Goal: Task Accomplishment & Management: Manage account settings

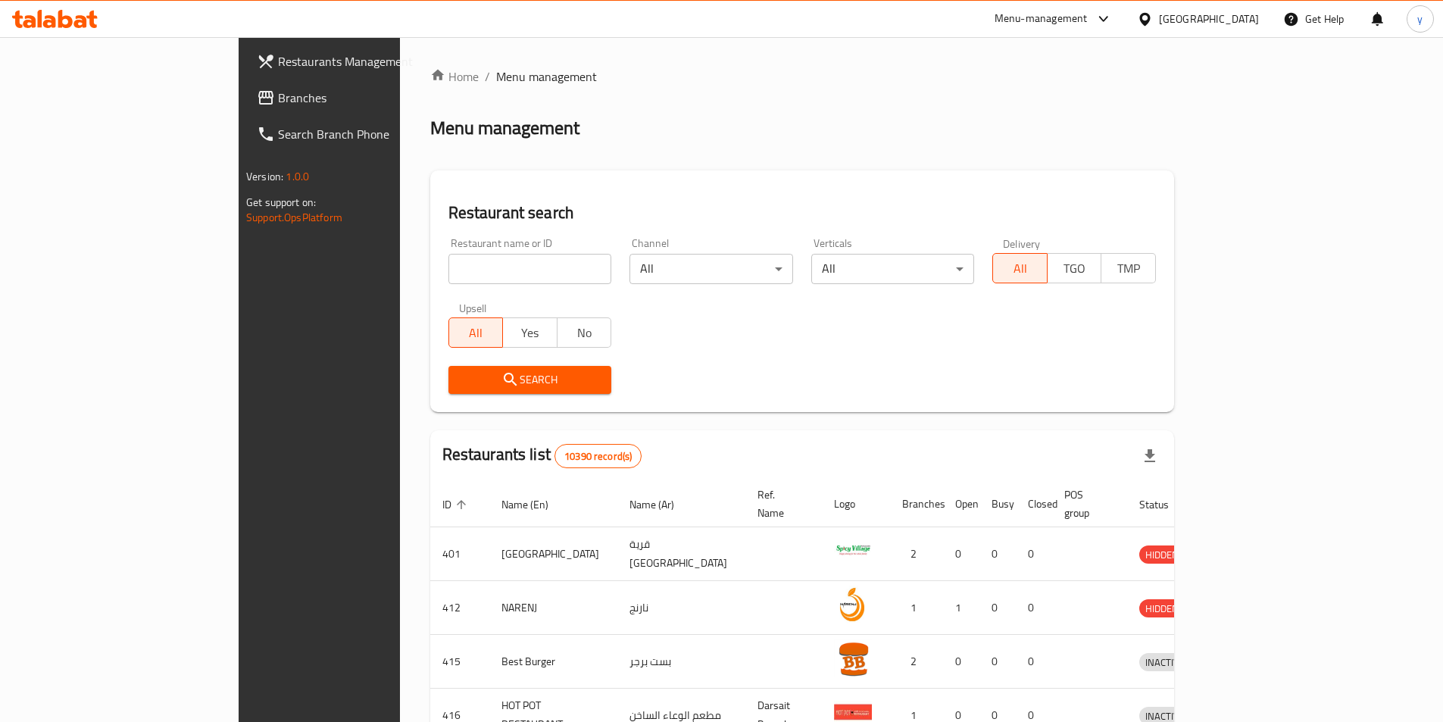
click at [449, 277] on input "search" at bounding box center [531, 269] width 164 height 30
paste input "779693"
type input "779693"
click button "Search" at bounding box center [531, 380] width 164 height 28
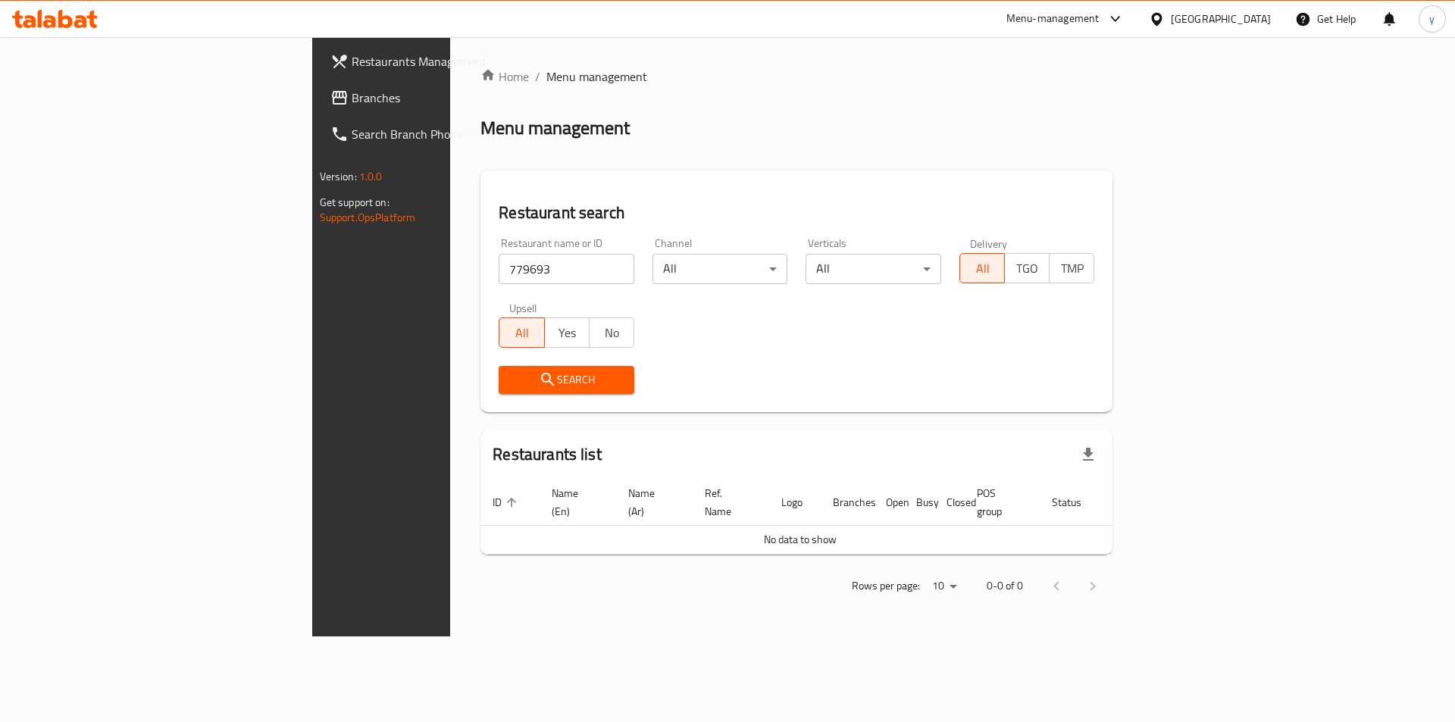
click at [352, 101] on span "Branches" at bounding box center [448, 98] width 192 height 18
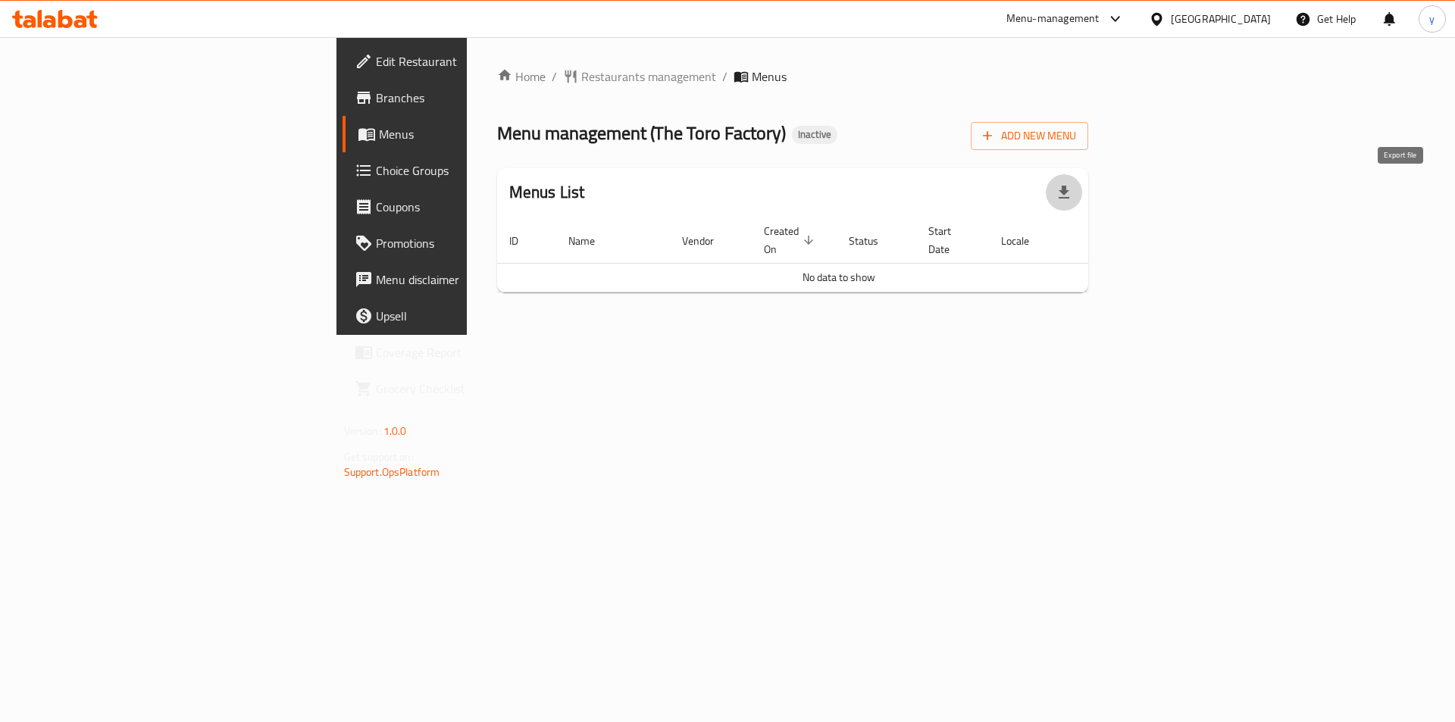
click at [1073, 186] on icon "button" at bounding box center [1064, 192] width 18 height 18
click at [1088, 125] on button "Add New Menu" at bounding box center [1029, 136] width 117 height 28
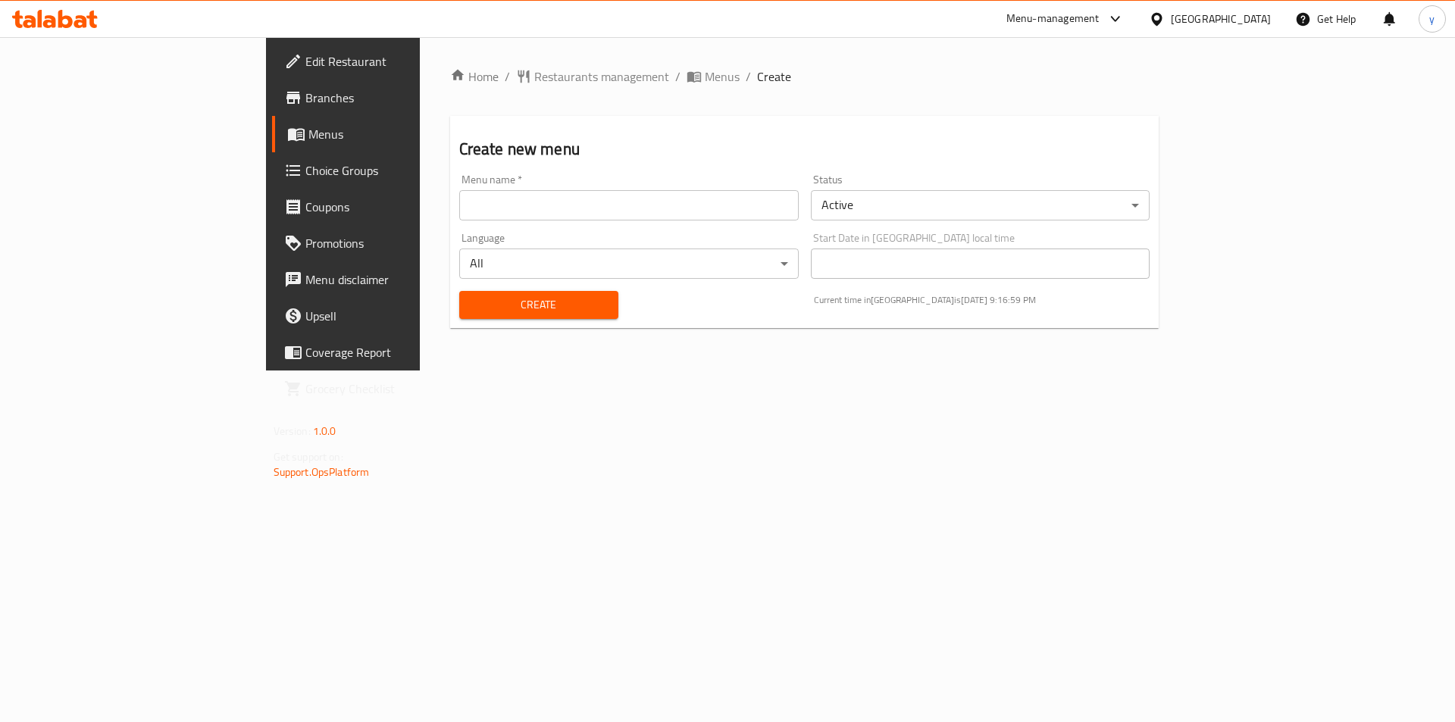
click at [459, 202] on input "text" at bounding box center [628, 205] width 339 height 30
type input "yousef E"
click at [471, 305] on span "Create" at bounding box center [538, 305] width 135 height 19
click at [686, 75] on icon "breadcrumb" at bounding box center [693, 76] width 15 height 15
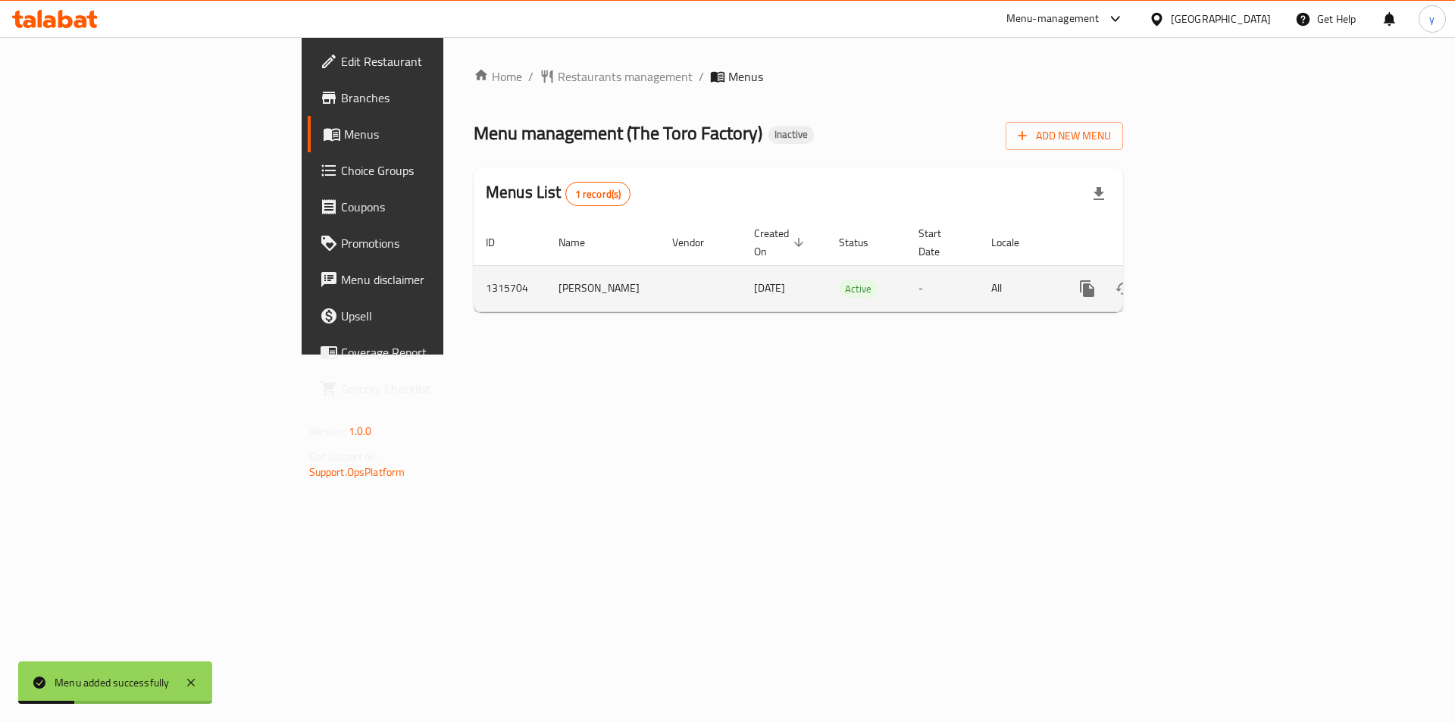
click at [1206, 280] on icon "enhanced table" at bounding box center [1196, 289] width 18 height 18
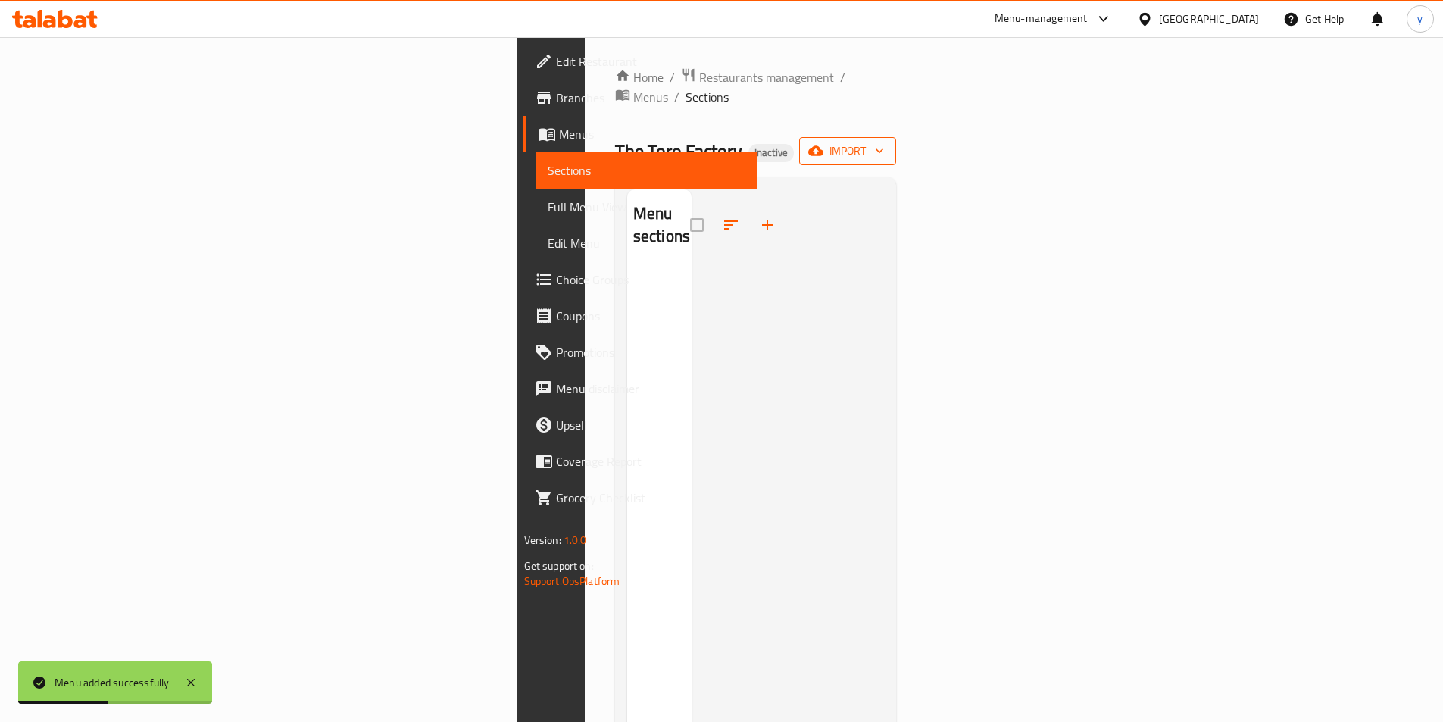
click at [884, 142] on span "import" at bounding box center [848, 151] width 73 height 19
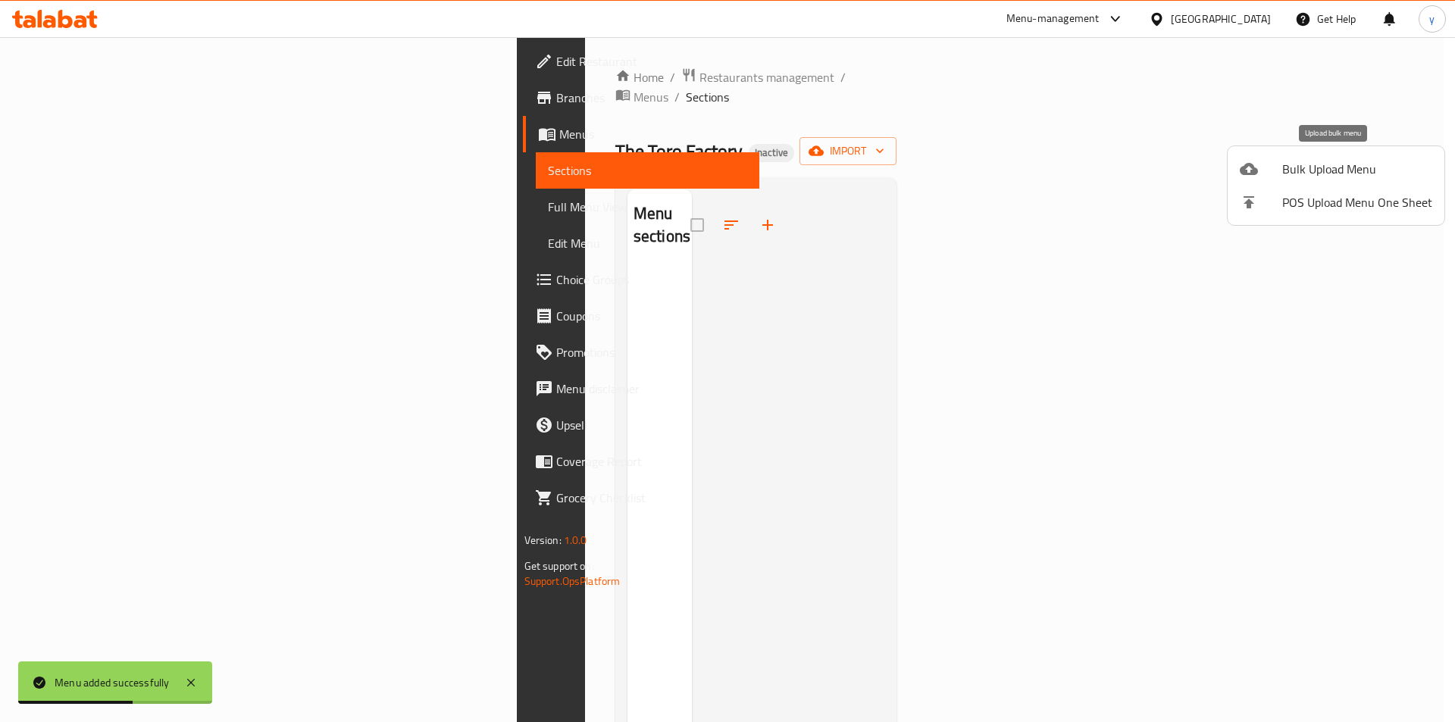
click at [1336, 171] on span "Bulk Upload Menu" at bounding box center [1357, 169] width 150 height 18
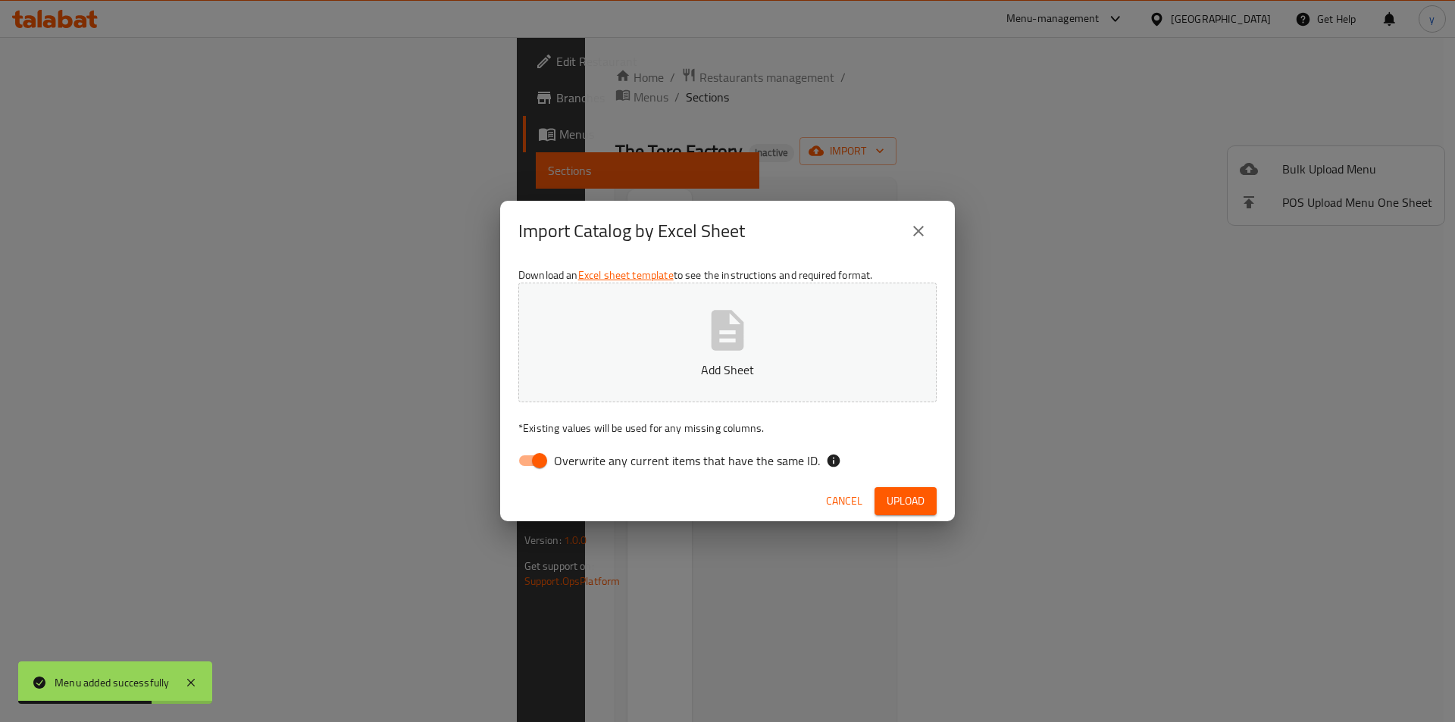
click at [609, 468] on span "Overwrite any current items that have the same ID." at bounding box center [687, 461] width 266 height 18
click at [583, 468] on input "Overwrite any current items that have the same ID." at bounding box center [539, 460] width 86 height 29
checkbox input "false"
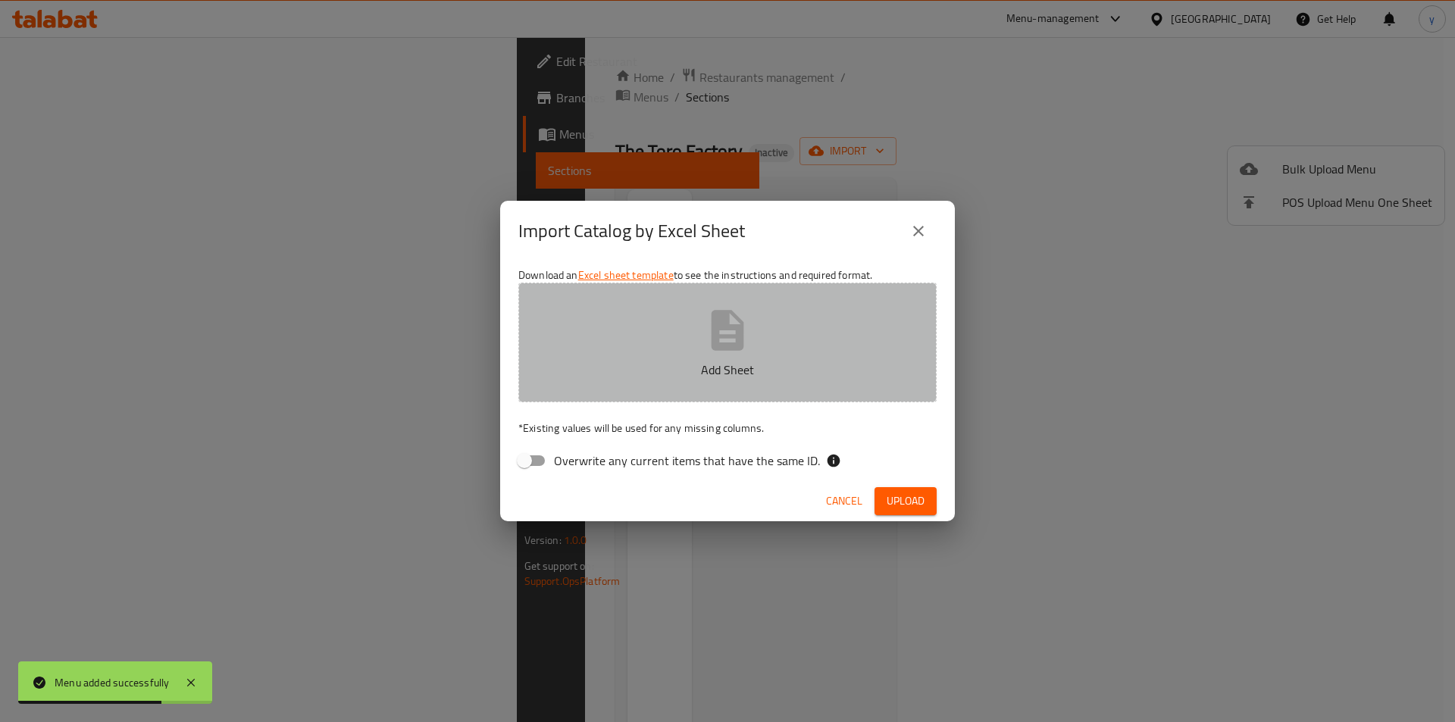
click at [657, 389] on button "Add Sheet" at bounding box center [727, 343] width 418 height 120
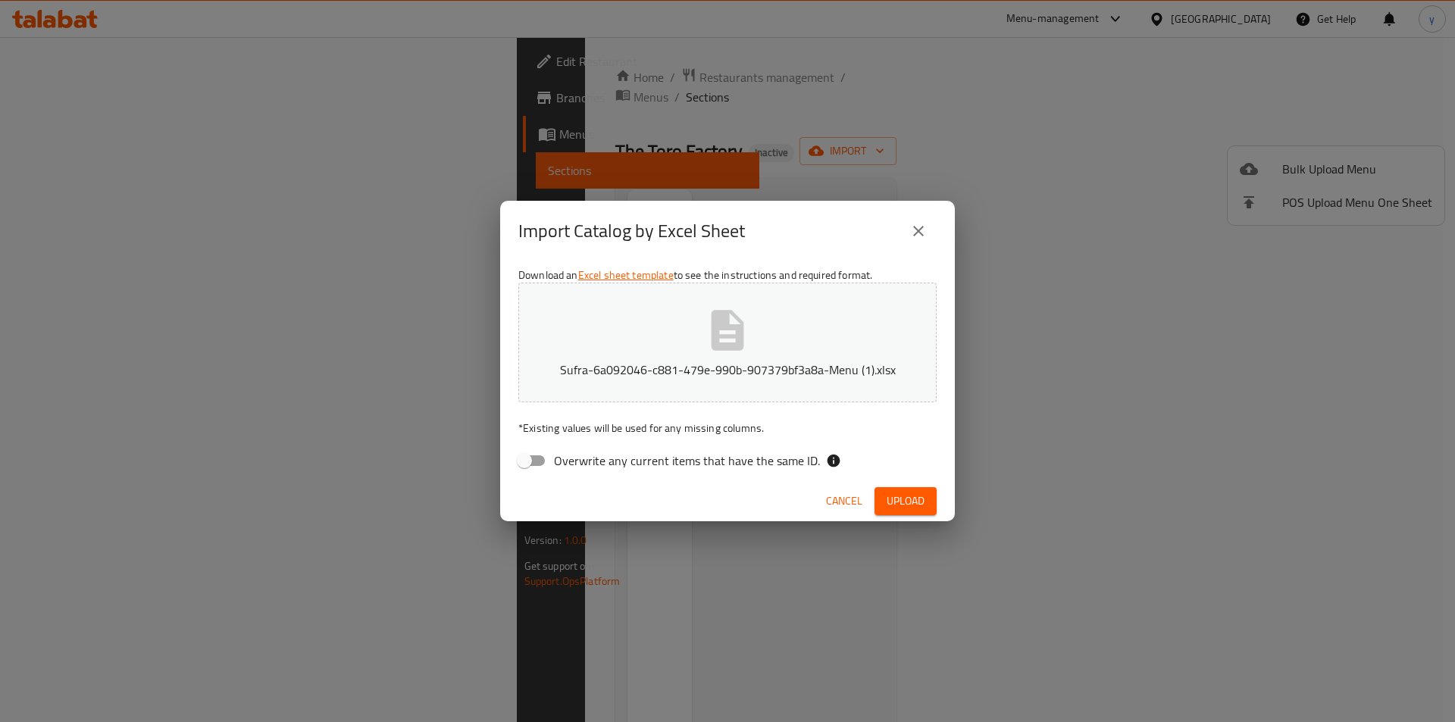
click at [915, 498] on span "Upload" at bounding box center [906, 501] width 38 height 19
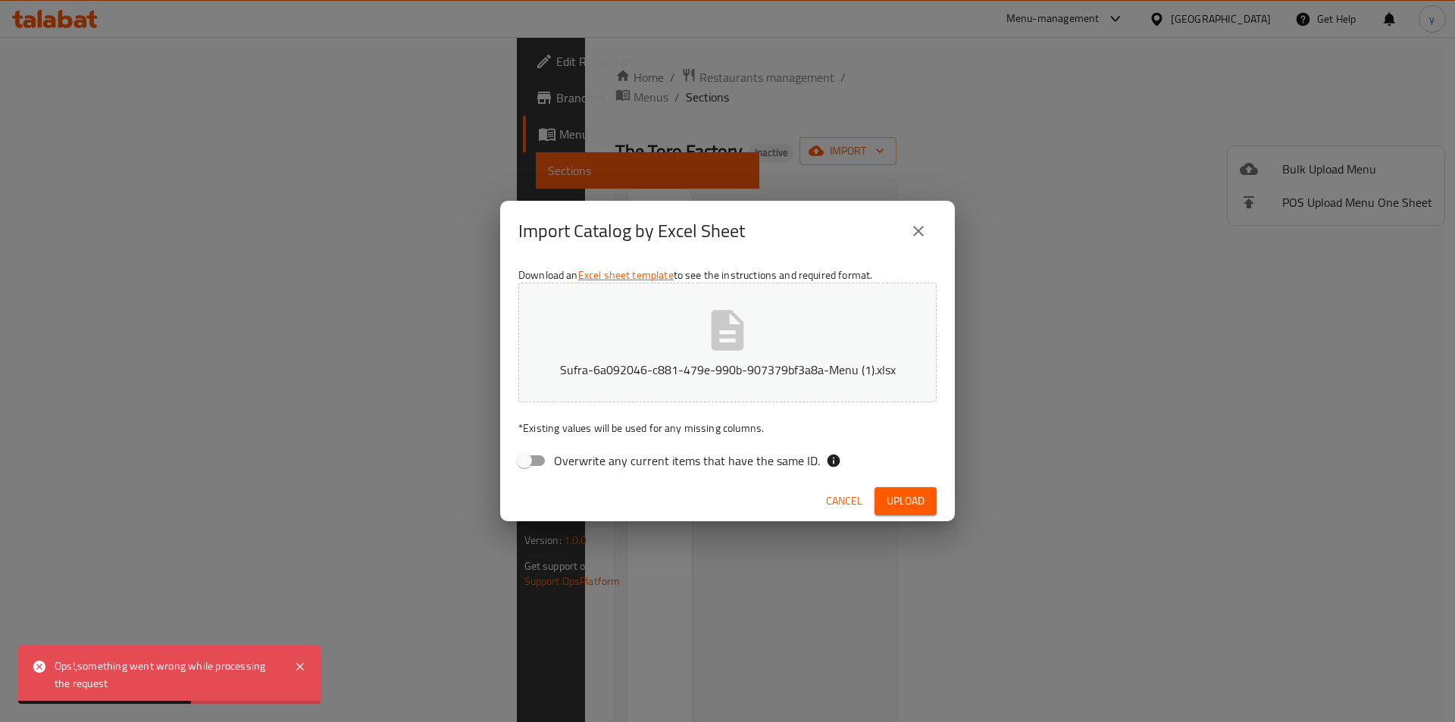
click at [852, 510] on span "Cancel" at bounding box center [844, 501] width 36 height 19
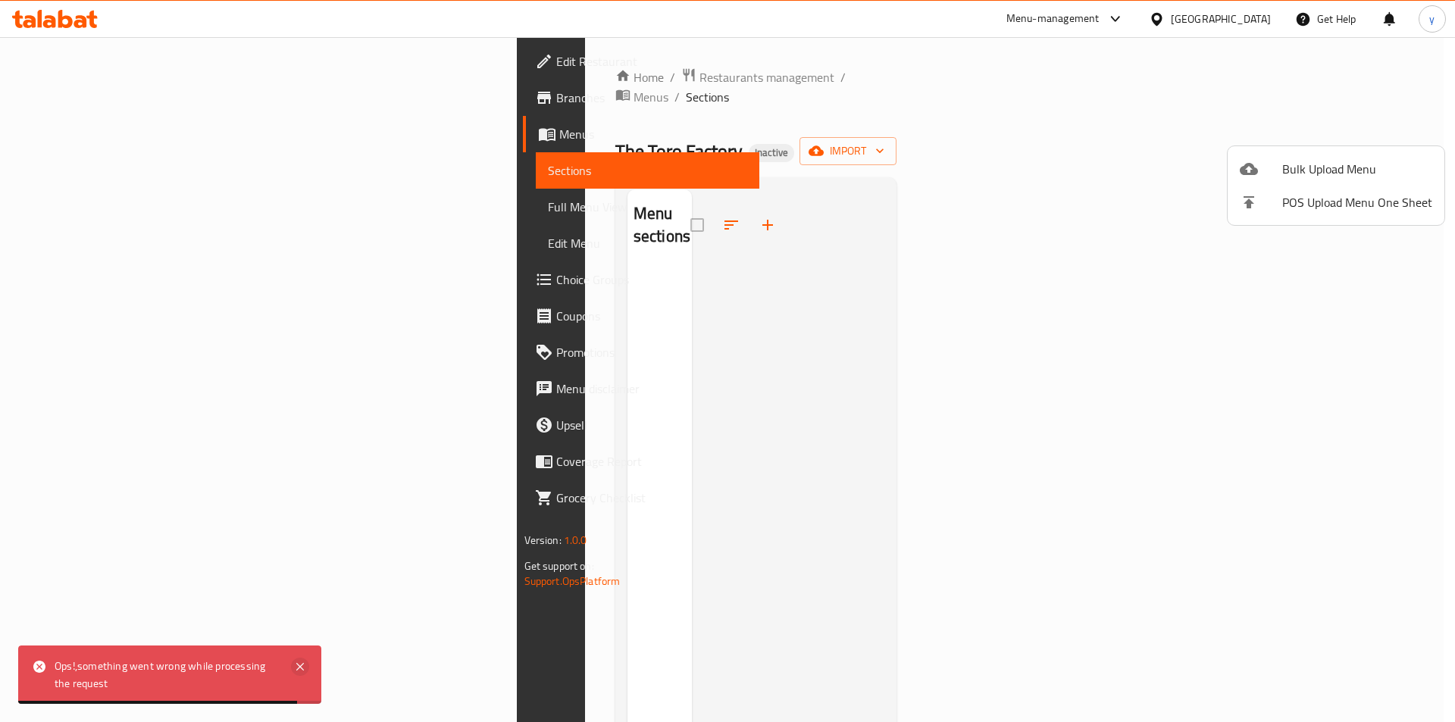
click at [305, 665] on icon at bounding box center [300, 667] width 18 height 18
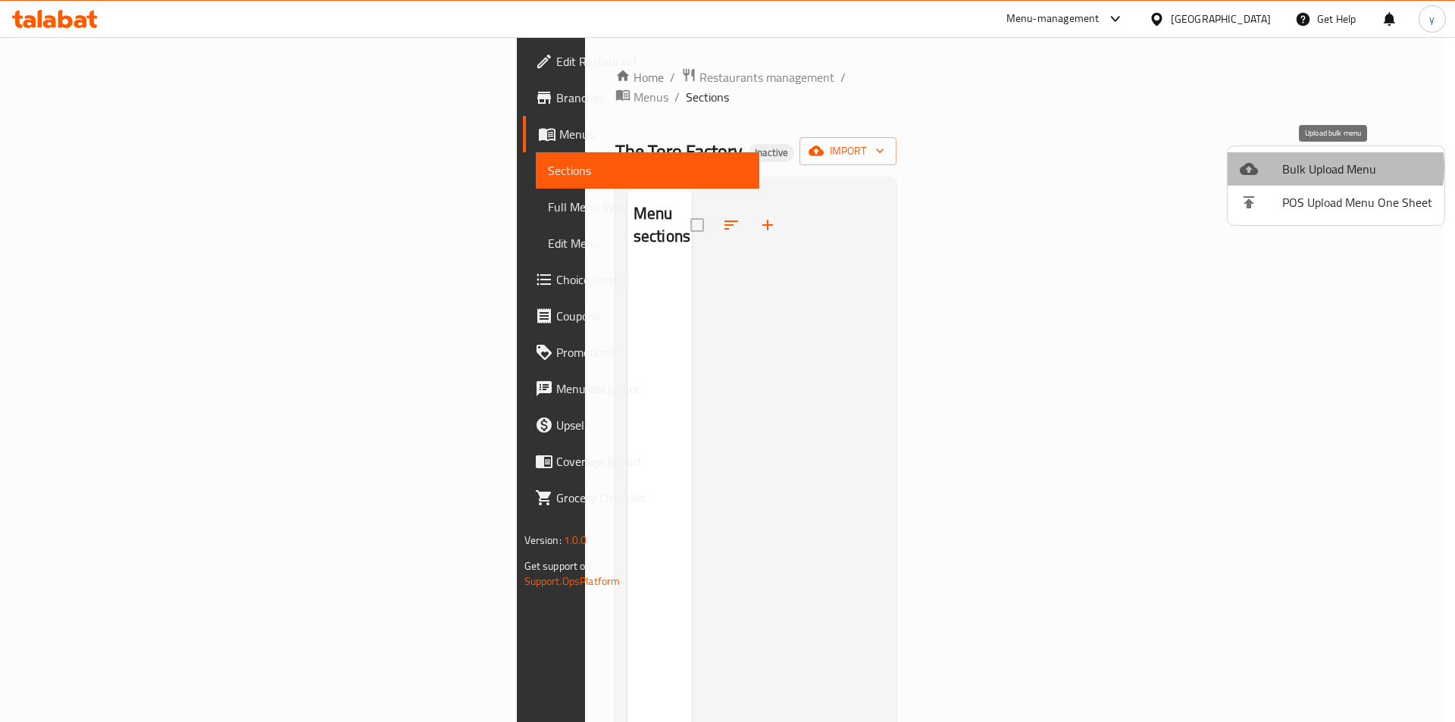
click at [1334, 168] on span "Bulk Upload Menu" at bounding box center [1357, 169] width 150 height 18
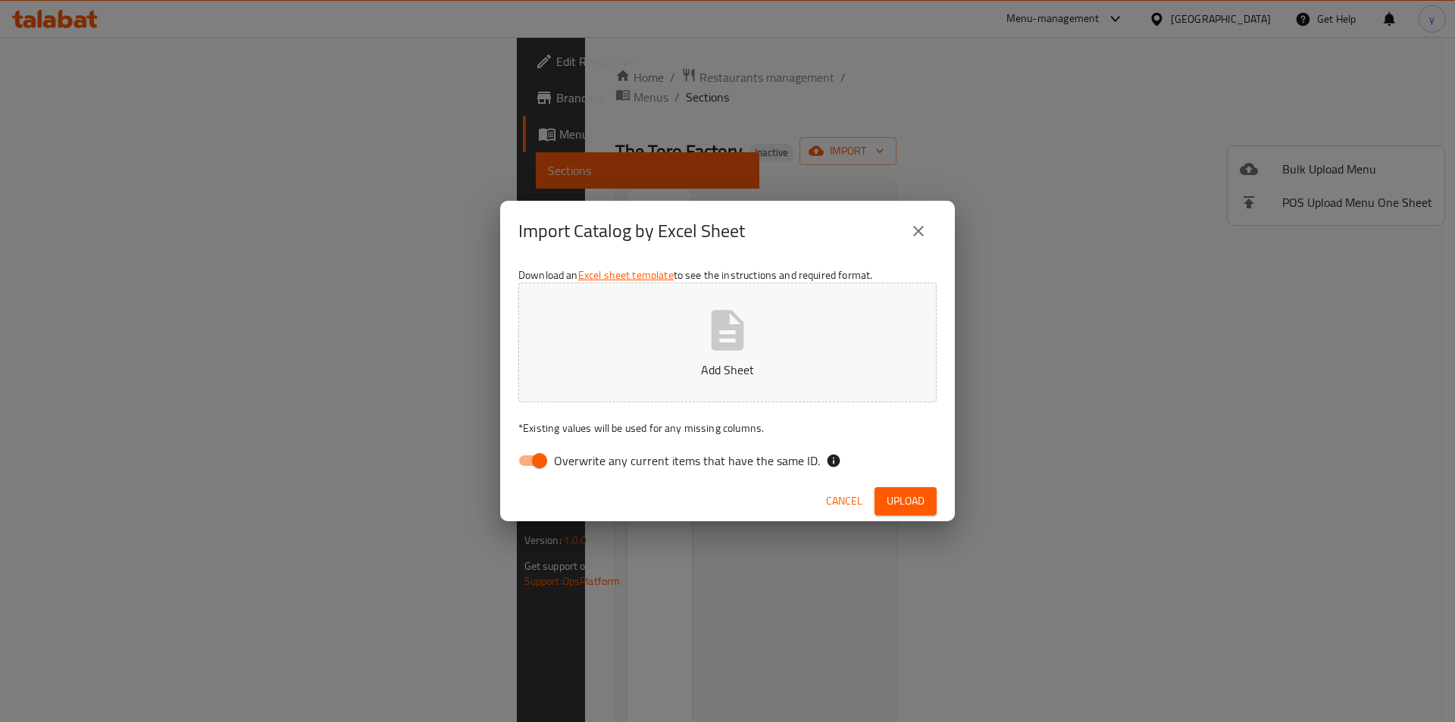
click at [743, 338] on icon "button" at bounding box center [728, 330] width 33 height 40
click at [540, 462] on input "Overwrite any current items that have the same ID." at bounding box center [539, 460] width 86 height 29
checkbox input "false"
click at [899, 498] on span "Upload" at bounding box center [906, 501] width 38 height 19
click at [907, 502] on span "Upload" at bounding box center [906, 501] width 38 height 19
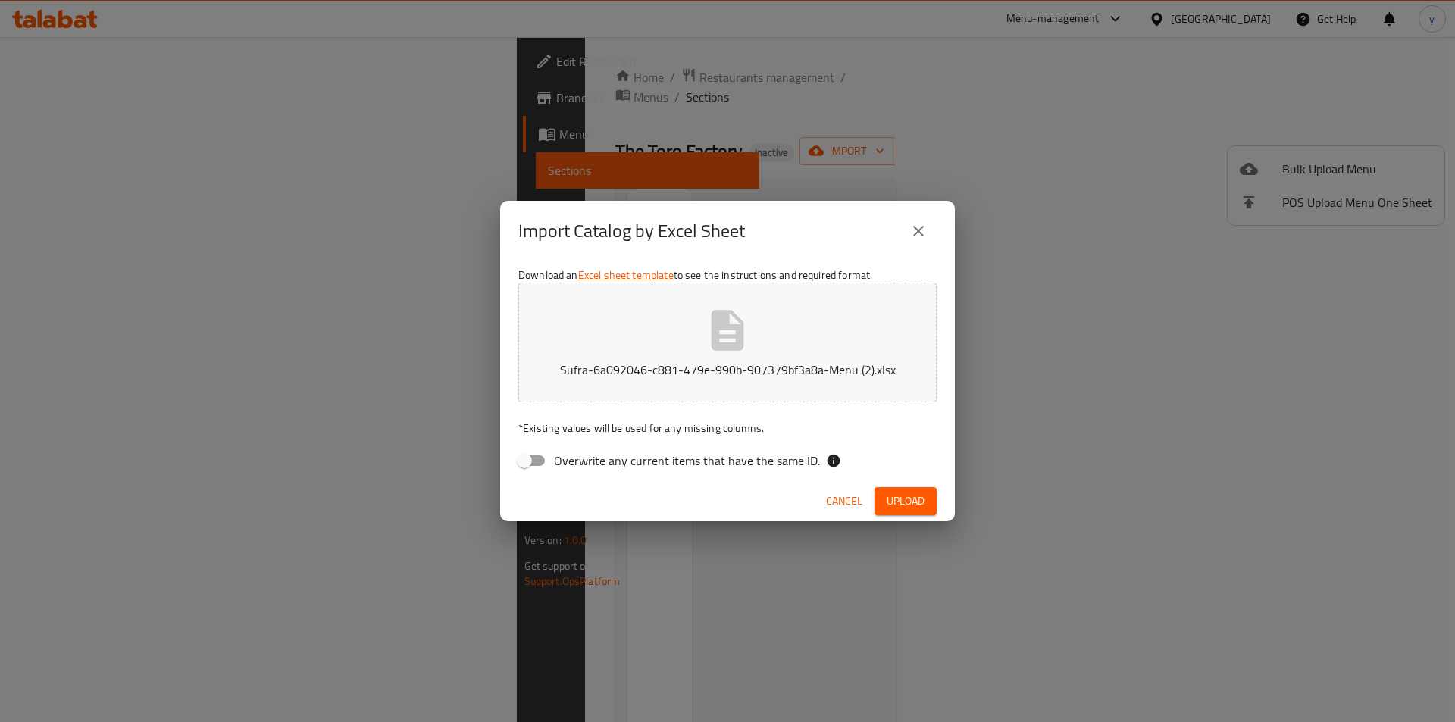
click at [899, 510] on span "Upload" at bounding box center [906, 501] width 38 height 19
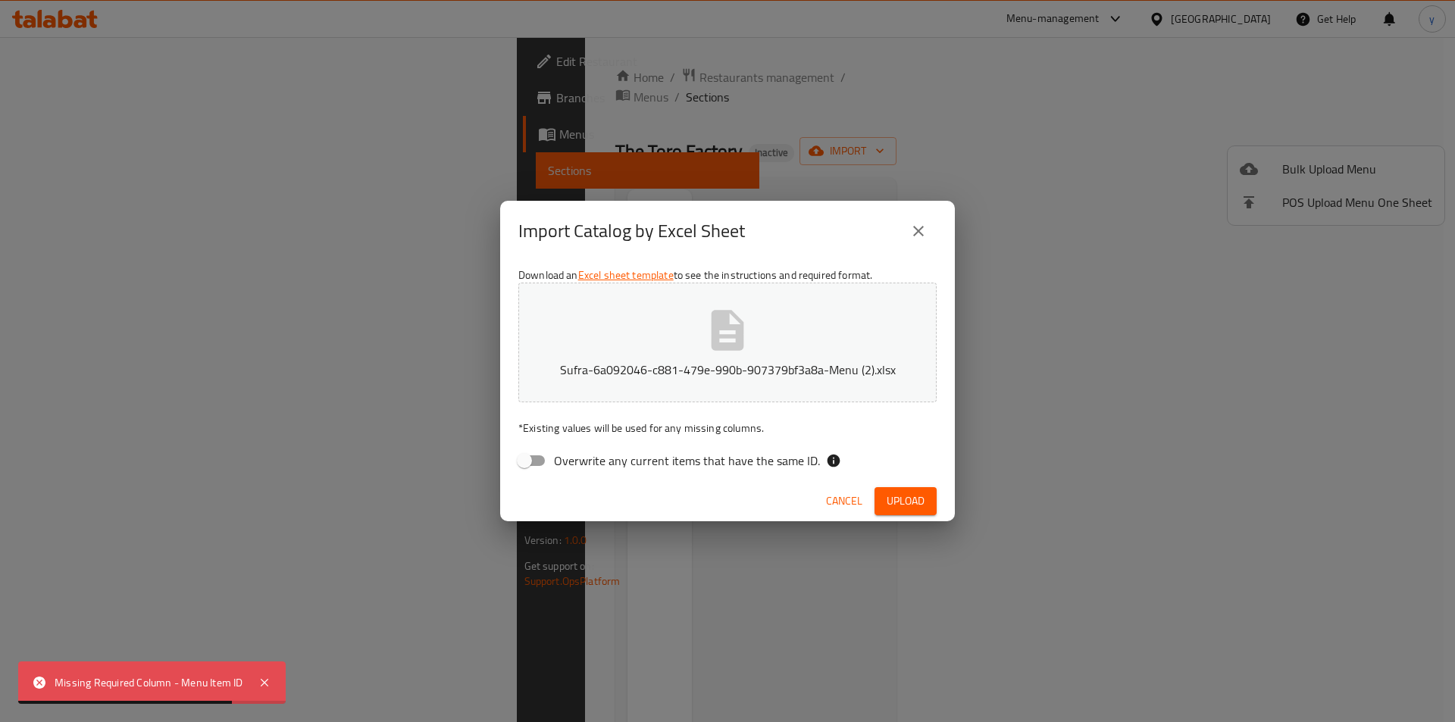
click at [859, 506] on span "Cancel" at bounding box center [844, 501] width 36 height 19
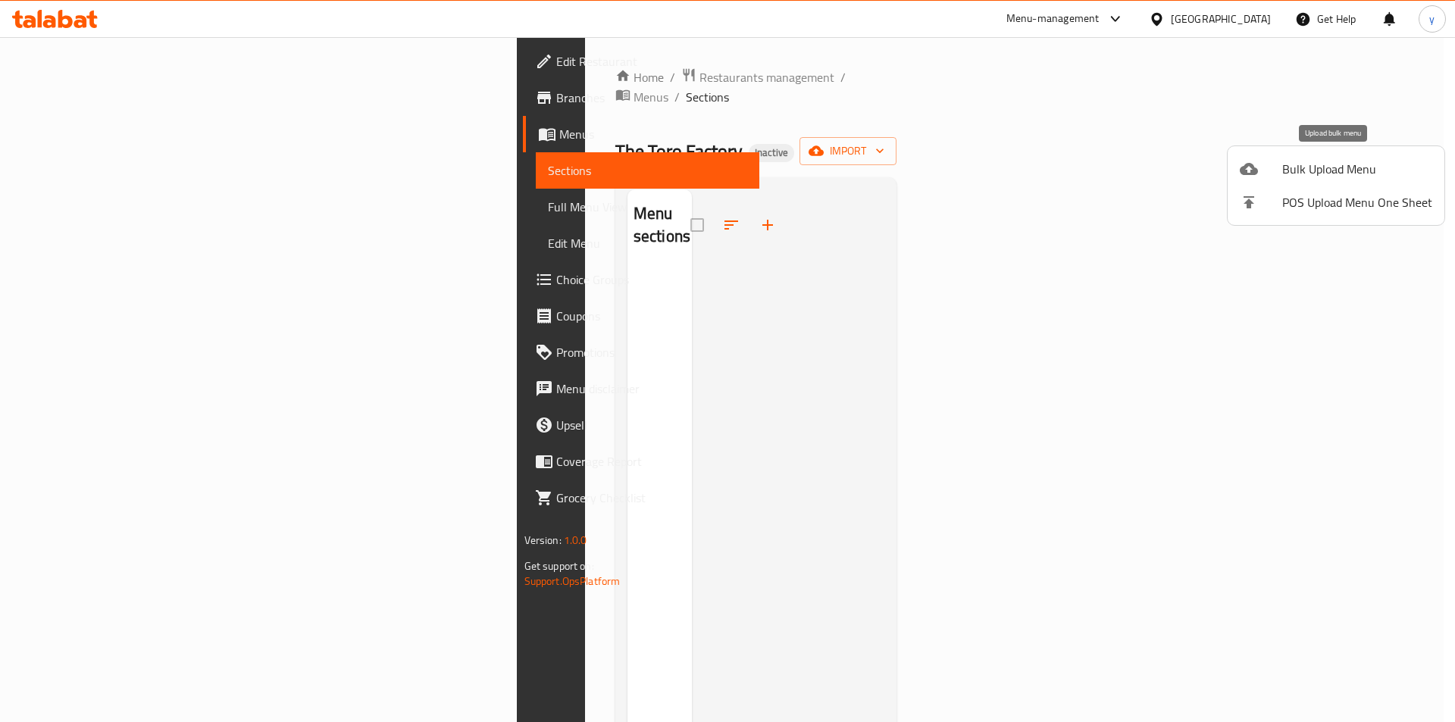
click at [1305, 171] on span "Bulk Upload Menu" at bounding box center [1357, 169] width 150 height 18
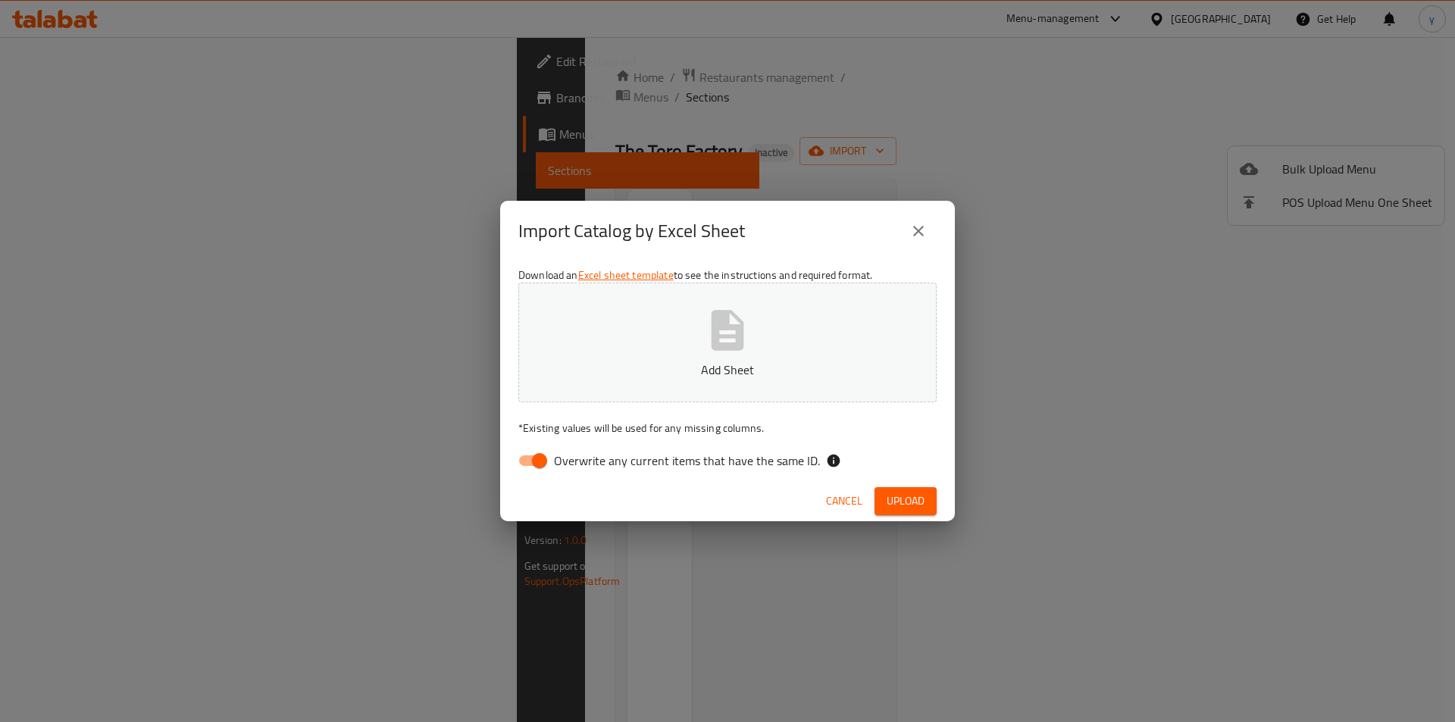
click at [576, 458] on span "Overwrite any current items that have the same ID." at bounding box center [687, 461] width 266 height 18
click at [576, 458] on input "Overwrite any current items that have the same ID." at bounding box center [539, 460] width 86 height 29
checkbox input "false"
click at [636, 364] on p "Add Sheet" at bounding box center [727, 370] width 371 height 18
click at [922, 498] on span "Upload" at bounding box center [906, 501] width 38 height 19
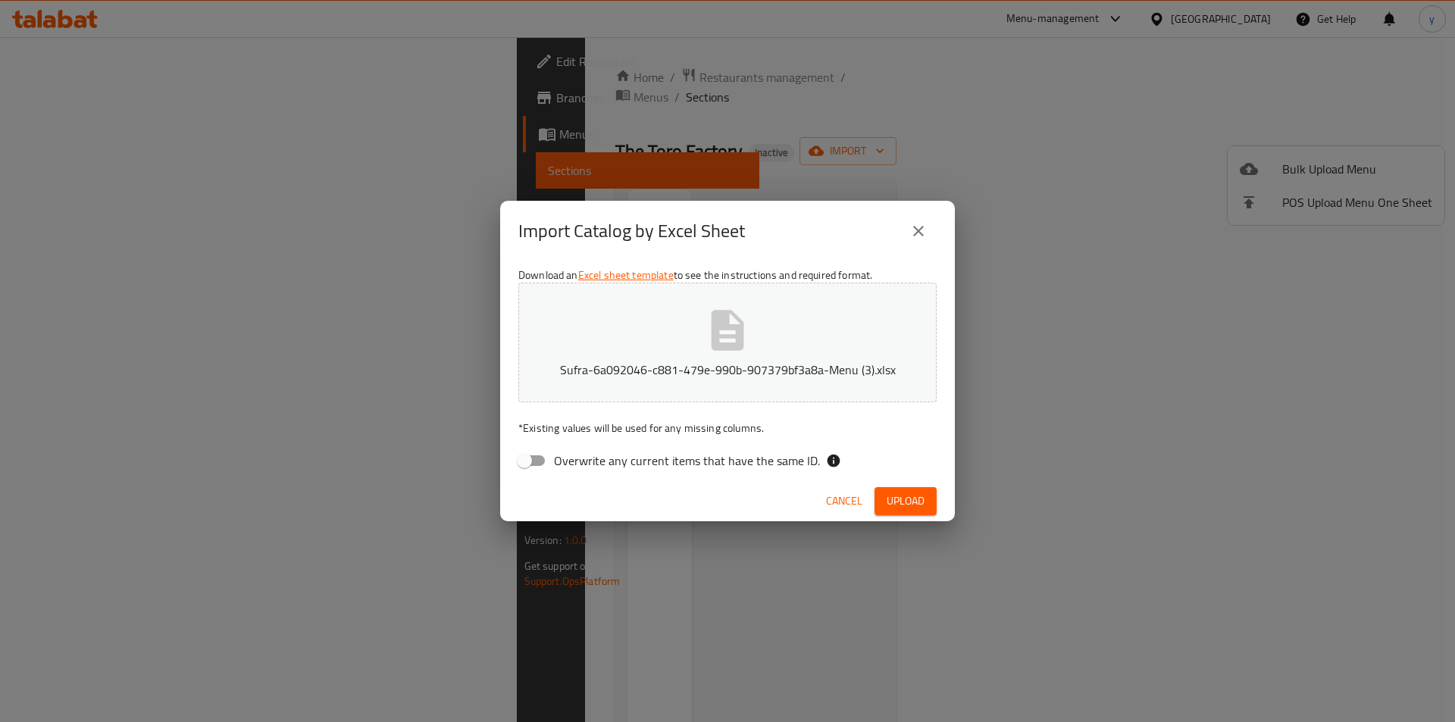
click at [842, 496] on span "Cancel" at bounding box center [844, 501] width 36 height 19
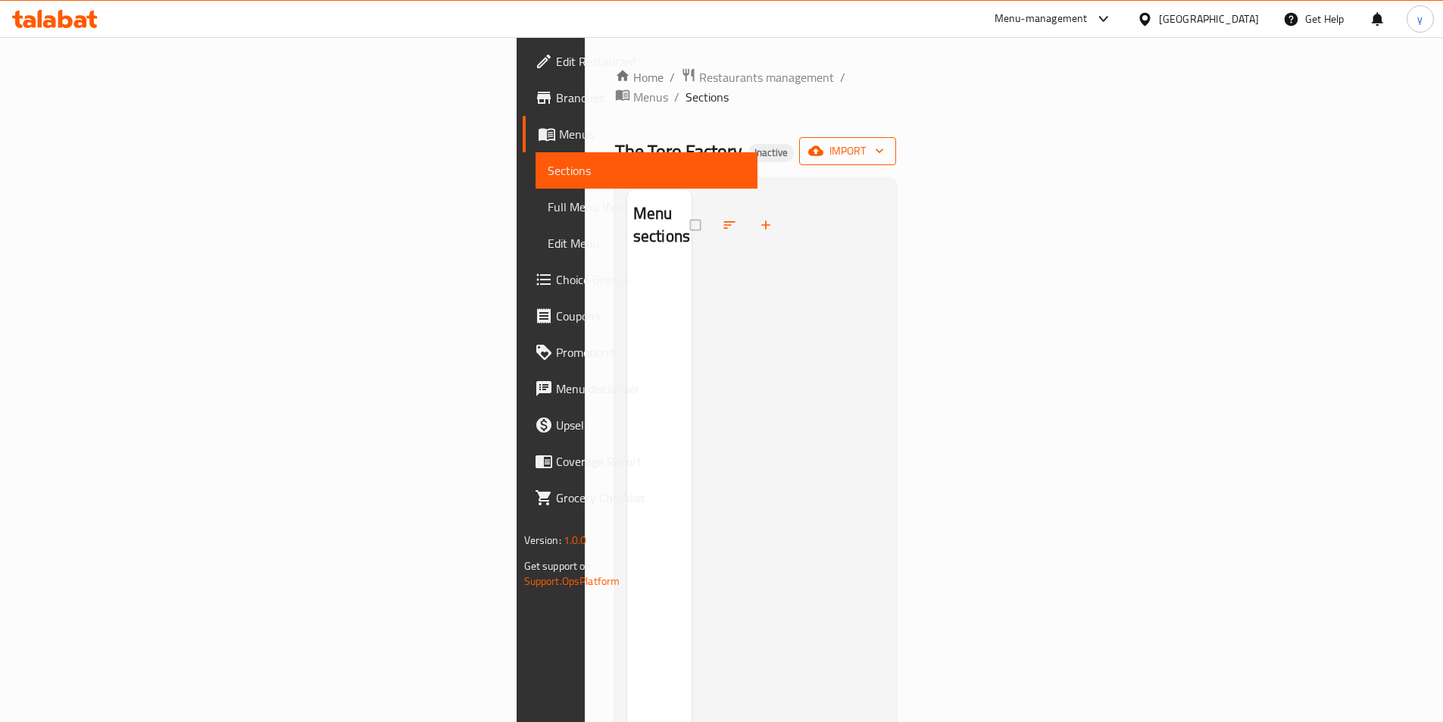
click at [896, 144] on button "import" at bounding box center [847, 151] width 97 height 28
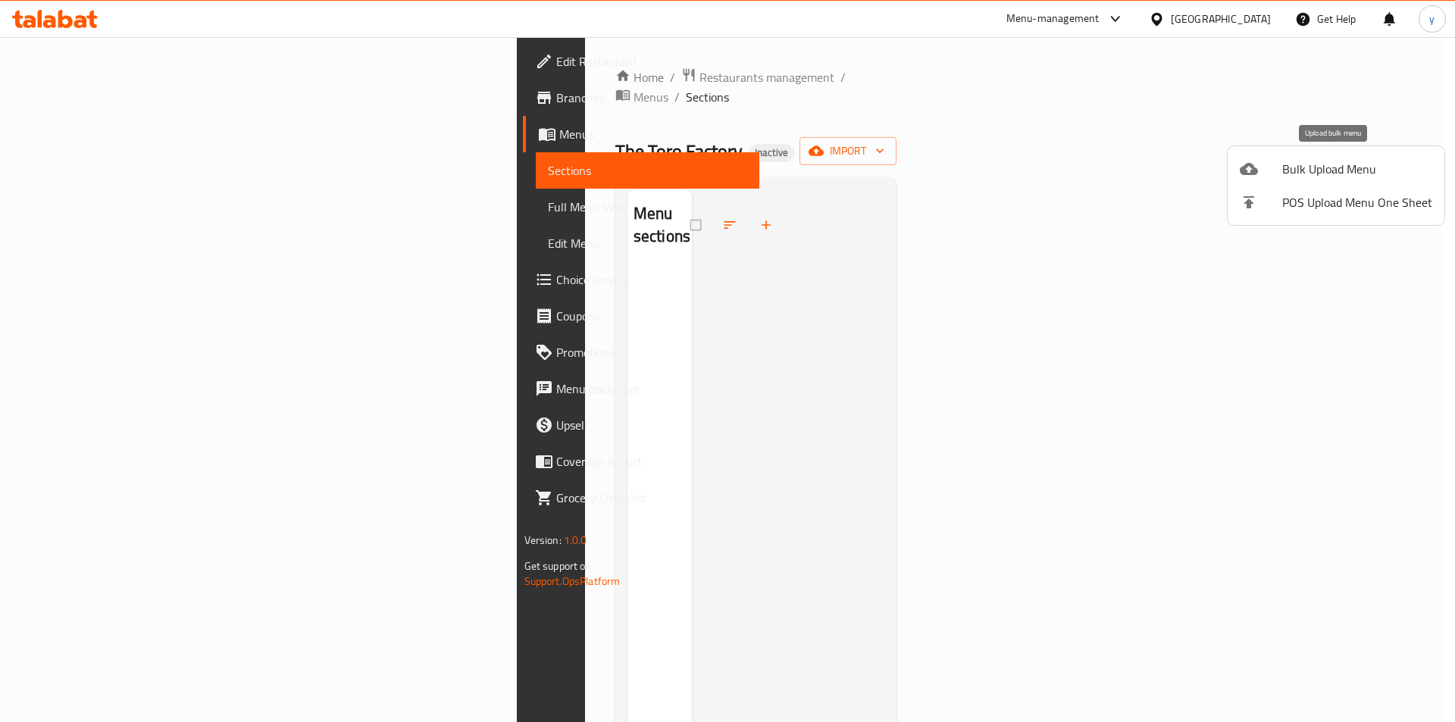
click at [1293, 177] on span "Bulk Upload Menu" at bounding box center [1357, 169] width 150 height 18
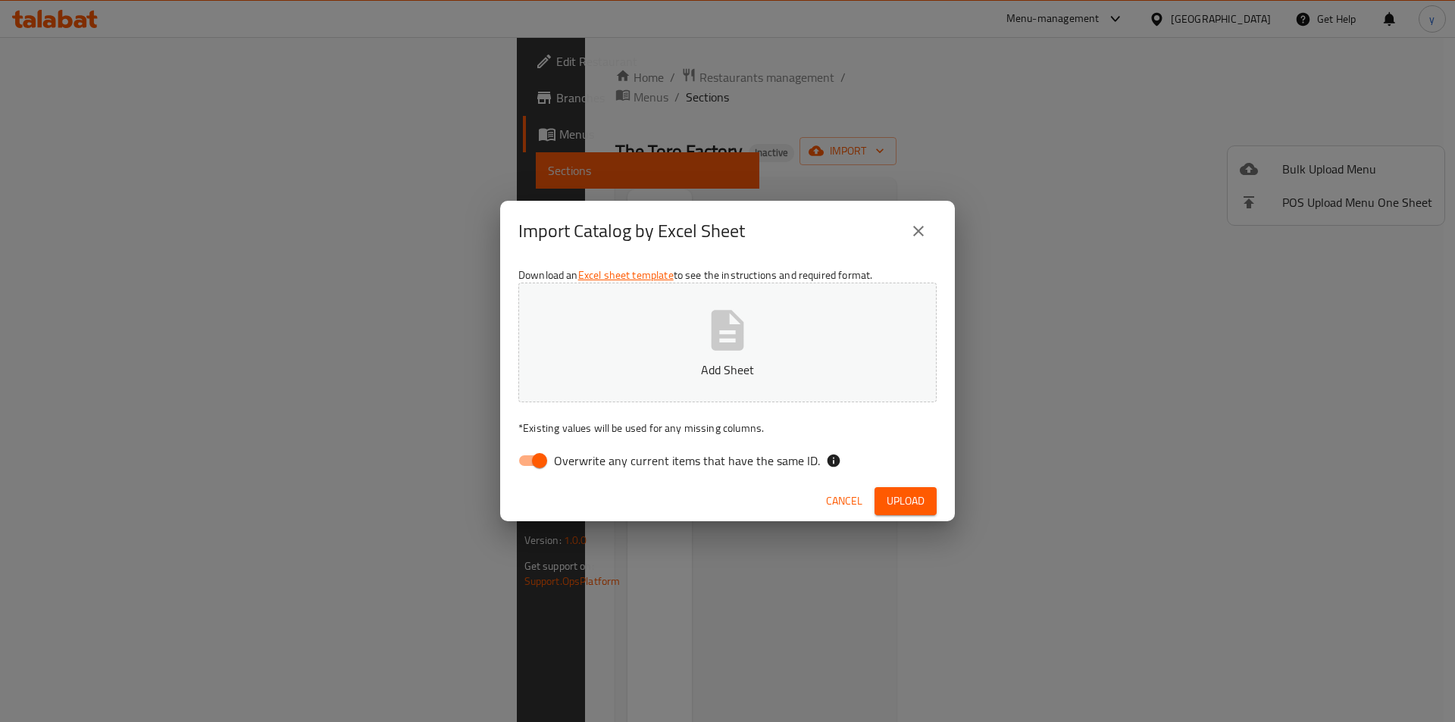
click at [724, 376] on p "Add Sheet" at bounding box center [727, 370] width 371 height 18
click at [538, 472] on input "Overwrite any current items that have the same ID." at bounding box center [539, 460] width 86 height 29
checkbox input "false"
click at [902, 501] on span "Upload" at bounding box center [906, 501] width 38 height 19
click at [913, 230] on icon "close" at bounding box center [918, 231] width 18 height 18
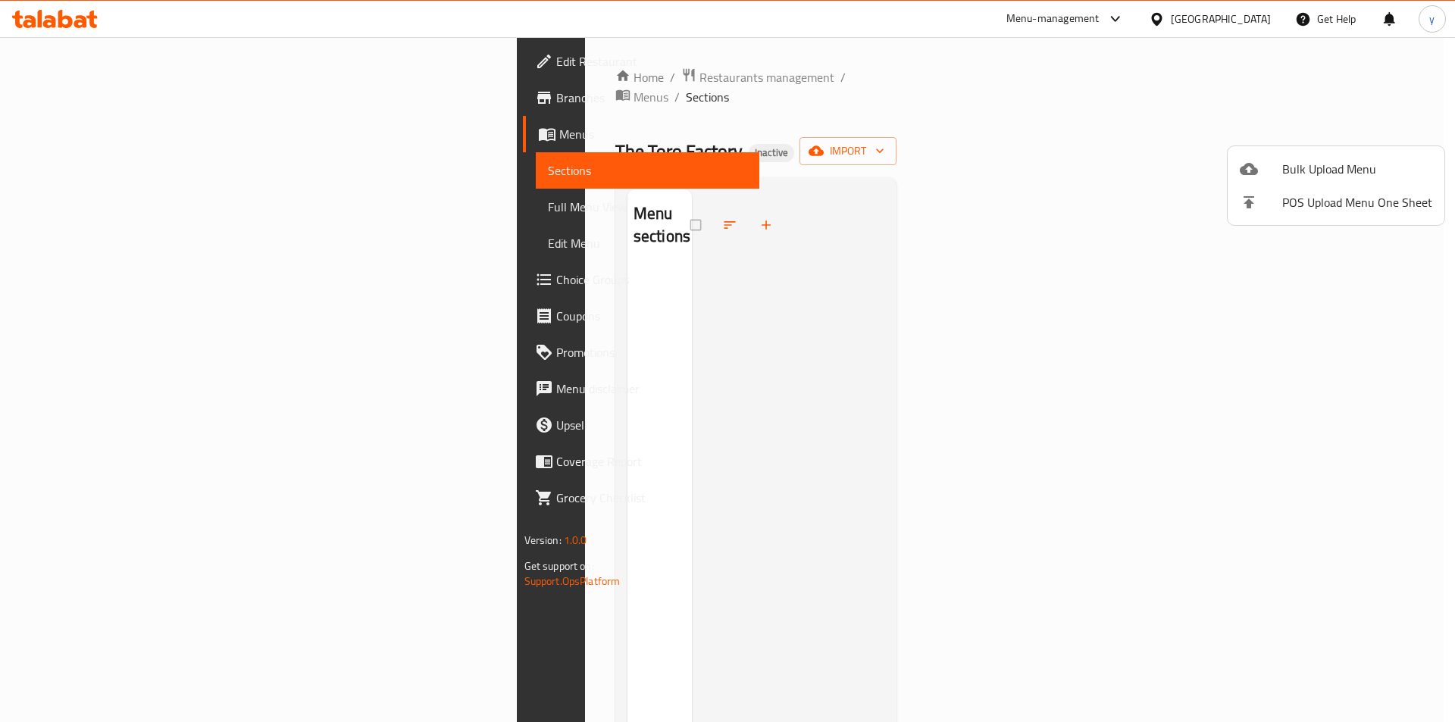
click at [1331, 130] on div at bounding box center [727, 361] width 1455 height 722
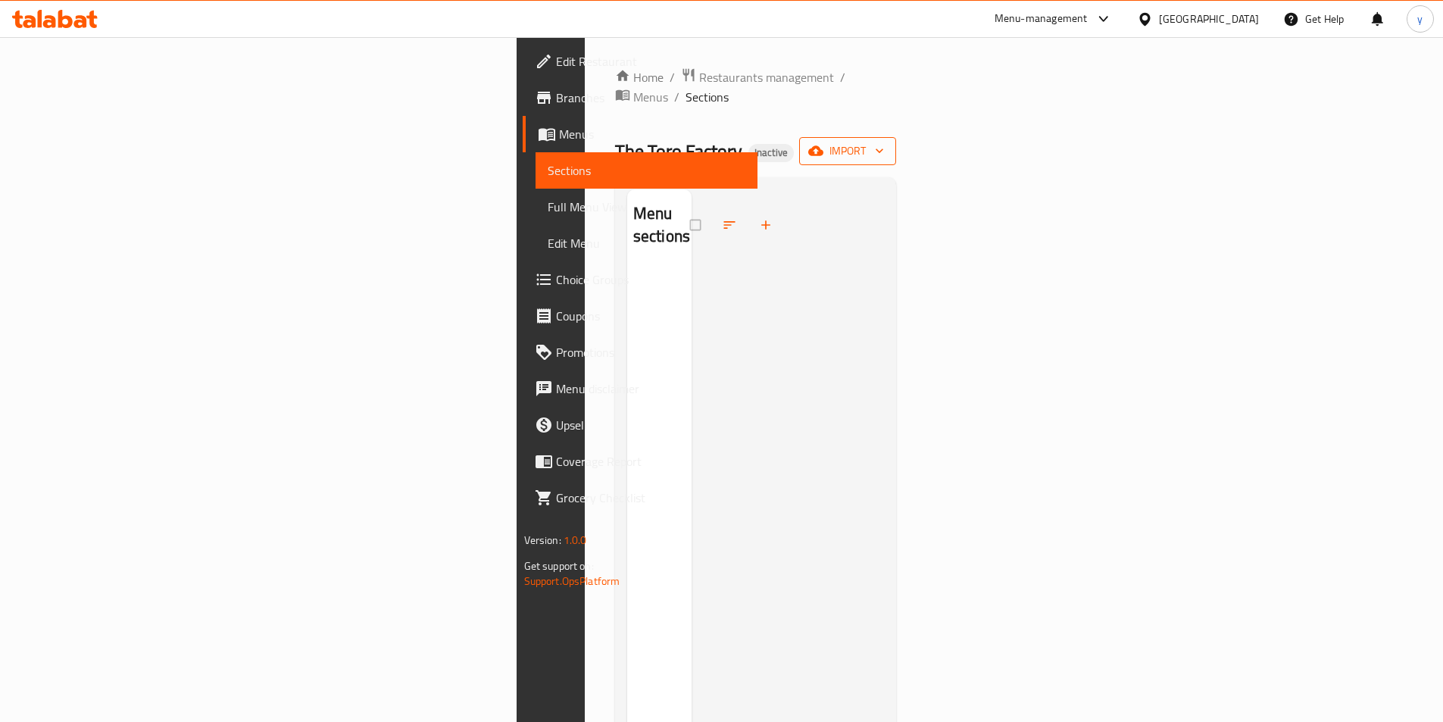
click at [824, 146] on icon "button" at bounding box center [815, 151] width 15 height 10
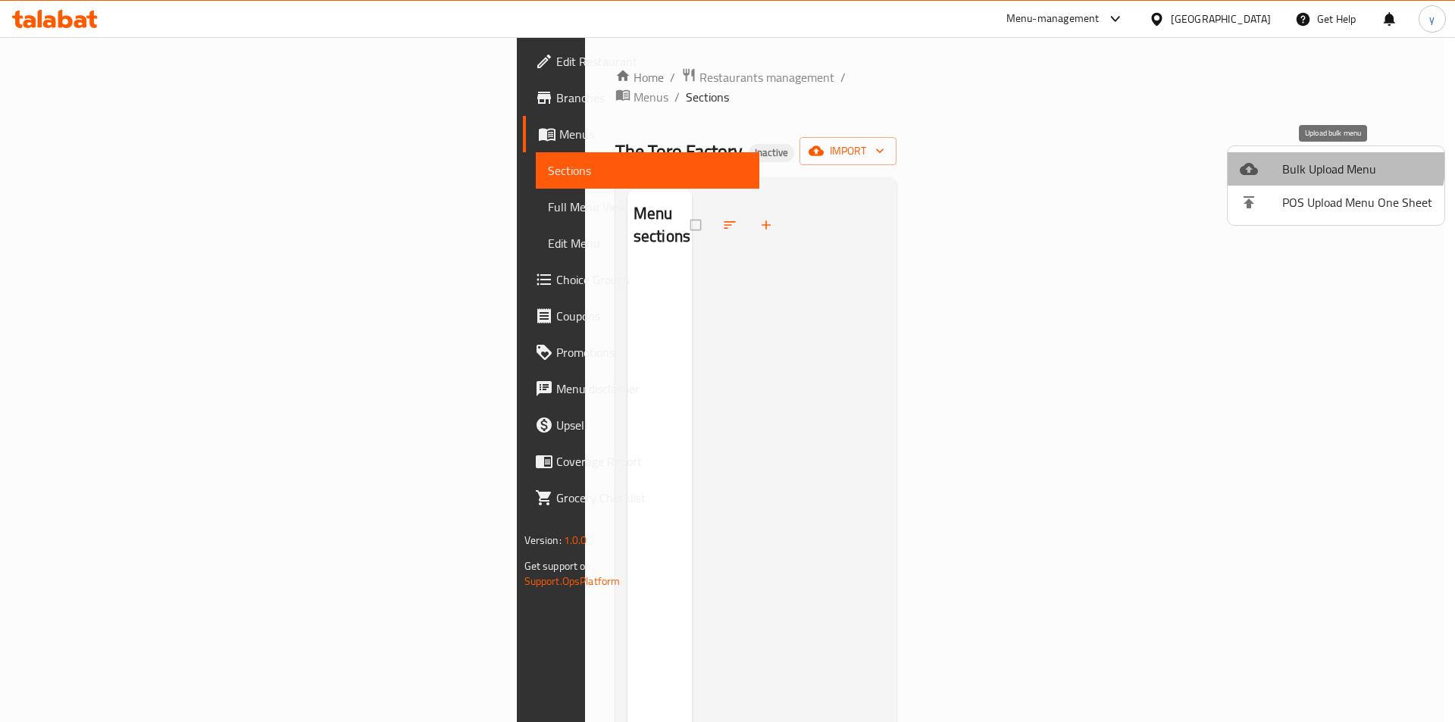
click at [1319, 160] on span "Bulk Upload Menu" at bounding box center [1357, 169] width 150 height 18
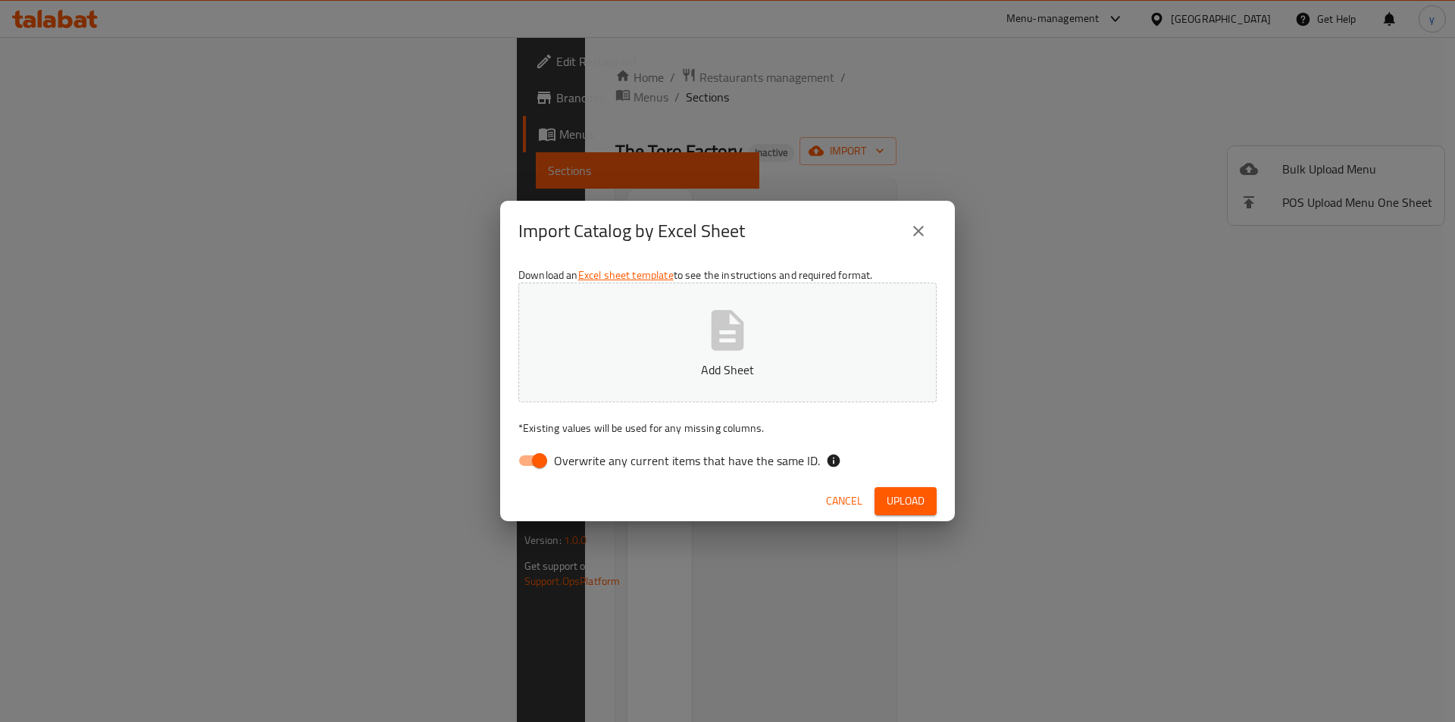
click at [536, 472] on input "Overwrite any current items that have the same ID." at bounding box center [539, 460] width 86 height 29
checkbox input "false"
click at [617, 373] on p "Add Sheet" at bounding box center [727, 370] width 371 height 18
click at [907, 503] on span "Upload" at bounding box center [906, 501] width 38 height 19
click at [863, 387] on button "Sufra-6a092046-c881-479e-990b-907379bf3a8a-Menu (4).xlsx" at bounding box center [727, 343] width 418 height 120
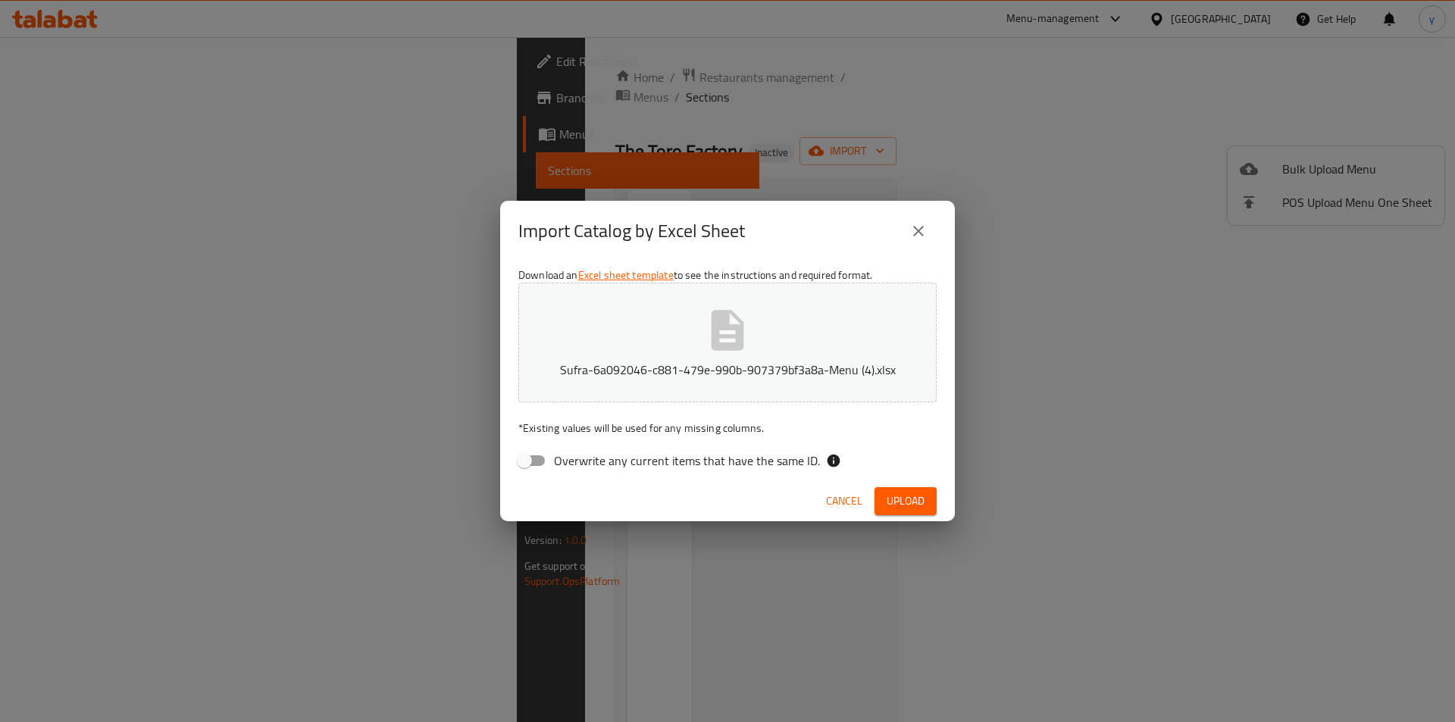
click at [904, 506] on span "Upload" at bounding box center [906, 501] width 38 height 19
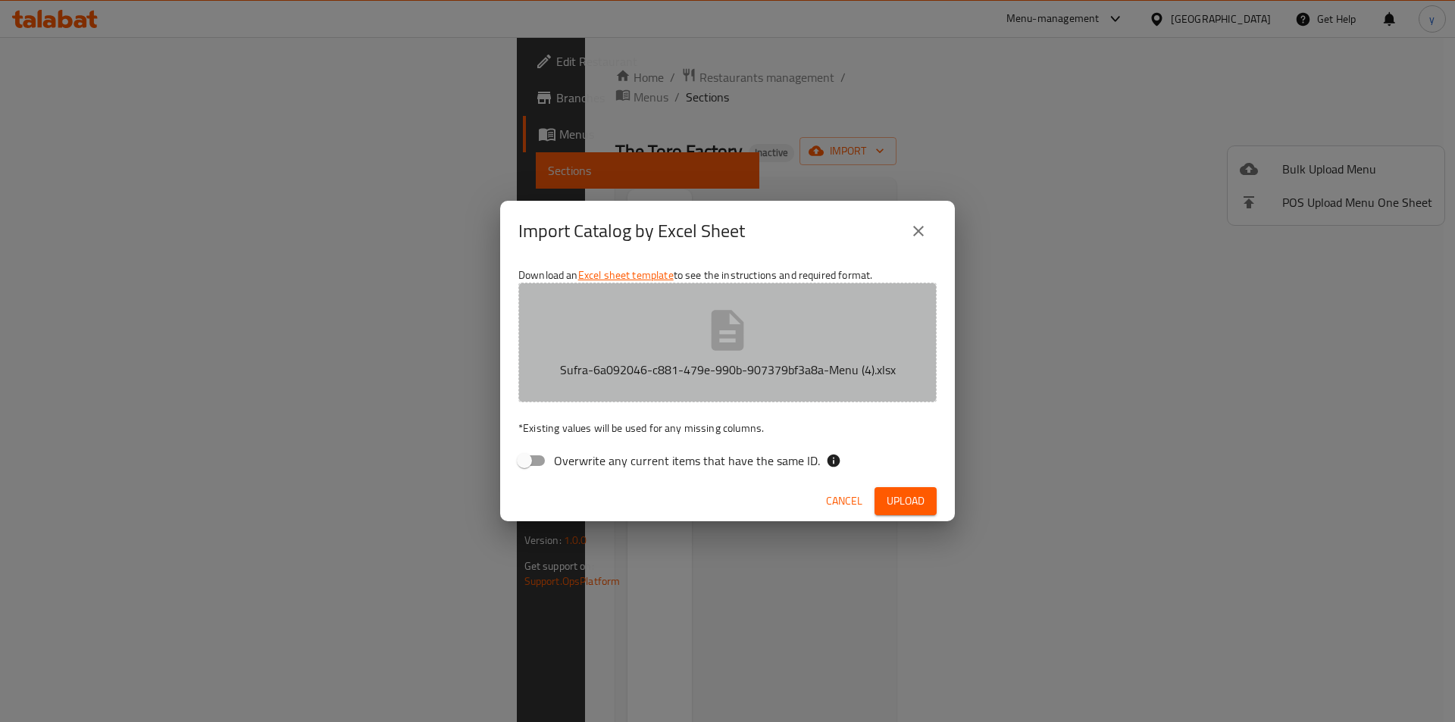
click at [686, 365] on p "Sufra-6a092046-c881-479e-990b-907379bf3a8a-Menu (4).xlsx" at bounding box center [727, 370] width 371 height 18
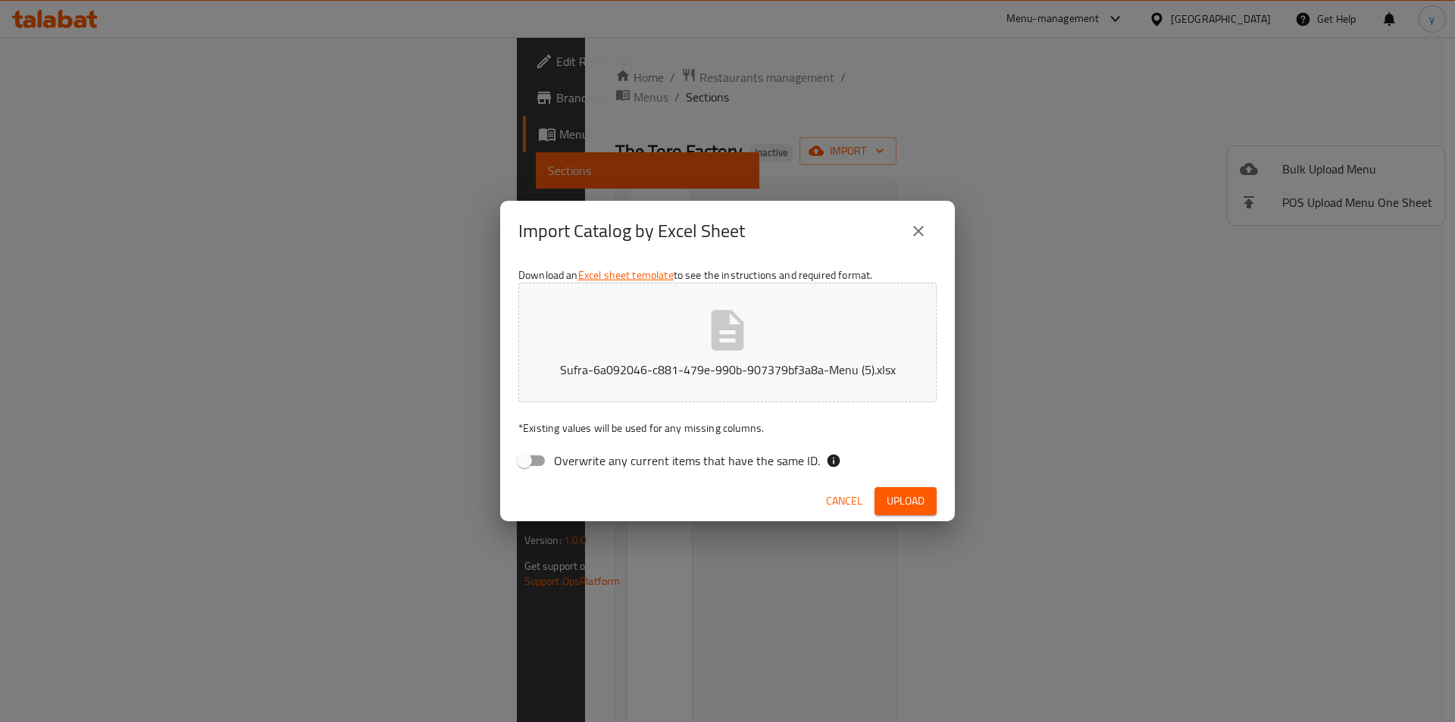
click at [914, 502] on span "Upload" at bounding box center [906, 501] width 38 height 19
click at [913, 234] on icon "close" at bounding box center [918, 231] width 18 height 18
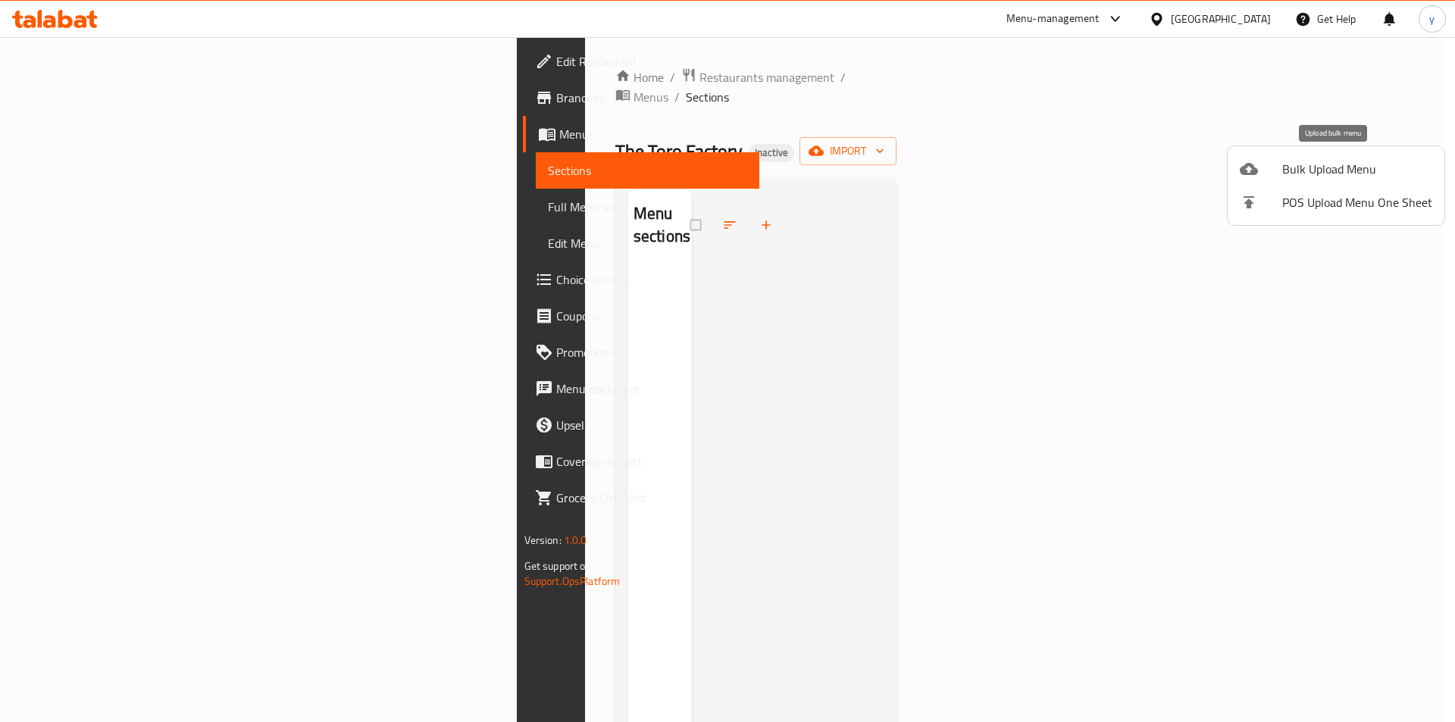
click at [1302, 175] on span "Bulk Upload Menu" at bounding box center [1357, 169] width 150 height 18
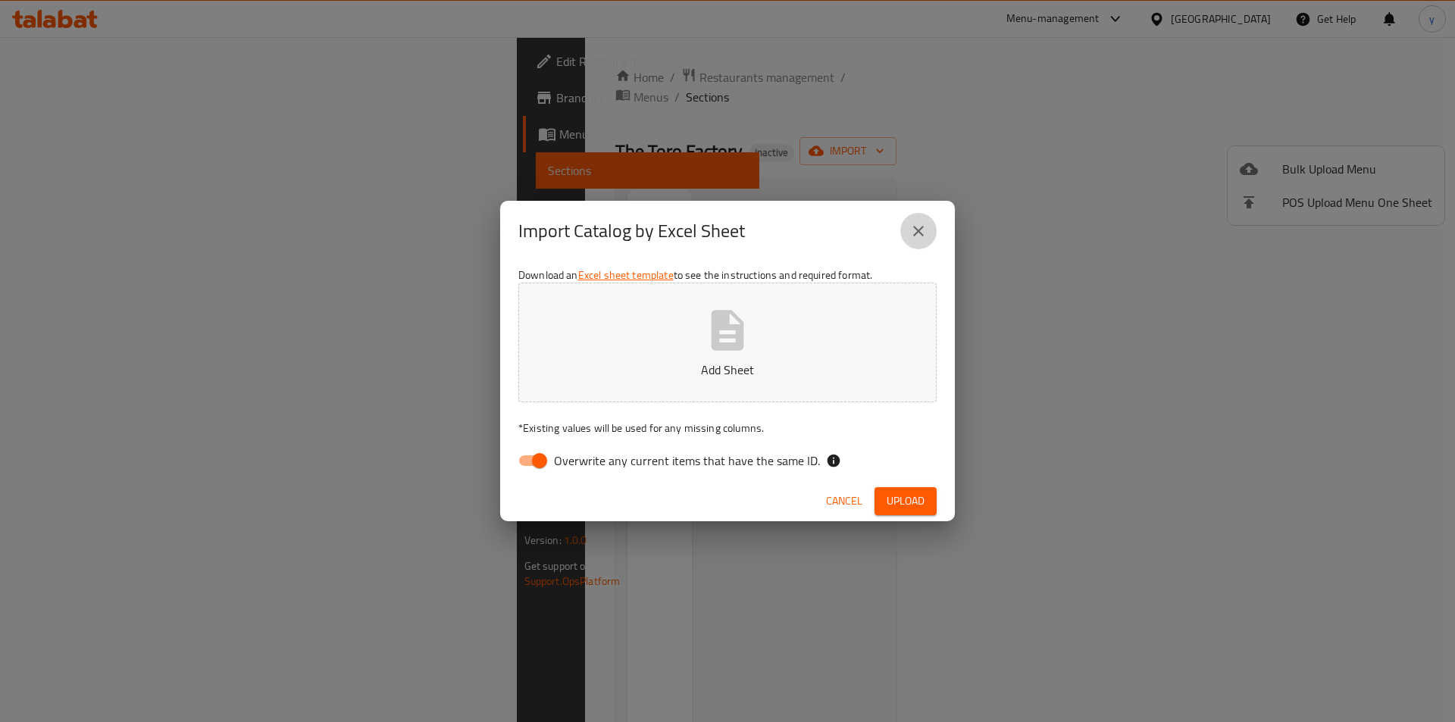
click at [924, 226] on icon "close" at bounding box center [918, 231] width 18 height 18
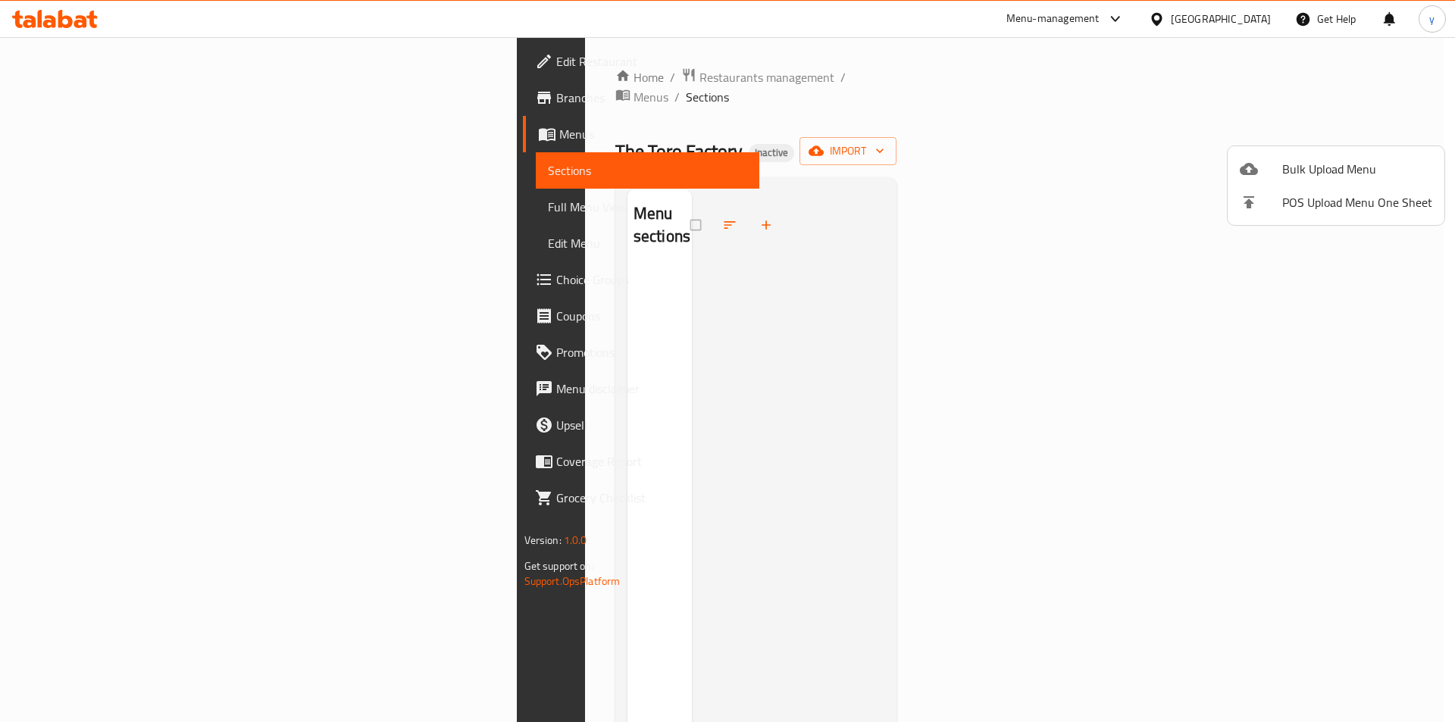
click at [128, 142] on div at bounding box center [727, 361] width 1455 height 722
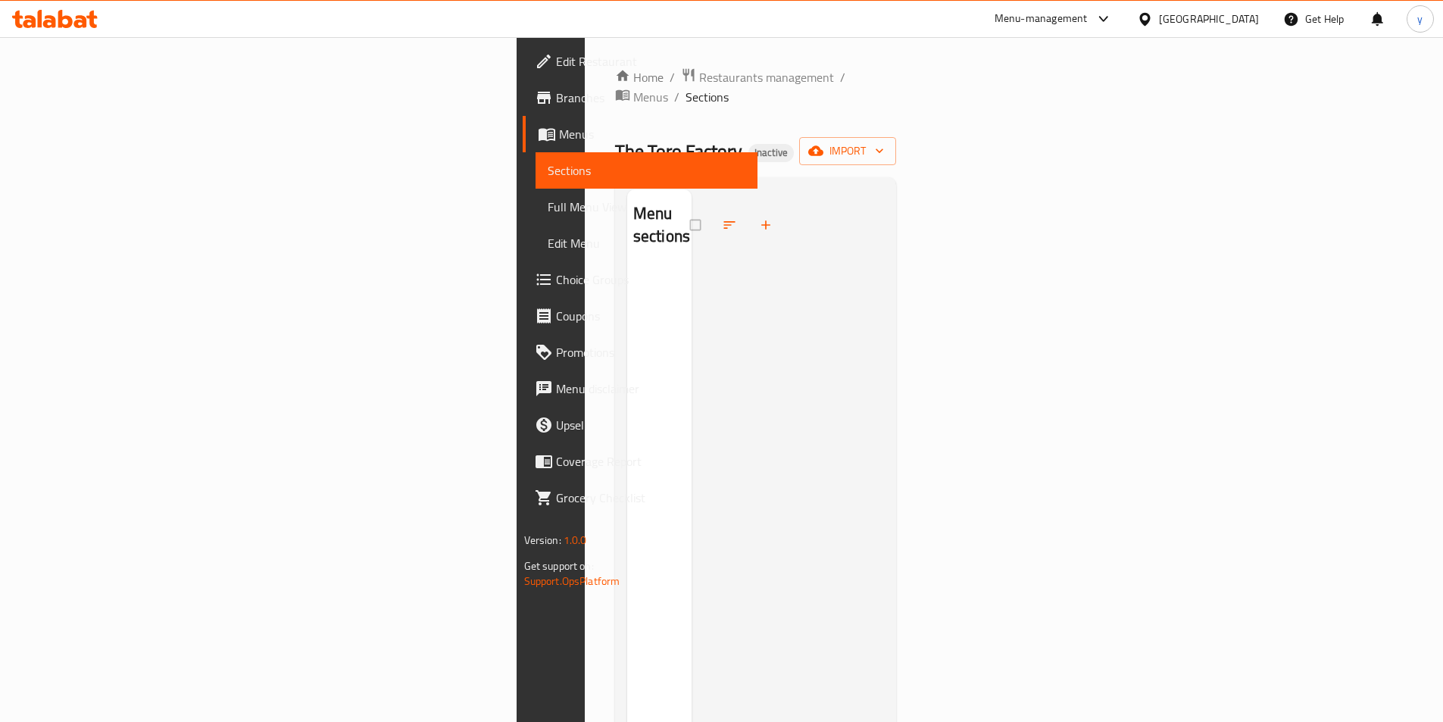
click at [559, 142] on span "Menus" at bounding box center [652, 134] width 186 height 18
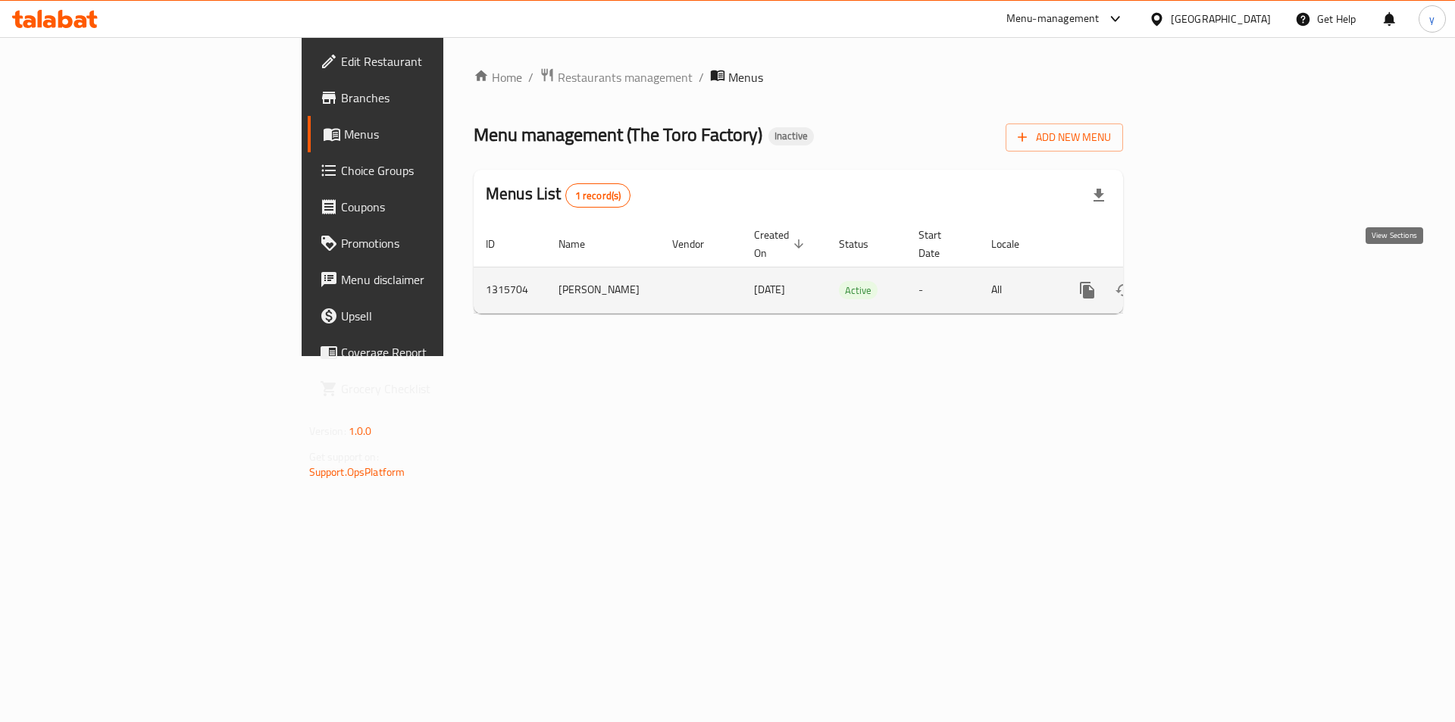
click at [1203, 283] on icon "enhanced table" at bounding box center [1197, 290] width 14 height 14
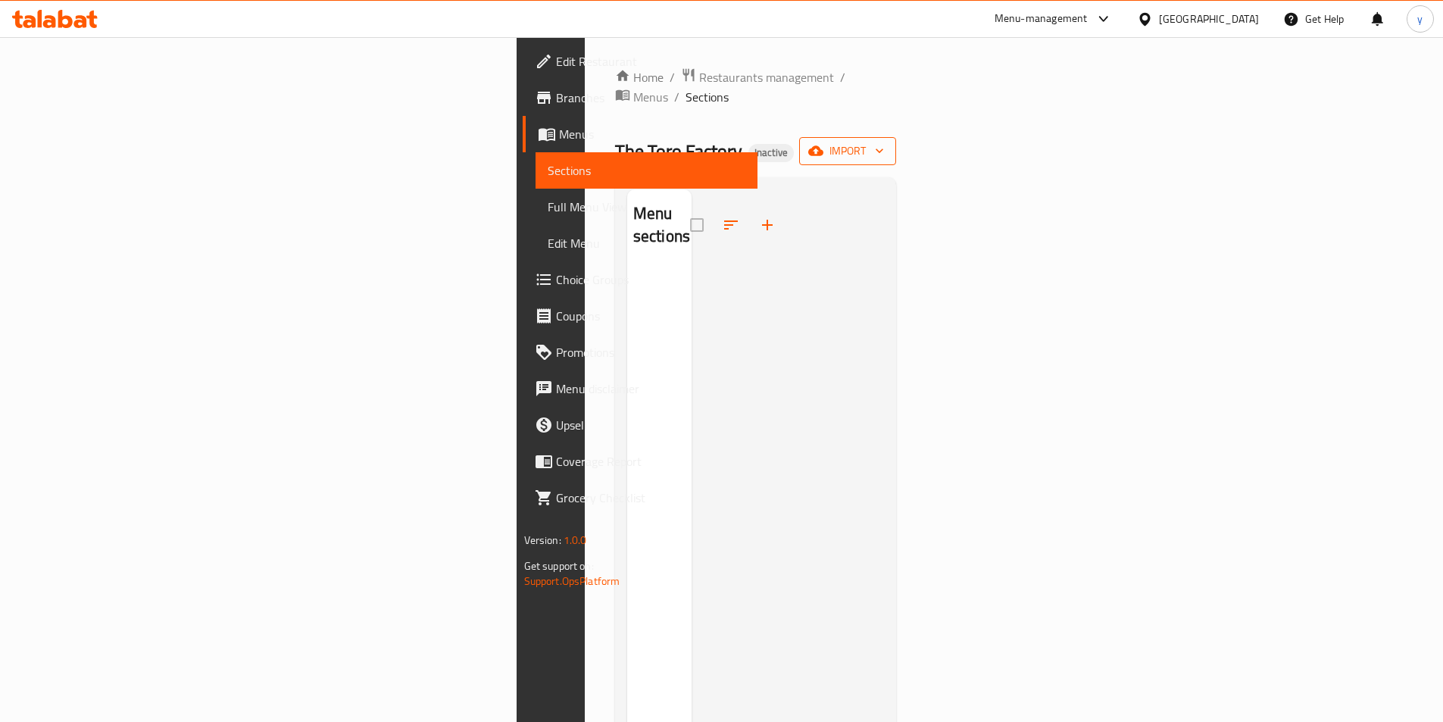
click at [896, 142] on button "import" at bounding box center [847, 151] width 97 height 28
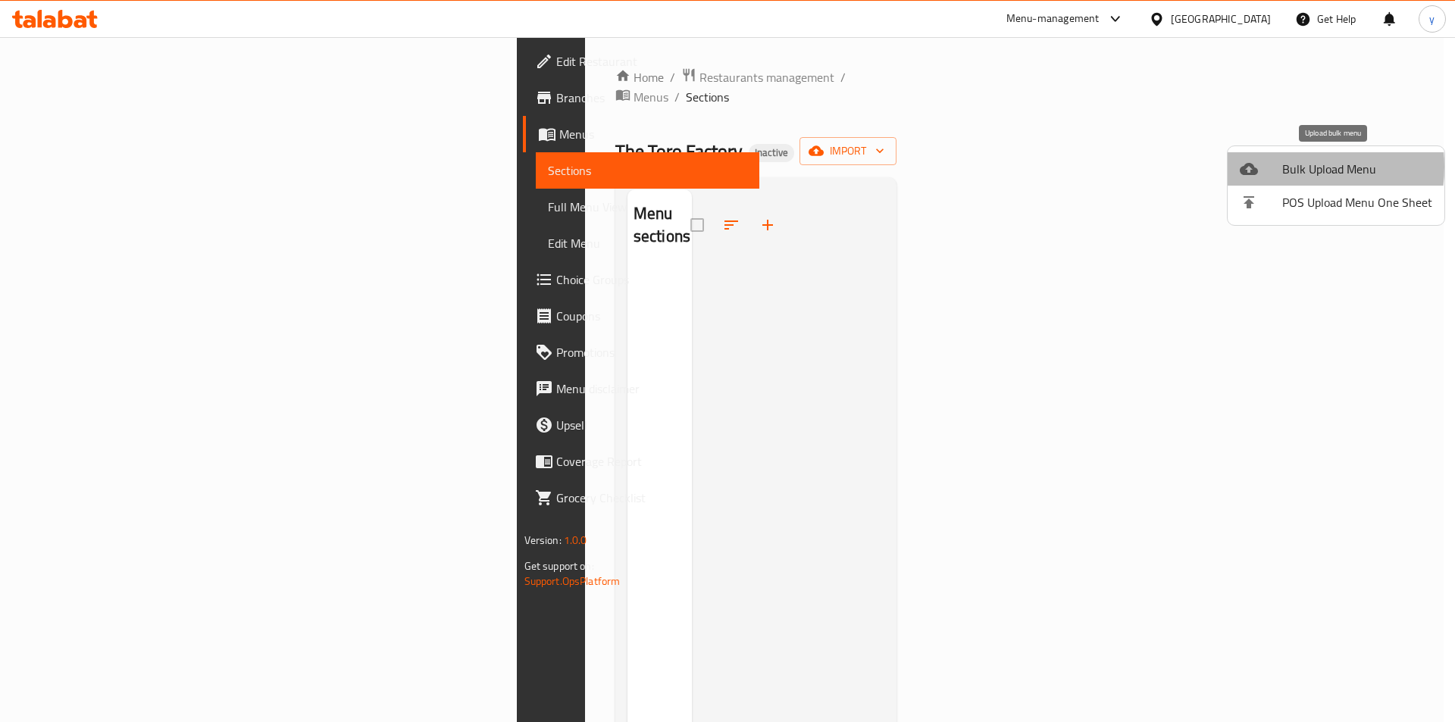
click at [1279, 167] on div at bounding box center [1261, 169] width 42 height 18
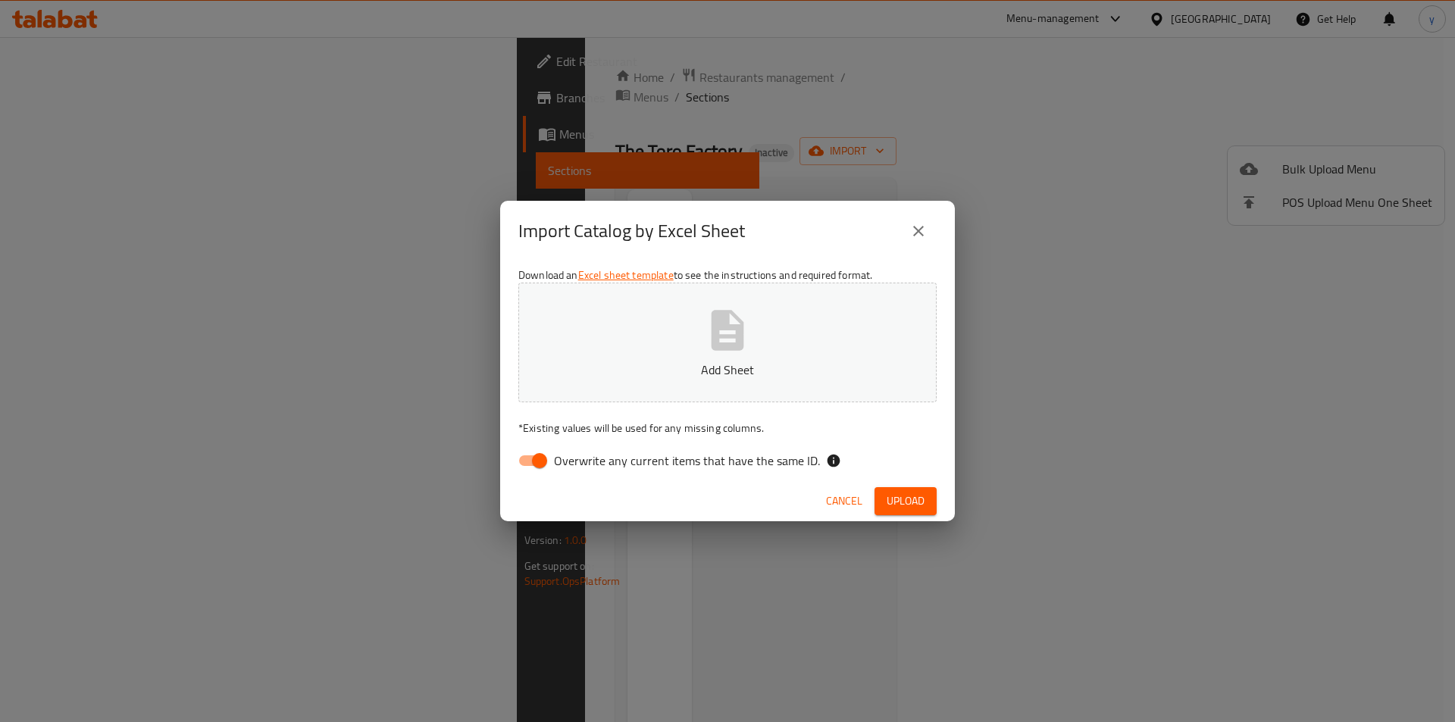
click at [547, 468] on input "Overwrite any current items that have the same ID." at bounding box center [539, 460] width 86 height 29
checkbox input "false"
click at [579, 414] on div "Download an Excel sheet template to see the instructions and required format. A…" at bounding box center [727, 371] width 455 height 220
click at [612, 383] on button "Add Sheet" at bounding box center [727, 343] width 418 height 120
click at [909, 495] on span "Upload" at bounding box center [906, 501] width 38 height 19
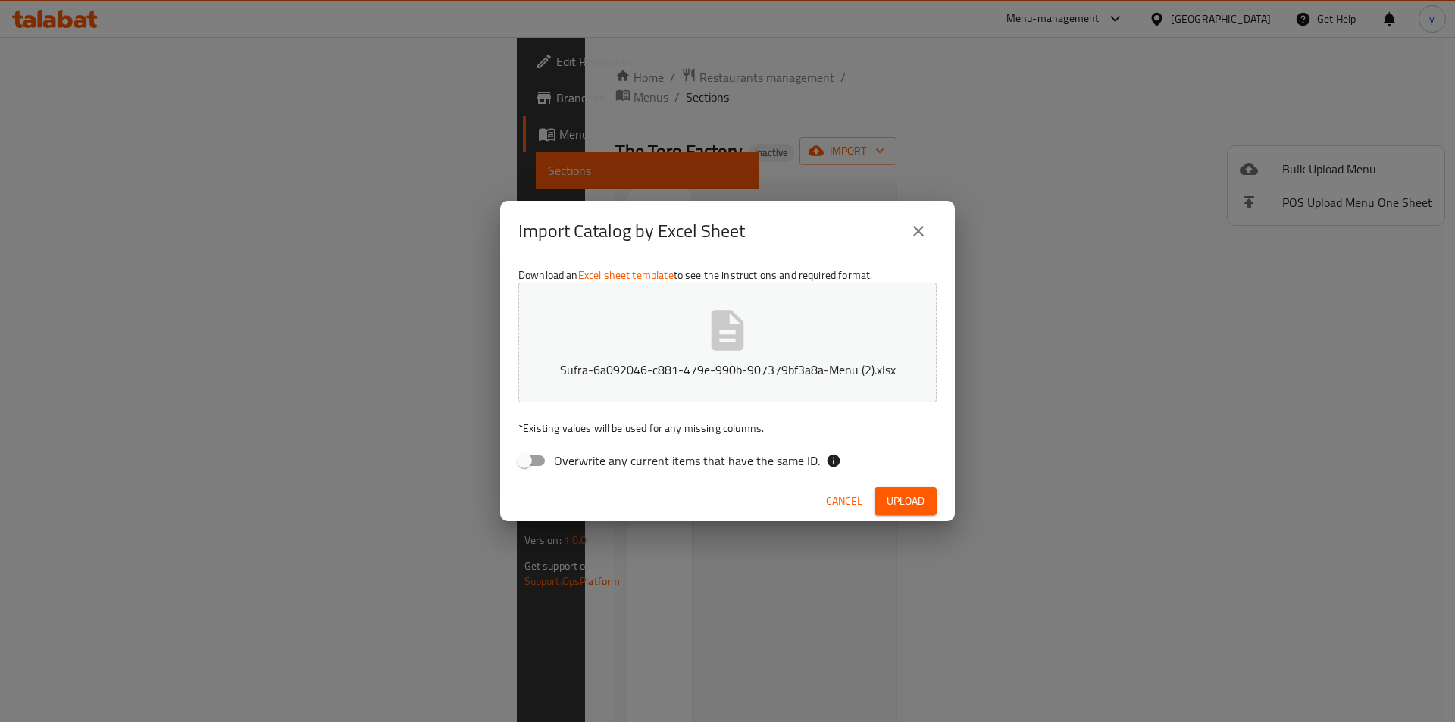
click at [846, 502] on span "Cancel" at bounding box center [844, 501] width 36 height 19
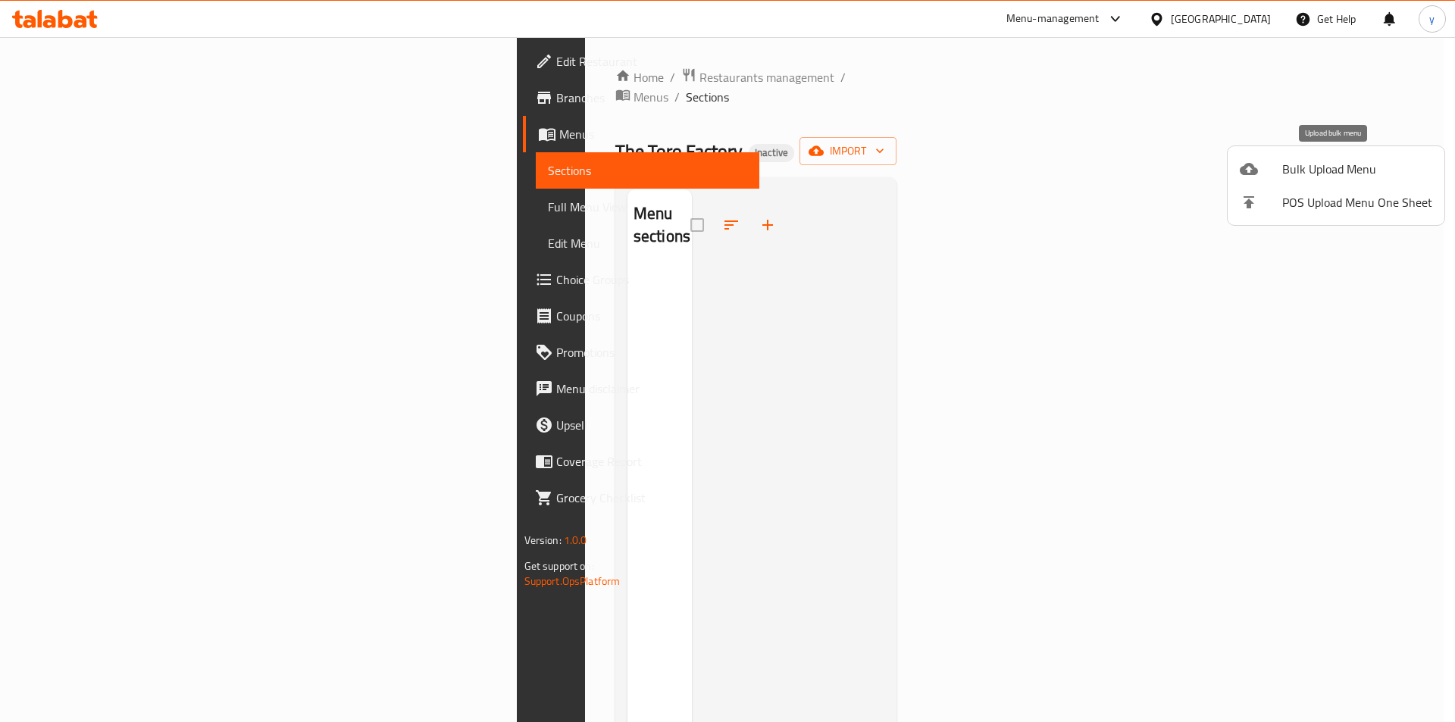
click at [1282, 160] on span "Bulk Upload Menu" at bounding box center [1357, 169] width 150 height 18
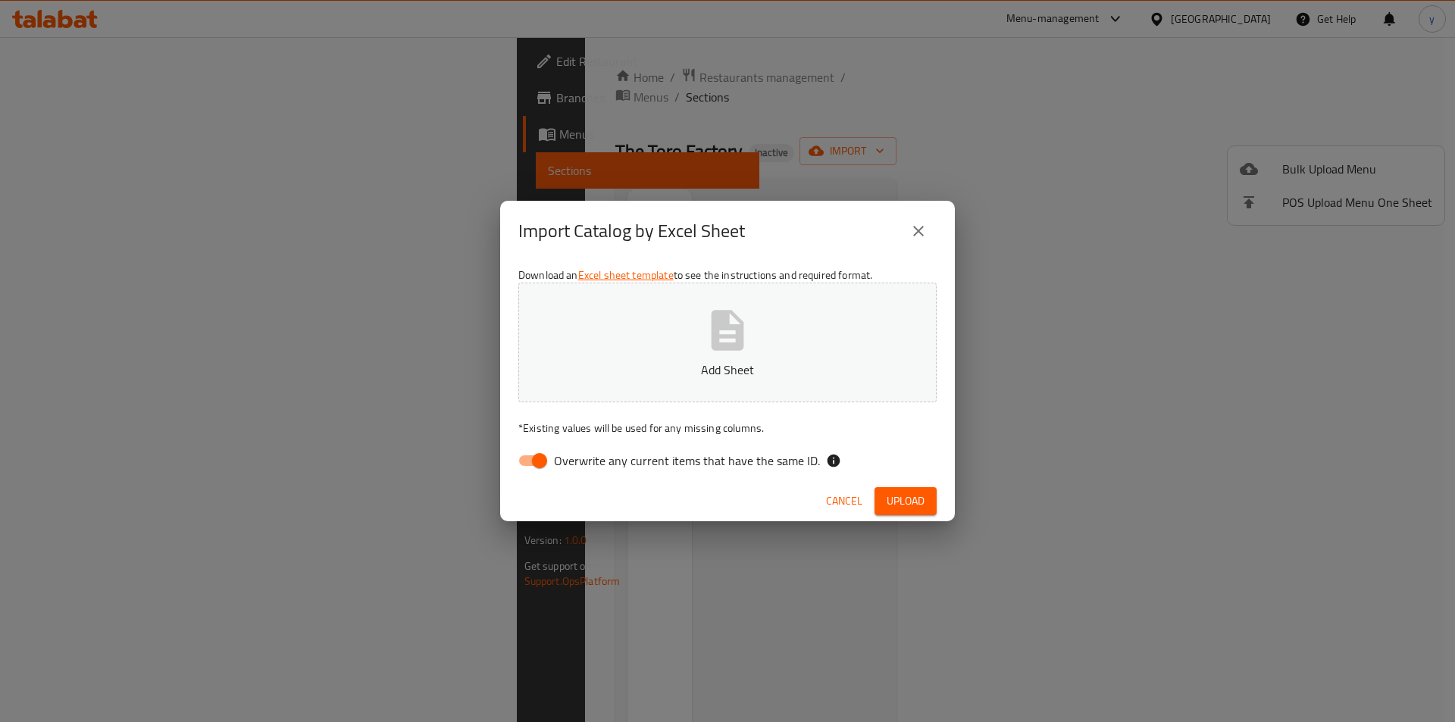
click at [541, 468] on input "Overwrite any current items that have the same ID." at bounding box center [539, 460] width 86 height 29
checkbox input "false"
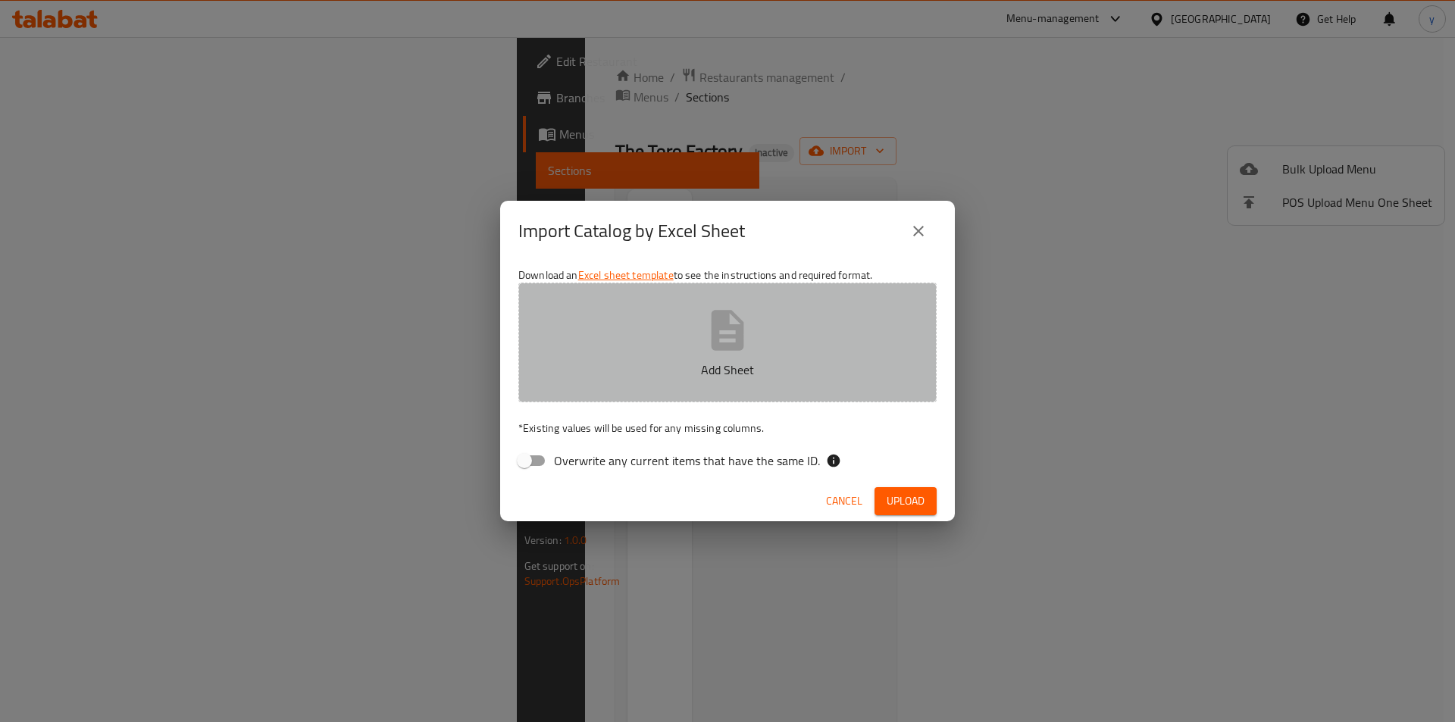
click at [597, 389] on button "Add Sheet" at bounding box center [727, 343] width 418 height 120
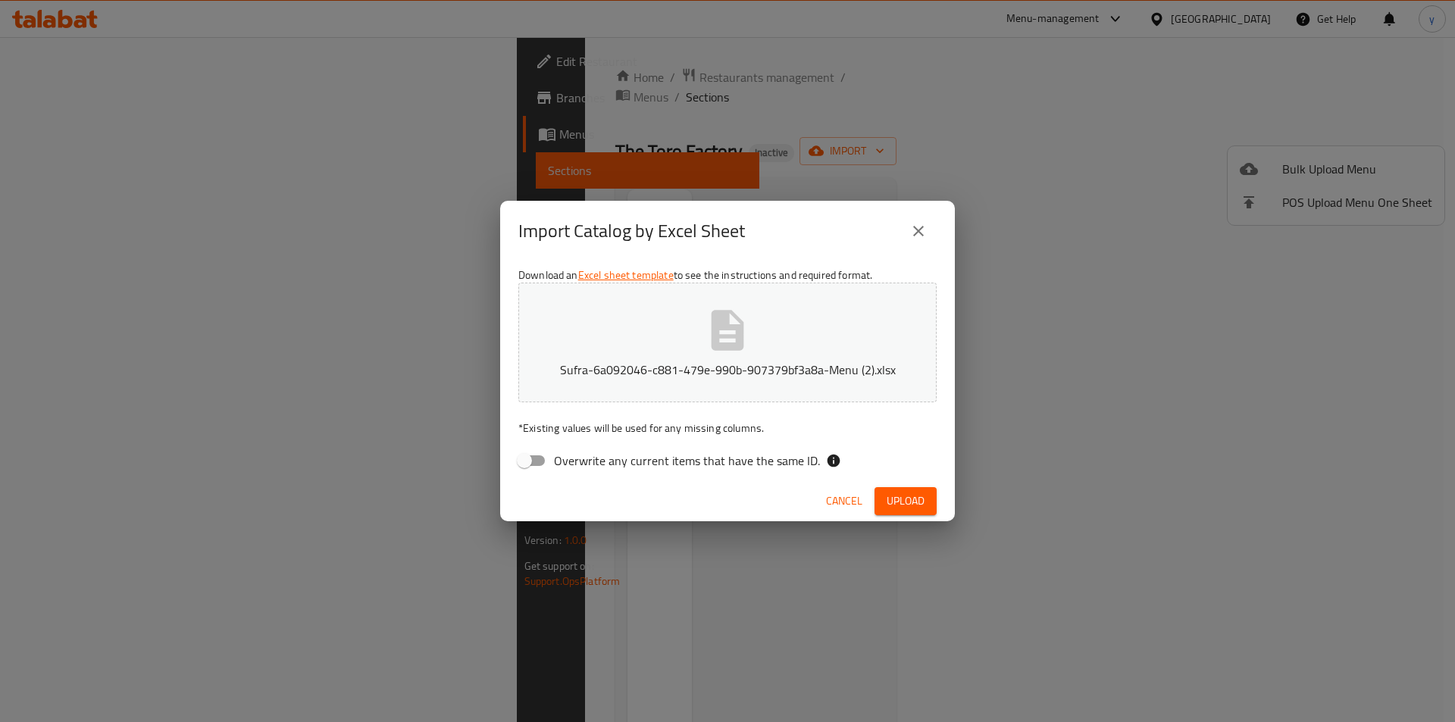
click at [909, 499] on span "Upload" at bounding box center [906, 501] width 38 height 19
click at [912, 487] on button "Upload" at bounding box center [905, 501] width 62 height 28
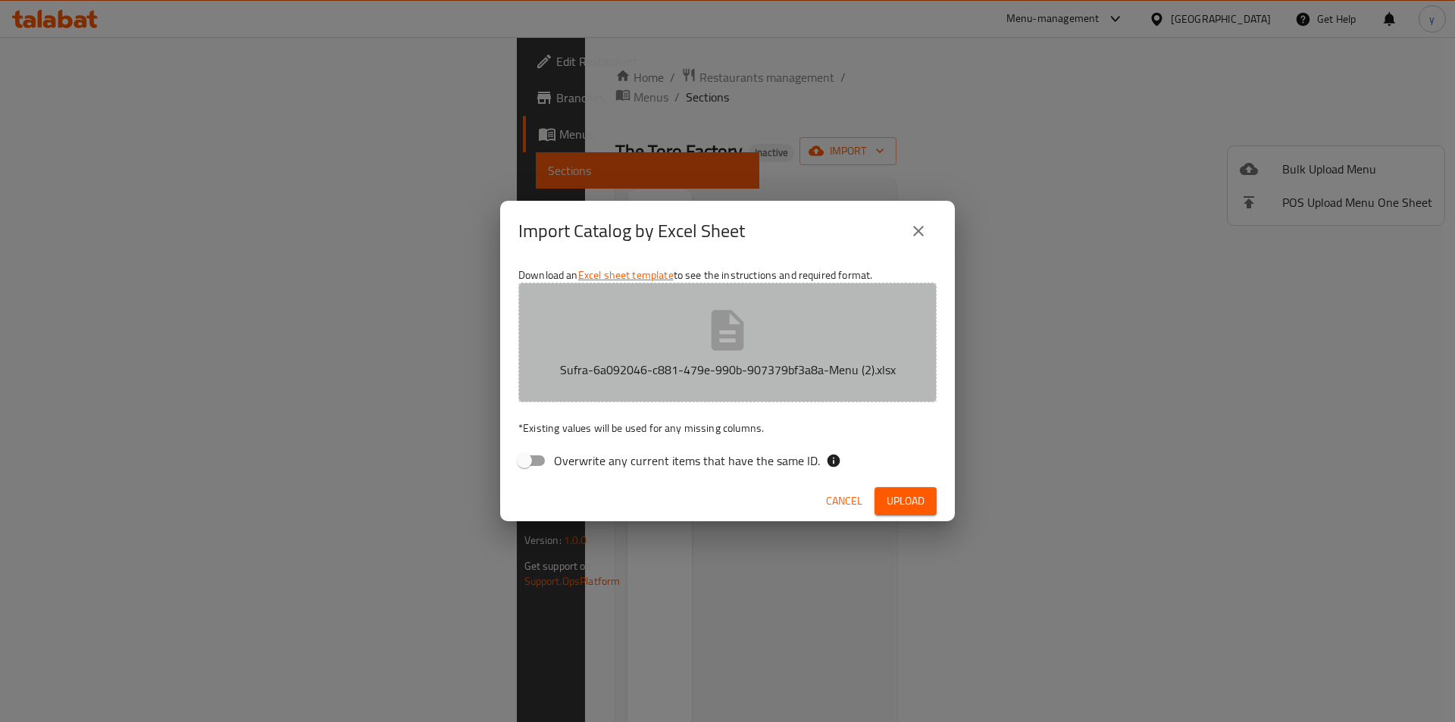
click at [736, 357] on button "Sufra-6a092046-c881-479e-990b-907379bf3a8a-Menu (2).xlsx" at bounding box center [727, 343] width 418 height 120
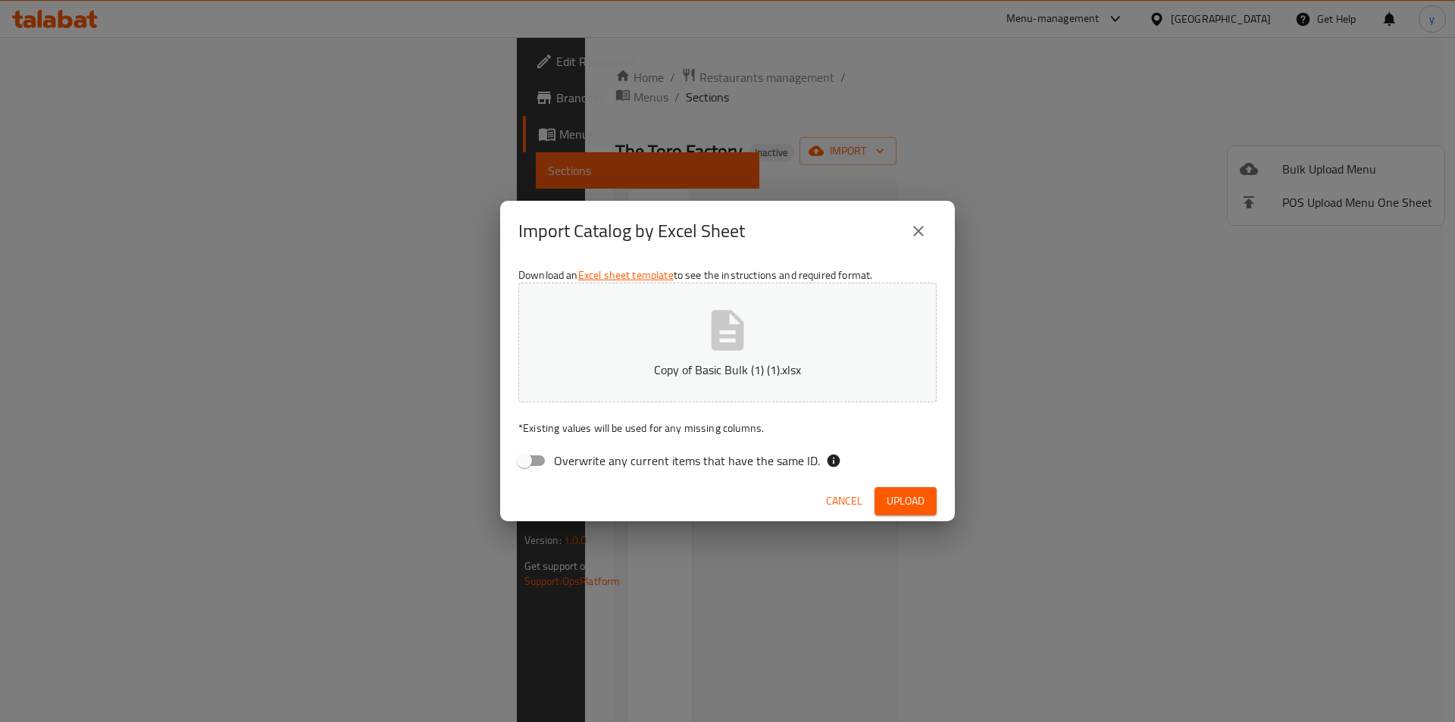
click at [915, 502] on span "Upload" at bounding box center [906, 501] width 38 height 19
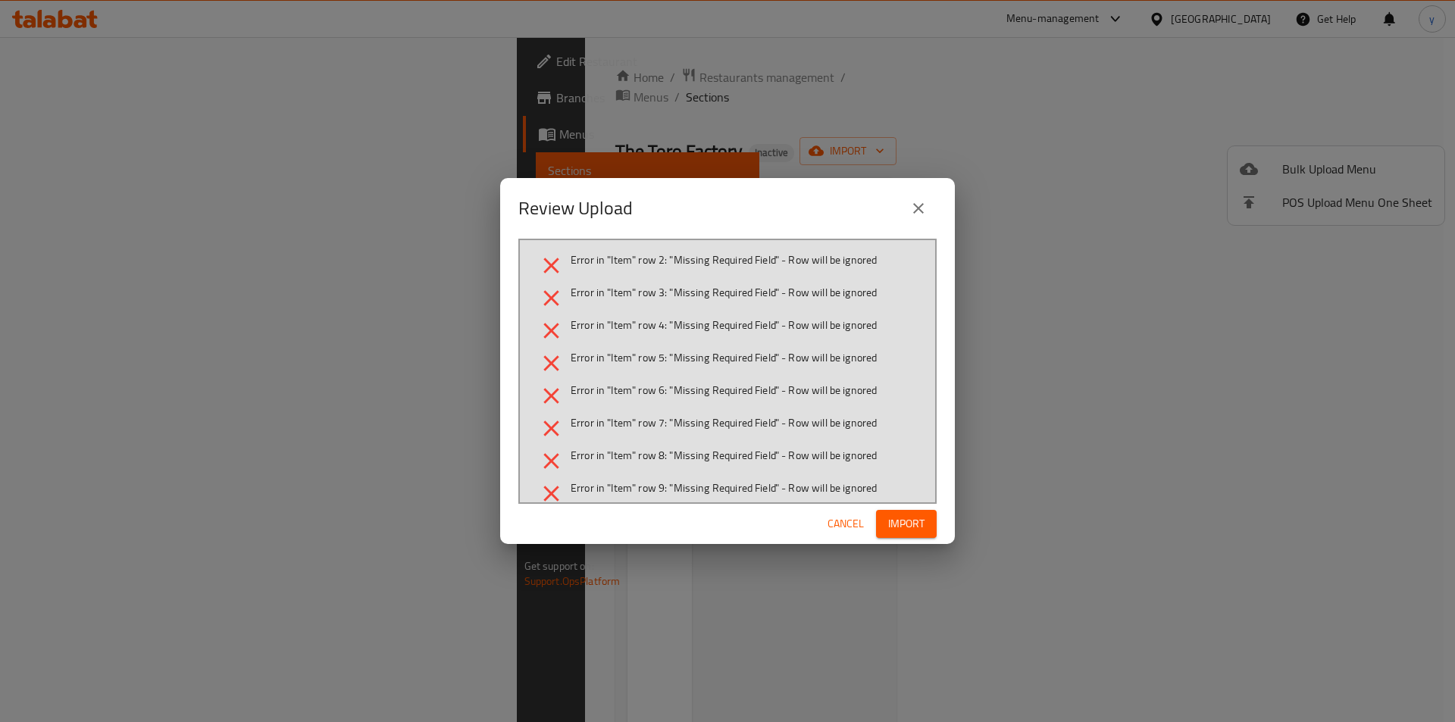
click at [849, 521] on span "Cancel" at bounding box center [845, 523] width 36 height 19
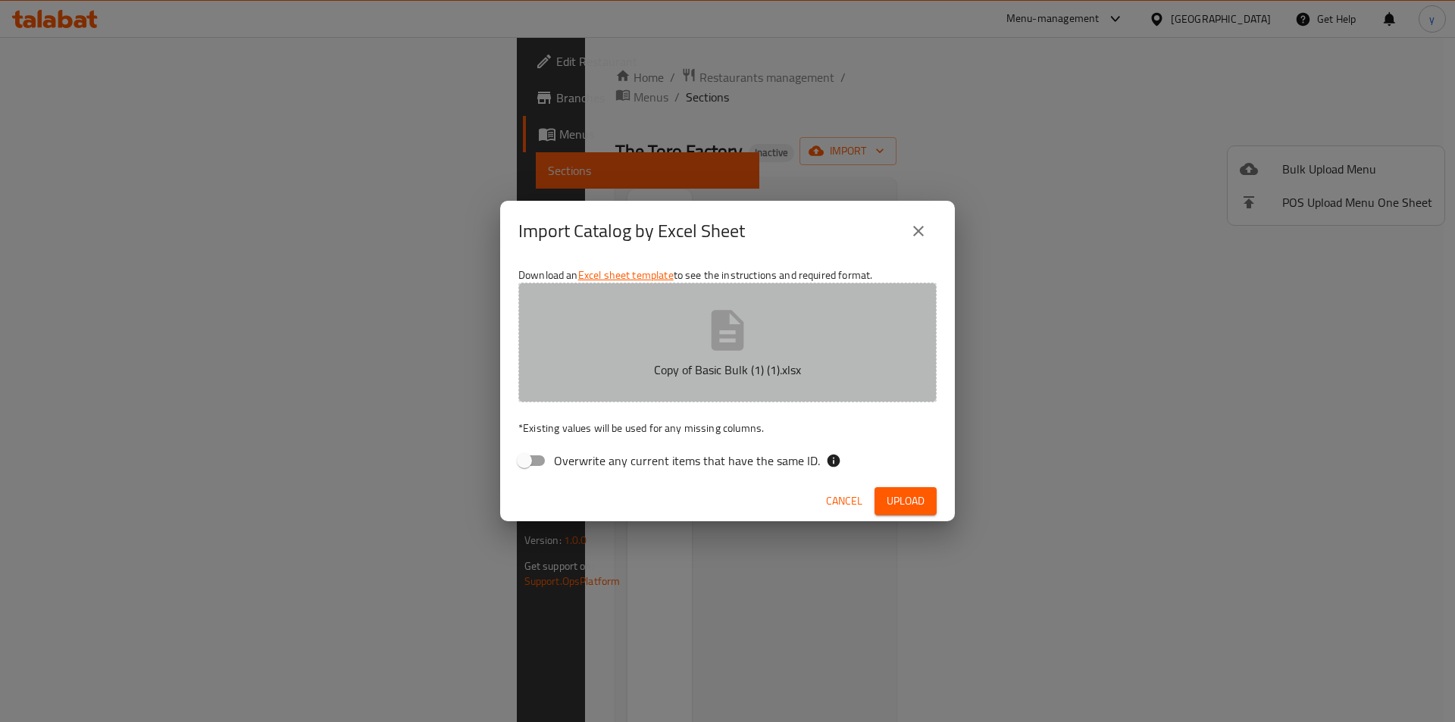
click at [695, 353] on button "Copy of Basic Bulk (1) (1).xlsx" at bounding box center [727, 343] width 418 height 120
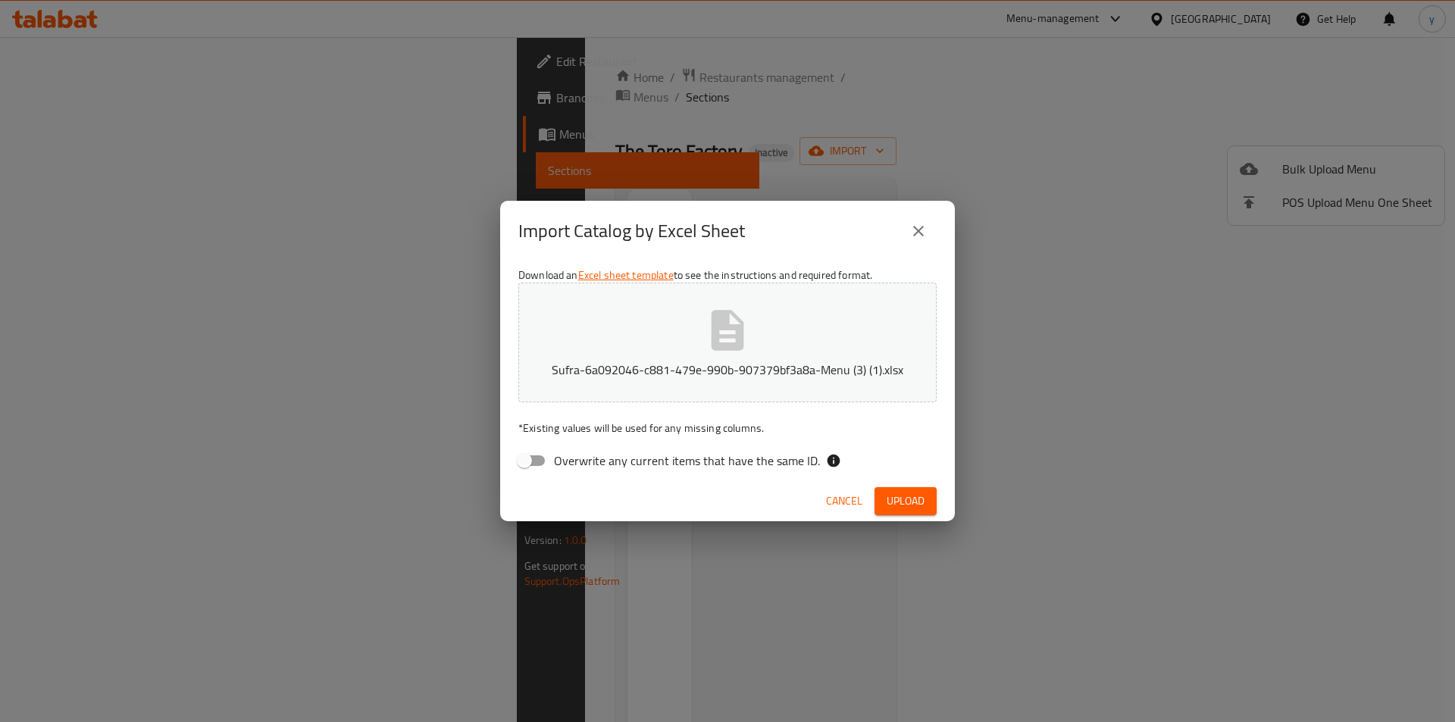
click at [902, 487] on button "Upload" at bounding box center [905, 501] width 62 height 28
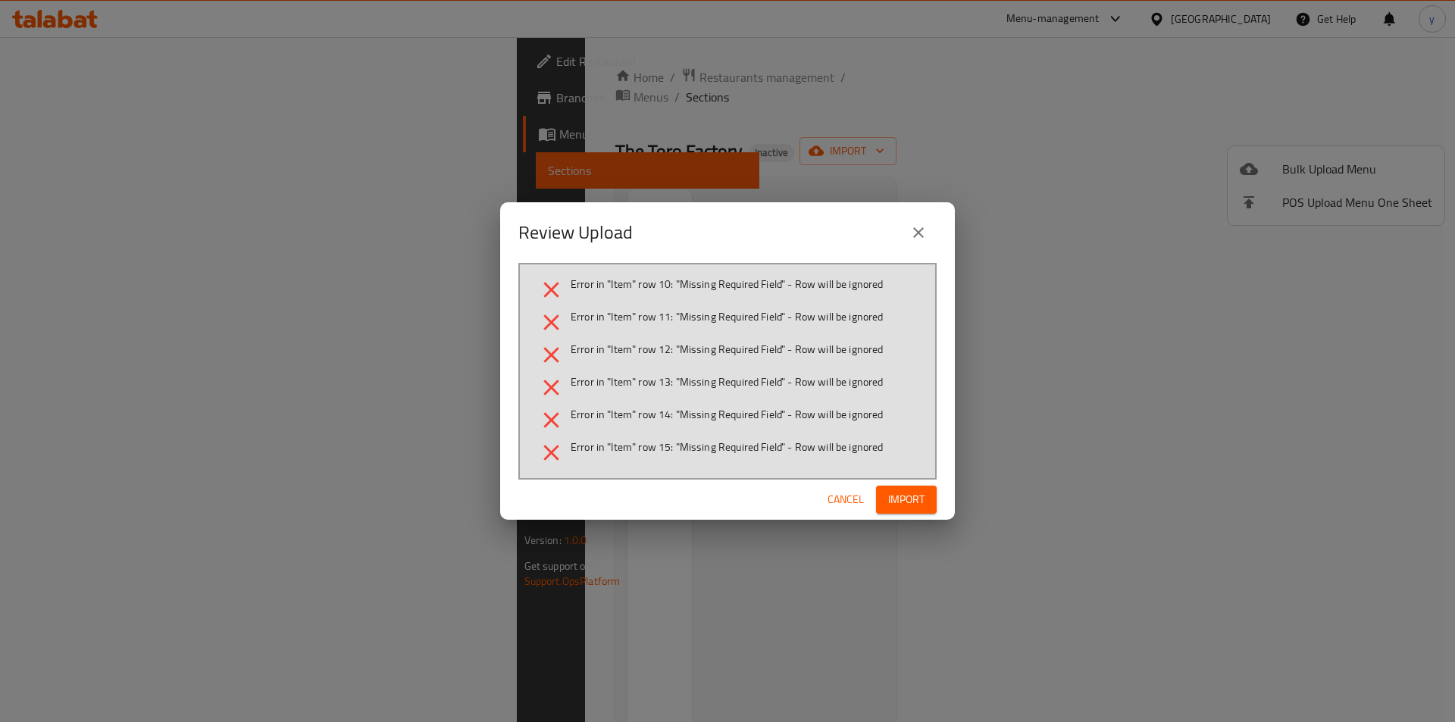
click at [918, 238] on icon "close" at bounding box center [918, 233] width 18 height 18
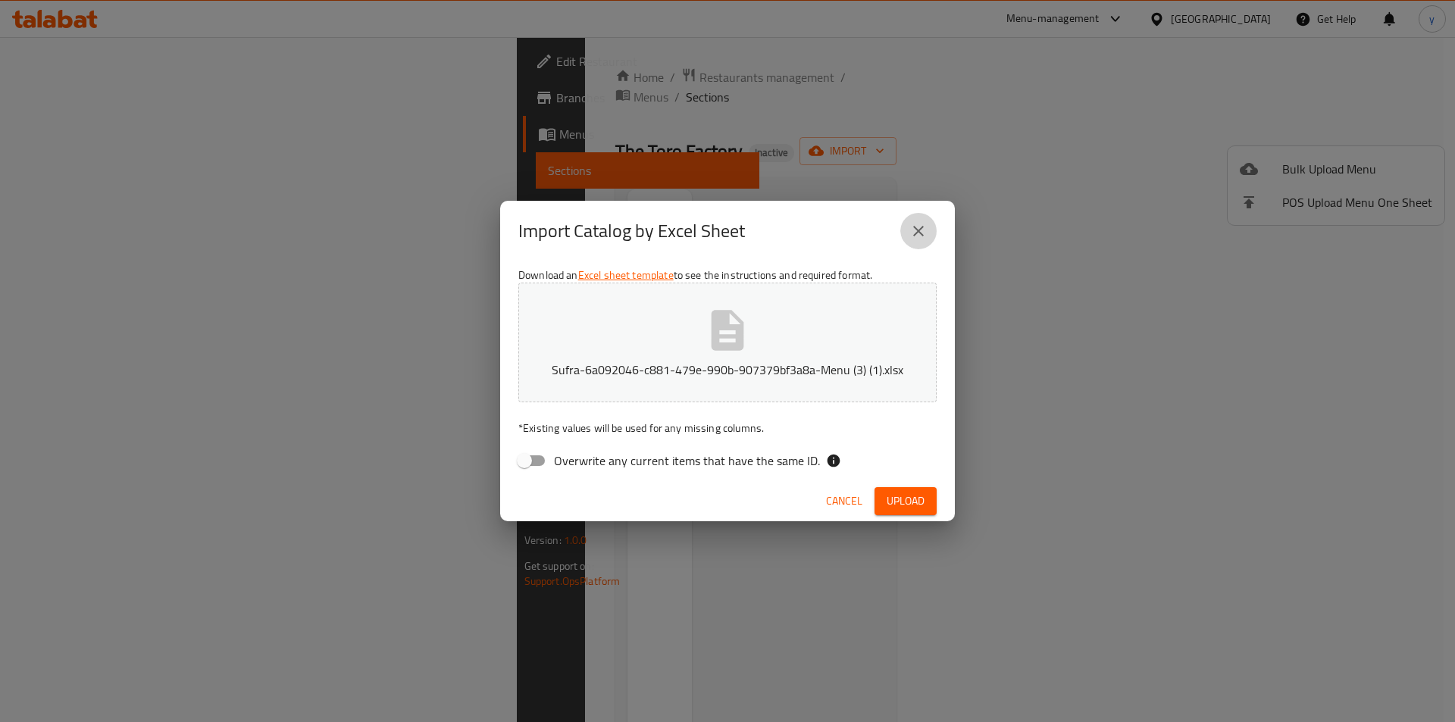
click at [918, 224] on icon "close" at bounding box center [918, 231] width 18 height 18
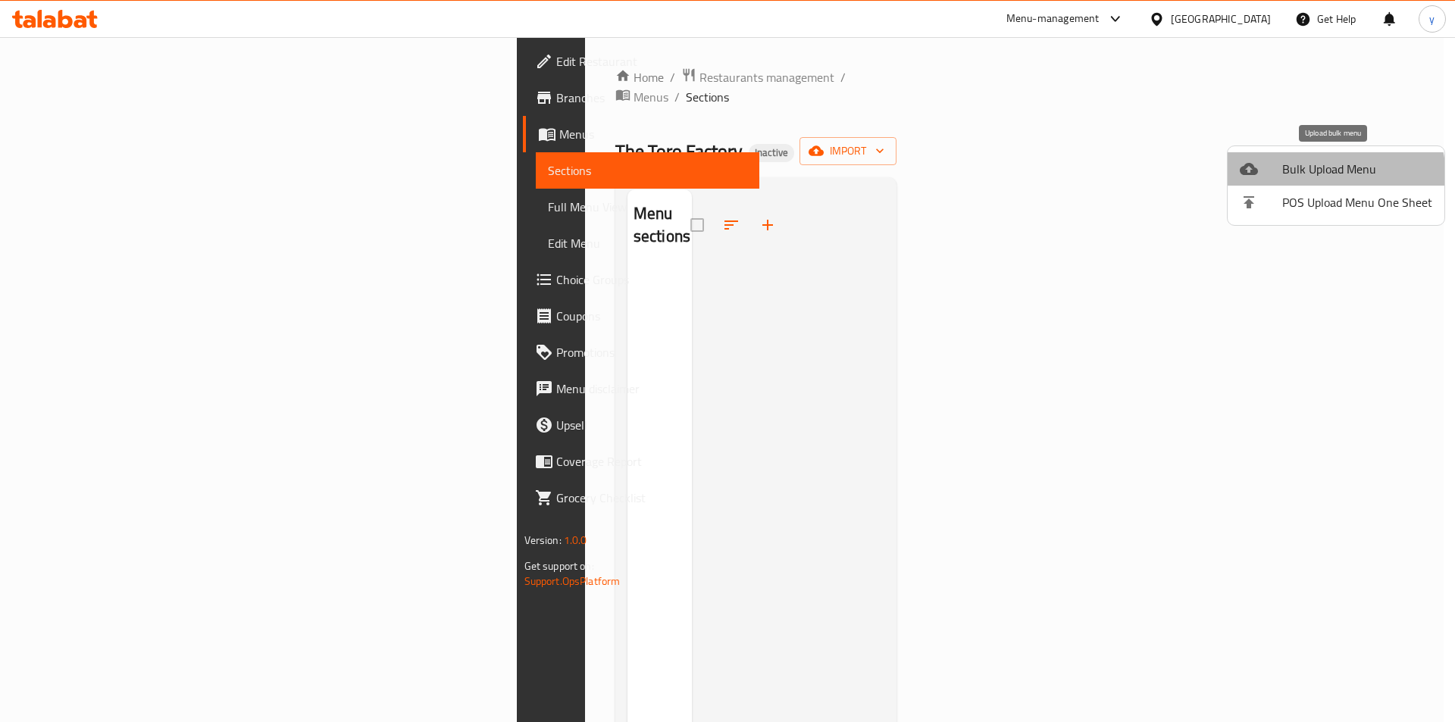
click at [1315, 178] on span "Bulk Upload Menu" at bounding box center [1357, 169] width 150 height 18
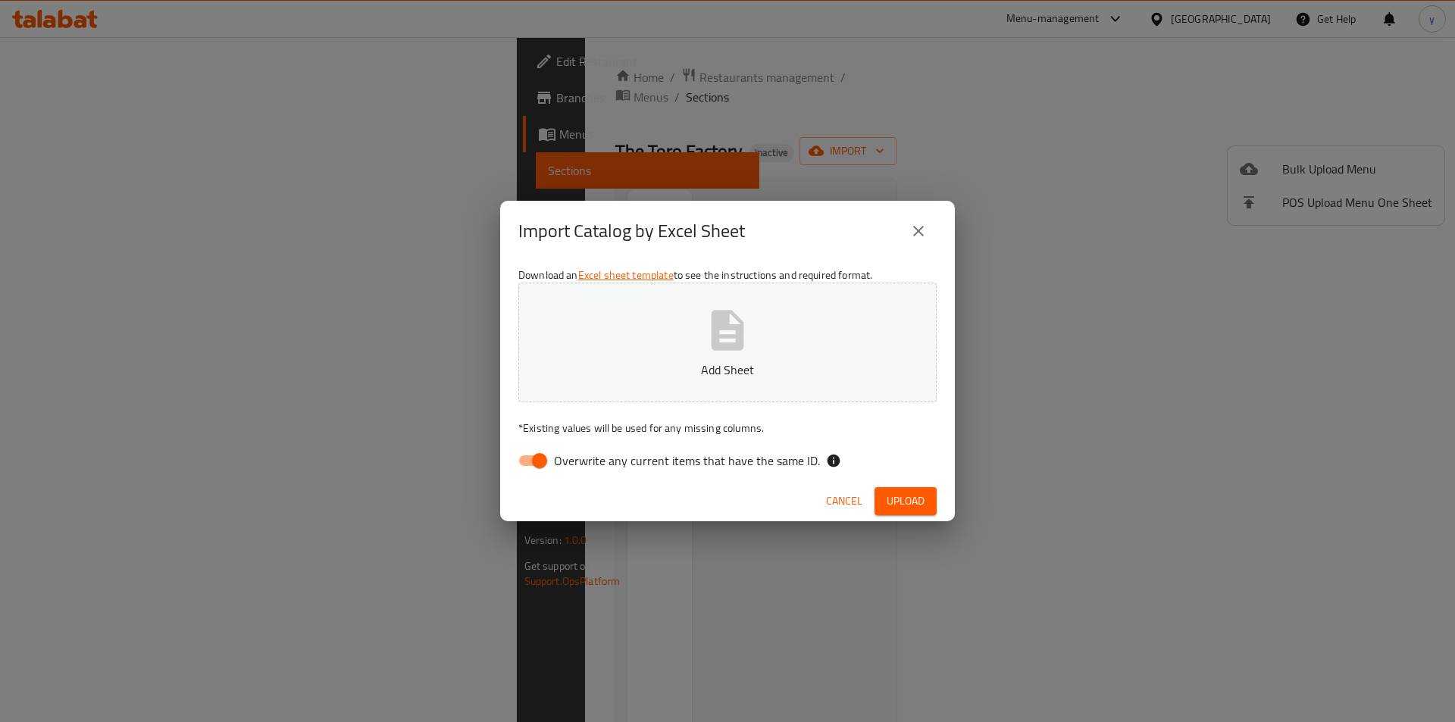
click at [530, 461] on input "Overwrite any current items that have the same ID." at bounding box center [539, 460] width 86 height 29
checkbox input "false"
click at [614, 355] on button "Add Sheet" at bounding box center [727, 343] width 418 height 120
click at [896, 489] on button "Upload" at bounding box center [905, 501] width 62 height 28
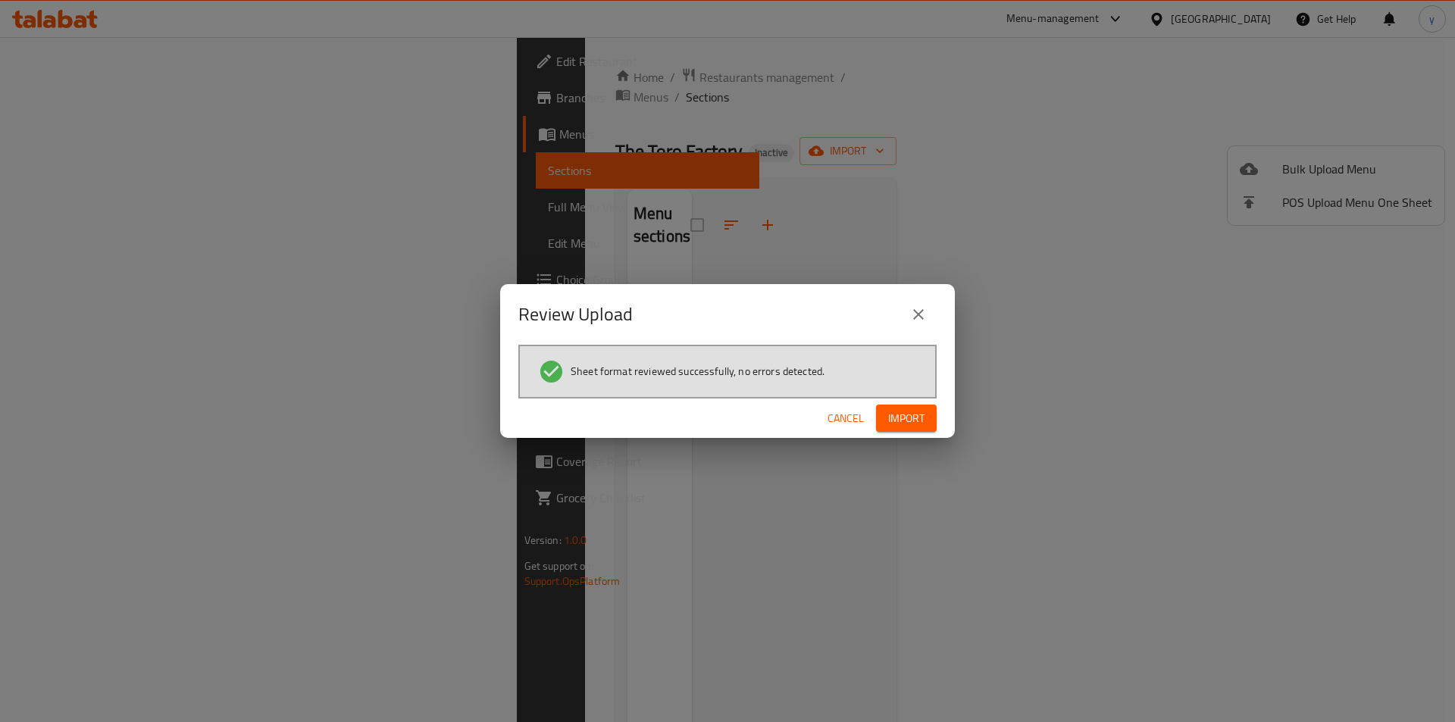
click at [904, 420] on span "Import" at bounding box center [906, 418] width 36 height 19
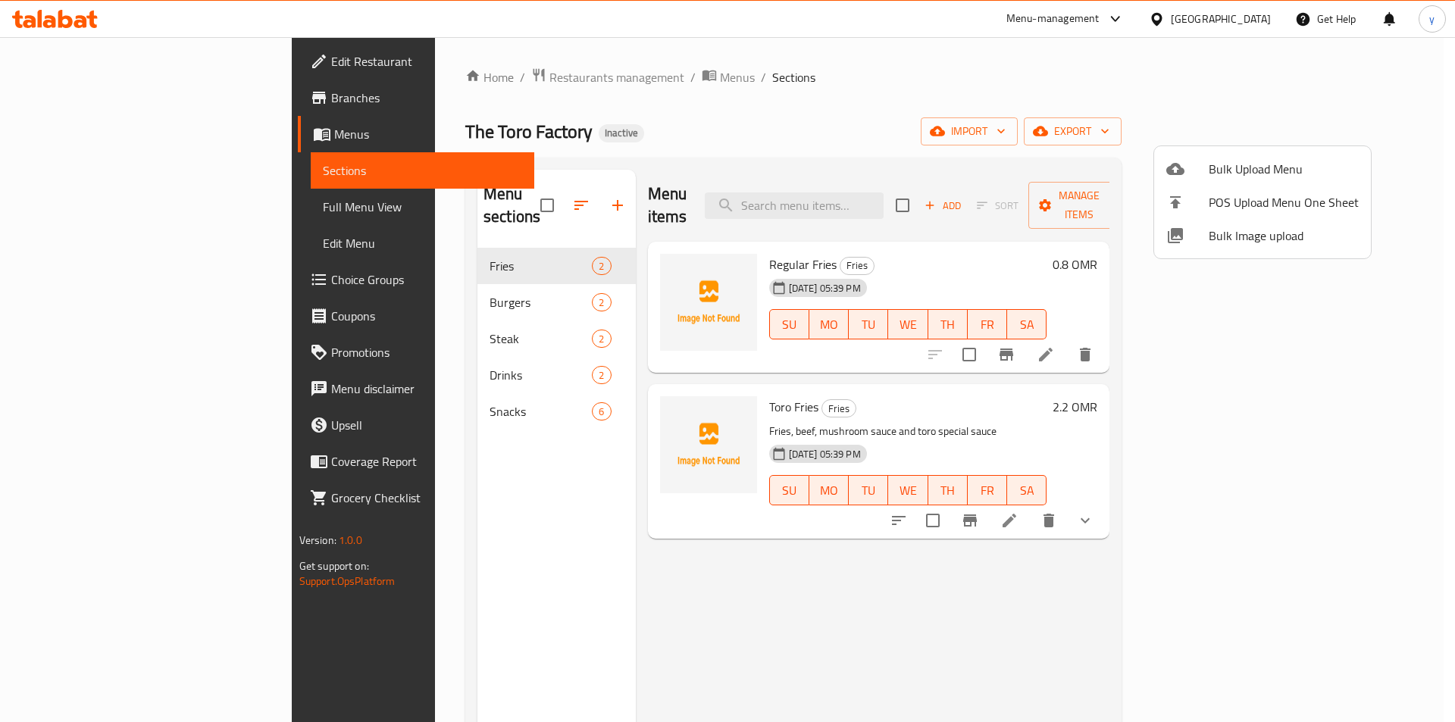
click at [1343, 341] on div at bounding box center [727, 361] width 1455 height 722
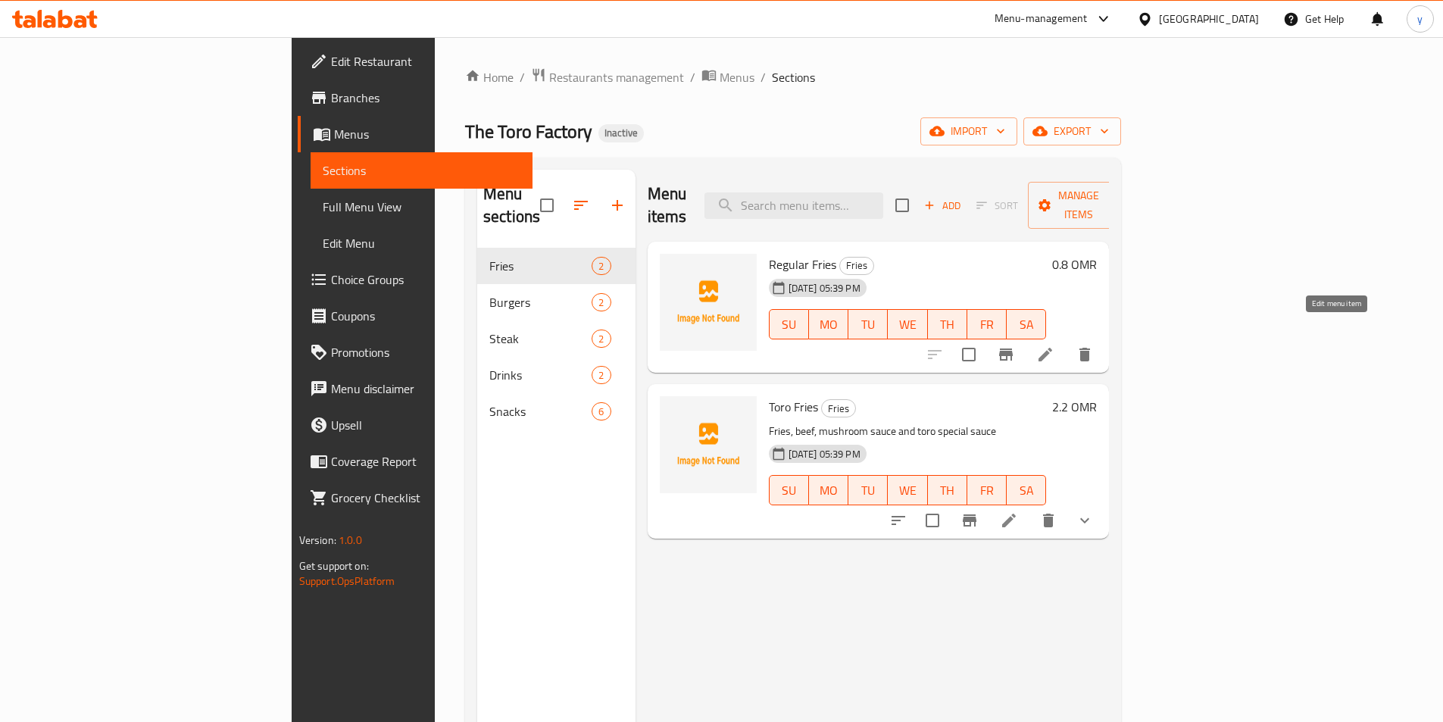
click at [1055, 346] on icon at bounding box center [1046, 355] width 18 height 18
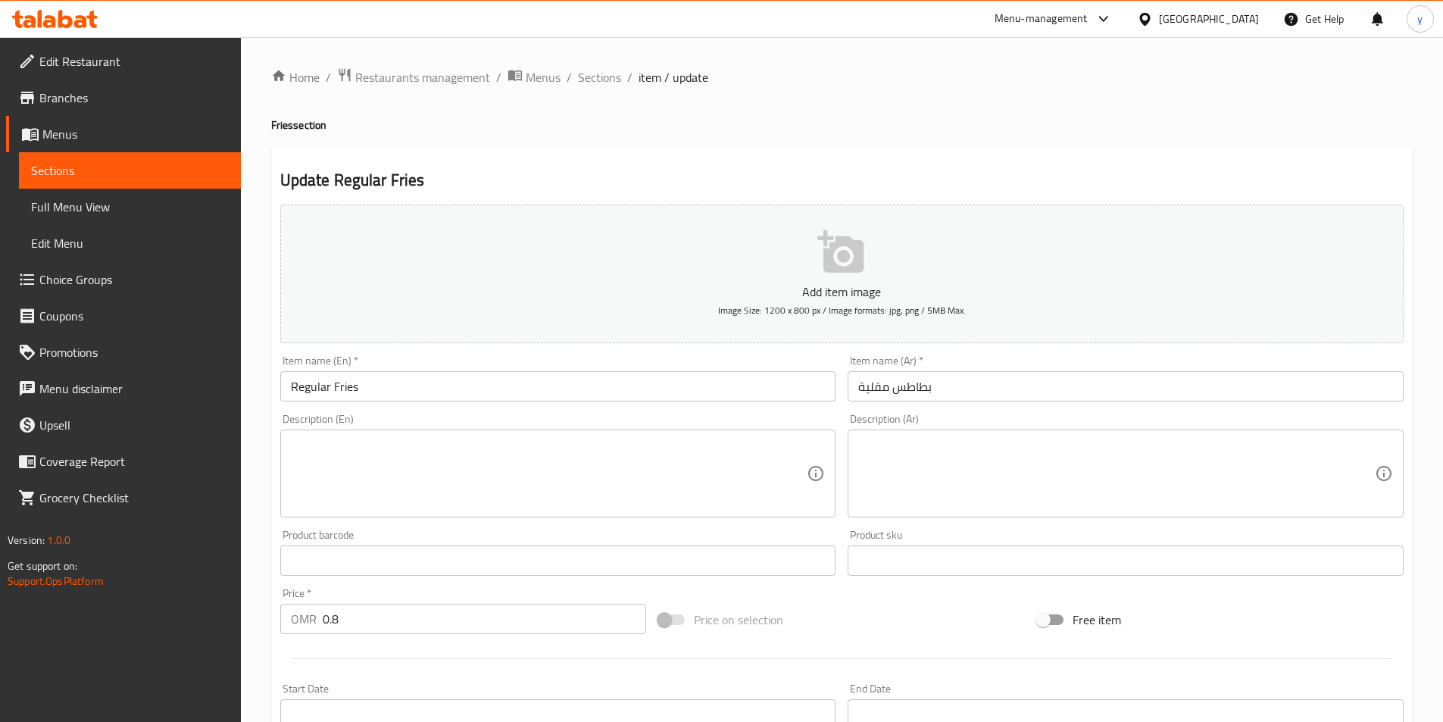
click at [1002, 377] on input "بطاطس مقلية" at bounding box center [1126, 386] width 556 height 30
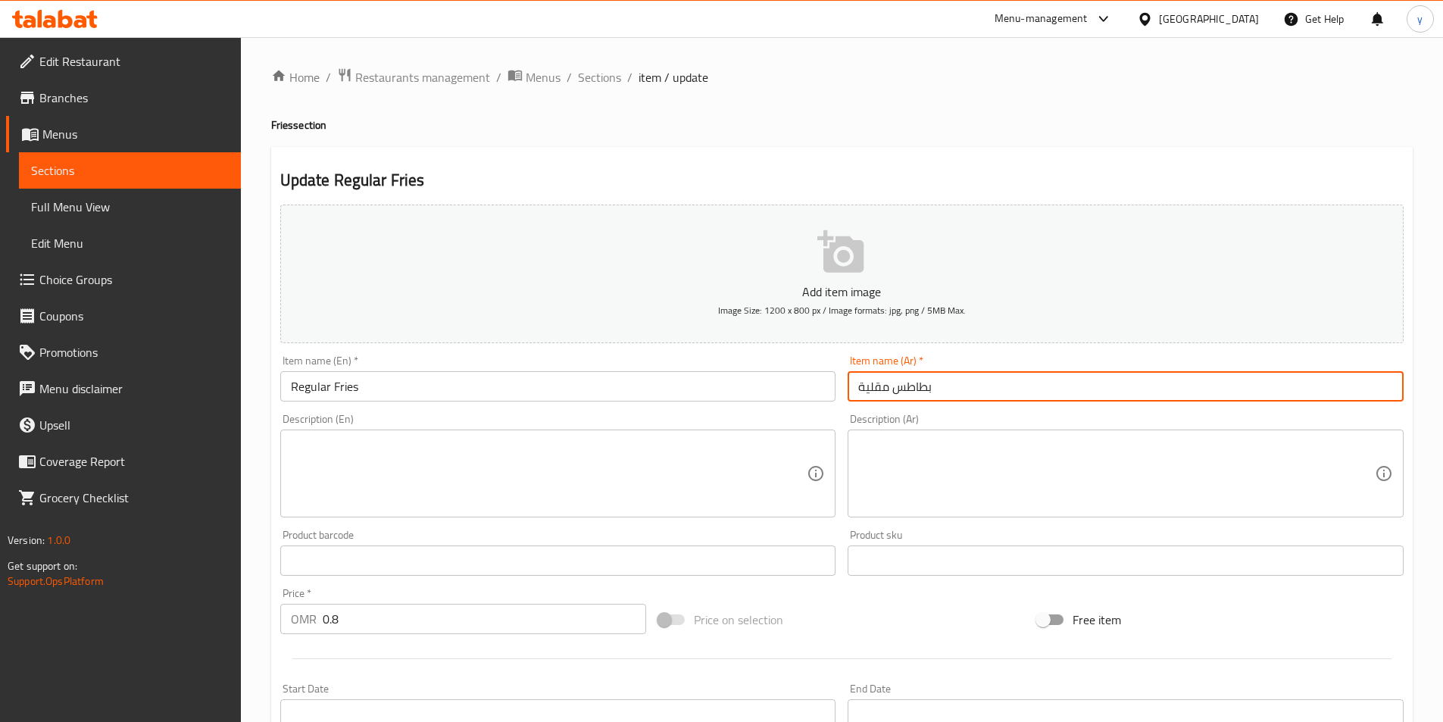
click at [1002, 377] on input "بطاطس مقلية" at bounding box center [1126, 386] width 556 height 30
paste input "مقلية عادي"
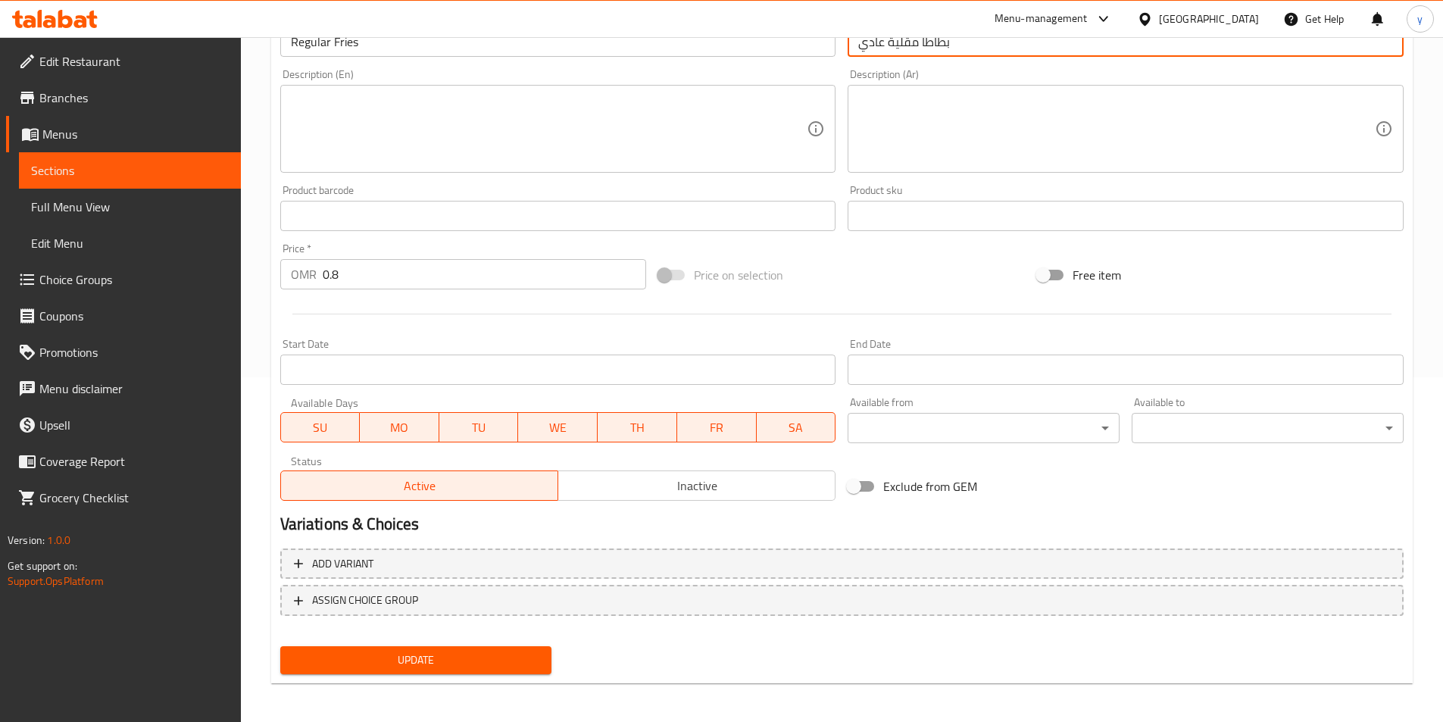
scroll to position [349, 0]
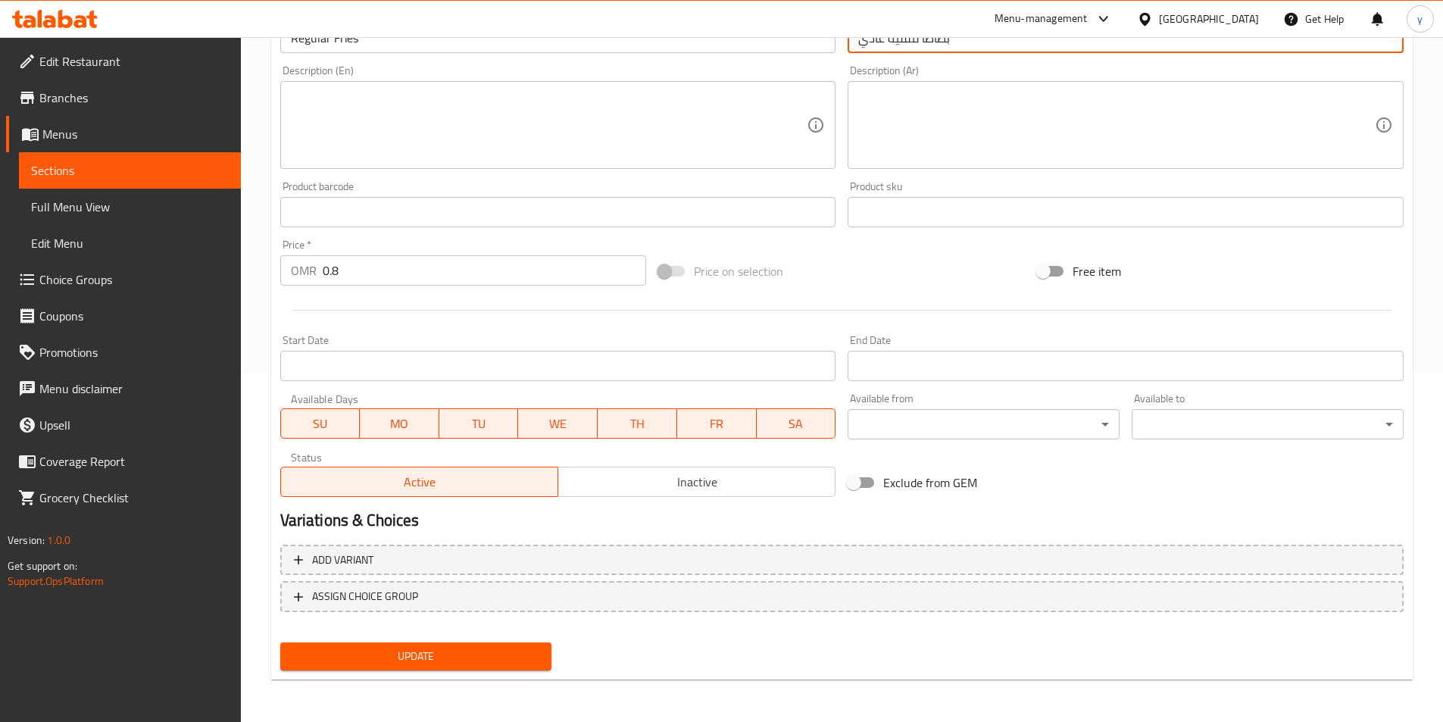
type input "بطاطا مقلية عادي"
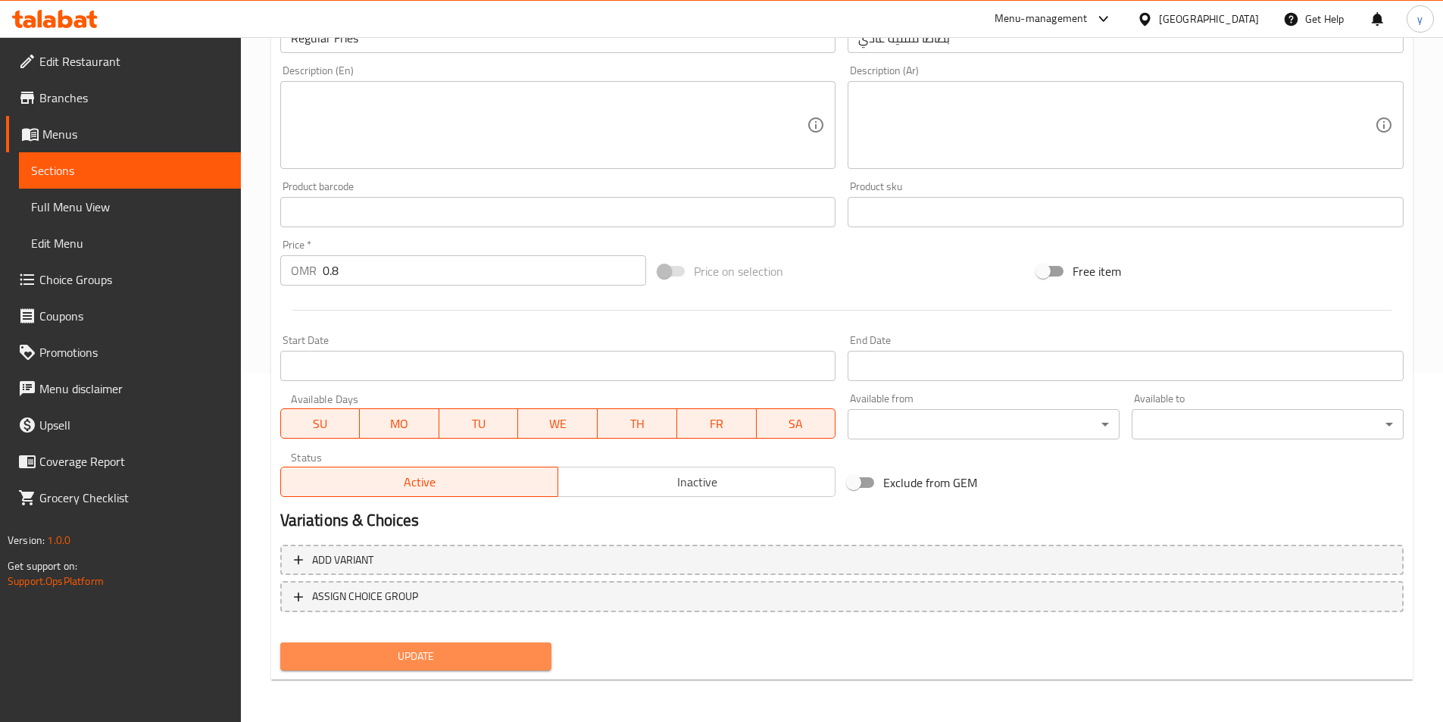
click at [489, 671] on button "Update" at bounding box center [416, 657] width 272 height 28
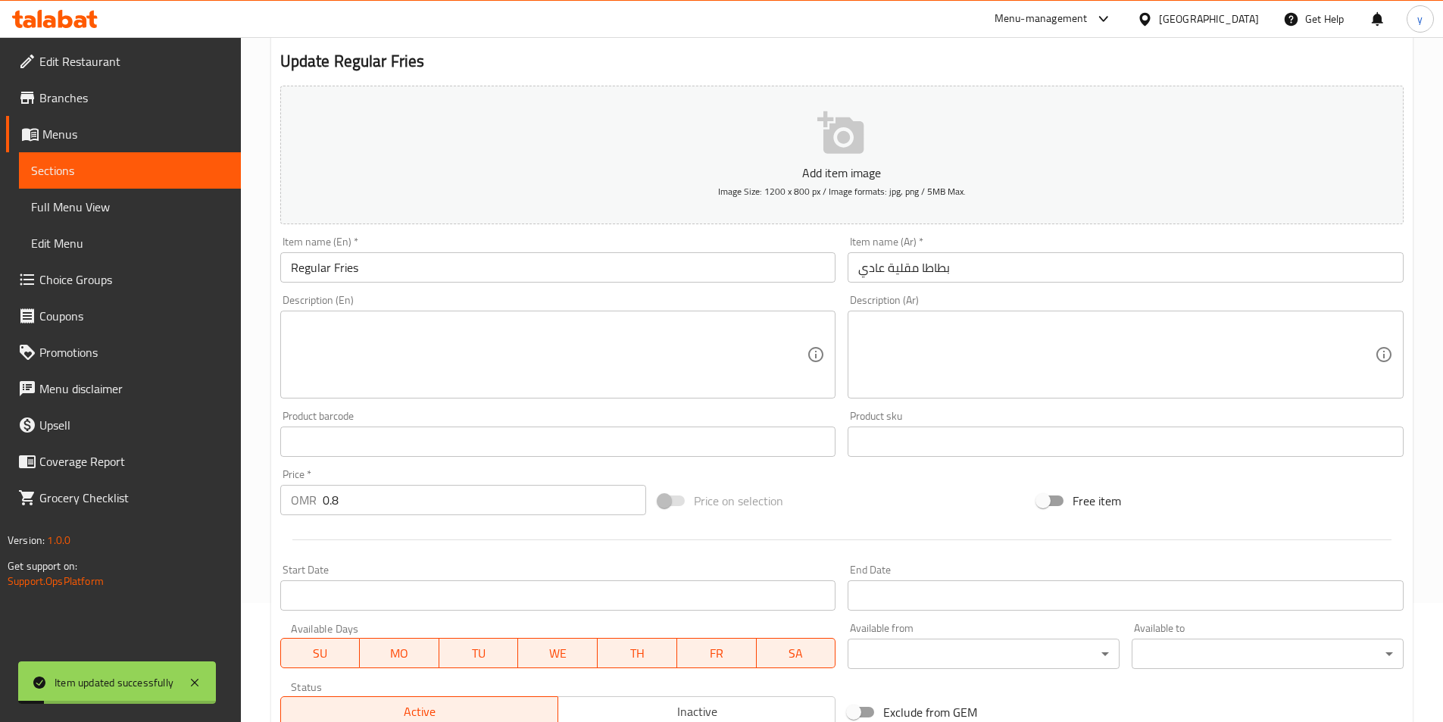
scroll to position [0, 0]
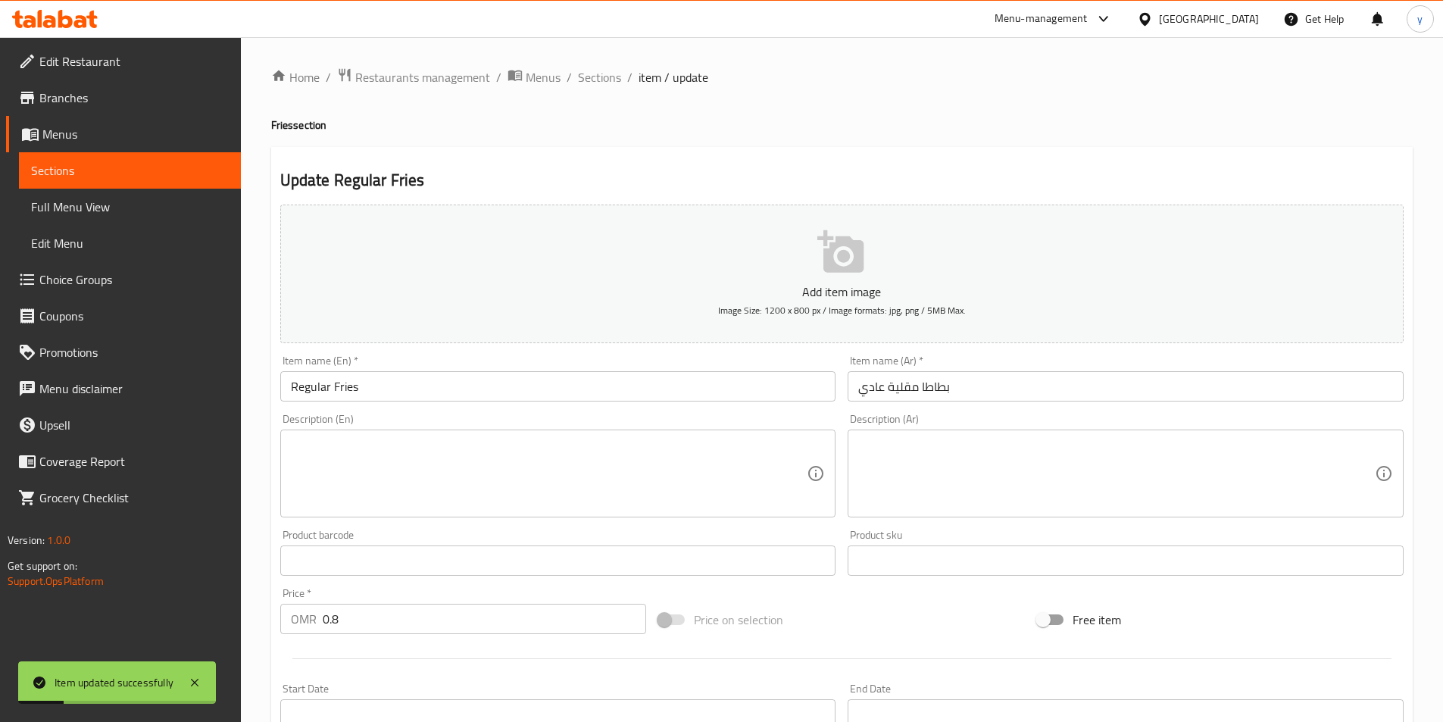
click at [599, 89] on div "Home / Restaurants management / Menus / Sections / item / update Fries section …" at bounding box center [842, 553] width 1142 height 973
click at [604, 86] on span "Sections" at bounding box center [599, 77] width 43 height 18
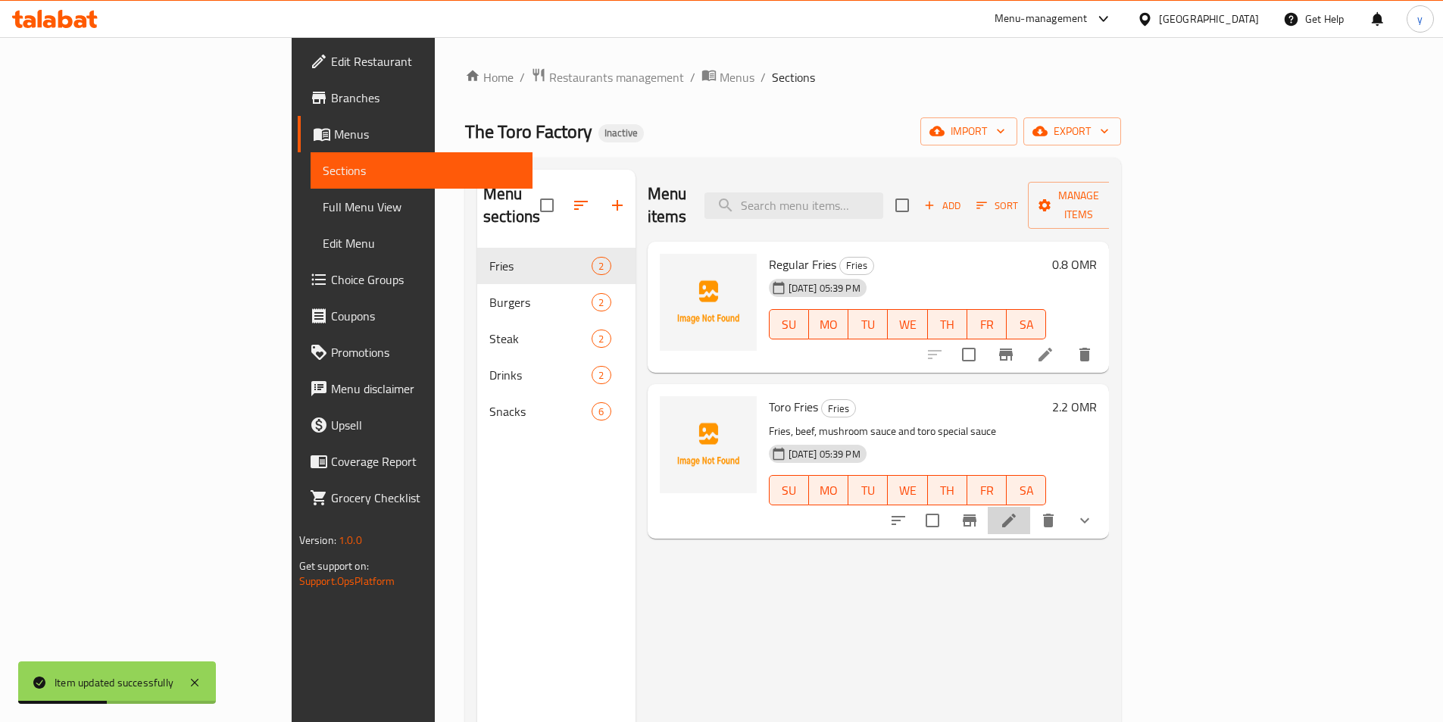
click at [1031, 507] on li at bounding box center [1009, 520] width 42 height 27
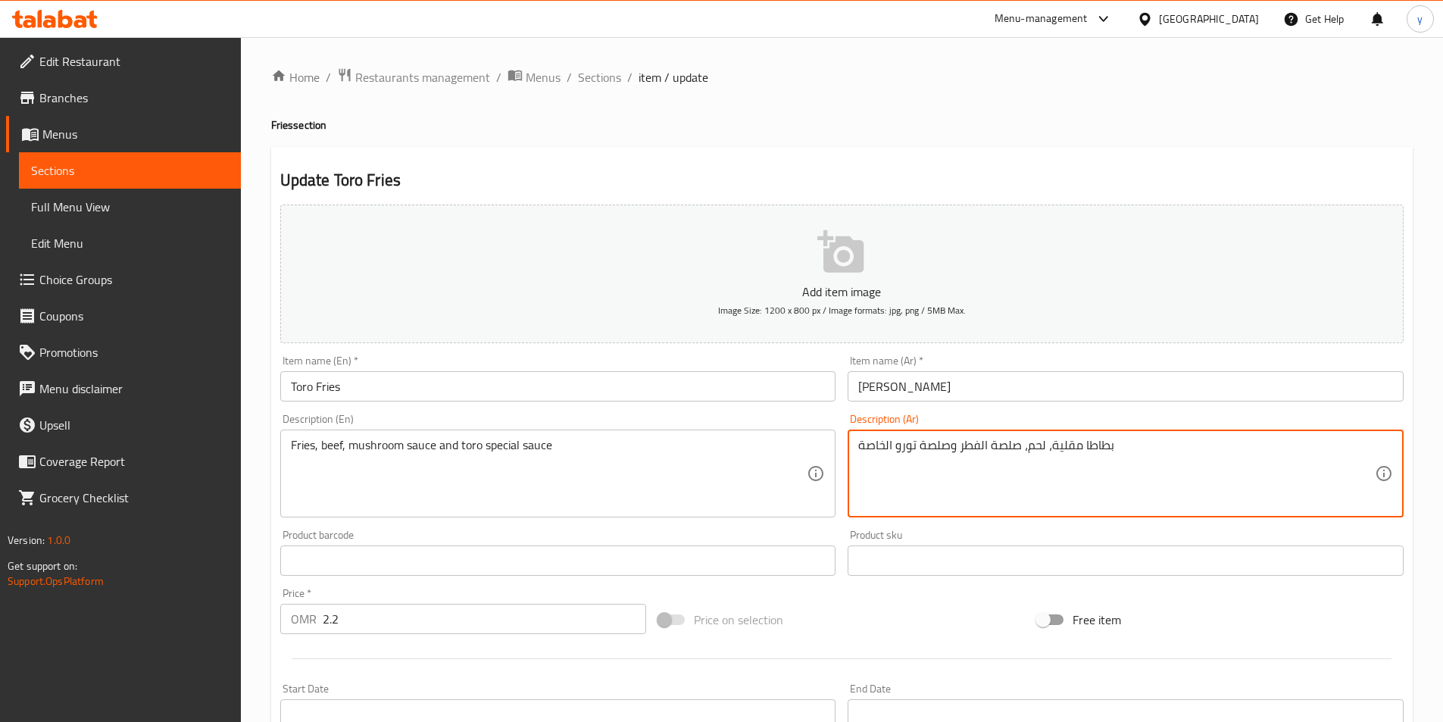
click at [933, 456] on textarea "بطاطا مقلية، لحم، صلصة الفطر وصلصة تورو الخاصة" at bounding box center [1117, 474] width 517 height 72
paste textarea "بقري، صوص مشروم وصوص تورو سبيشيال"
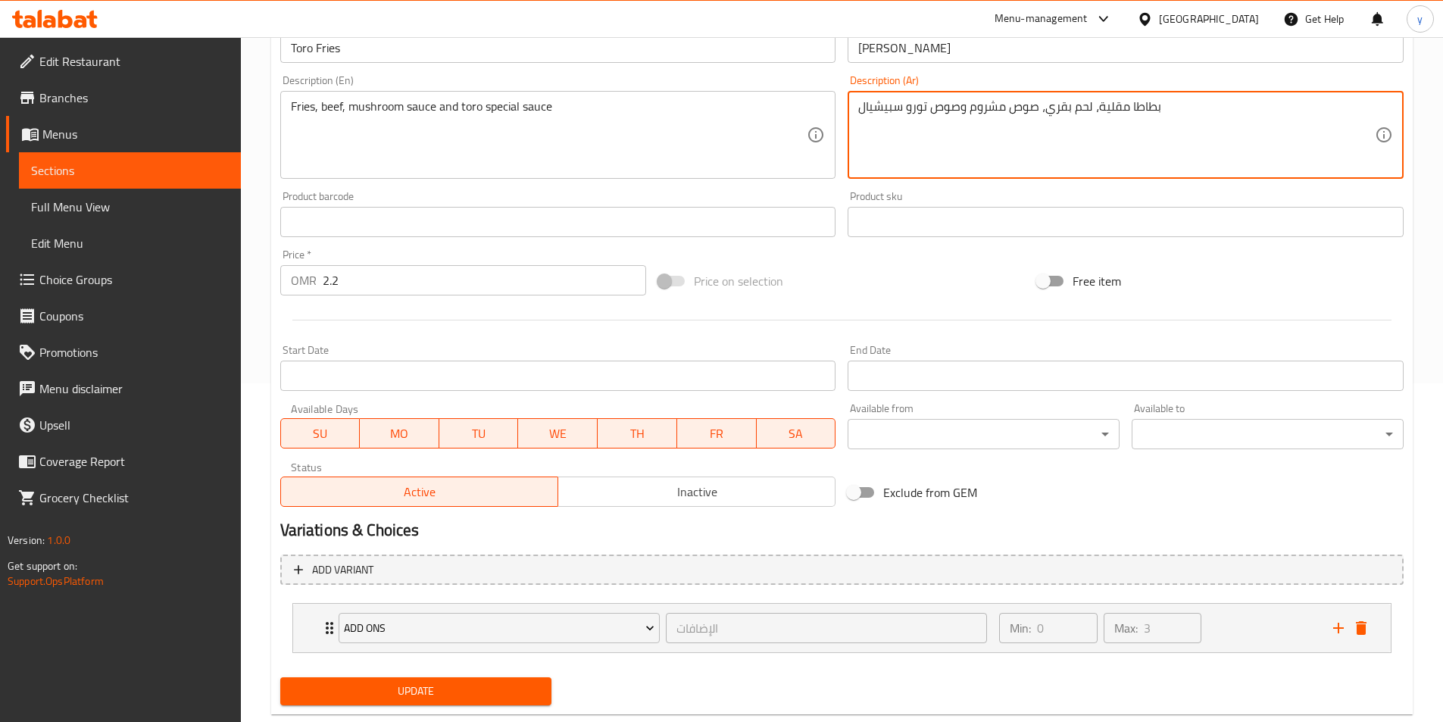
scroll to position [374, 0]
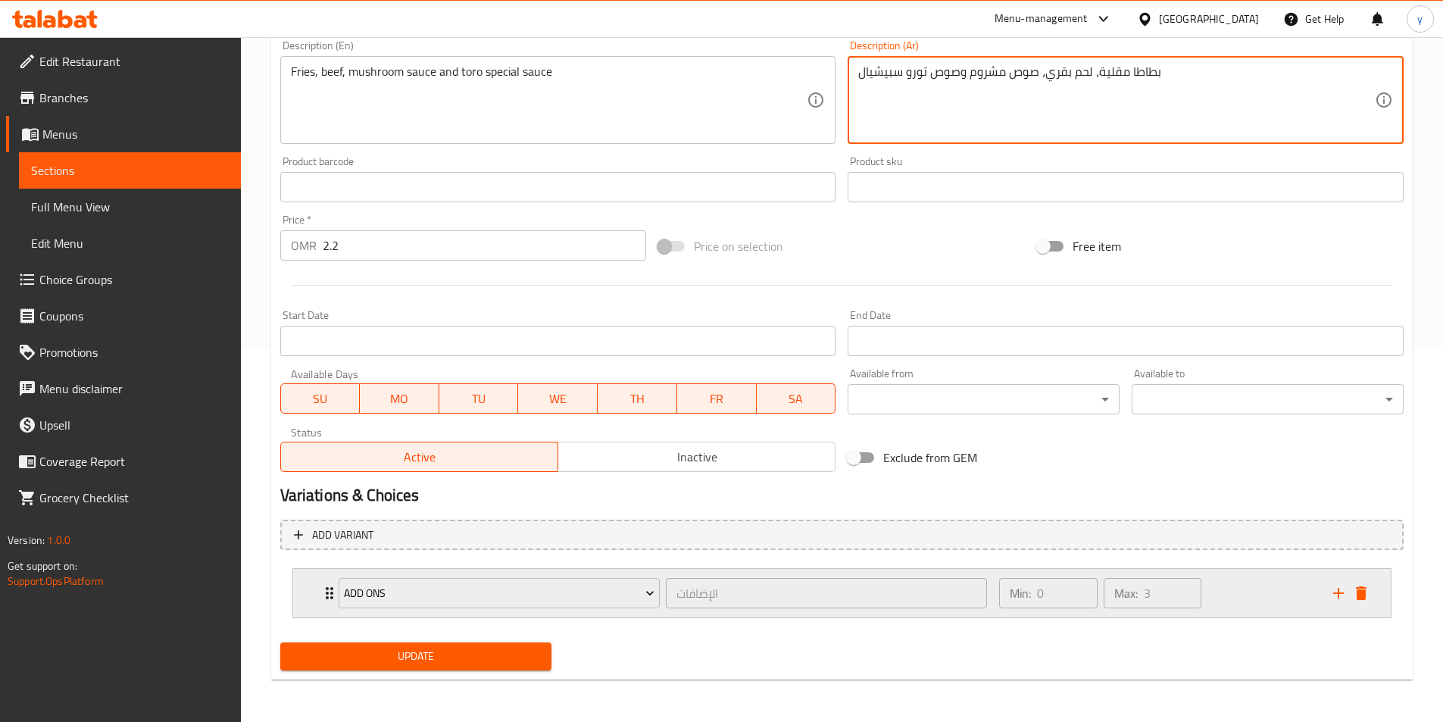
click at [324, 593] on icon "Expand" at bounding box center [330, 593] width 18 height 18
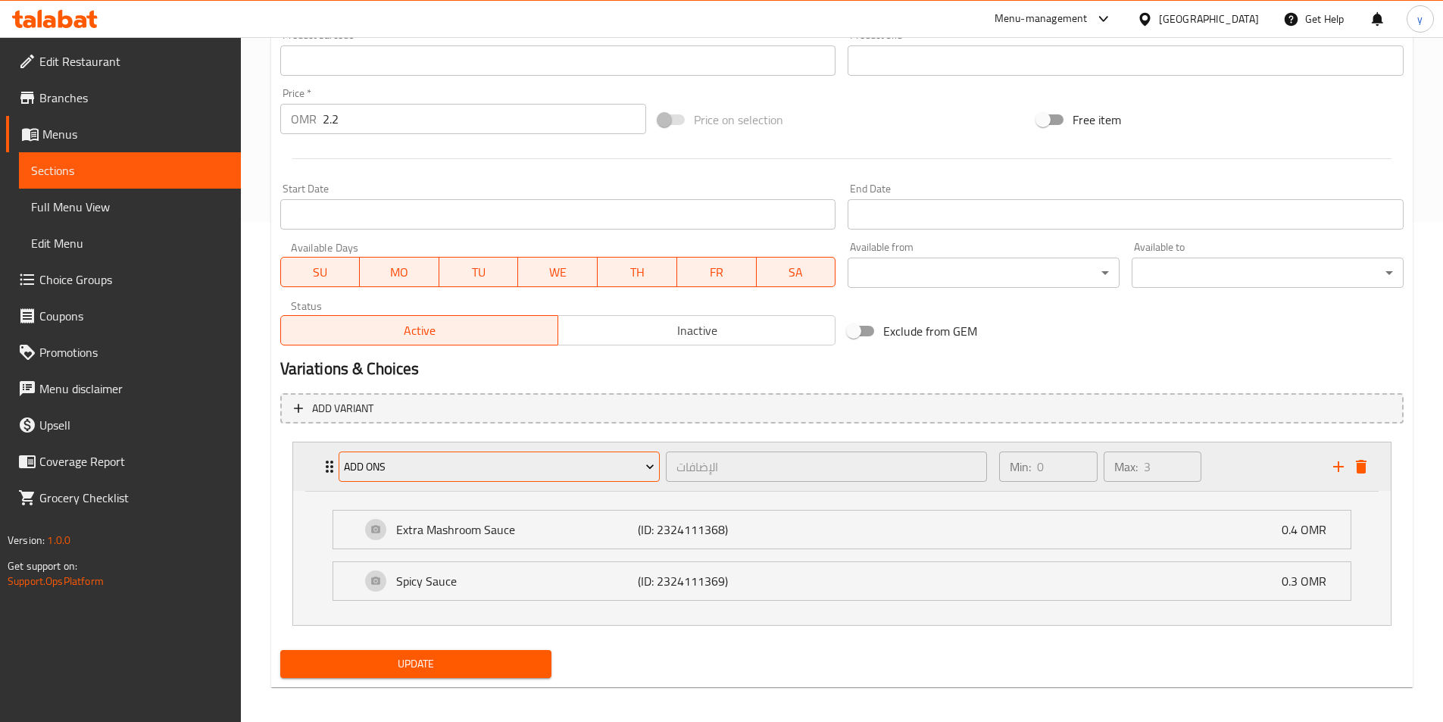
scroll to position [508, 0]
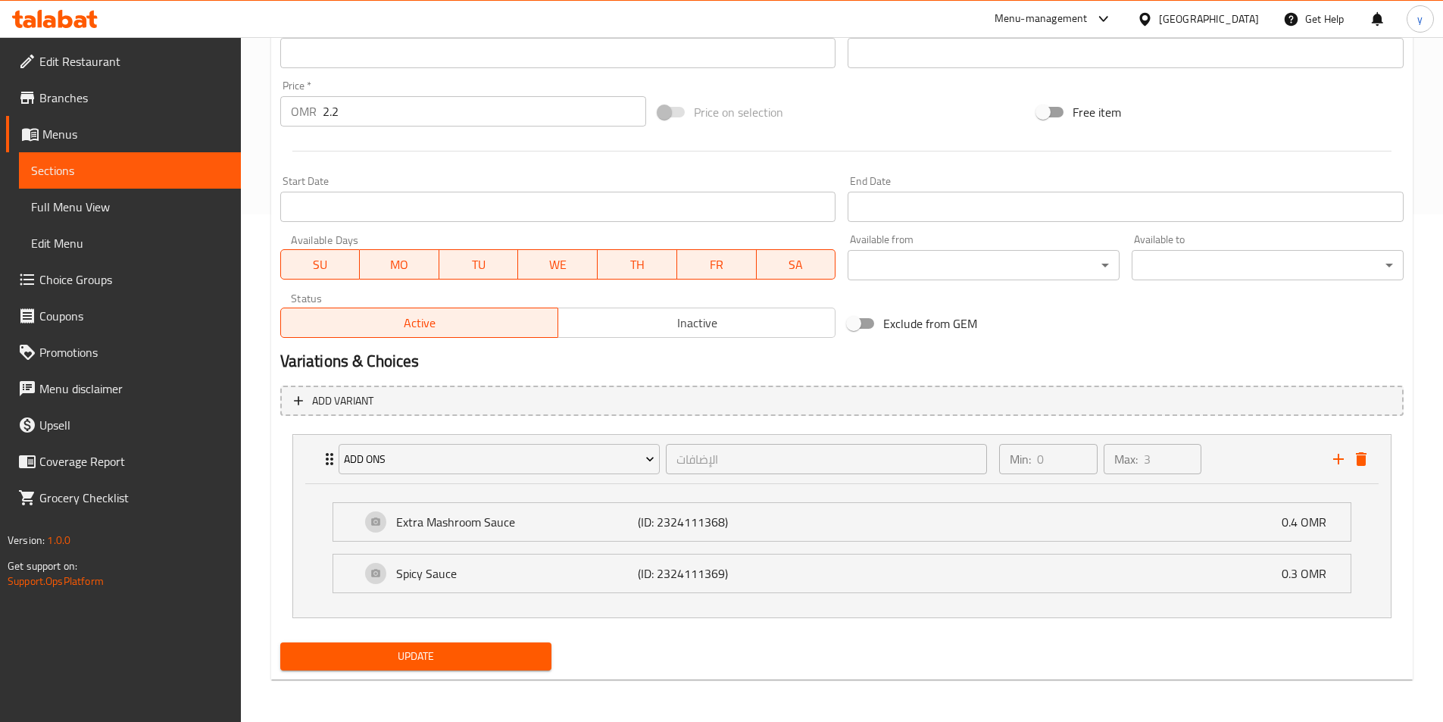
type textarea "بطاطا مقلية، لحم بقري، صوص مشروم وصوص تورو سبيشيال"
click at [493, 657] on span "Update" at bounding box center [416, 656] width 248 height 19
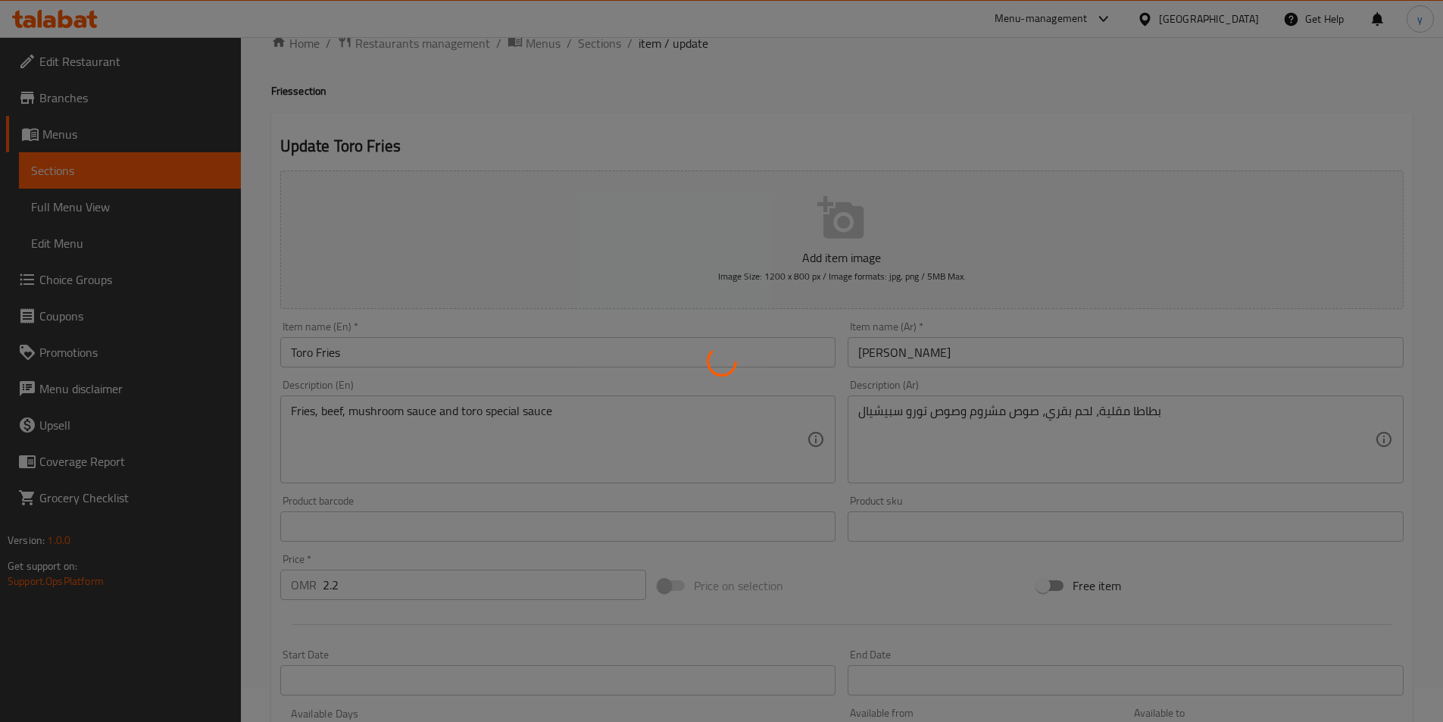
scroll to position [0, 0]
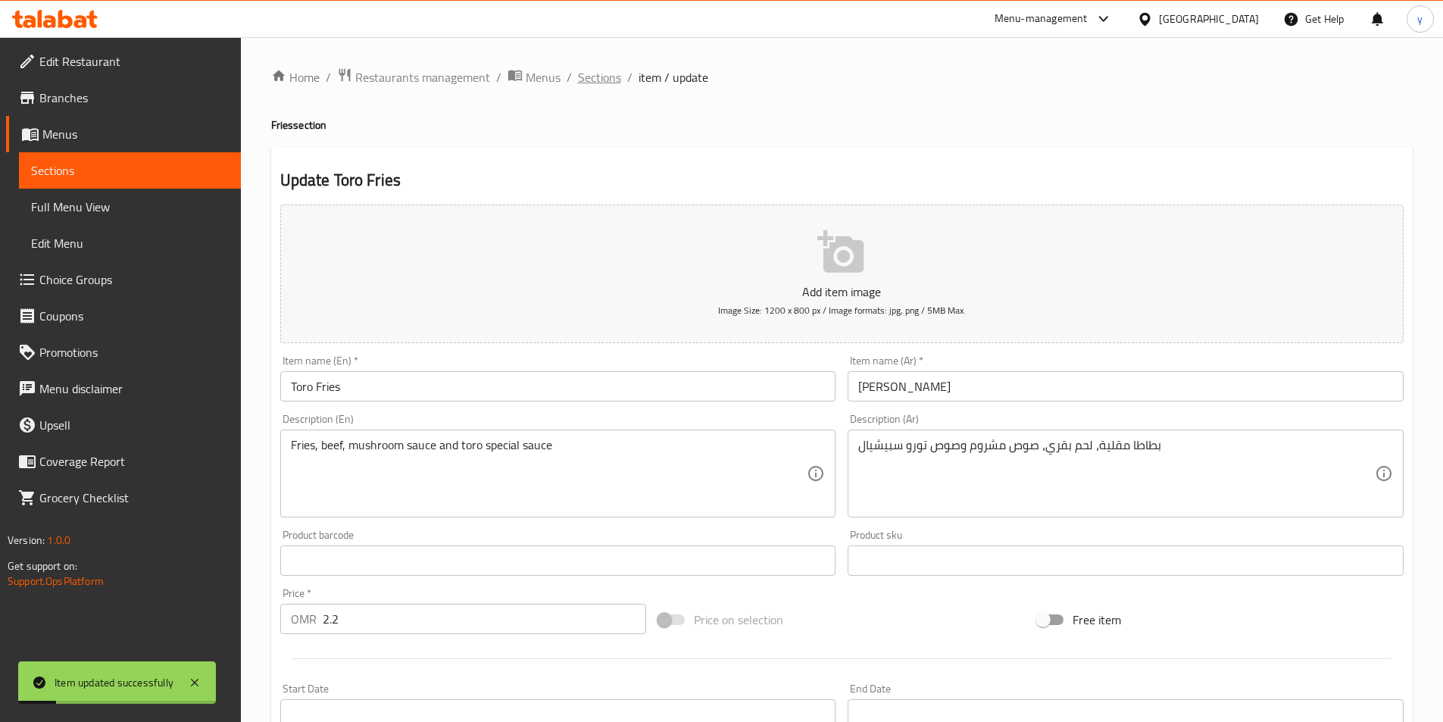
click at [604, 77] on span "Sections" at bounding box center [599, 77] width 43 height 18
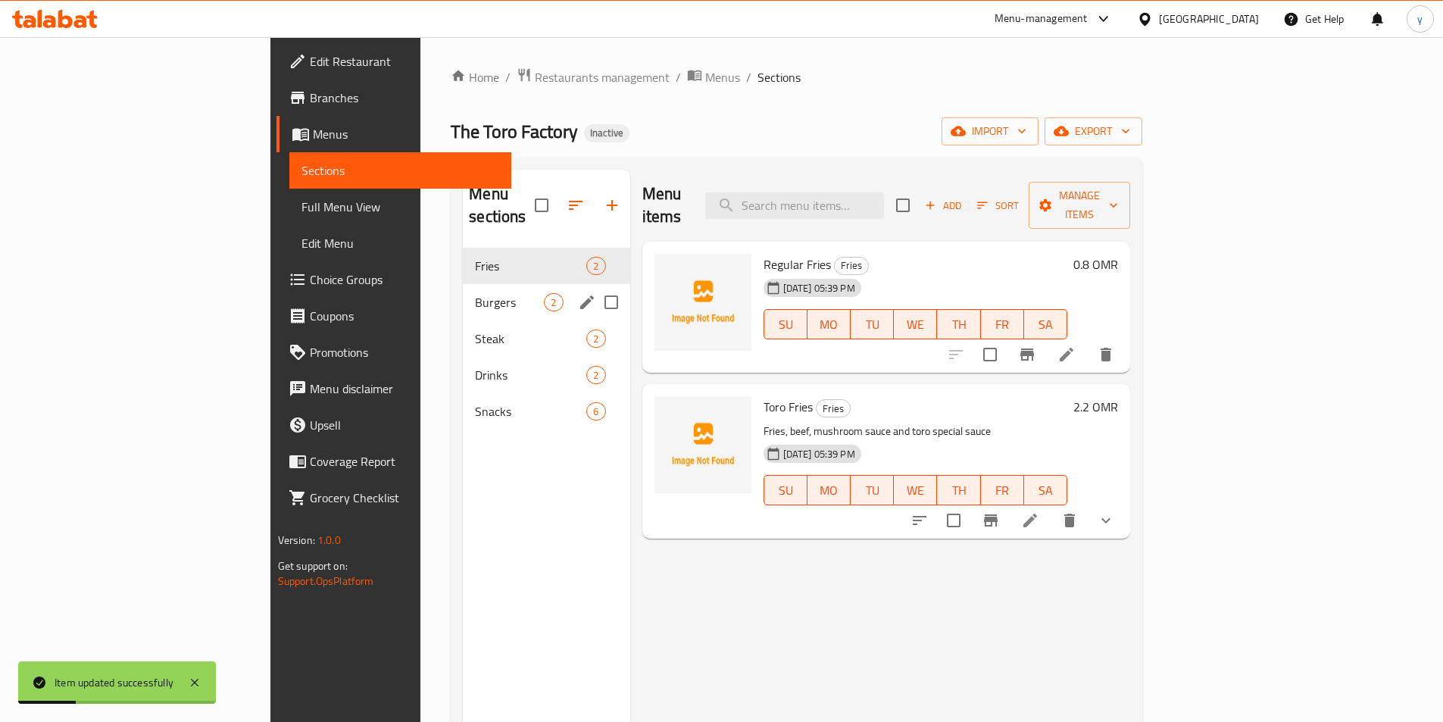
click at [475, 293] on span "Burgers" at bounding box center [509, 302] width 69 height 18
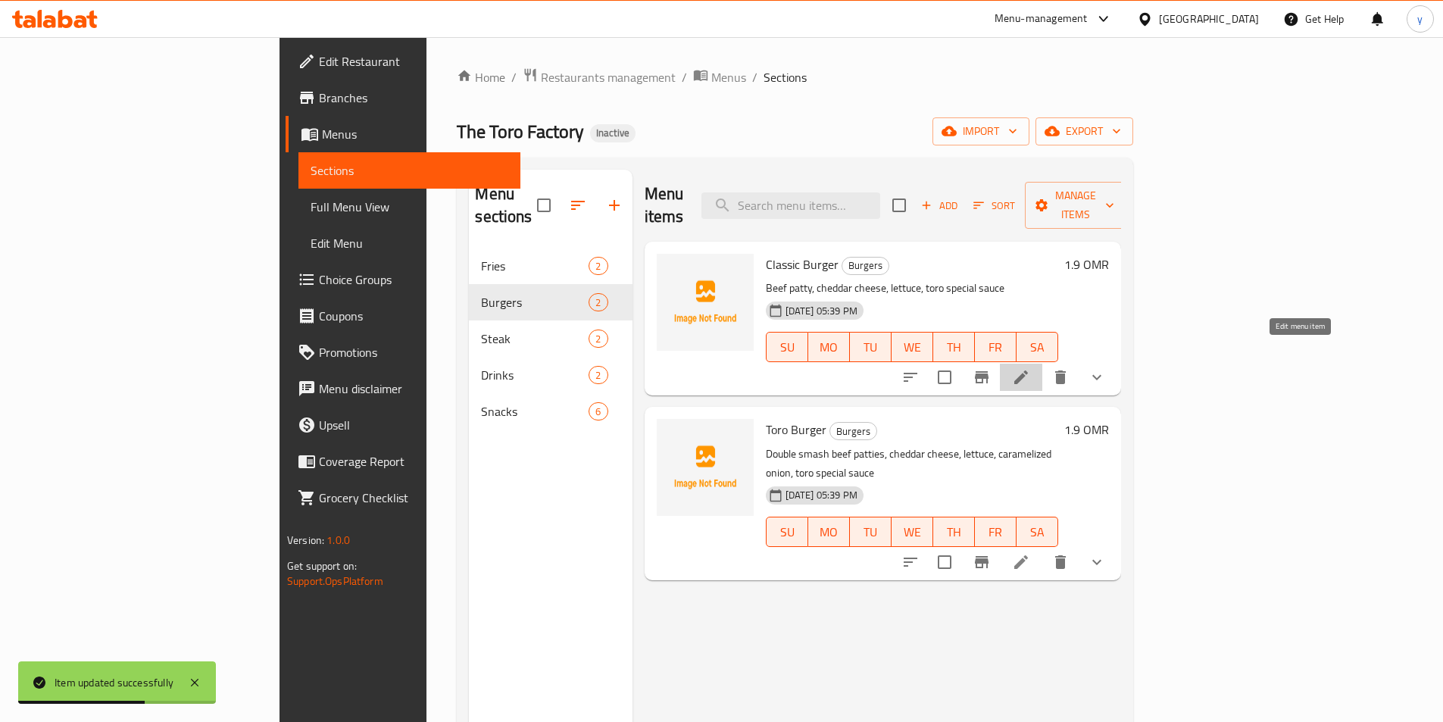
click at [1031, 368] on icon at bounding box center [1021, 377] width 18 height 18
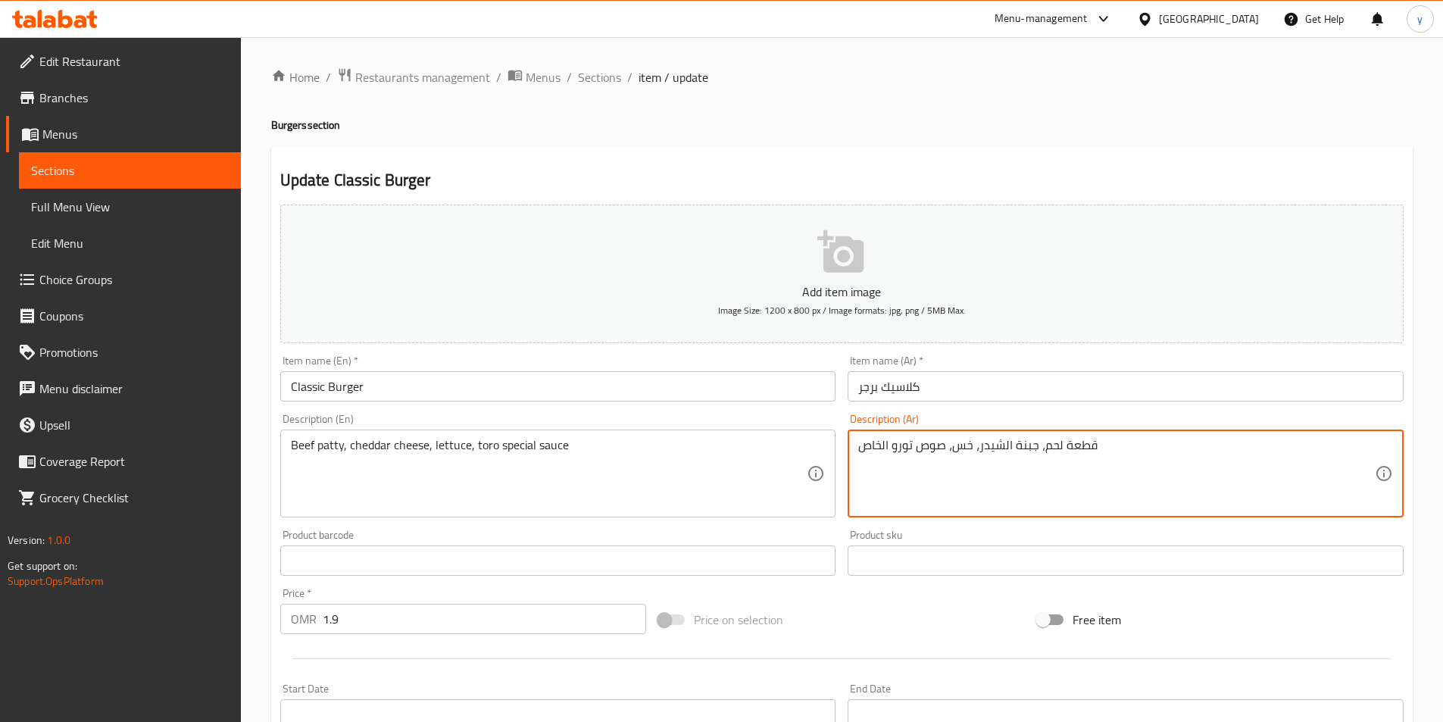
click at [1000, 458] on textarea "قطعة لحم، جبنة الشيدر، خس، صوص تورو الخاص" at bounding box center [1117, 474] width 517 height 72
paste textarea "بقري، جبنة الشيدر، خس، صوص تورو سبيشيال"
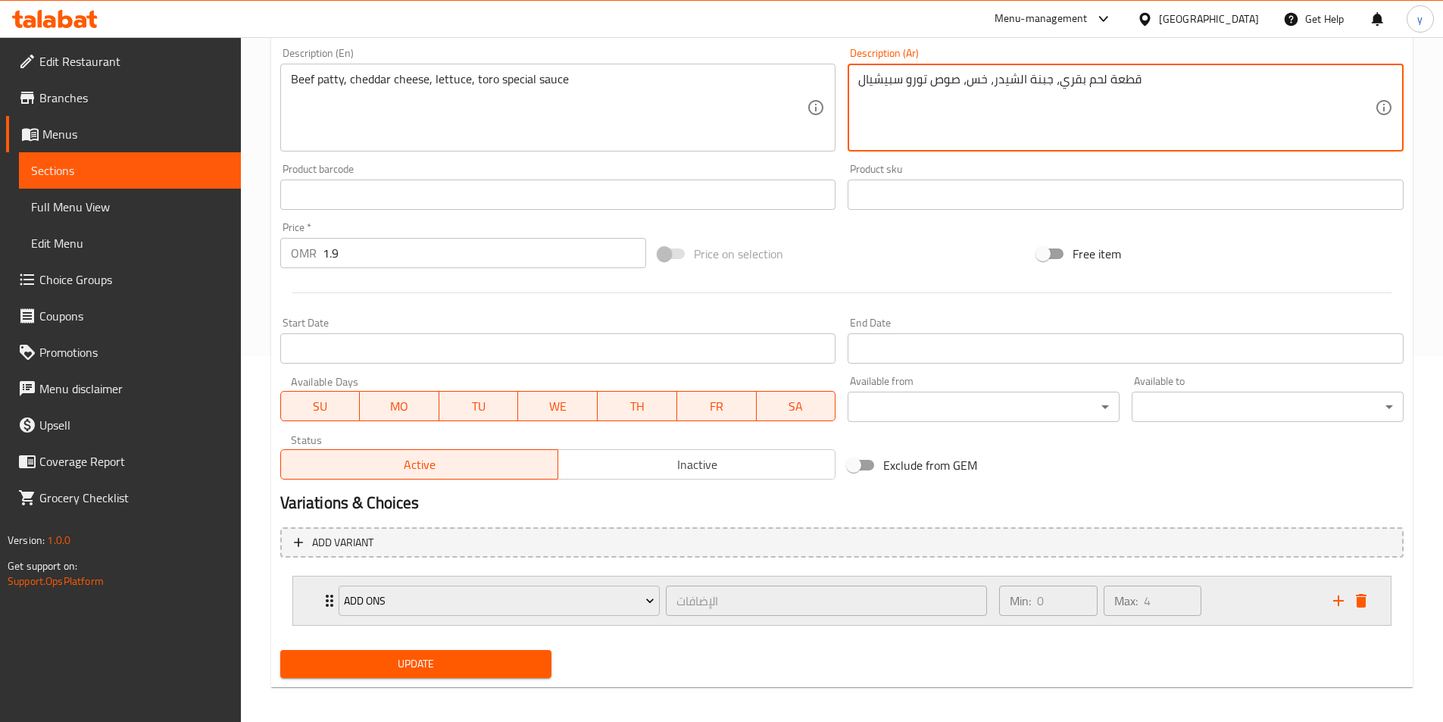
scroll to position [374, 0]
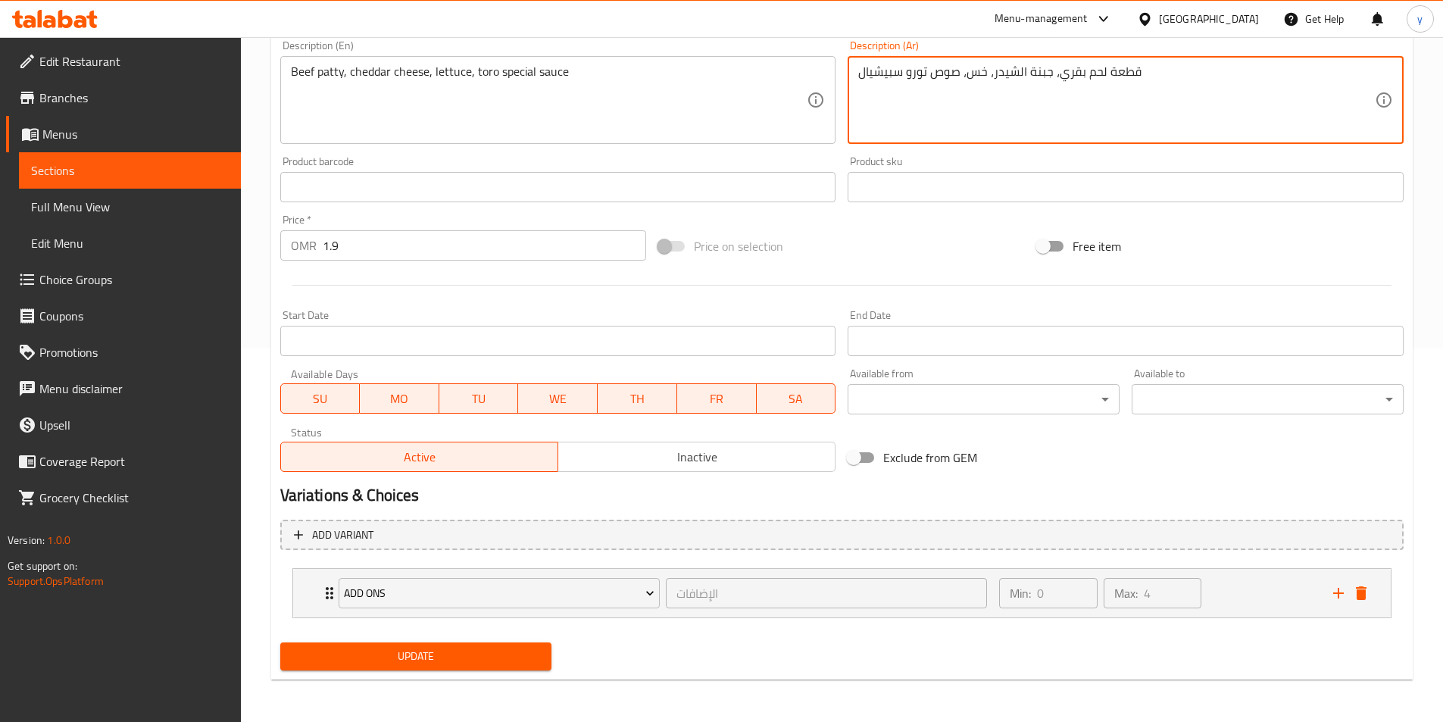
type textarea "قطعة لحم بقري، جبنة الشيدر، خس، صوص تورو سبيشيال"
click at [471, 657] on span "Update" at bounding box center [416, 656] width 248 height 19
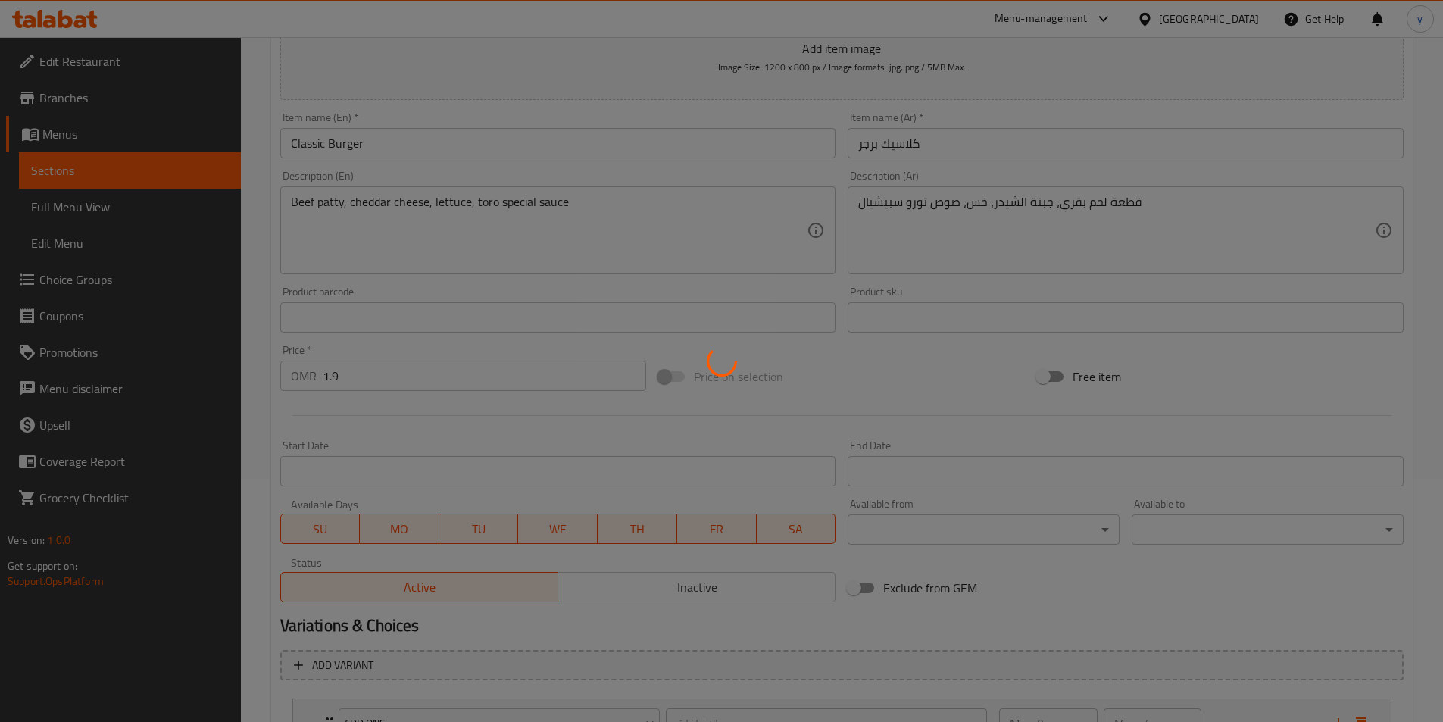
scroll to position [0, 0]
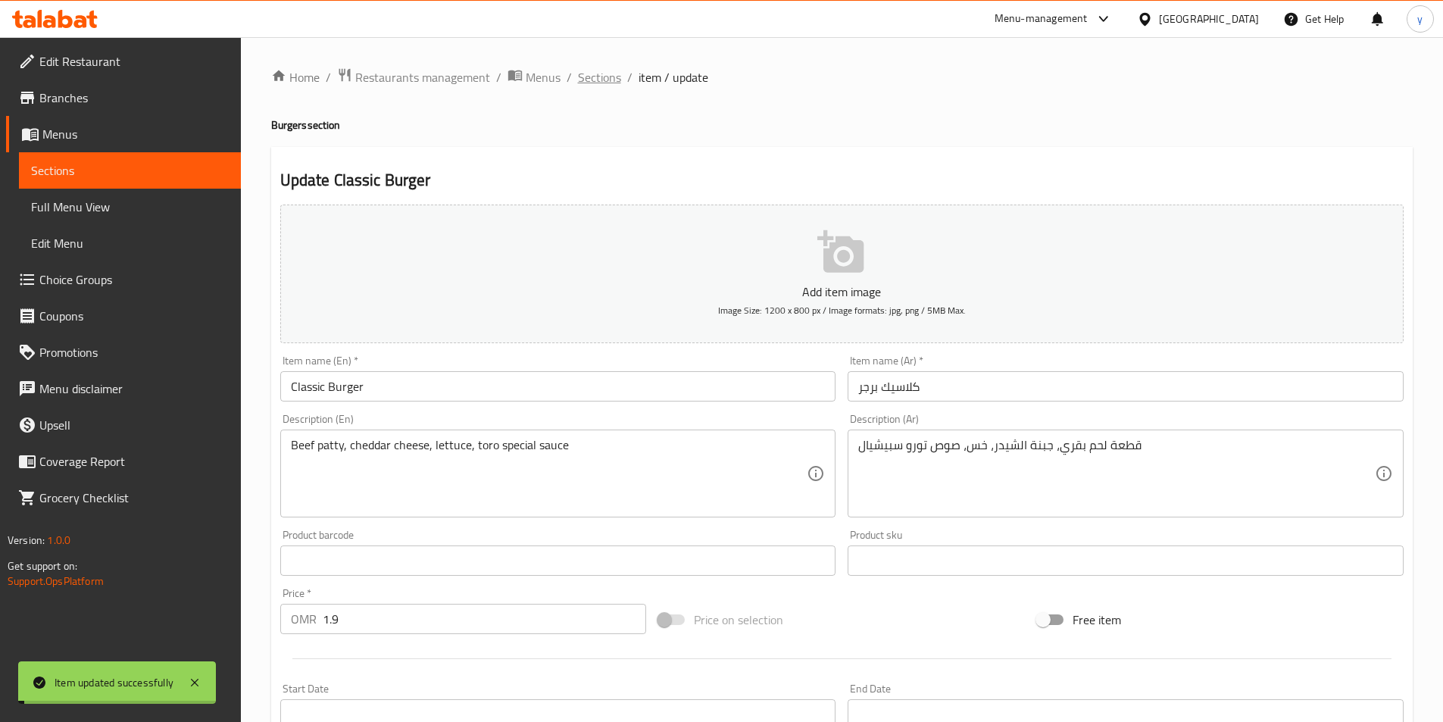
click at [610, 75] on span "Sections" at bounding box center [599, 77] width 43 height 18
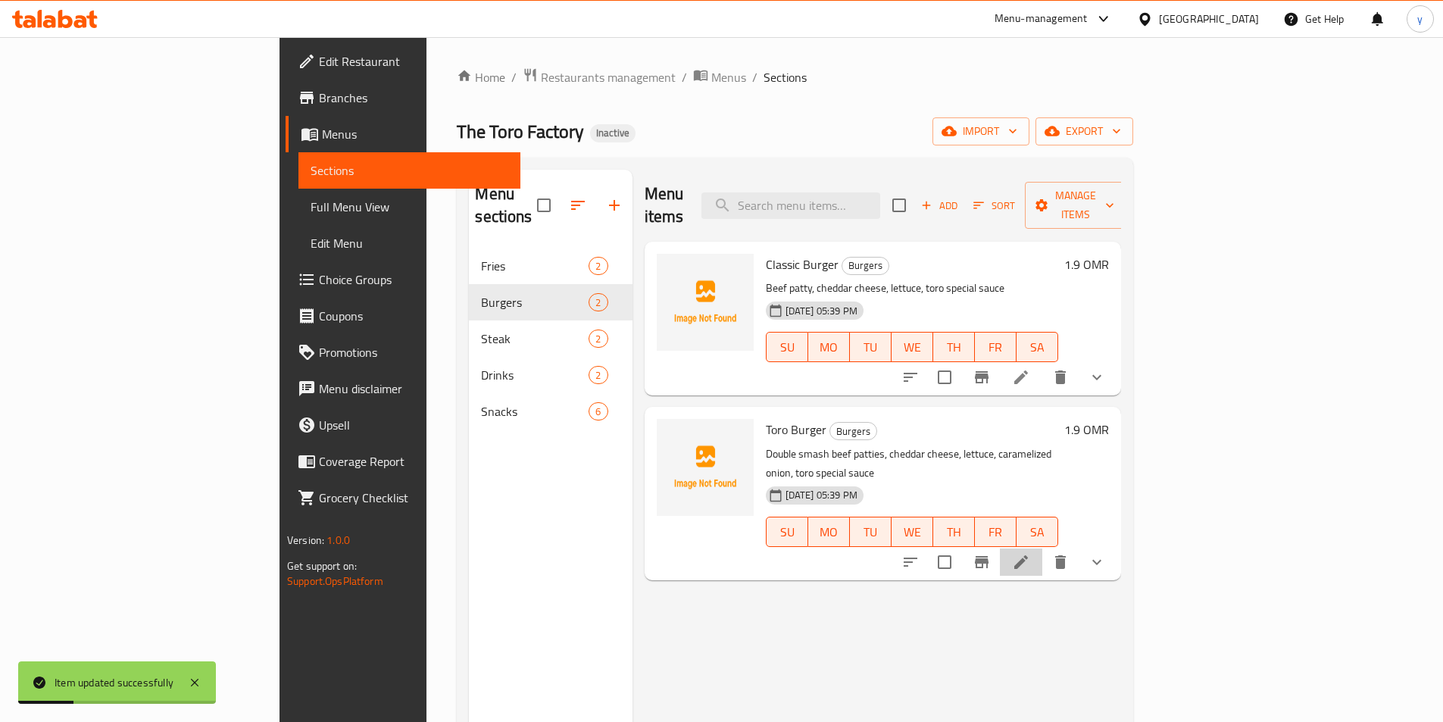
click at [1043, 549] on li at bounding box center [1021, 562] width 42 height 27
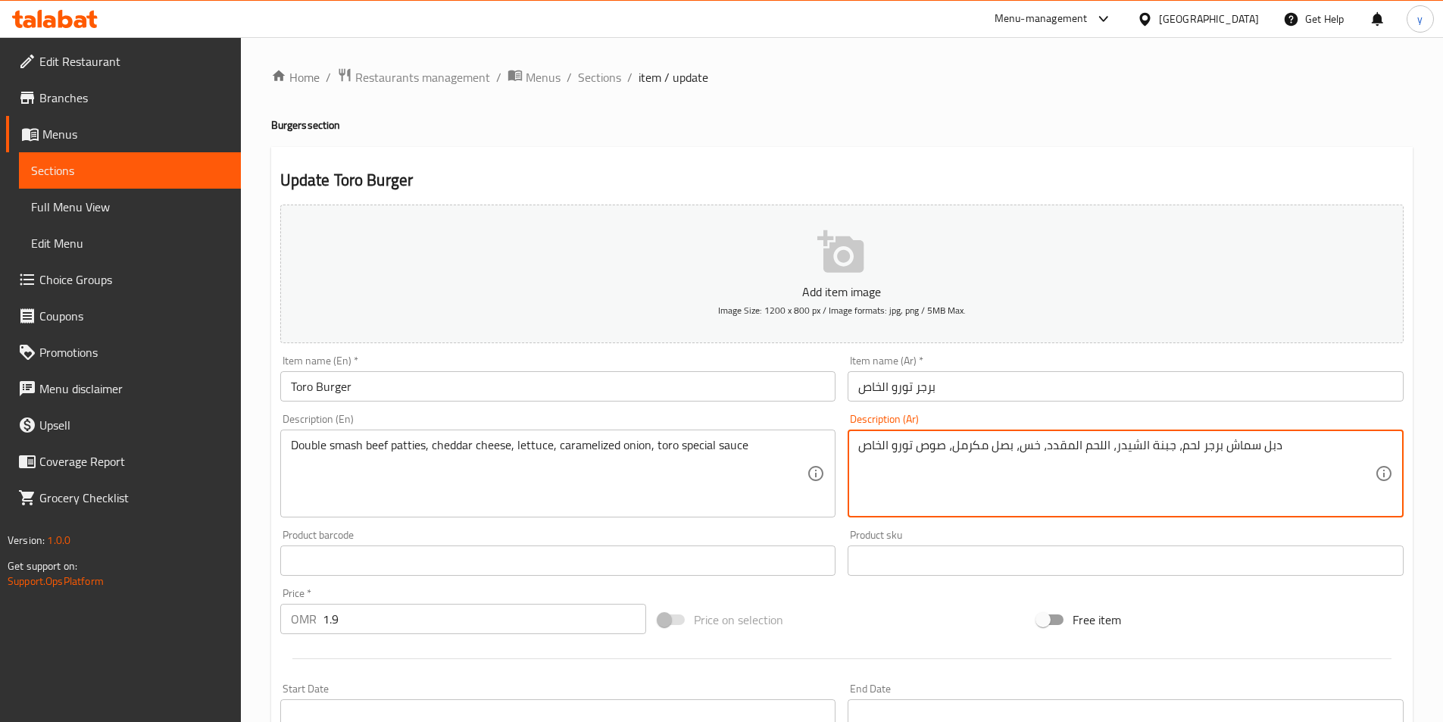
click at [992, 446] on textarea "دبل سماش برجر لحم، جبنة الشيدر، اللحم المقدد، خس، بصل مكرمل، صوص تورو الخاص" at bounding box center [1117, 474] width 517 height 72
paste textarea "رائح لحم بقري دبل سماش ،جبنة الشيدر"
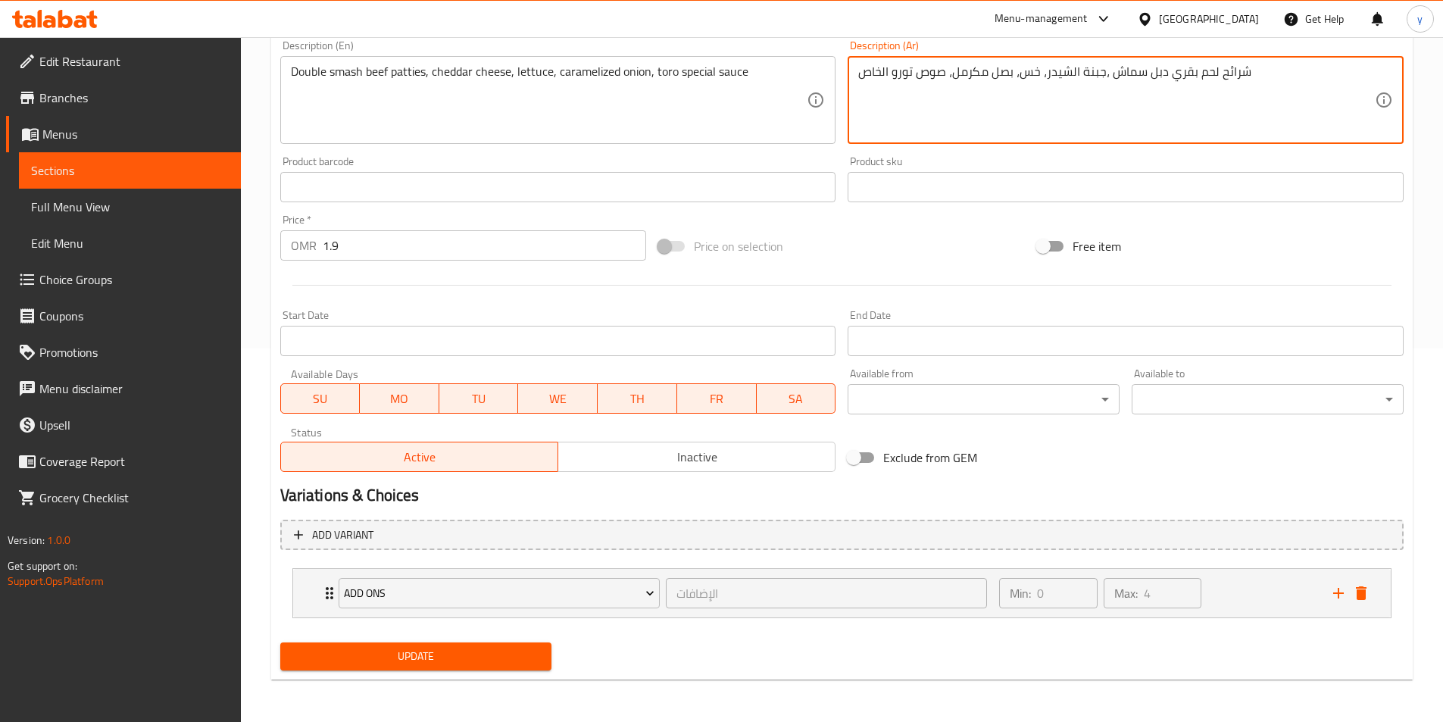
type textarea "شرائح لحم بقري دبل سماش ،جبنة الشيدر، خس، بصل مكرمل، صوص تورو الخاص"
click at [383, 657] on span "Update" at bounding box center [416, 656] width 248 height 19
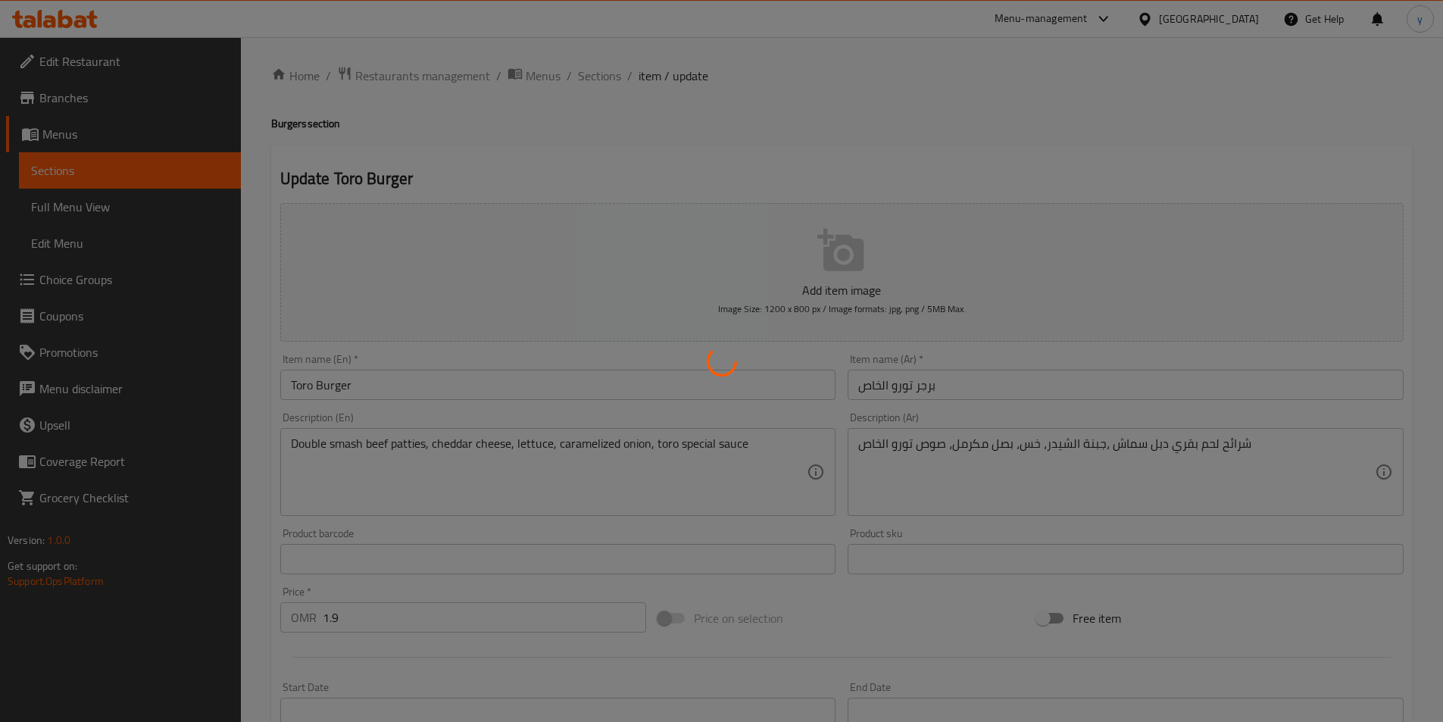
scroll to position [0, 0]
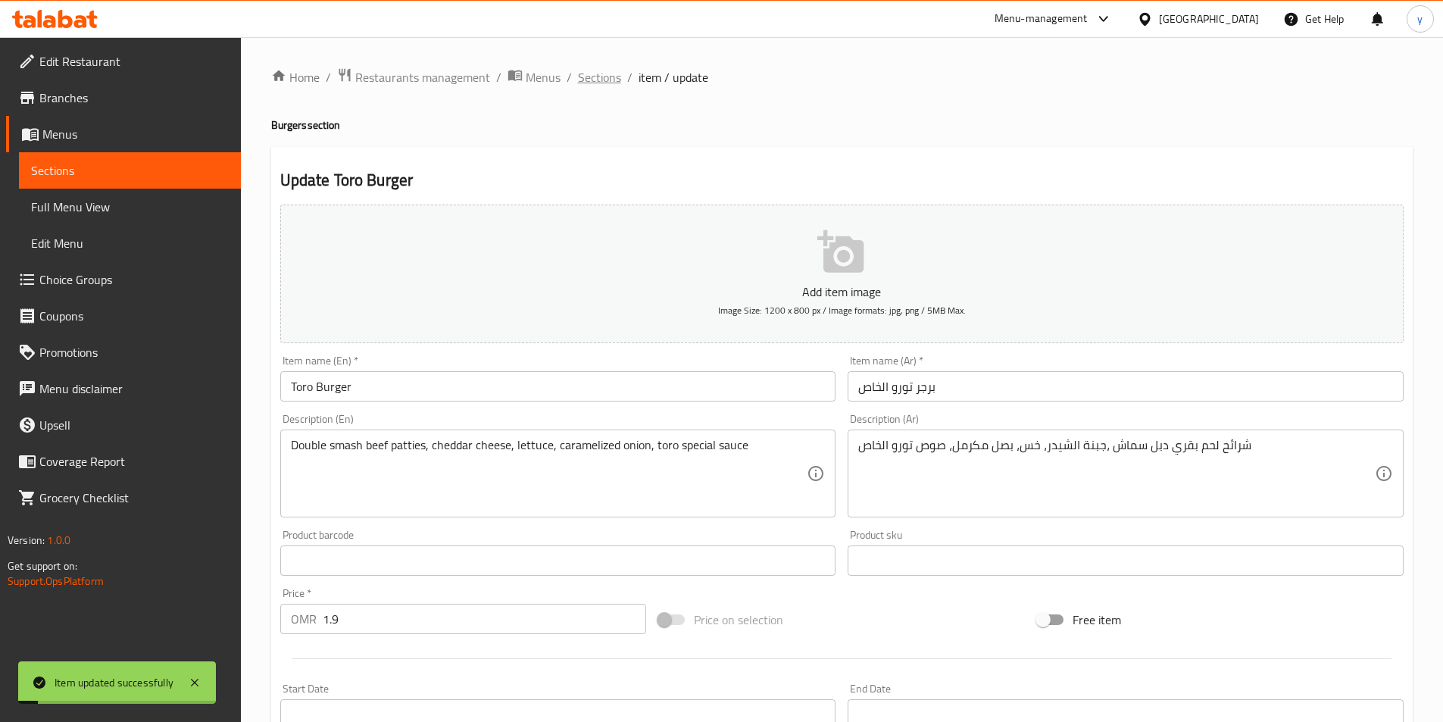
click at [588, 82] on span "Sections" at bounding box center [599, 77] width 43 height 18
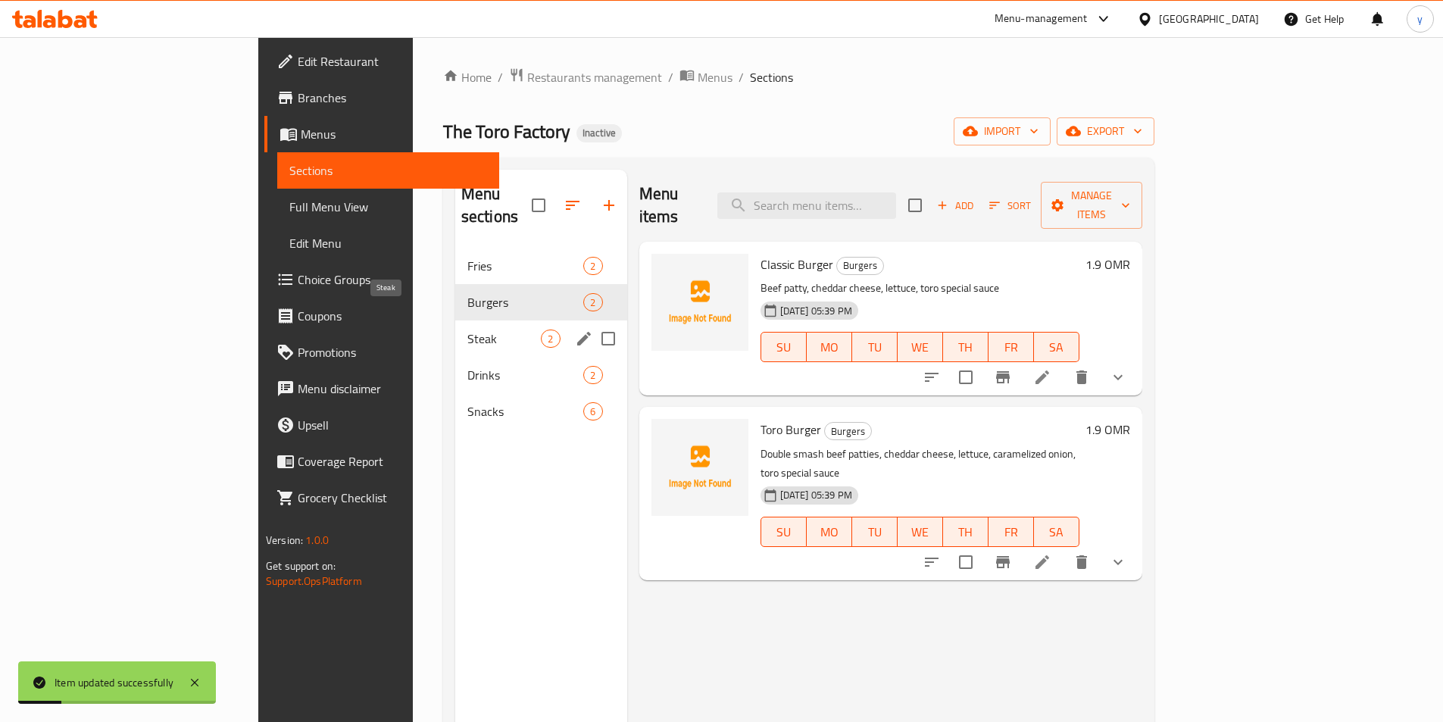
click at [468, 330] on span "Steak" at bounding box center [505, 339] width 74 height 18
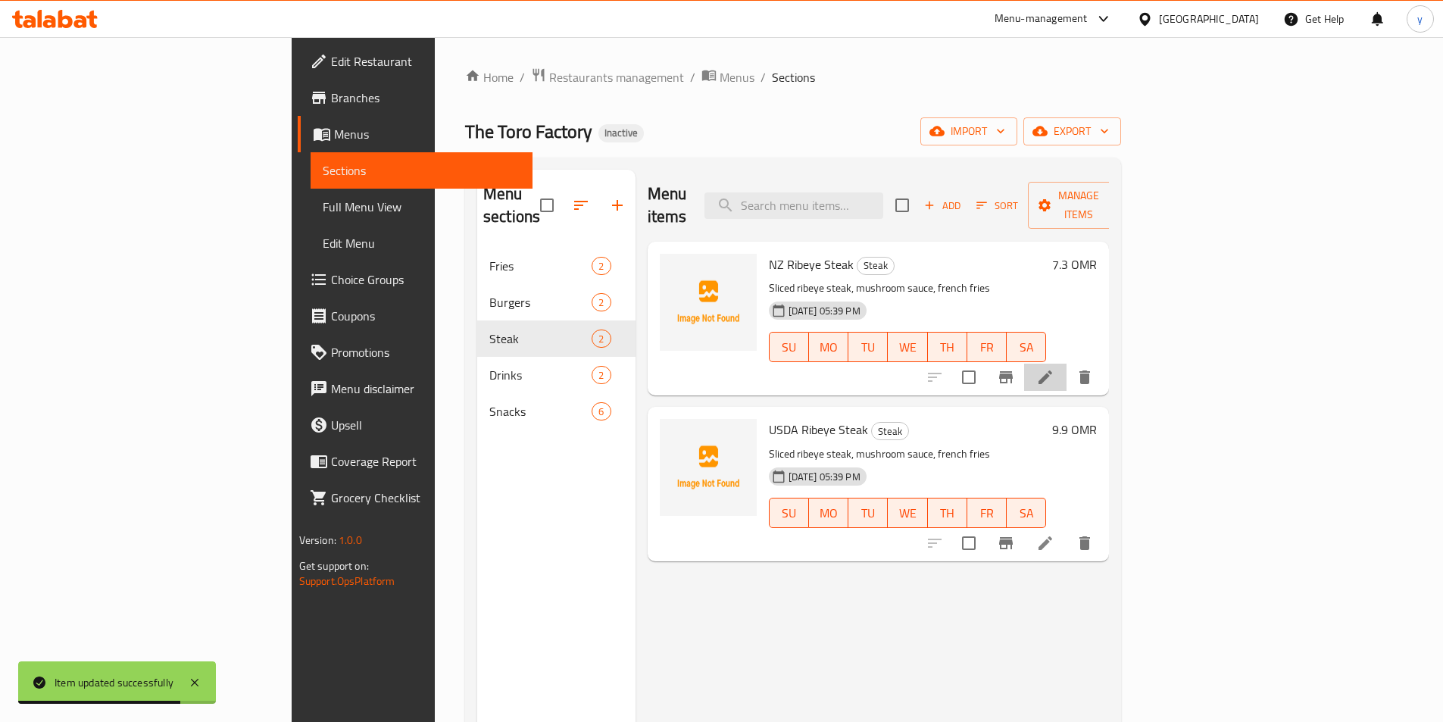
click at [1067, 364] on li at bounding box center [1045, 377] width 42 height 27
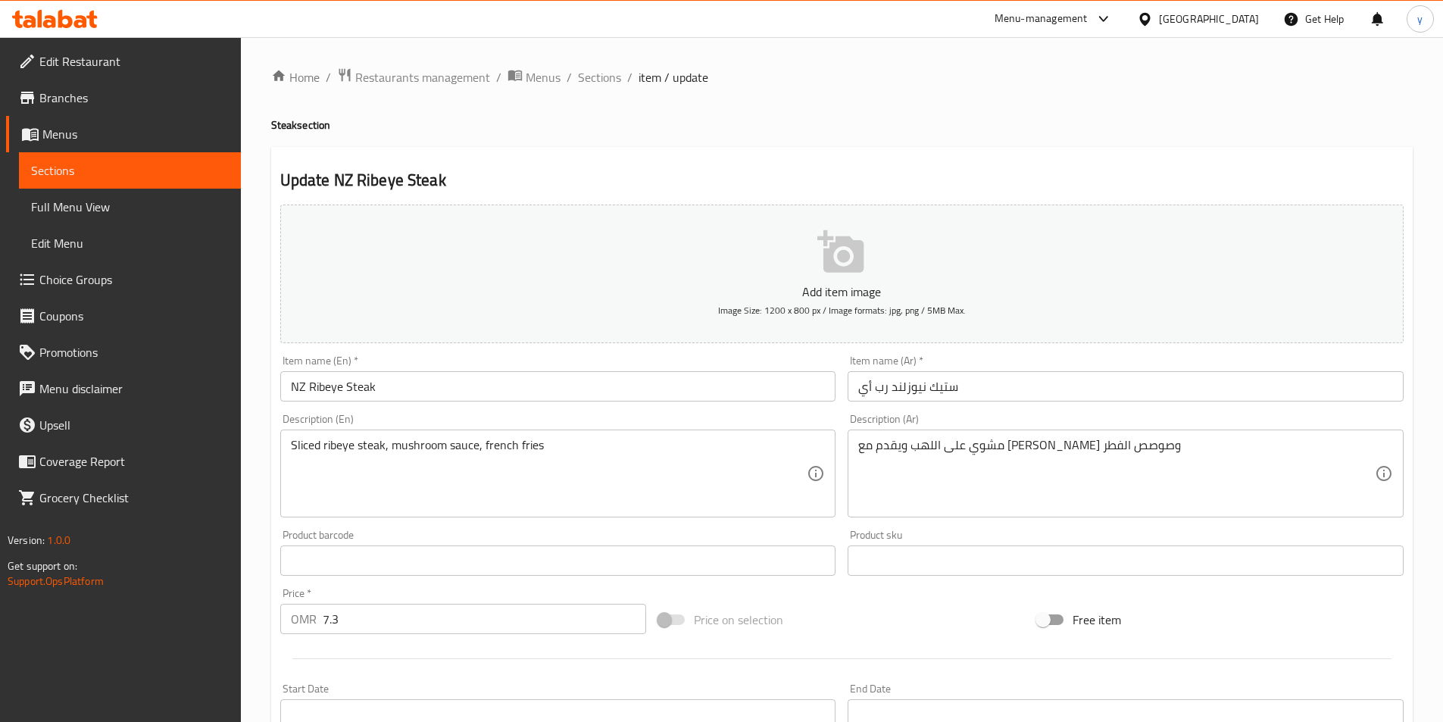
click at [970, 468] on textarea "مشوي على اللهب ويقدم مع فرايز وصوصص الفطر" at bounding box center [1117, 474] width 517 height 72
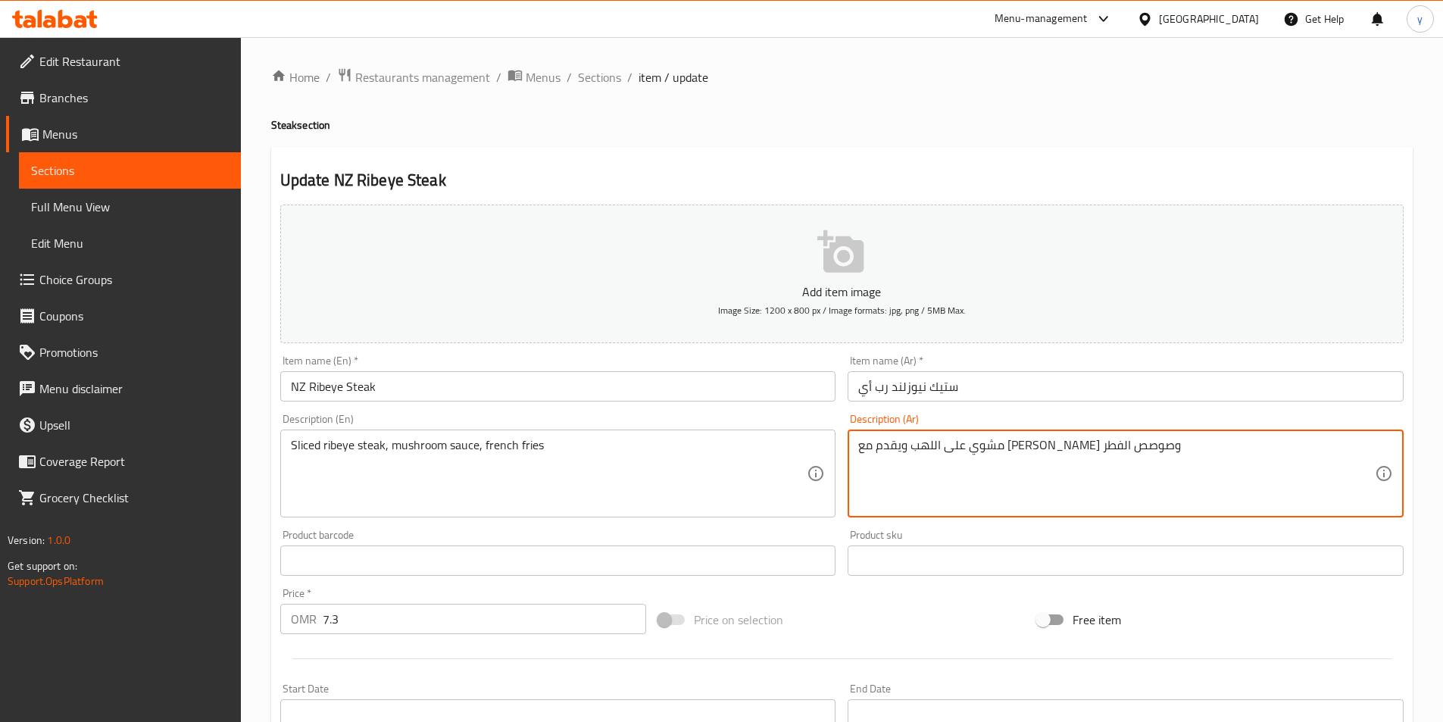
click at [970, 468] on textarea "مشوي على اللهب ويقدم مع فرايز وصوصص الفطر" at bounding box center [1117, 474] width 517 height 72
paste textarea "ستيك ريب آي مقطع,صوص الفطر,بطاطا مقلية"
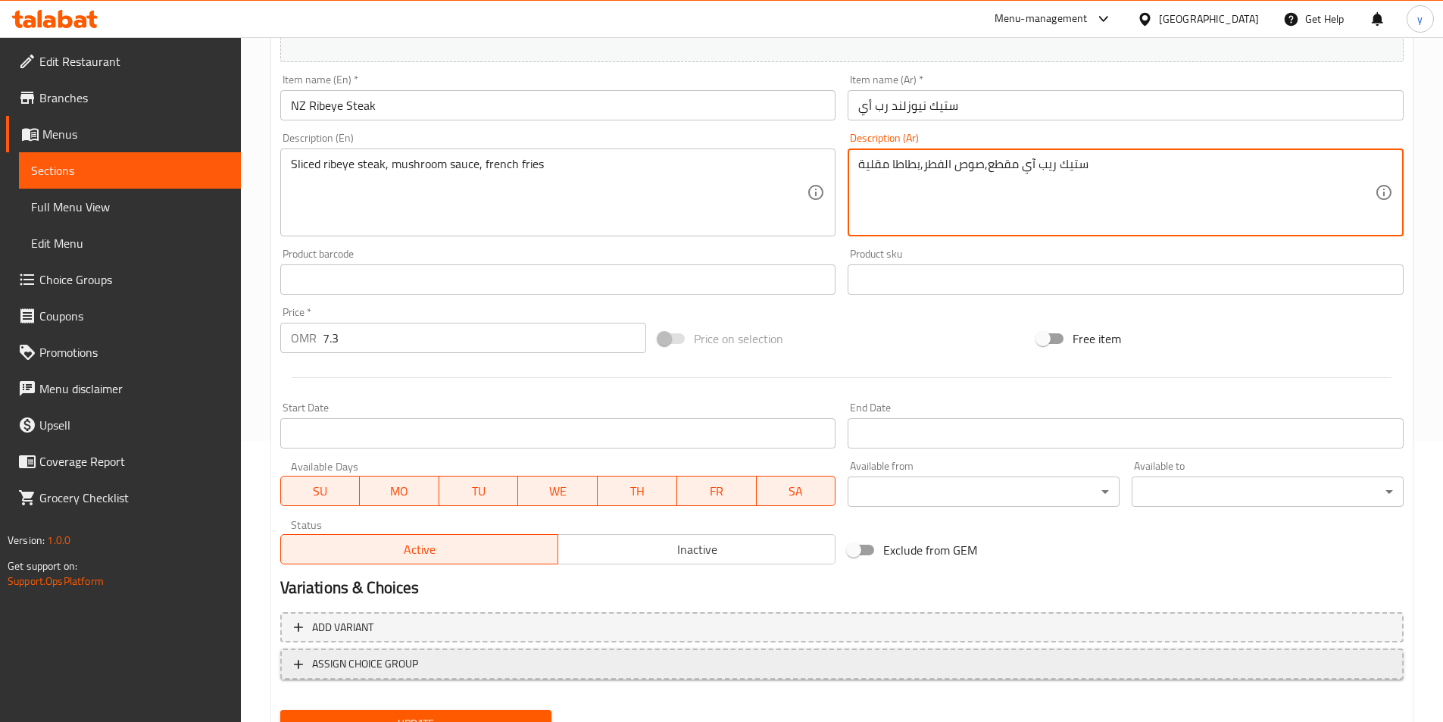
scroll to position [349, 0]
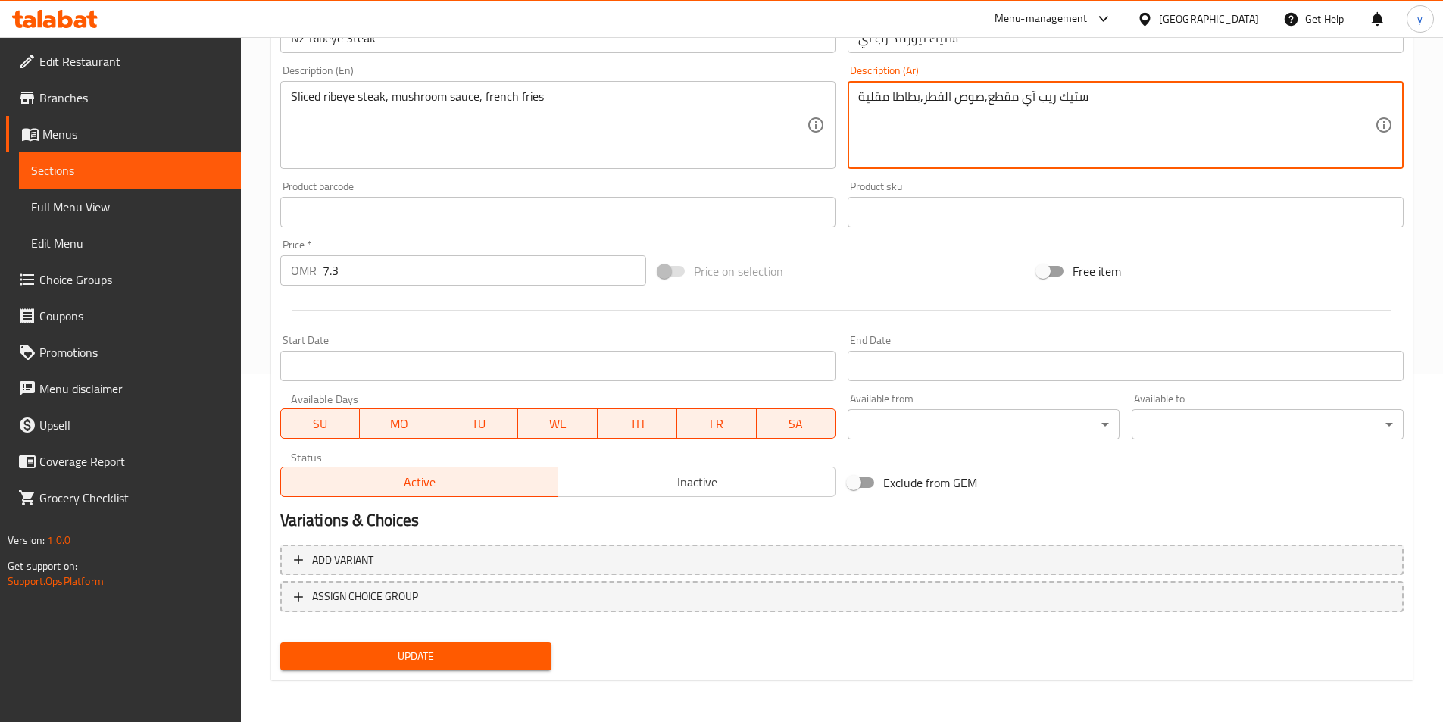
type textarea "ستيك ريب آي مقطع,صوص الفطر,بطاطا مقلية"
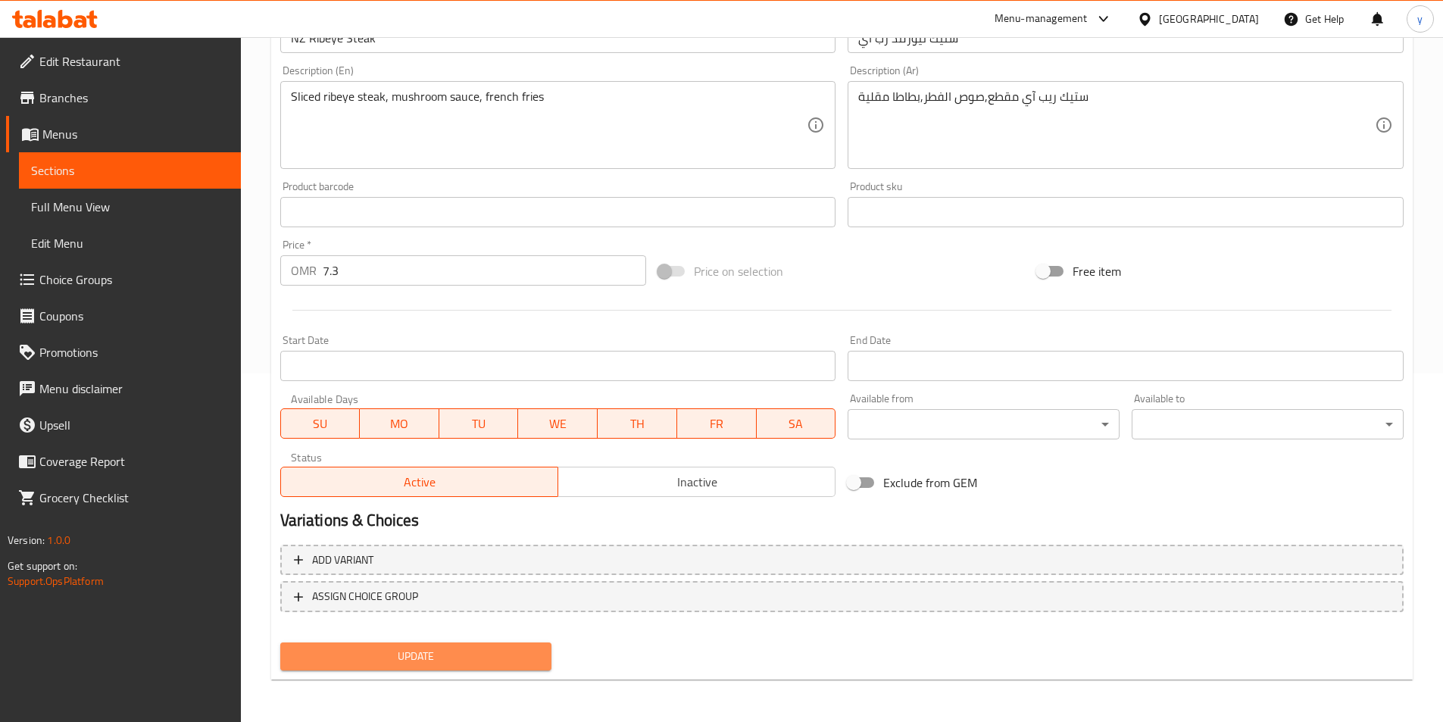
click at [451, 667] on button "Update" at bounding box center [416, 657] width 272 height 28
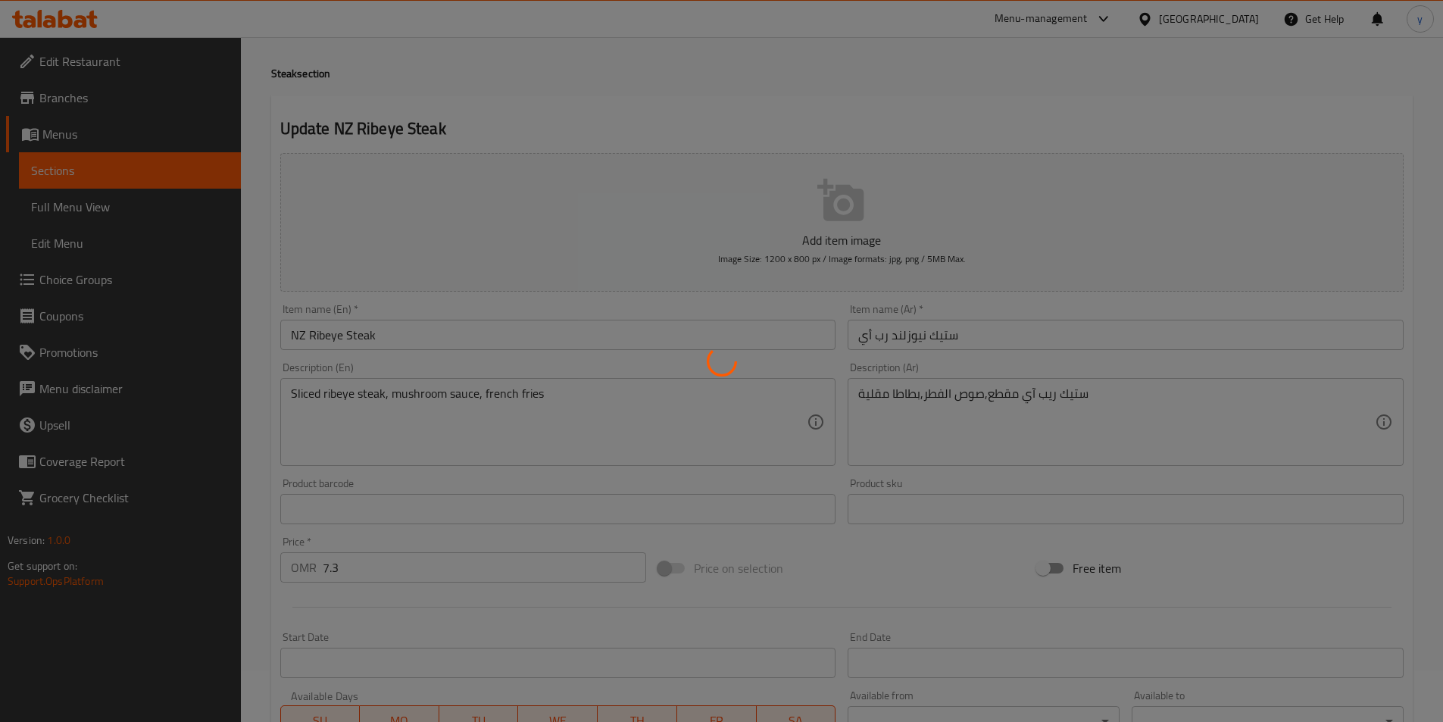
scroll to position [0, 0]
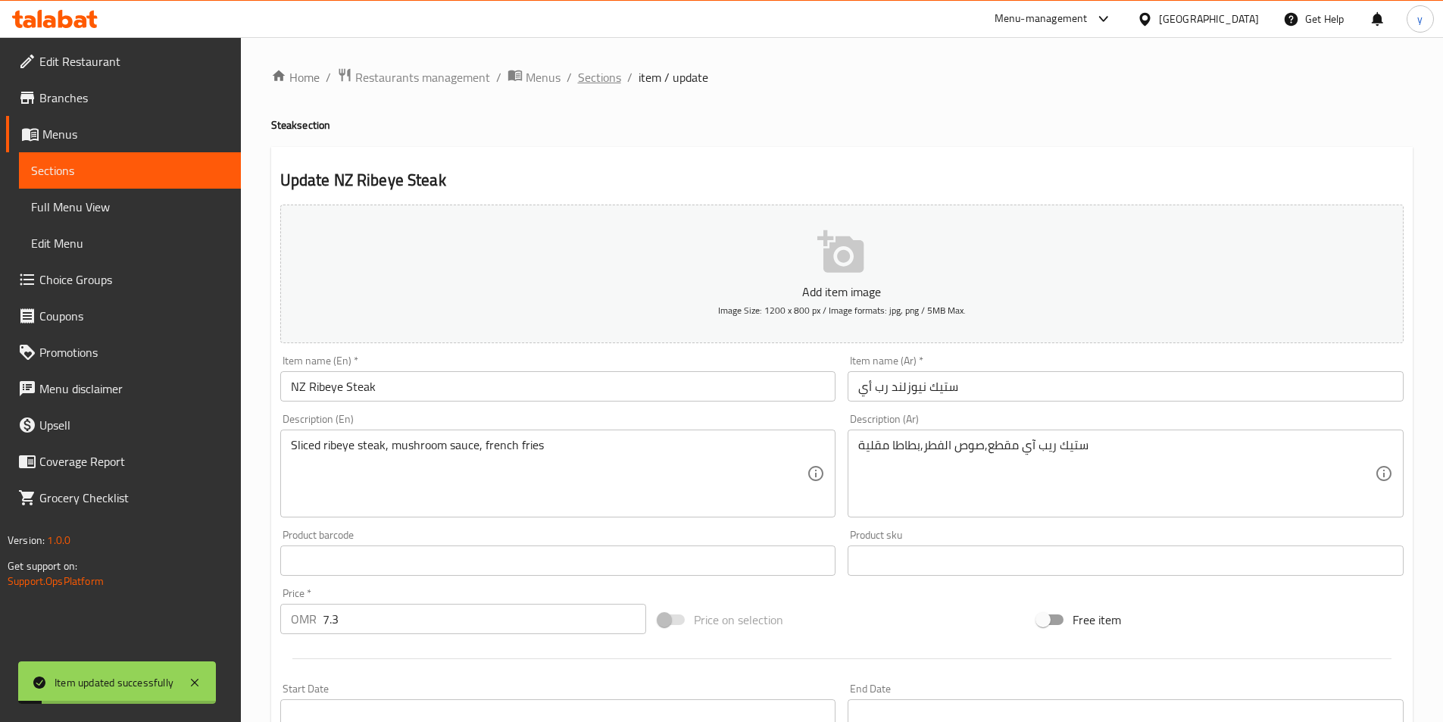
click at [603, 86] on span "Sections" at bounding box center [599, 77] width 43 height 18
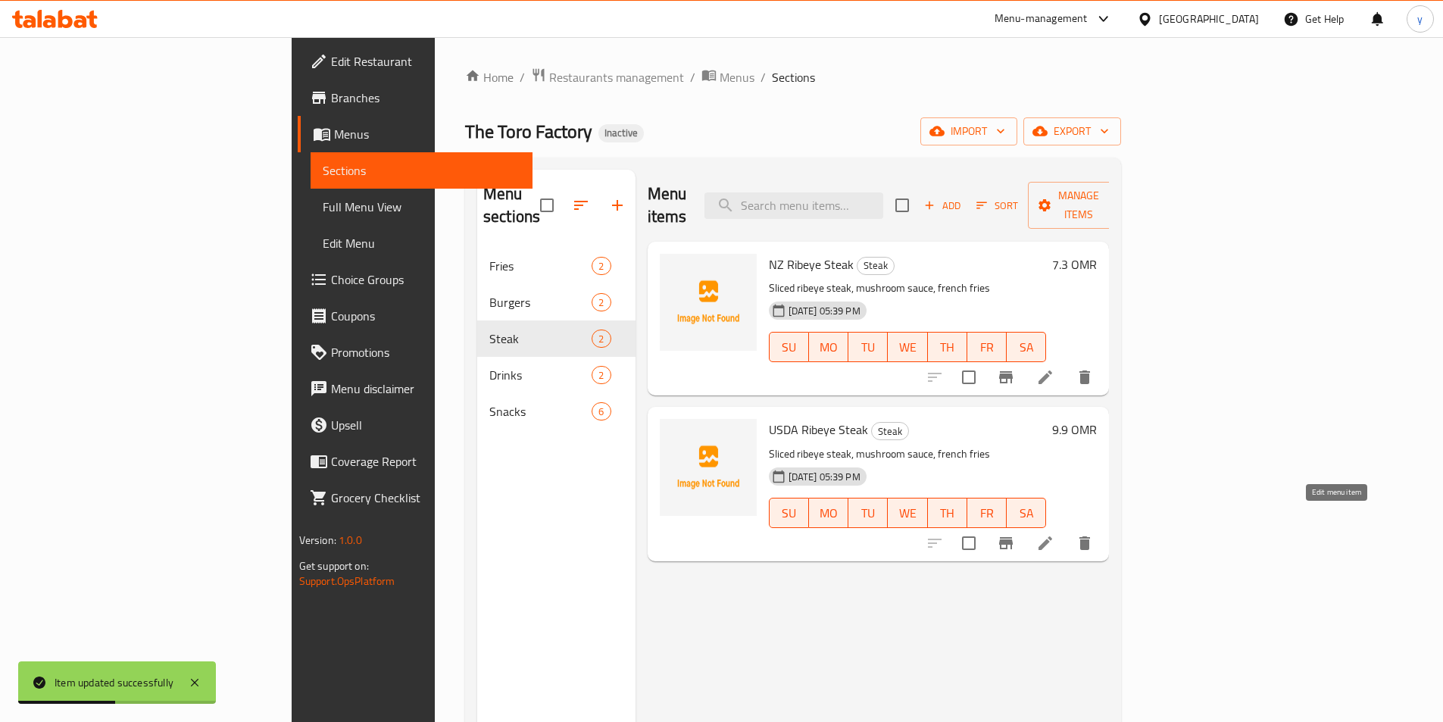
click at [1052, 536] on icon at bounding box center [1046, 543] width 14 height 14
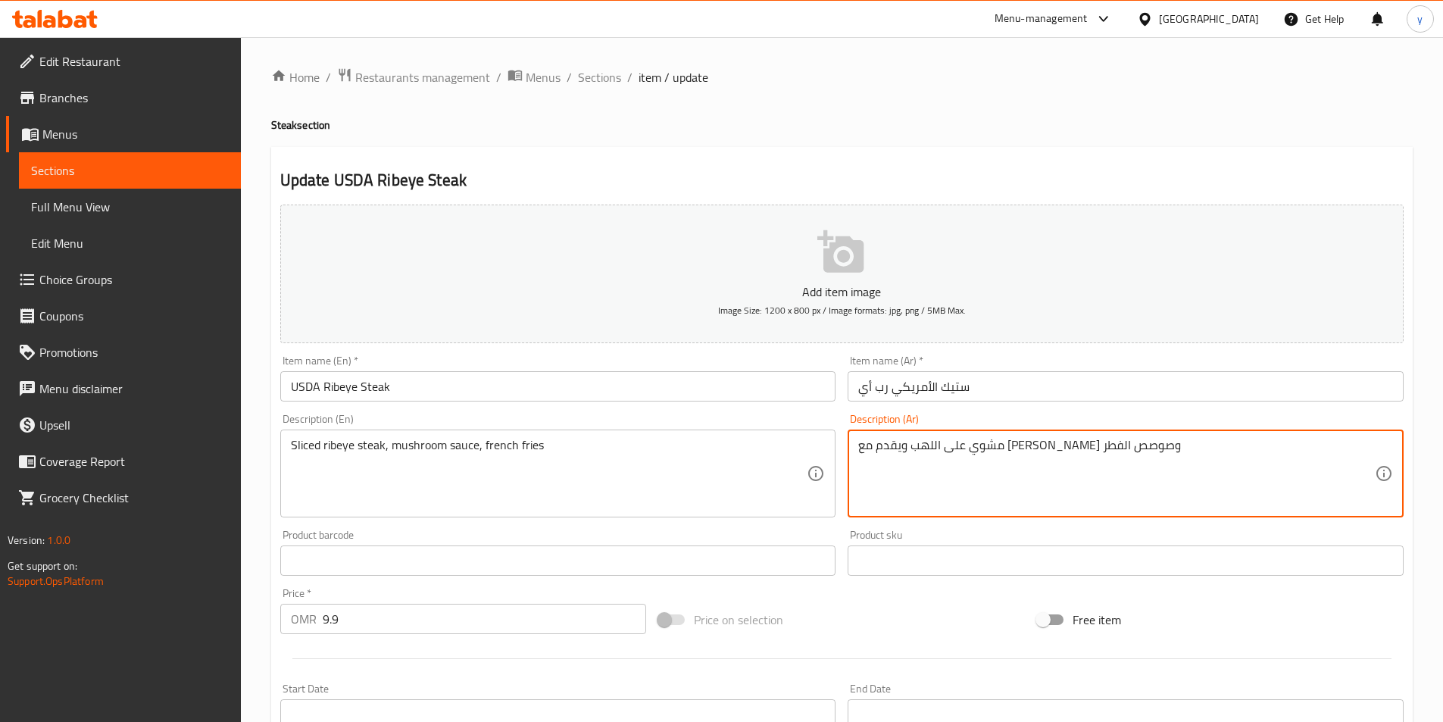
click at [943, 455] on textarea "مشوي على اللهب ويقدم مع فرايز وصوصص الفطر" at bounding box center [1117, 474] width 517 height 72
paste textarea "ستيك ريب آي مقطع صوص الفطر , بطاطا مقلية"
drag, startPoint x: 1032, startPoint y: 452, endPoint x: 1064, endPoint y: 461, distance: 33.1
click at [1064, 461] on textarea "ستيك ريب آي مقطع صوص الفطر , بطاطا مقلية" at bounding box center [1117, 474] width 517 height 72
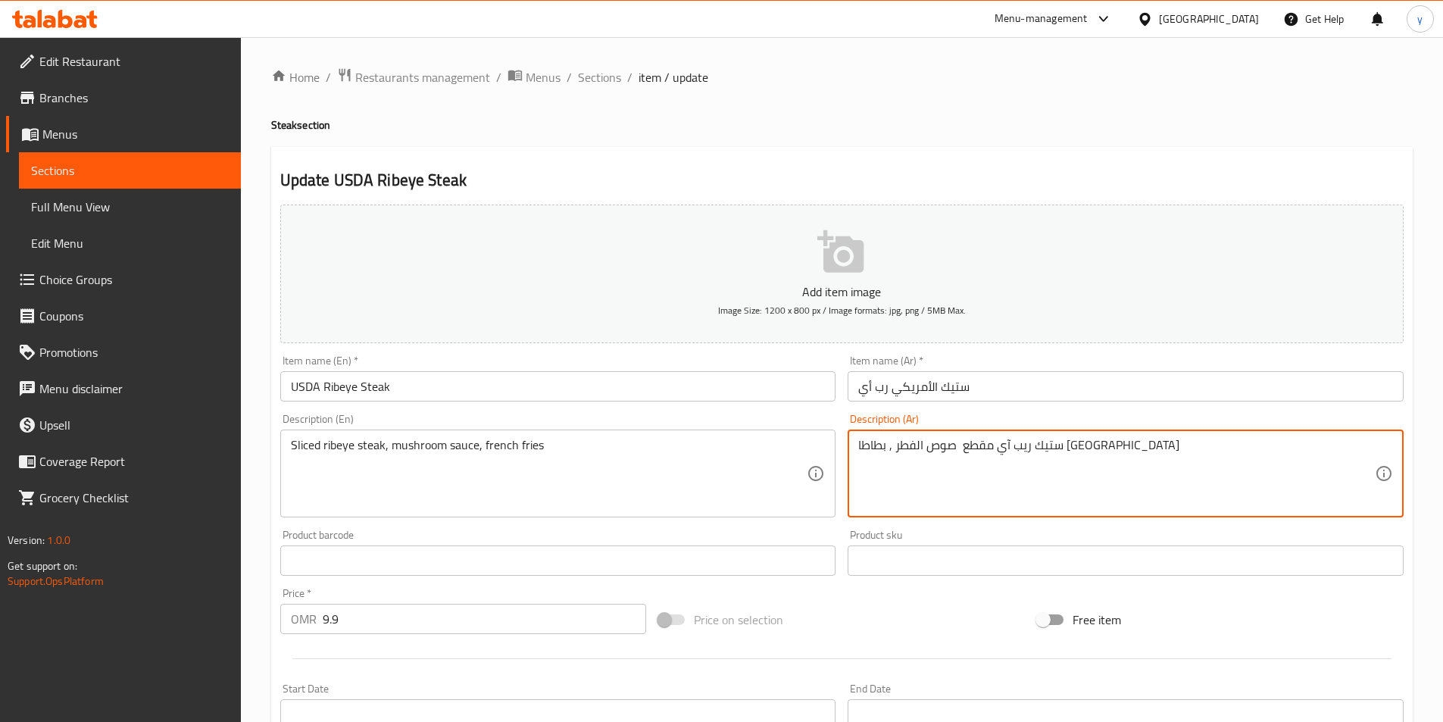
type textarea "ستيك ريب آي مقطع صوص الفطر , بطاطا مقلية"
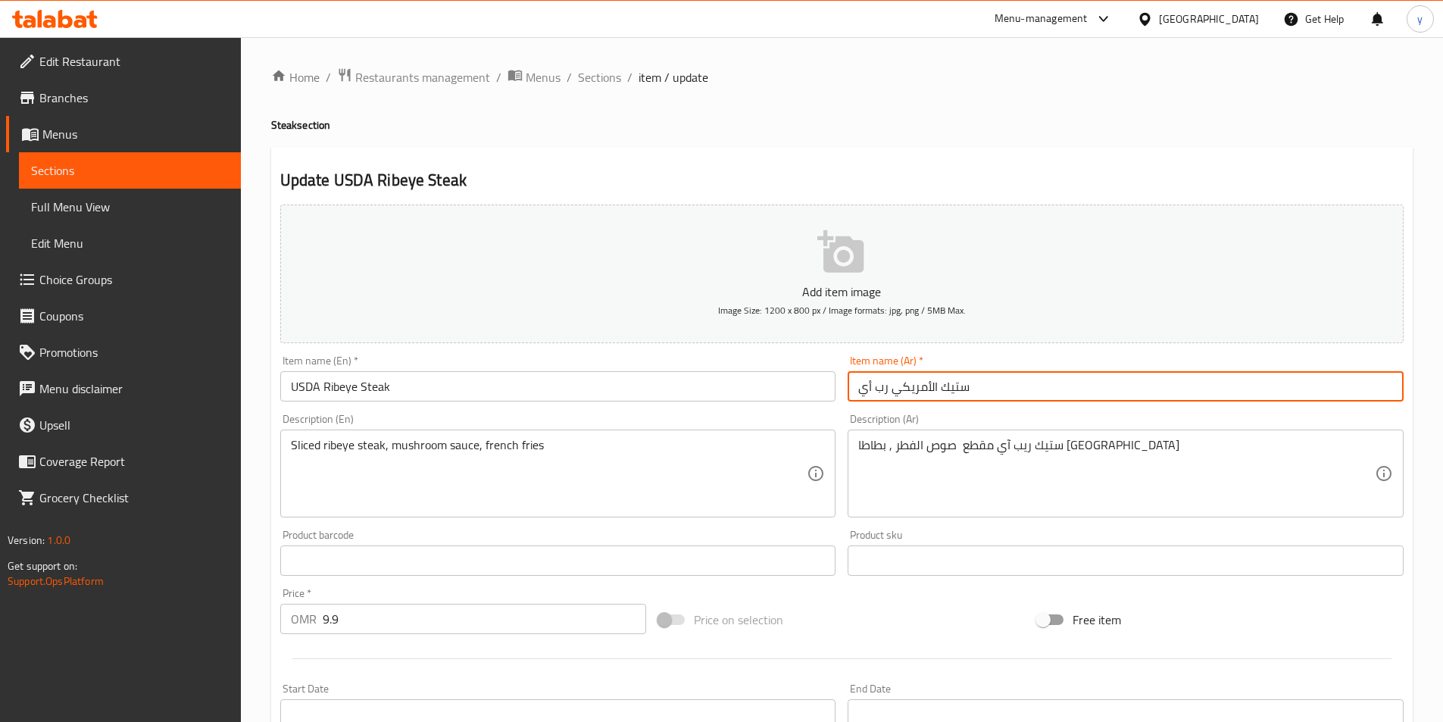
drag, startPoint x: 890, startPoint y: 390, endPoint x: 858, endPoint y: 394, distance: 32.8
click at [858, 394] on input "ستيك الأمريكي رب أي" at bounding box center [1126, 386] width 556 height 30
paste input "ريب آ"
click at [888, 392] on input "ستيك الأمريكيريب آي" at bounding box center [1126, 386] width 556 height 30
paste input "ريب آ"
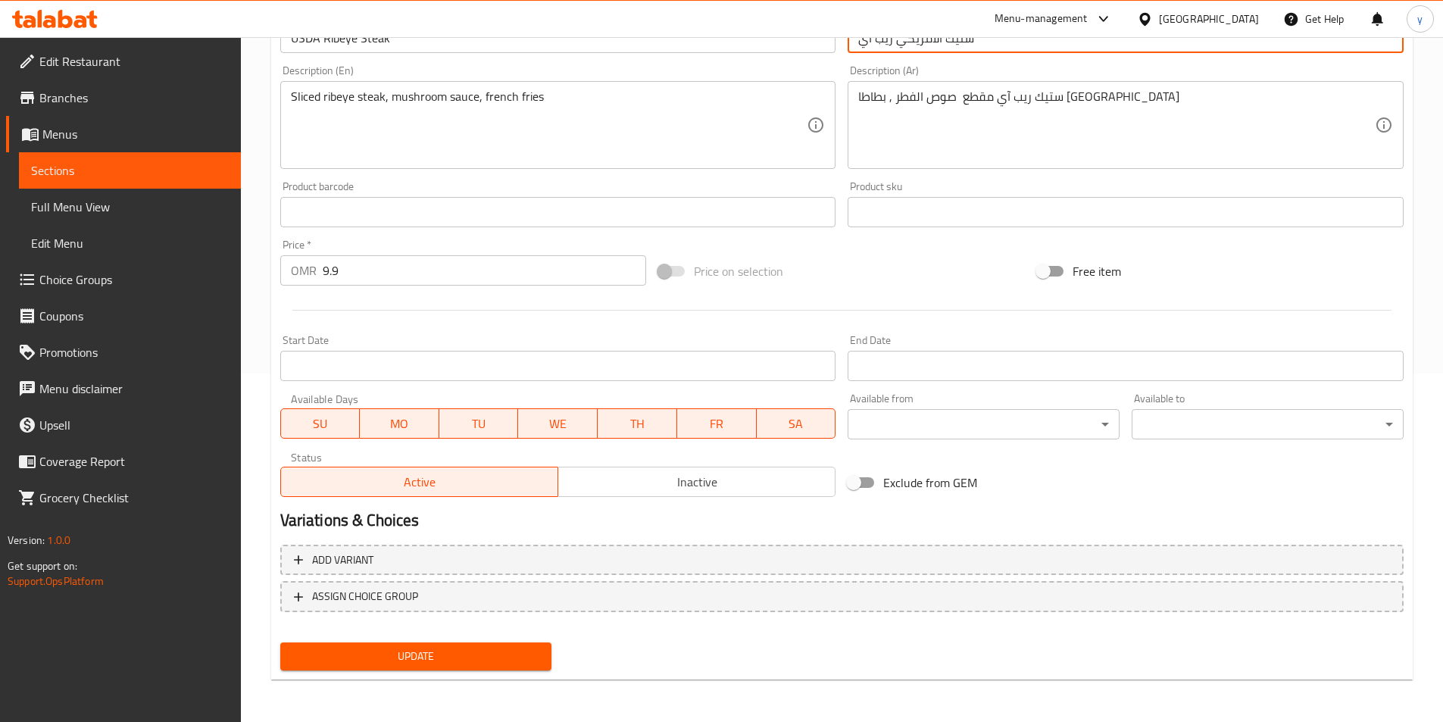
type input "ستيك الأمريكي ريب آي"
click at [455, 646] on button "Update" at bounding box center [416, 657] width 272 height 28
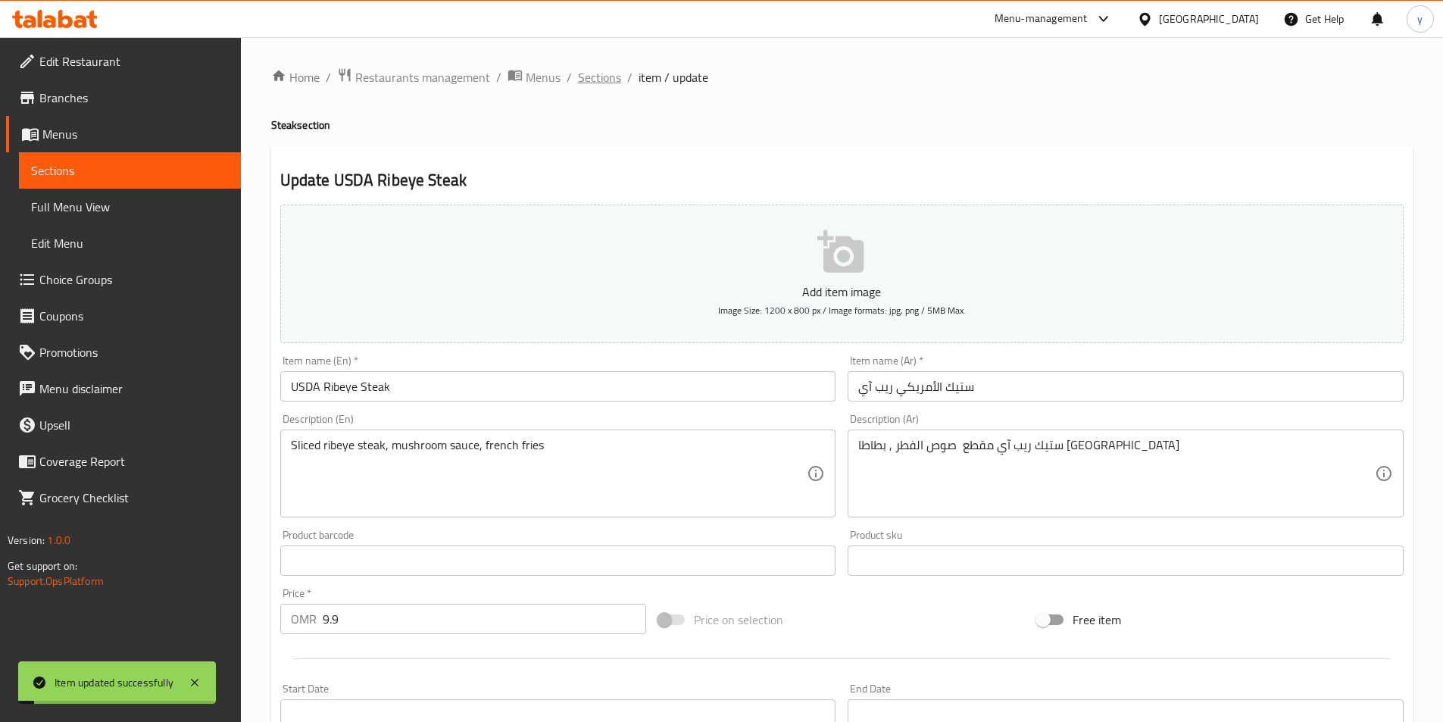
click at [581, 68] on span "Sections" at bounding box center [599, 77] width 43 height 18
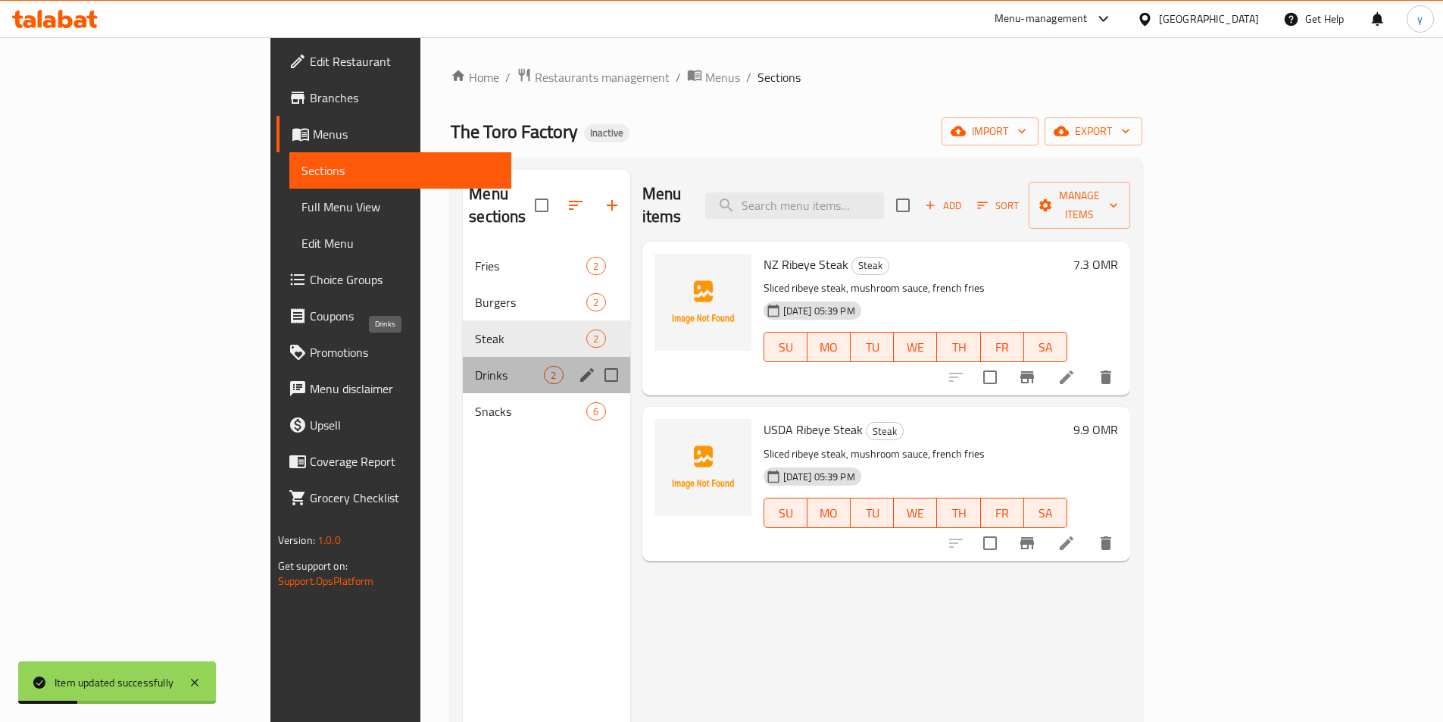
click at [475, 366] on span "Drinks" at bounding box center [509, 375] width 69 height 18
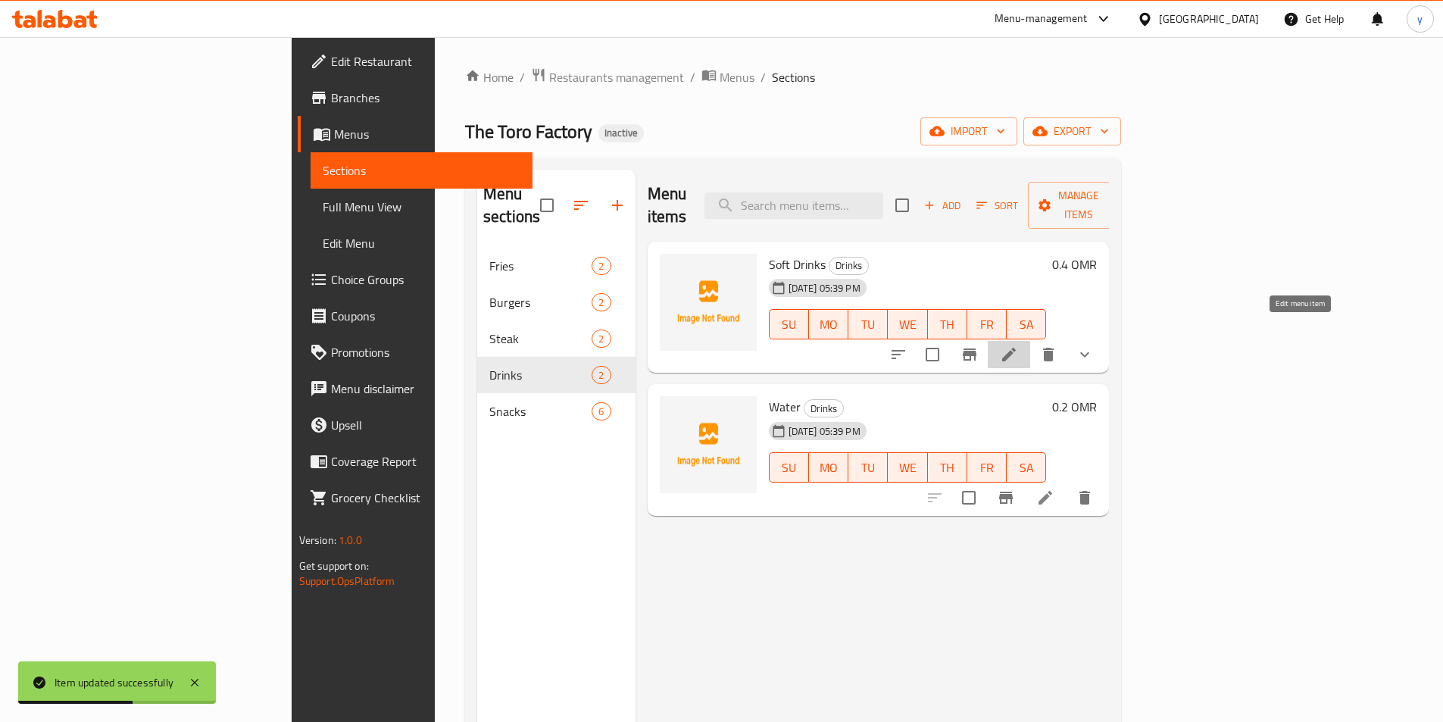
click at [1018, 346] on icon at bounding box center [1009, 355] width 18 height 18
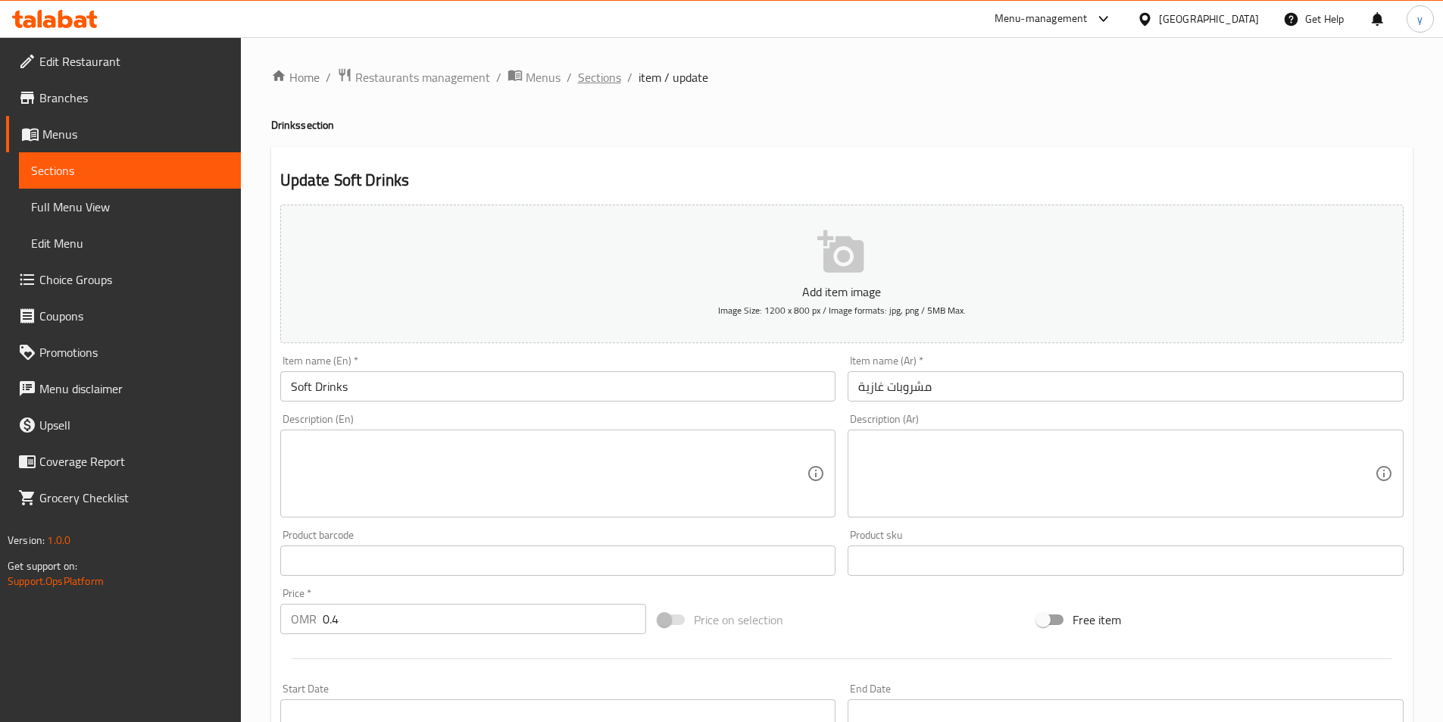
click at [614, 81] on span "Sections" at bounding box center [599, 77] width 43 height 18
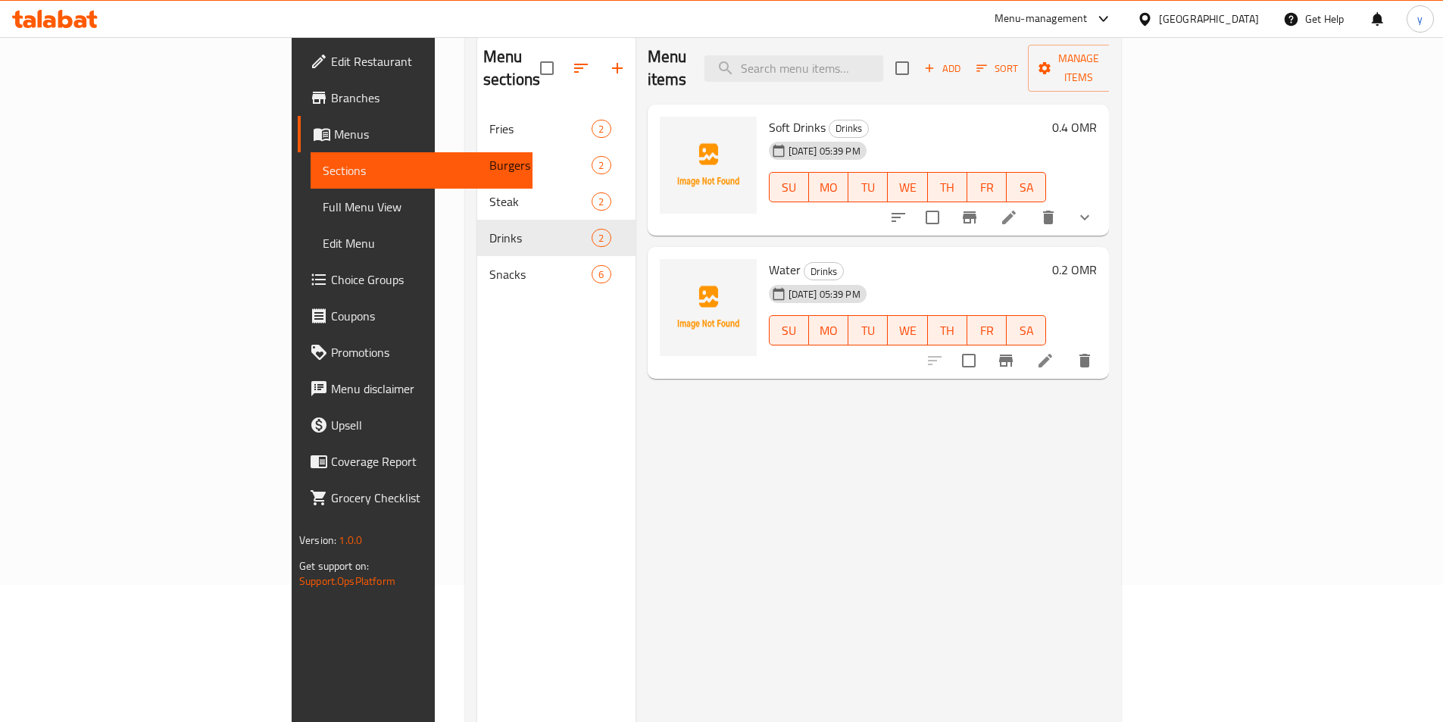
scroll to position [152, 0]
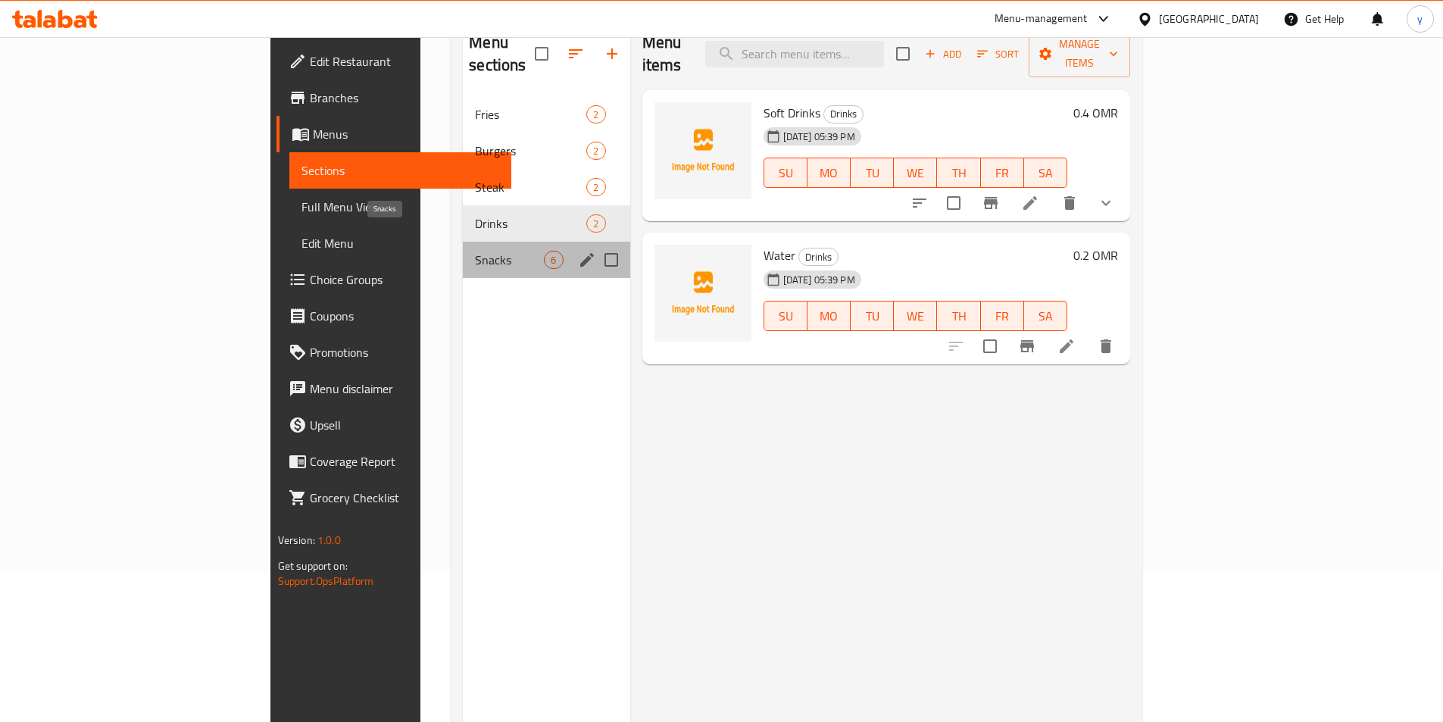
click at [475, 251] on span "Snacks" at bounding box center [509, 260] width 69 height 18
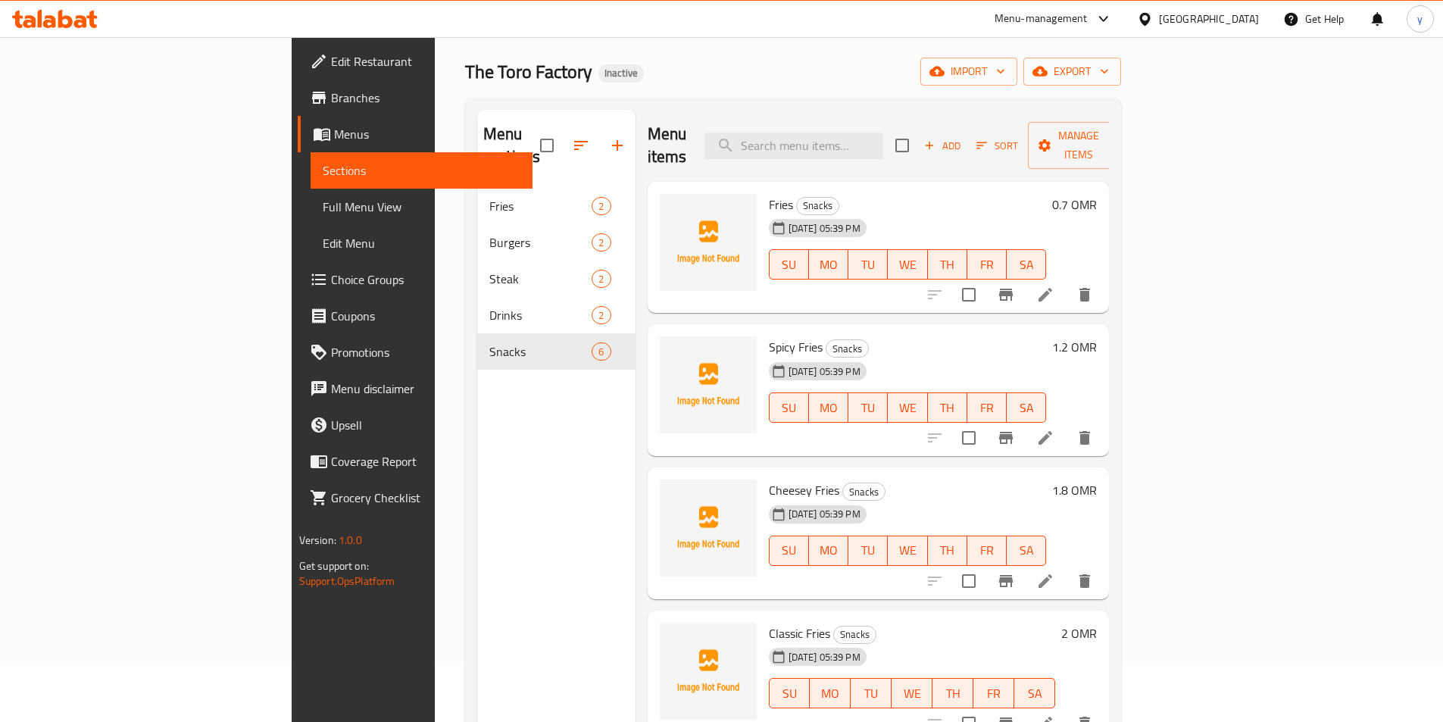
scroll to position [76, 0]
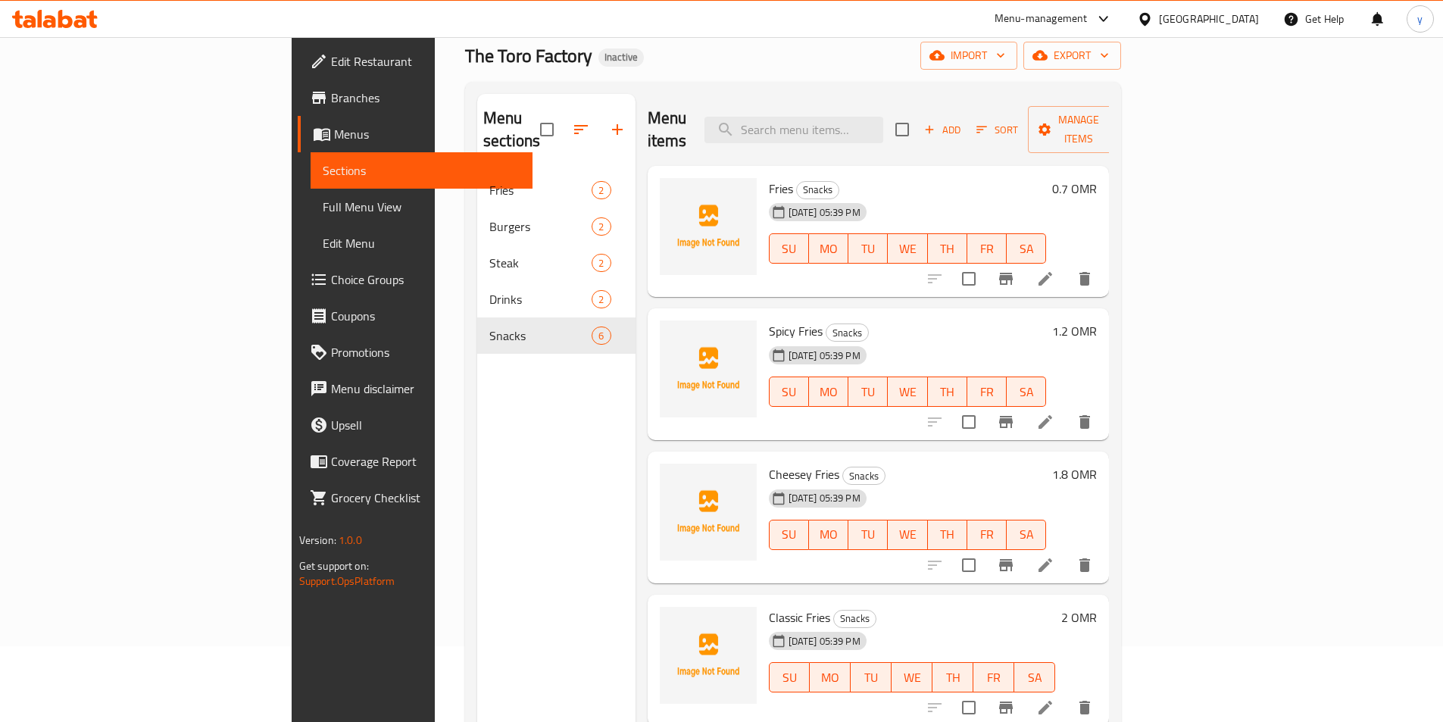
click at [1067, 269] on li at bounding box center [1045, 278] width 42 height 27
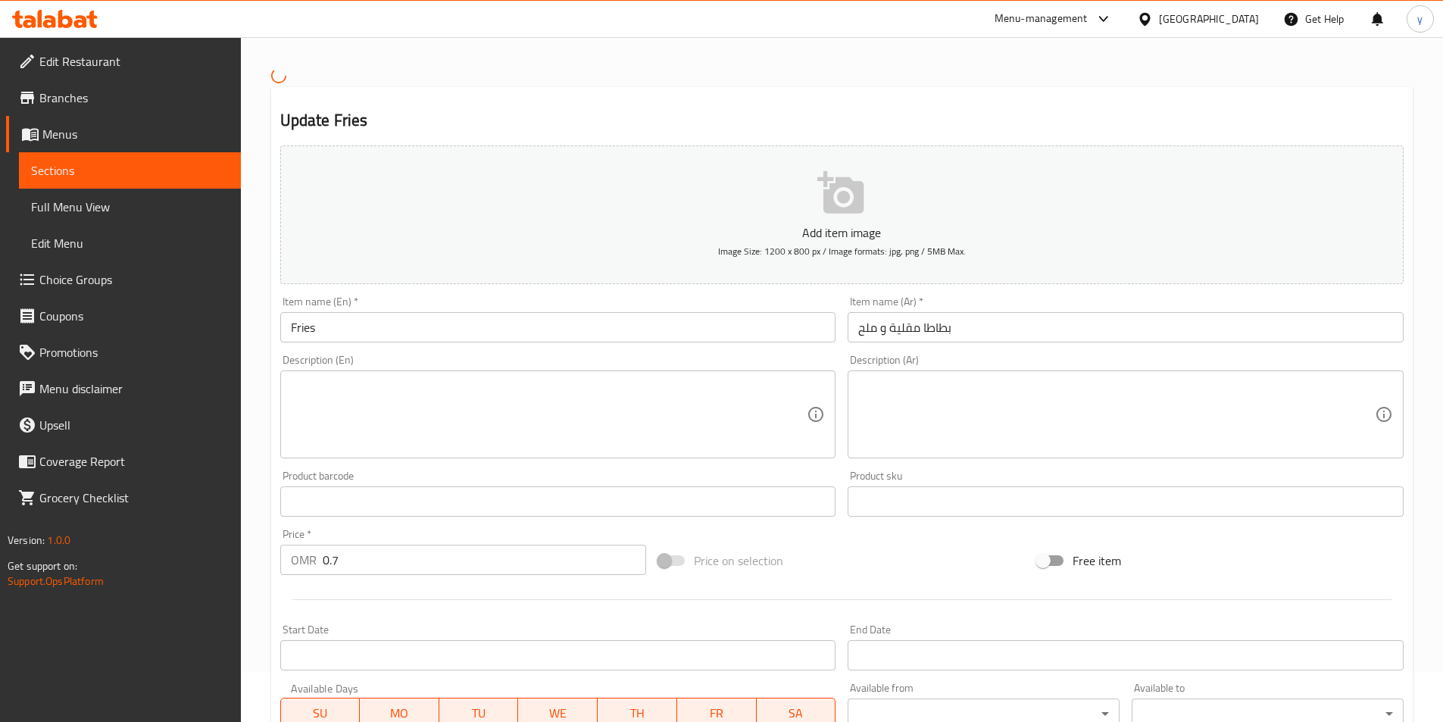
scroll to position [76, 0]
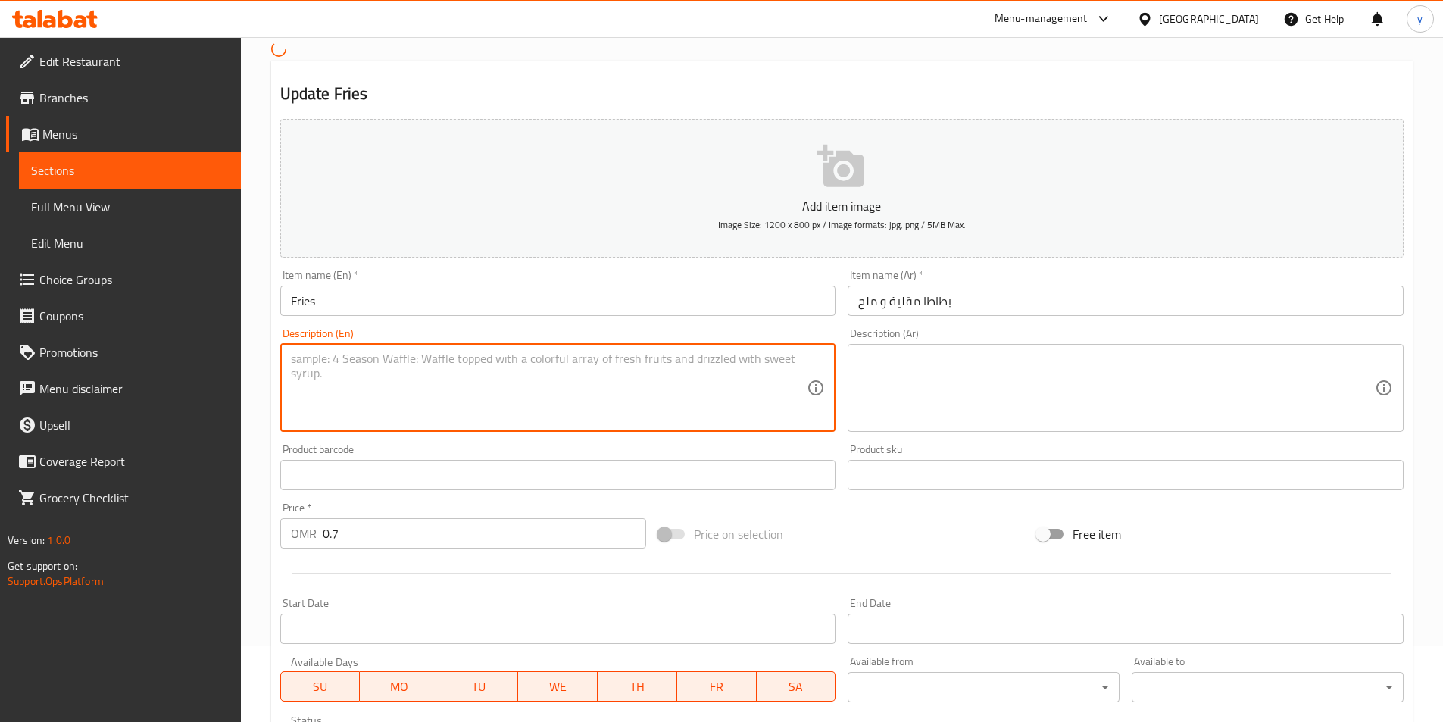
click at [472, 389] on textarea at bounding box center [549, 388] width 517 height 72
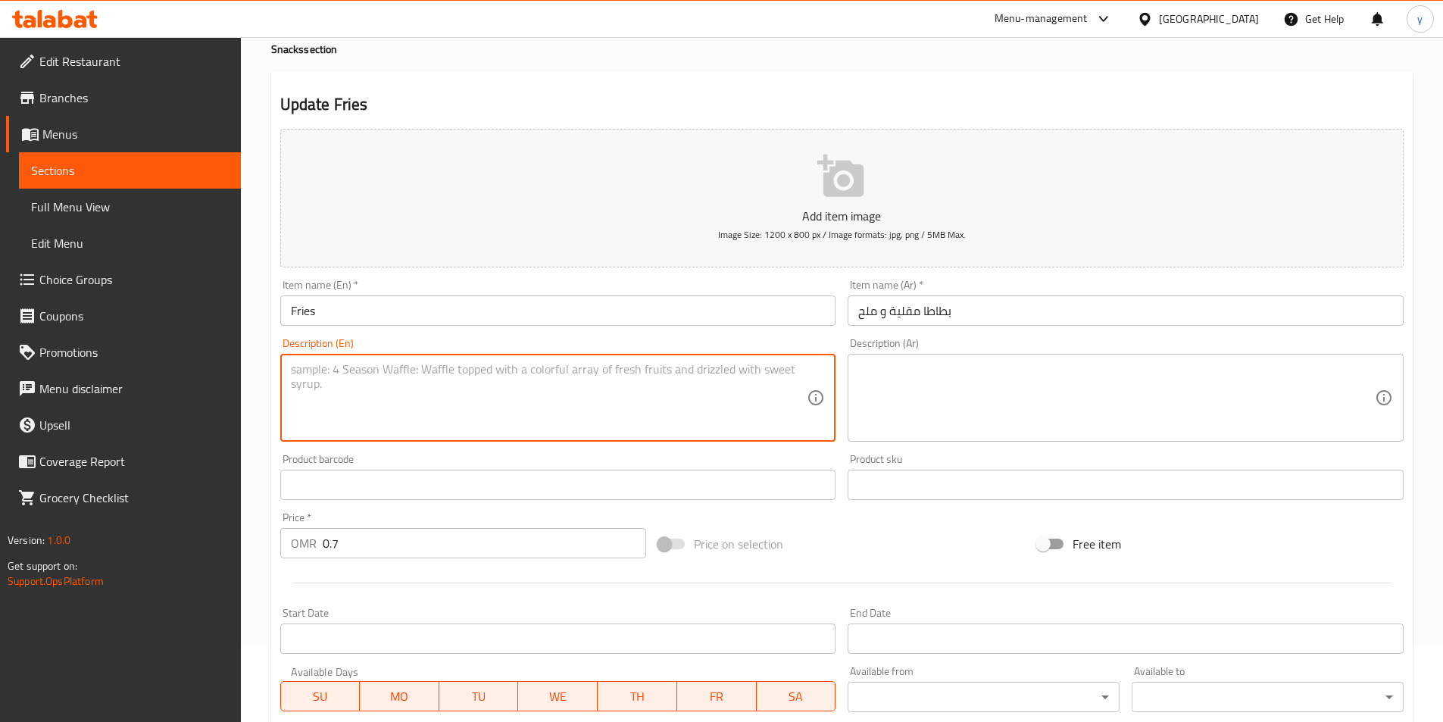
paste textarea "fries and salt"
type textarea "fries and salt"
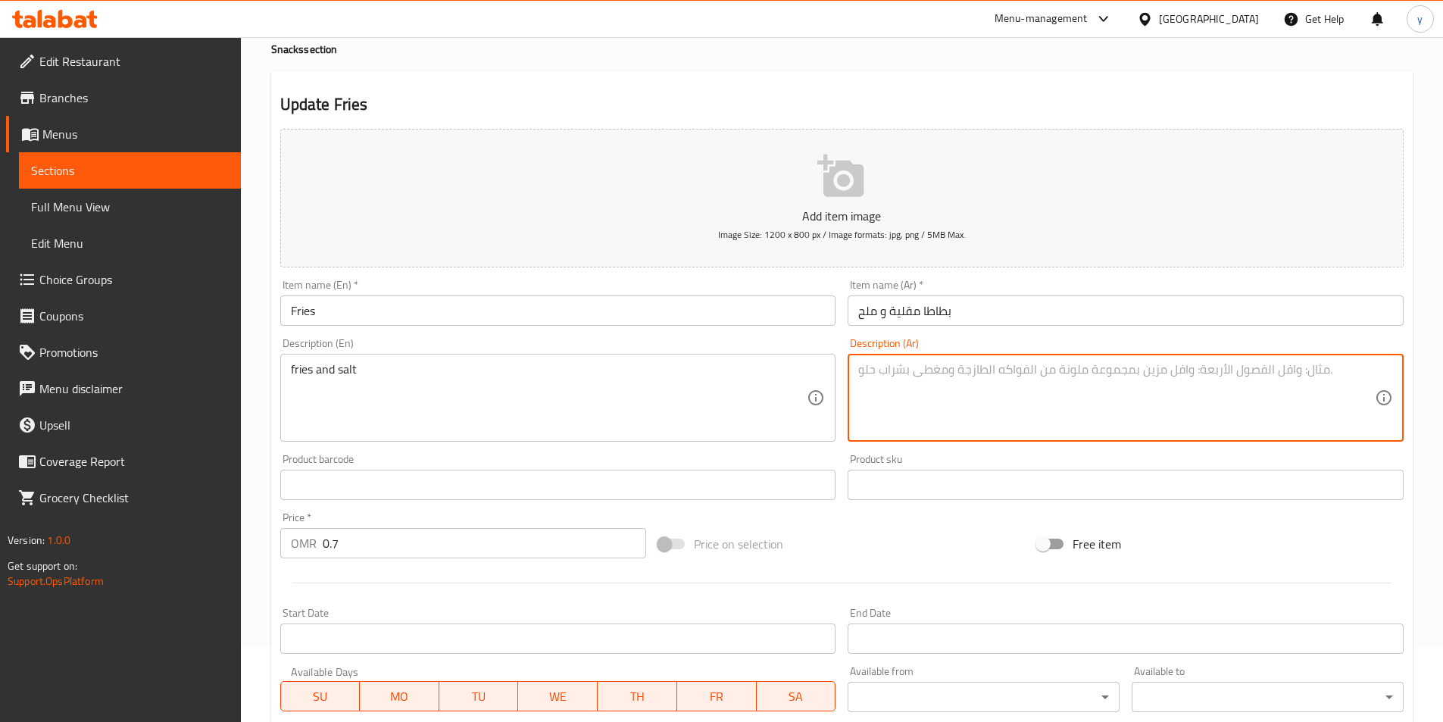
click at [1084, 402] on textarea at bounding box center [1117, 398] width 517 height 72
paste textarea "بطاطا مقلية و ملح"
type textarea "بطاطا مقلية و ملح"
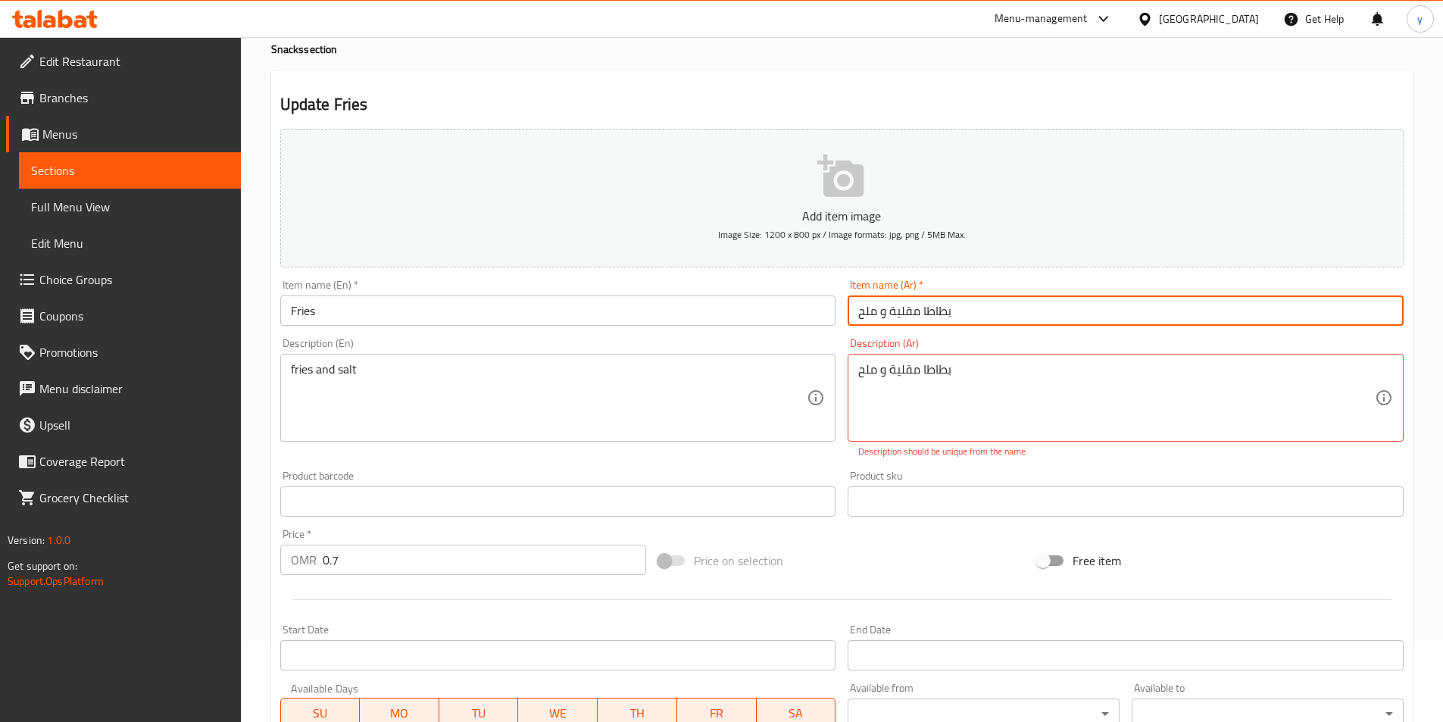
click at [977, 314] on input "بطاطا مقلية و ملح" at bounding box center [1126, 311] width 556 height 30
type input "f"
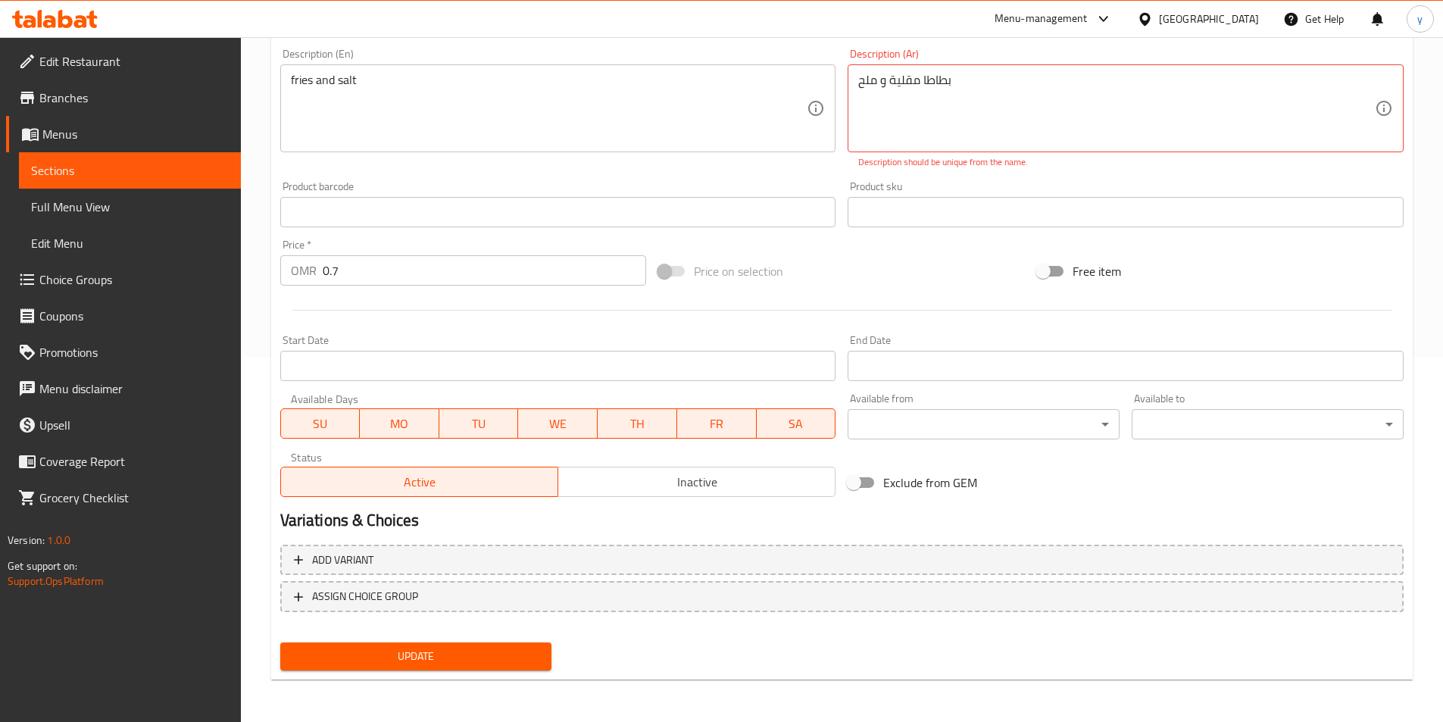
type input "بطاطا مقلية"
click at [436, 661] on span "Update" at bounding box center [416, 656] width 248 height 19
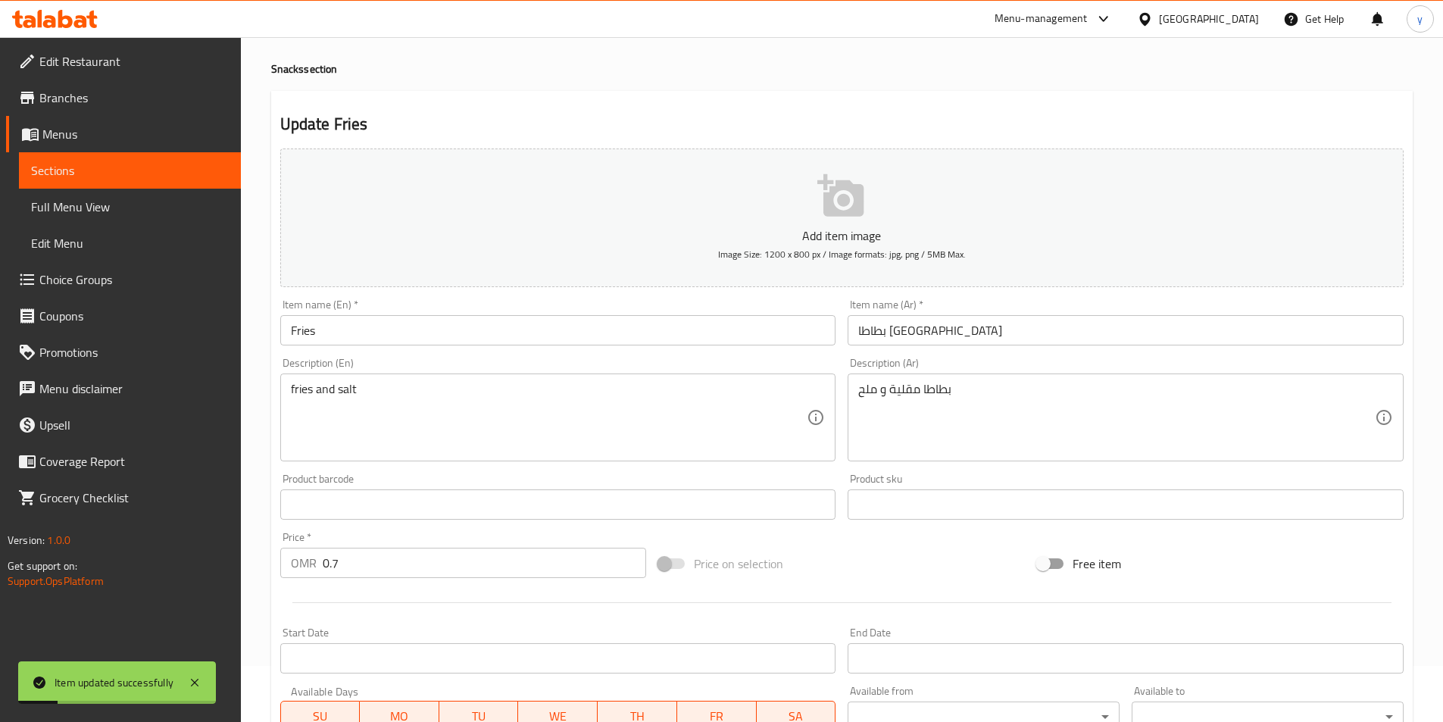
scroll to position [0, 0]
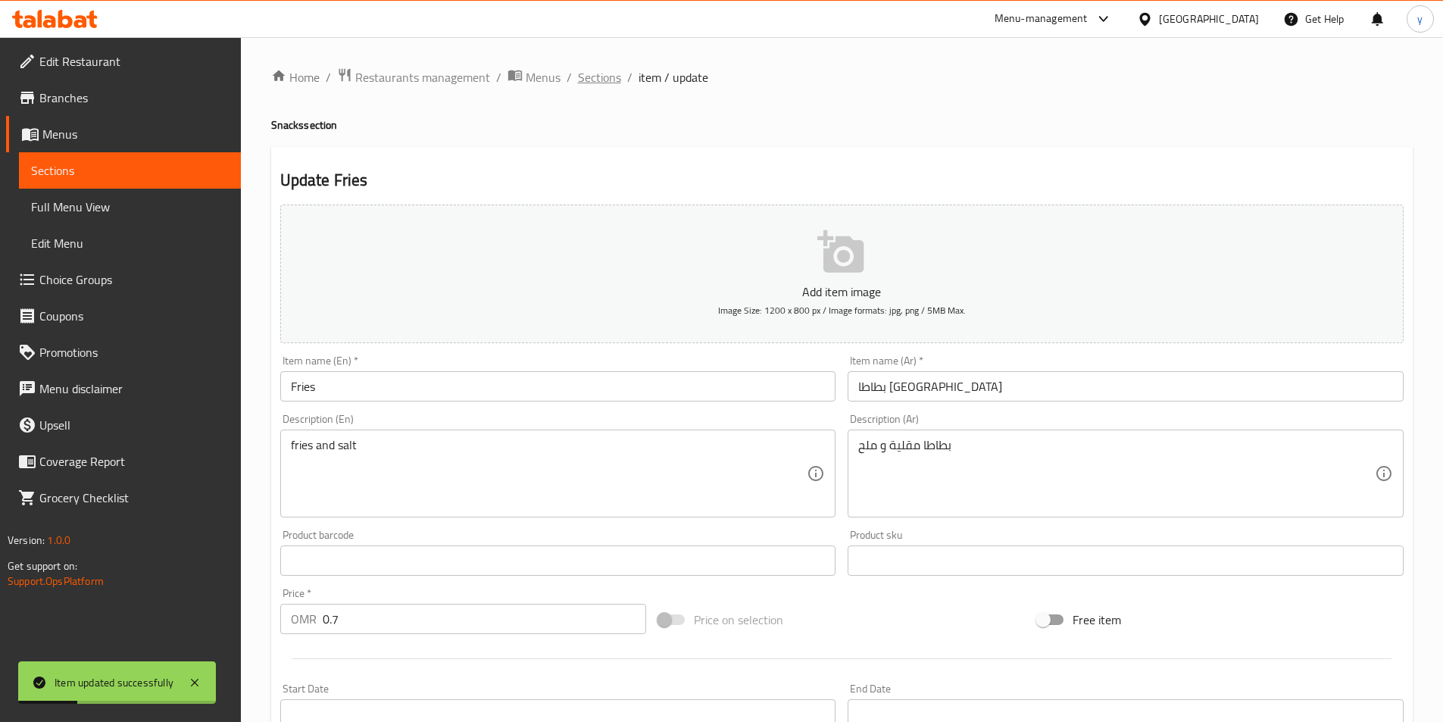
click at [610, 77] on span "Sections" at bounding box center [599, 77] width 43 height 18
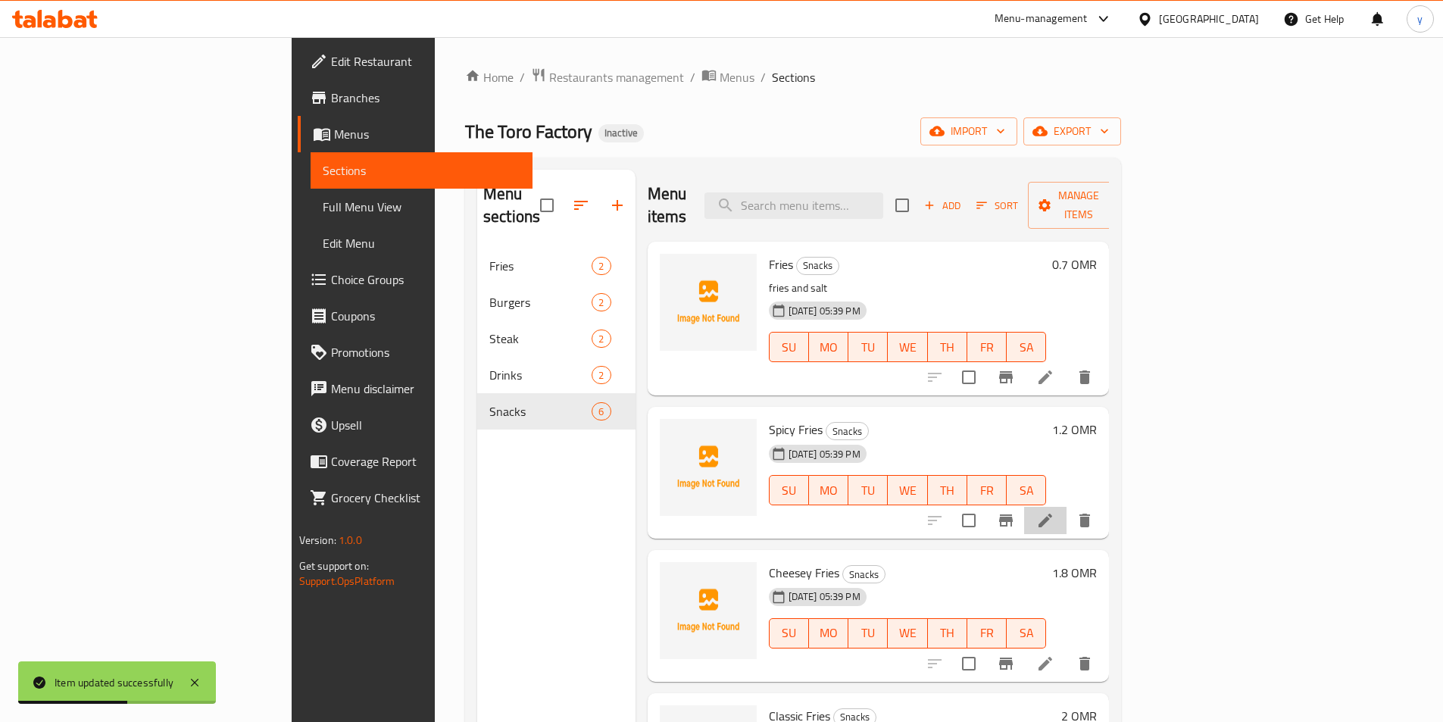
click at [1067, 507] on li at bounding box center [1045, 520] width 42 height 27
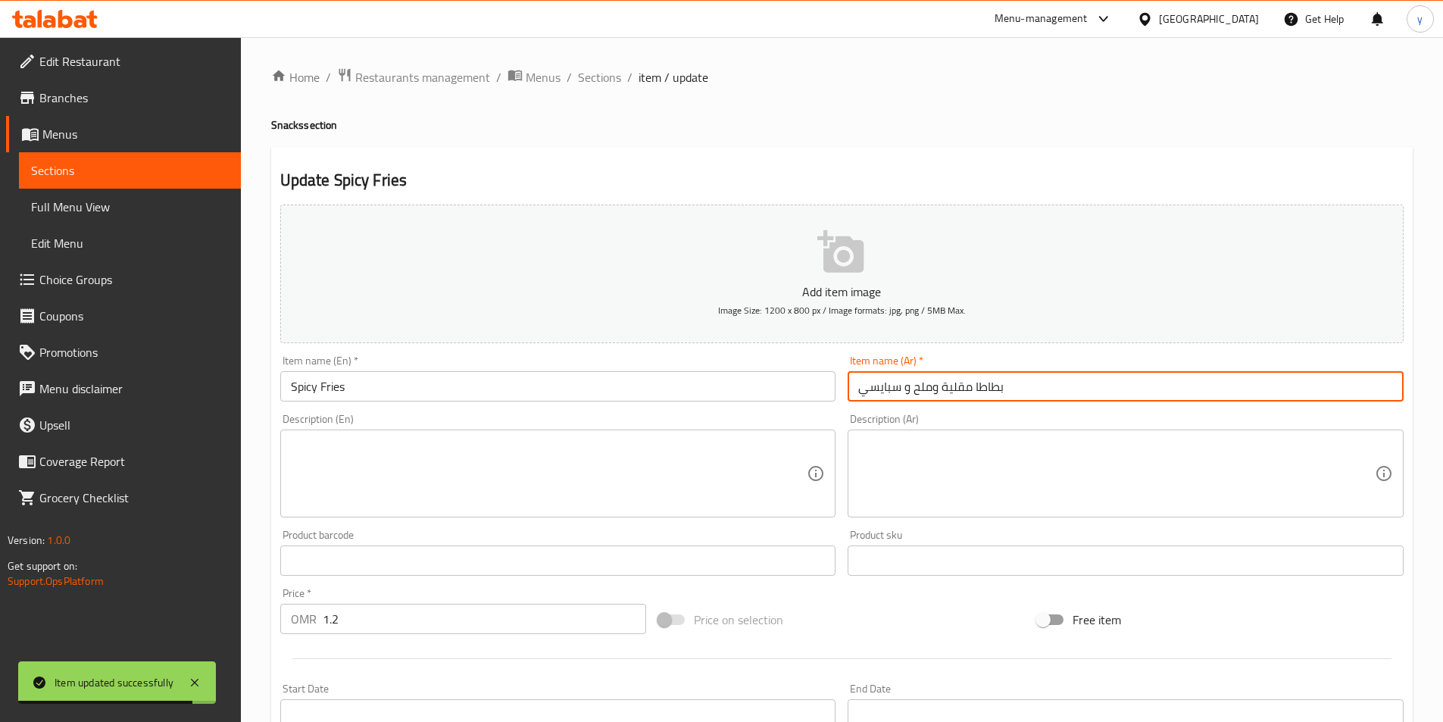
drag, startPoint x: 1080, startPoint y: 386, endPoint x: 808, endPoint y: 386, distance: 272.0
click at [808, 386] on div "Add item image Image Size: 1200 x 800 px / Image formats: jpg, png / 5MB Max. I…" at bounding box center [842, 525] width 1136 height 653
click at [1028, 503] on textarea at bounding box center [1117, 474] width 517 height 72
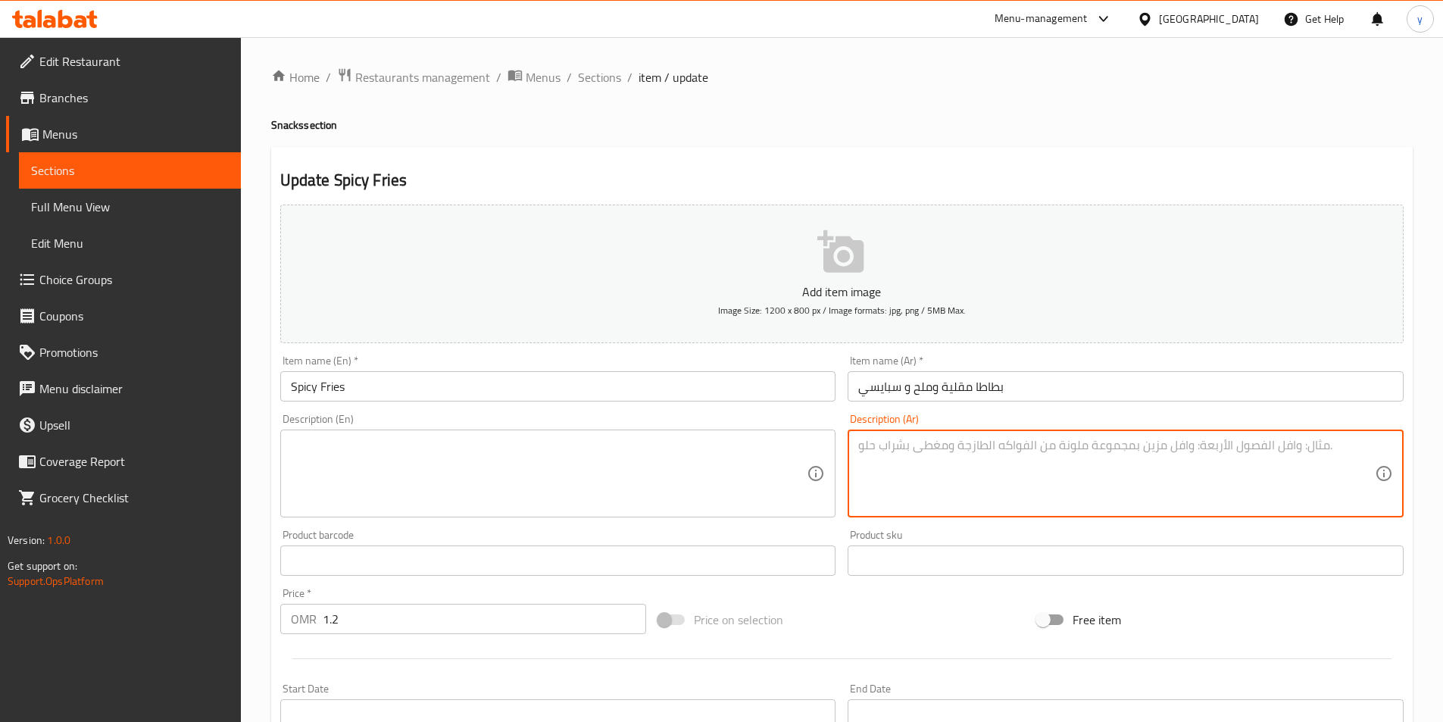
paste textarea "بطاطا مقلية وملح و سبايسي"
type textarea "بطاطا مقلية وملح و سبايسي"
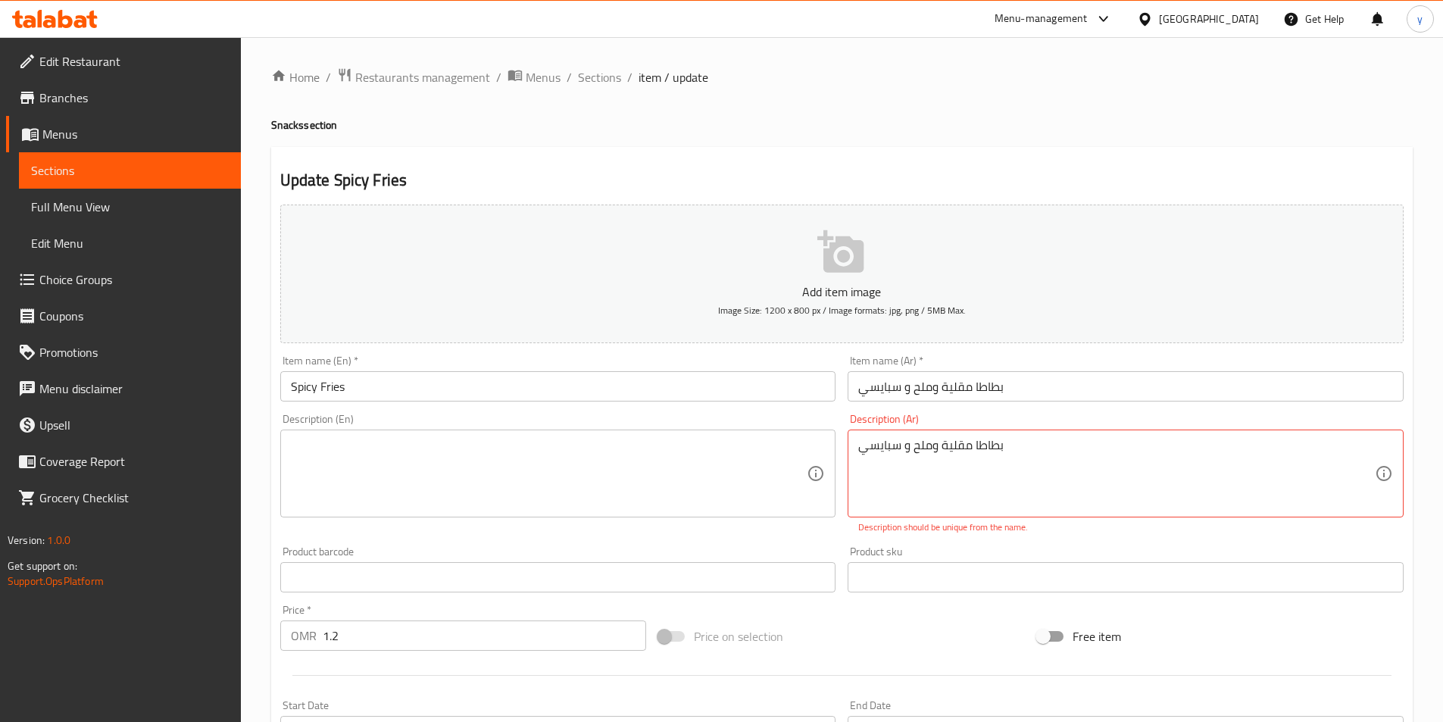
click at [396, 459] on textarea at bounding box center [549, 474] width 517 height 72
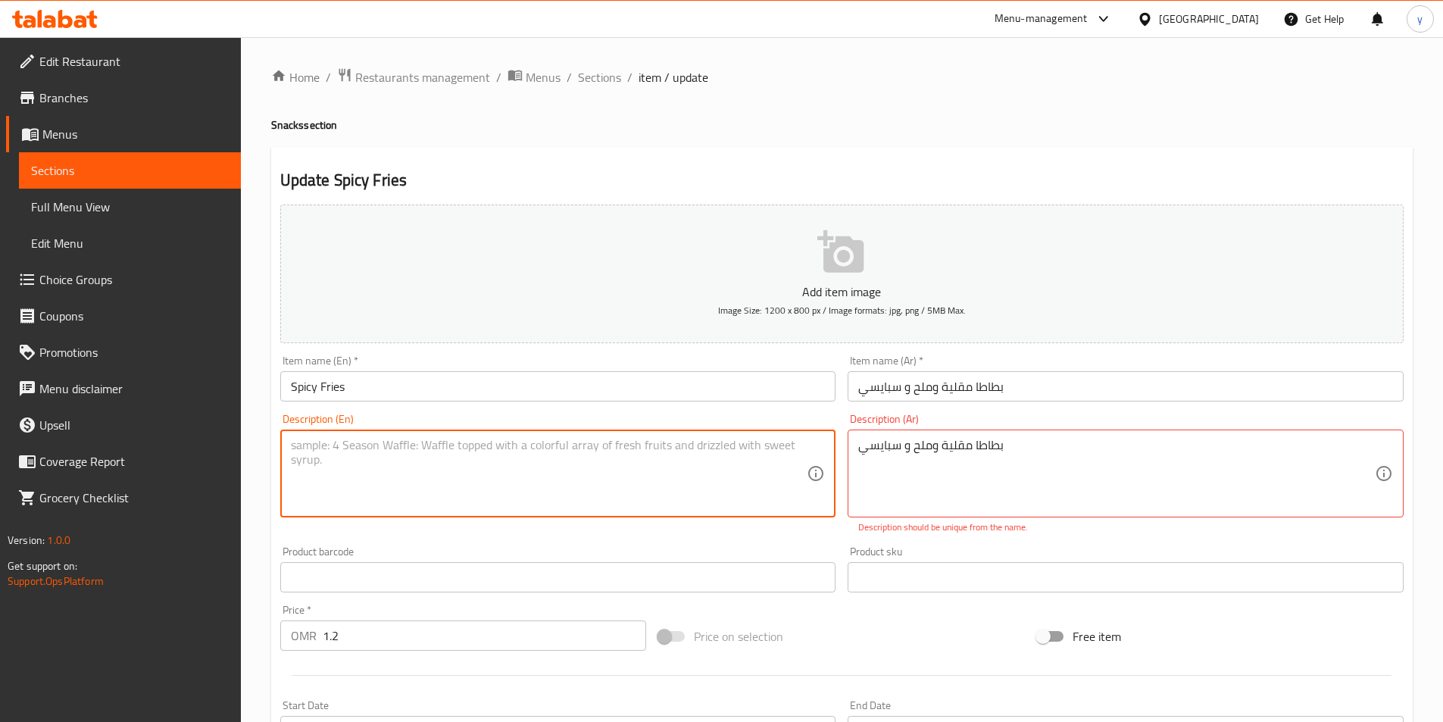
paste textarea "fries and salt Spicy"
type textarea "fries and salt Spicy"
click at [1062, 382] on input "بطاطا مقلية وملح و سبايسي" at bounding box center [1126, 386] width 556 height 30
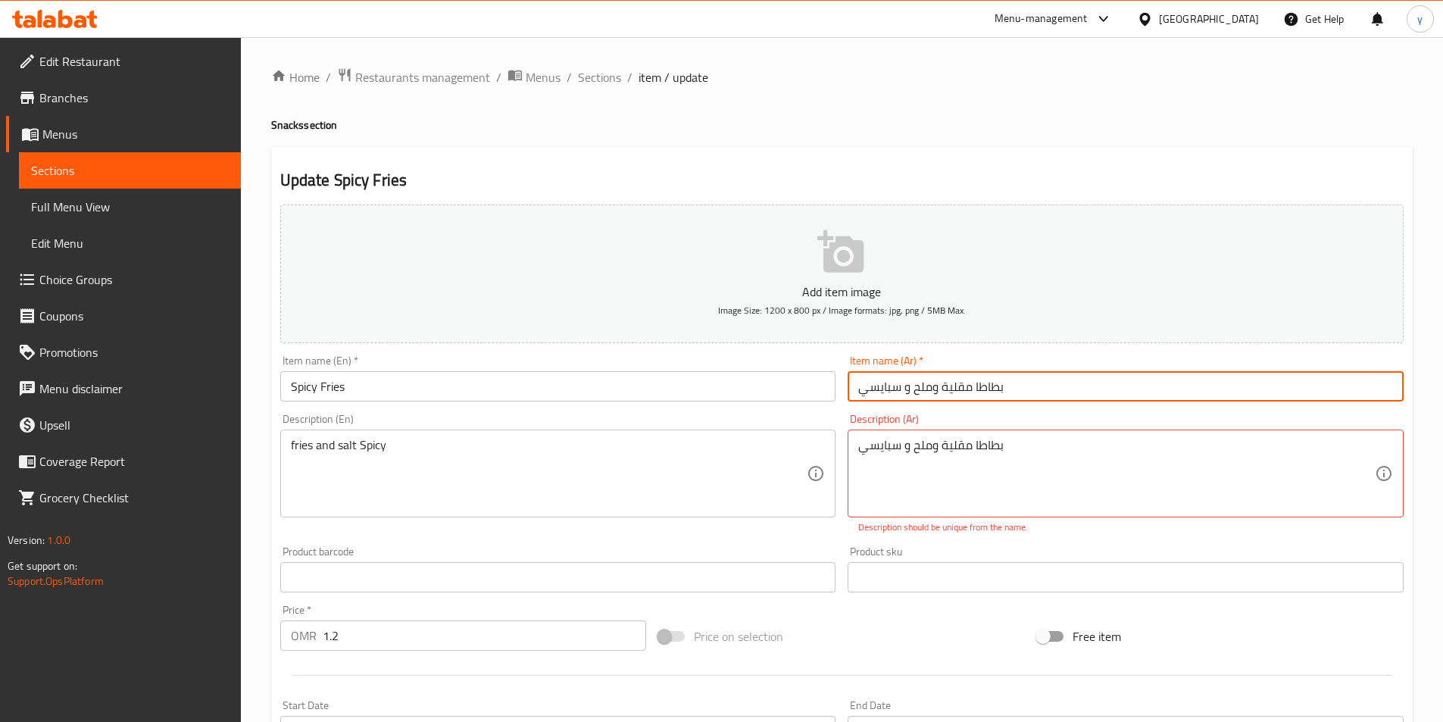
click at [1062, 382] on input "بطاطا مقلية وملح و سبايسي" at bounding box center [1126, 386] width 556 height 30
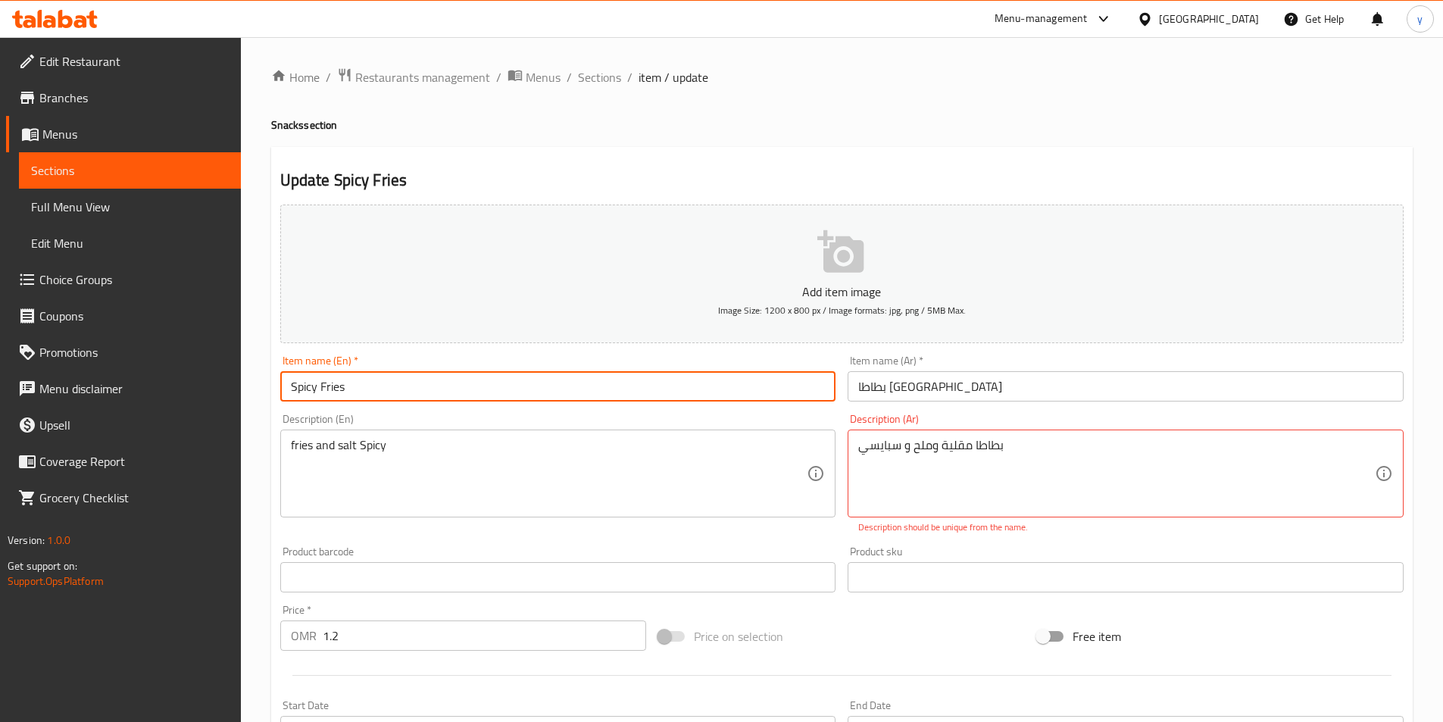
drag, startPoint x: 317, startPoint y: 390, endPoint x: 271, endPoint y: 392, distance: 47.0
click at [271, 392] on div "Update Spicy Fries Add item image Image Size: 1200 x 800 px / Image formats: jp…" at bounding box center [842, 596] width 1142 height 899
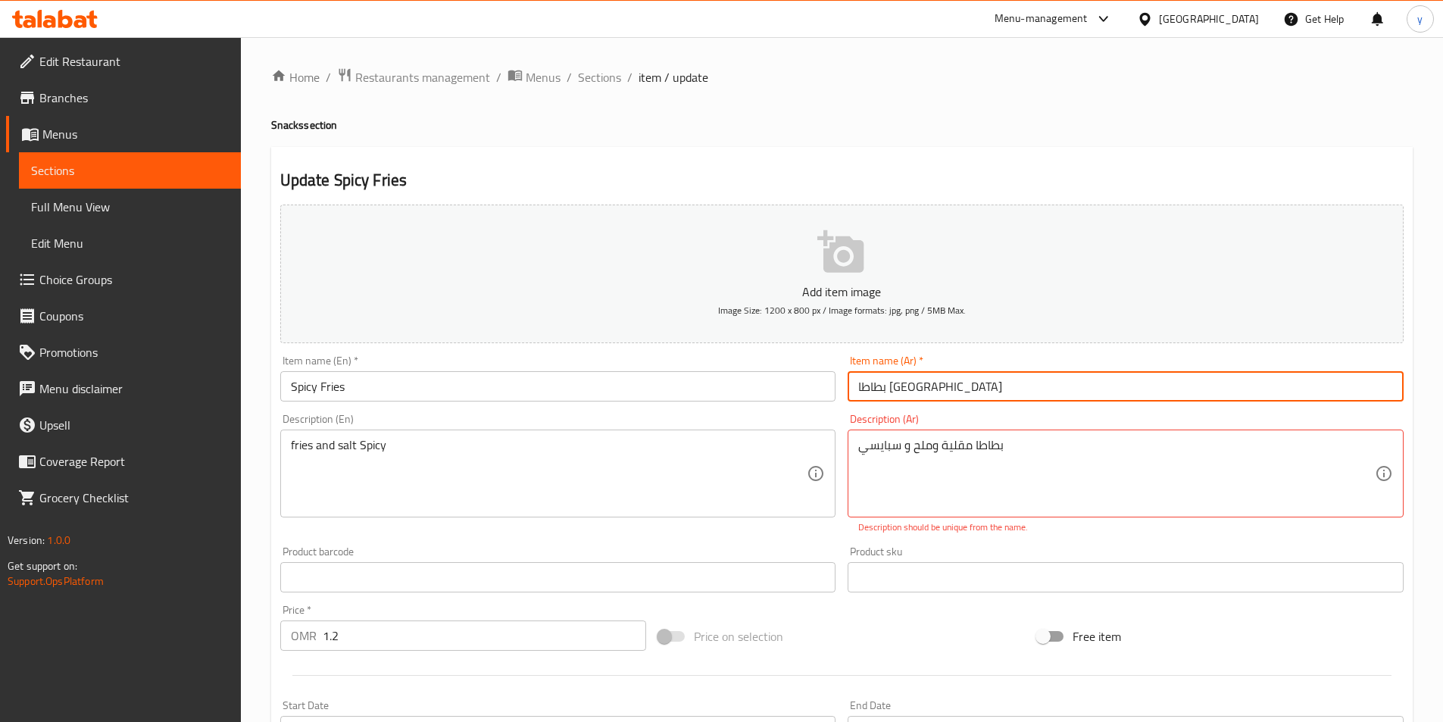
click at [857, 383] on input "بطاطا مقلية" at bounding box center [1126, 386] width 556 height 30
paste input "Spicy"
click at [861, 385] on input "بطاطا مقلية" at bounding box center [1126, 386] width 556 height 30
click at [1037, 398] on input "حارة بطاطا مقلية" at bounding box center [1126, 386] width 556 height 30
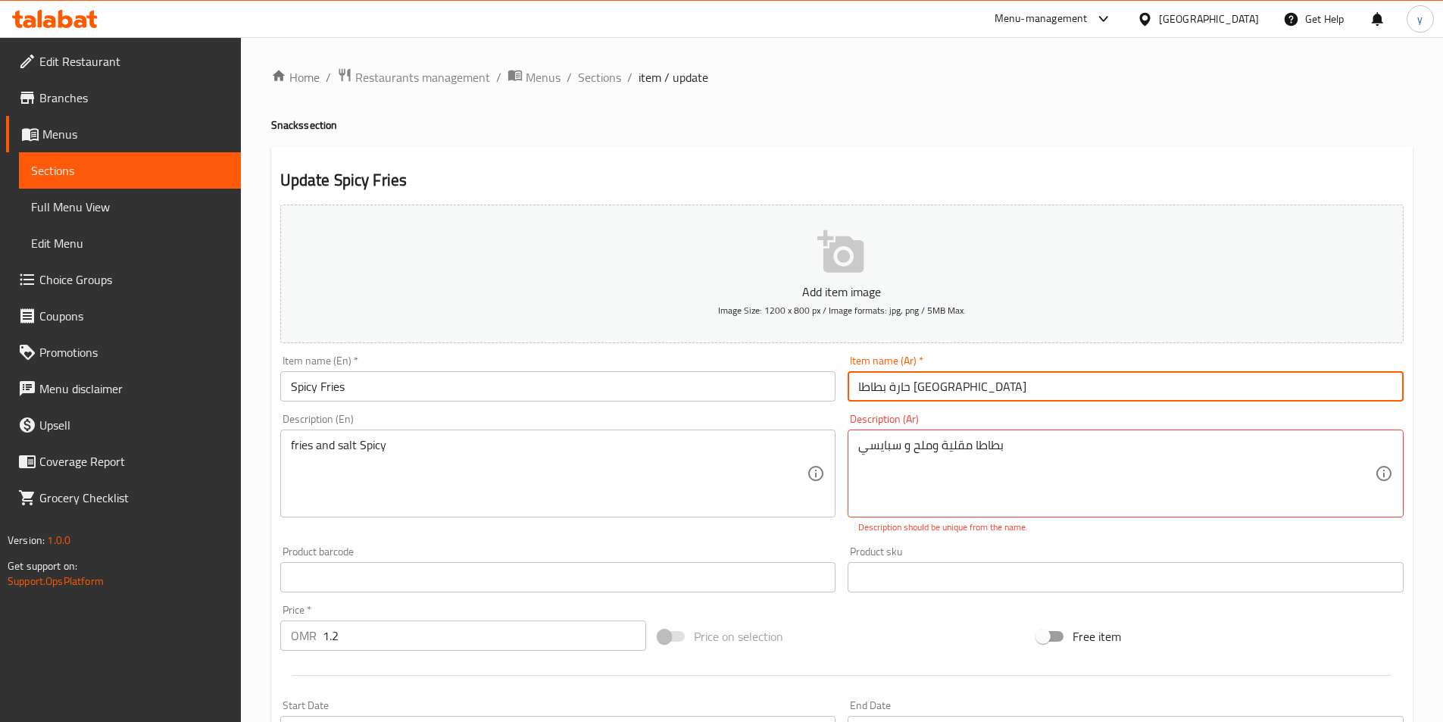
click at [1037, 398] on input "حارة بطاطا مقلية" at bounding box center [1126, 386] width 556 height 30
drag, startPoint x: 977, startPoint y: 389, endPoint x: 953, endPoint y: 397, distance: 25.4
click at [953, 397] on input "حارة بطاطا مقلية" at bounding box center [1126, 386] width 556 height 30
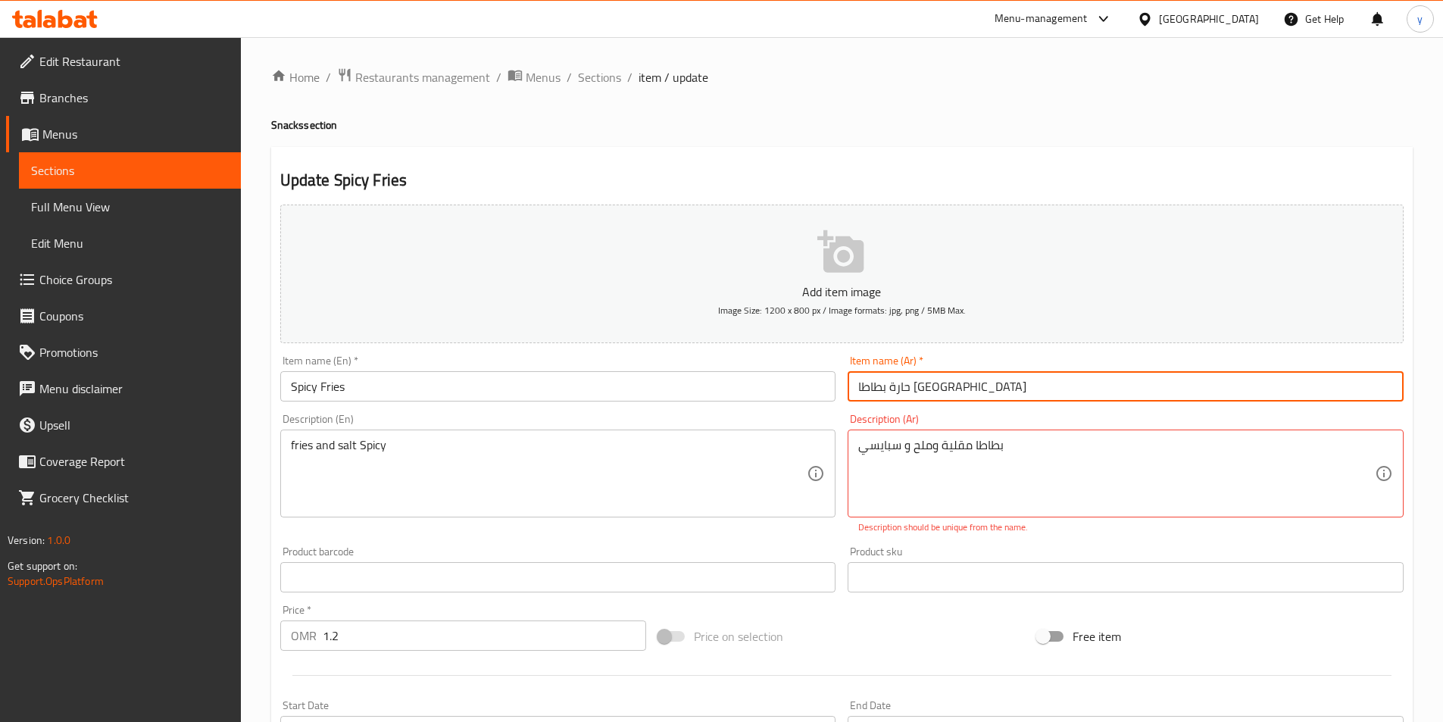
click at [952, 397] on input "حارة بطاطا مقلية" at bounding box center [1126, 386] width 556 height 30
drag, startPoint x: 923, startPoint y: 393, endPoint x: 971, endPoint y: 402, distance: 49.3
click at [971, 402] on input "حارة بطاطا مقلية" at bounding box center [1126, 386] width 556 height 30
click at [964, 377] on input "حارة بطاطا مقلية" at bounding box center [1126, 386] width 556 height 30
click at [946, 386] on input "حارة بطاطا مقلية" at bounding box center [1126, 386] width 556 height 30
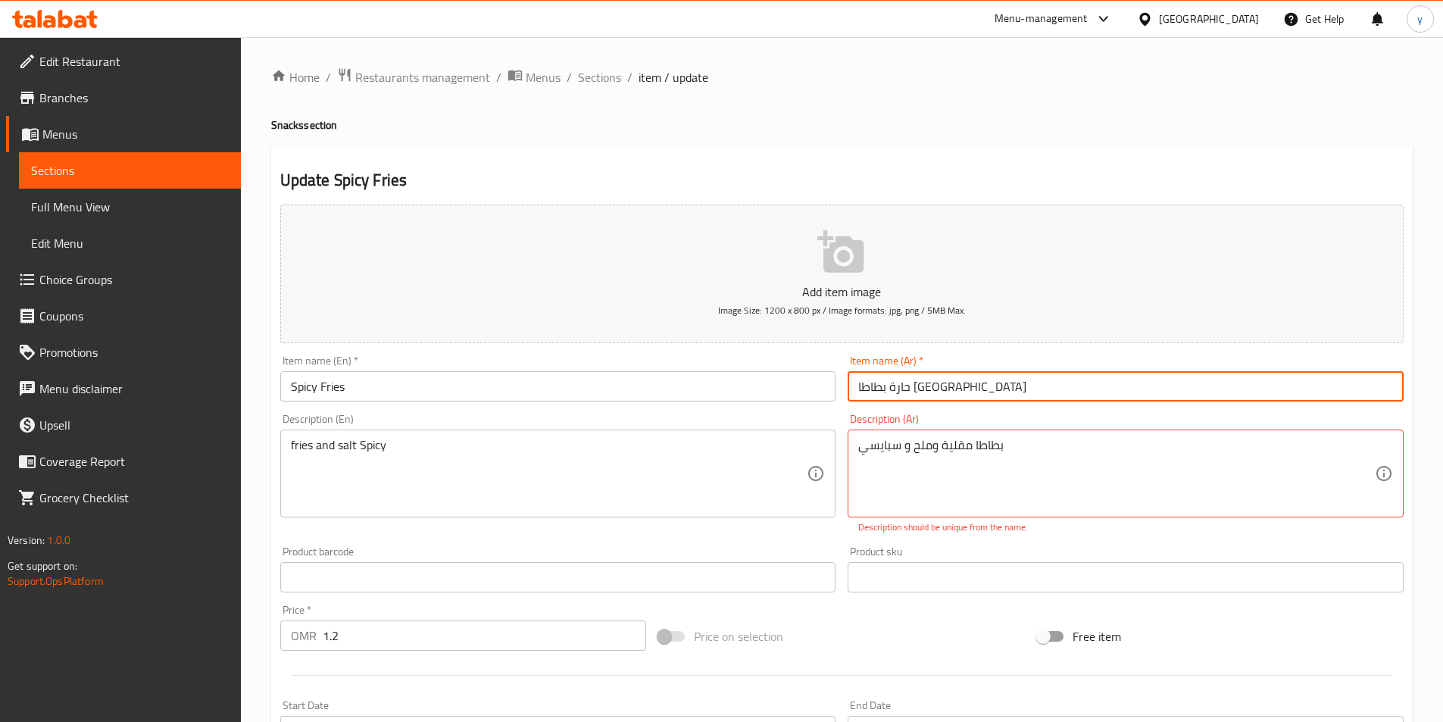
drag, startPoint x: 945, startPoint y: 387, endPoint x: 936, endPoint y: 389, distance: 9.4
click at [936, 389] on input "حارة بطاطا مقلية" at bounding box center [1126, 386] width 556 height 30
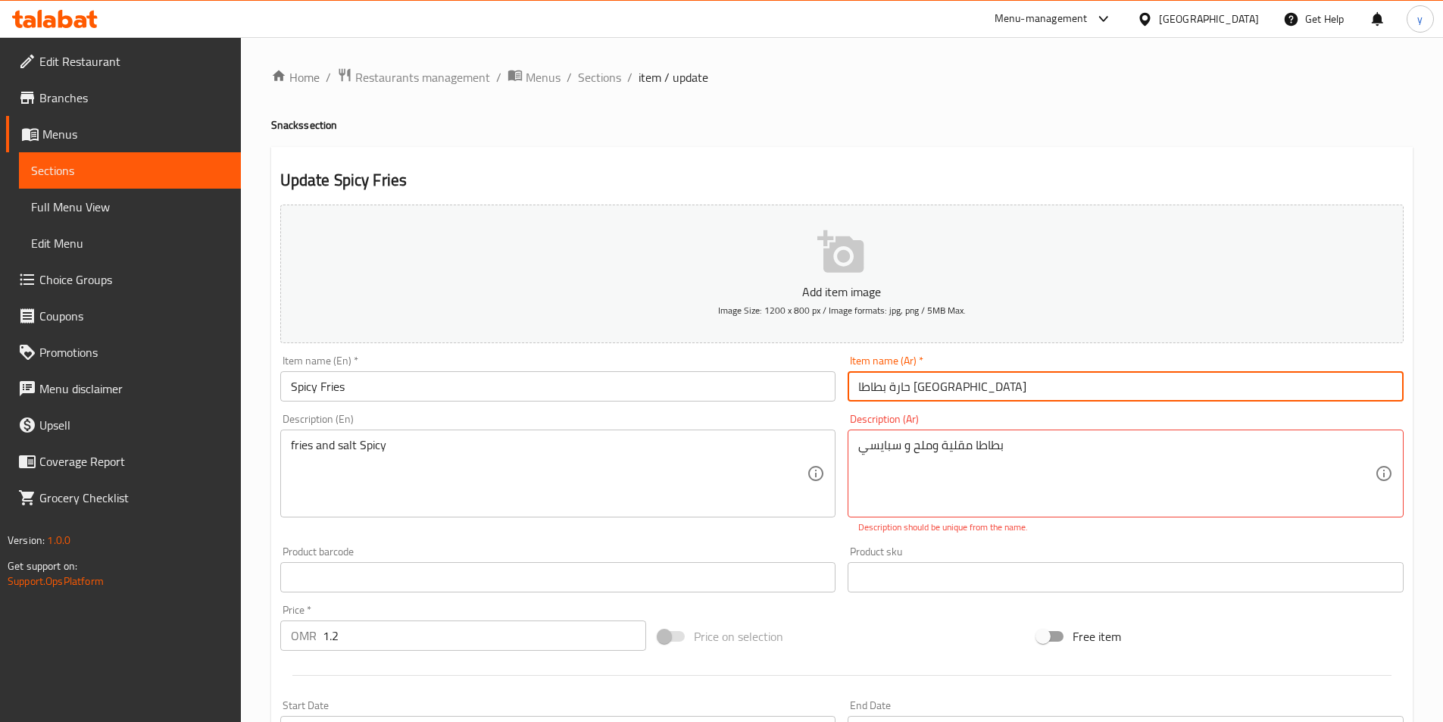
click at [918, 394] on input "حارة بطاطا مقلية" at bounding box center [1126, 386] width 556 height 30
click at [930, 389] on input "حارة بطاطا مقلية" at bounding box center [1126, 386] width 556 height 30
click at [930, 389] on input "بطاطا مقلية" at bounding box center [1126, 386] width 556 height 30
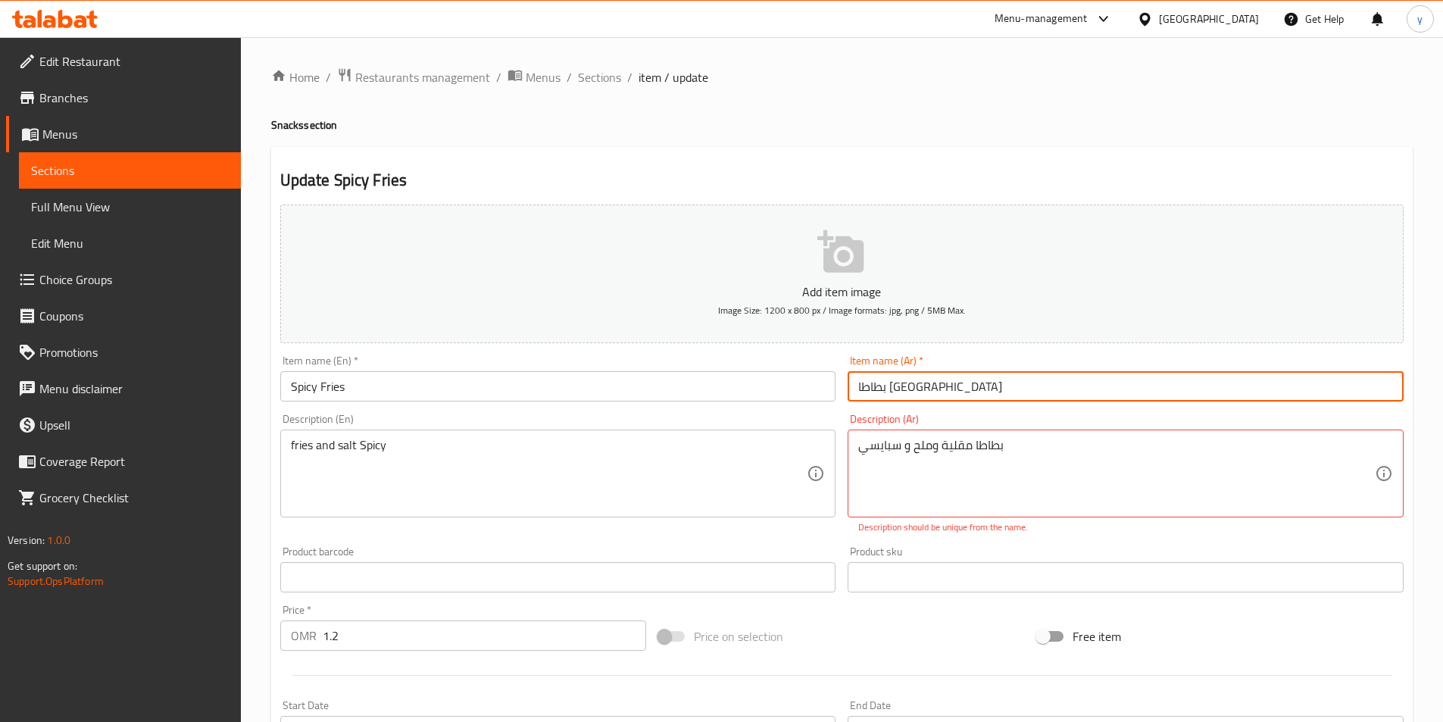
click at [930, 389] on input "بطاطا مقلية" at bounding box center [1126, 386] width 556 height 30
click at [932, 386] on input "بطاطا مقلية" at bounding box center [1126, 386] width 556 height 30
click at [915, 392] on input "بطاطا مقلية" at bounding box center [1126, 386] width 556 height 30
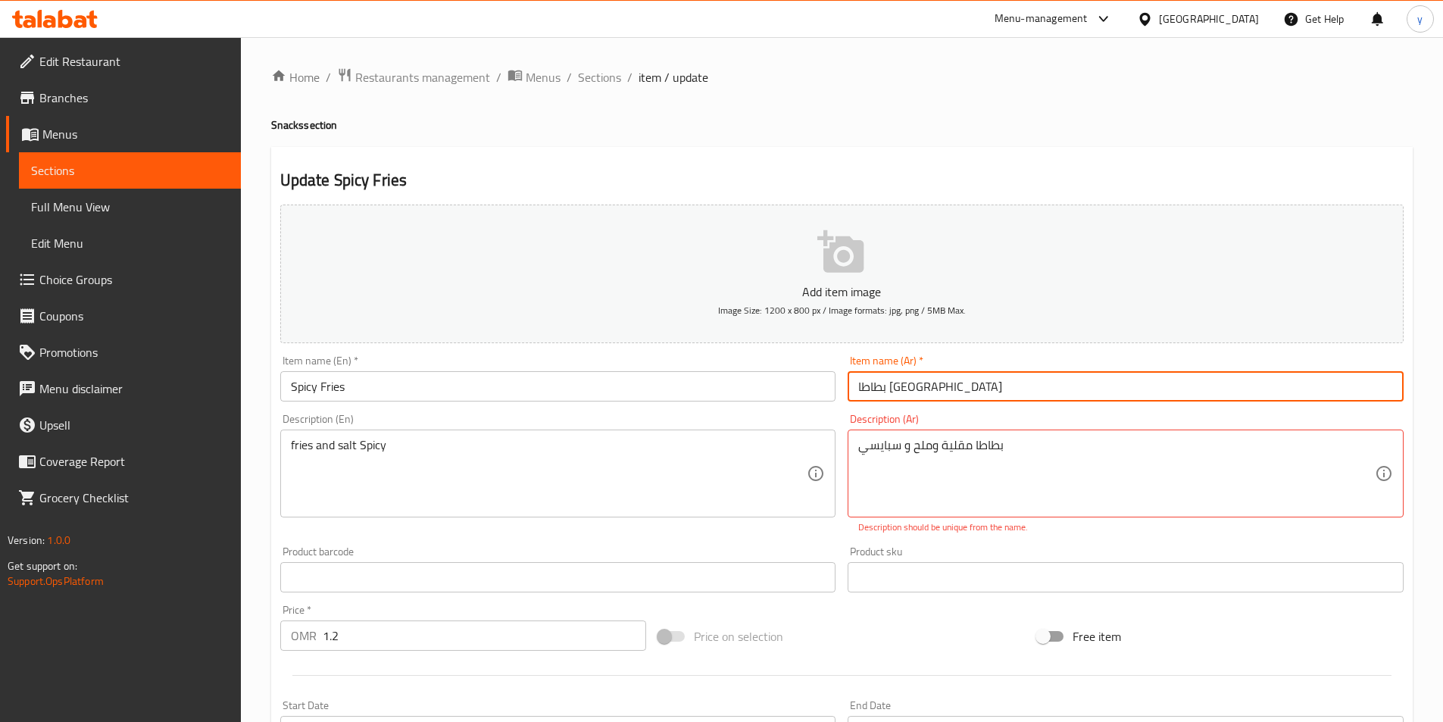
click at [859, 379] on input "بطاطا مقلية" at bounding box center [1126, 386] width 556 height 30
click at [934, 386] on input "بطاطا مقلية" at bounding box center [1126, 386] width 556 height 30
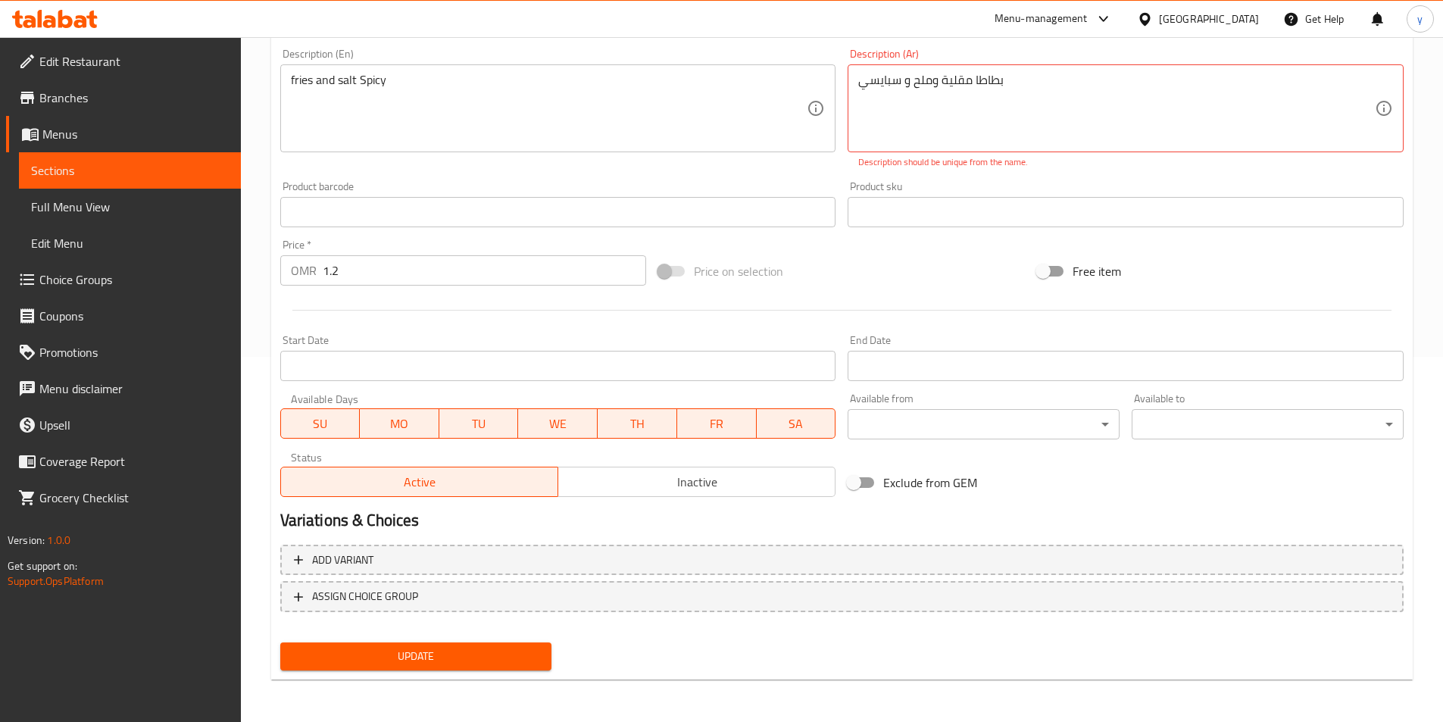
click at [443, 652] on span "Update" at bounding box center [416, 656] width 248 height 19
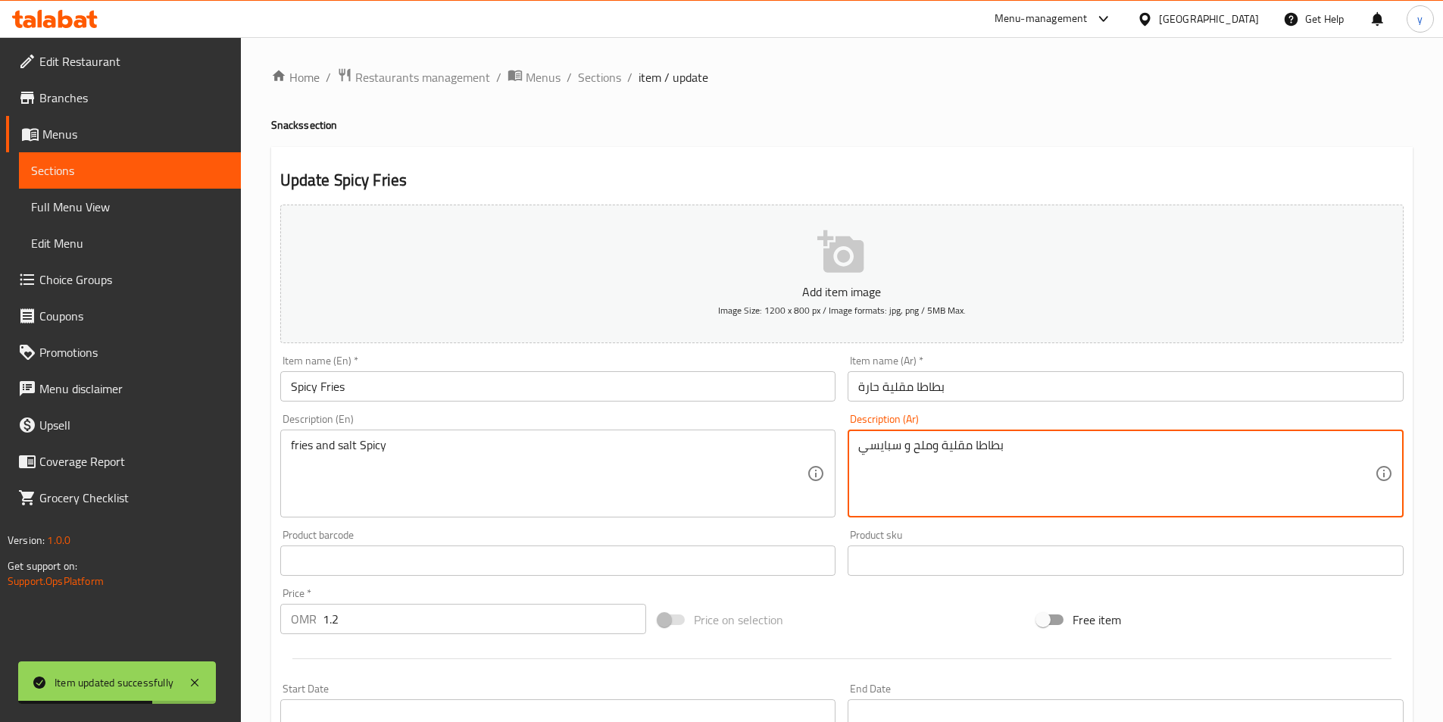
drag, startPoint x: 861, startPoint y: 454, endPoint x: 882, endPoint y: 462, distance: 22.8
click at [882, 462] on textarea "بطاطا مقلية وملح و سبايسي" at bounding box center [1117, 474] width 517 height 72
drag, startPoint x: 902, startPoint y: 455, endPoint x: 861, endPoint y: 471, distance: 44.3
click at [861, 471] on textarea "بطاطا مقلية وملح و سبايسي" at bounding box center [1117, 474] width 517 height 72
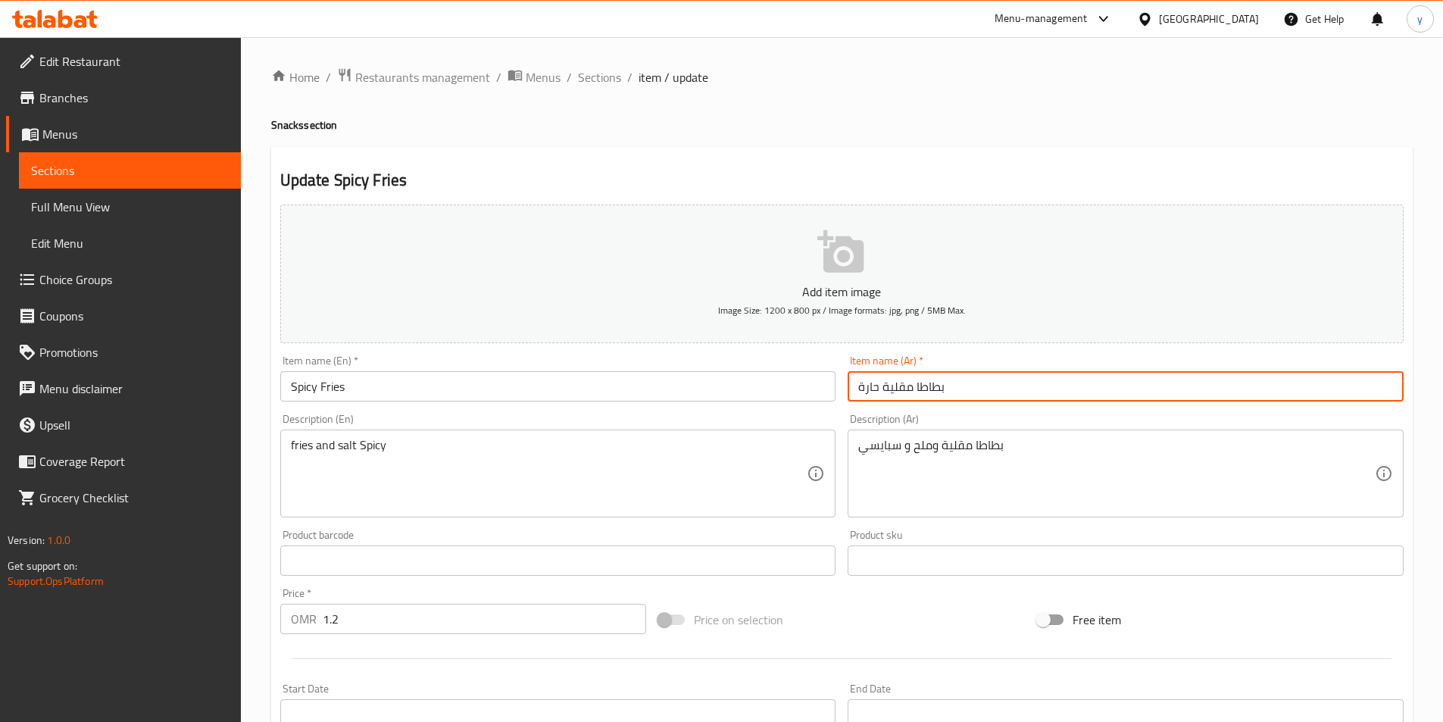
drag, startPoint x: 878, startPoint y: 389, endPoint x: 860, endPoint y: 399, distance: 21.1
click at [860, 399] on input "بطاطا مقلية حارة" at bounding box center [1126, 386] width 556 height 30
click at [890, 390] on input "بطاطا مقلية سيايسي" at bounding box center [1126, 386] width 556 height 30
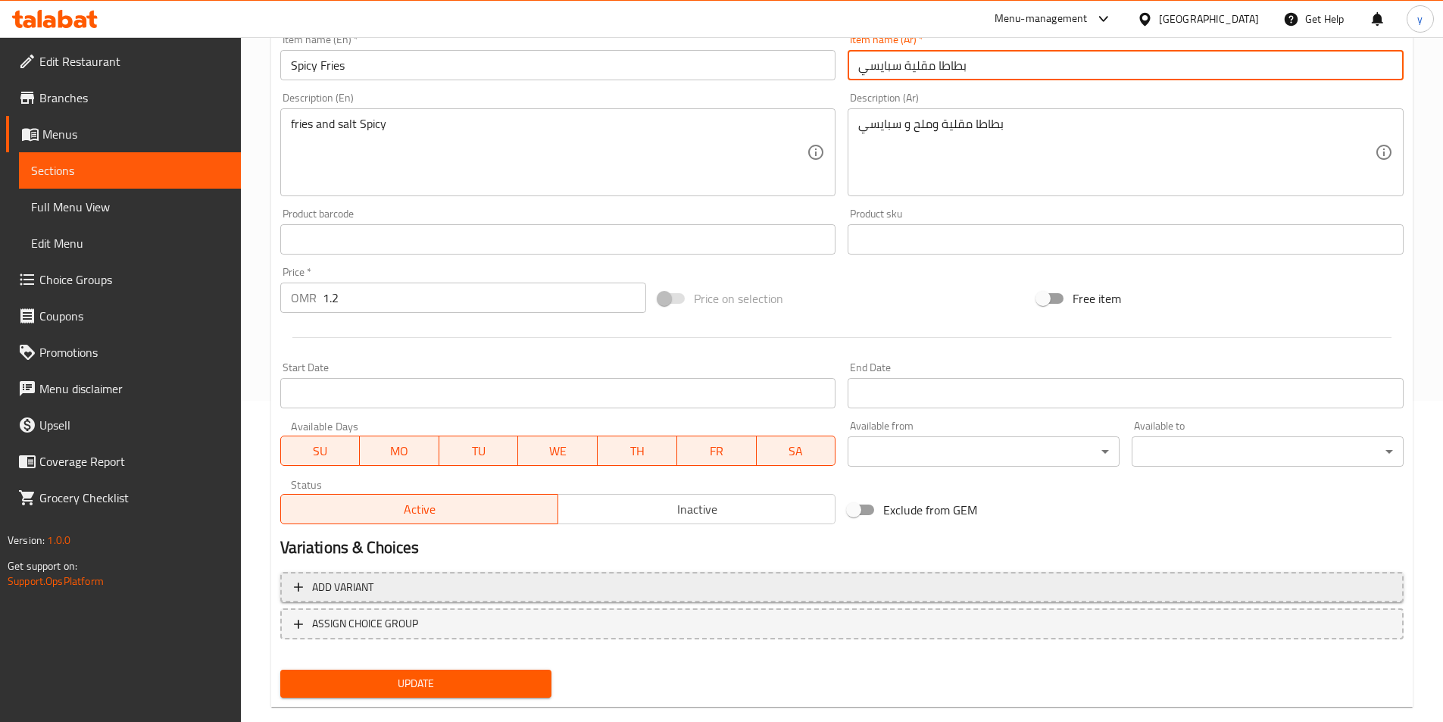
scroll to position [349, 0]
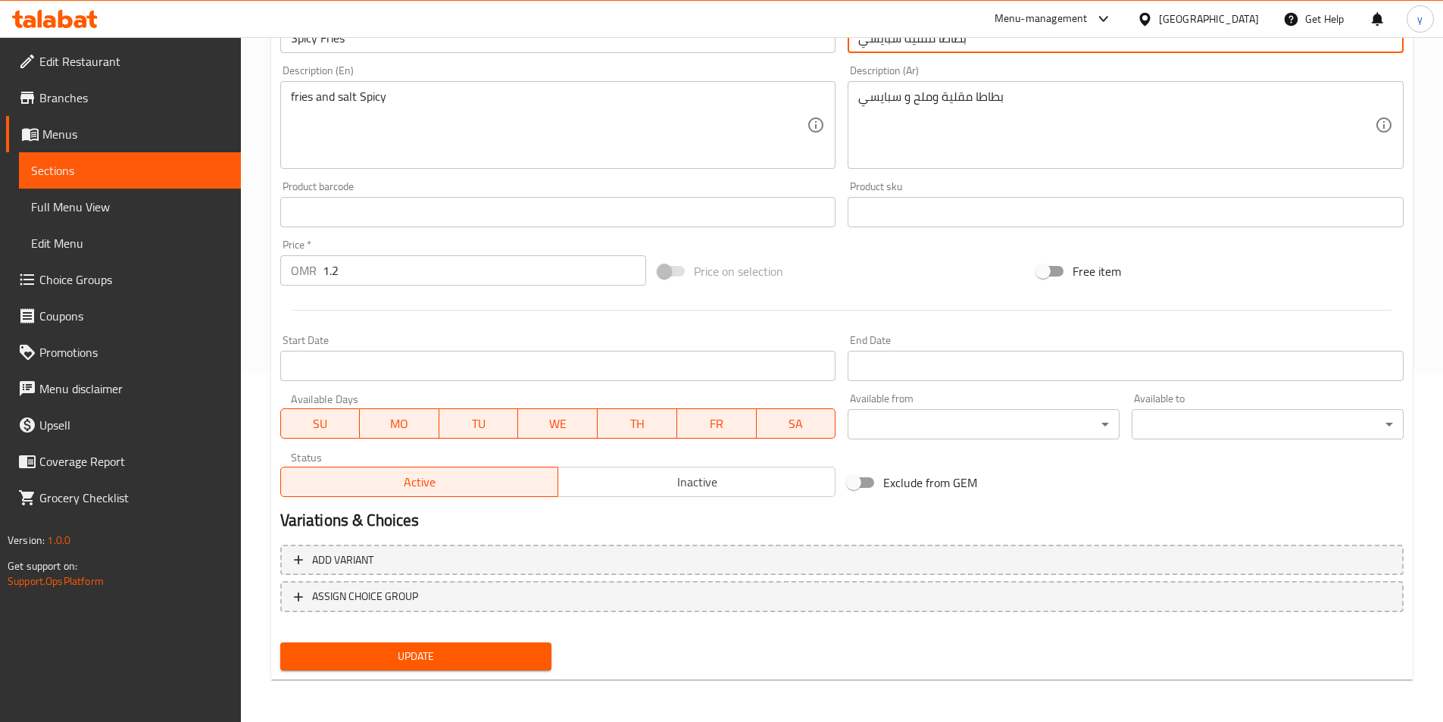
type input "بطاطا مقلية سبايسي"
click at [427, 642] on div "Update" at bounding box center [416, 656] width 284 height 40
click at [424, 656] on span "Update" at bounding box center [416, 656] width 248 height 19
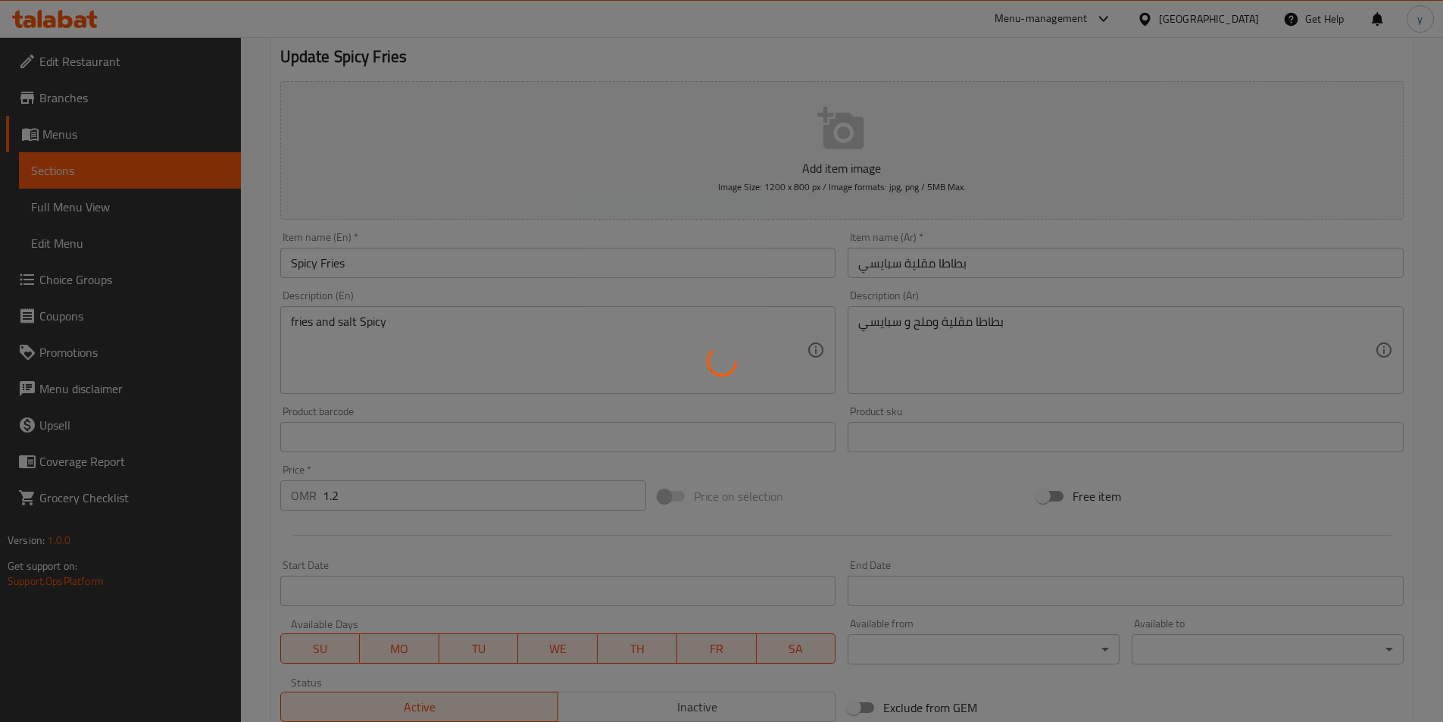
scroll to position [0, 0]
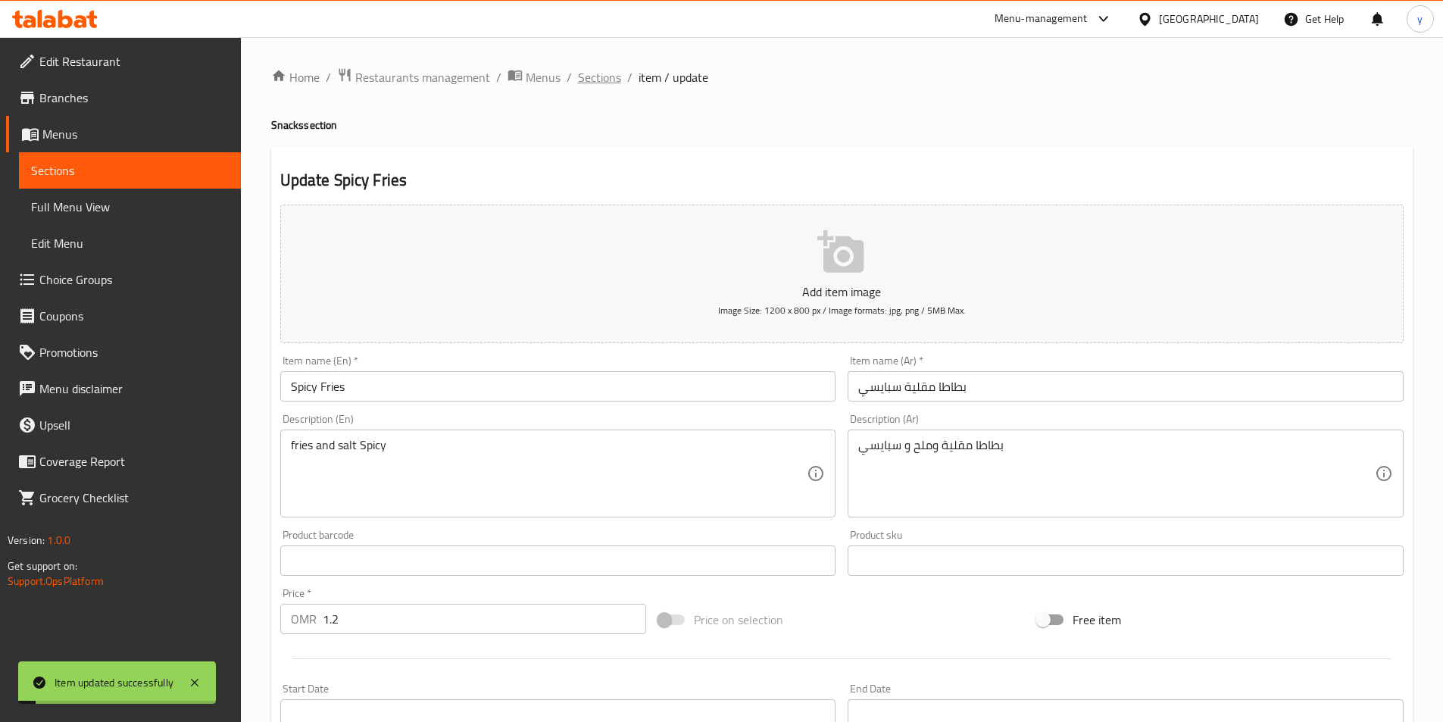
click at [607, 80] on span "Sections" at bounding box center [599, 77] width 43 height 18
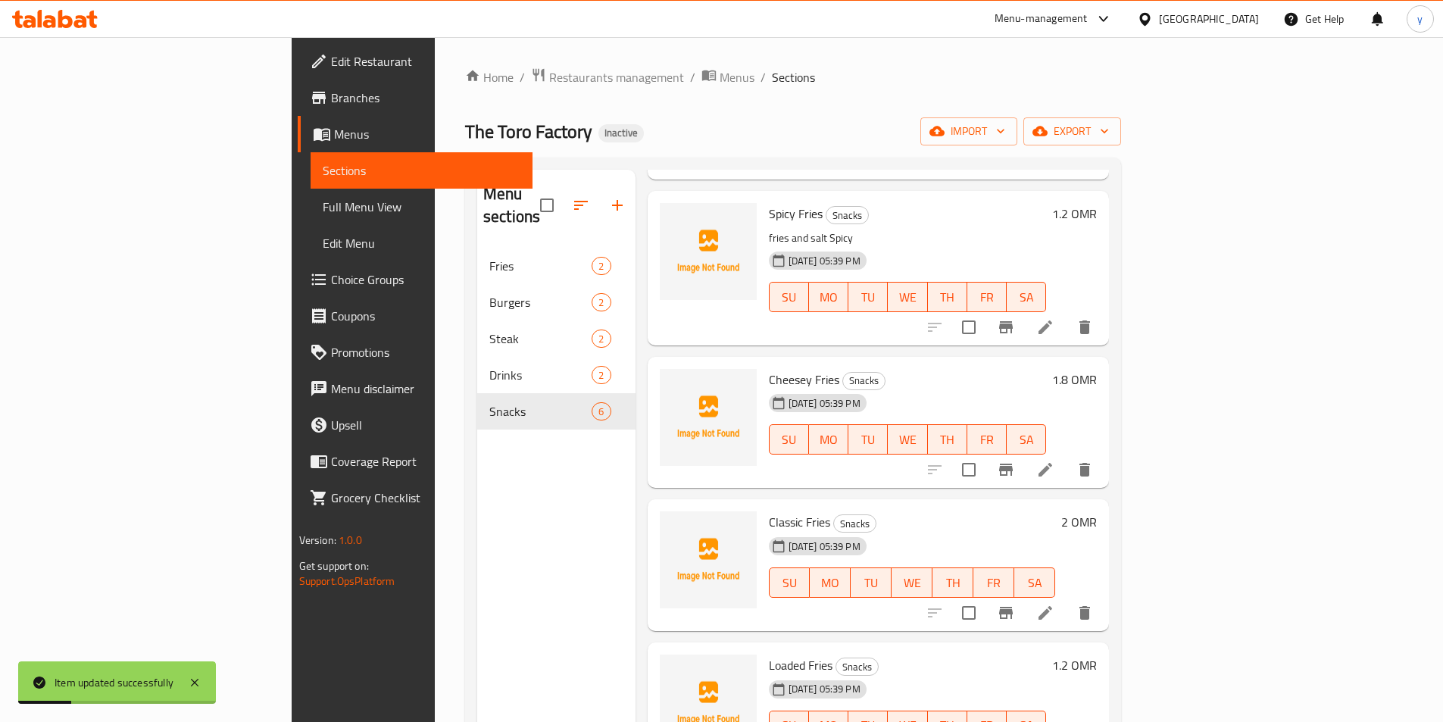
scroll to position [218, 0]
click at [1067, 456] on li at bounding box center [1045, 467] width 42 height 27
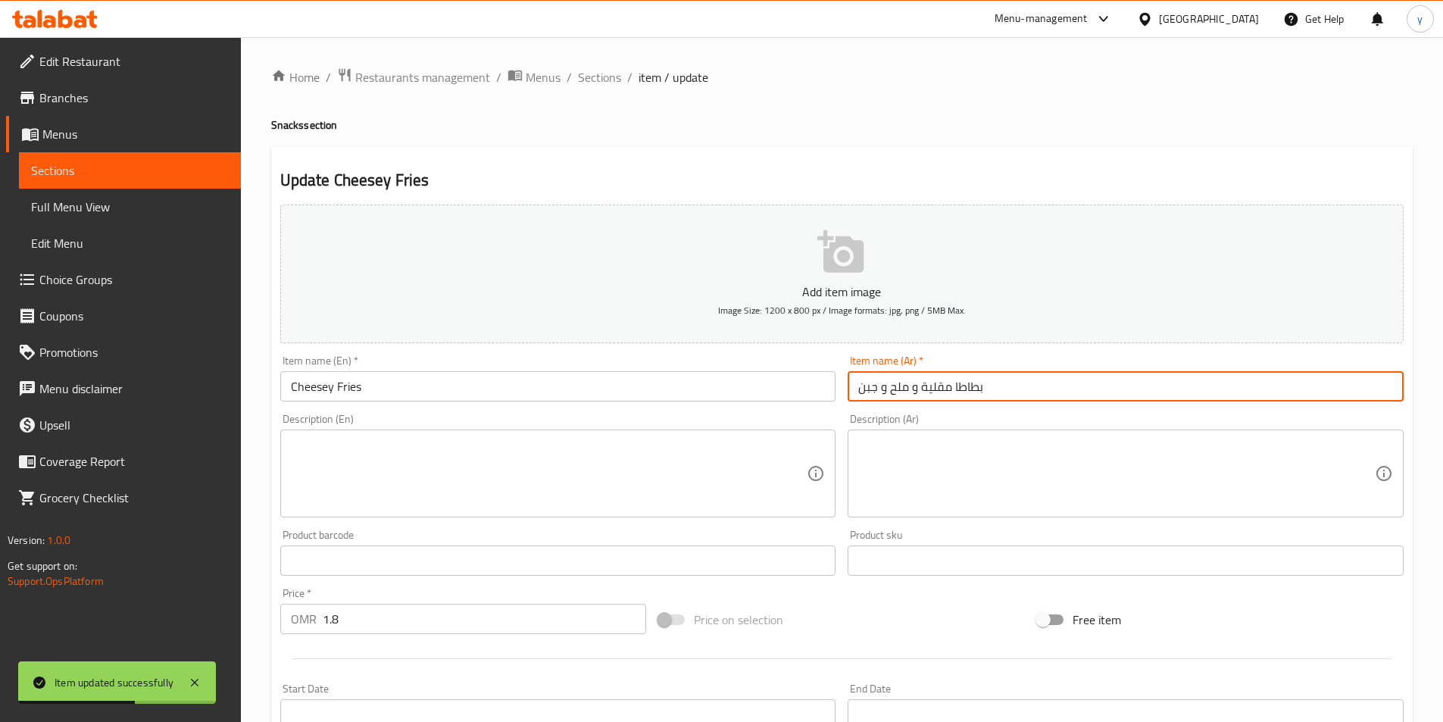
drag, startPoint x: 1029, startPoint y: 396, endPoint x: 818, endPoint y: 413, distance: 211.3
click at [818, 413] on div "Add item image Image Size: 1200 x 800 px / Image formats: jpg, png / 5MB Max. I…" at bounding box center [842, 525] width 1136 height 653
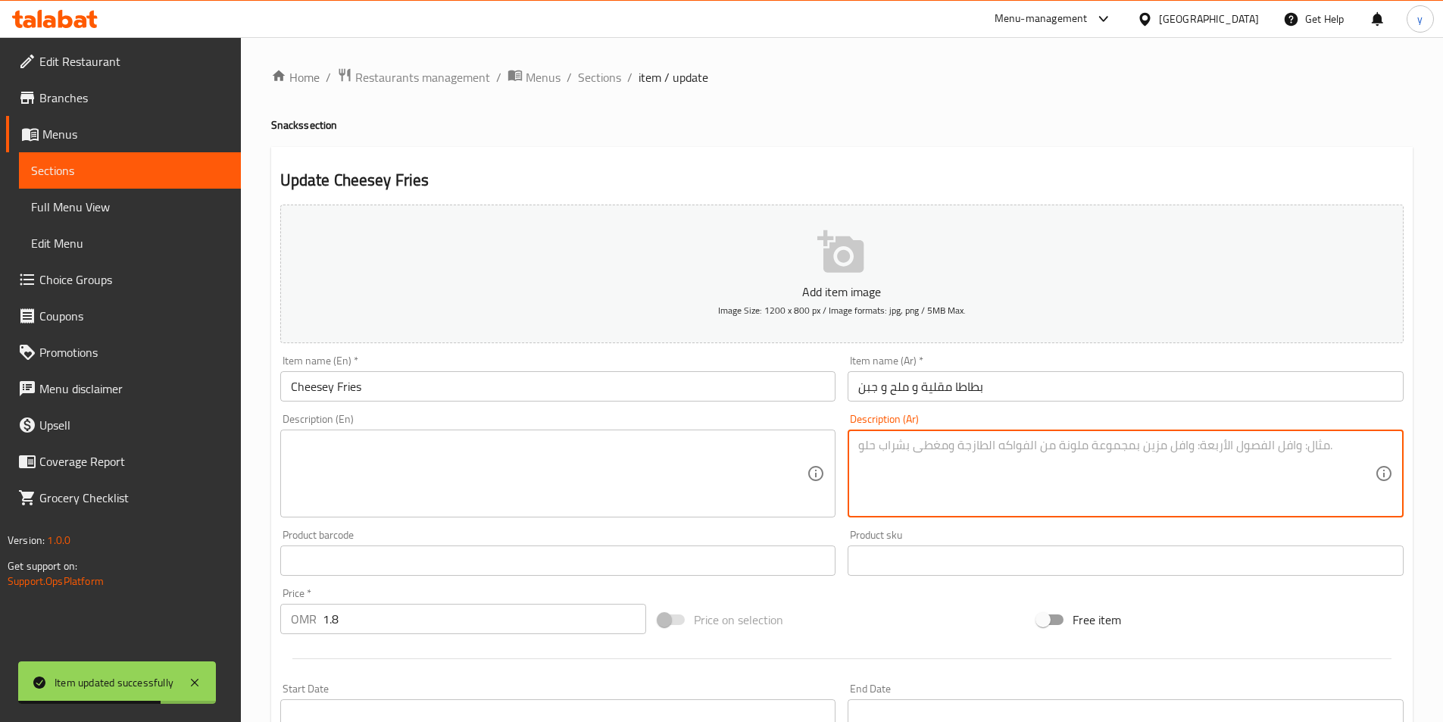
click at [932, 484] on textarea at bounding box center [1117, 474] width 517 height 72
paste textarea "بطاطا مقلية و ملح و جبن"
type textarea "بطاطا مقلية و ملح و جبن"
click at [666, 482] on textarea at bounding box center [549, 474] width 517 height 72
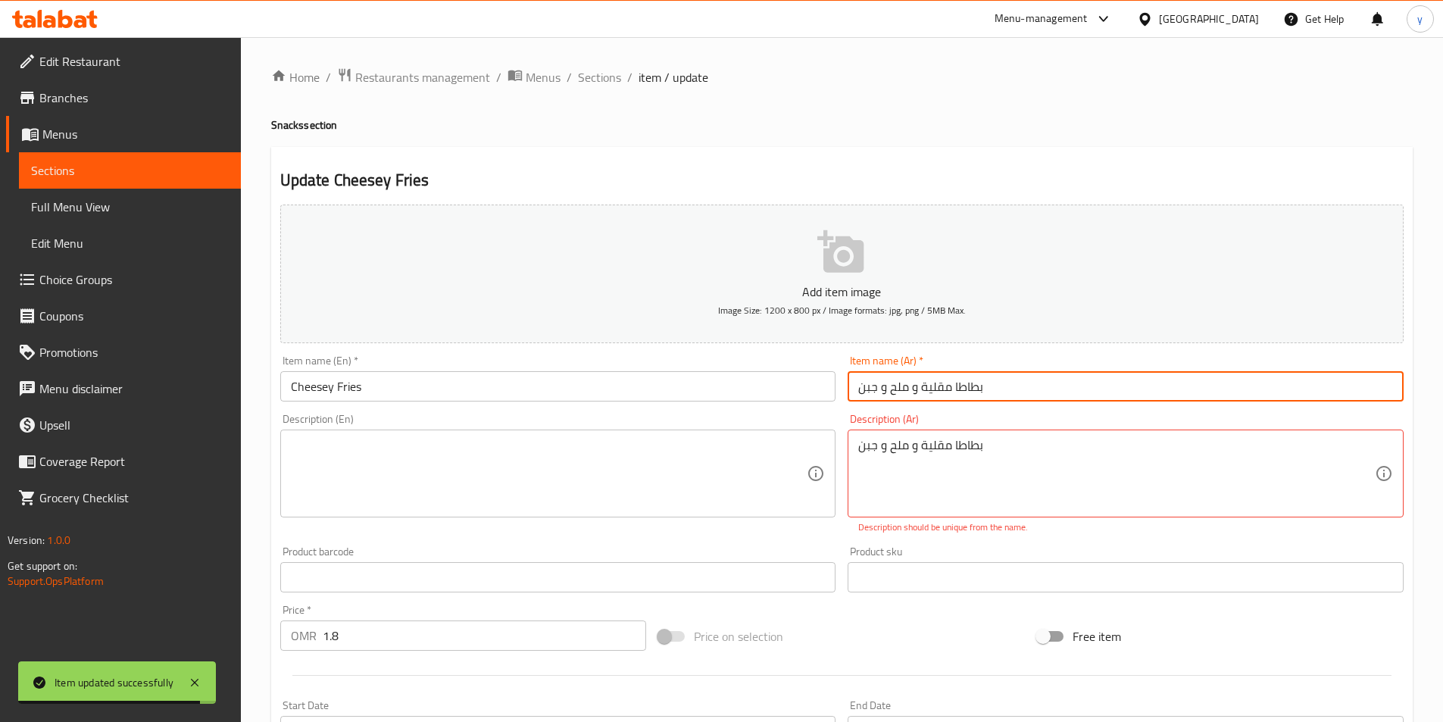
drag, startPoint x: 1024, startPoint y: 396, endPoint x: 773, endPoint y: 380, distance: 252.1
click at [783, 383] on div "Add item image Image Size: 1200 x 800 px / Image formats: jpg, png / 5MB Max. I…" at bounding box center [842, 534] width 1136 height 670
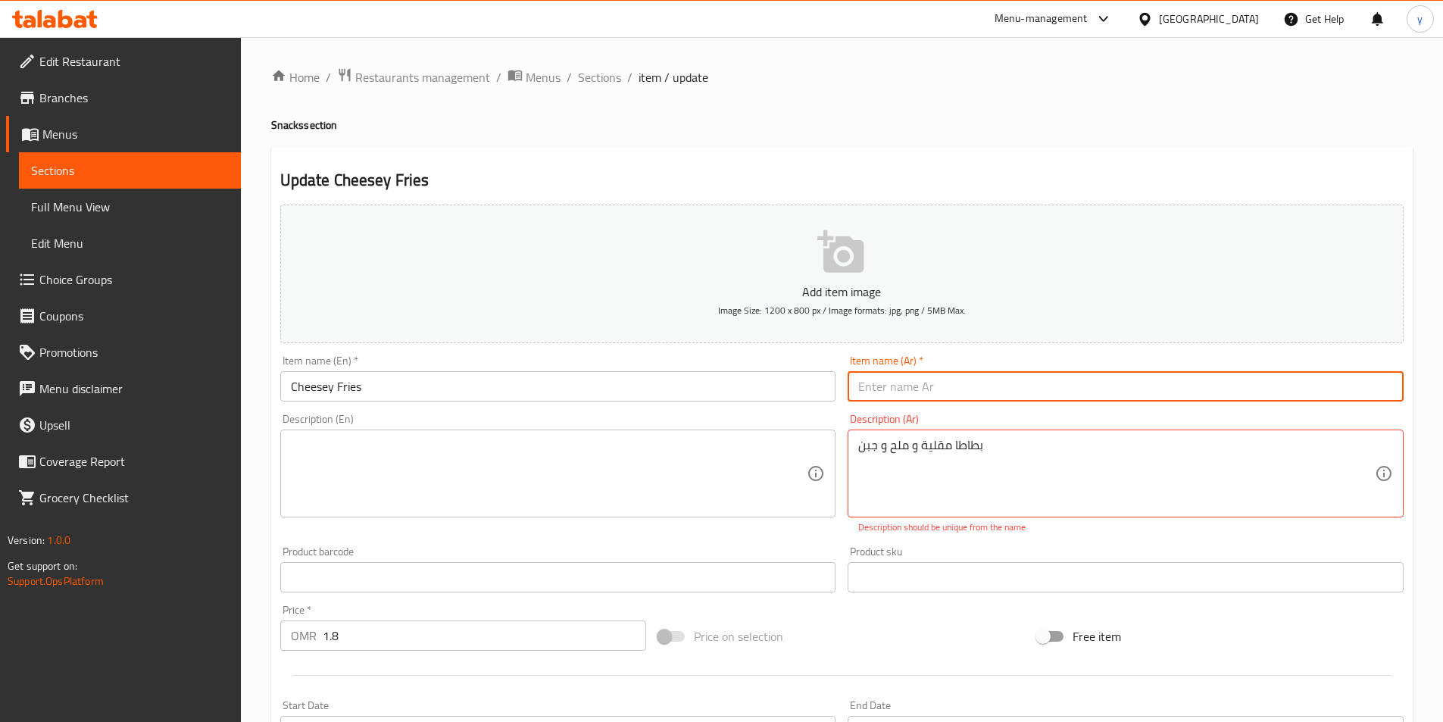
click at [503, 473] on textarea at bounding box center [549, 474] width 517 height 72
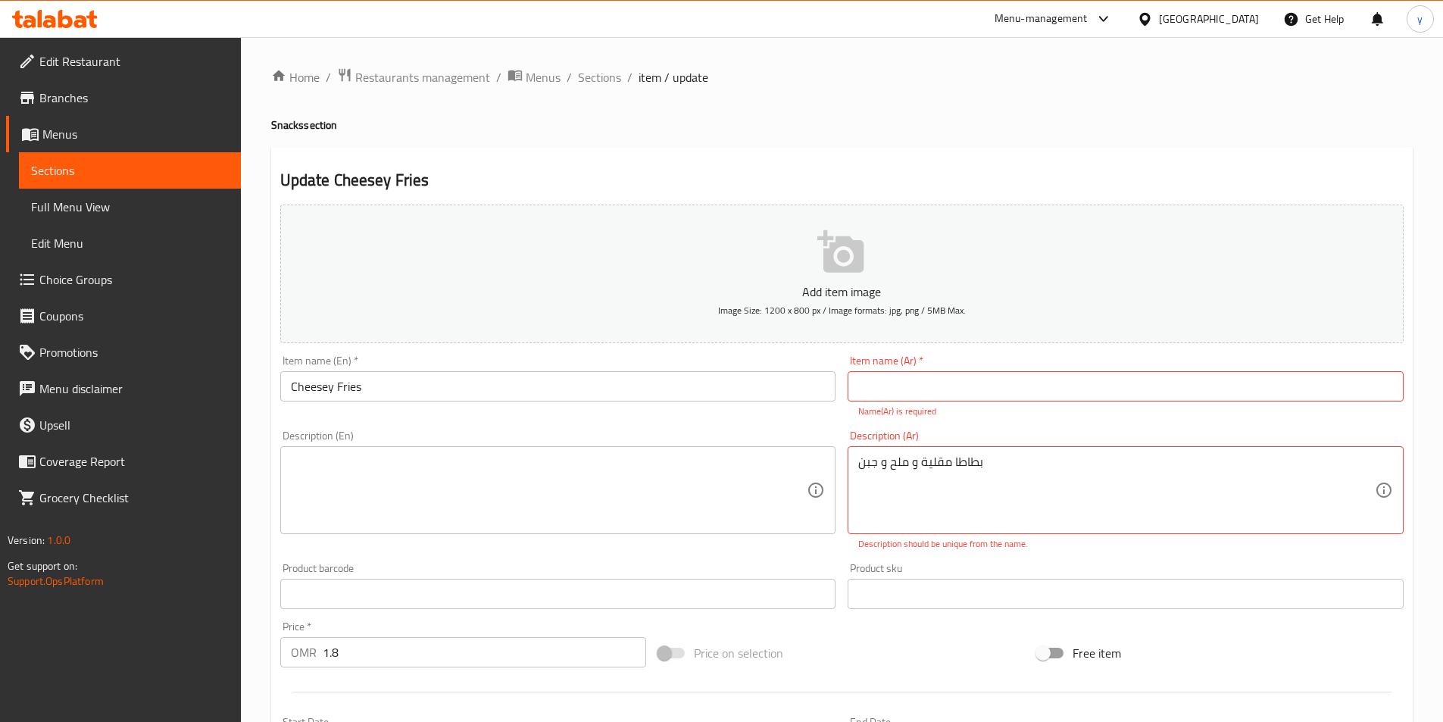
click at [628, 480] on textarea at bounding box center [549, 491] width 517 height 72
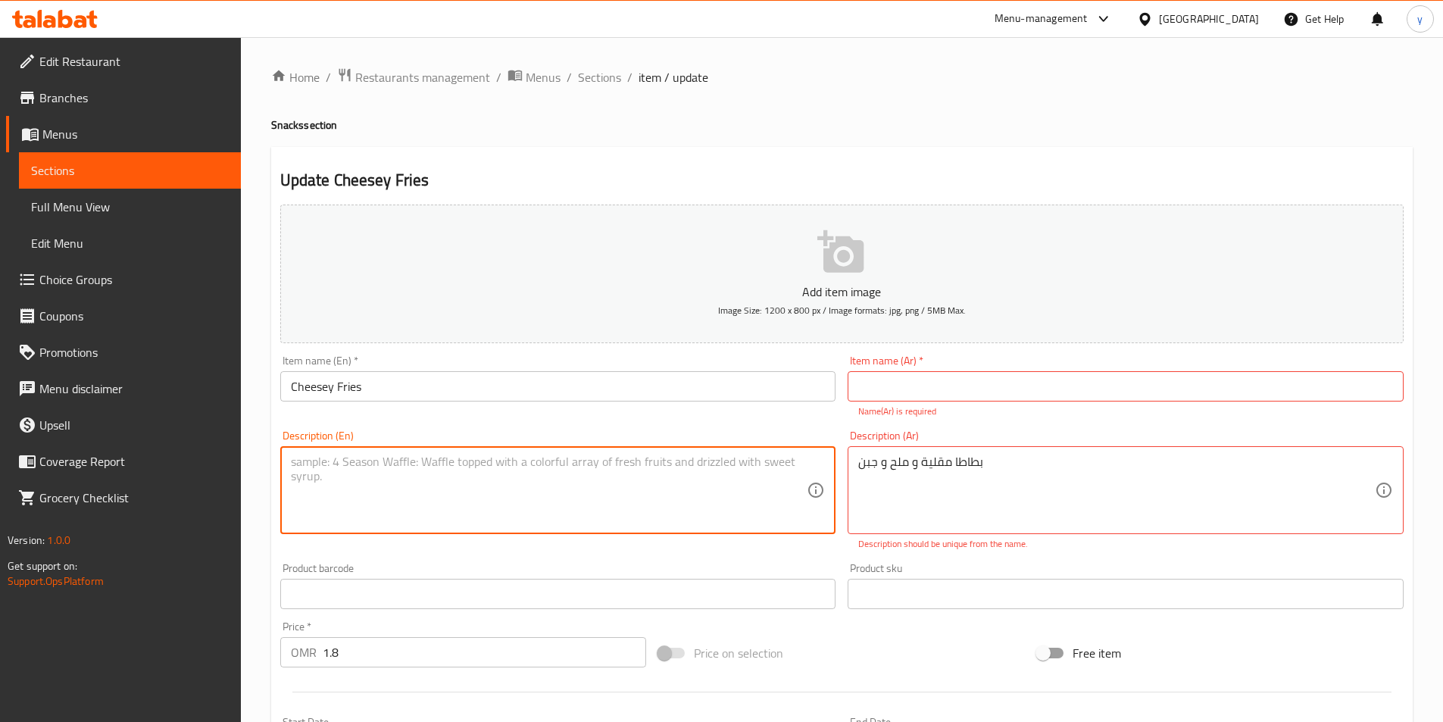
paste textarea "بطاطا مقلية و ملح و جبن"
type textarea "بطاطا مقلية و ملح و جبن"
click at [628, 480] on textarea "بطاطا مقلية و ملح و جبن" at bounding box center [549, 491] width 517 height 72
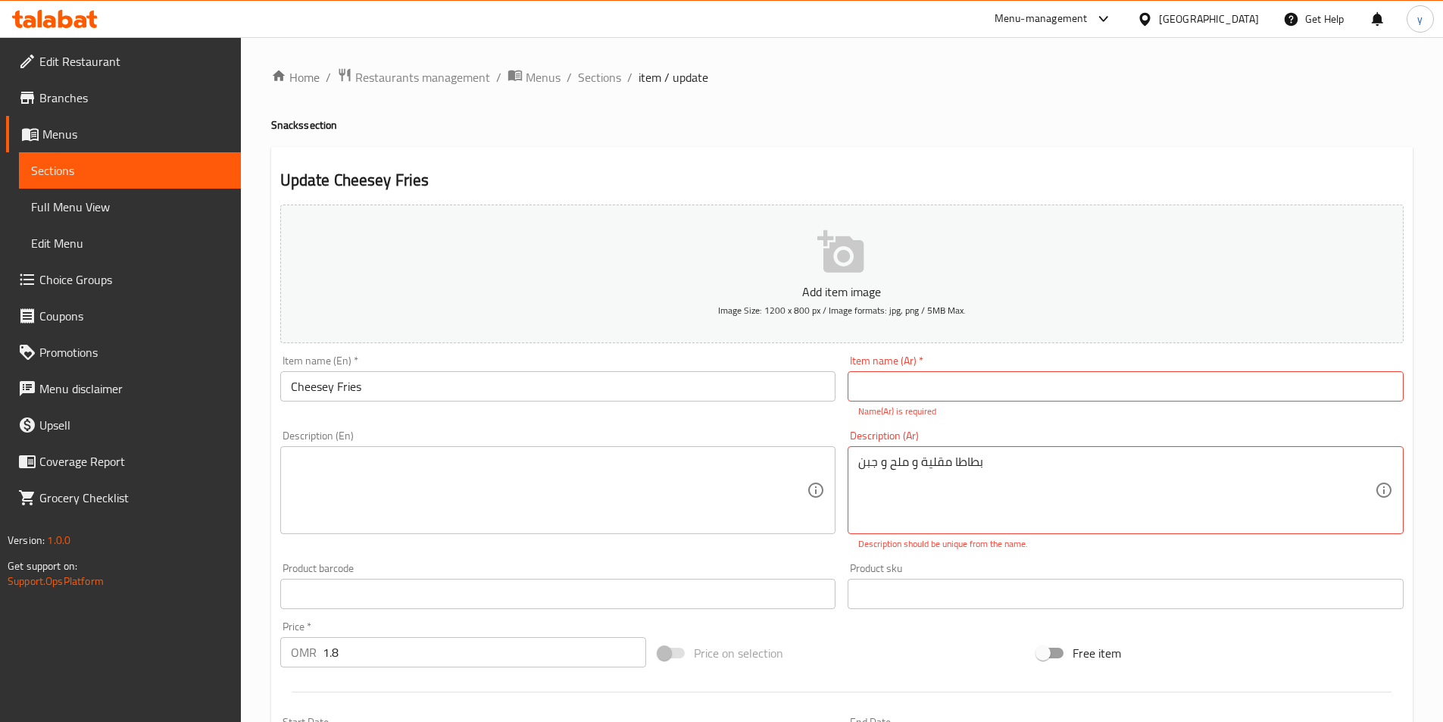
click at [412, 452] on div "Description (En)" at bounding box center [558, 490] width 556 height 88
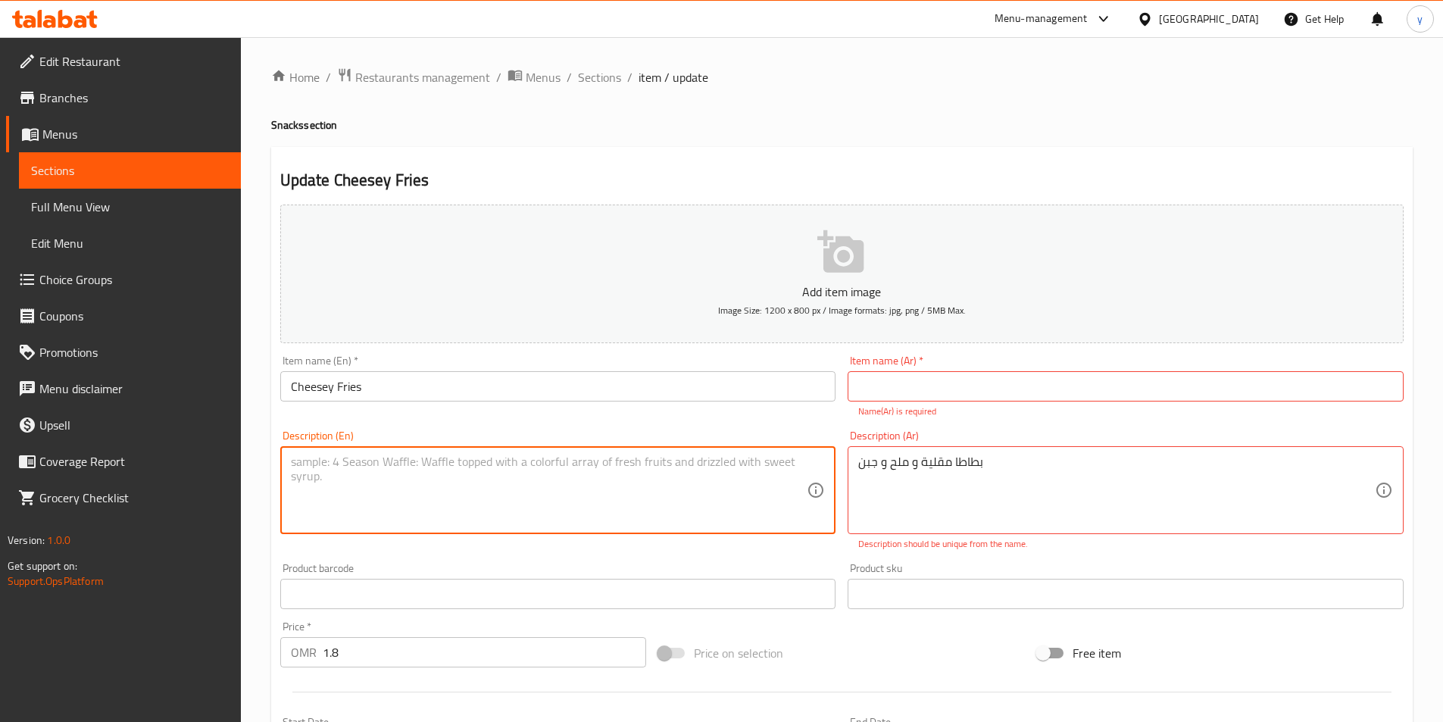
paste textarea "fries and salt and cheese"
type textarea "fries and salt and cheese"
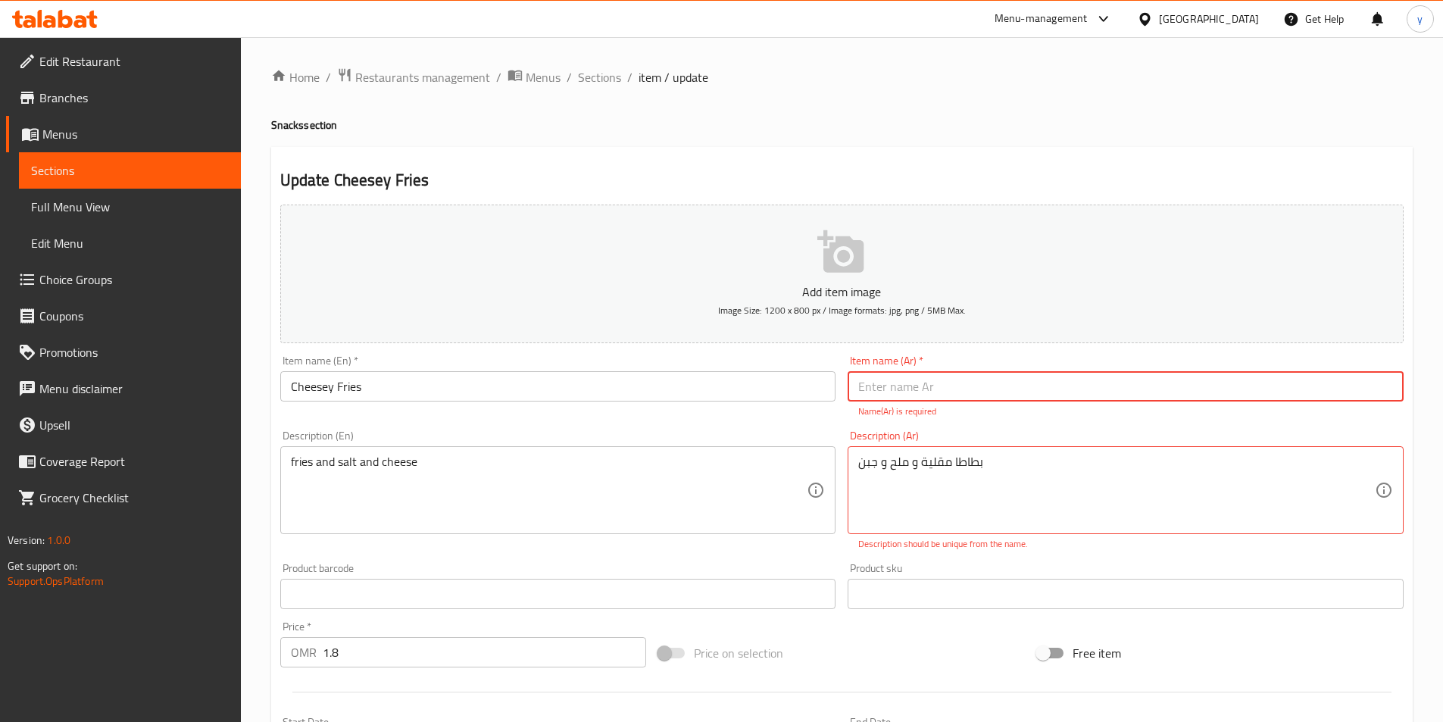
click at [1005, 401] on input "text" at bounding box center [1126, 386] width 556 height 30
click at [944, 371] on input "text" at bounding box center [1126, 386] width 556 height 30
type input "بطاطا مقليه بالبجبنة"
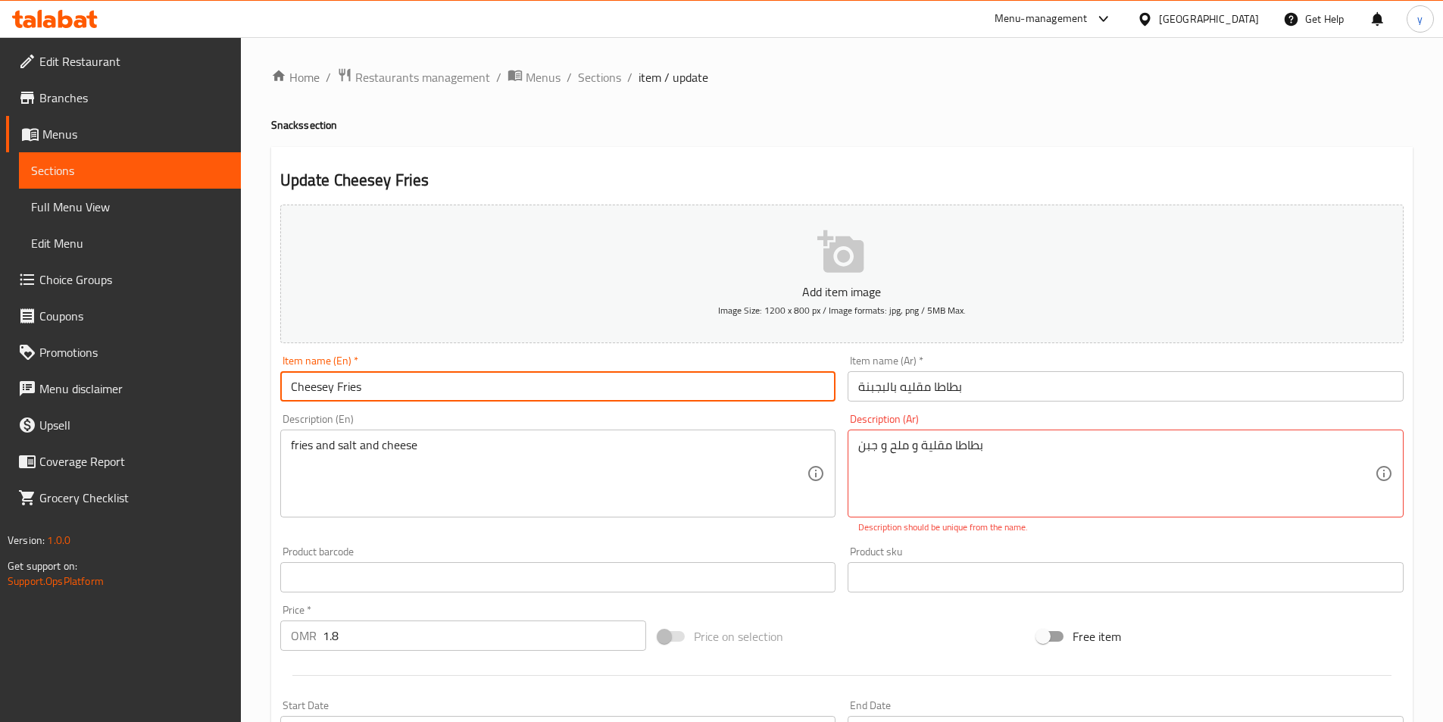
drag, startPoint x: 333, startPoint y: 387, endPoint x: 271, endPoint y: 394, distance: 63.3
click at [272, 394] on div "Update Cheesey Fries Add item image Image Size: 1200 x 800 px / Image formats: …" at bounding box center [842, 596] width 1142 height 899
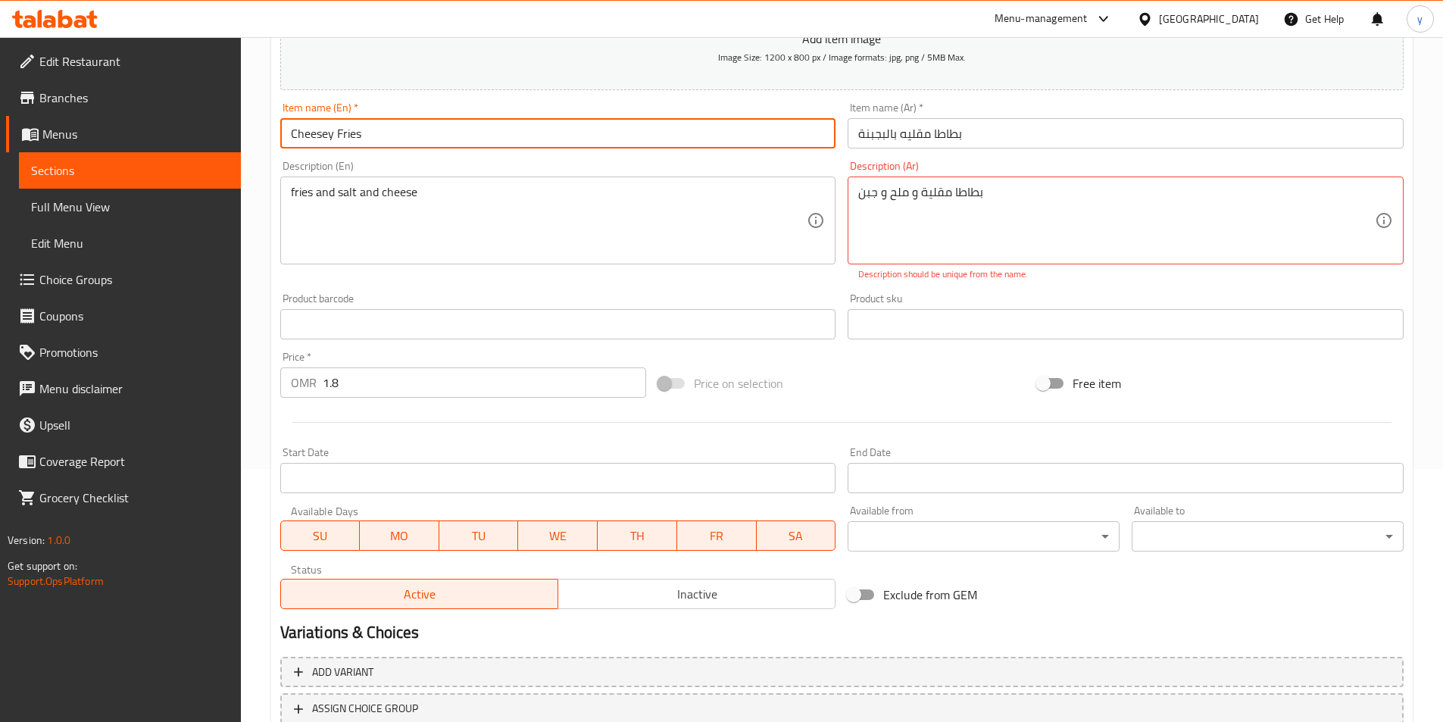
scroll to position [365, 0]
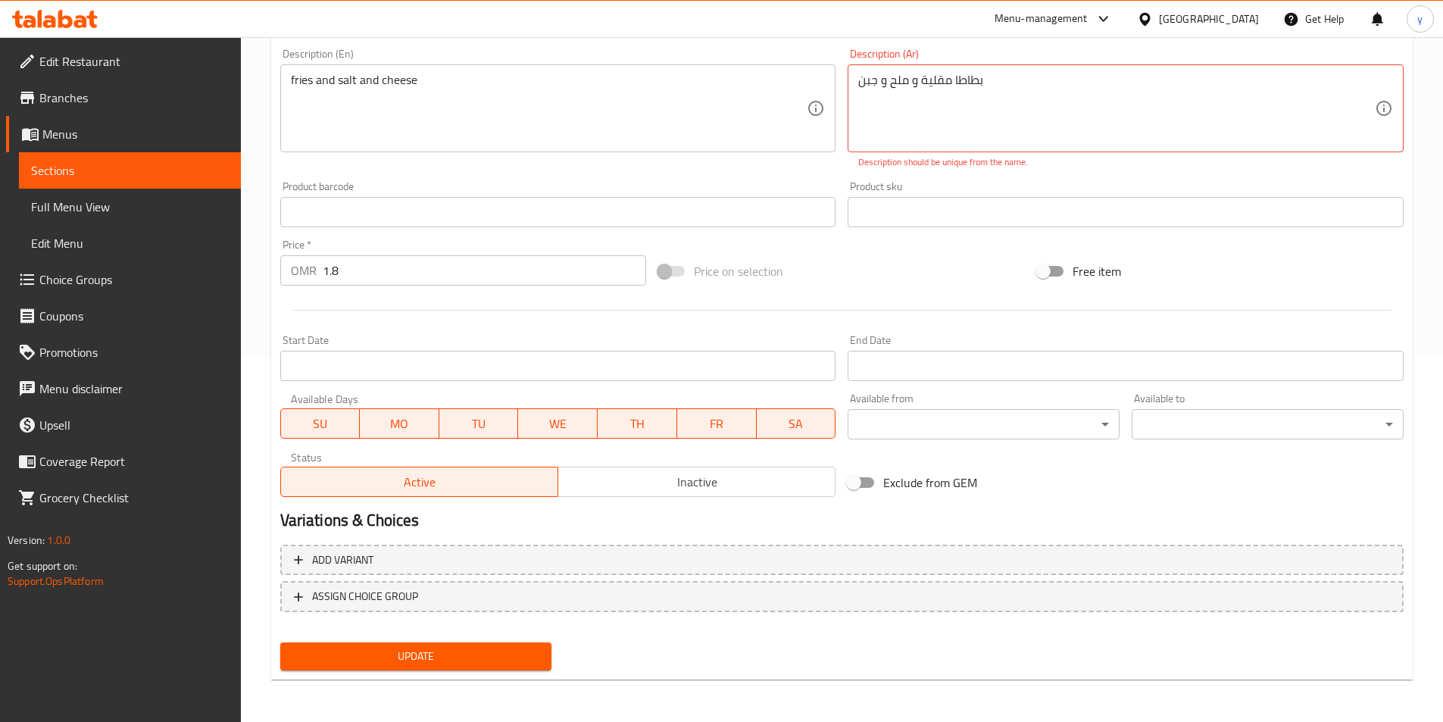
click at [437, 661] on span "Update" at bounding box center [416, 656] width 248 height 19
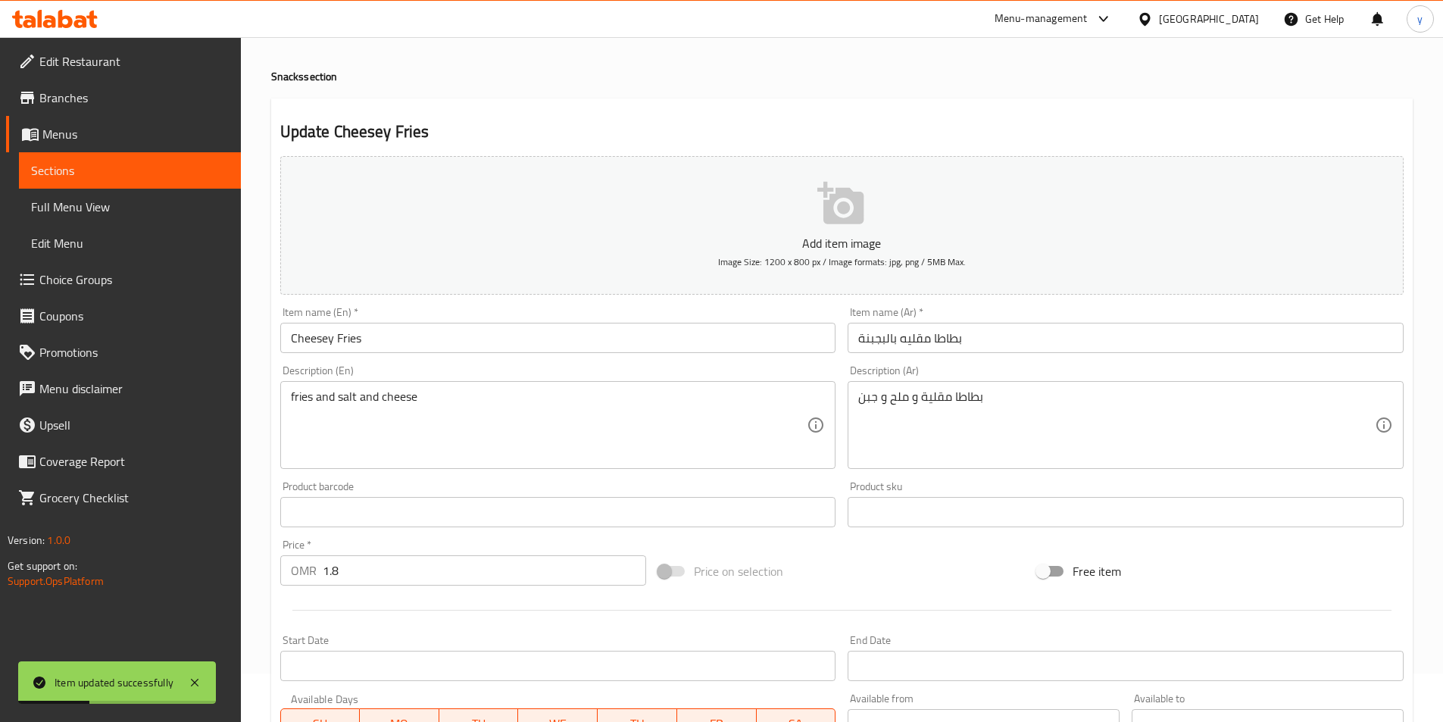
scroll to position [76, 0]
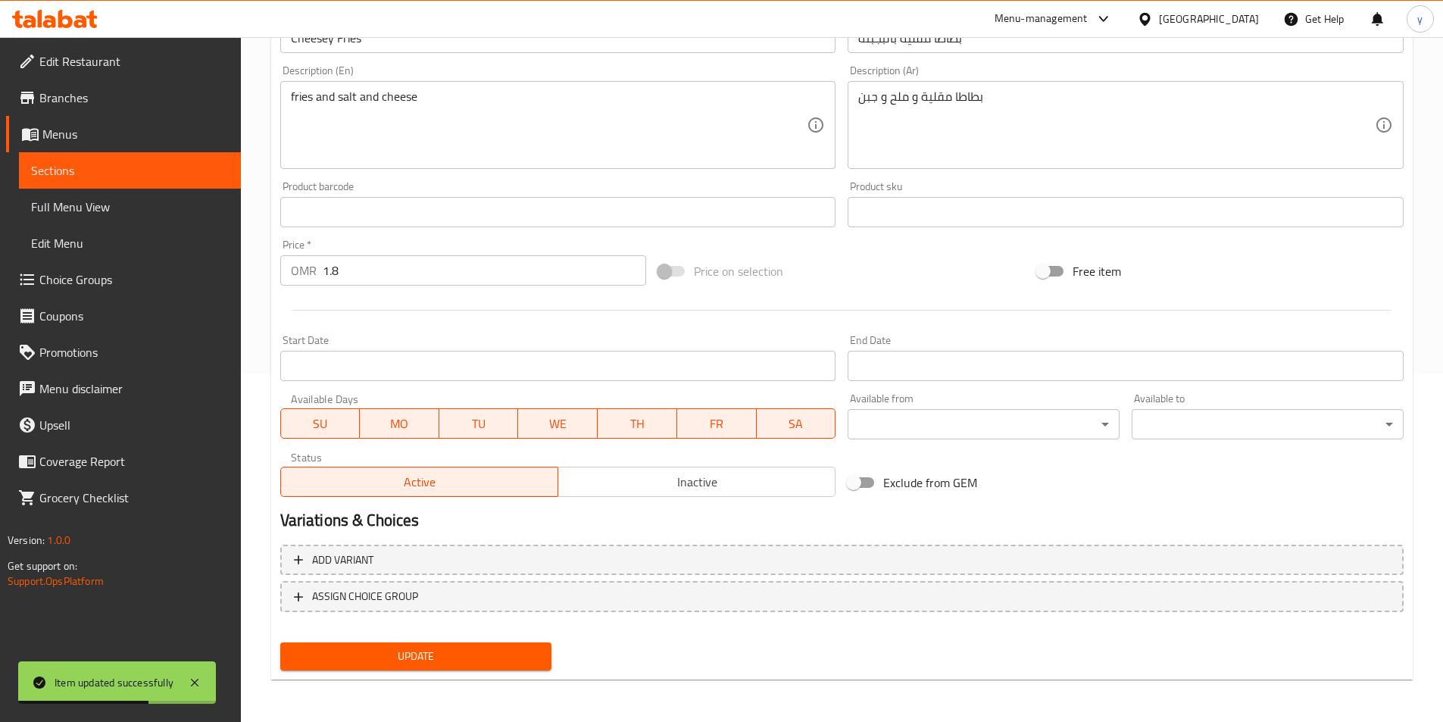
click at [475, 648] on span "Update" at bounding box center [416, 656] width 248 height 19
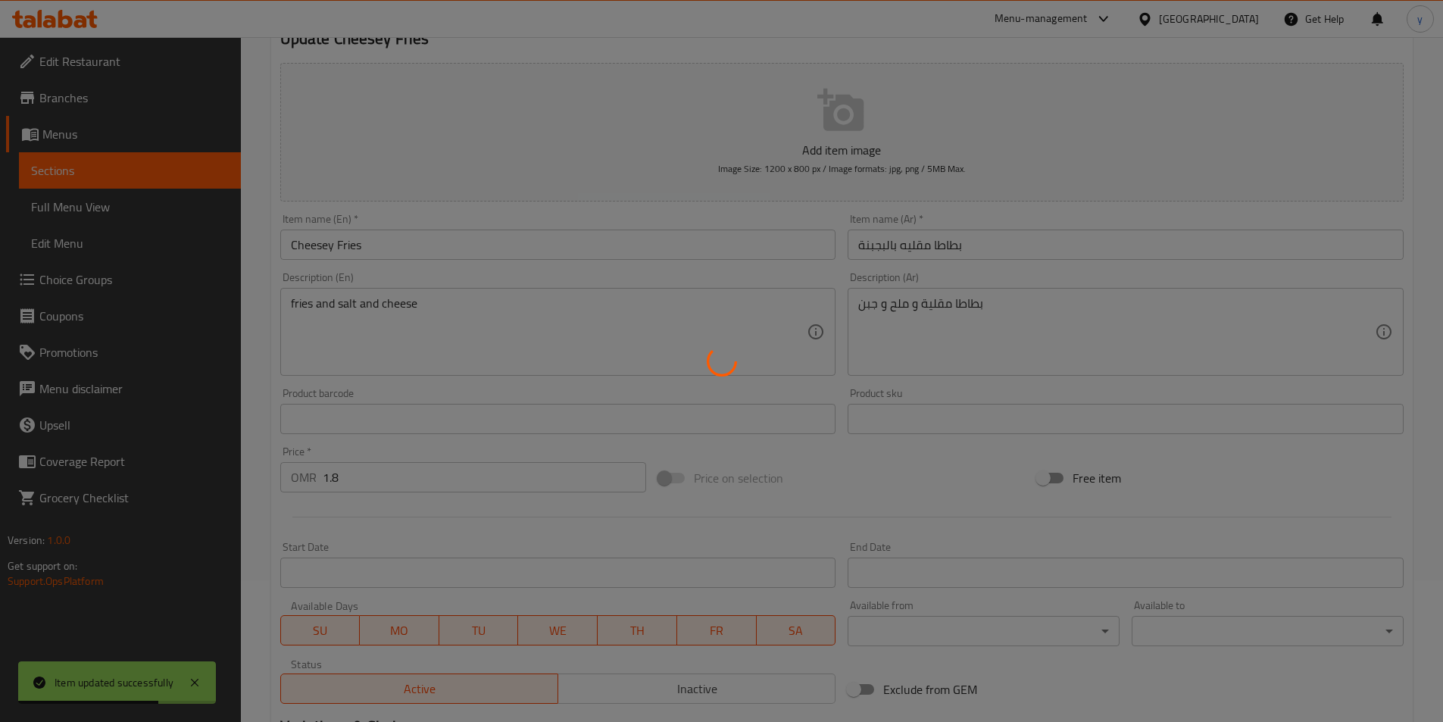
scroll to position [0, 0]
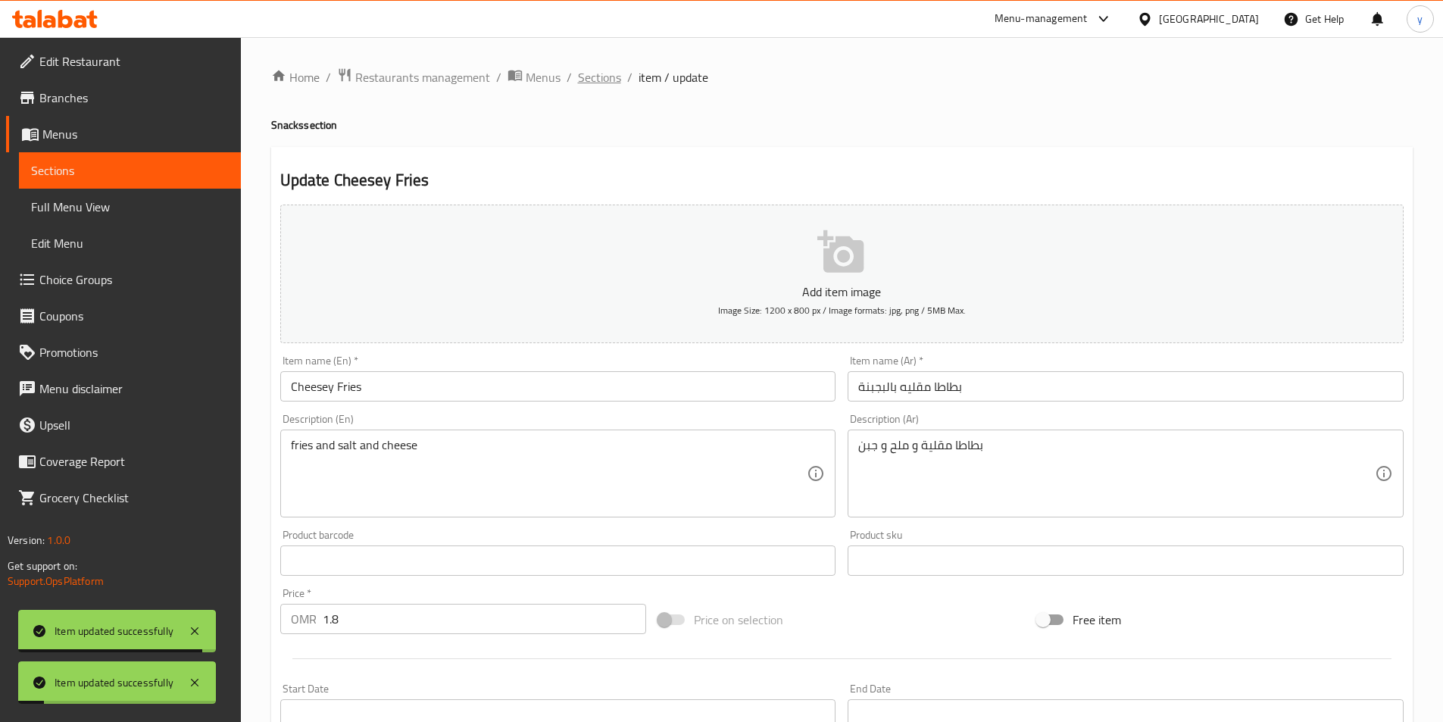
click at [609, 78] on span "Sections" at bounding box center [599, 77] width 43 height 18
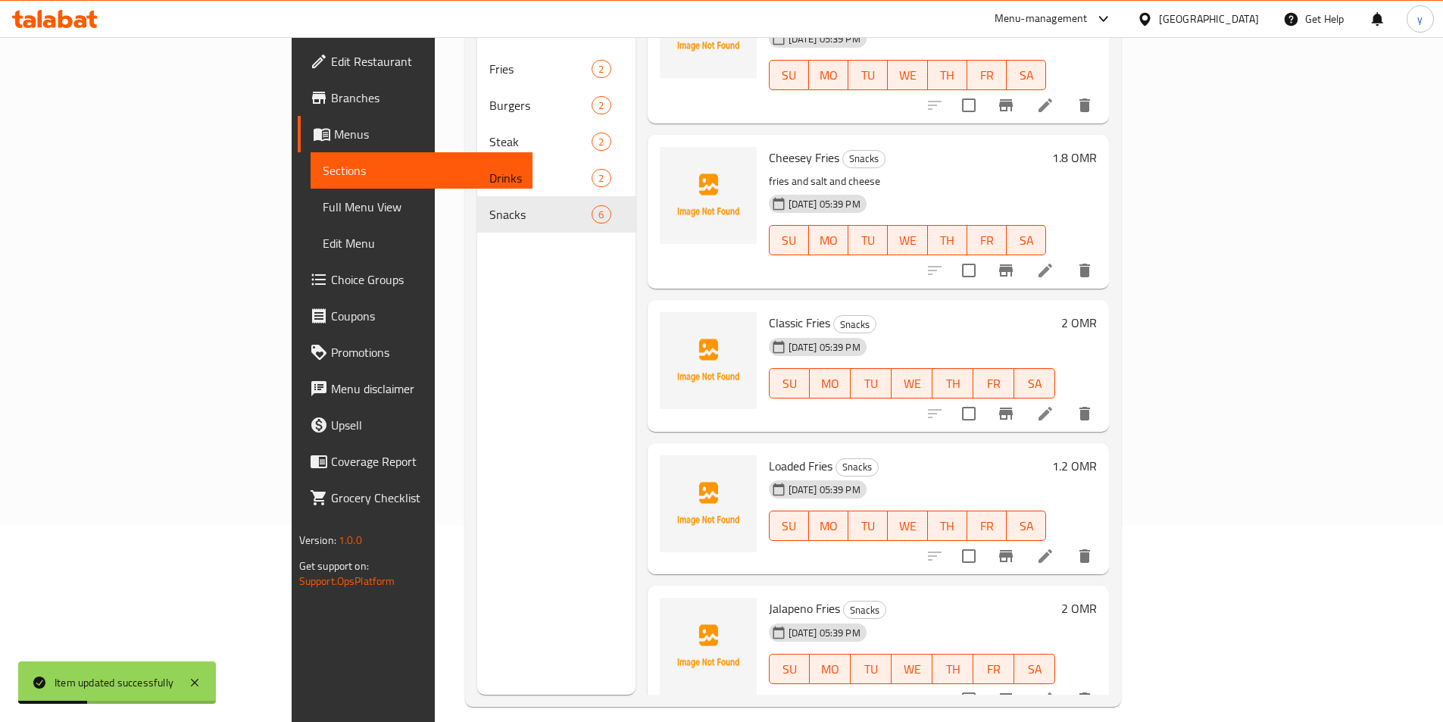
scroll to position [212, 0]
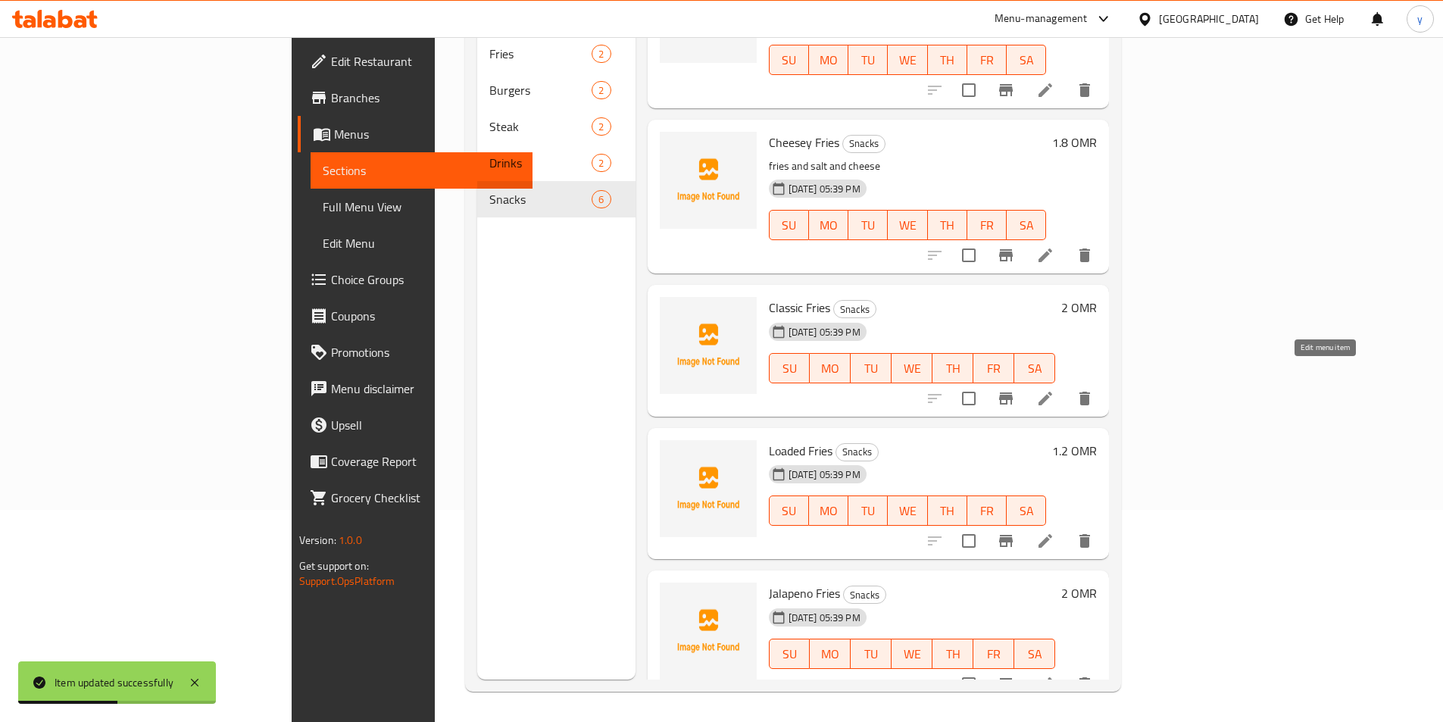
click at [1055, 389] on icon at bounding box center [1046, 398] width 18 height 18
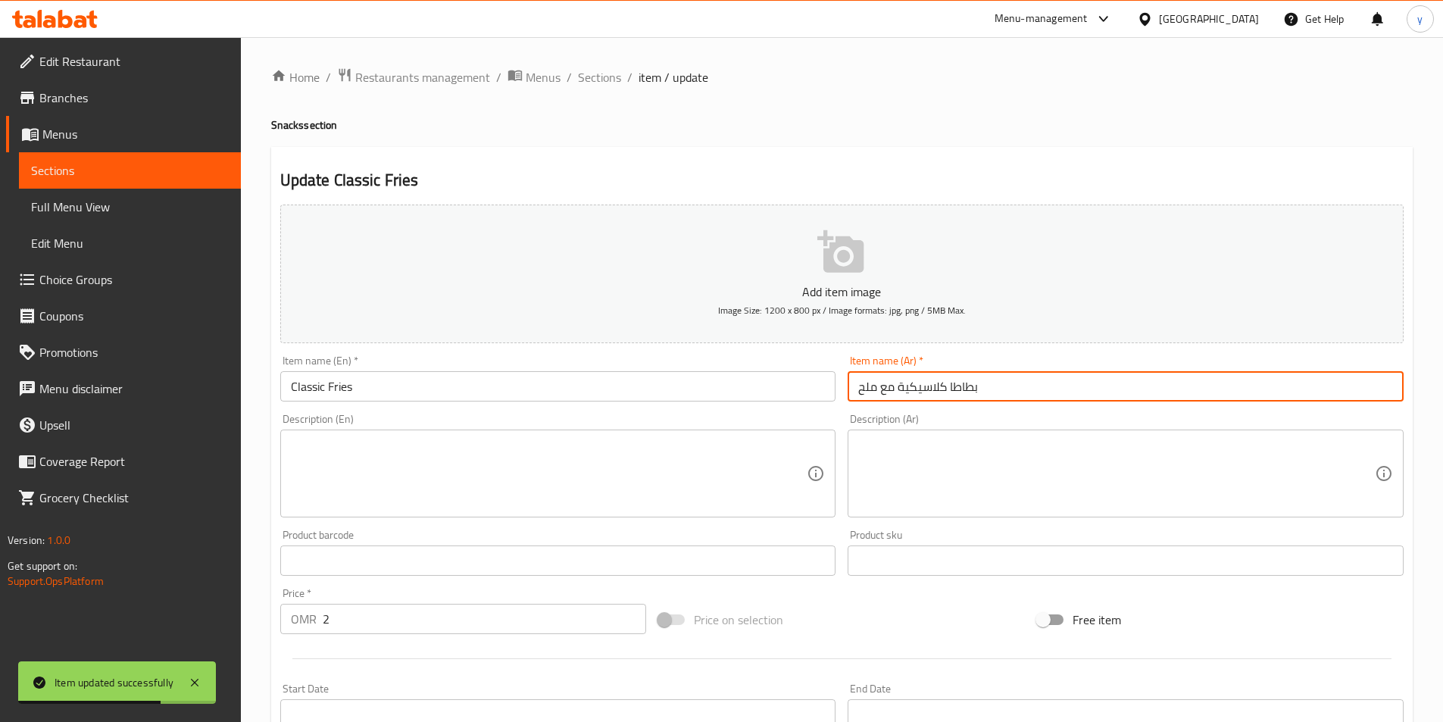
drag, startPoint x: 1027, startPoint y: 378, endPoint x: 794, endPoint y: 396, distance: 233.3
click at [794, 396] on div "Add item image Image Size: 1200 x 800 px / Image formats: jpg, png / 5MB Max. I…" at bounding box center [842, 525] width 1136 height 653
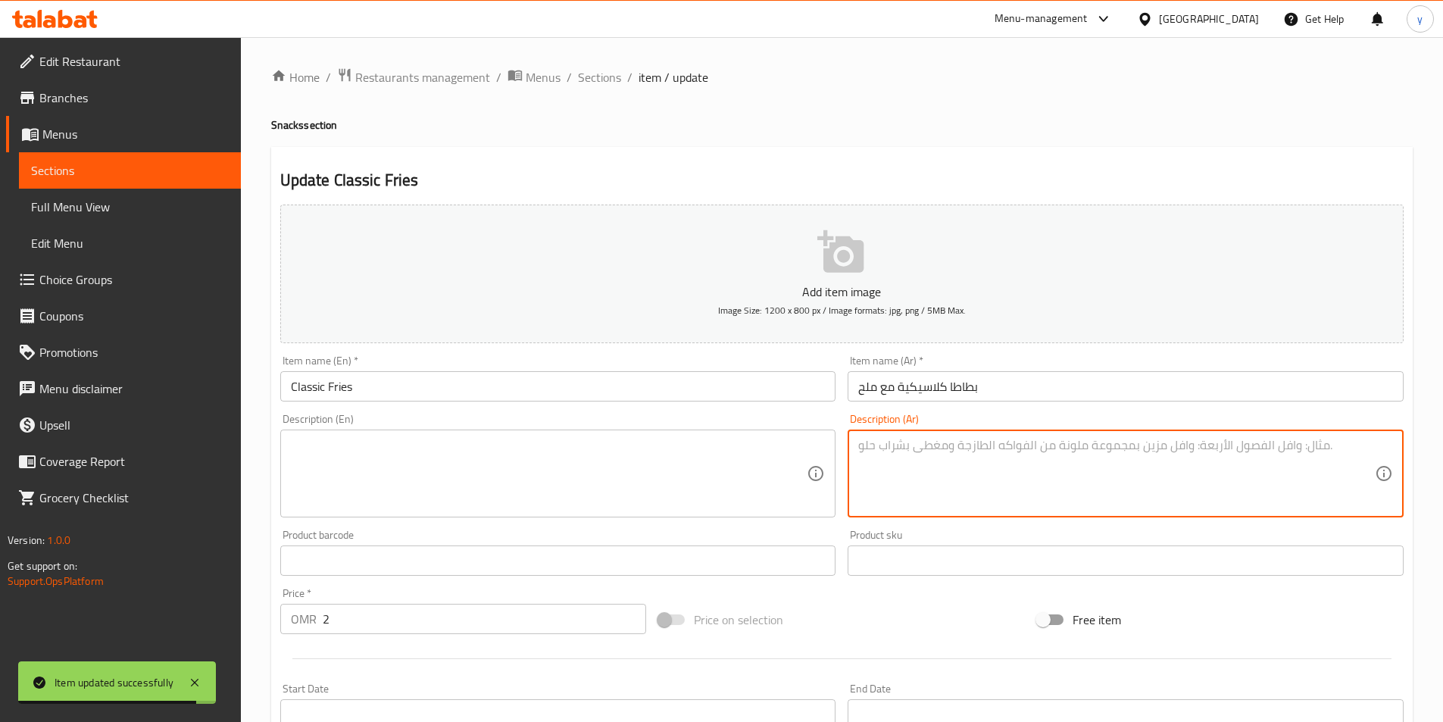
click at [952, 494] on textarea at bounding box center [1117, 474] width 517 height 72
paste textarea "بطاطا كلاسيكية مع ملح"
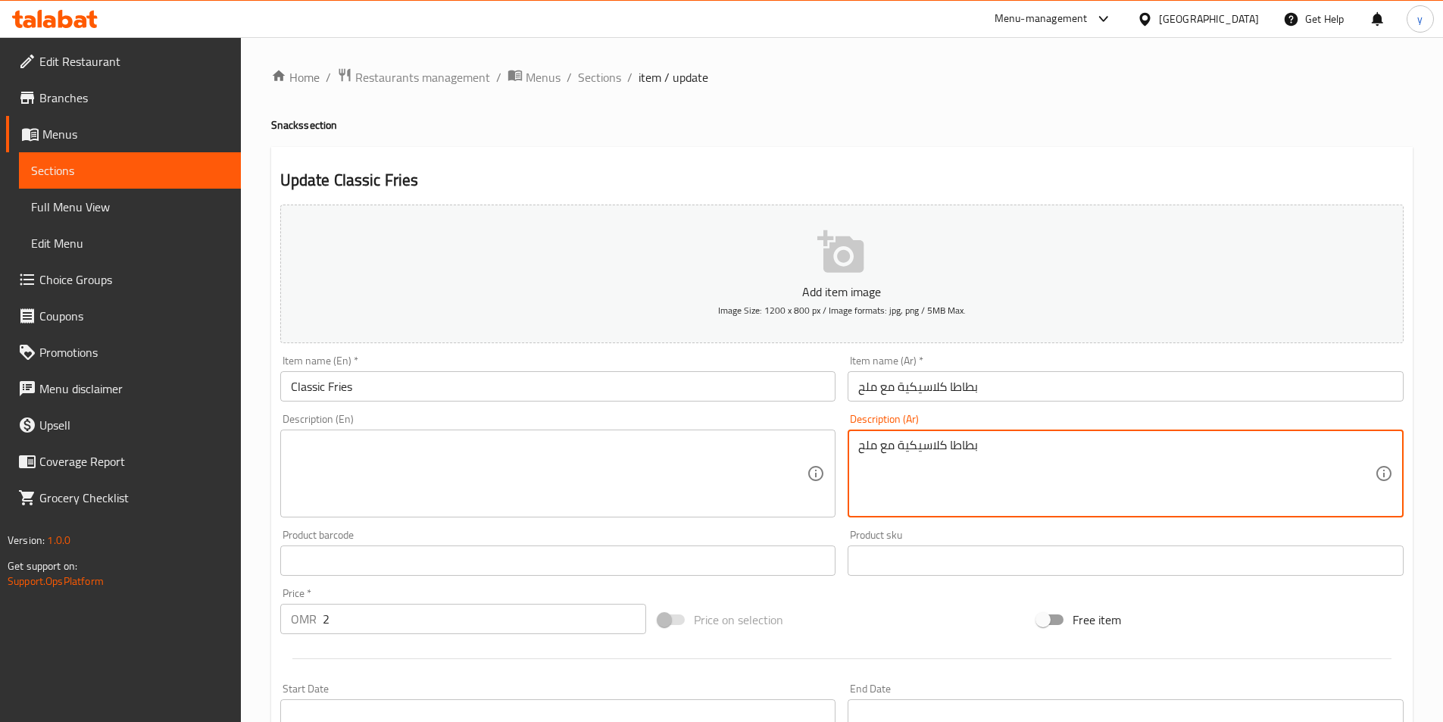
type textarea "بطاطا كلاسيكية مع ملح"
drag, startPoint x: 985, startPoint y: 409, endPoint x: 990, endPoint y: 393, distance: 17.5
click at [987, 402] on div "Add item image Image Size: 1200 x 800 px / Image formats: jpg, png / 5MB Max. I…" at bounding box center [842, 525] width 1136 height 653
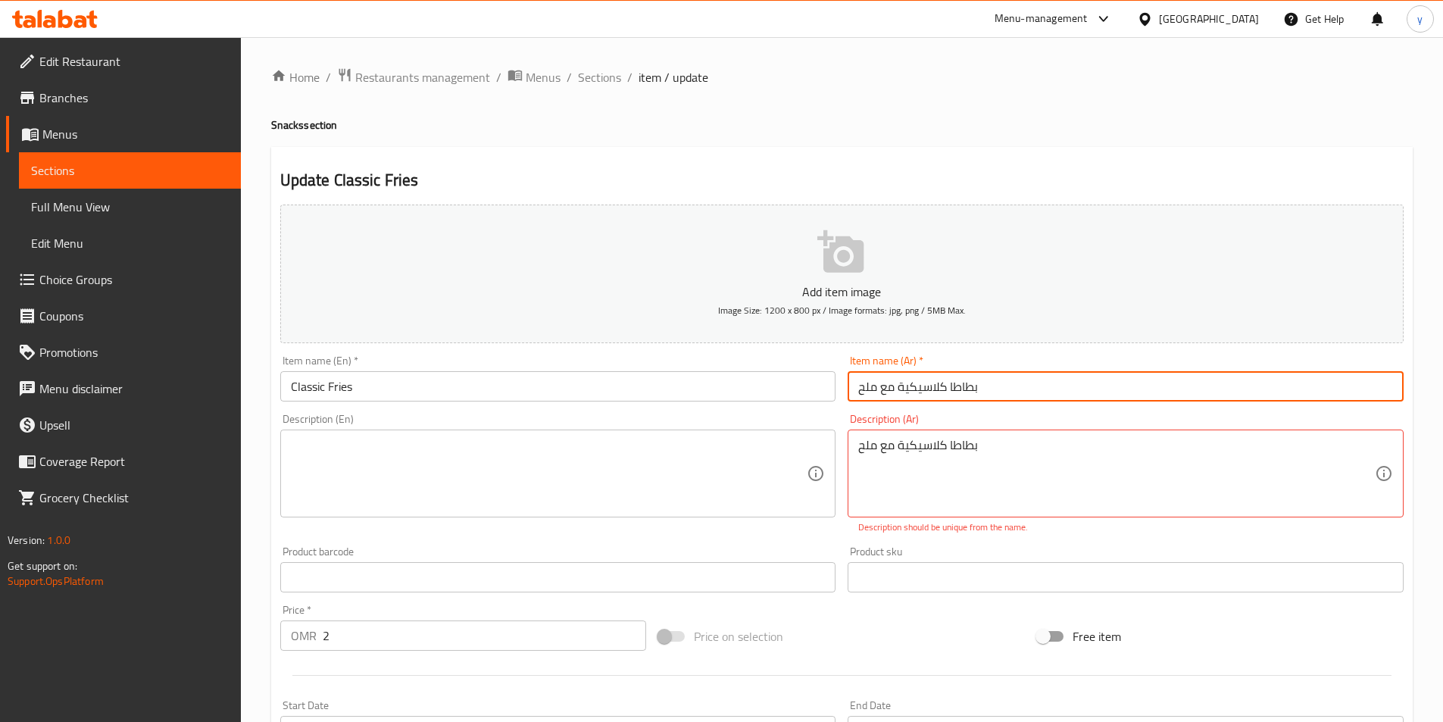
drag, startPoint x: 990, startPoint y: 393, endPoint x: 743, endPoint y: 393, distance: 247.0
click at [743, 393] on div "Add item image Image Size: 1200 x 800 px / Image formats: jpg, png / 5MB Max. I…" at bounding box center [842, 534] width 1136 height 670
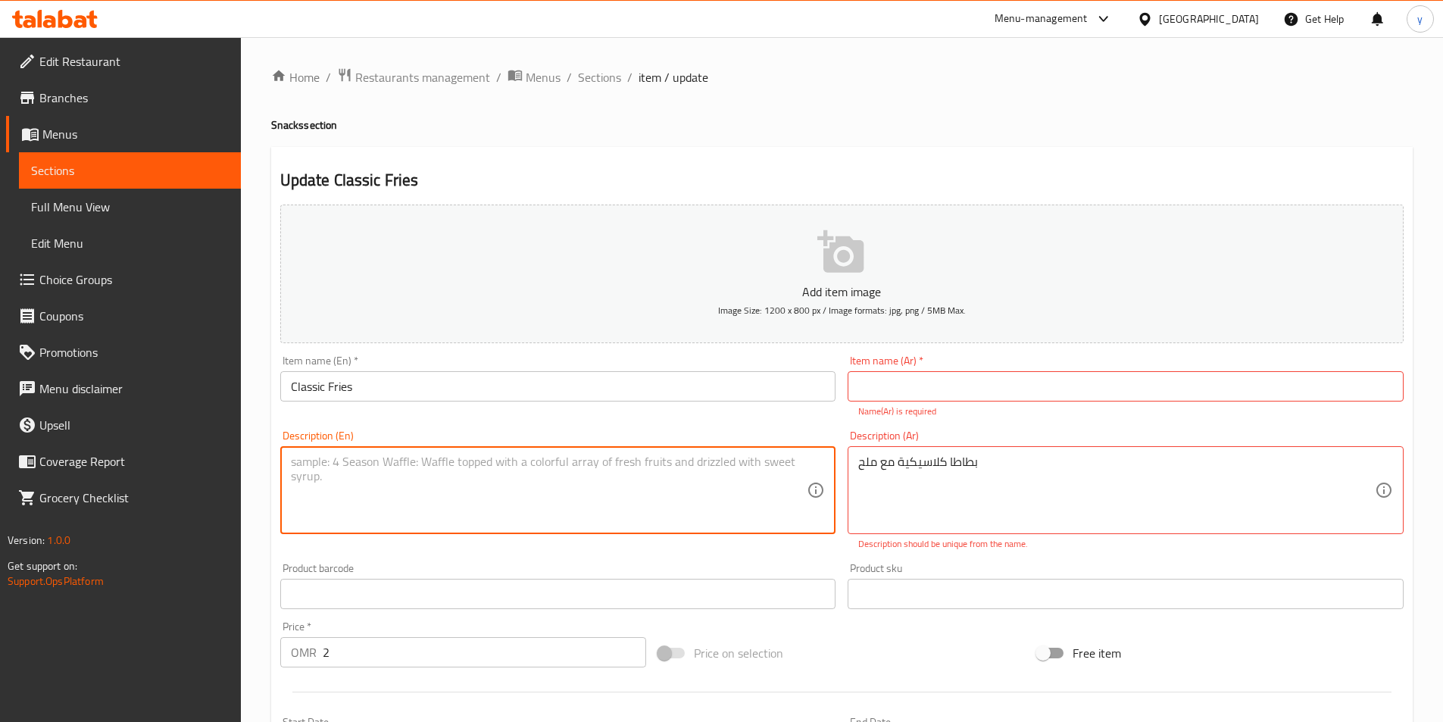
click at [344, 465] on textarea at bounding box center [549, 491] width 517 height 72
paste textarea "classic fries with salt"
type textarea "classic fries with salt"
click at [895, 395] on input "text" at bounding box center [1126, 386] width 556 height 30
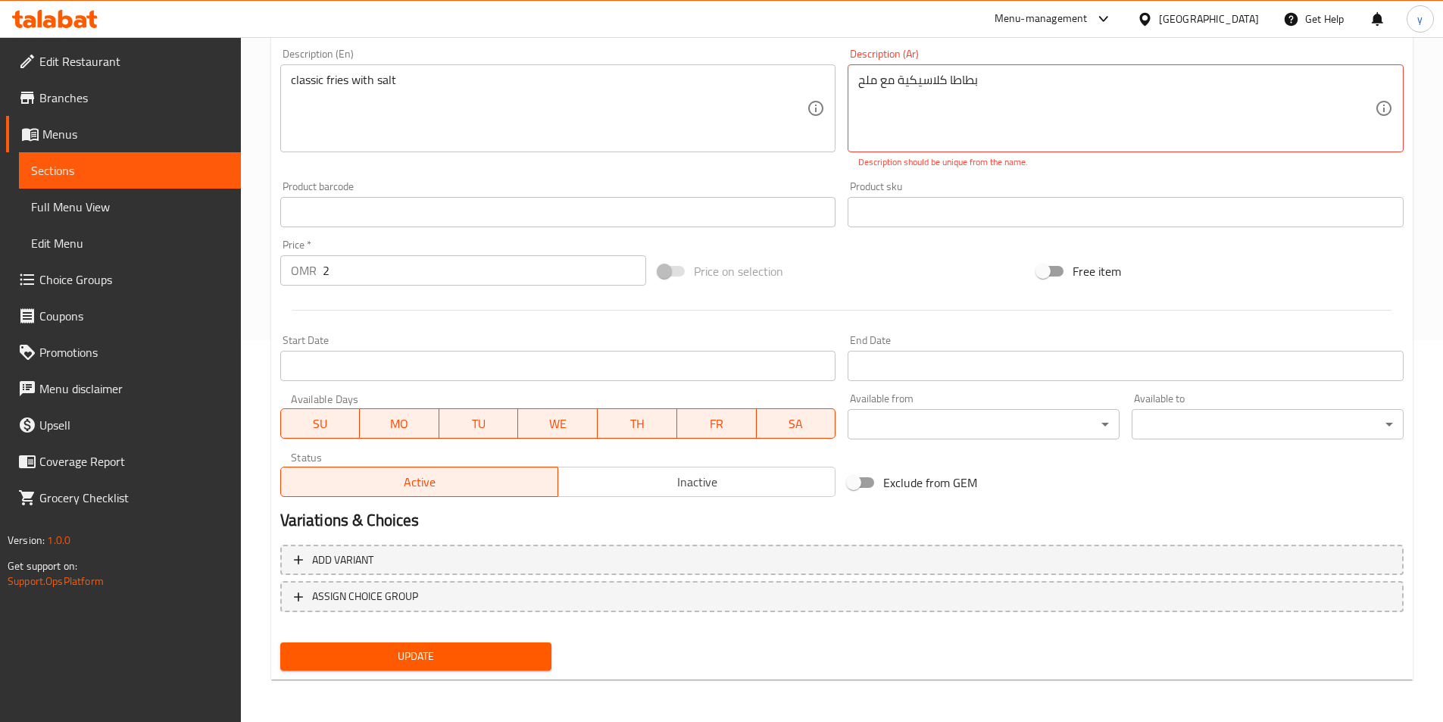
type input "بطاطا مقلية كلاسيك"
click at [492, 644] on button "Update" at bounding box center [416, 657] width 272 height 28
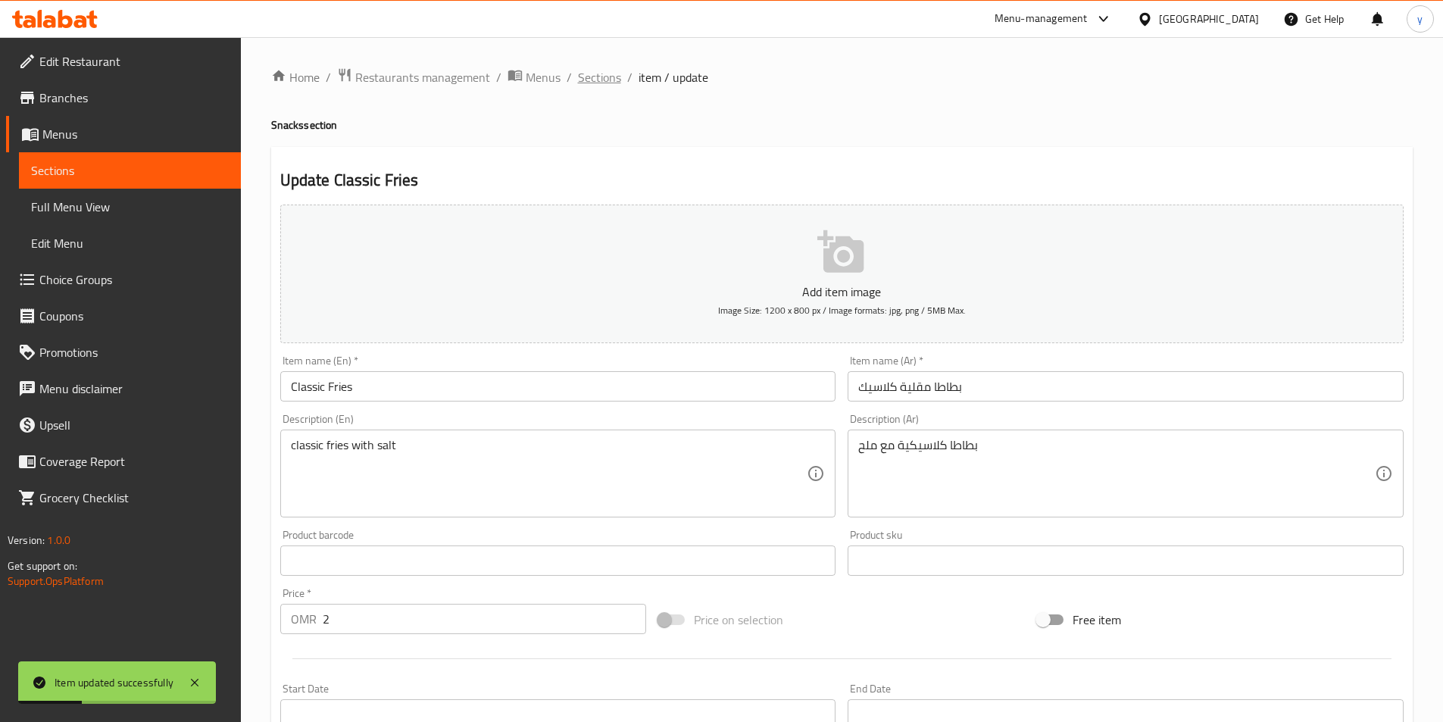
click at [595, 85] on span "Sections" at bounding box center [599, 77] width 43 height 18
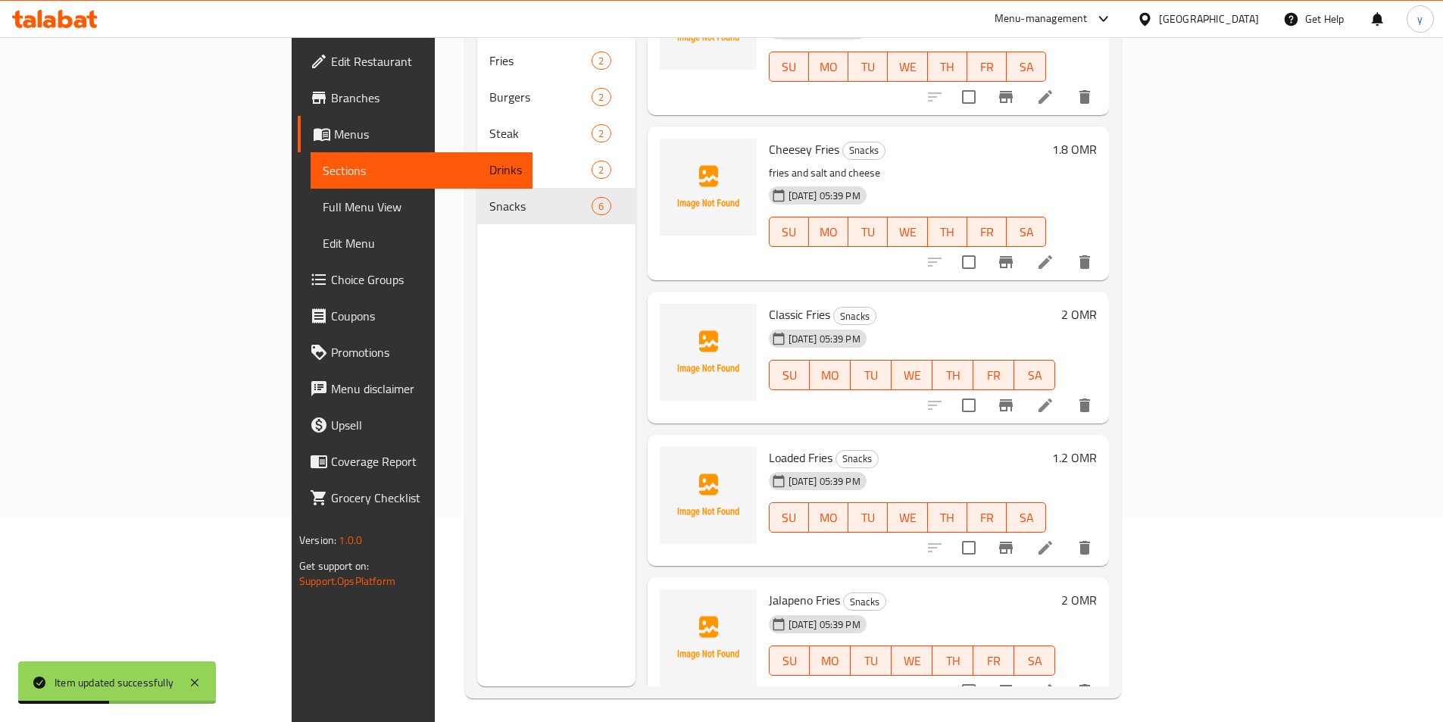
scroll to position [212, 0]
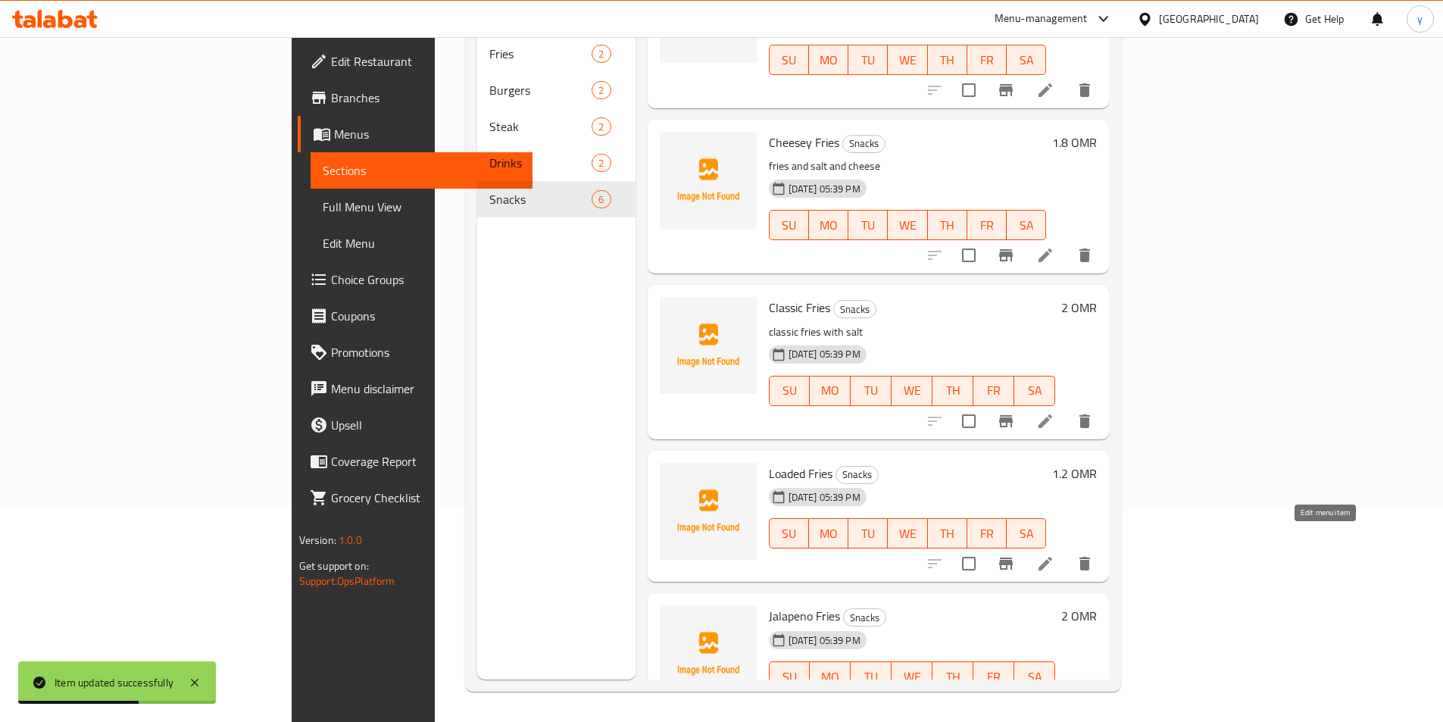
click at [1052, 557] on icon at bounding box center [1046, 564] width 14 height 14
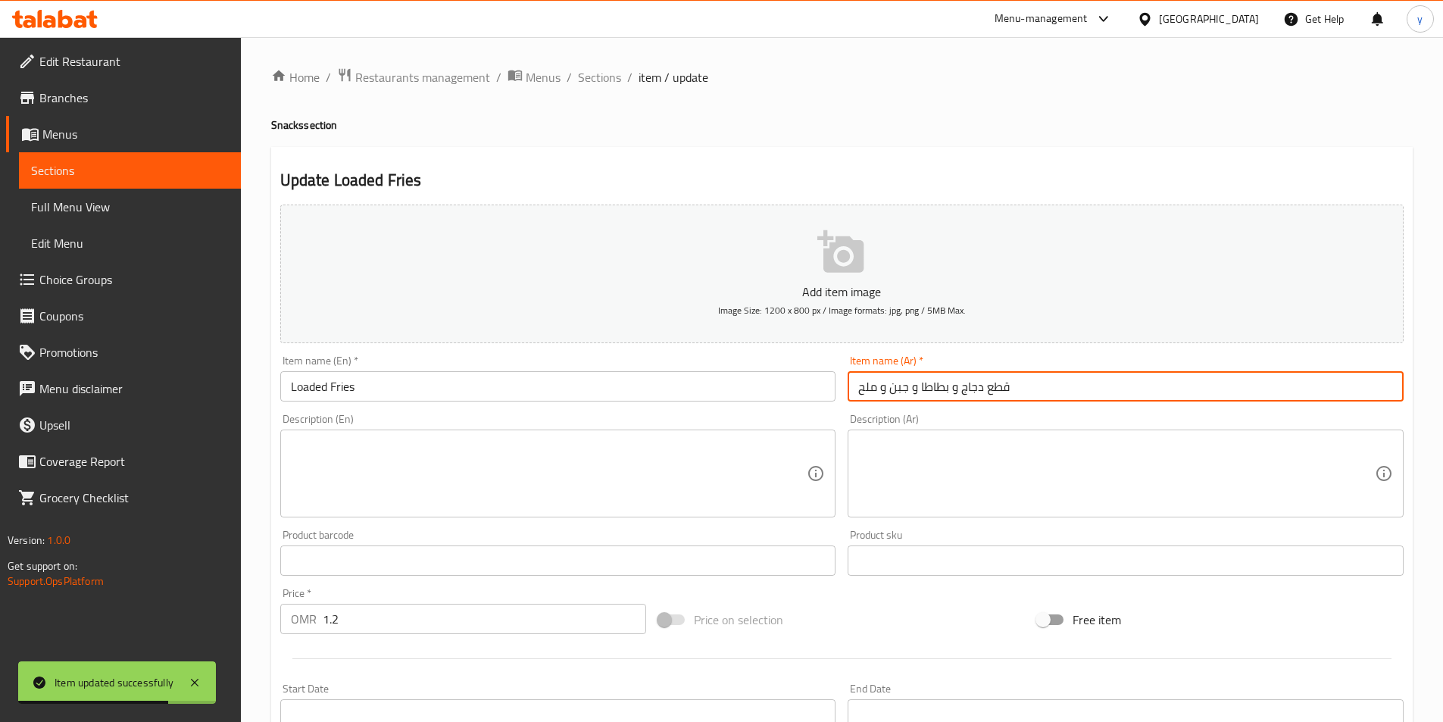
drag, startPoint x: 874, startPoint y: 377, endPoint x: 736, endPoint y: 393, distance: 139.5
click at [739, 392] on div "Add item image Image Size: 1200 x 800 px / Image formats: jpg, png / 5MB Max. I…" at bounding box center [842, 525] width 1136 height 653
click at [904, 474] on textarea at bounding box center [1117, 474] width 517 height 72
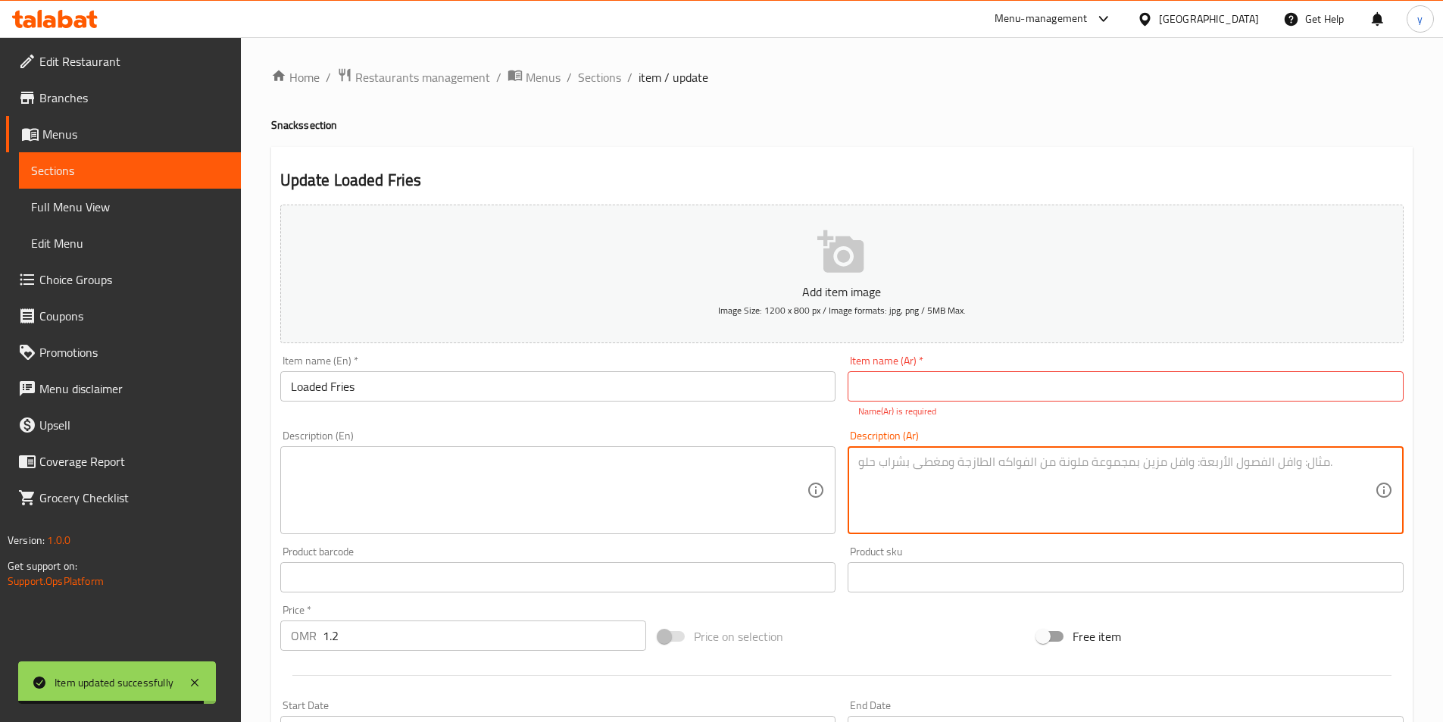
paste textarea "قطع دجاج و بطاطا و جبن و ملح"
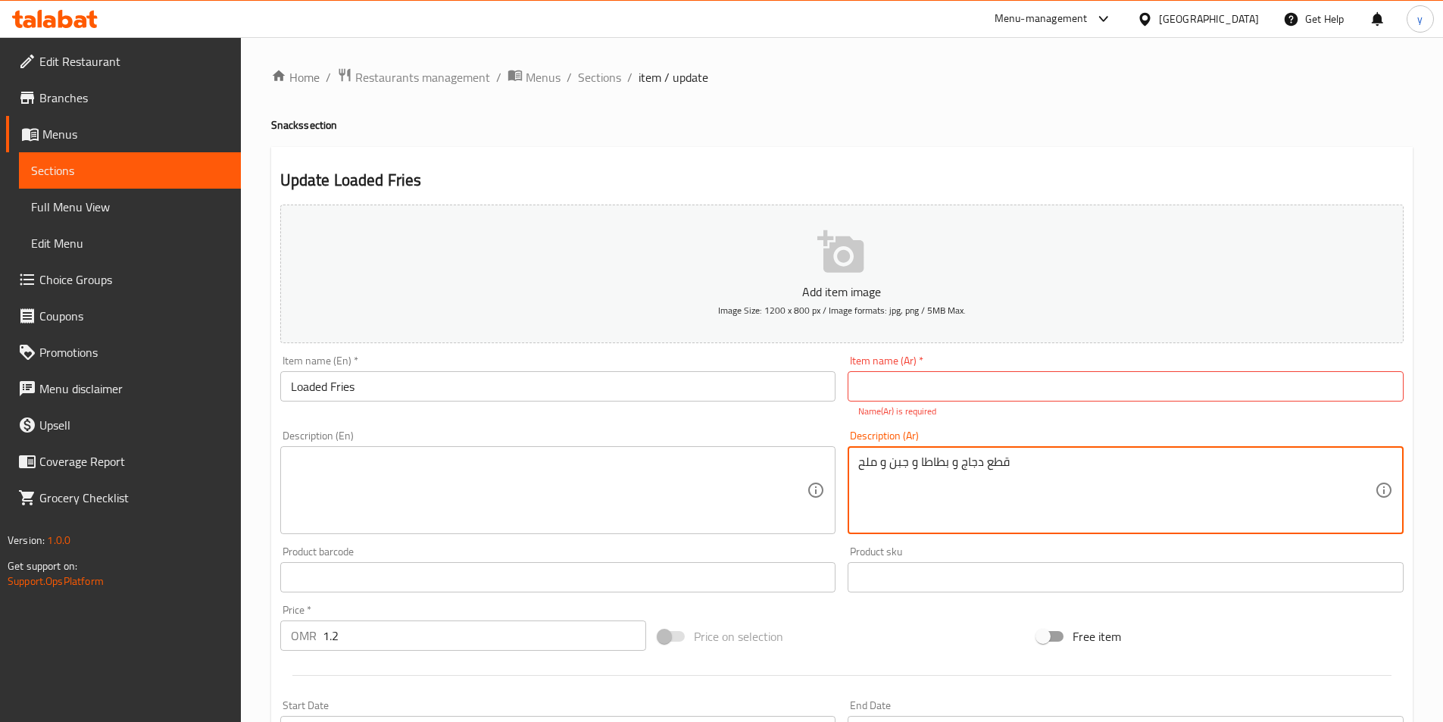
type textarea "قطع دجاج و بطاطا و جبن و ملح"
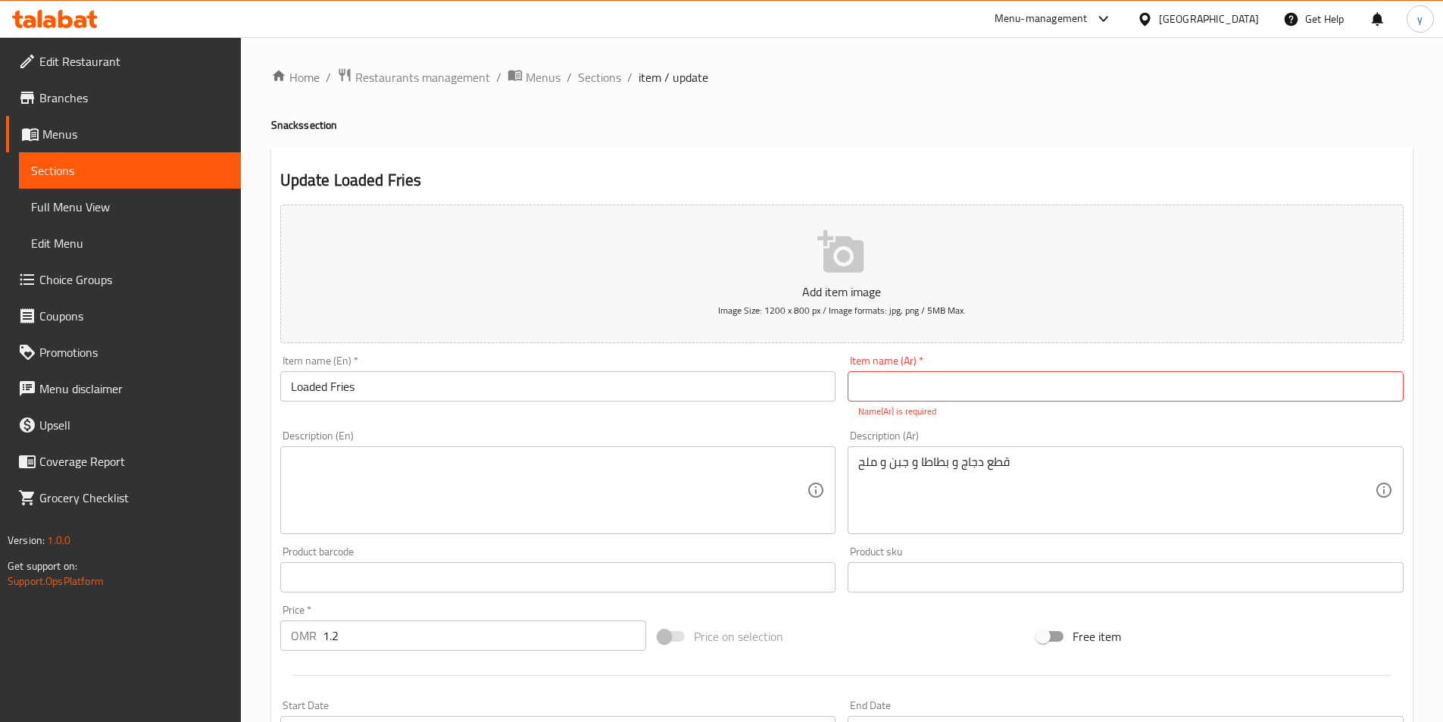
click at [600, 467] on textarea at bounding box center [549, 491] width 517 height 72
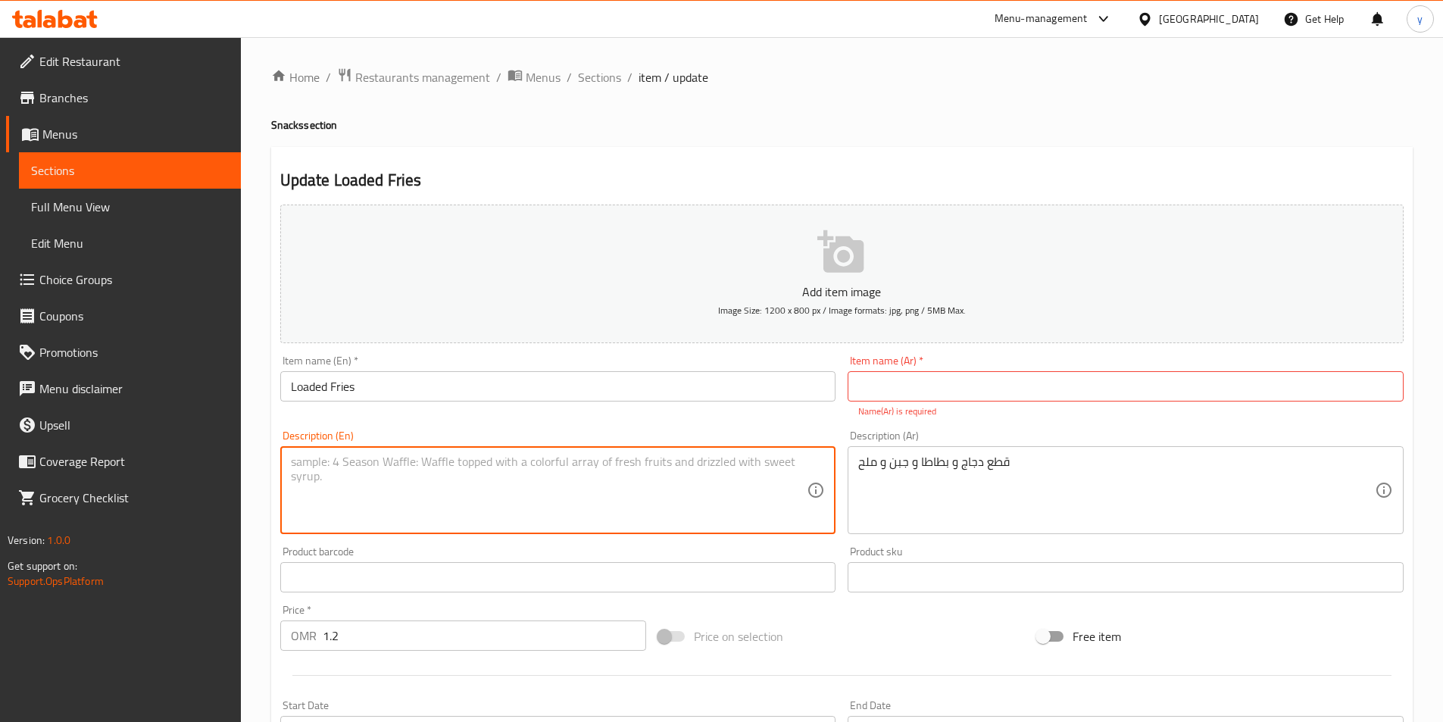
paste textarea "chicken patties and fries,cheese, salt"
type textarea "chicken patties and fries,cheese, salt"
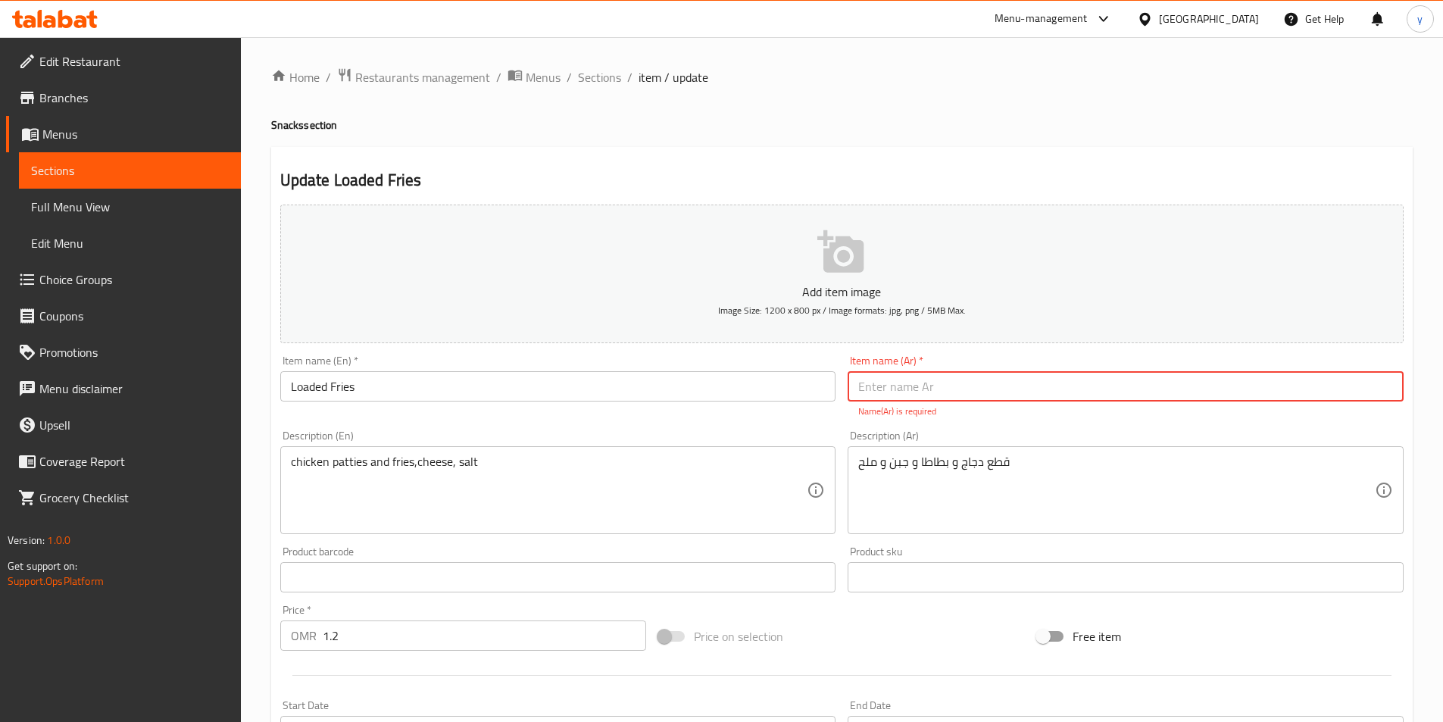
click at [933, 389] on input "text" at bounding box center [1126, 386] width 556 height 30
click at [878, 393] on input "text" at bounding box center [1126, 386] width 556 height 30
click at [1036, 397] on input "text" at bounding box center [1126, 386] width 556 height 30
paste input "لودد فرايز"
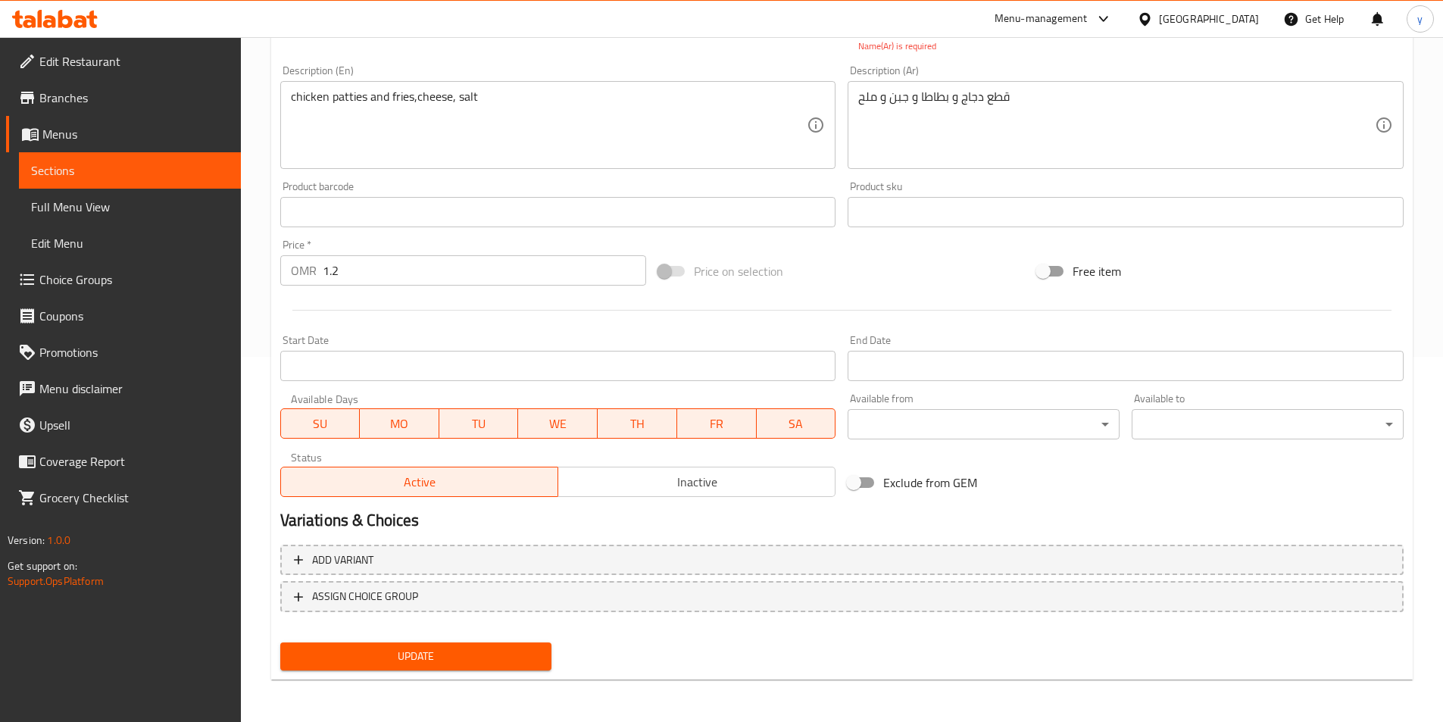
type input "لودد فرايز"
click at [507, 646] on button "Update" at bounding box center [416, 657] width 272 height 28
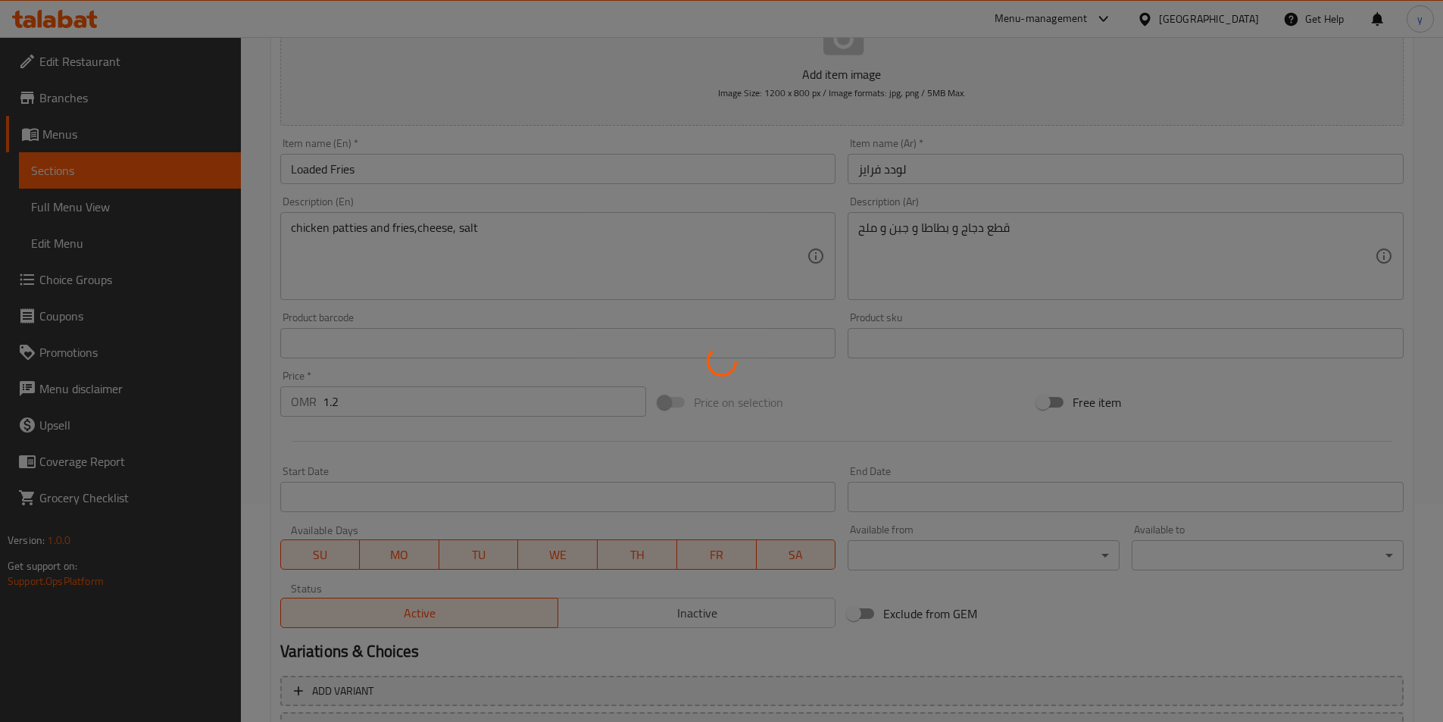
scroll to position [0, 0]
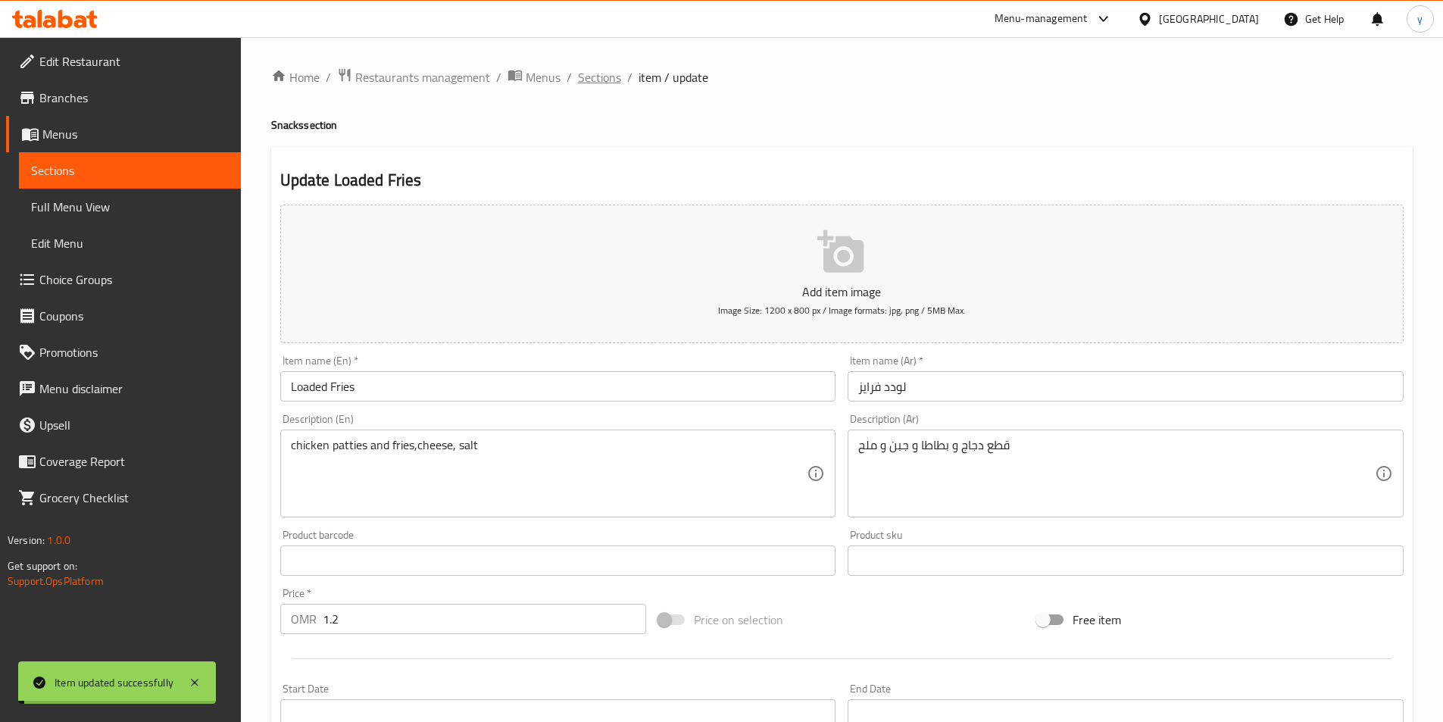
click at [592, 77] on span "Sections" at bounding box center [599, 77] width 43 height 18
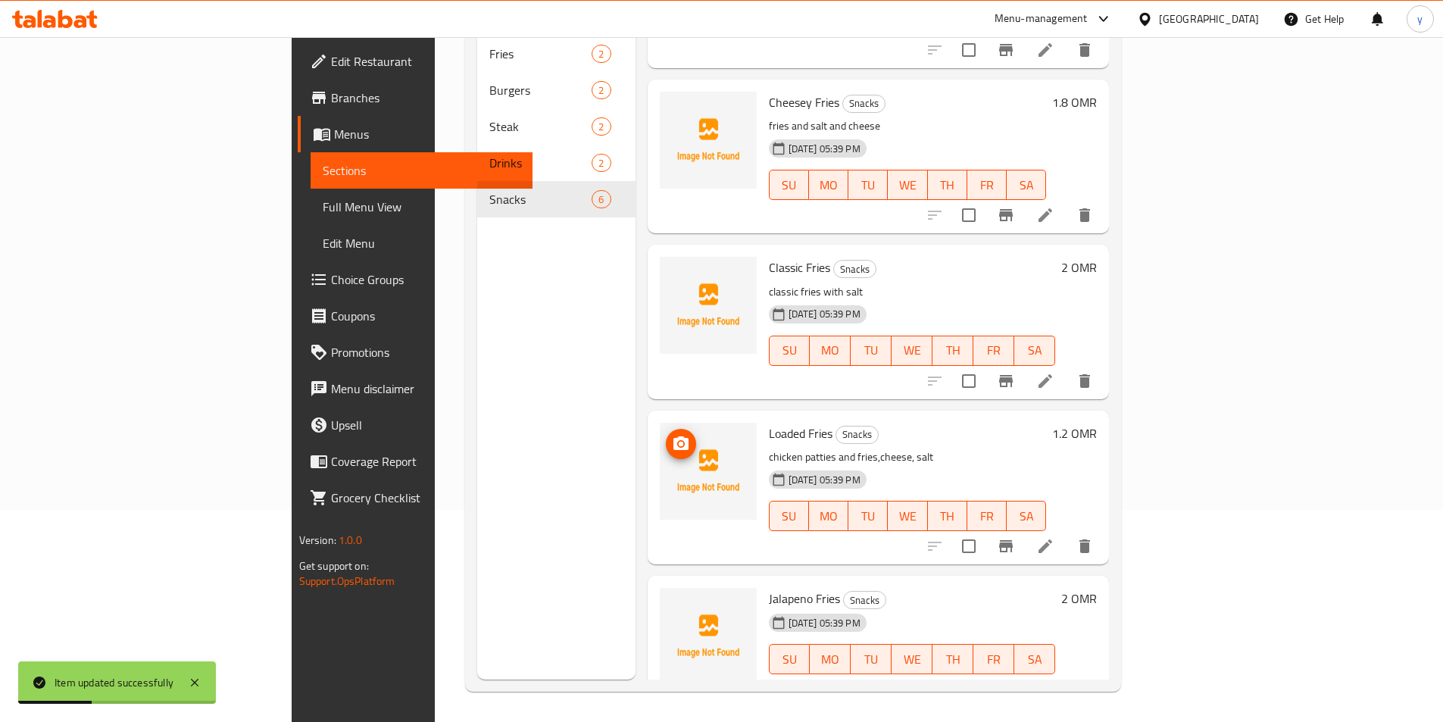
scroll to position [286, 0]
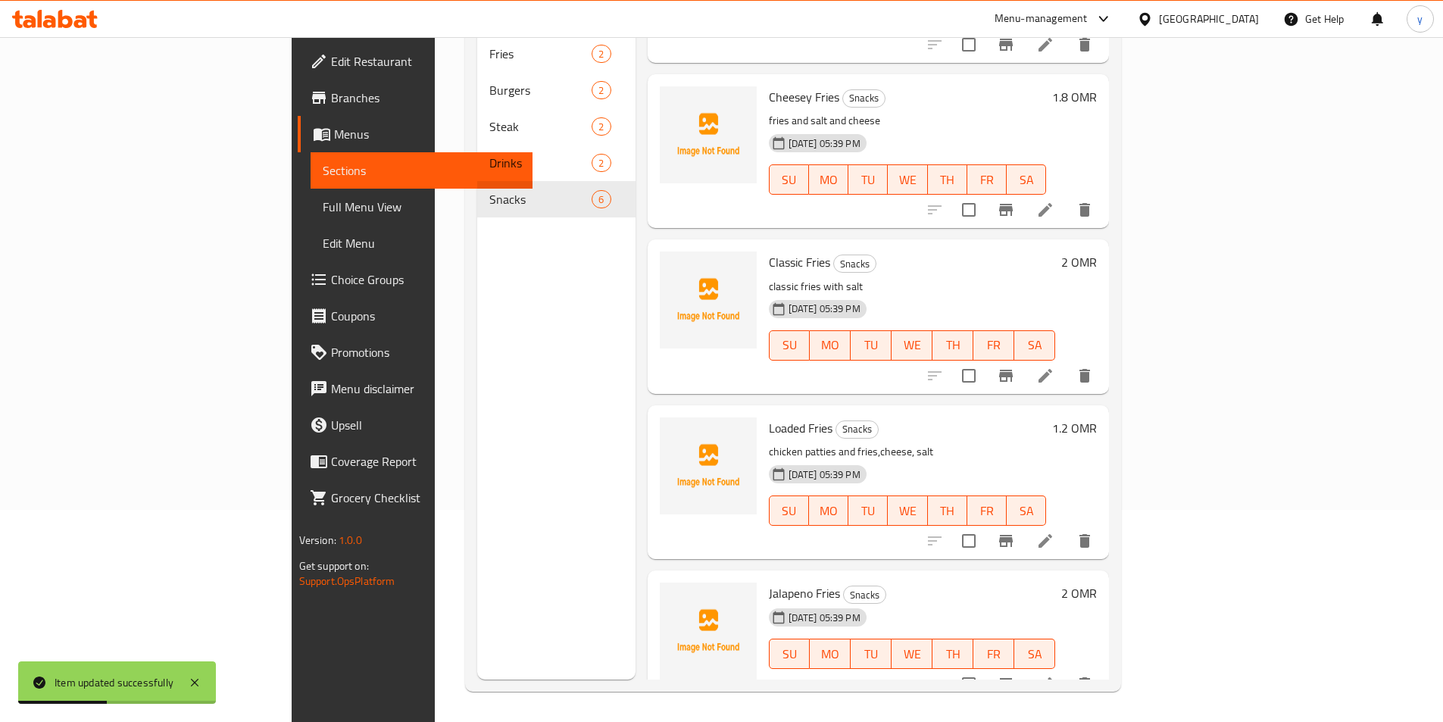
click at [1055, 675] on icon at bounding box center [1046, 684] width 18 height 18
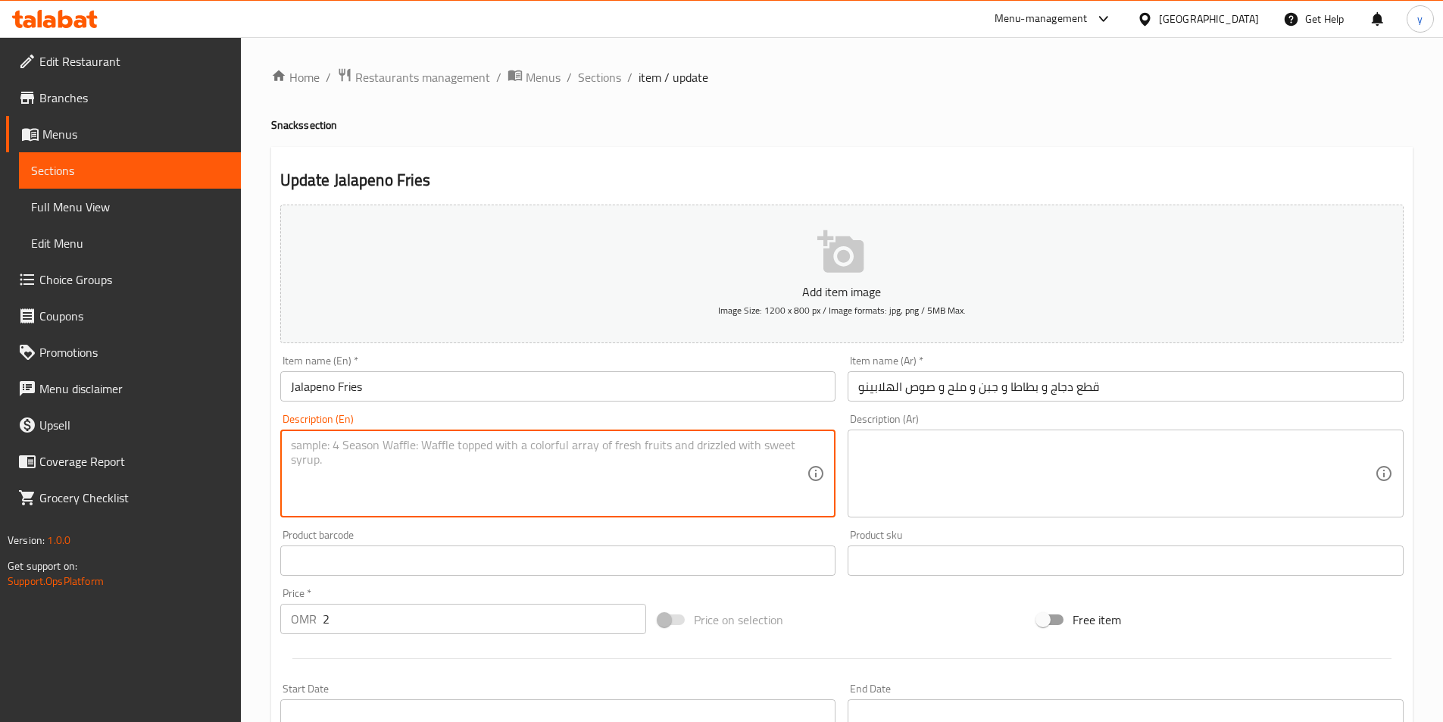
click at [736, 483] on textarea at bounding box center [549, 474] width 517 height 72
paste textarea "chicken patties and fries,cheese, salt, sauce Jalapeno"
type textarea "chicken patties and fries,cheese, salt, sauce Jalapeno"
click at [1058, 396] on input "قطع دجاج و بطاطا و جبن و ملح و صوص الهلابينو" at bounding box center [1126, 386] width 556 height 30
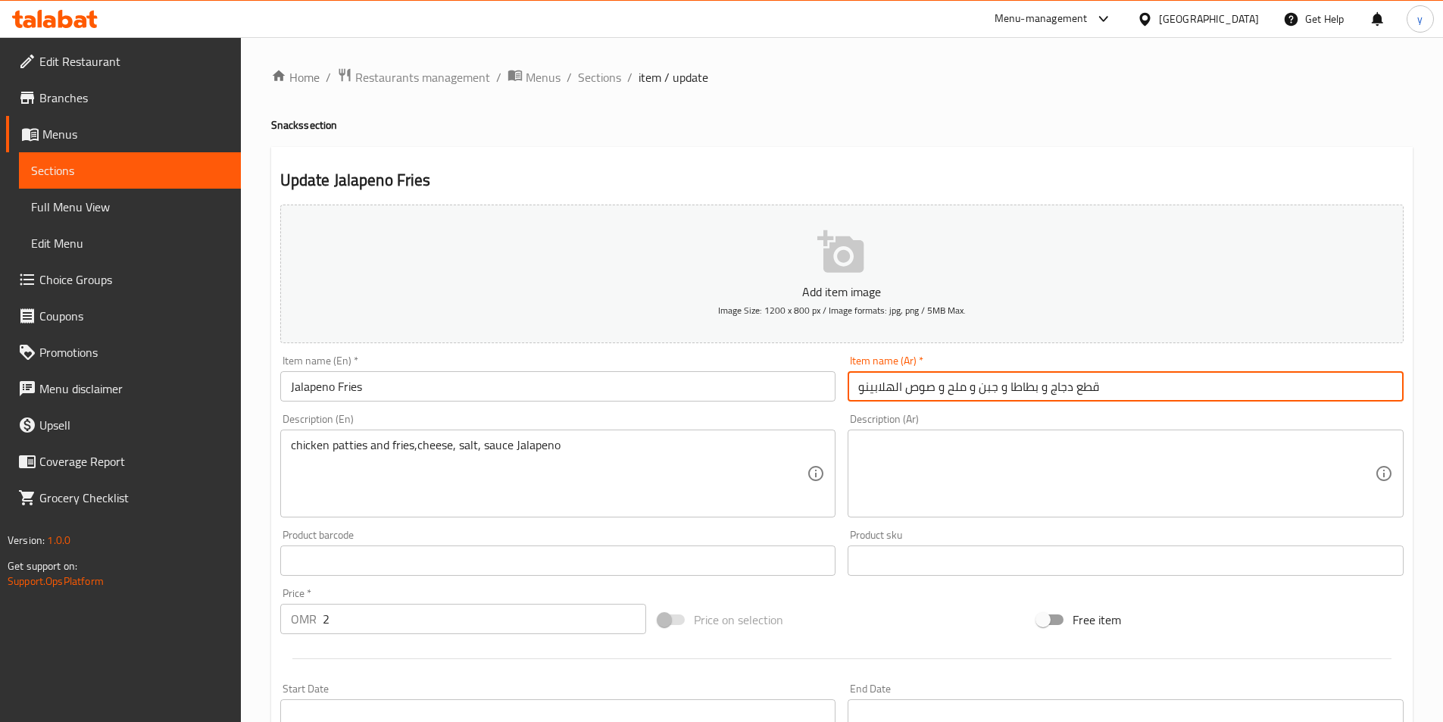
click at [1058, 396] on input "قطع دجاج و بطاطا و جبن و ملح و صوص الهلابينو" at bounding box center [1126, 386] width 556 height 30
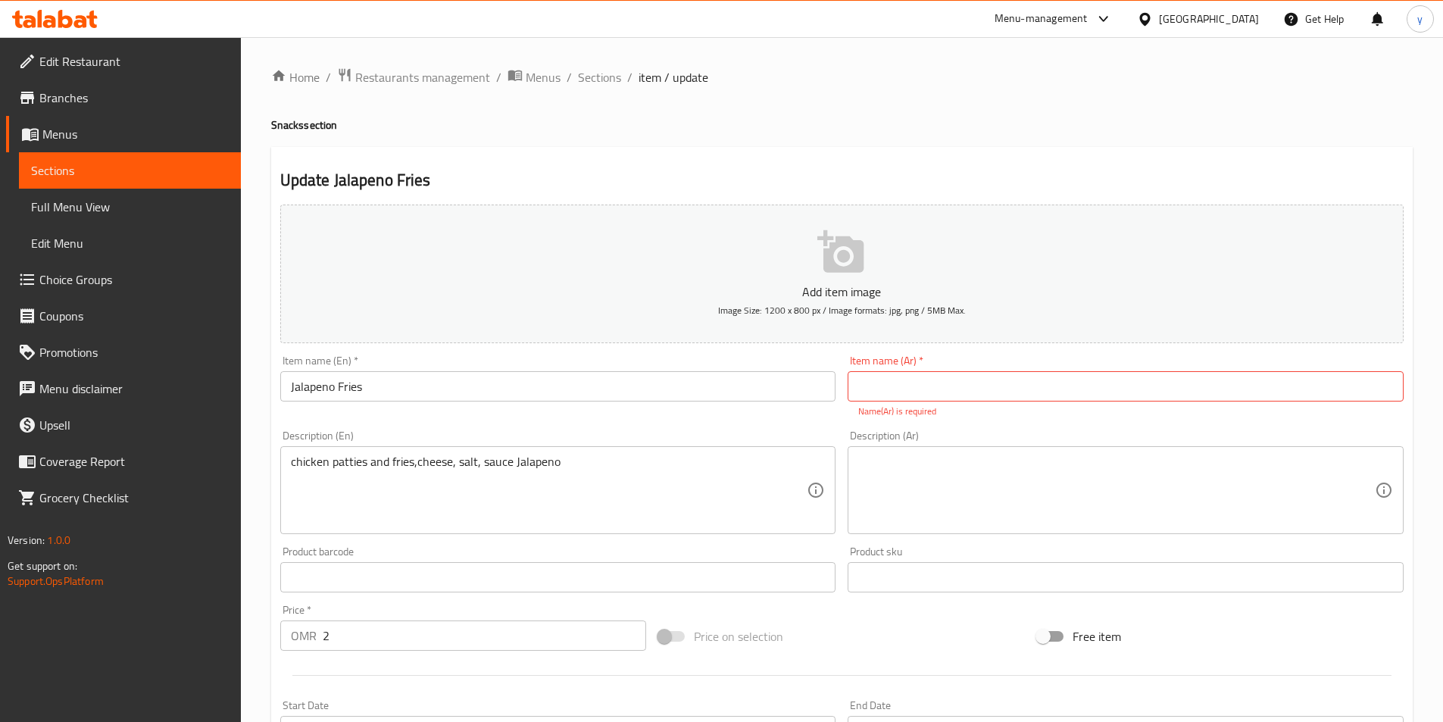
click at [1041, 434] on div "Description (Ar) Description (Ar)" at bounding box center [1126, 482] width 556 height 104
click at [1007, 495] on textarea at bounding box center [1117, 491] width 517 height 72
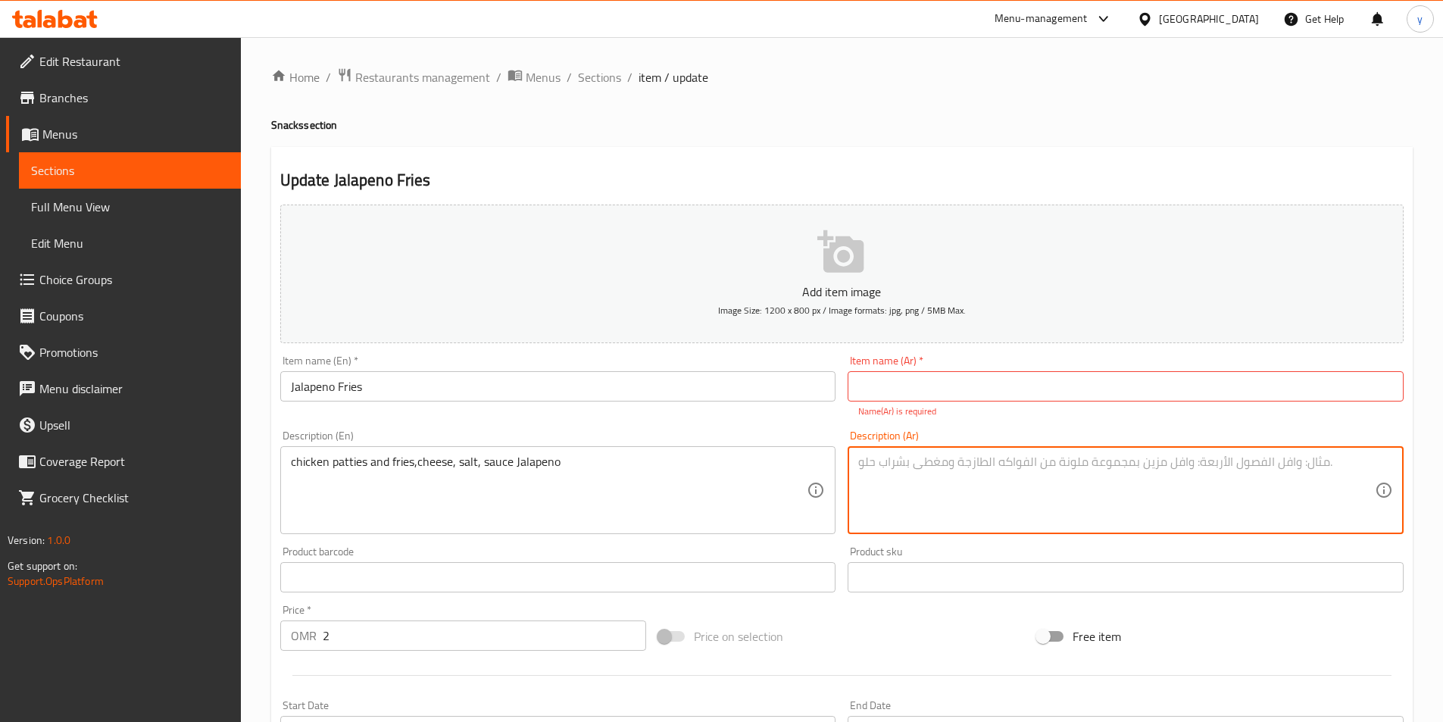
paste textarea "قطع دجاج و بطاطا و جبن و ملح و صوص الهلابينو"
type textarea "قطع دجاج و بطاطا و جبن و ملح و صوص الهلابينو"
click at [404, 394] on input "Jalapeno Fries" at bounding box center [558, 386] width 556 height 30
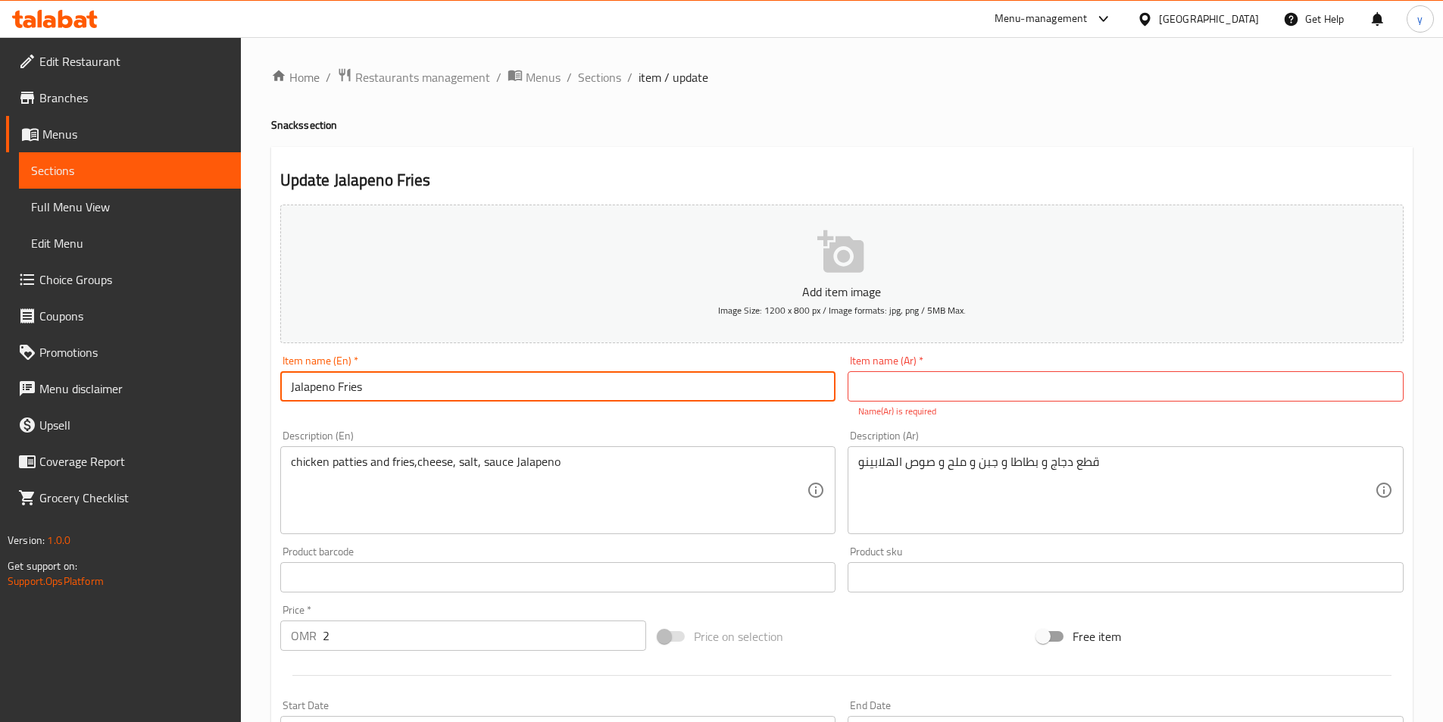
click at [404, 394] on input "Jalapeno Fries" at bounding box center [558, 386] width 556 height 30
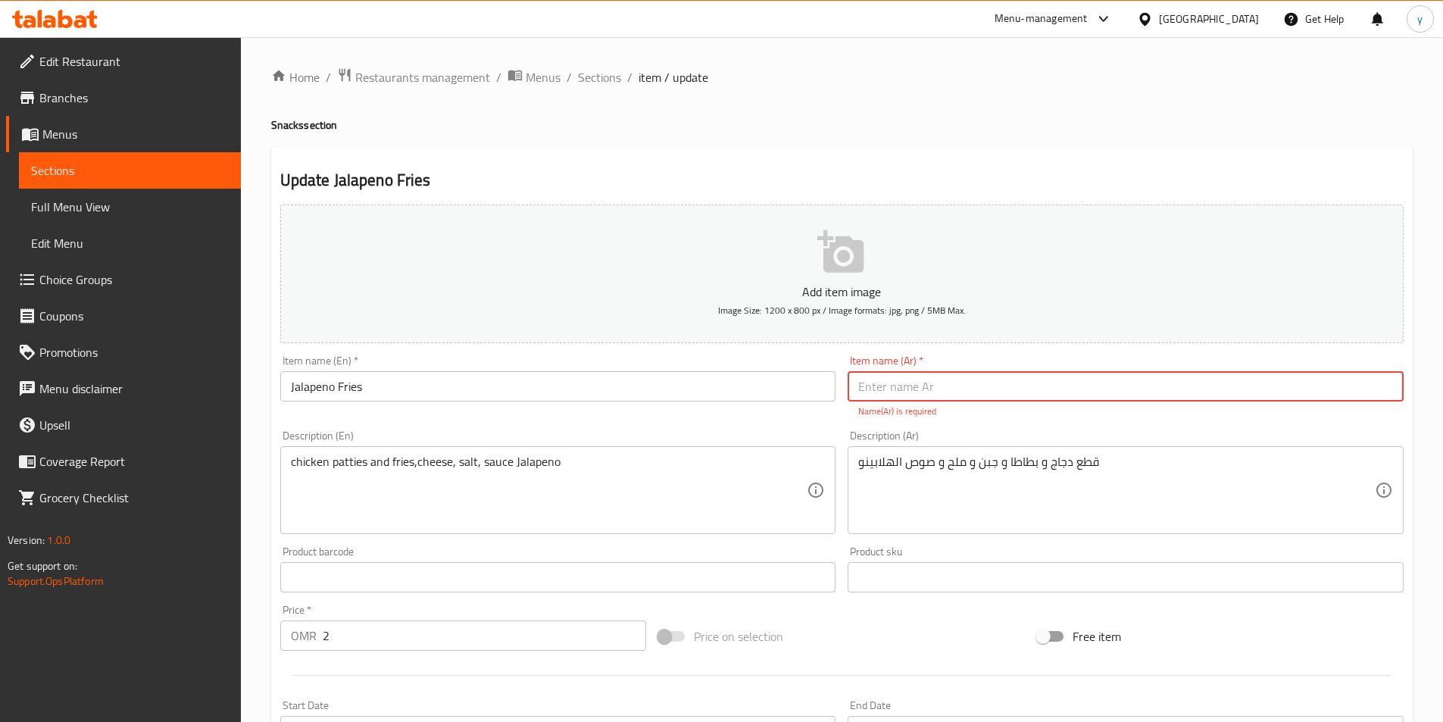
click at [962, 390] on input "text" at bounding box center [1126, 386] width 556 height 30
paste input "هالبينو"
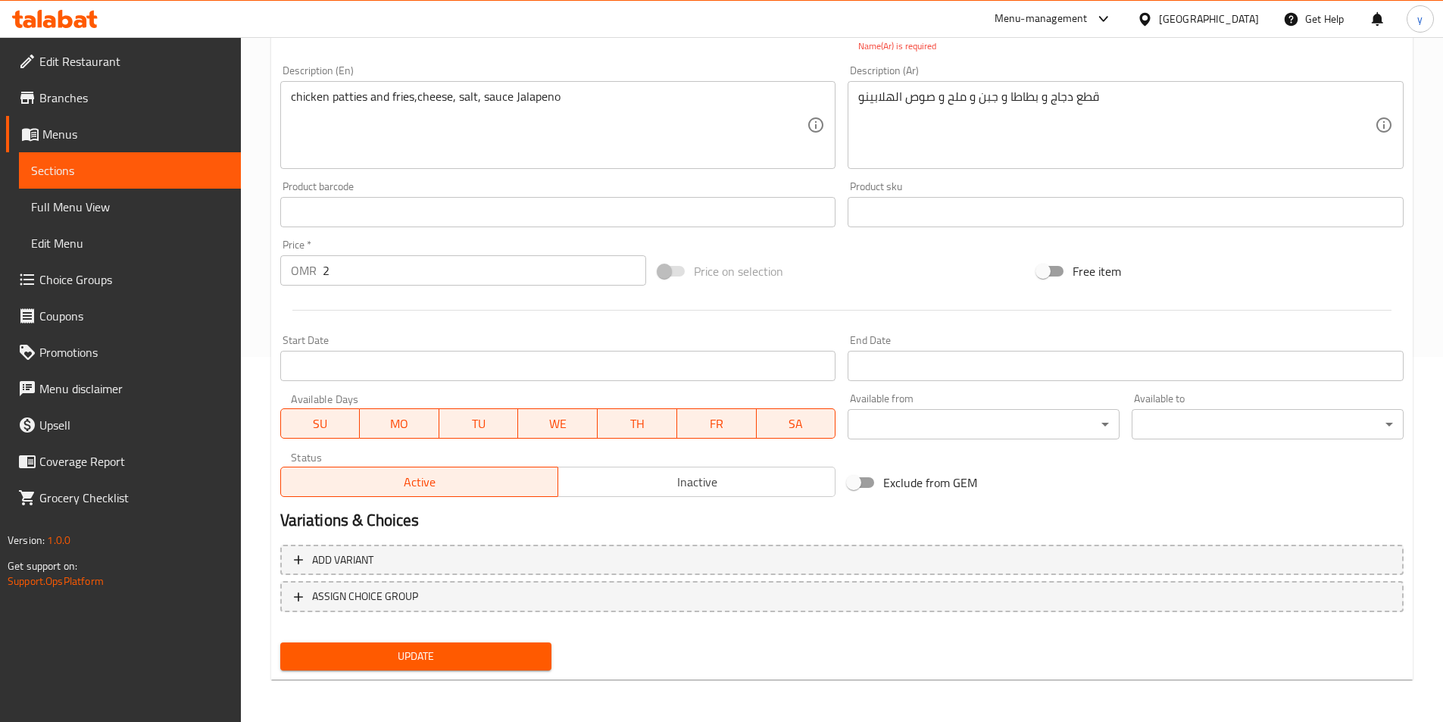
type input "بطاطا مقلية هالبينو"
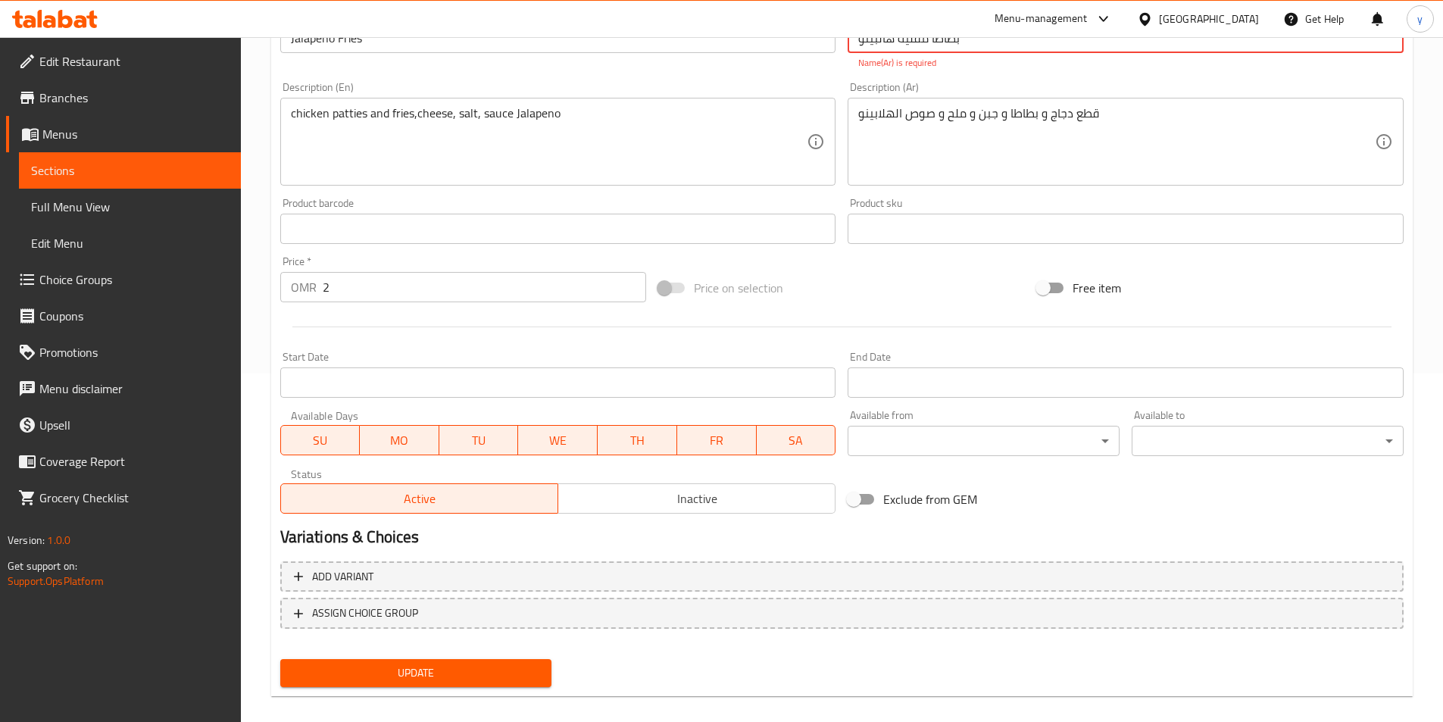
click at [461, 671] on button "Update" at bounding box center [416, 673] width 272 height 28
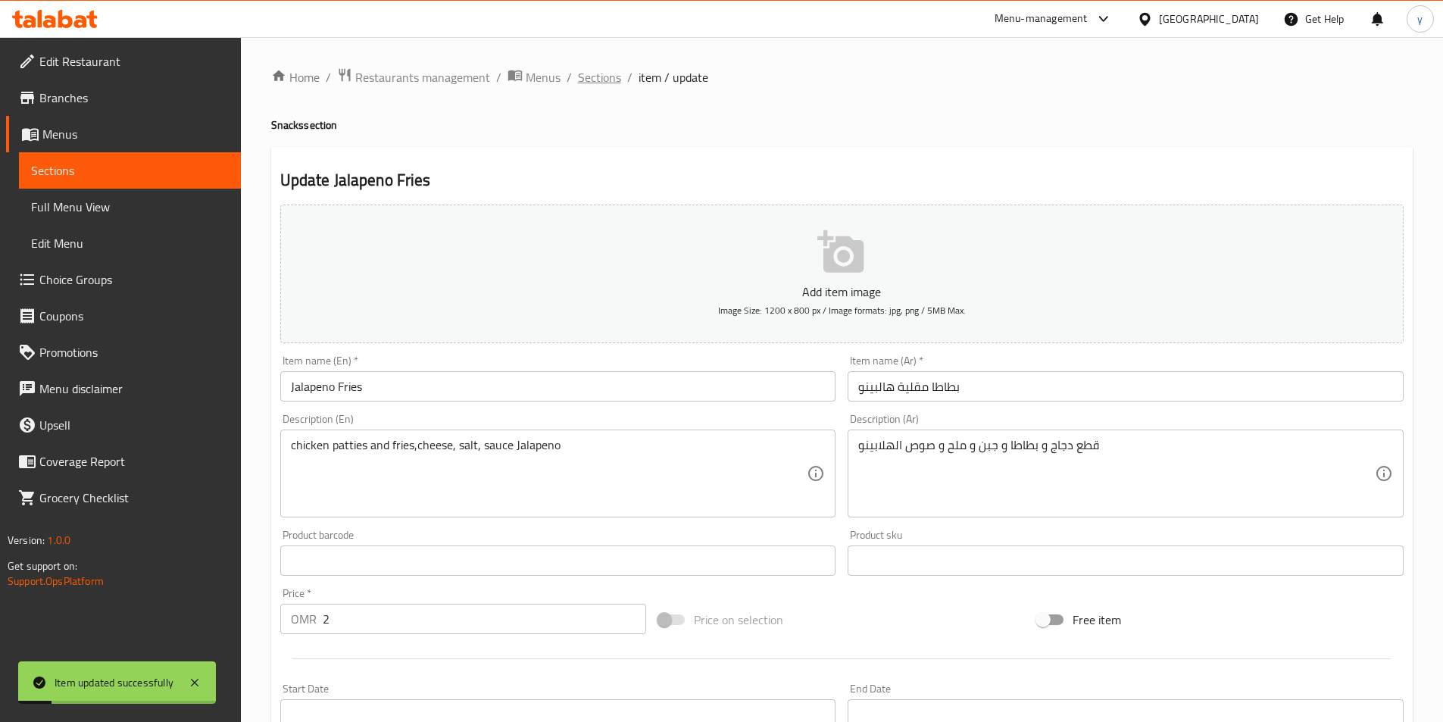
click at [599, 80] on span "Sections" at bounding box center [599, 77] width 43 height 18
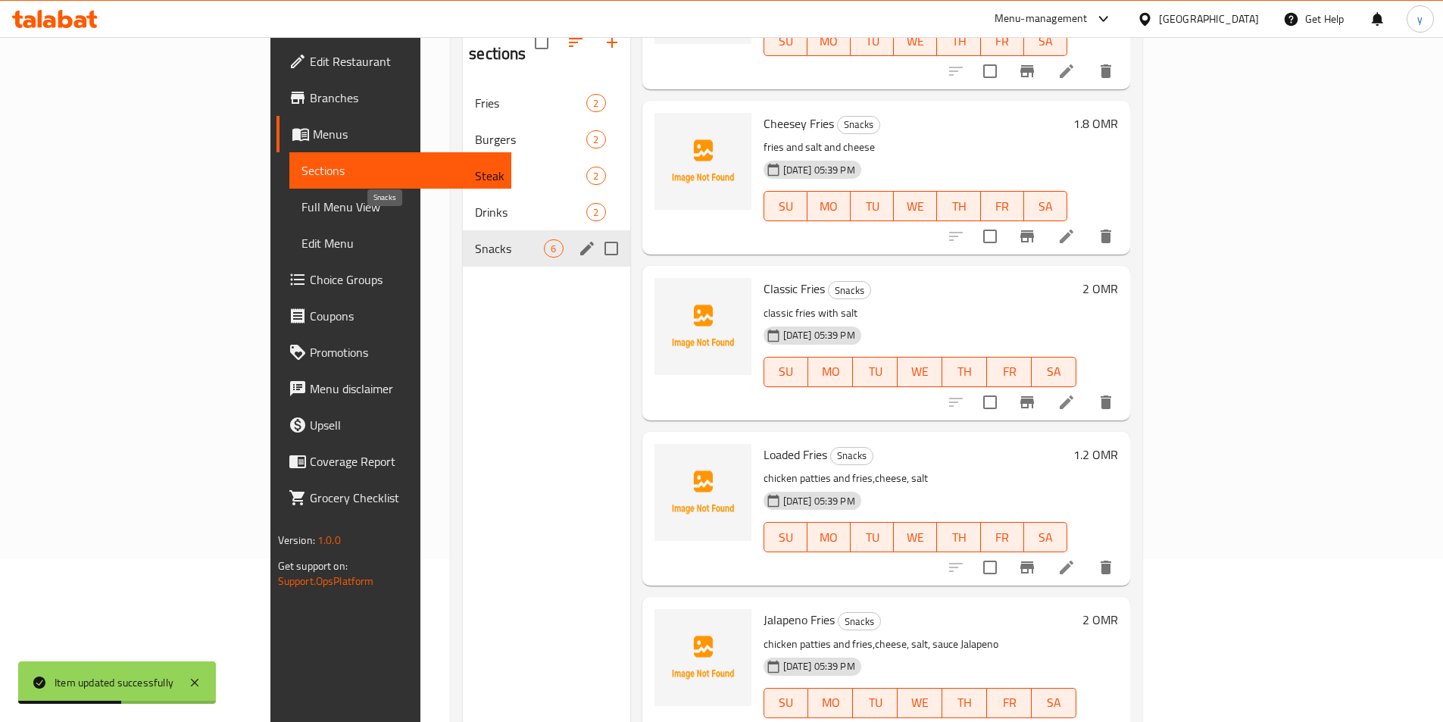
scroll to position [136, 0]
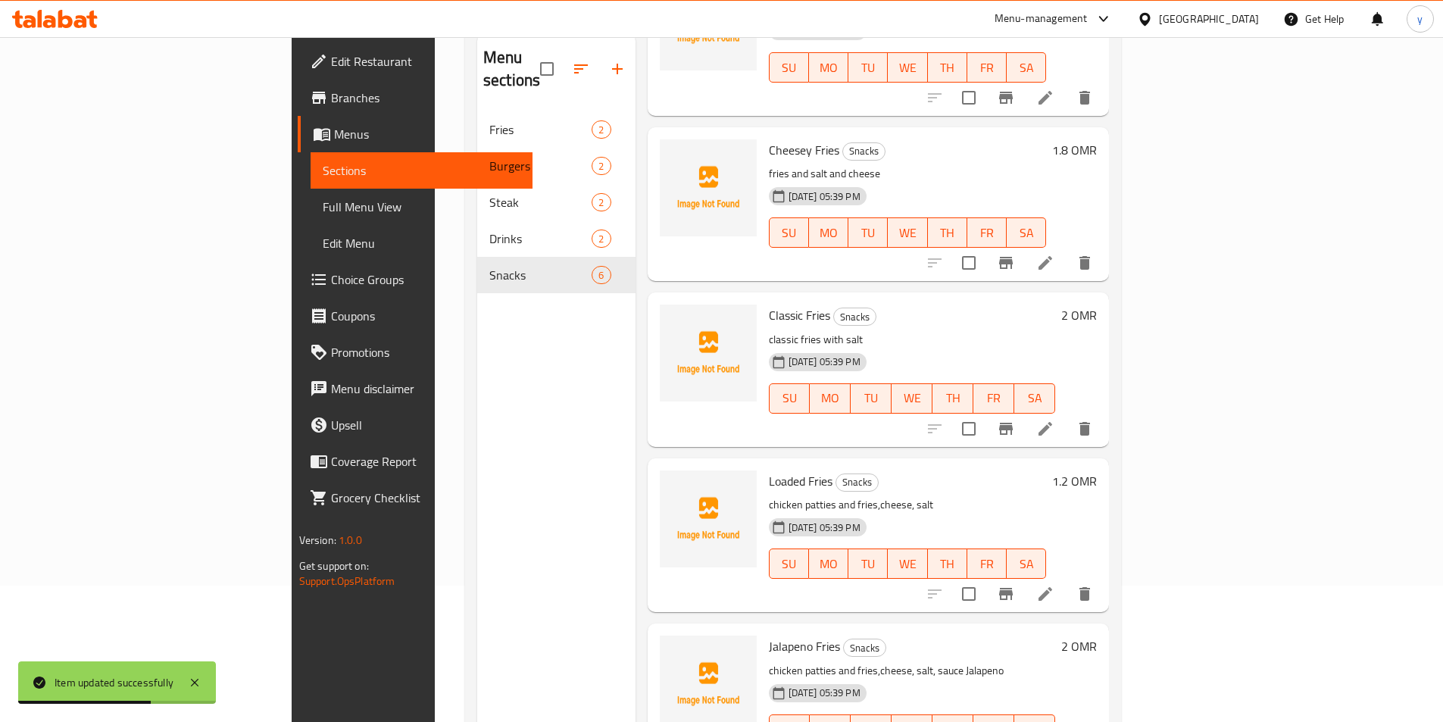
click at [331, 274] on span "Choice Groups" at bounding box center [425, 280] width 189 height 18
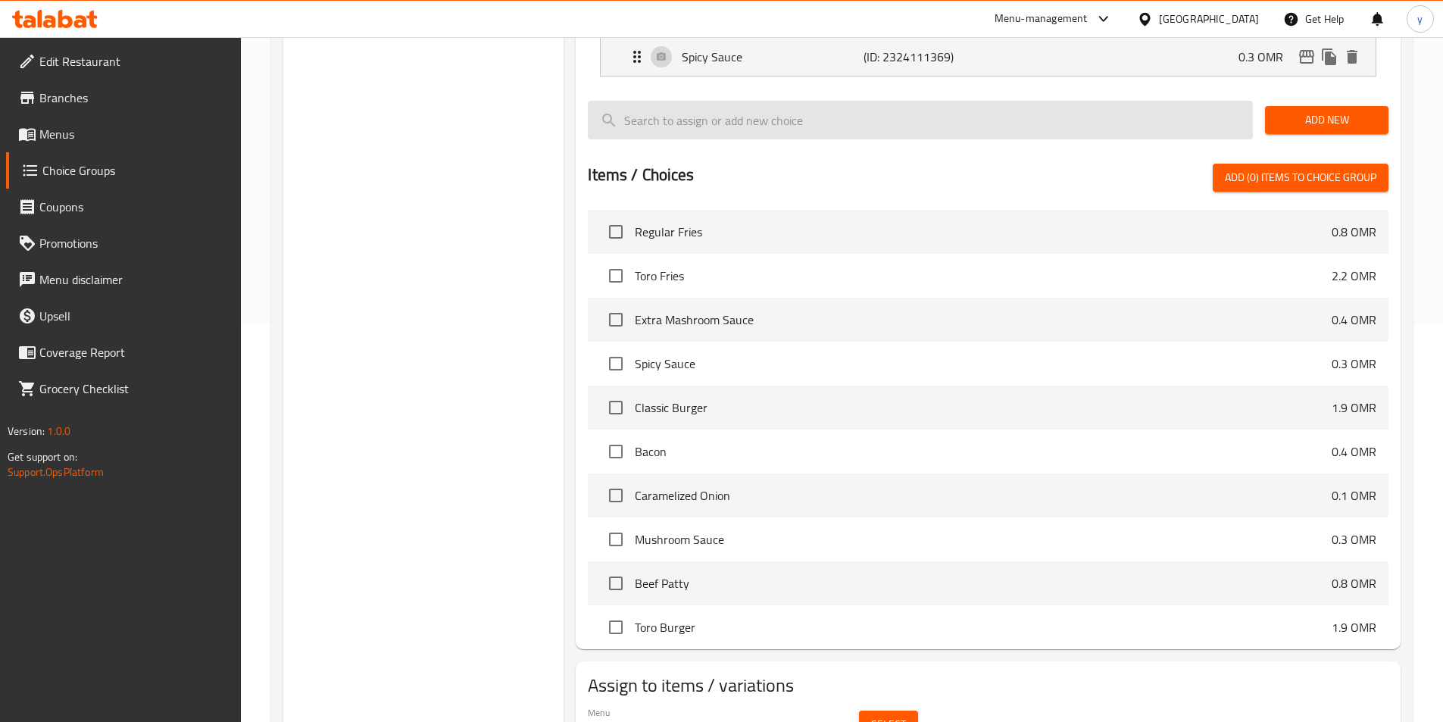
scroll to position [436, 0]
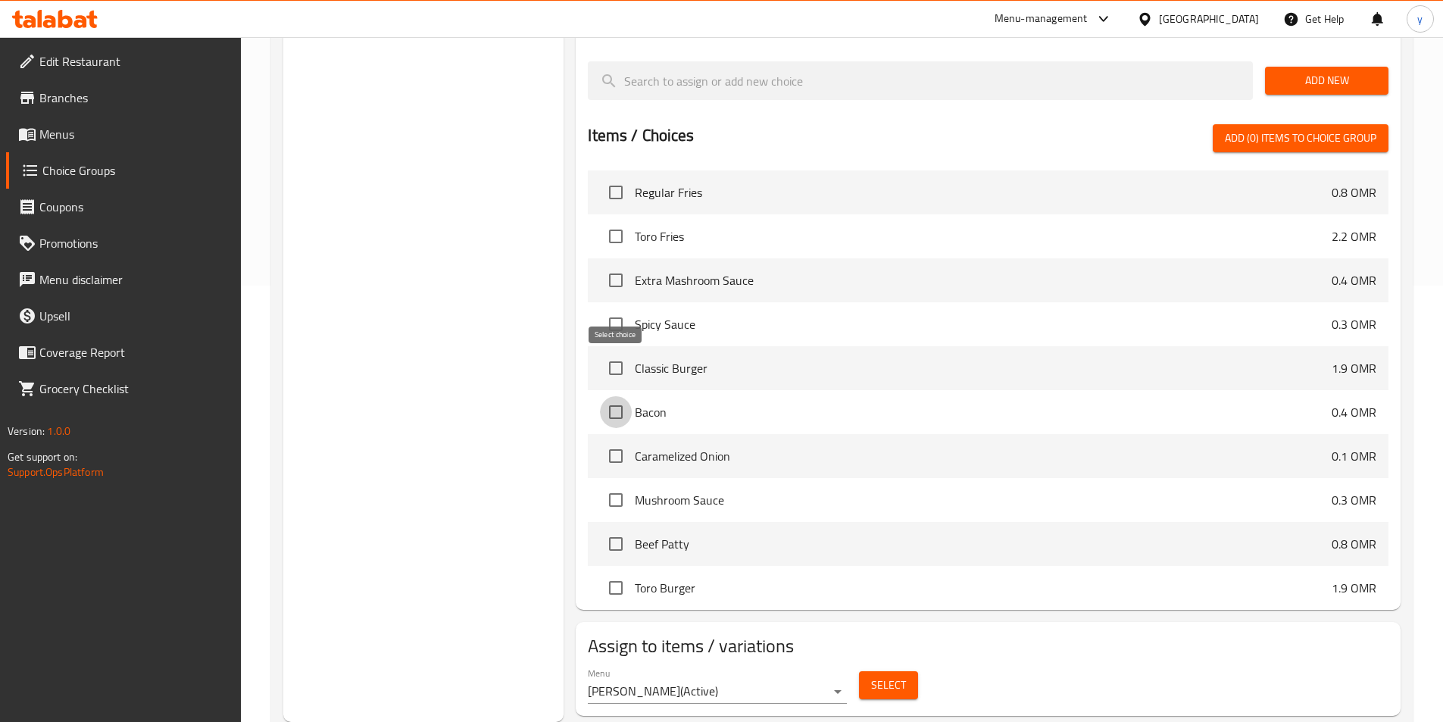
click at [621, 396] on input "checkbox" at bounding box center [616, 412] width 32 height 32
click at [1353, 403] on p "0.4 OMR" at bounding box center [1354, 412] width 45 height 18
click at [642, 403] on span "Bacon" at bounding box center [983, 412] width 697 height 18
click at [618, 396] on input "checkbox" at bounding box center [616, 412] width 32 height 32
checkbox input "false"
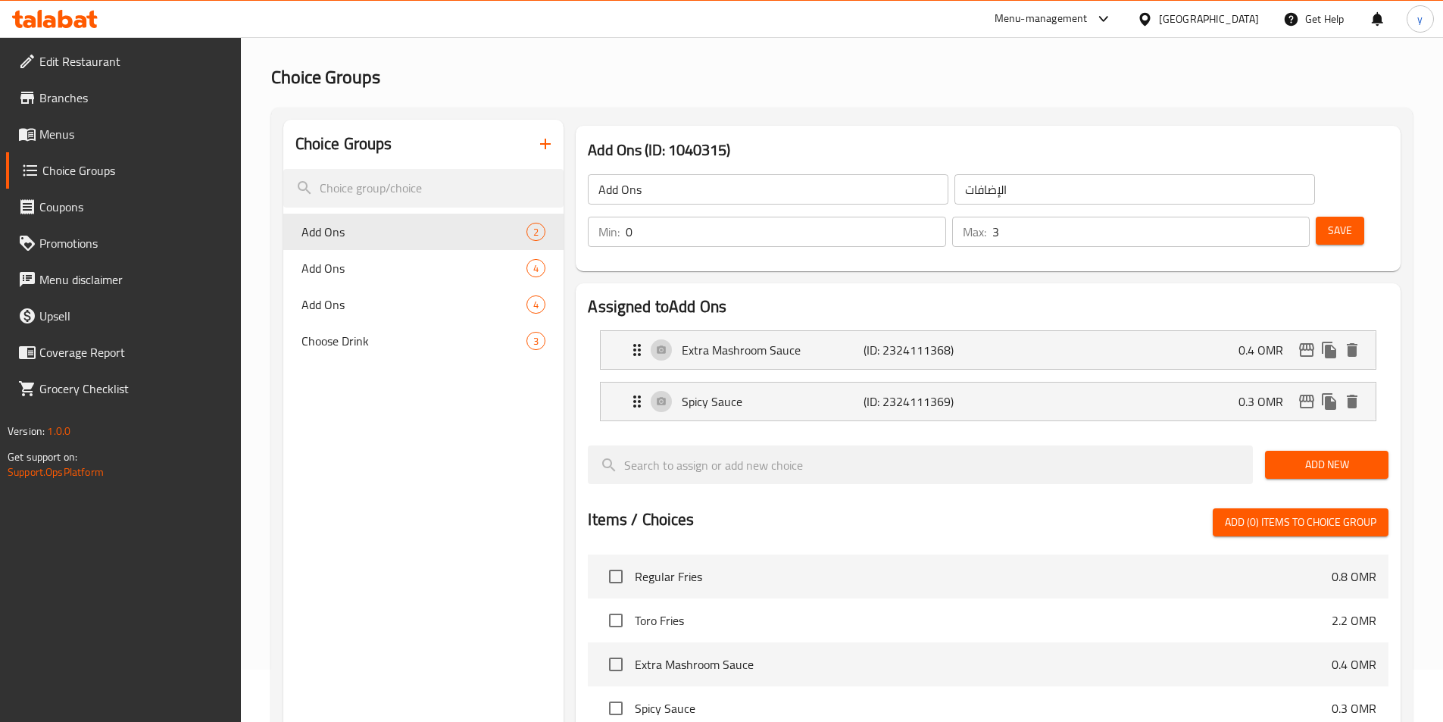
scroll to position [0, 0]
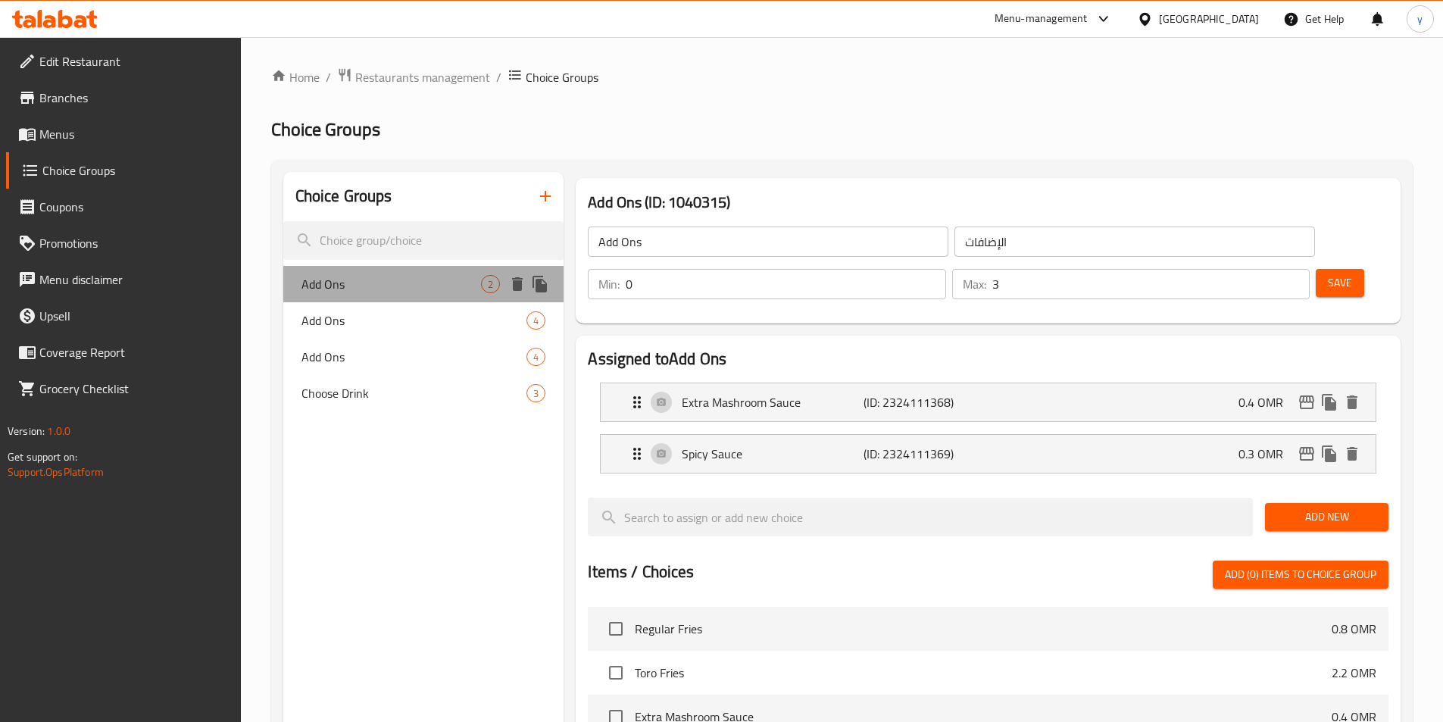
click at [388, 297] on div "Add Ons 2" at bounding box center [423, 284] width 281 height 36
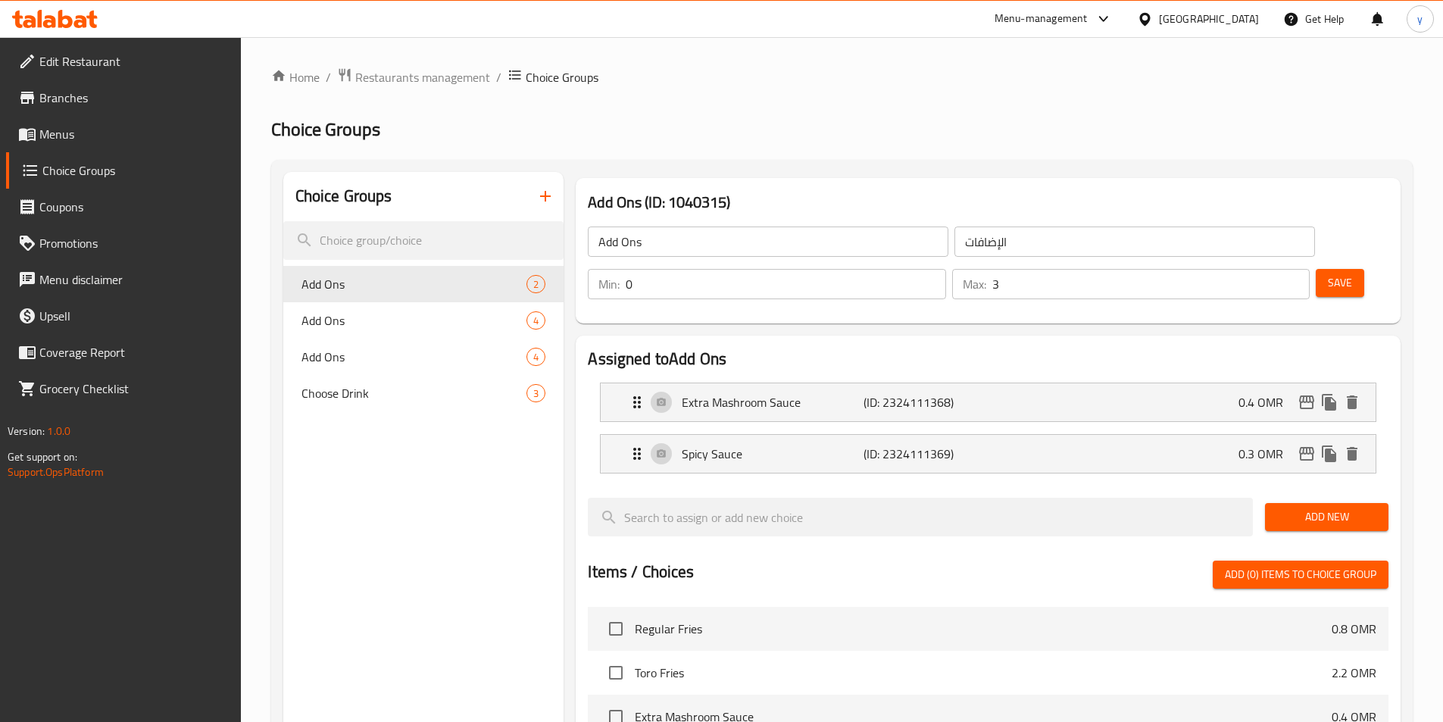
click at [63, 125] on span "Menus" at bounding box center [133, 134] width 189 height 18
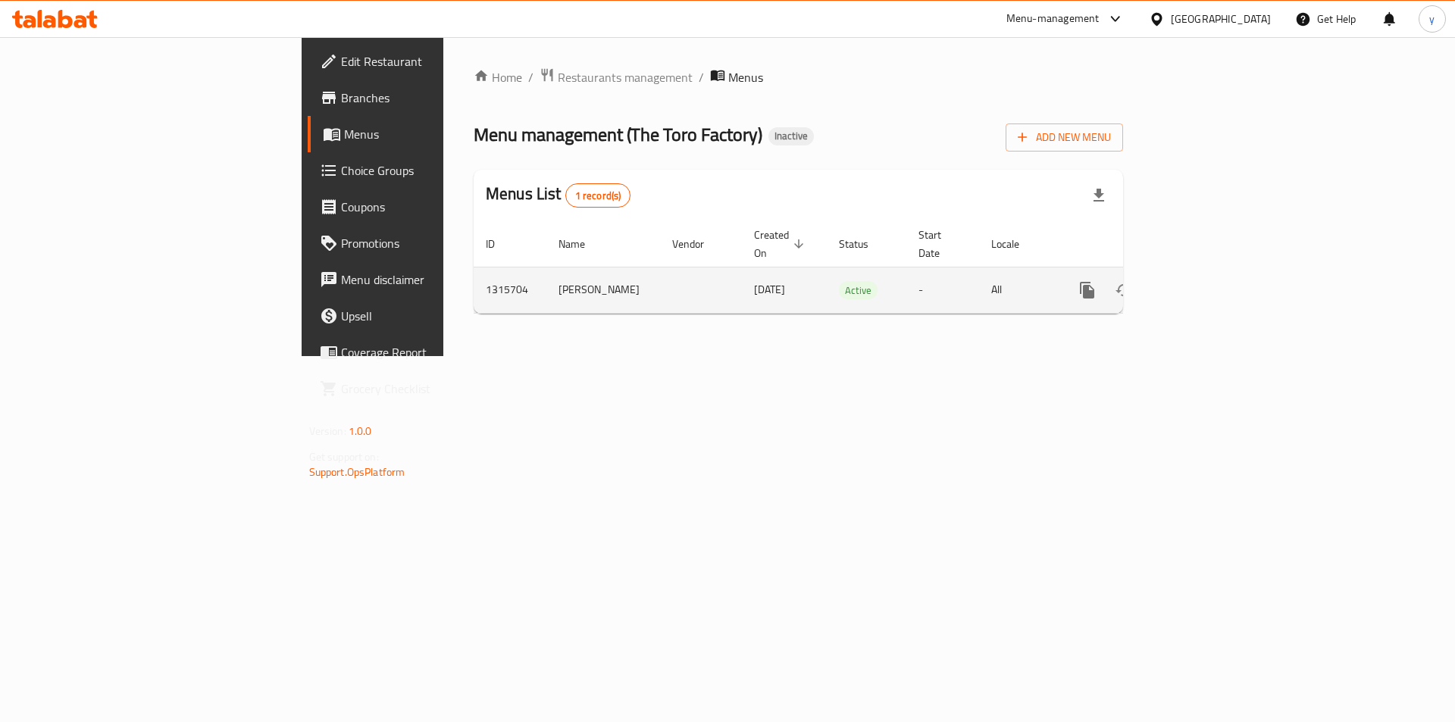
click at [1215, 275] on link "enhanced table" at bounding box center [1196, 290] width 36 height 36
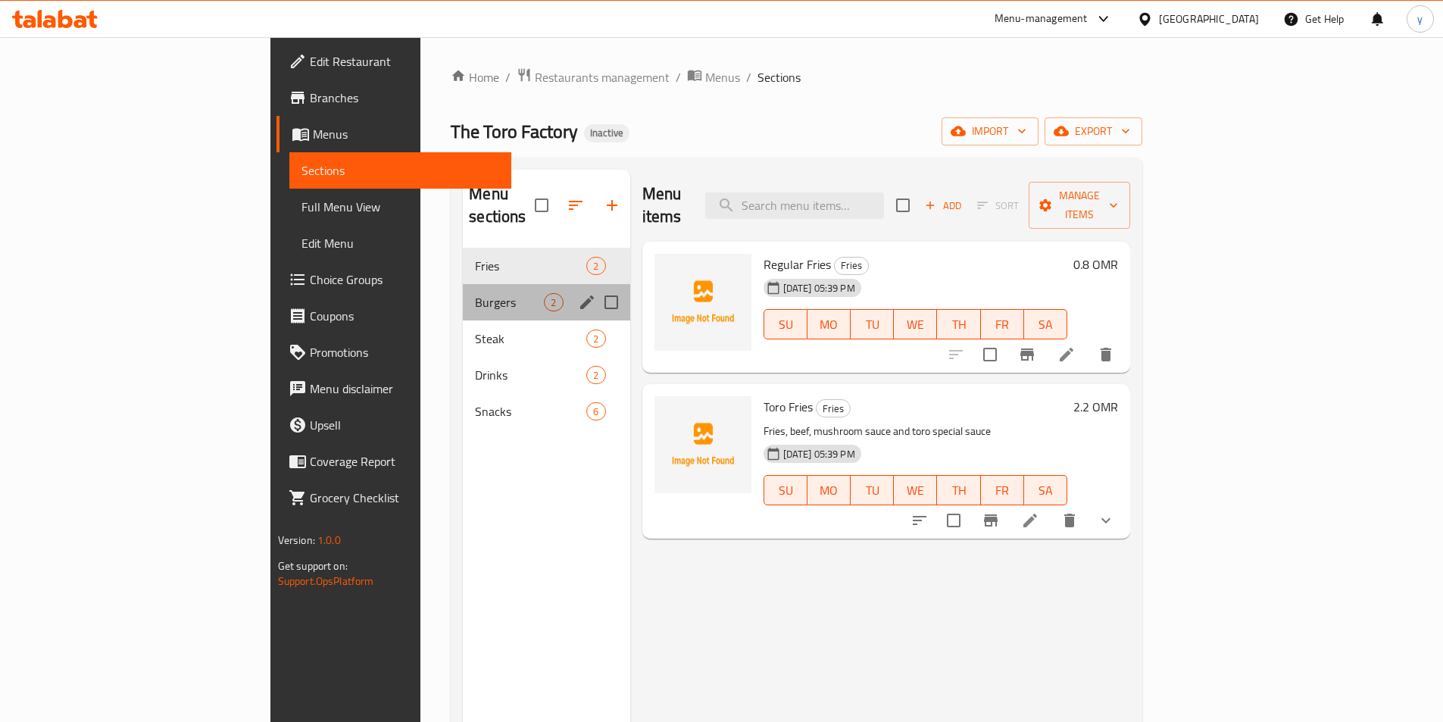
click at [463, 294] on div "Burgers 2" at bounding box center [546, 302] width 167 height 36
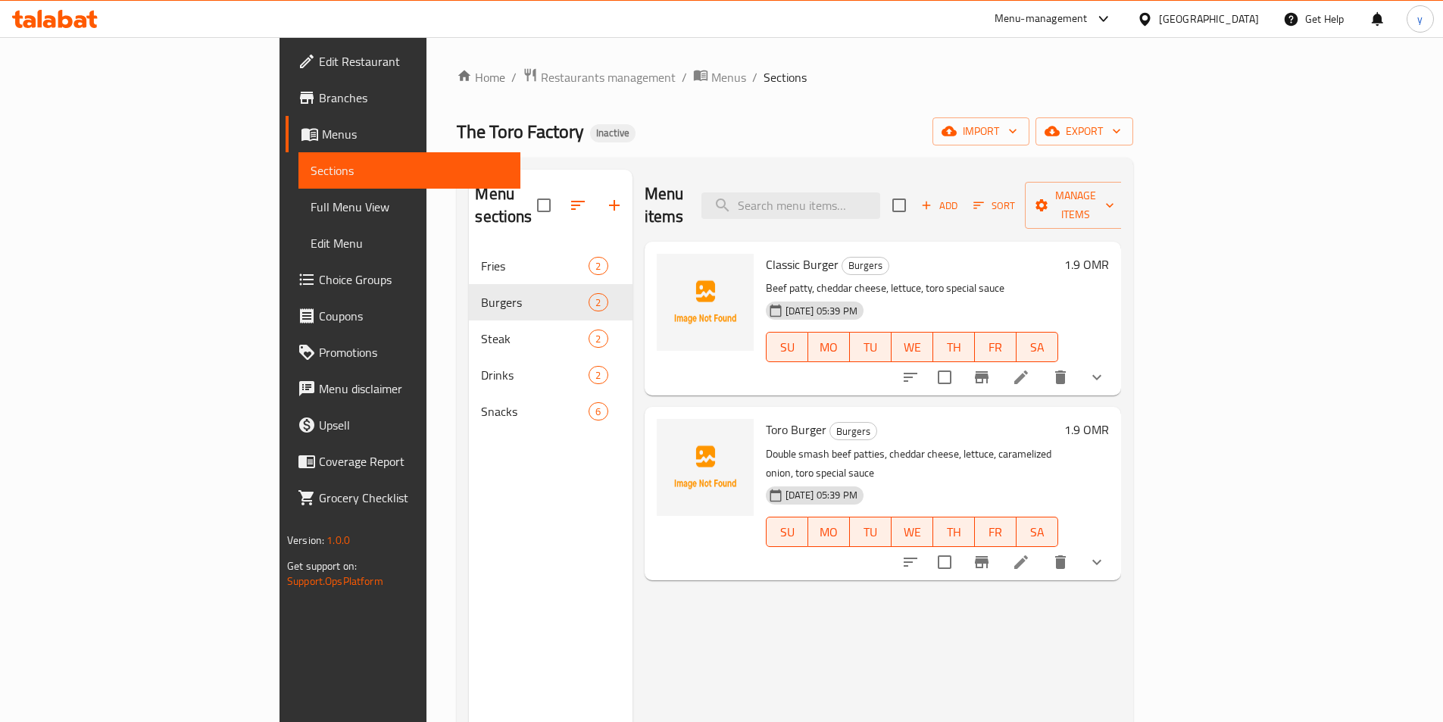
click at [1043, 364] on li at bounding box center [1021, 377] width 42 height 27
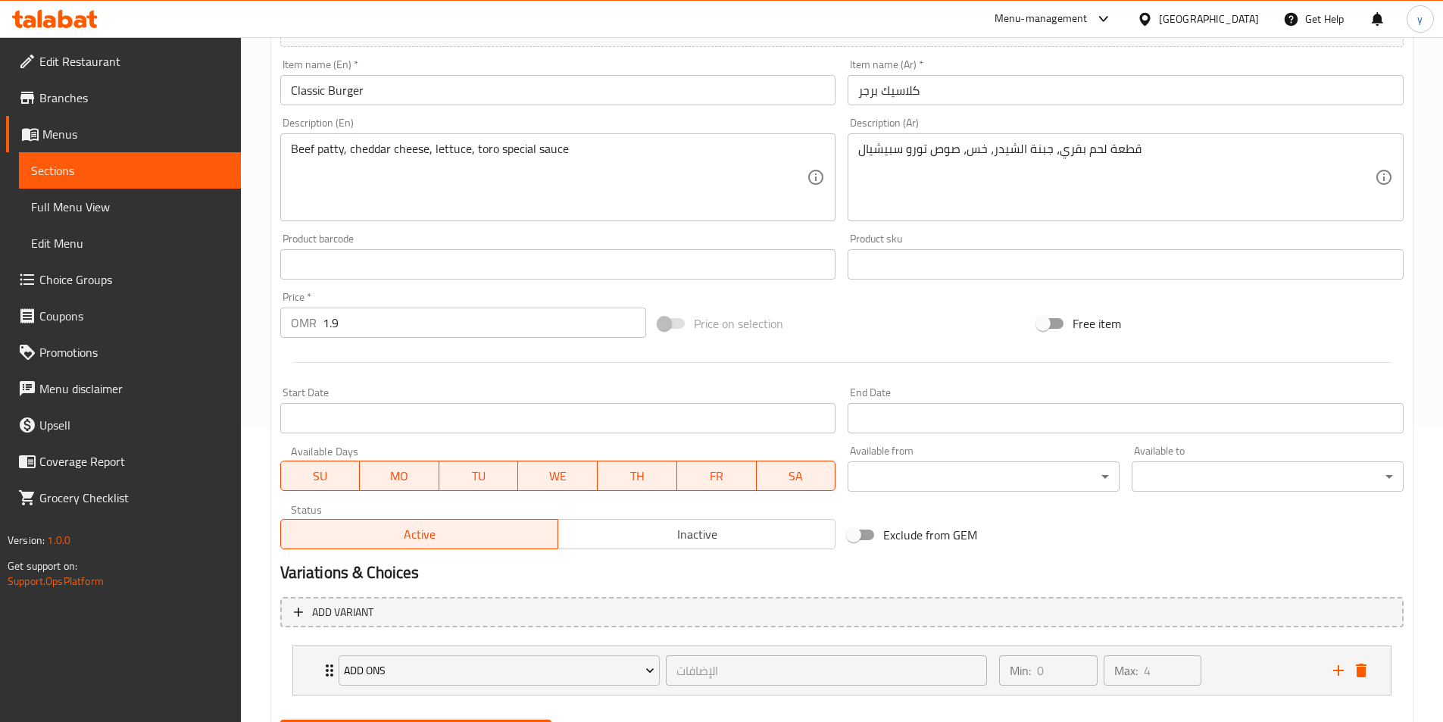
scroll to position [374, 0]
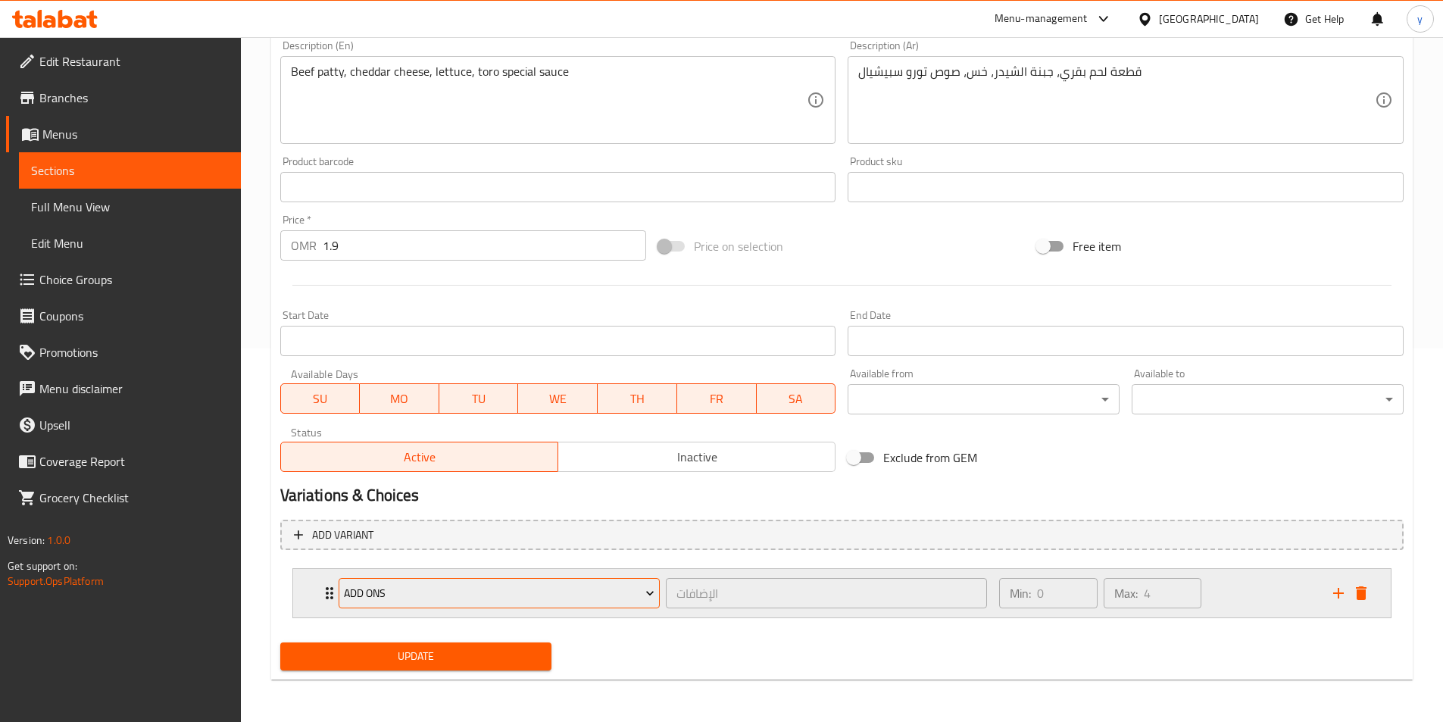
click at [636, 599] on span "Add Ons" at bounding box center [499, 593] width 311 height 19
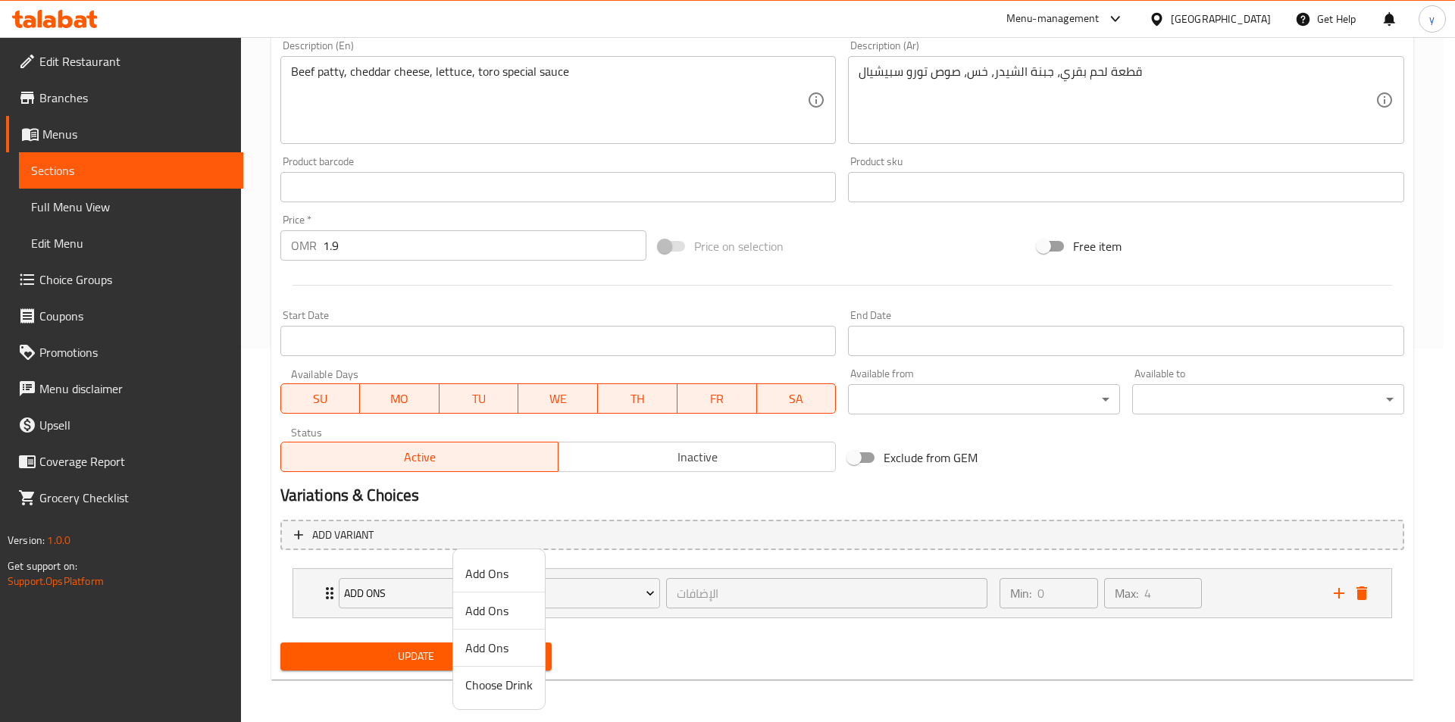
click at [671, 611] on div at bounding box center [727, 361] width 1455 height 722
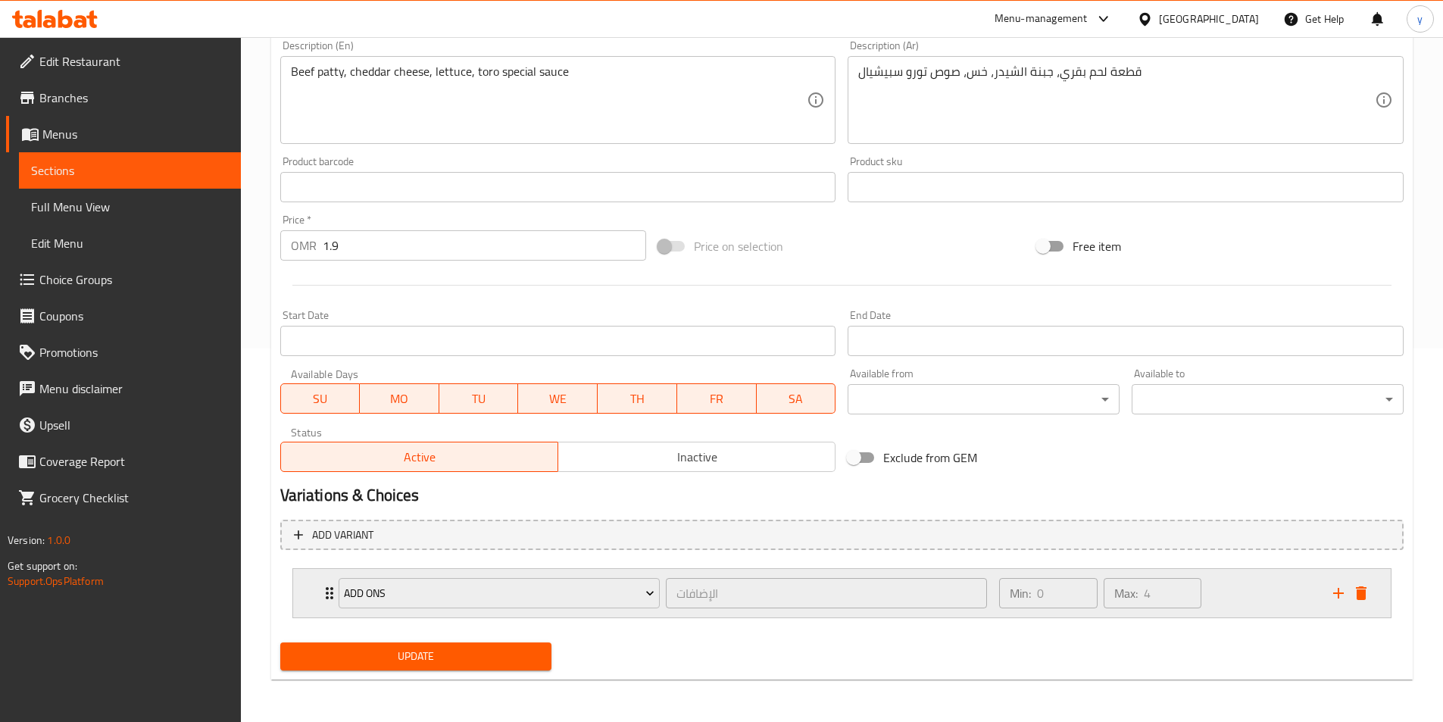
click at [336, 593] on div "Add Ons" at bounding box center [499, 593] width 327 height 36
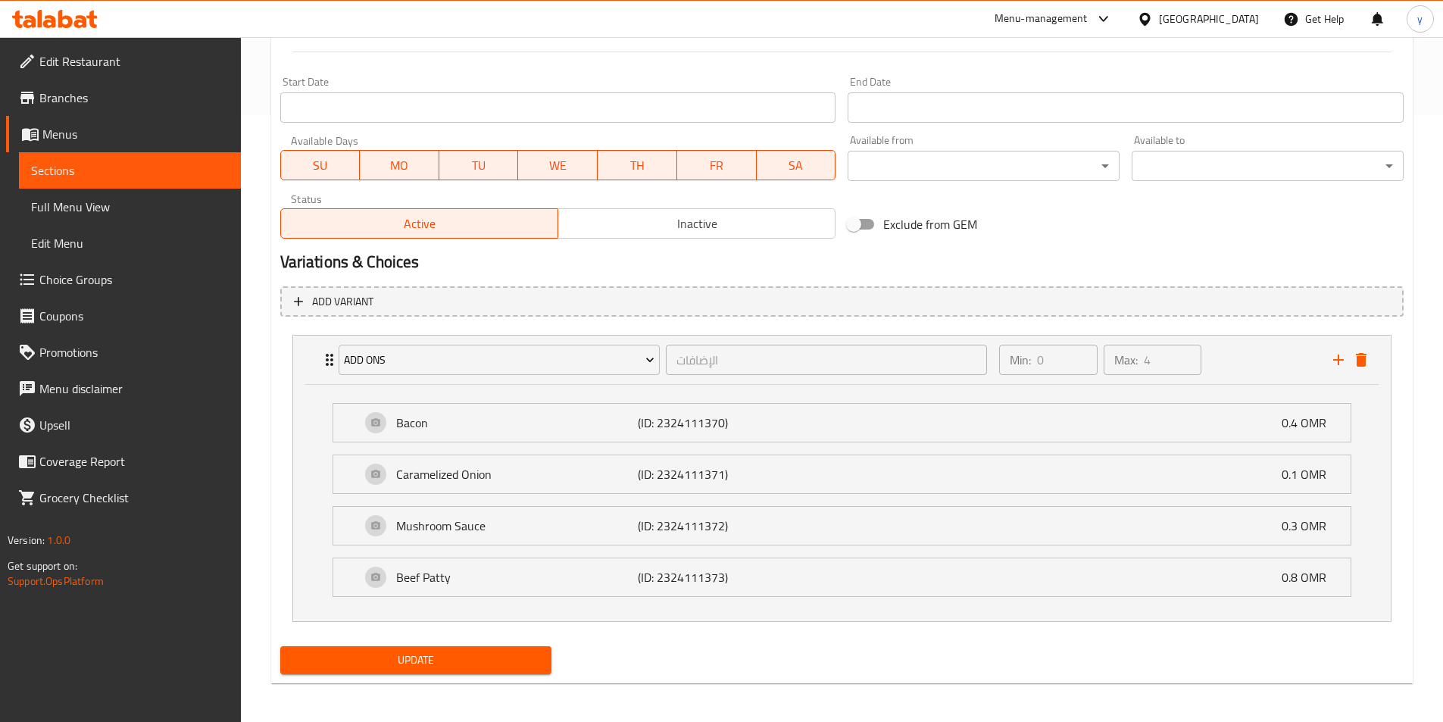
scroll to position [611, 0]
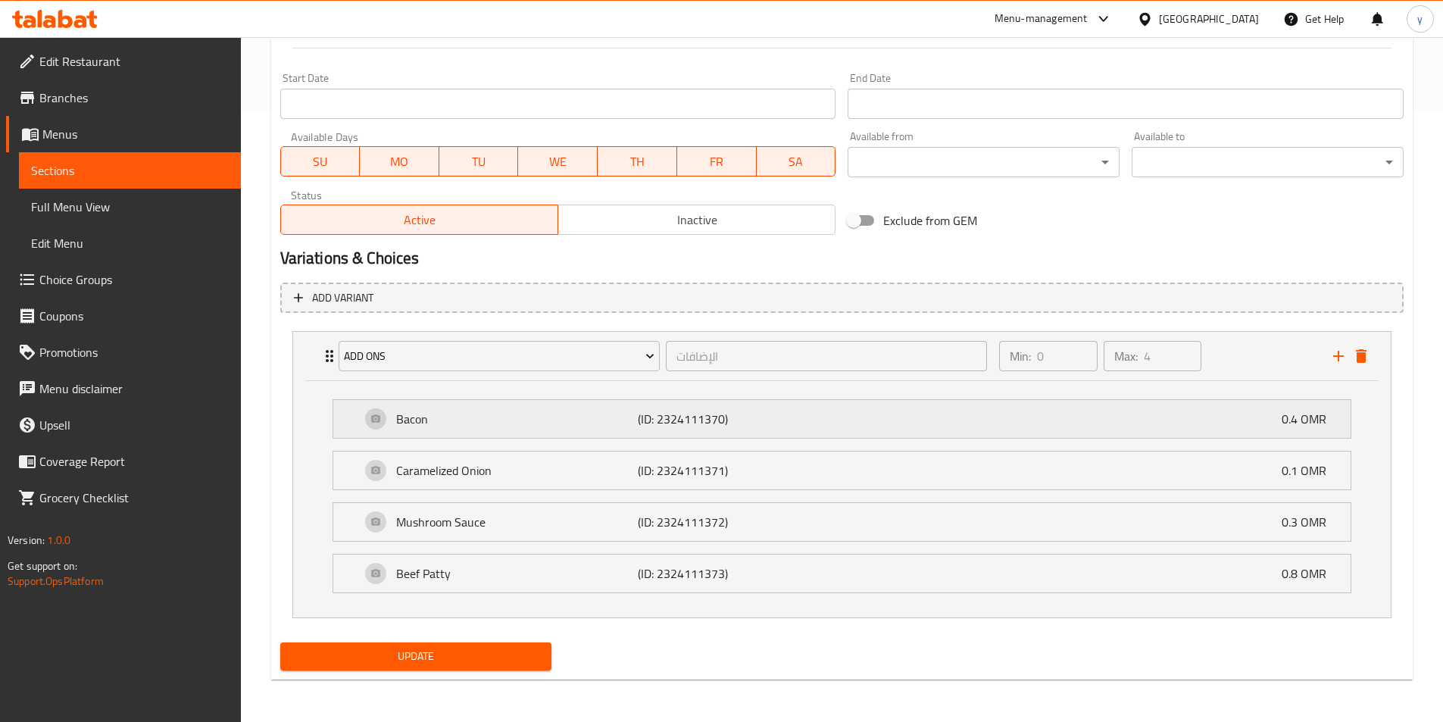
click at [1118, 436] on div "Bacon (ID: 2324111370) 0.4 OMR" at bounding box center [847, 419] width 972 height 38
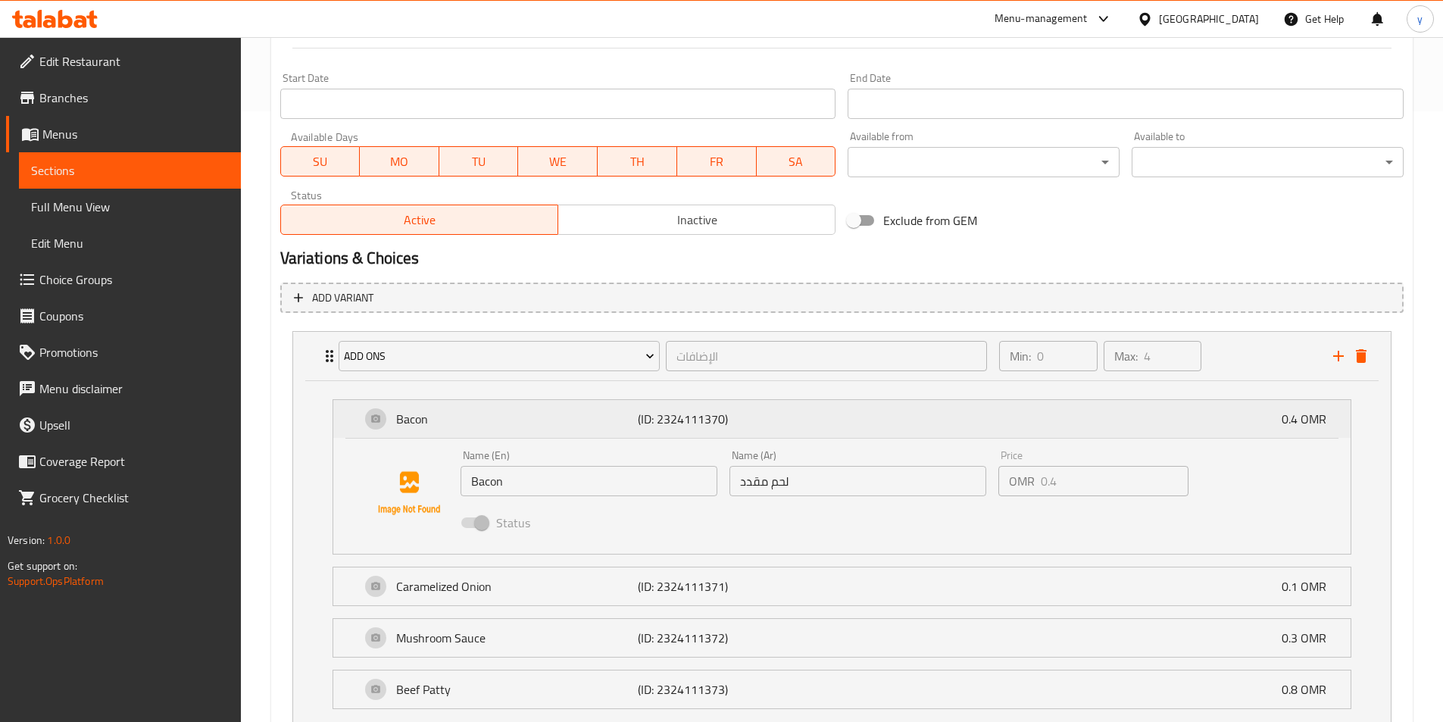
click at [693, 437] on div "Bacon (ID: 2324111370) 0.4 OMR" at bounding box center [847, 419] width 972 height 38
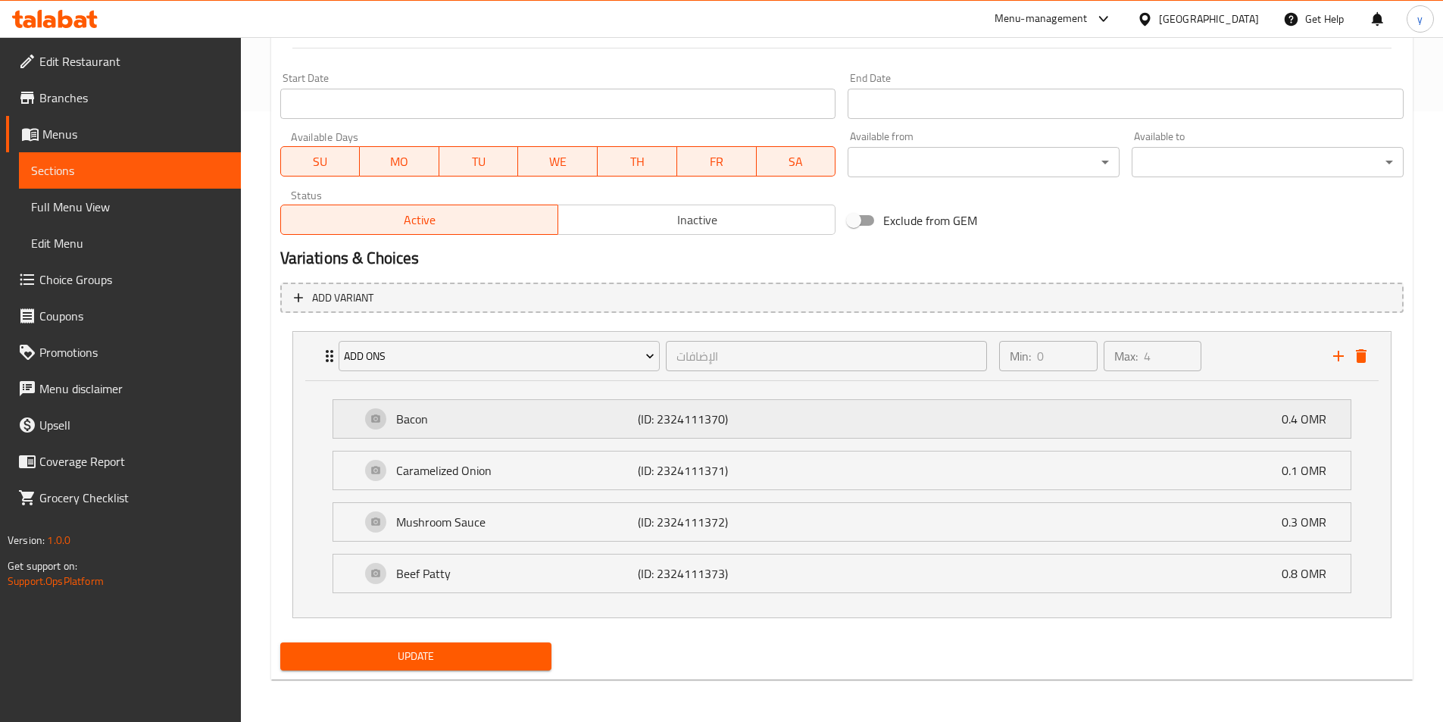
click at [693, 437] on div "Bacon (ID: 2324111370) 0.4 OMR" at bounding box center [847, 419] width 972 height 38
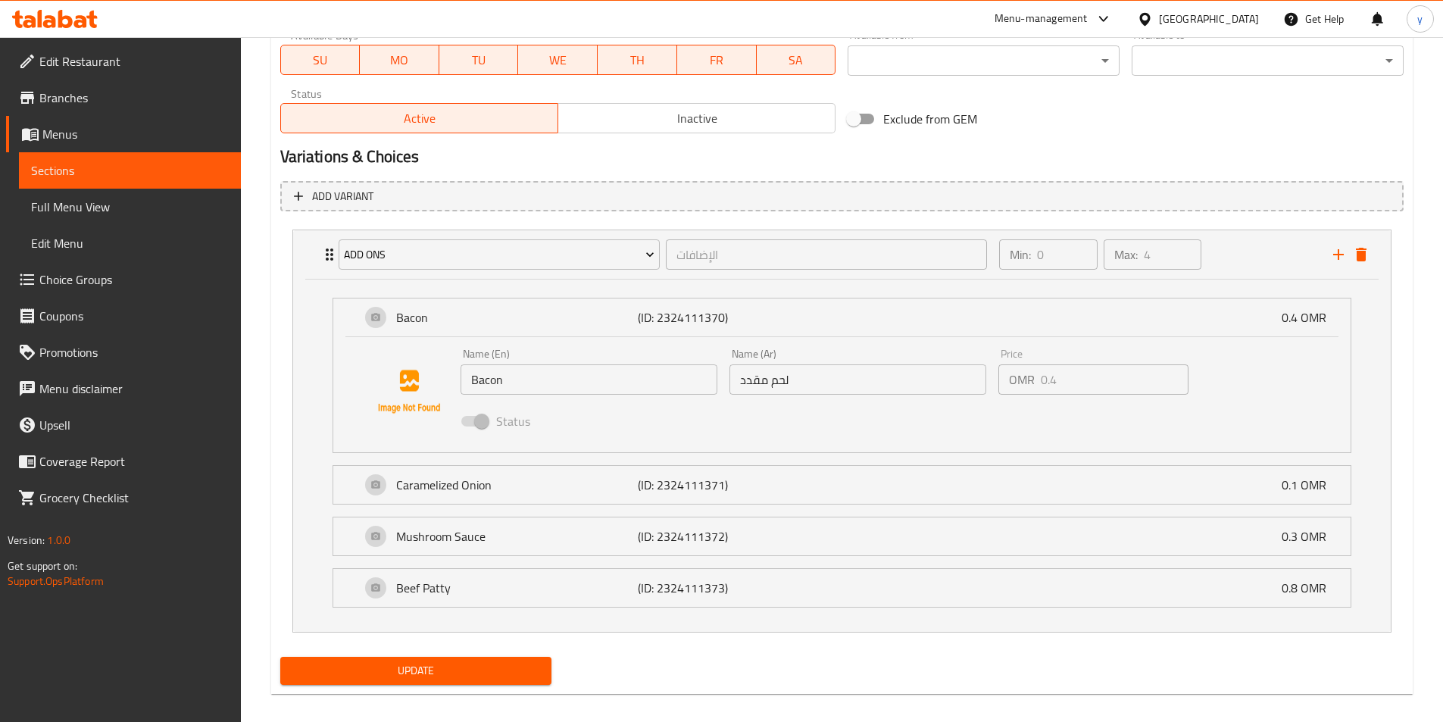
scroll to position [727, 0]
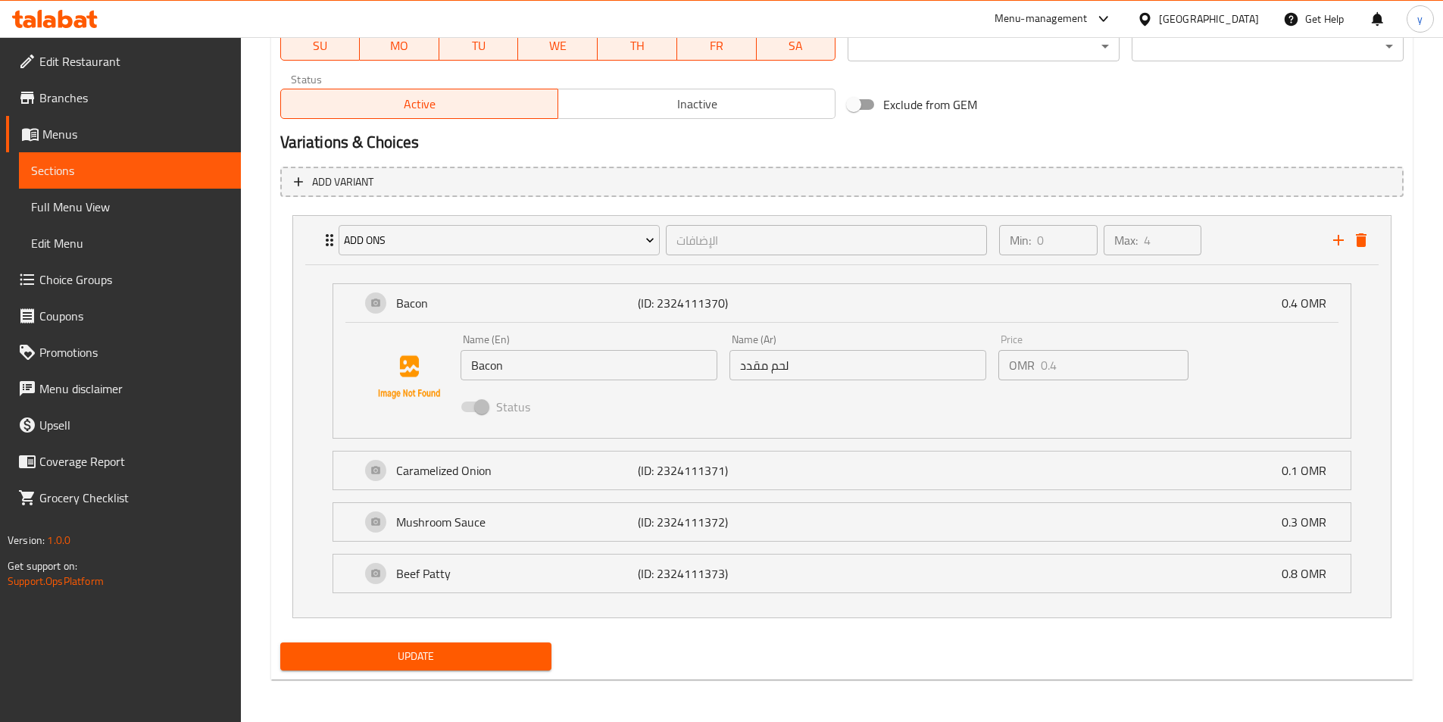
click at [588, 427] on div "Status" at bounding box center [859, 406] width 808 height 41
click at [658, 312] on p "(ID: 2324111370)" at bounding box center [718, 303] width 161 height 18
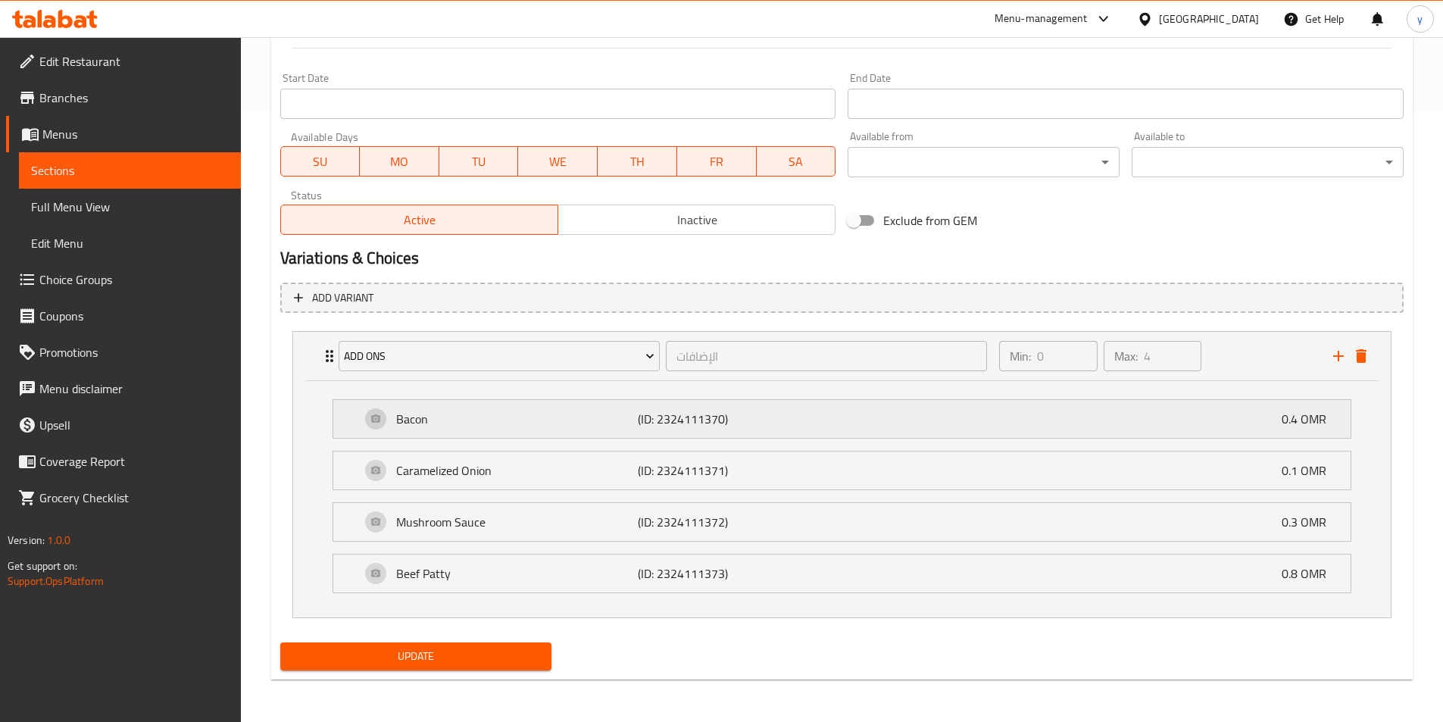
click at [658, 331] on div "Add Ons الإضافات ​ Min: 0 ​ Max: 4 ​ Bacon (ID: 2324111370) 0.4 OMR Name (En) B…" at bounding box center [841, 474] width 1099 height 287
click at [658, 313] on div "Add variant Add Ons الإضافات ​ Min: 0 ​ Max: 4 ​ Bacon (ID: 2324111370) 0.4 OMR…" at bounding box center [842, 457] width 1136 height 361
click at [632, 422] on p "Bacon" at bounding box center [517, 419] width 242 height 18
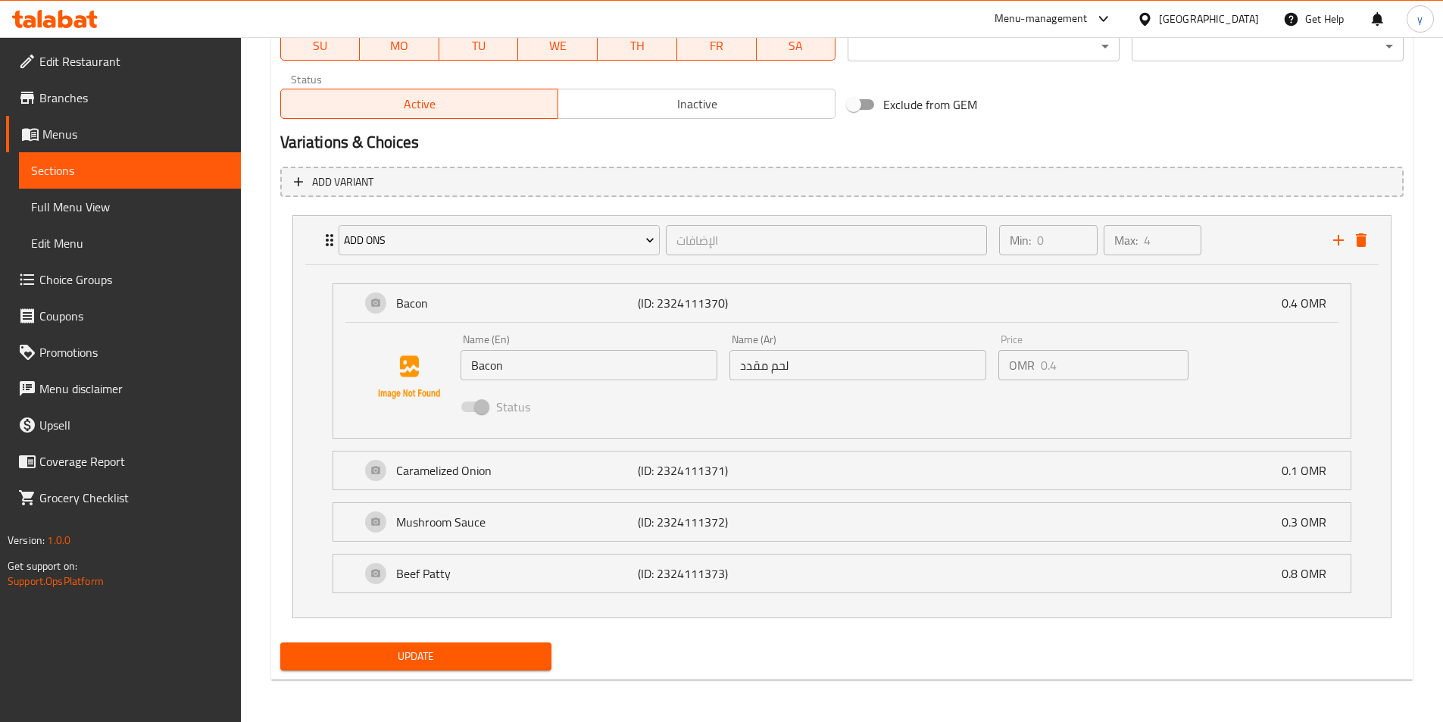
click at [116, 240] on span "Edit Menu" at bounding box center [130, 243] width 198 height 18
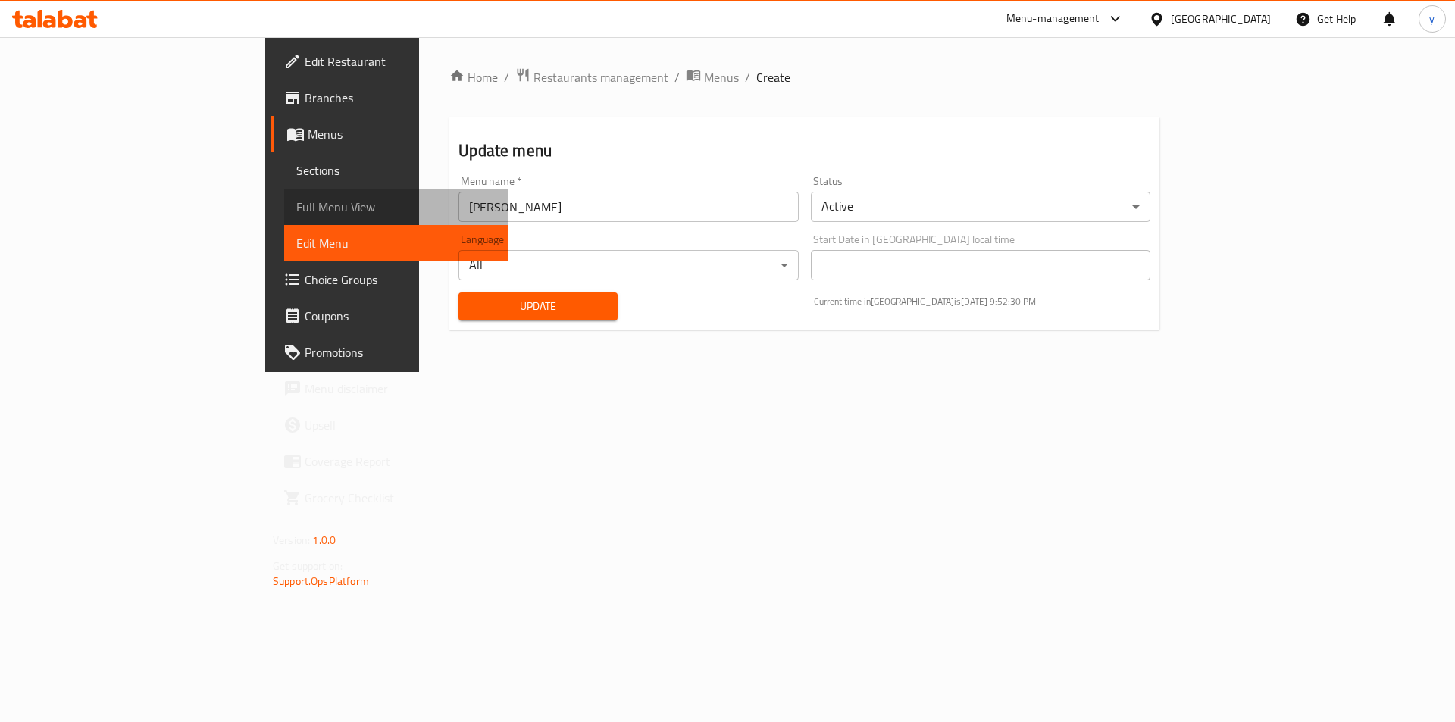
click at [296, 210] on span "Full Menu View" at bounding box center [396, 207] width 200 height 18
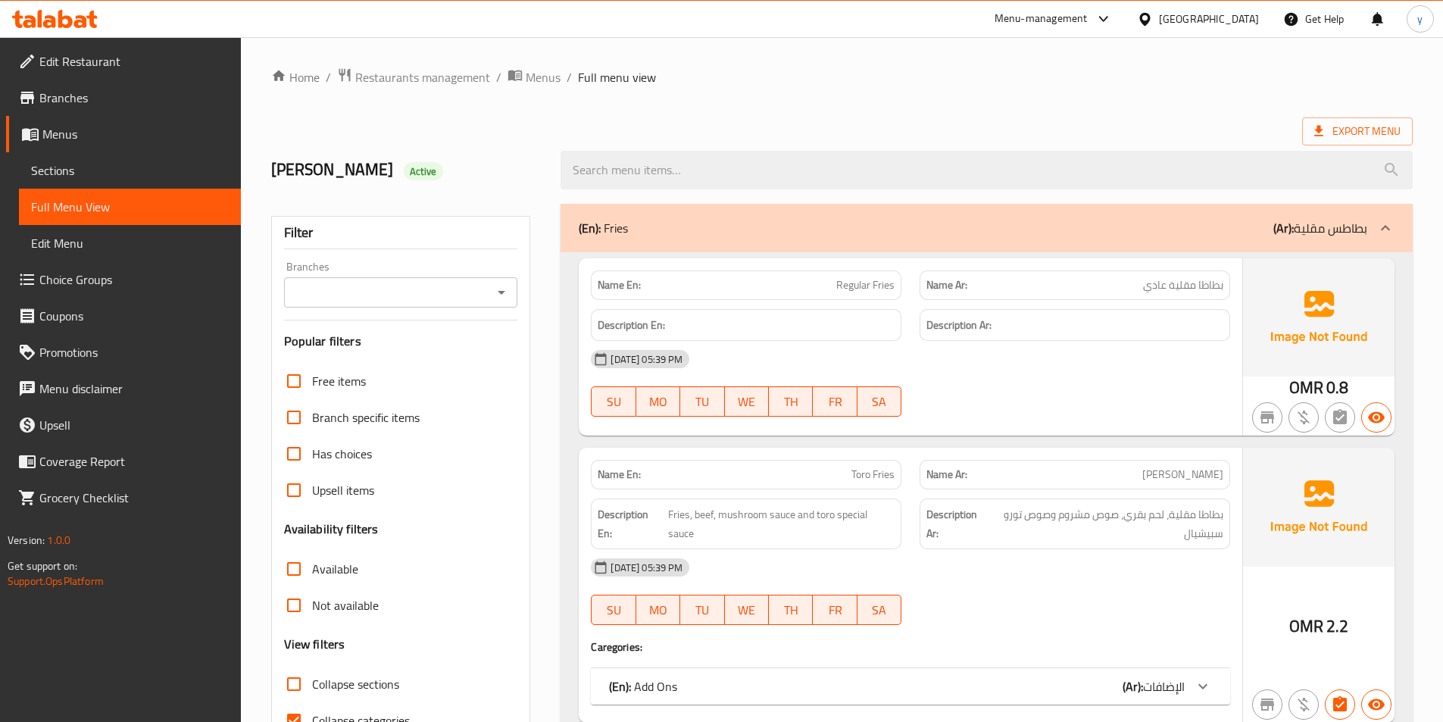
click at [159, 180] on link "Sections" at bounding box center [130, 170] width 222 height 36
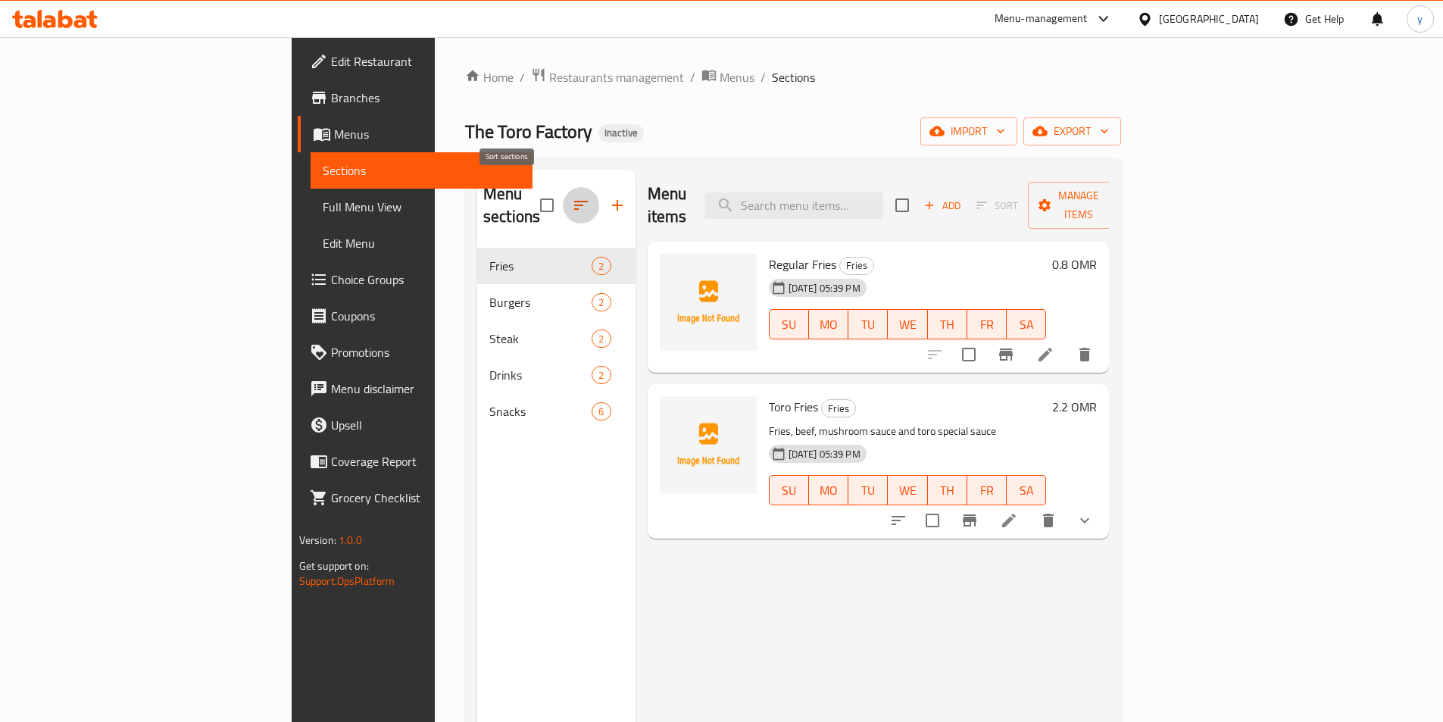
click at [563, 205] on button "button" at bounding box center [581, 205] width 36 height 36
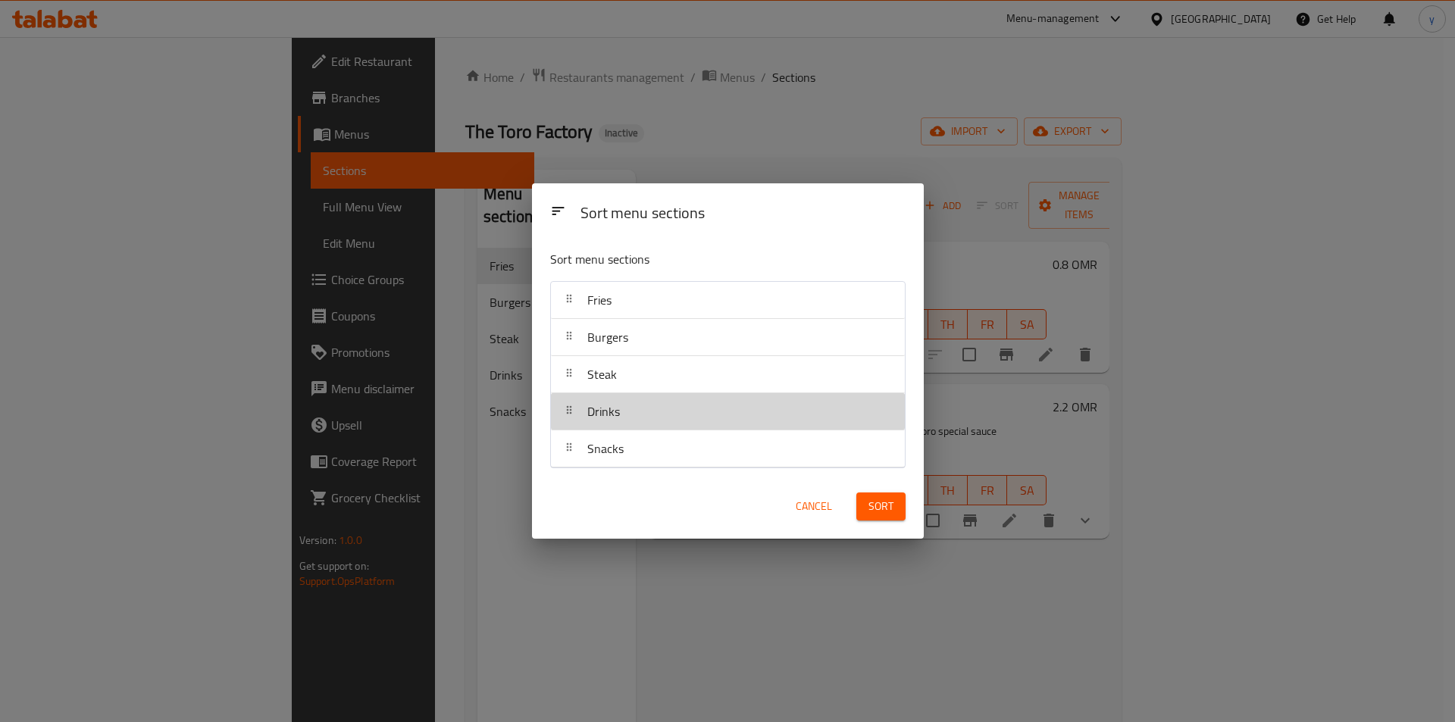
click at [570, 418] on div at bounding box center [569, 411] width 24 height 30
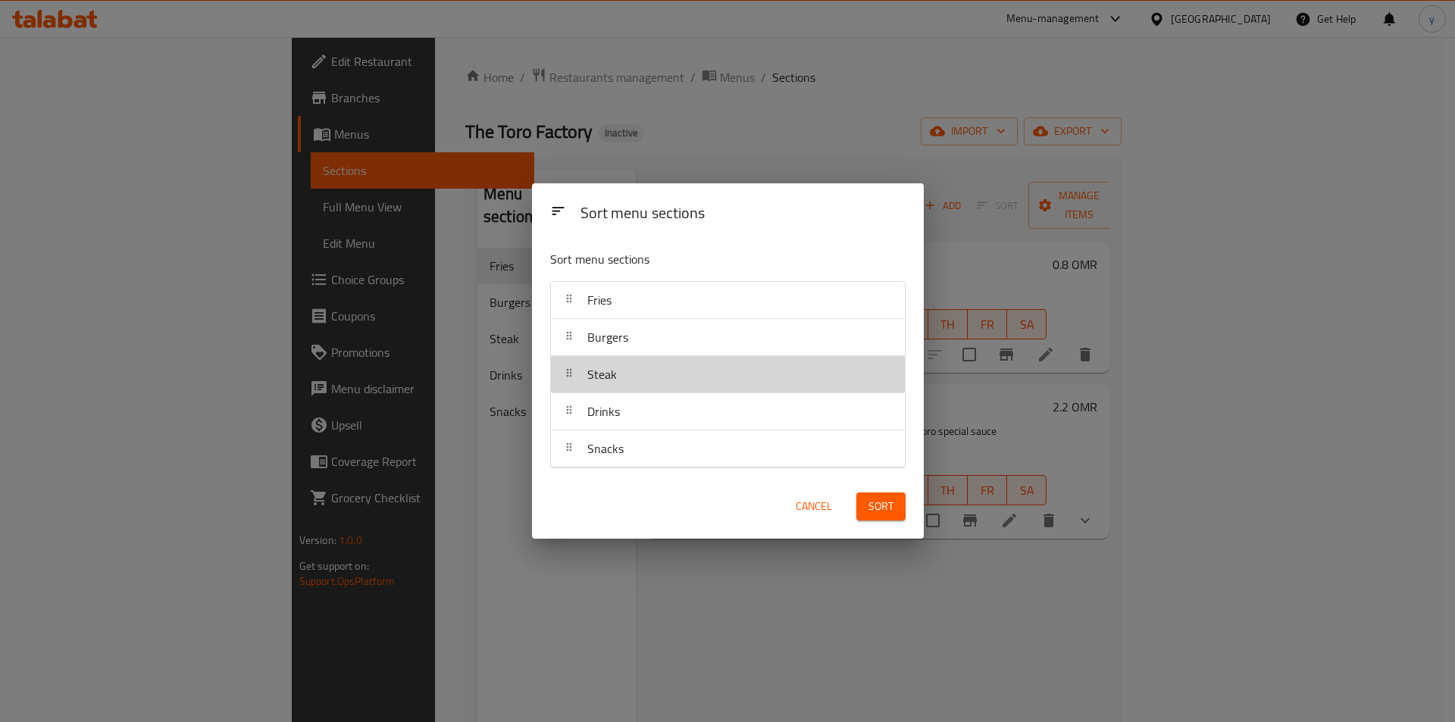
click at [569, 384] on div at bounding box center [569, 374] width 24 height 30
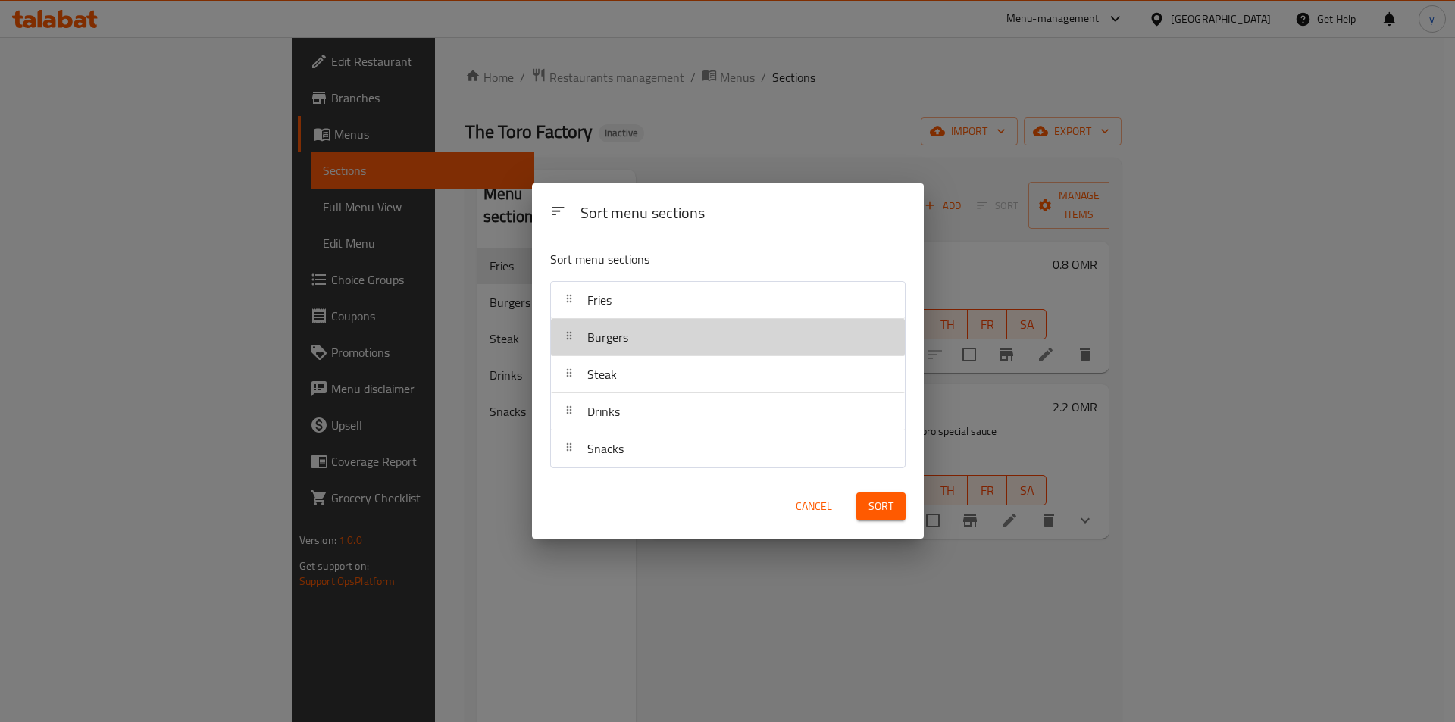
click at [584, 344] on div "Burgers" at bounding box center [607, 337] width 53 height 36
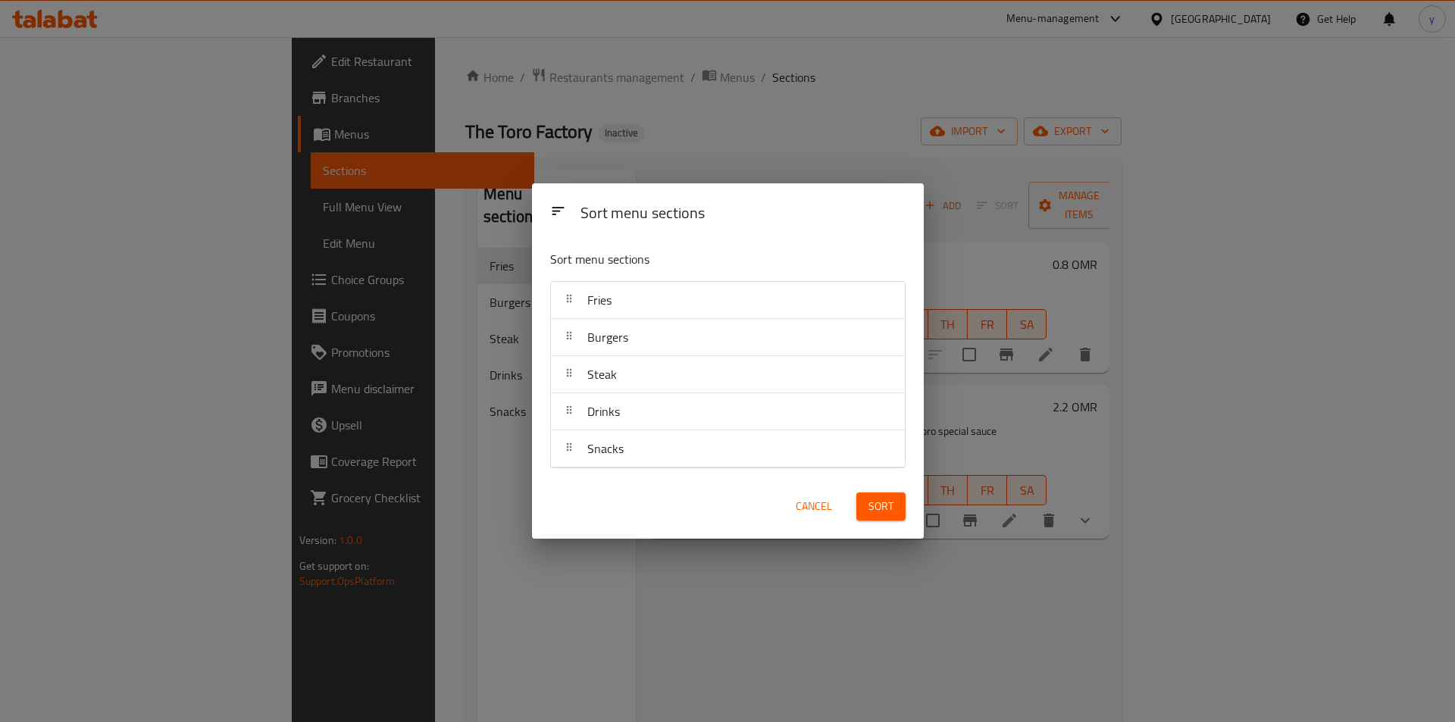
click at [659, 346] on div "Burgers" at bounding box center [728, 337] width 342 height 36
click at [759, 321] on div "Burgers" at bounding box center [728, 337] width 342 height 36
click at [769, 300] on div "Fries" at bounding box center [728, 300] width 342 height 36
click at [423, 522] on div "Sort menu sections Sort menu sections Fries Burgers Steak Drinks Snacks Cancel …" at bounding box center [727, 361] width 1455 height 722
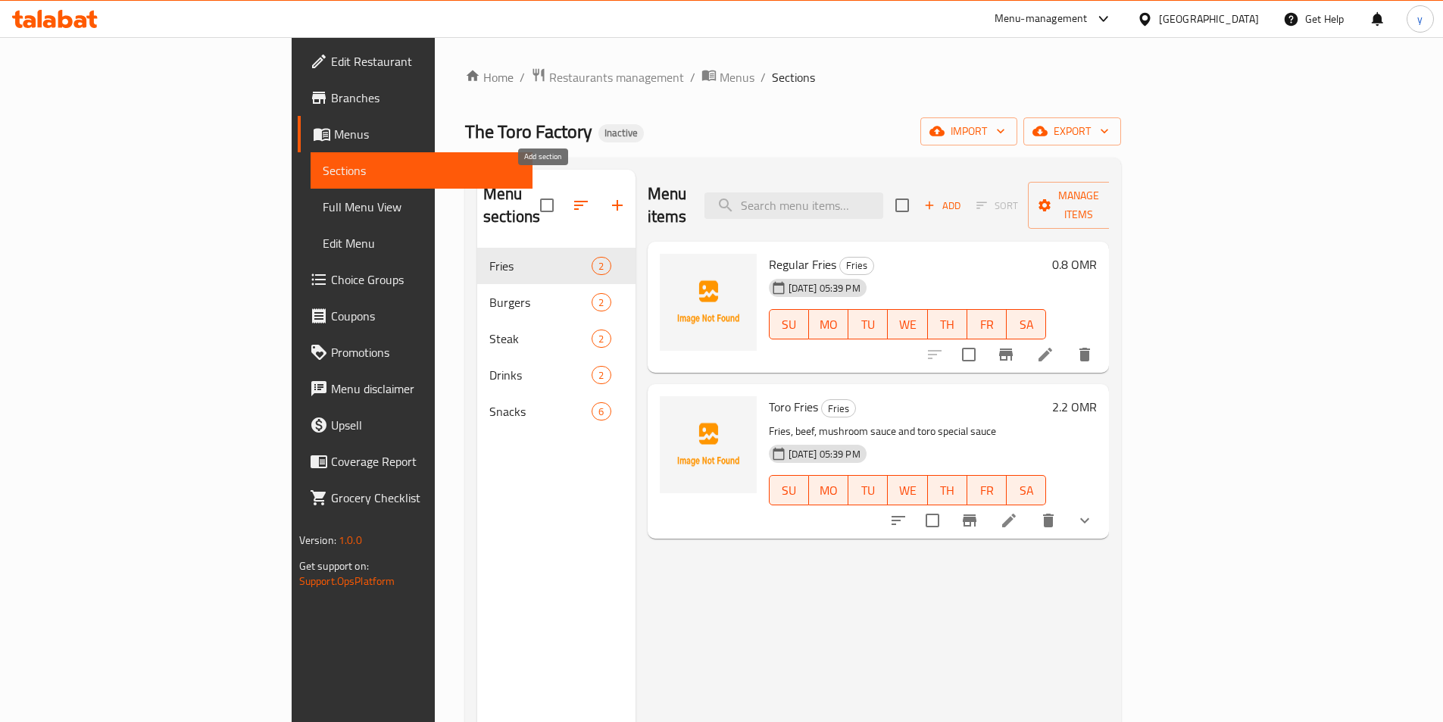
click at [599, 202] on button "button" at bounding box center [617, 205] width 36 height 36
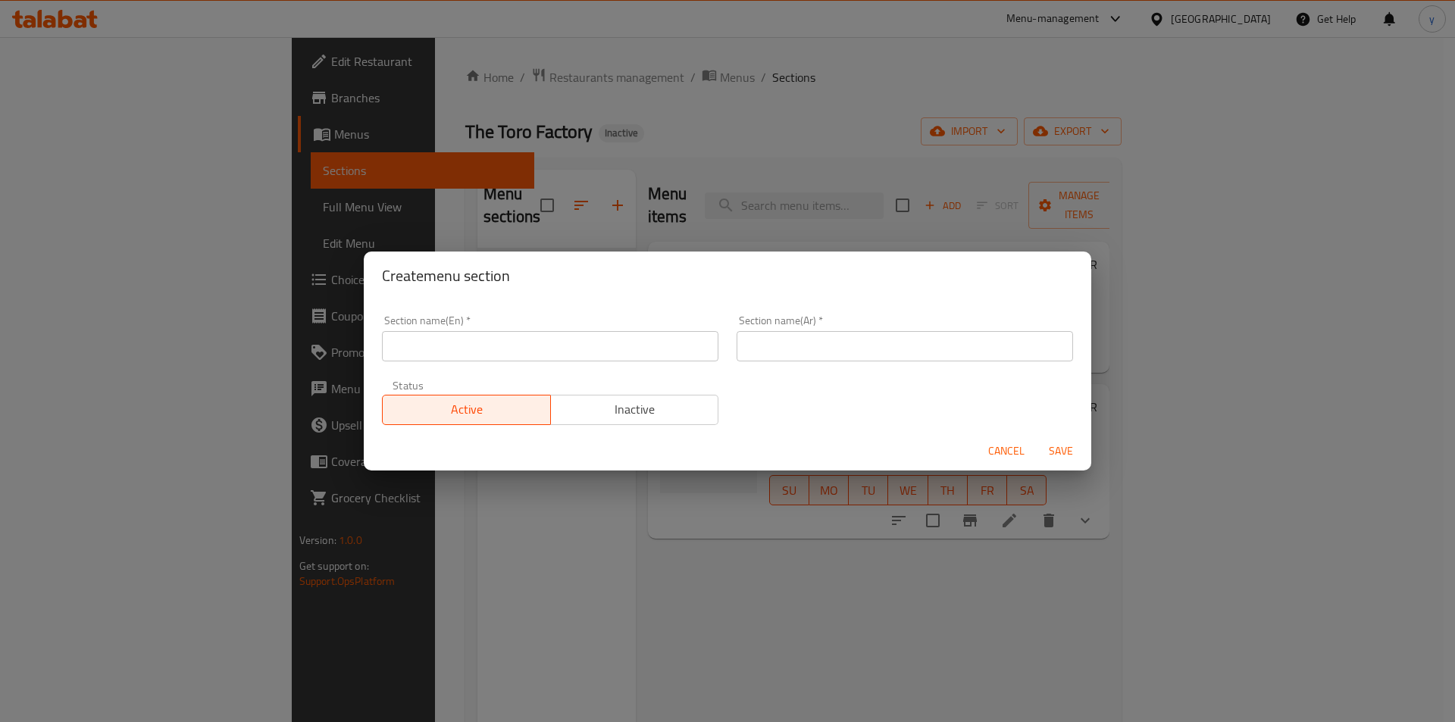
click at [998, 449] on span "Cancel" at bounding box center [1006, 451] width 36 height 19
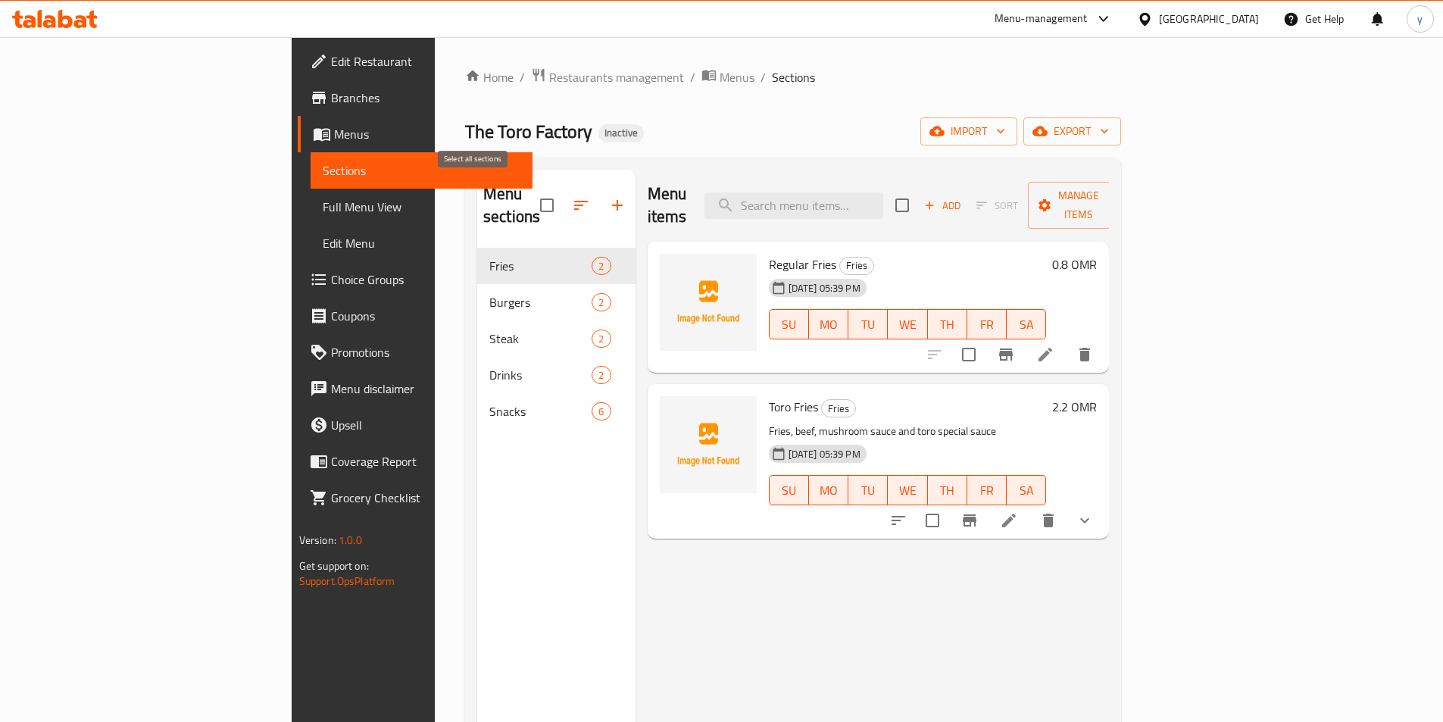
click at [531, 195] on input "checkbox" at bounding box center [547, 205] width 32 height 32
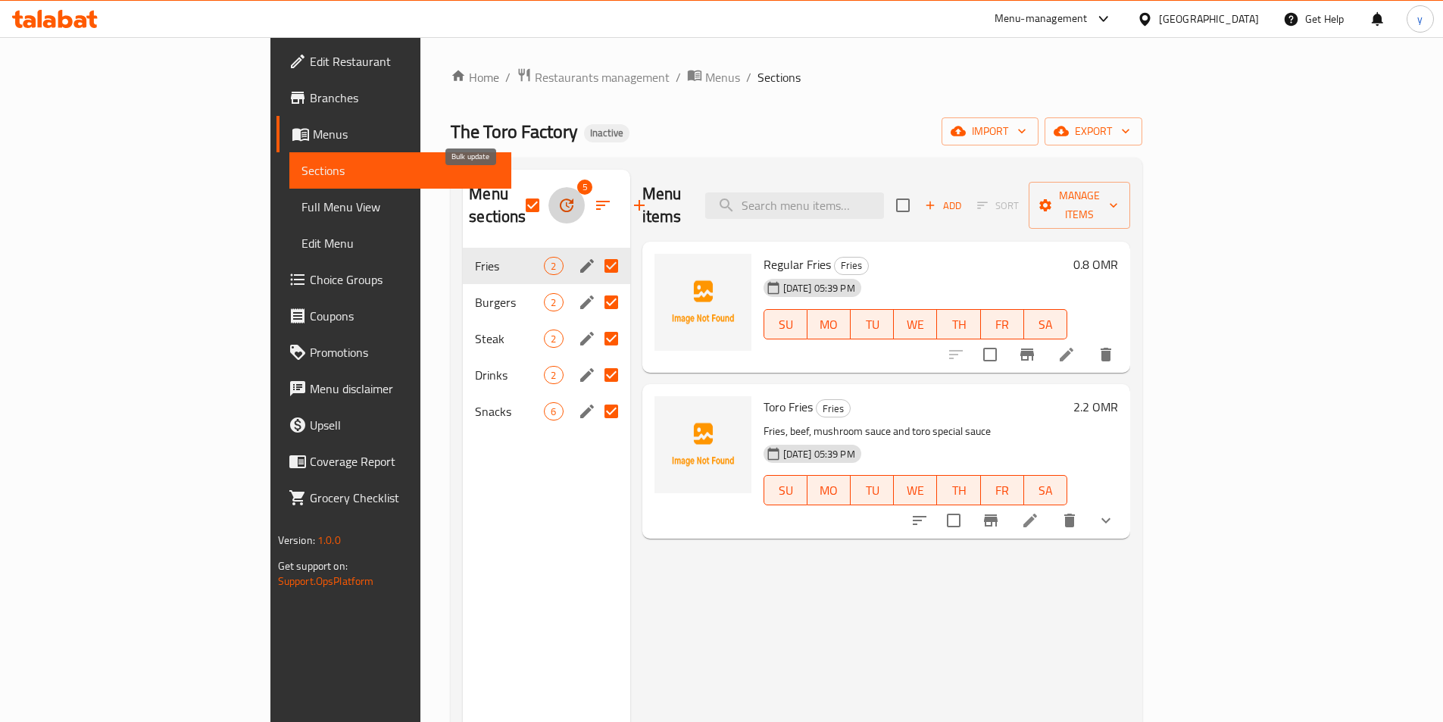
click at [549, 195] on button "button" at bounding box center [567, 205] width 36 height 36
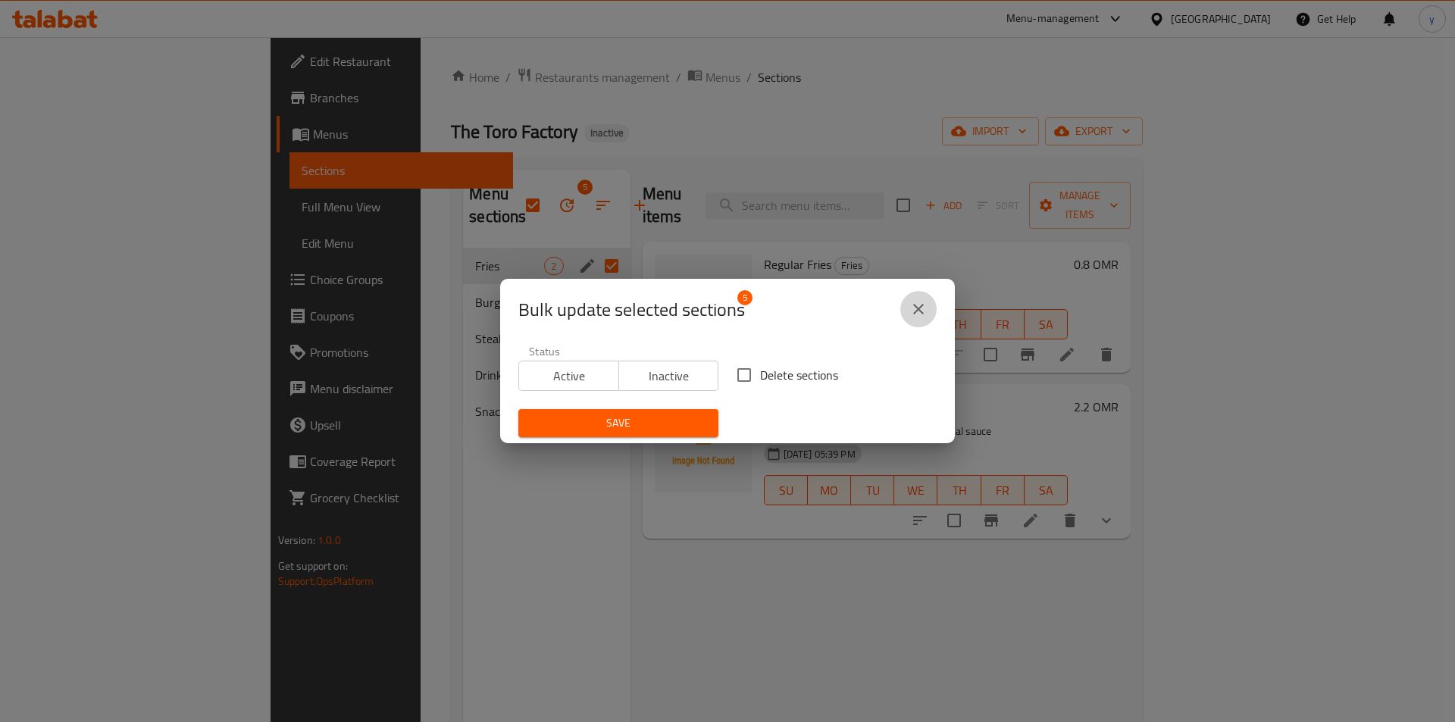
click at [925, 316] on icon "close" at bounding box center [918, 309] width 18 height 18
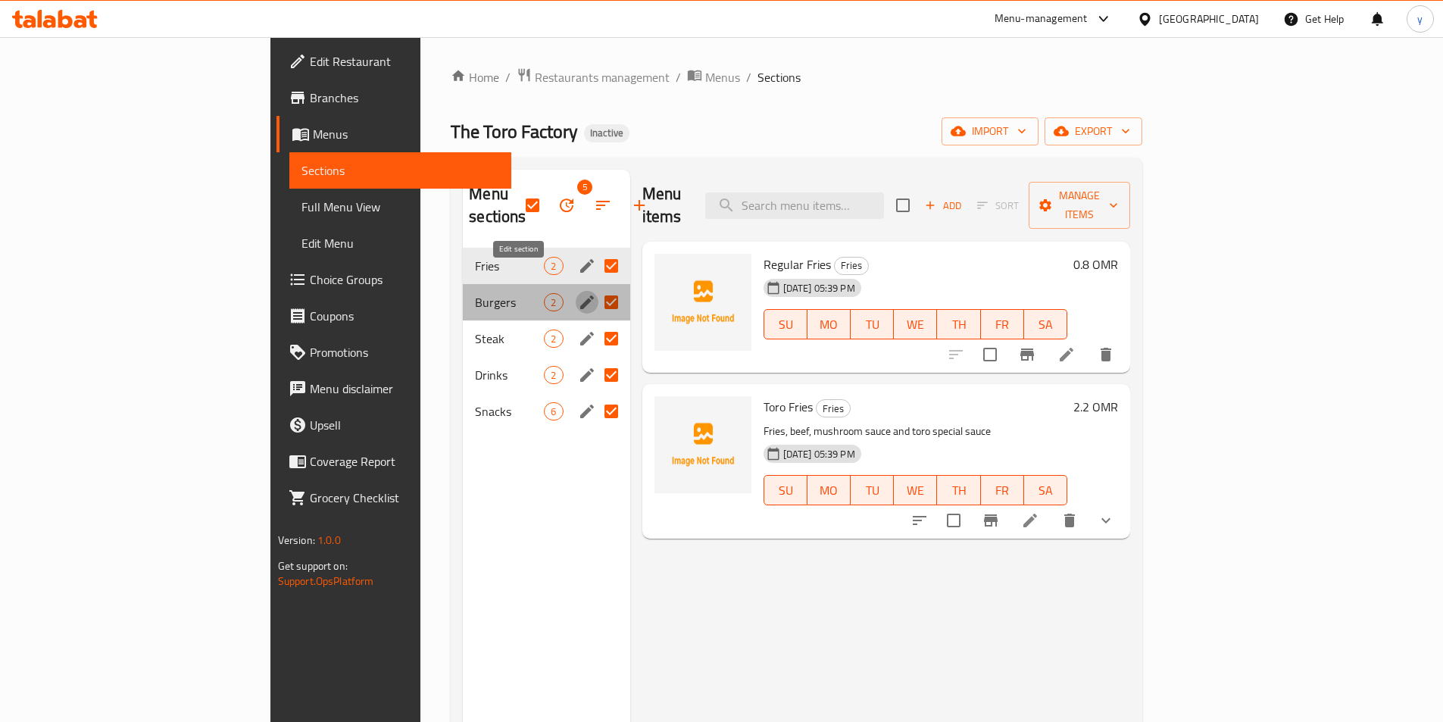
click at [578, 293] on icon "edit" at bounding box center [587, 302] width 18 height 18
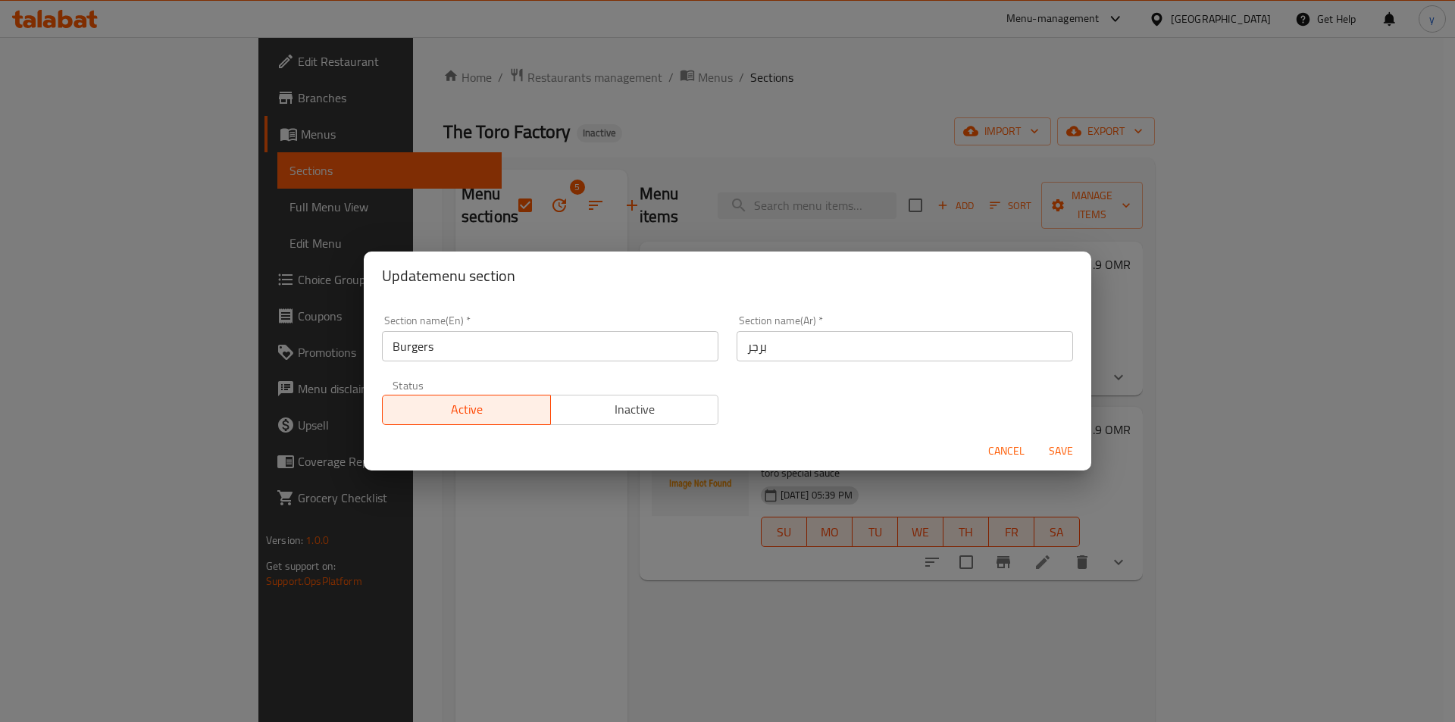
click at [602, 555] on div "Update menu section Section name(En)   * Burgers Section name(En) * Section nam…" at bounding box center [727, 361] width 1455 height 722
click at [1009, 449] on span "Cancel" at bounding box center [1006, 451] width 36 height 19
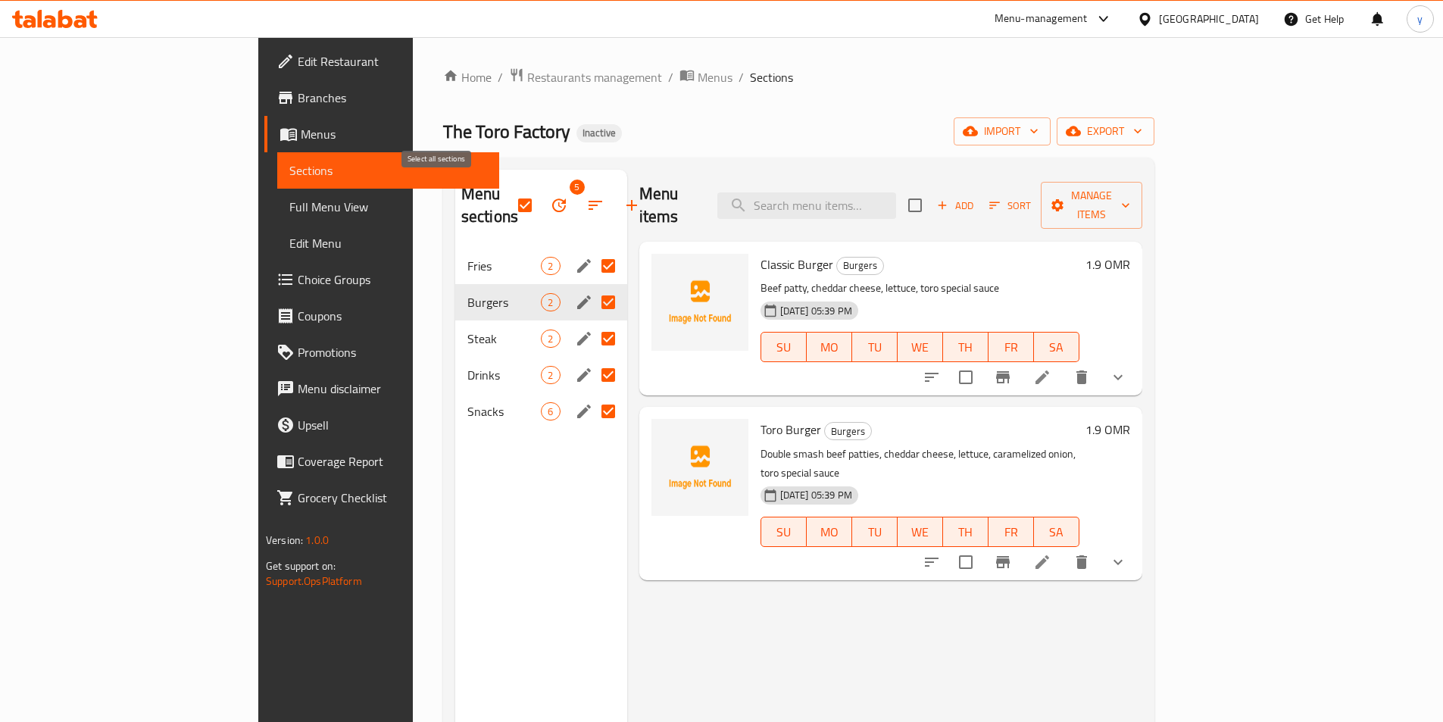
click at [509, 200] on input "checkbox" at bounding box center [525, 205] width 32 height 32
checkbox input "false"
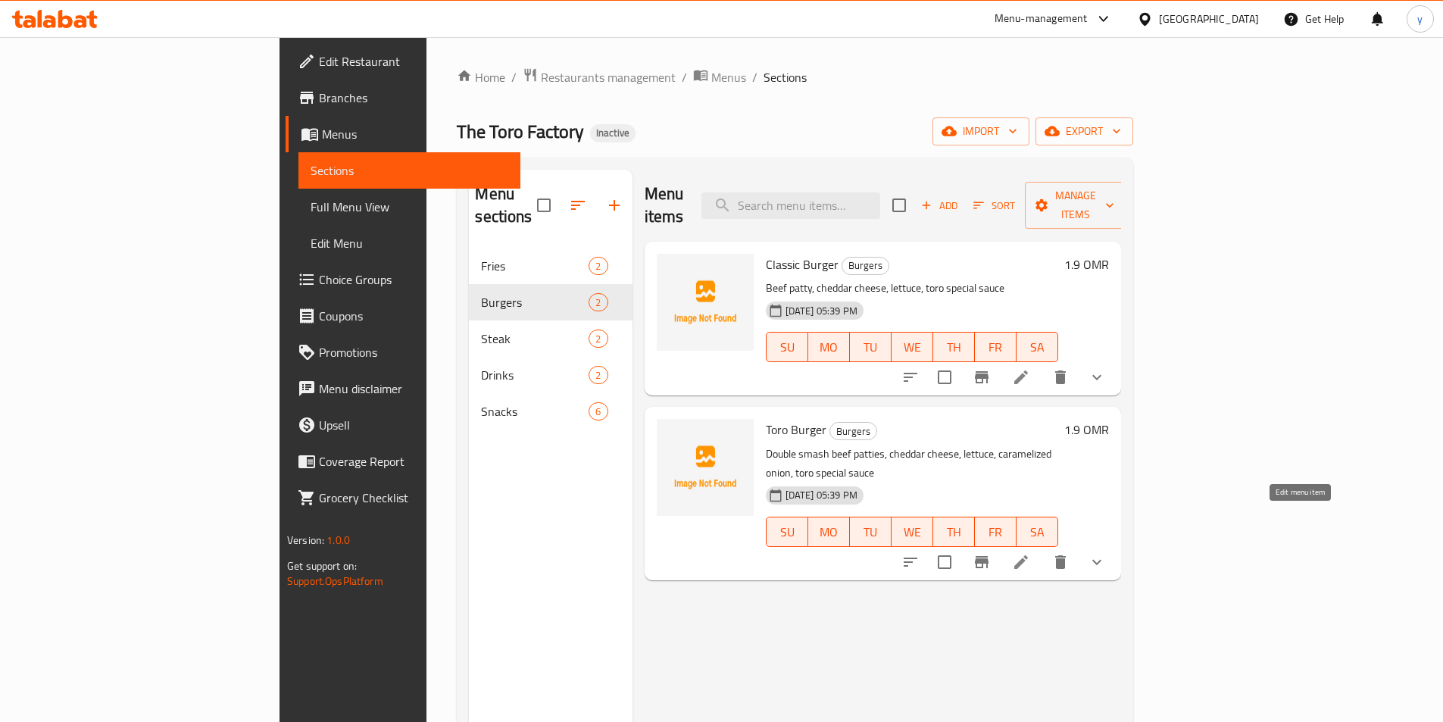
click at [1031, 553] on icon at bounding box center [1021, 562] width 18 height 18
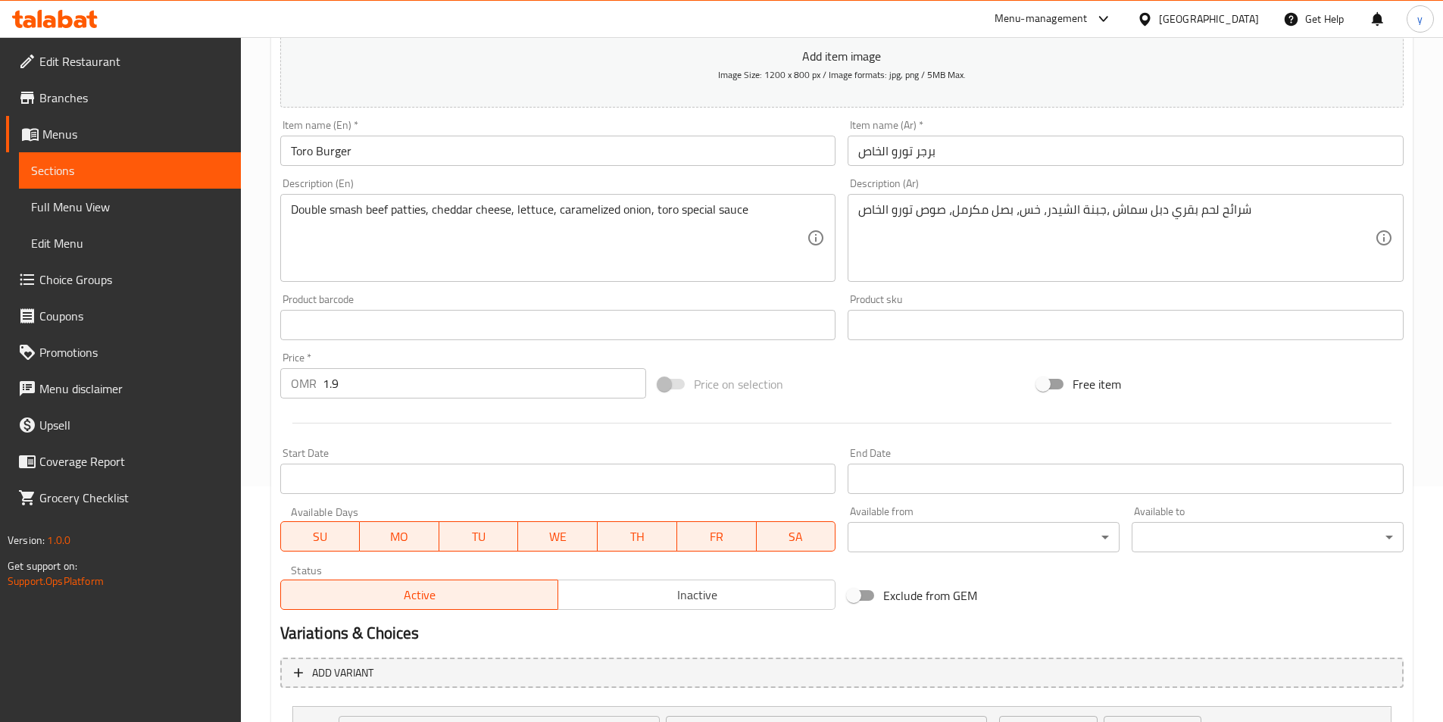
scroll to position [374, 0]
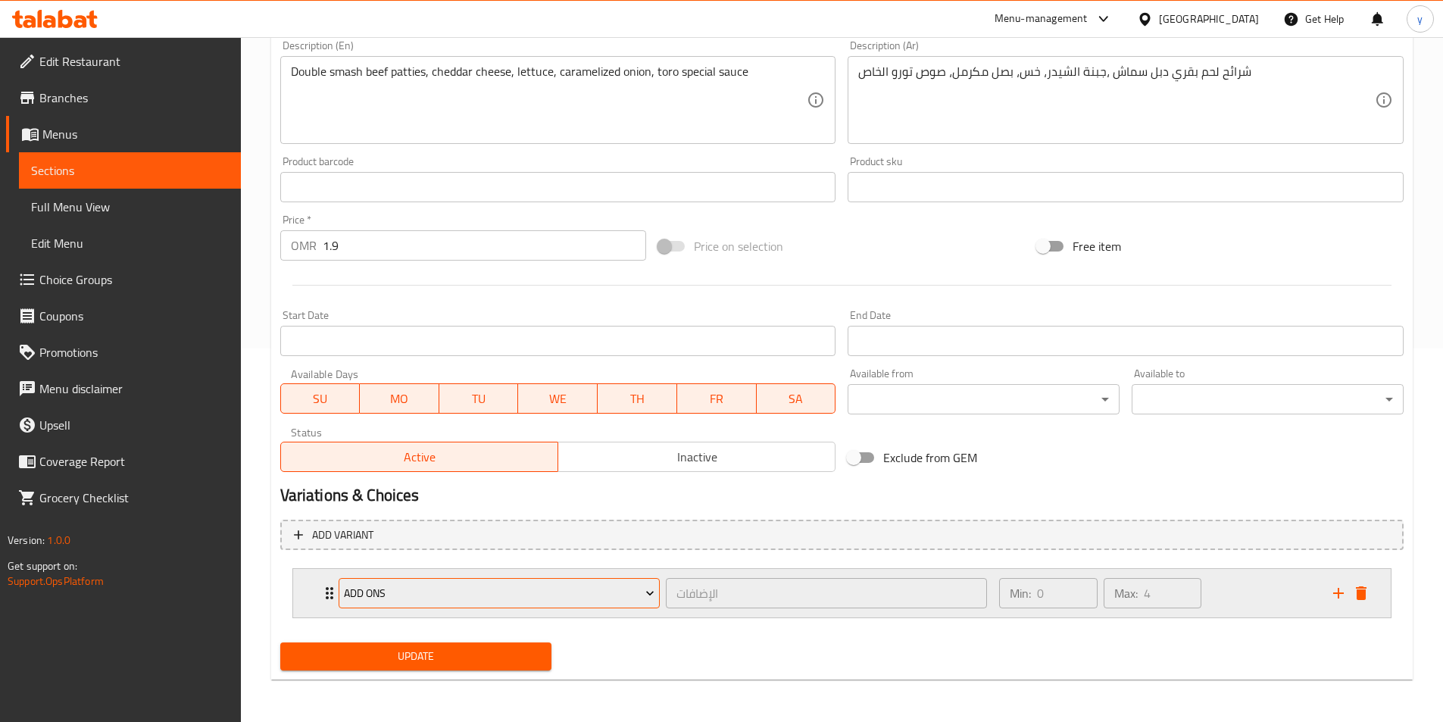
click at [649, 589] on icon "Expand" at bounding box center [650, 593] width 15 height 15
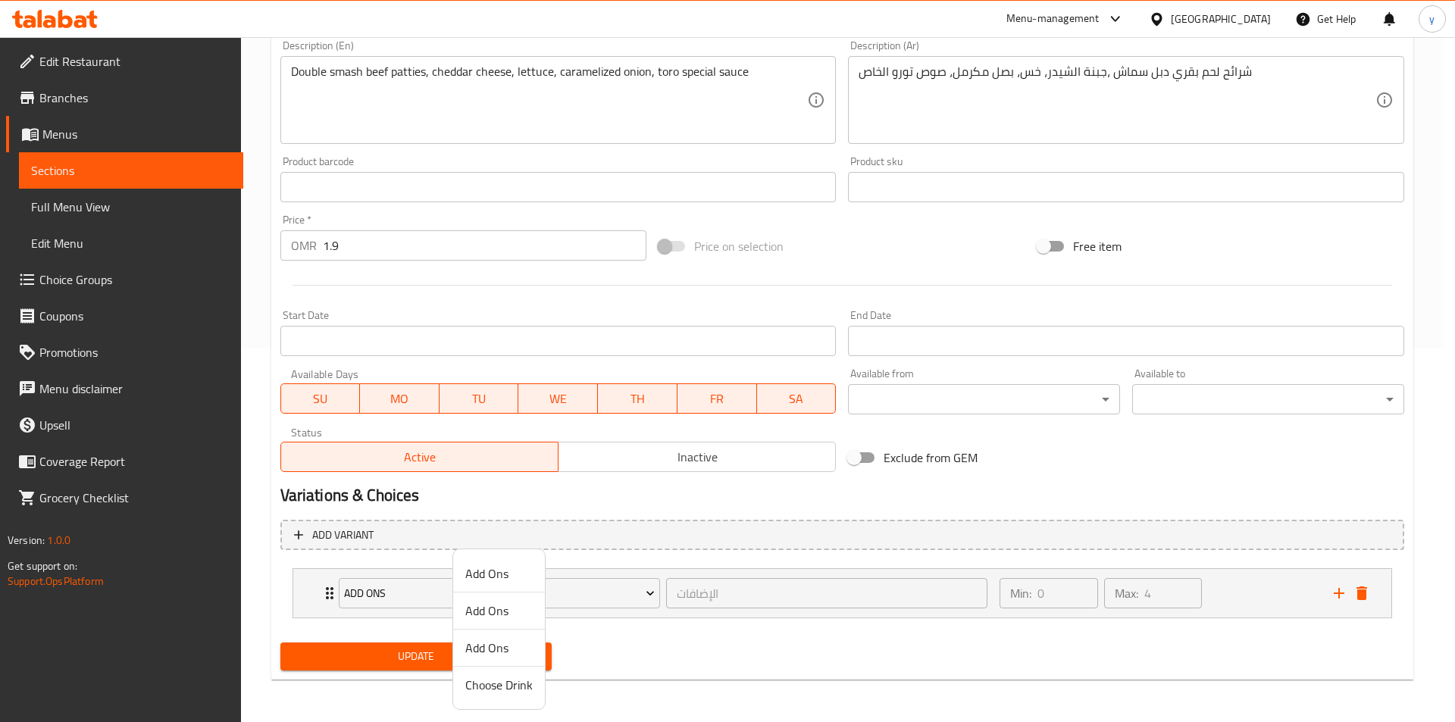
click at [646, 633] on div at bounding box center [727, 361] width 1455 height 722
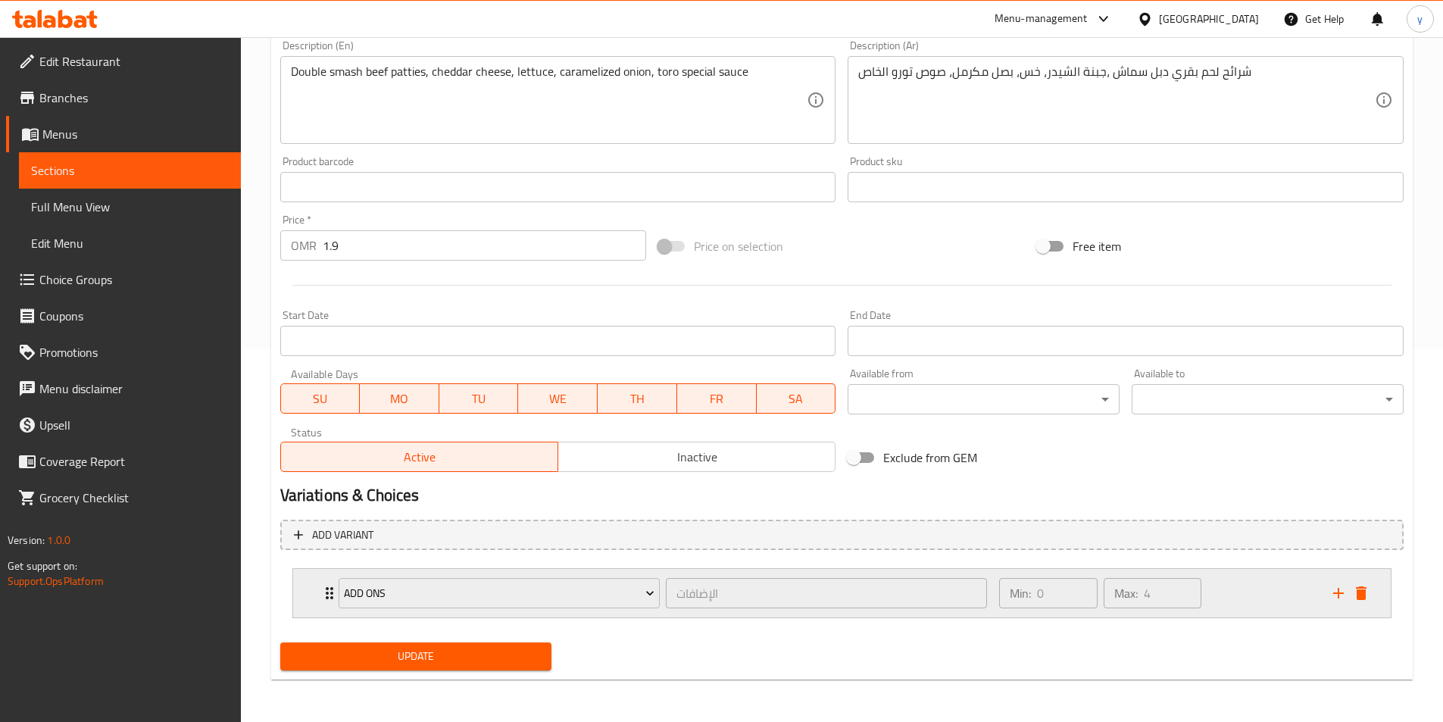
click at [328, 597] on icon "Expand" at bounding box center [330, 593] width 18 height 18
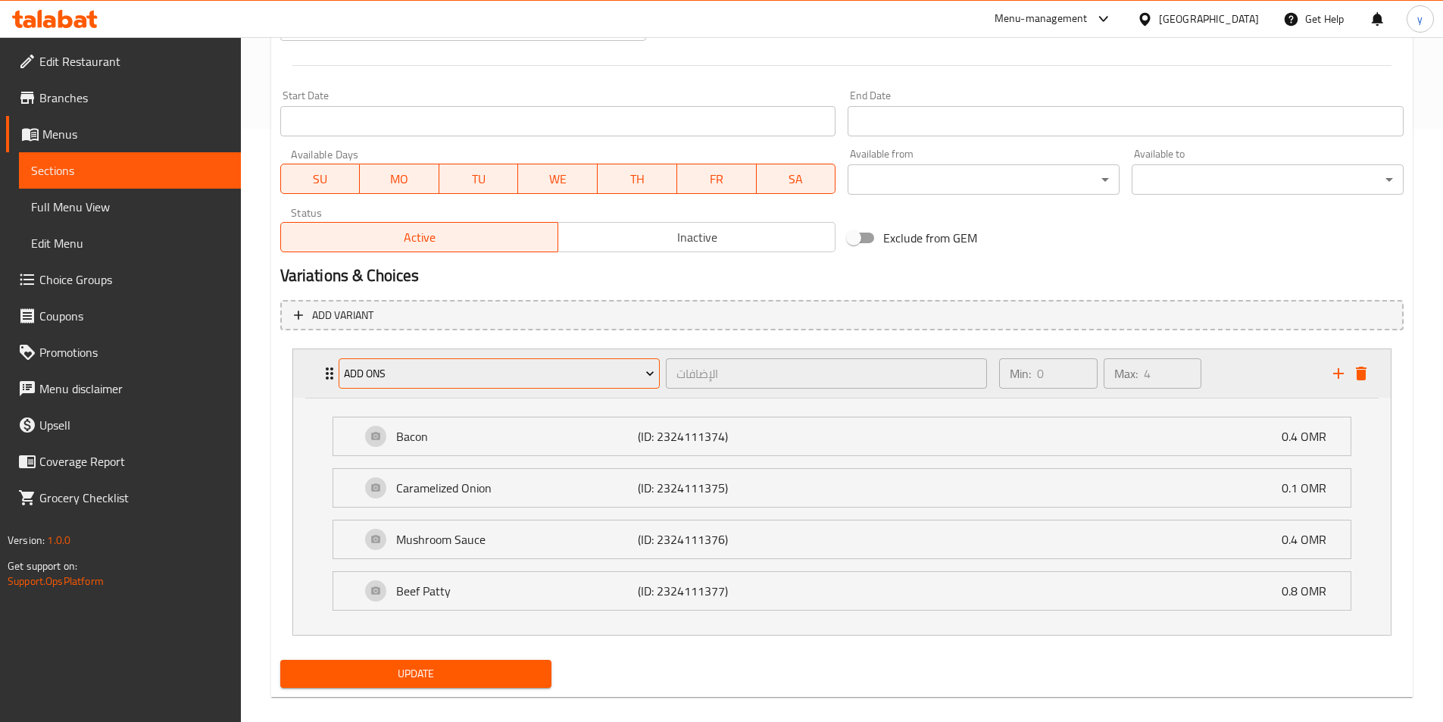
scroll to position [611, 0]
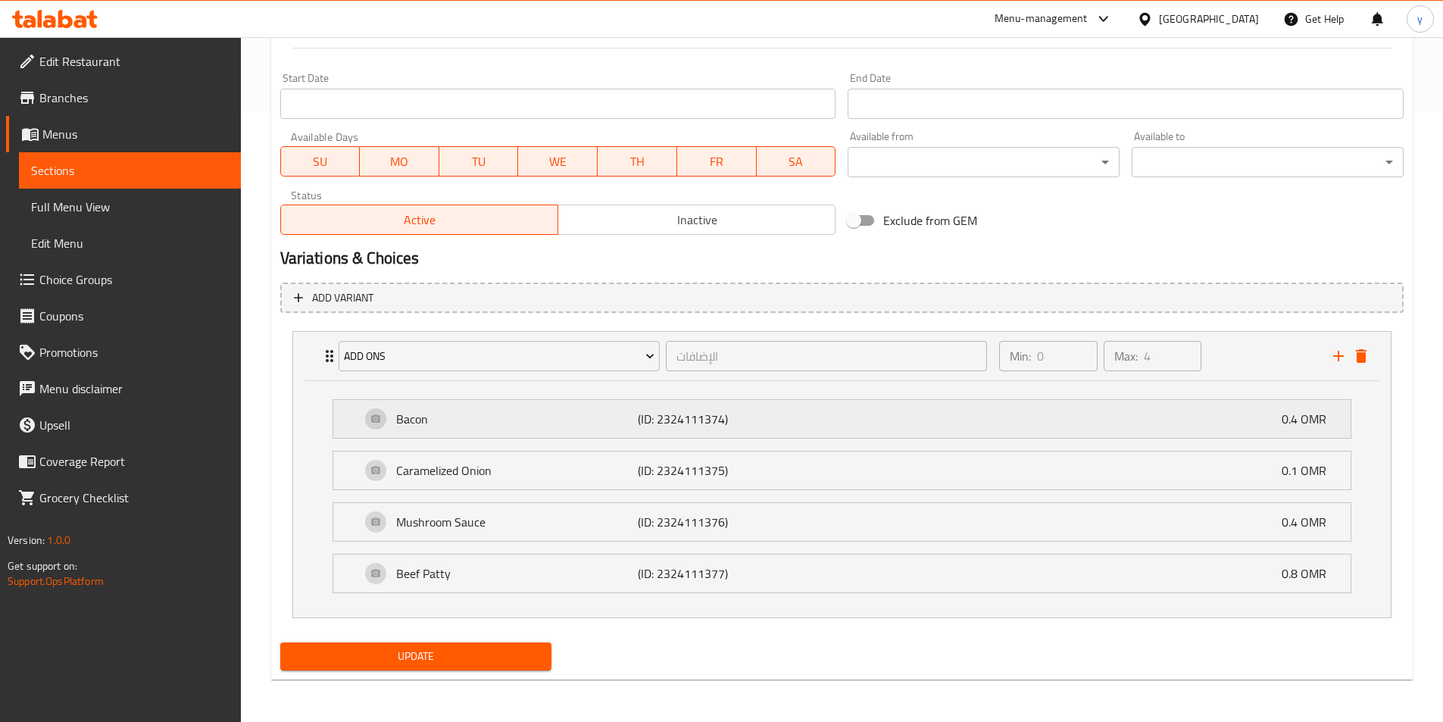
click at [393, 424] on div "Bacon (ID: 2324111374) 0.4 OMR" at bounding box center [847, 419] width 972 height 38
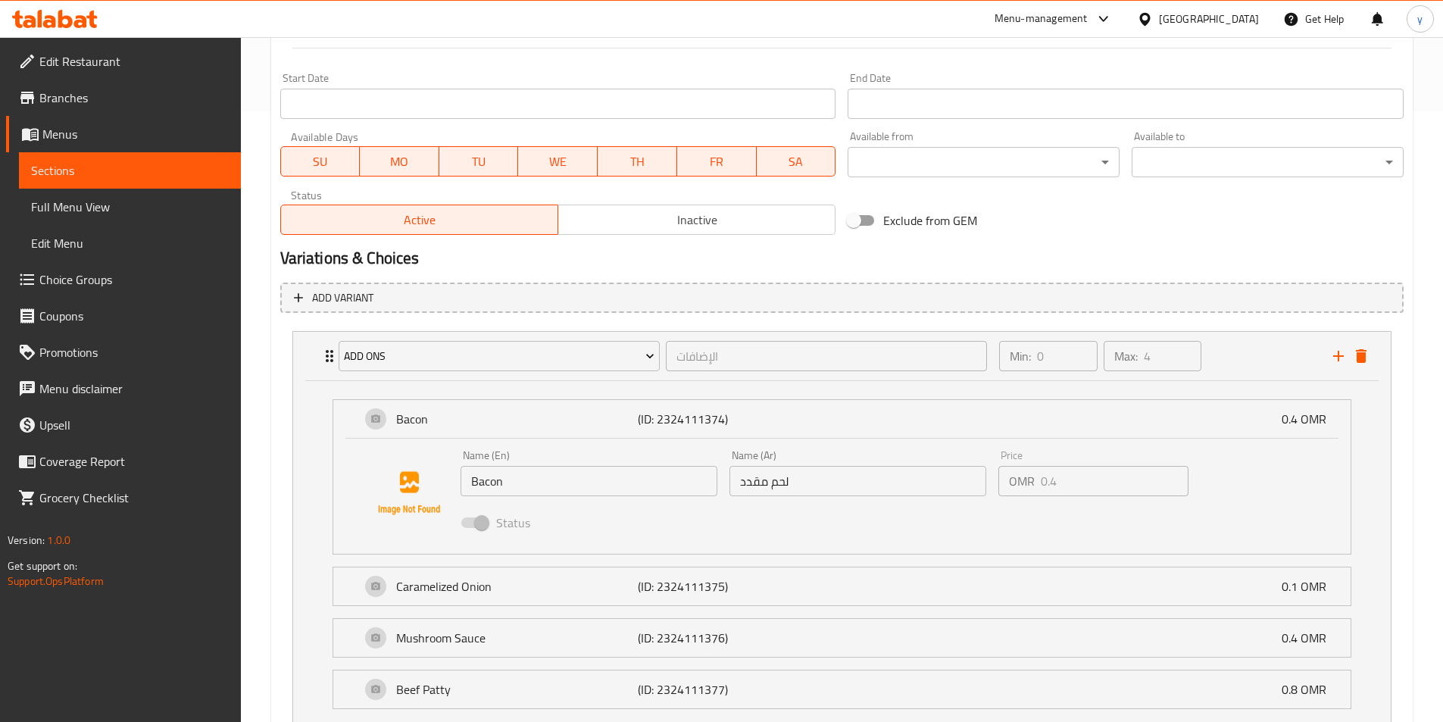
click at [486, 533] on span at bounding box center [474, 522] width 44 height 29
click at [855, 493] on input "لحم مقدد" at bounding box center [858, 481] width 257 height 30
click at [1304, 420] on p "0.4 OMR" at bounding box center [1310, 419] width 57 height 18
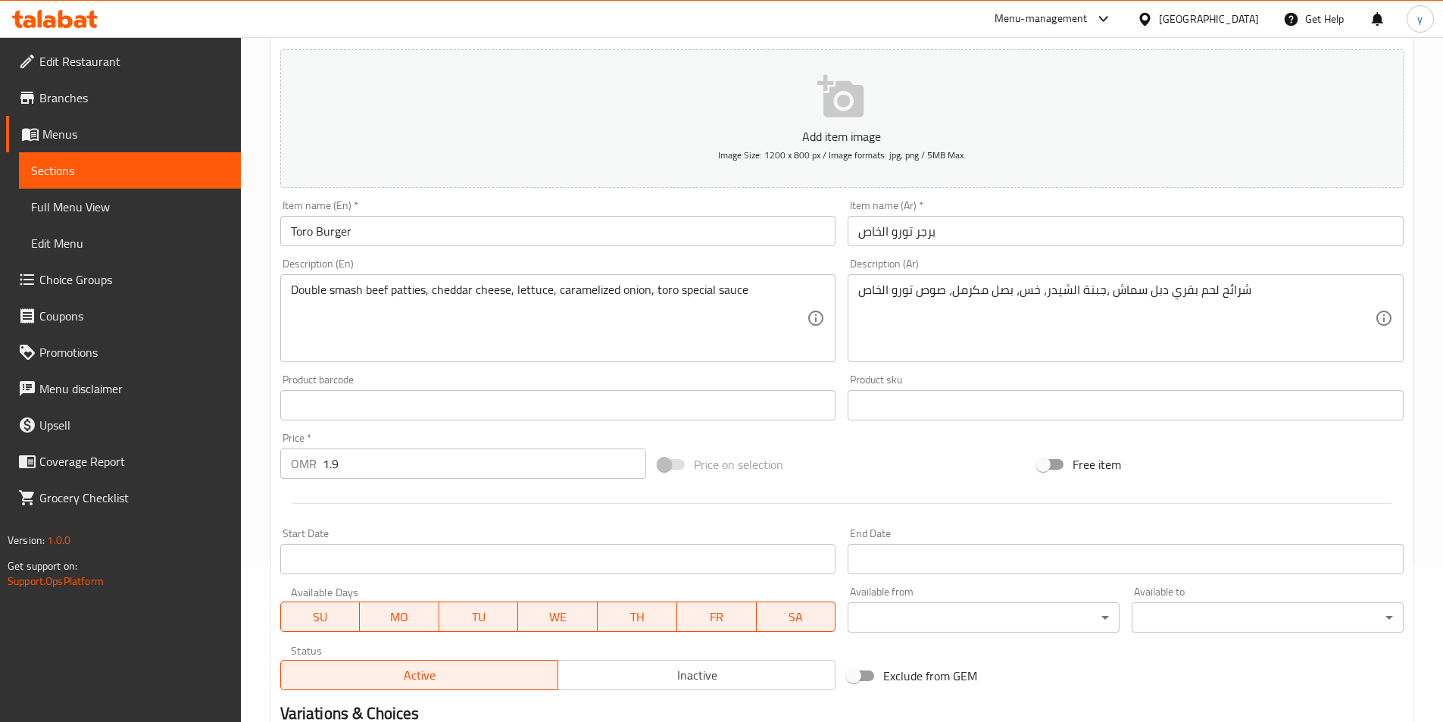
scroll to position [0, 0]
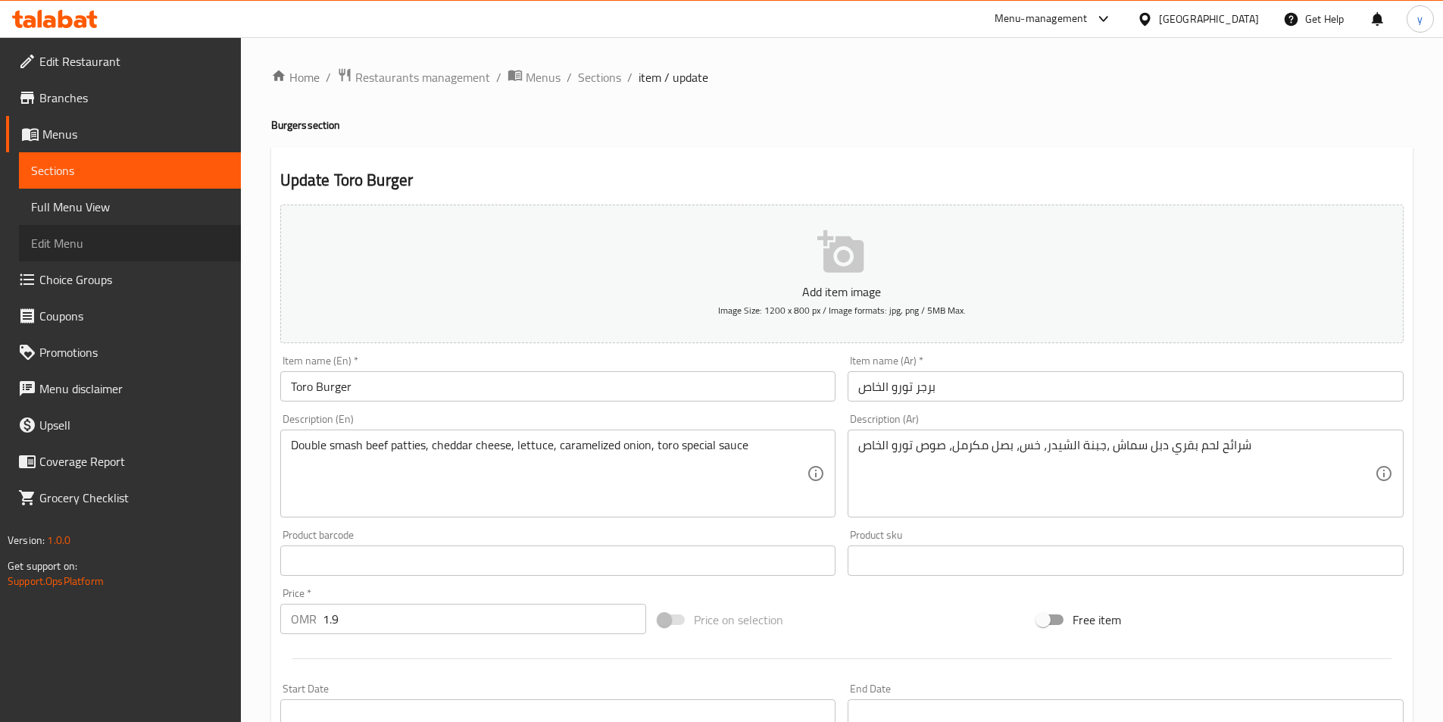
click at [99, 247] on span "Edit Menu" at bounding box center [130, 243] width 198 height 18
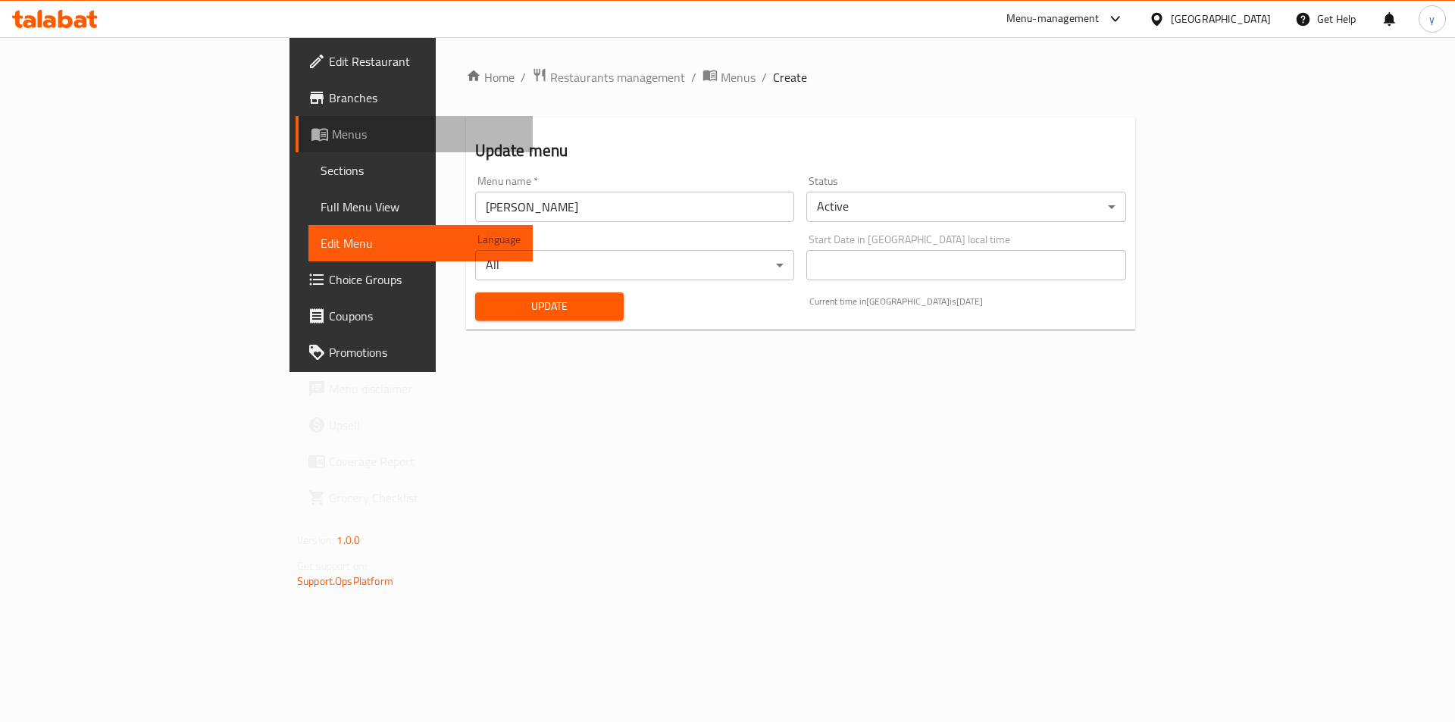
click at [296, 145] on link "Menus" at bounding box center [414, 134] width 237 height 36
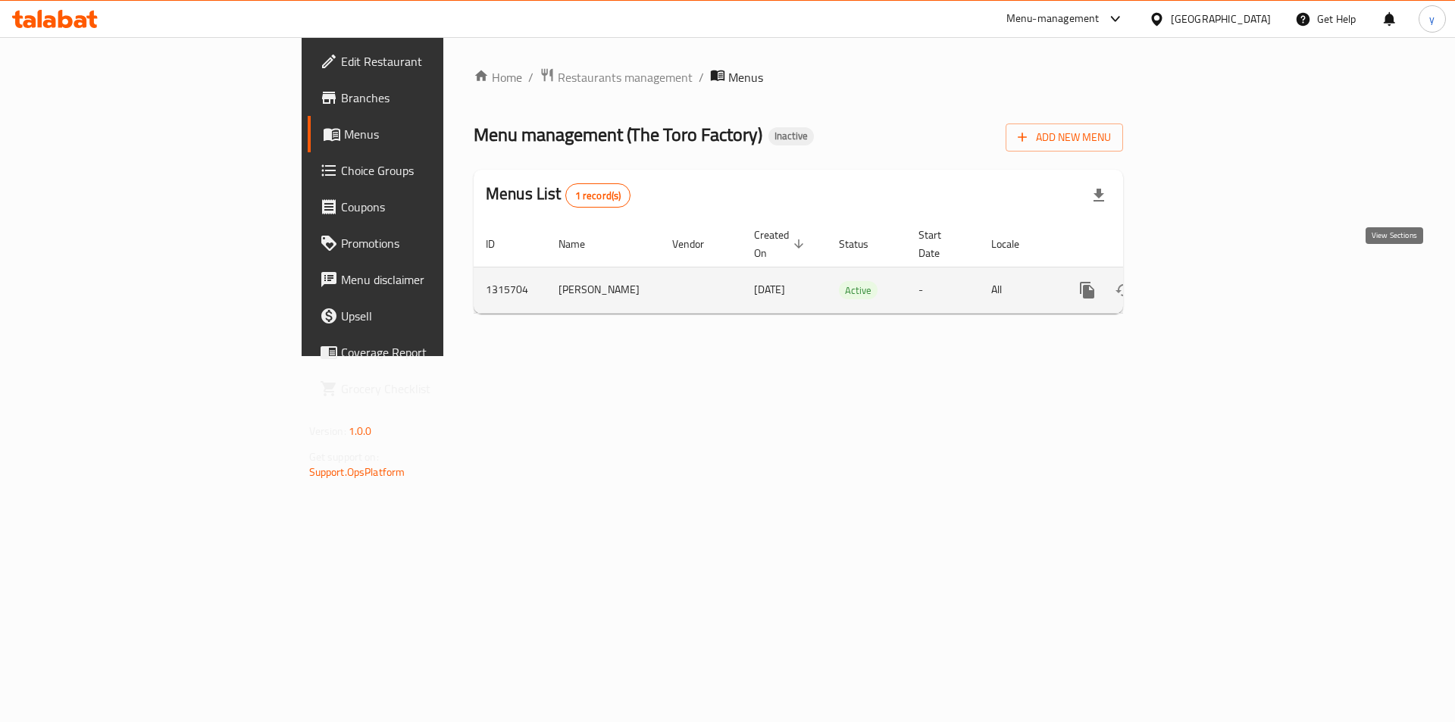
click at [1203, 283] on icon "enhanced table" at bounding box center [1197, 290] width 14 height 14
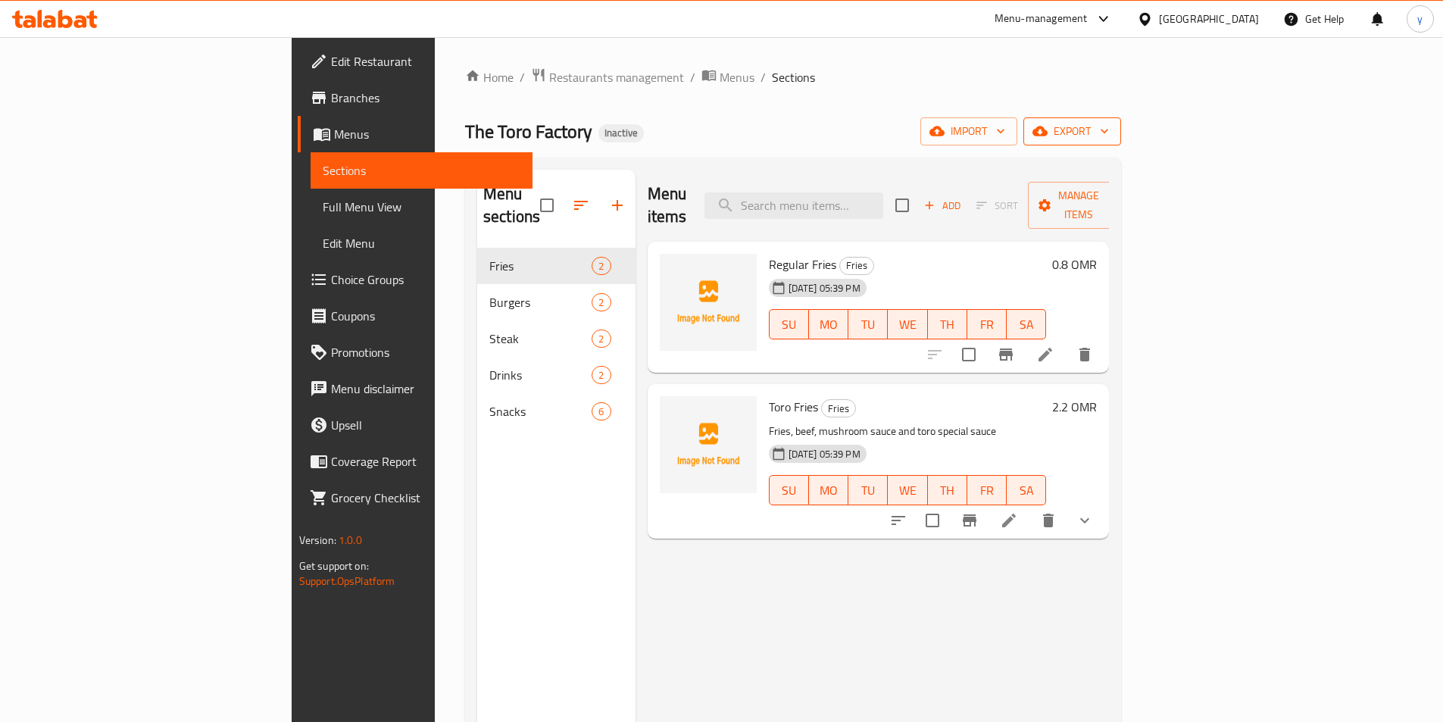
click at [1109, 134] on span "export" at bounding box center [1072, 131] width 73 height 19
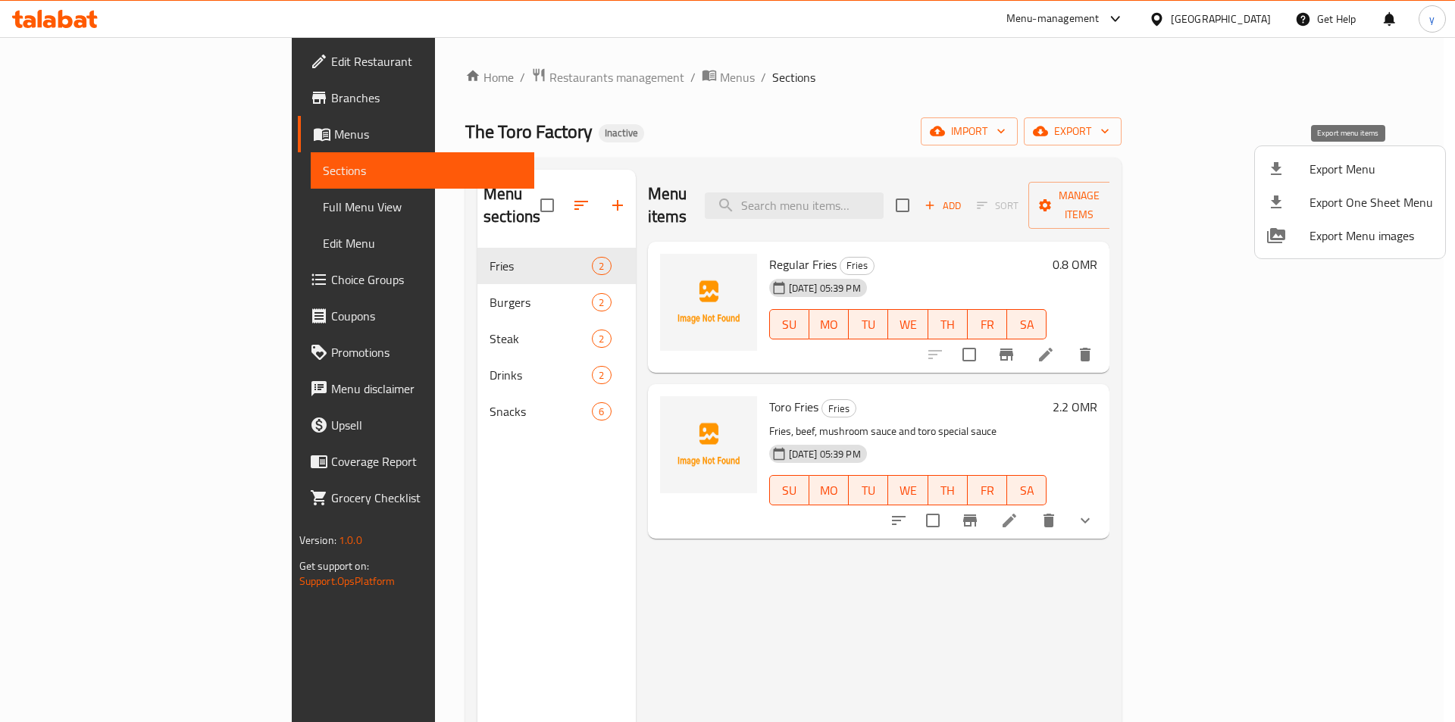
click at [1346, 176] on span "Export Menu" at bounding box center [1371, 169] width 124 height 18
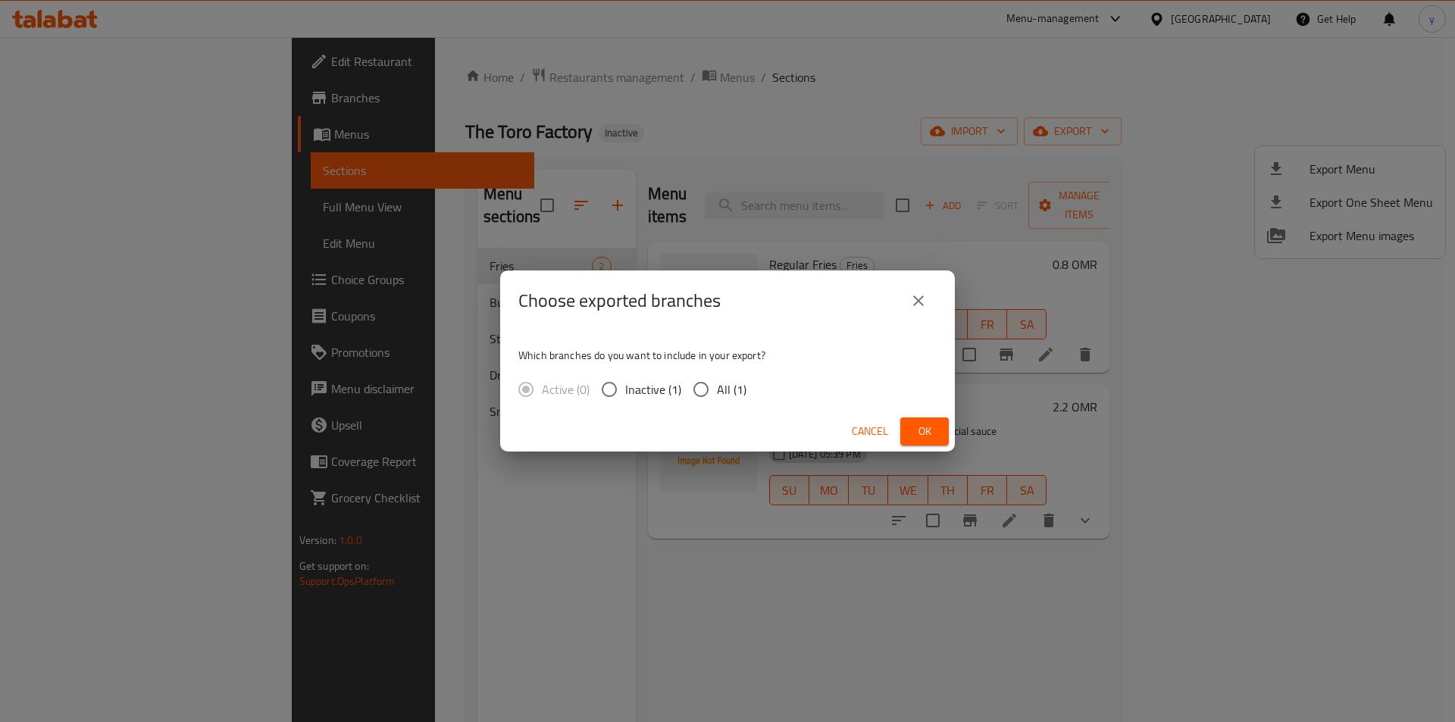
click at [724, 382] on span "All (1)" at bounding box center [732, 389] width 30 height 18
click at [717, 382] on input "All (1)" at bounding box center [701, 390] width 32 height 32
radio input "true"
click at [941, 430] on button "Ok" at bounding box center [924, 432] width 48 height 28
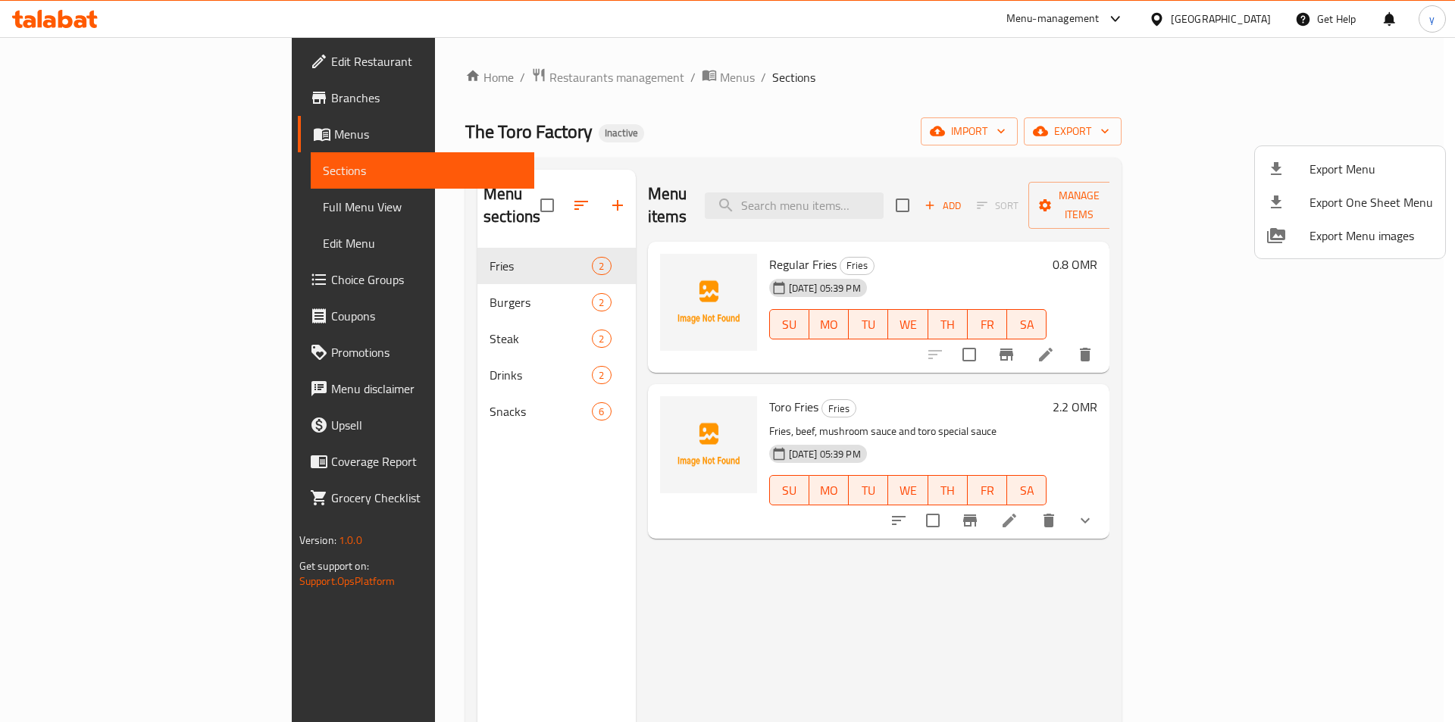
click at [483, 187] on div at bounding box center [727, 361] width 1455 height 722
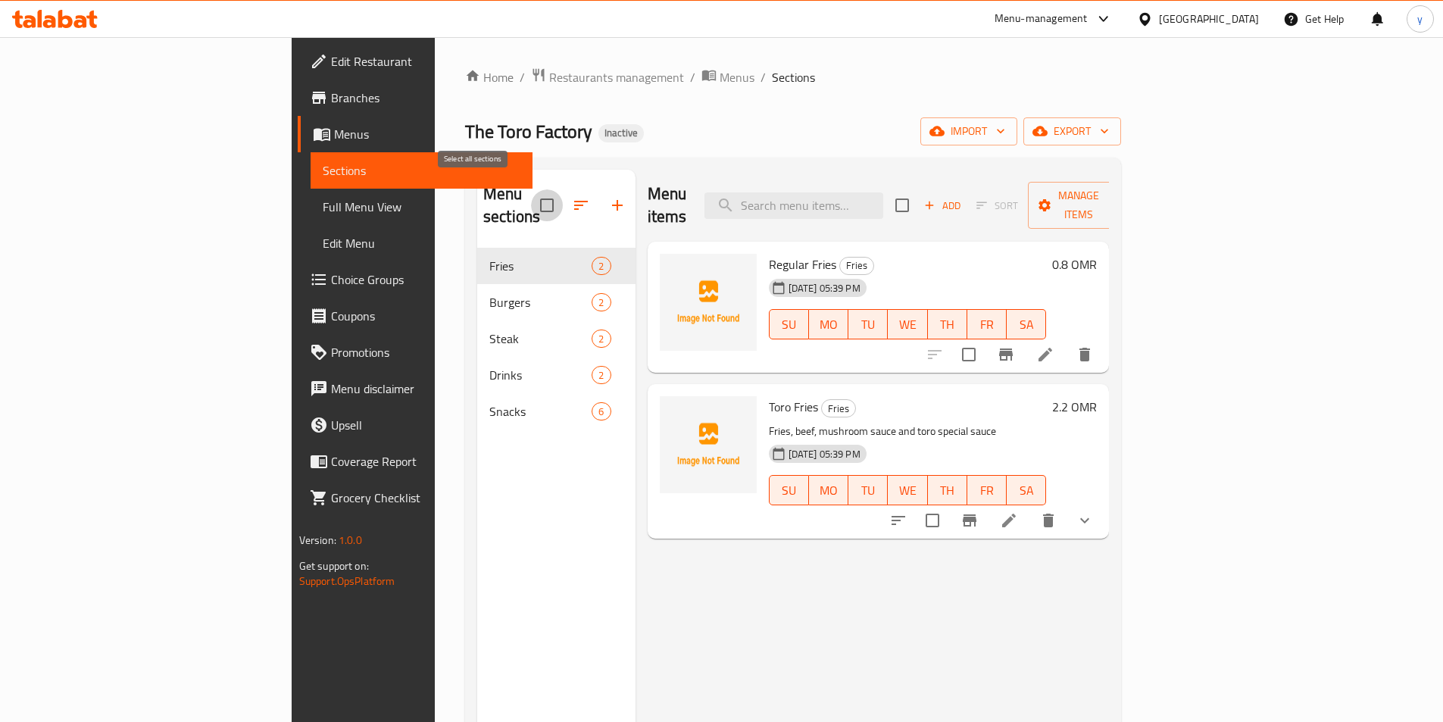
click at [531, 191] on input "checkbox" at bounding box center [547, 205] width 32 height 32
checkbox input "true"
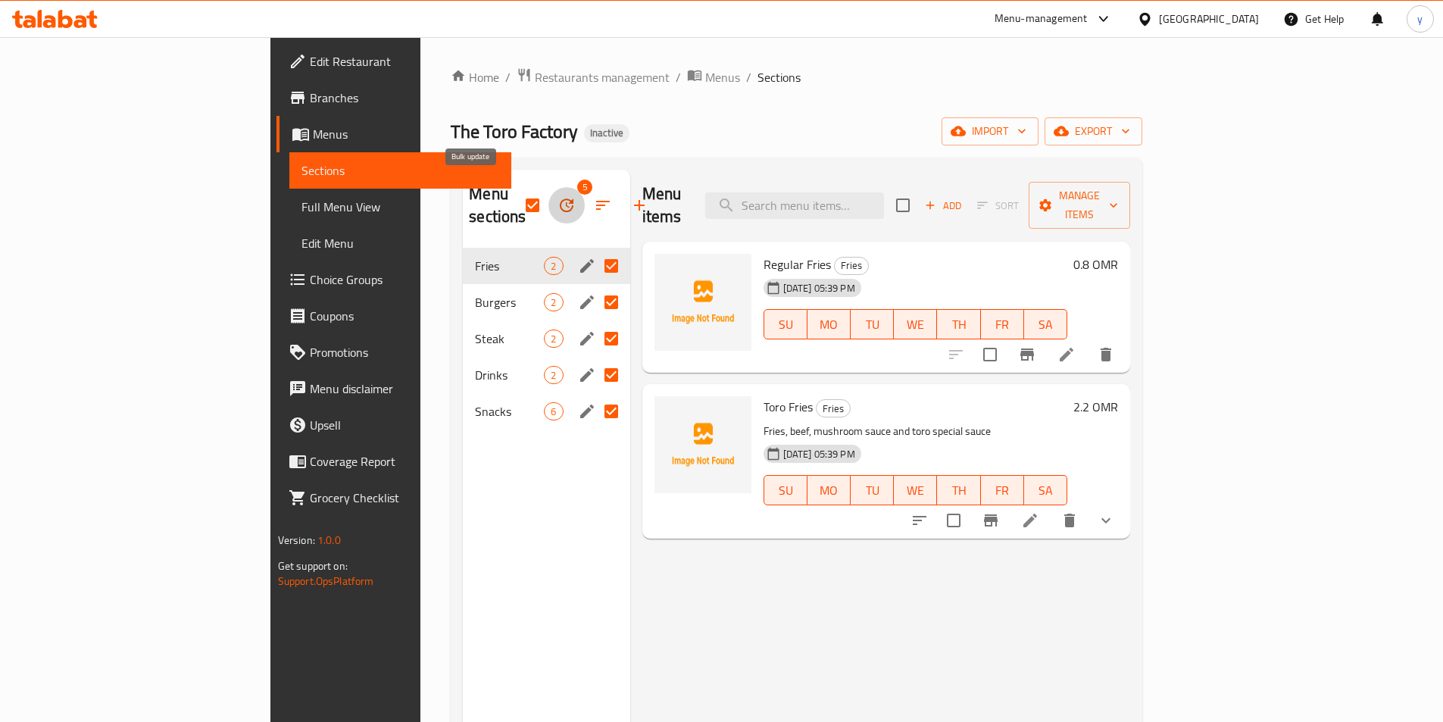
click at [549, 194] on button "button" at bounding box center [567, 205] width 36 height 36
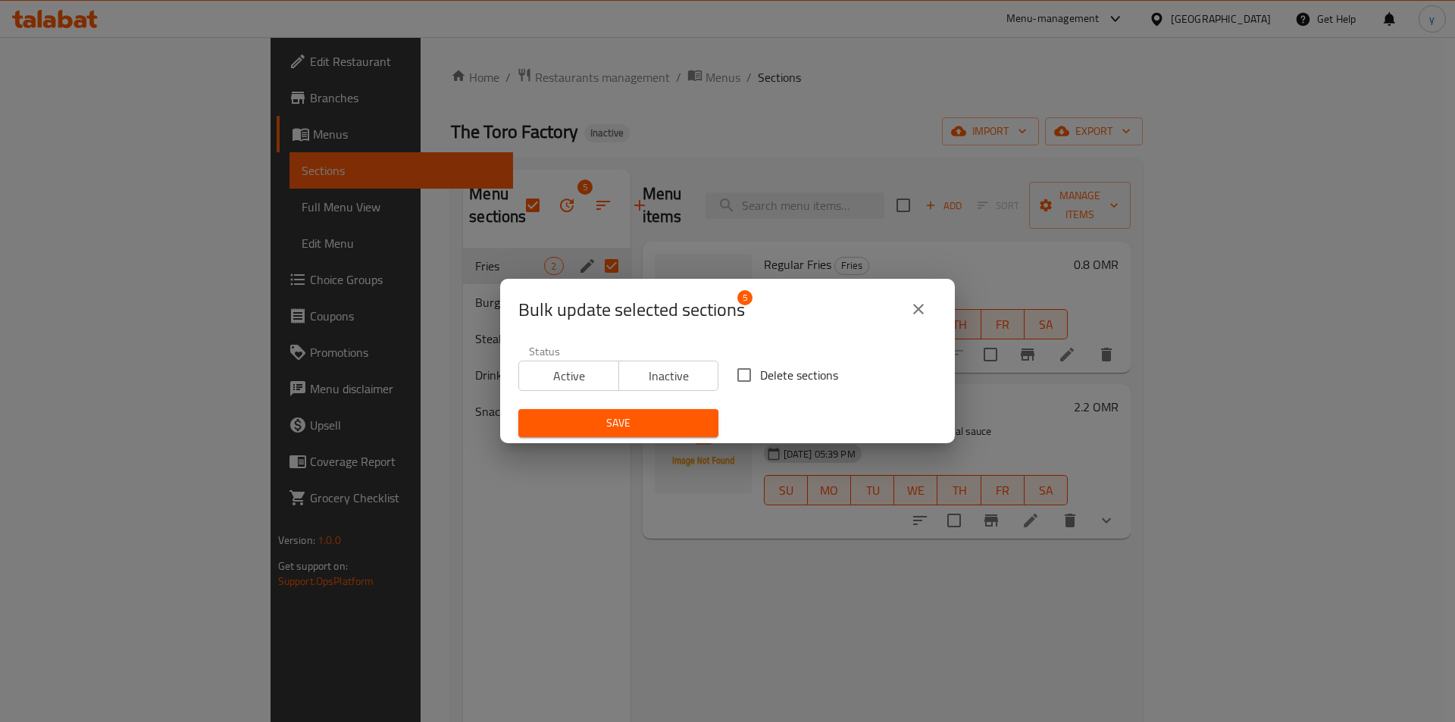
click at [736, 367] on input "Delete sections" at bounding box center [744, 375] width 32 height 32
checkbox input "true"
click at [697, 433] on button "Save" at bounding box center [618, 423] width 200 height 28
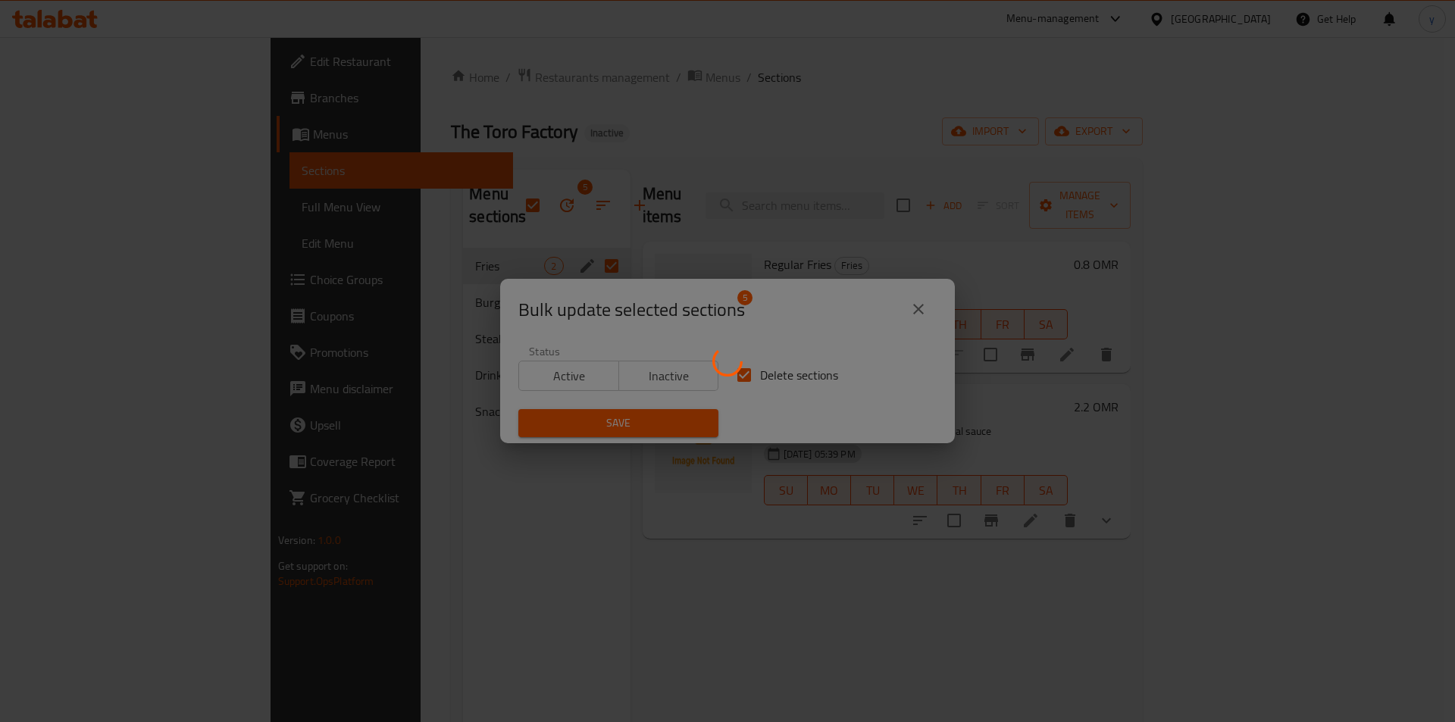
checkbox input "false"
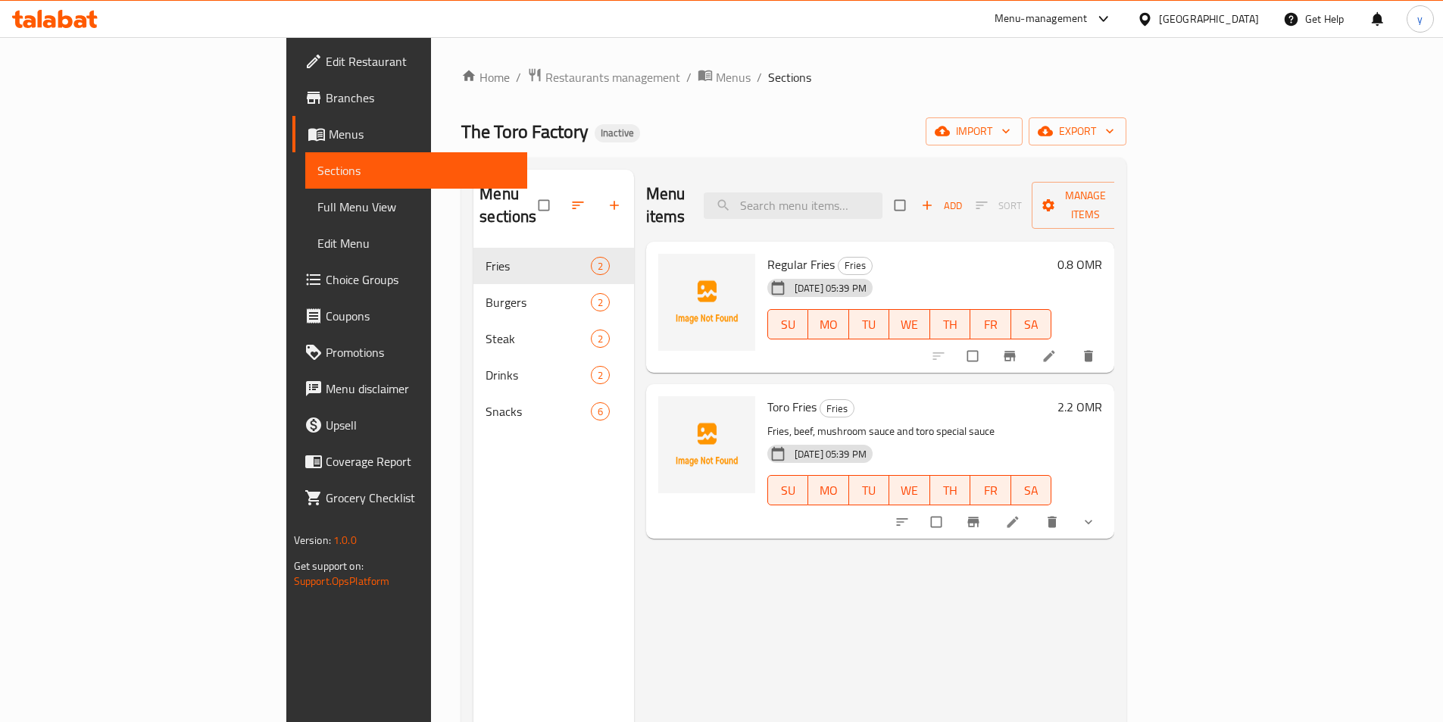
click at [317, 216] on span "Full Menu View" at bounding box center [416, 207] width 198 height 18
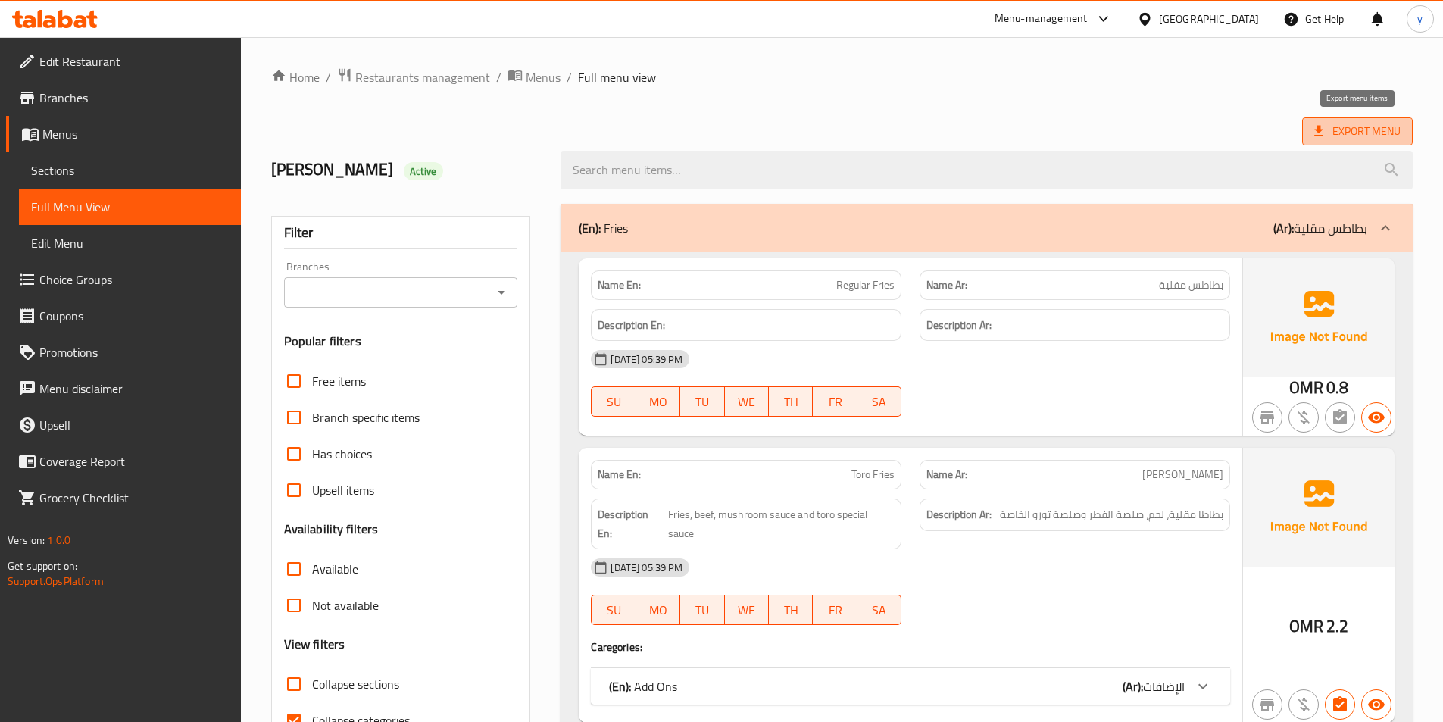
click at [1340, 126] on span "Export Menu" at bounding box center [1358, 131] width 86 height 19
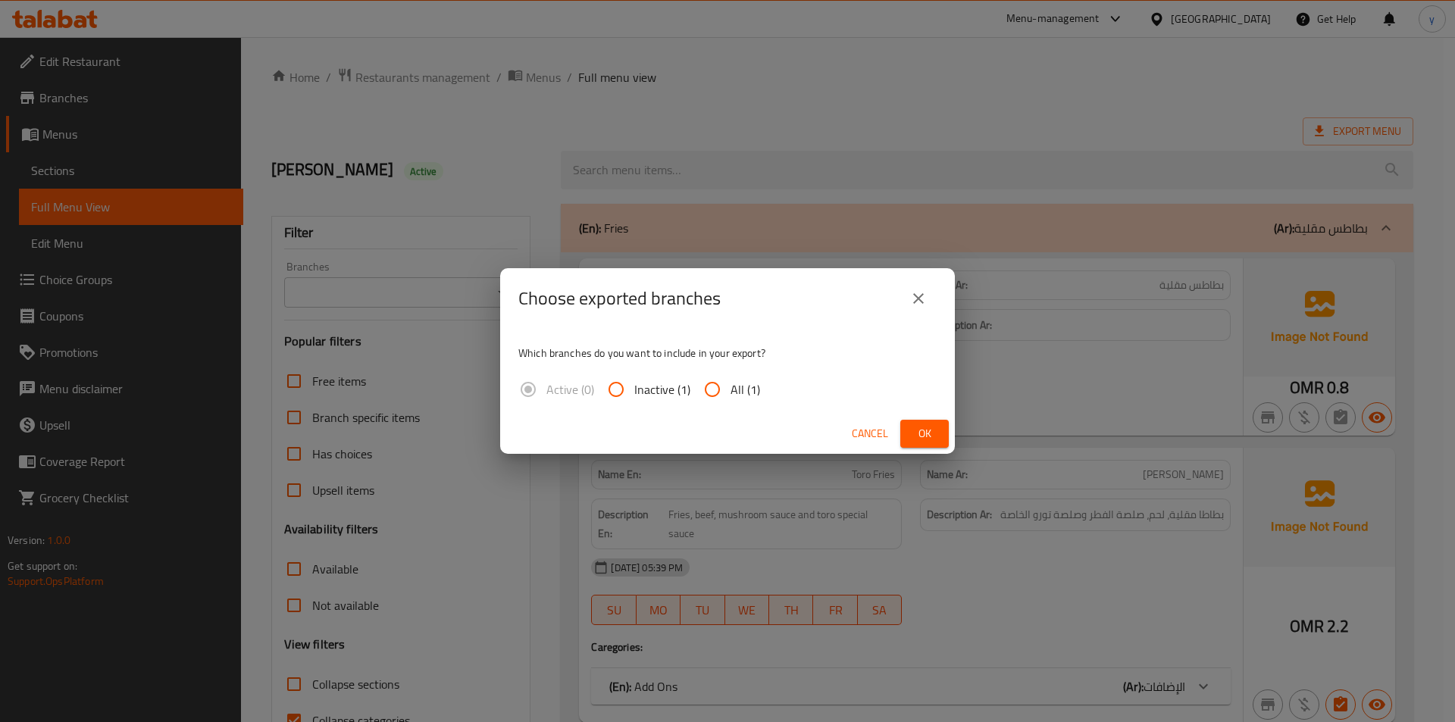
click at [724, 393] on input "All (1)" at bounding box center [712, 389] width 36 height 36
radio input "true"
click at [929, 436] on span "Ok" at bounding box center [924, 433] width 24 height 19
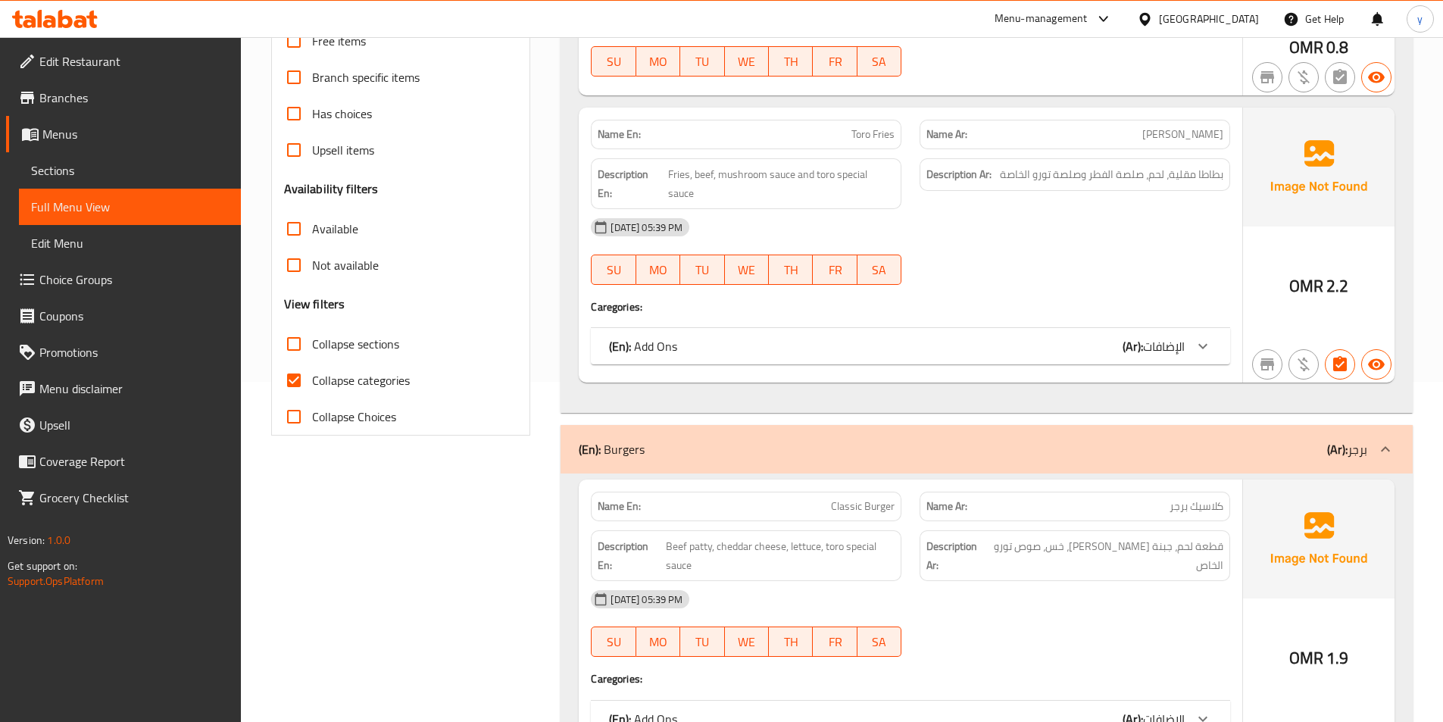
scroll to position [530, 0]
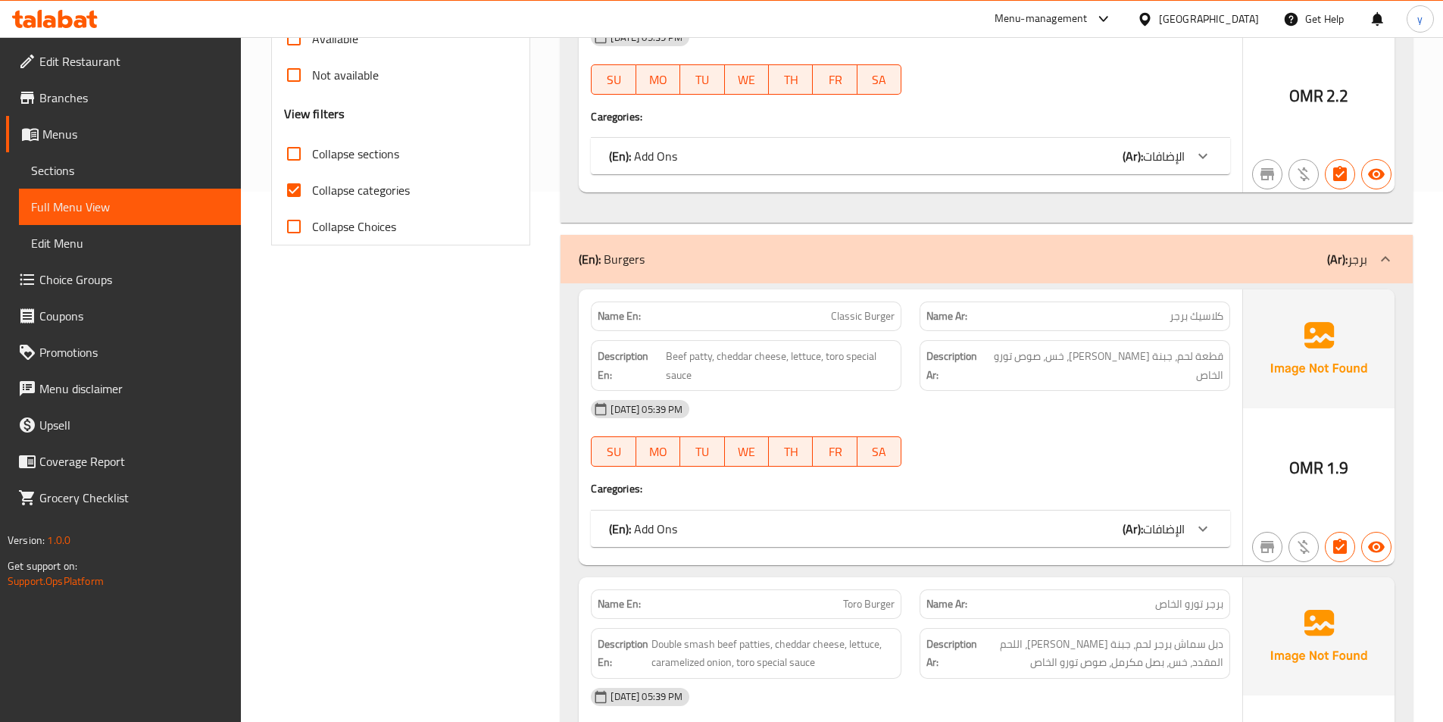
click at [383, 195] on span "Collapse categories" at bounding box center [361, 190] width 98 height 18
click at [312, 195] on input "Collapse categories" at bounding box center [294, 190] width 36 height 36
checkbox input "false"
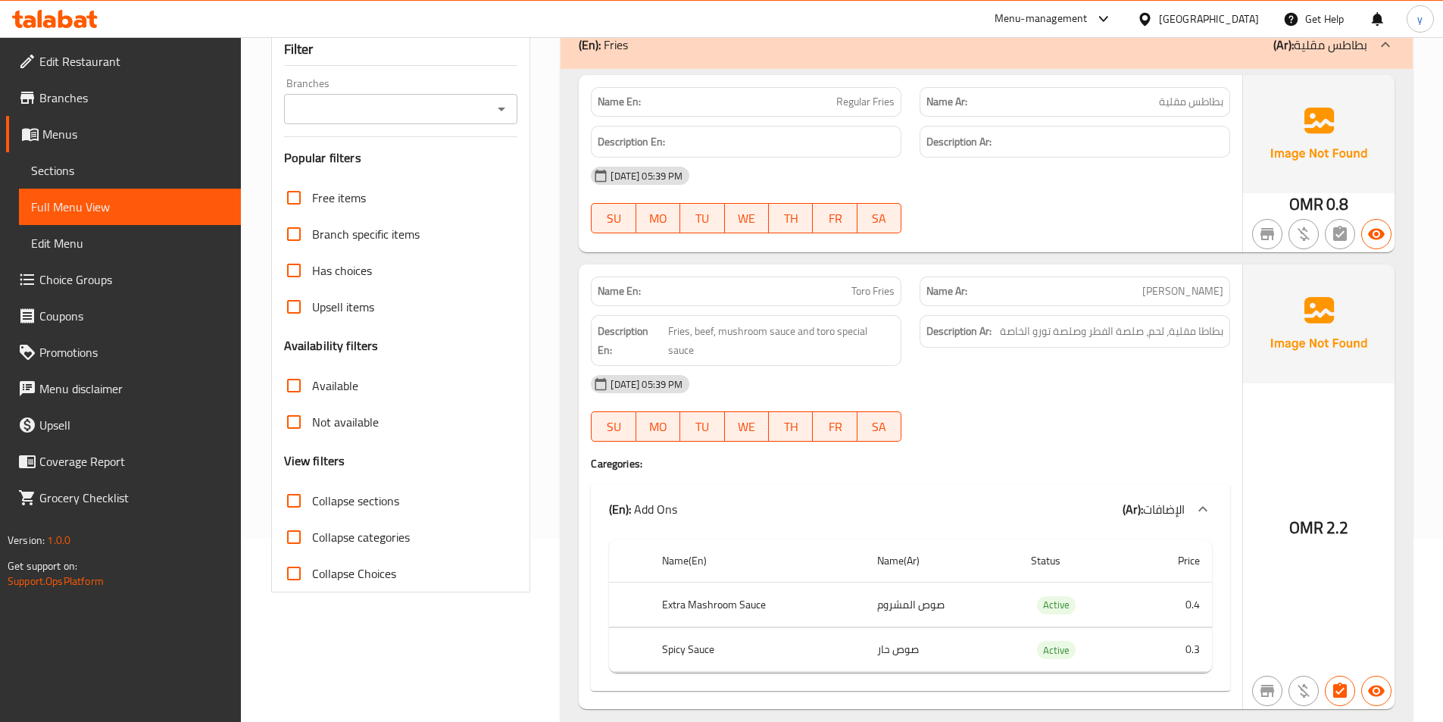
scroll to position [0, 0]
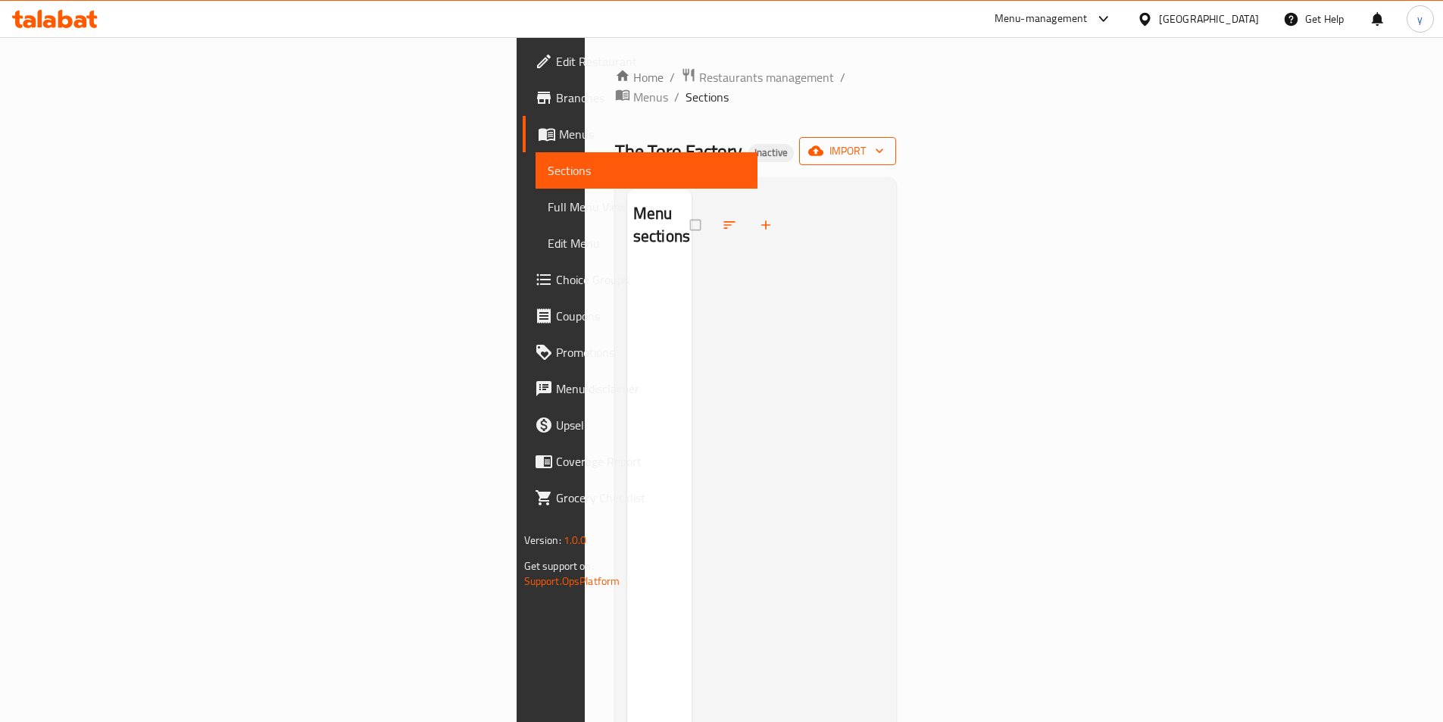
click at [884, 142] on span "import" at bounding box center [848, 151] width 73 height 19
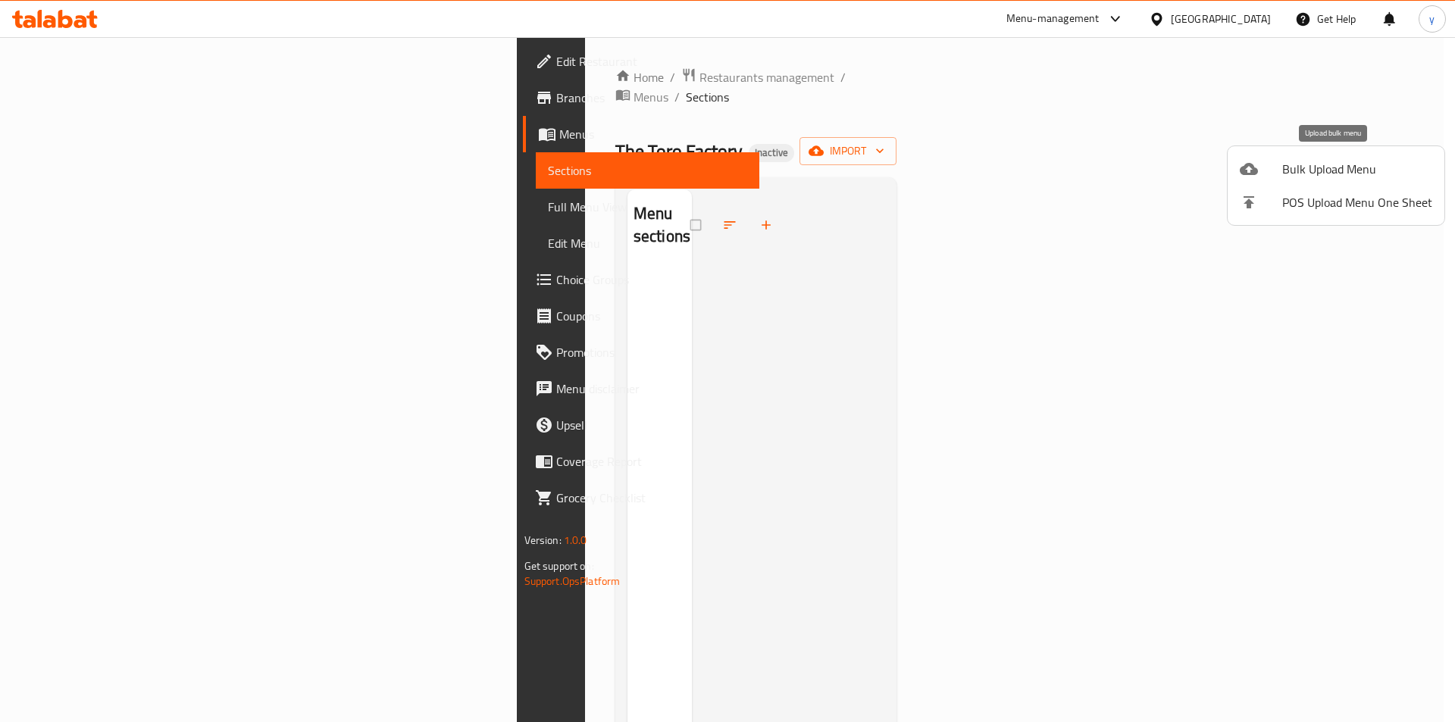
click at [1353, 173] on span "Bulk Upload Menu" at bounding box center [1357, 169] width 150 height 18
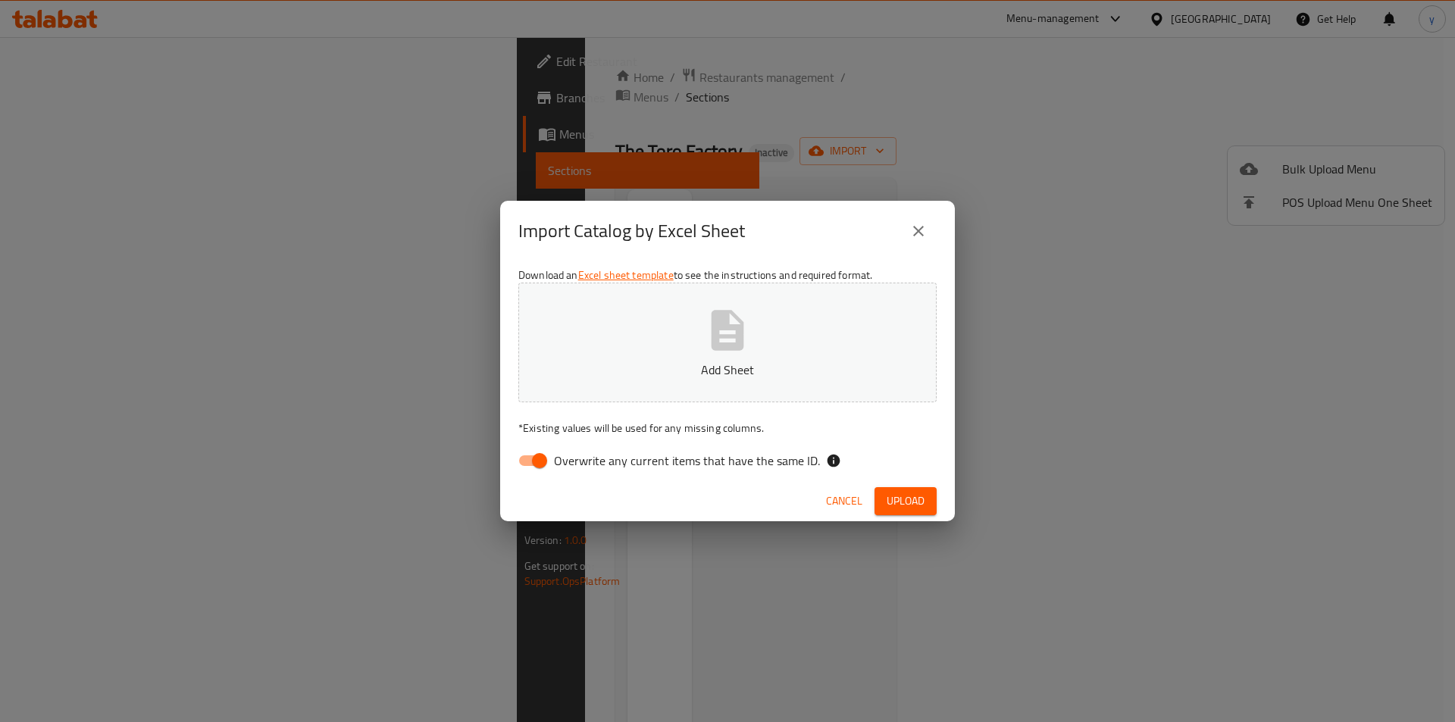
click at [541, 471] on input "Overwrite any current items that have the same ID." at bounding box center [539, 460] width 86 height 29
checkbox input "false"
click at [567, 421] on p "* Existing values will be used for any missing columns." at bounding box center [727, 428] width 418 height 15
click at [648, 366] on p "Add Sheet" at bounding box center [727, 370] width 371 height 18
click at [912, 503] on span "Upload" at bounding box center [906, 501] width 38 height 19
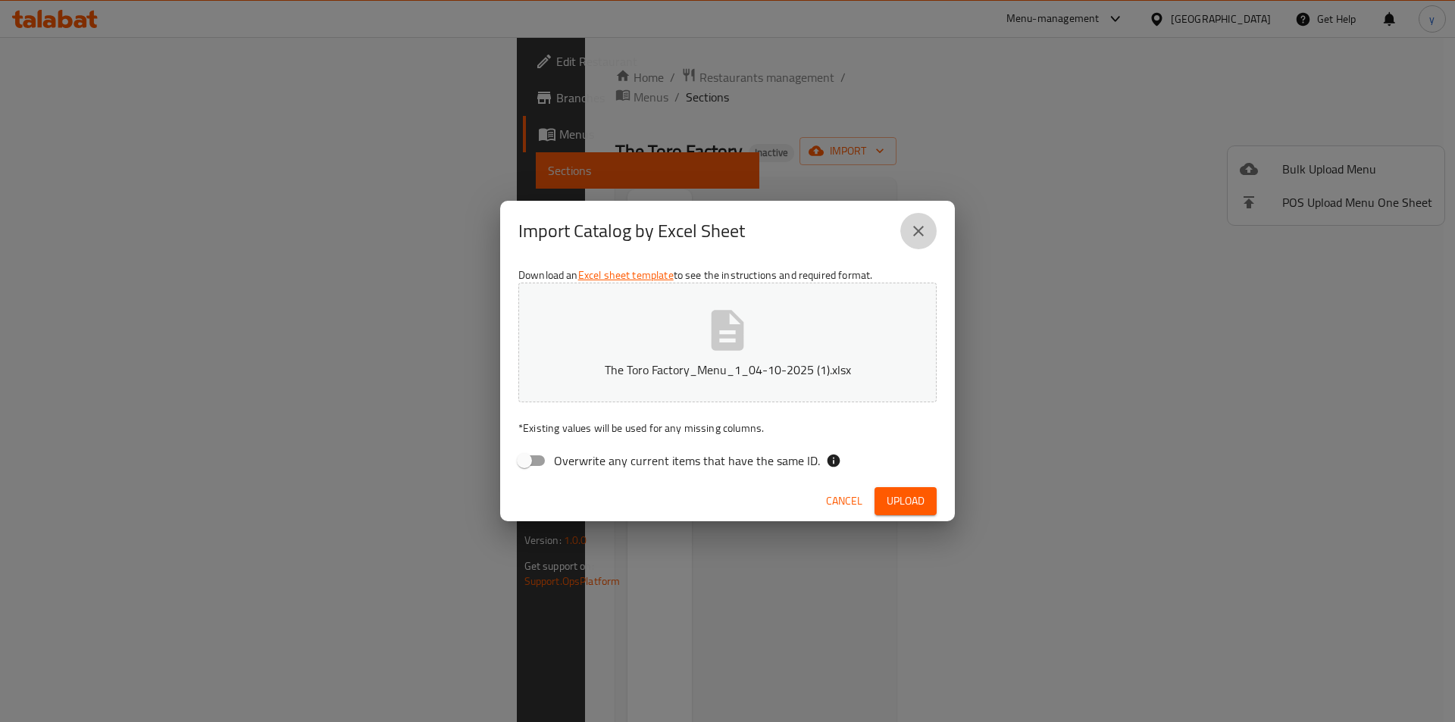
click at [921, 239] on icon "close" at bounding box center [918, 231] width 18 height 18
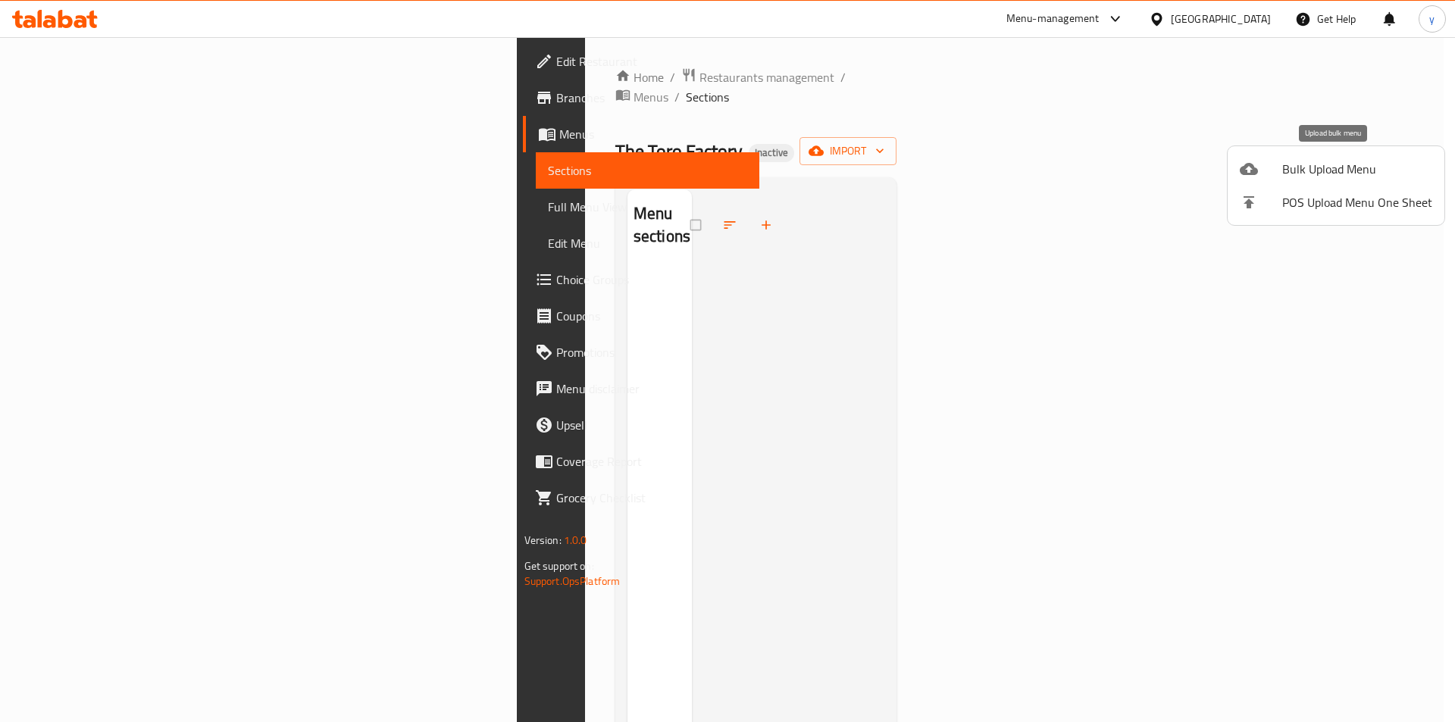
click at [1314, 176] on span "Bulk Upload Menu" at bounding box center [1357, 169] width 150 height 18
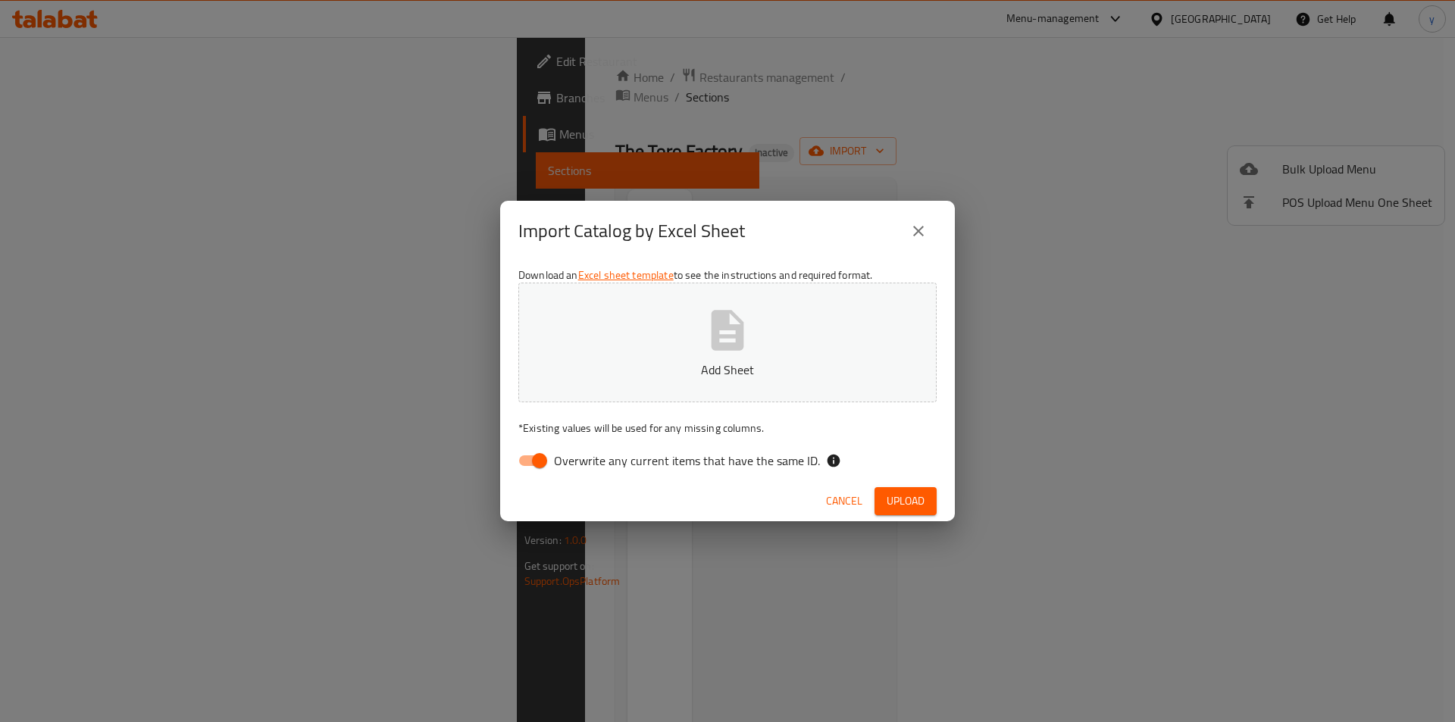
click at [599, 464] on span "Overwrite any current items that have the same ID." at bounding box center [687, 461] width 266 height 18
click at [583, 464] on input "Overwrite any current items that have the same ID." at bounding box center [539, 460] width 86 height 29
checkbox input "false"
click at [658, 349] on button "Add Sheet" at bounding box center [727, 343] width 418 height 120
click at [921, 508] on span "Upload" at bounding box center [906, 501] width 38 height 19
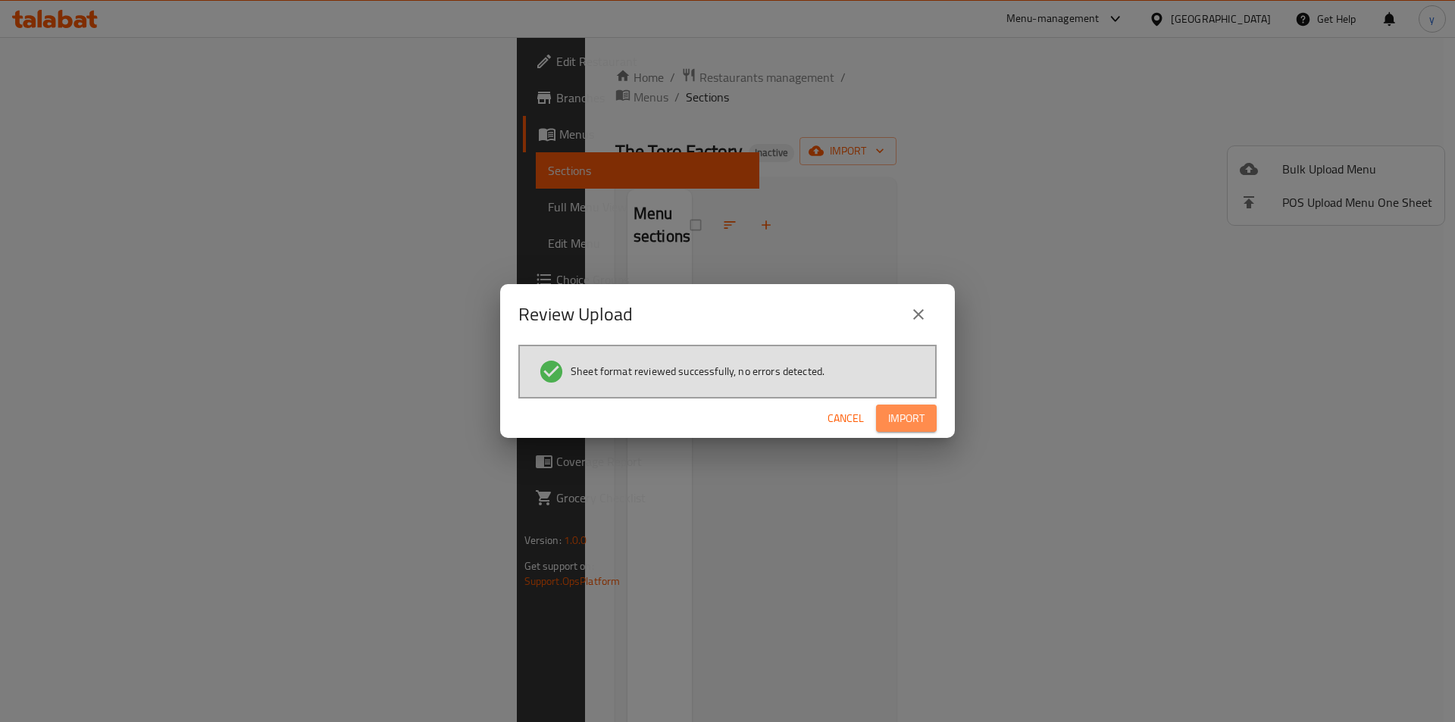
click at [919, 432] on button "Import" at bounding box center [906, 419] width 61 height 28
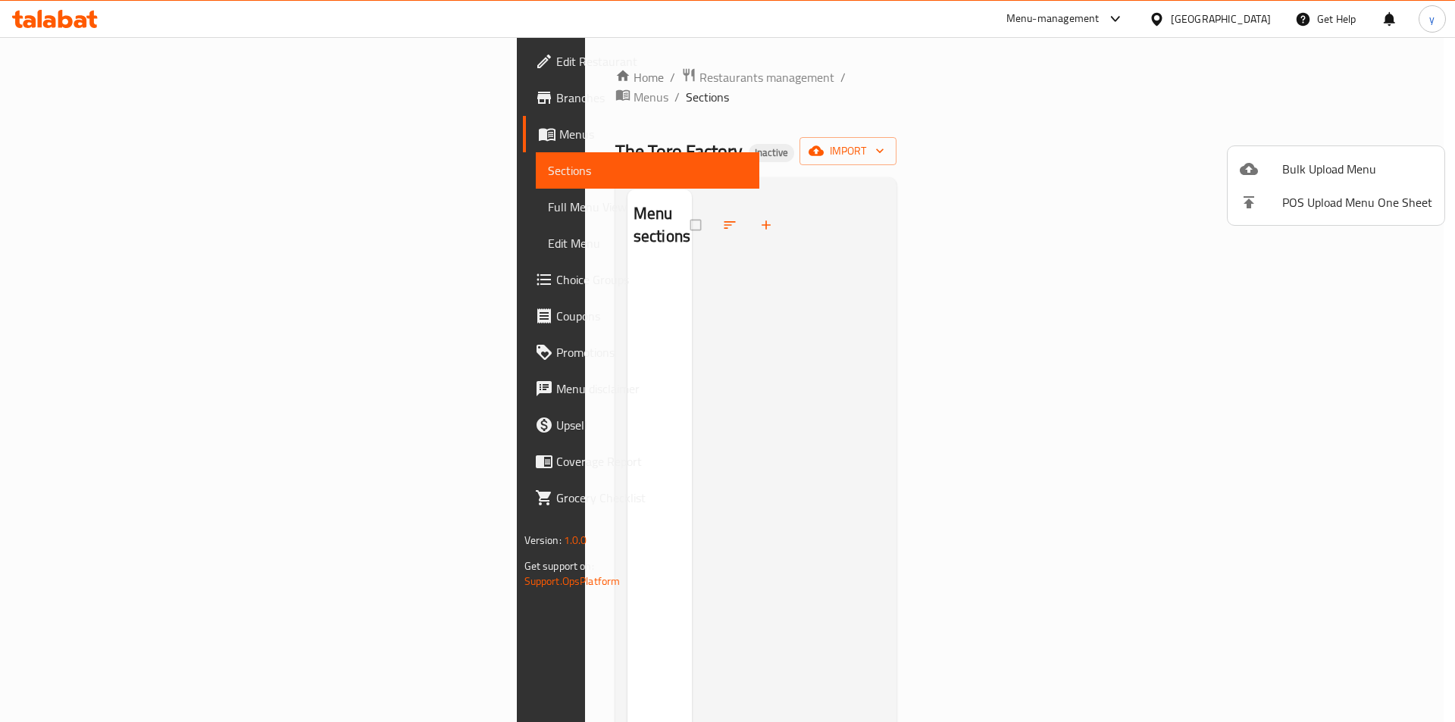
click at [1008, 248] on div at bounding box center [727, 361] width 1455 height 722
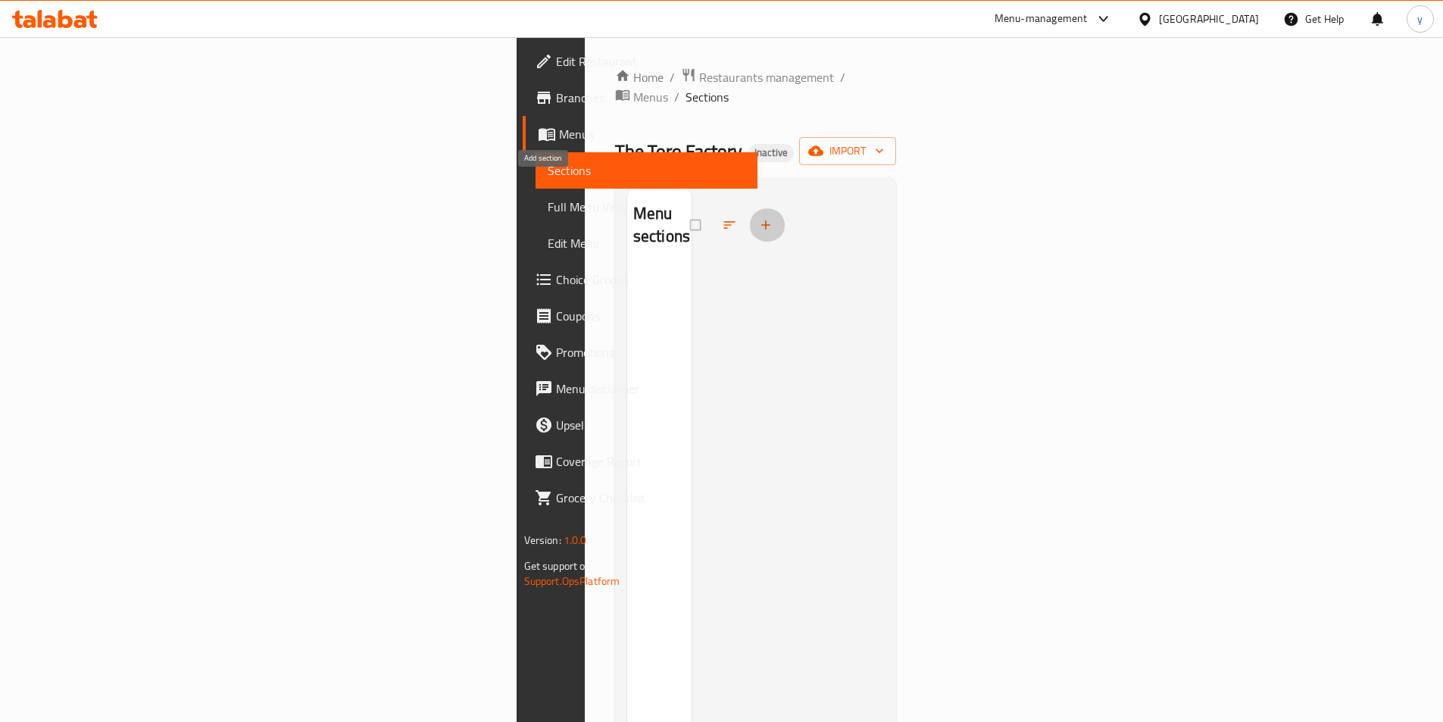
click at [749, 208] on button "button" at bounding box center [767, 224] width 36 height 33
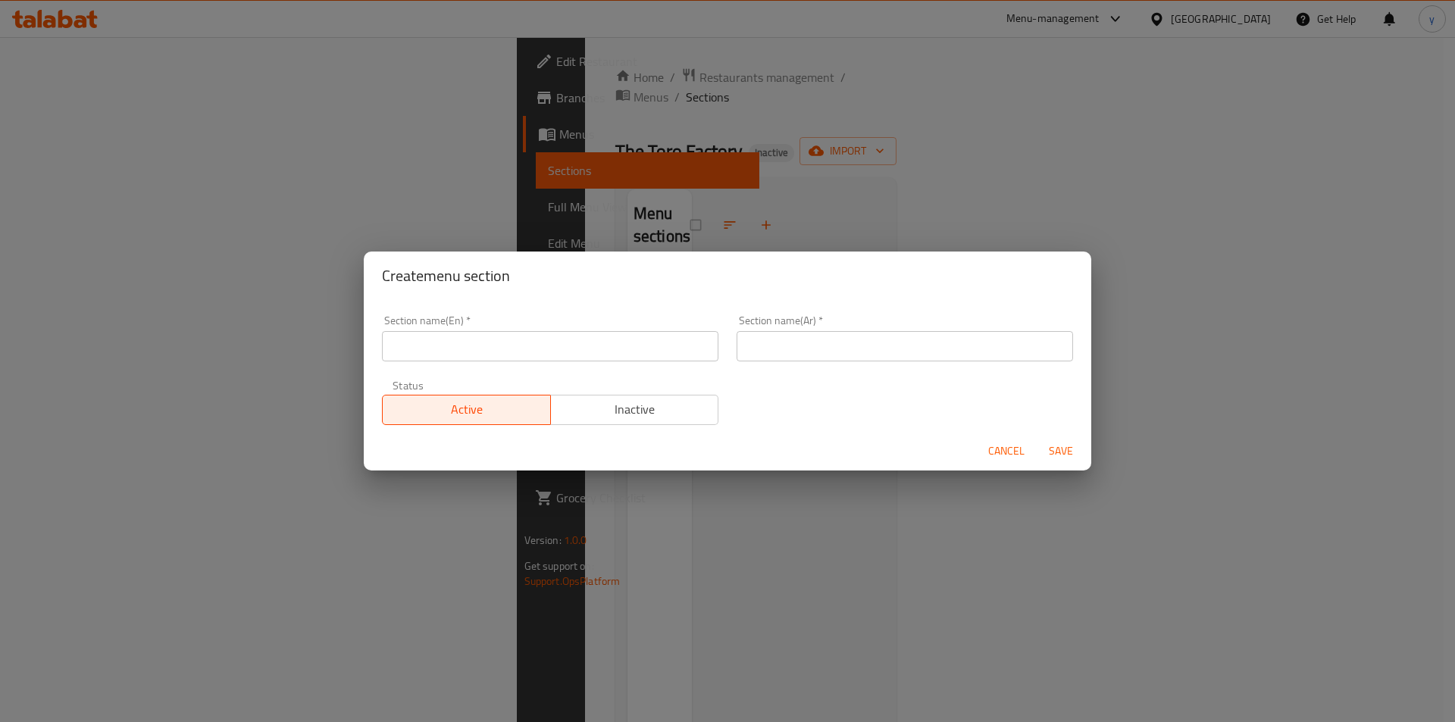
click at [725, 191] on div "Create menu section Section name(En)   * Section name(En) * Section name(Ar)   …" at bounding box center [727, 361] width 1455 height 722
click at [1029, 456] on button "Cancel" at bounding box center [1006, 451] width 48 height 28
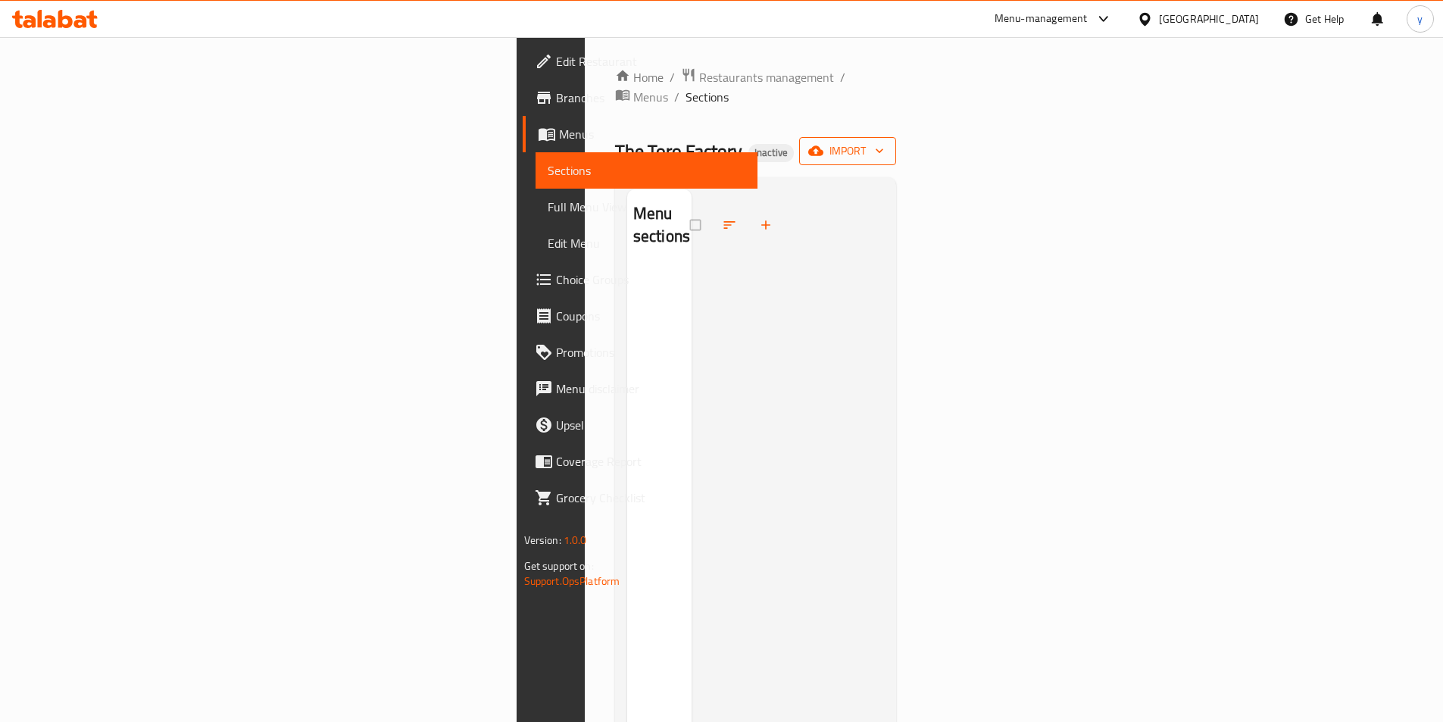
click at [884, 142] on span "import" at bounding box center [848, 151] width 73 height 19
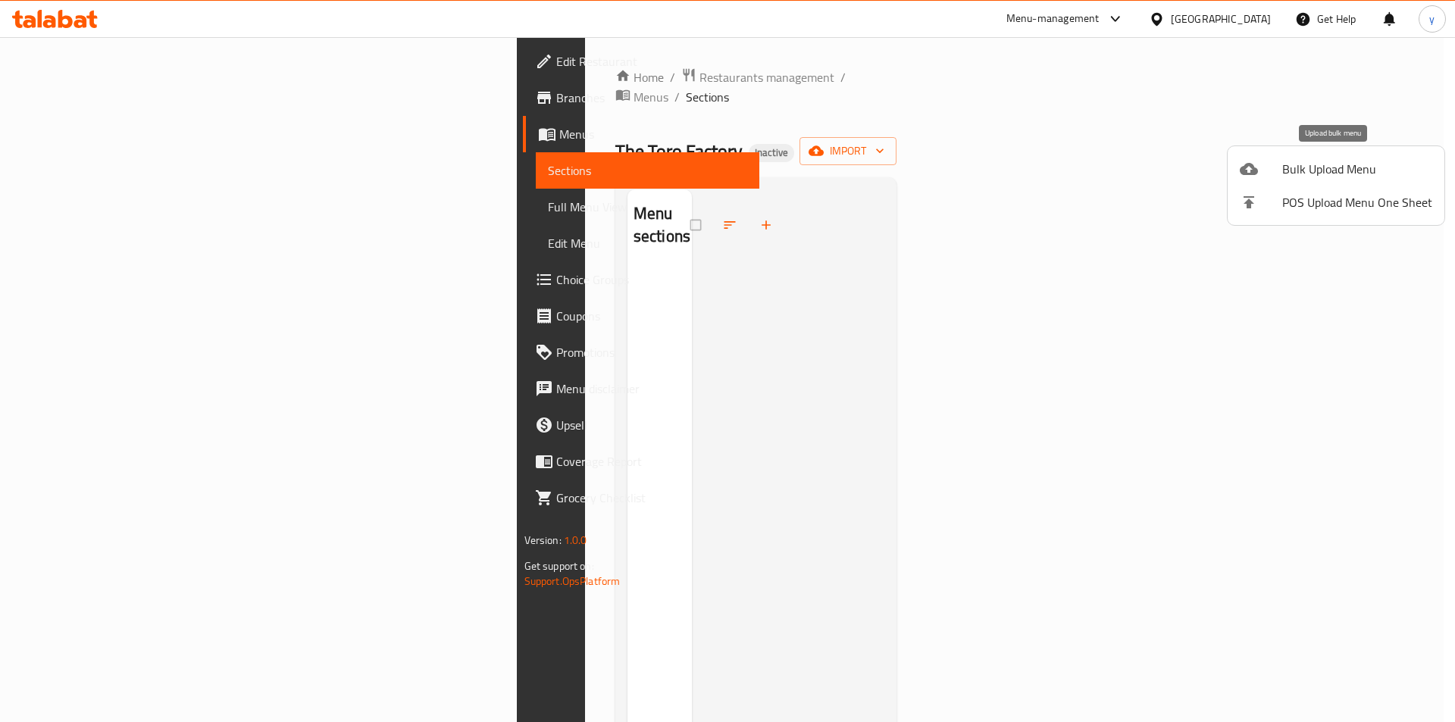
click at [1325, 161] on span "Bulk Upload Menu" at bounding box center [1357, 169] width 150 height 18
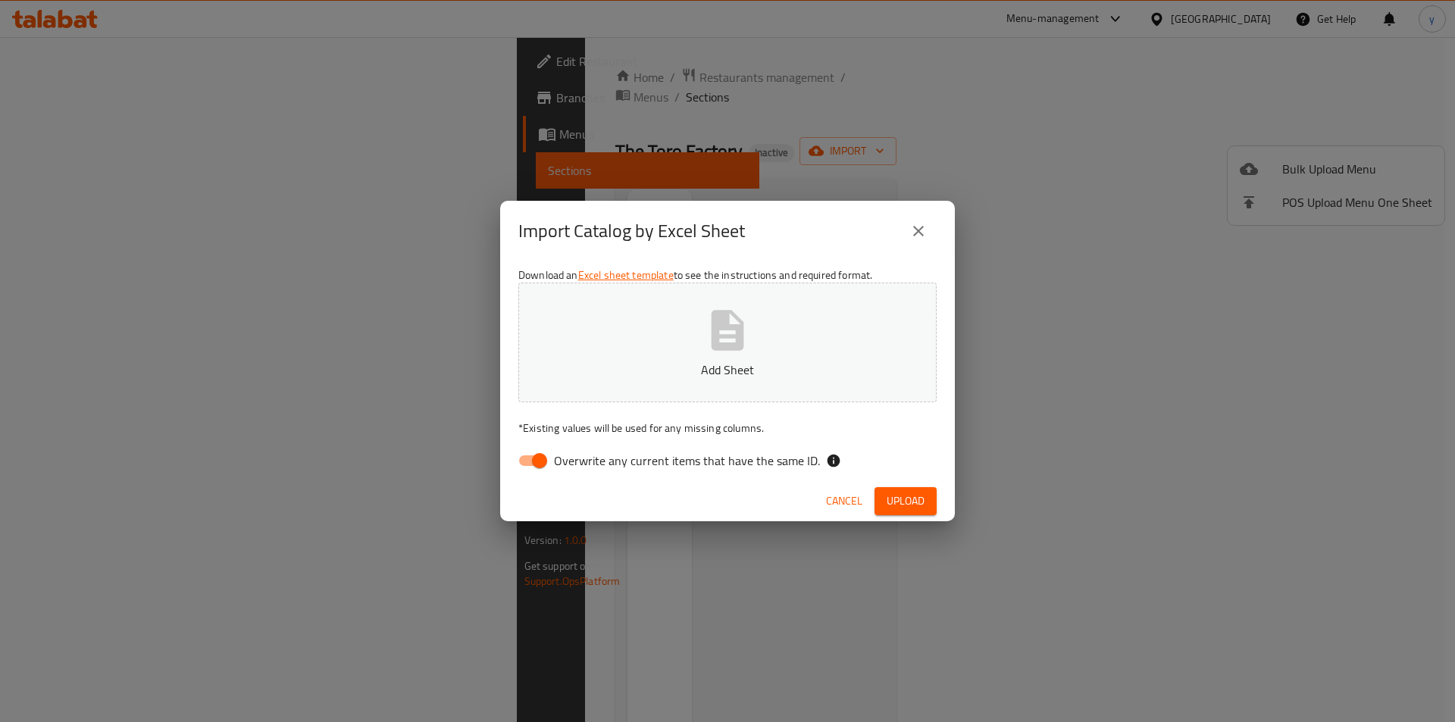
click at [540, 461] on input "Overwrite any current items that have the same ID." at bounding box center [539, 460] width 86 height 29
checkbox input "false"
click at [669, 366] on p "Add Sheet" at bounding box center [727, 370] width 371 height 18
click at [919, 505] on span "Upload" at bounding box center [906, 501] width 38 height 19
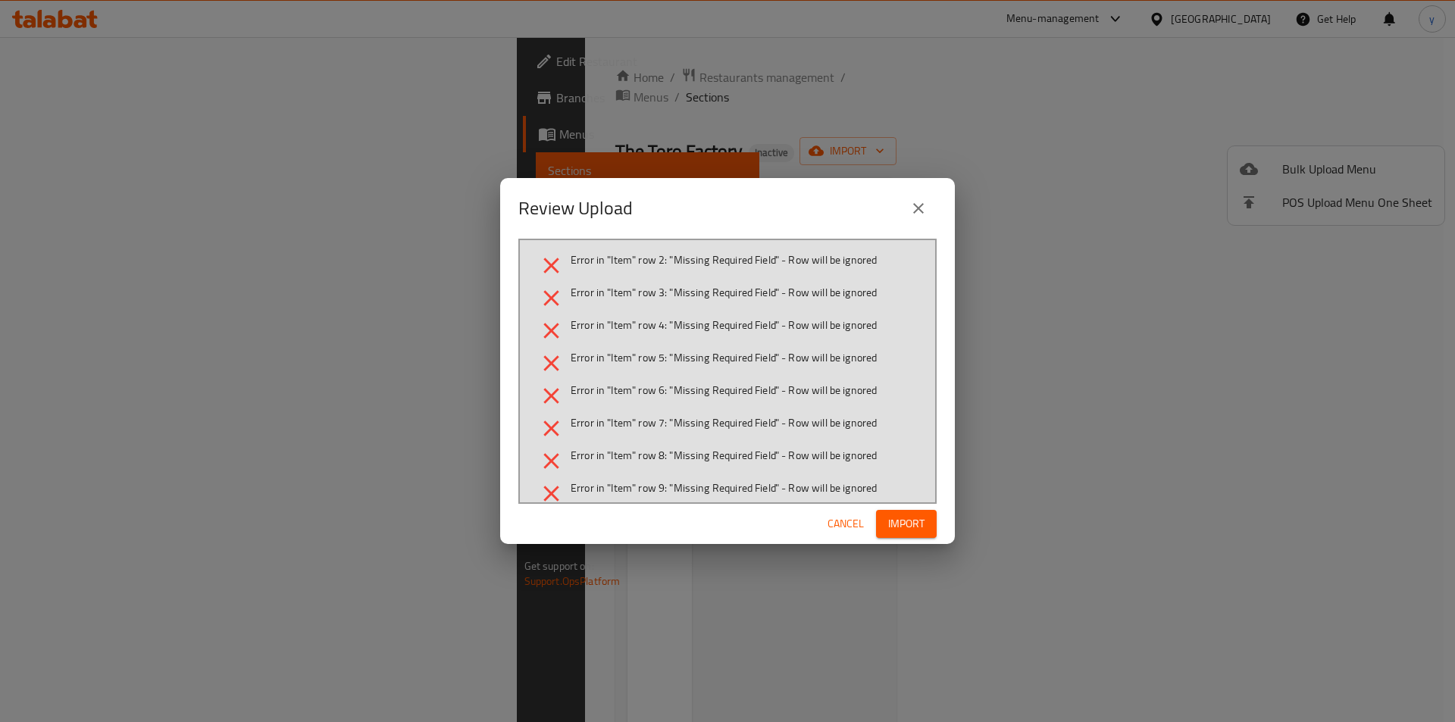
click at [839, 512] on button "Cancel" at bounding box center [845, 524] width 48 height 28
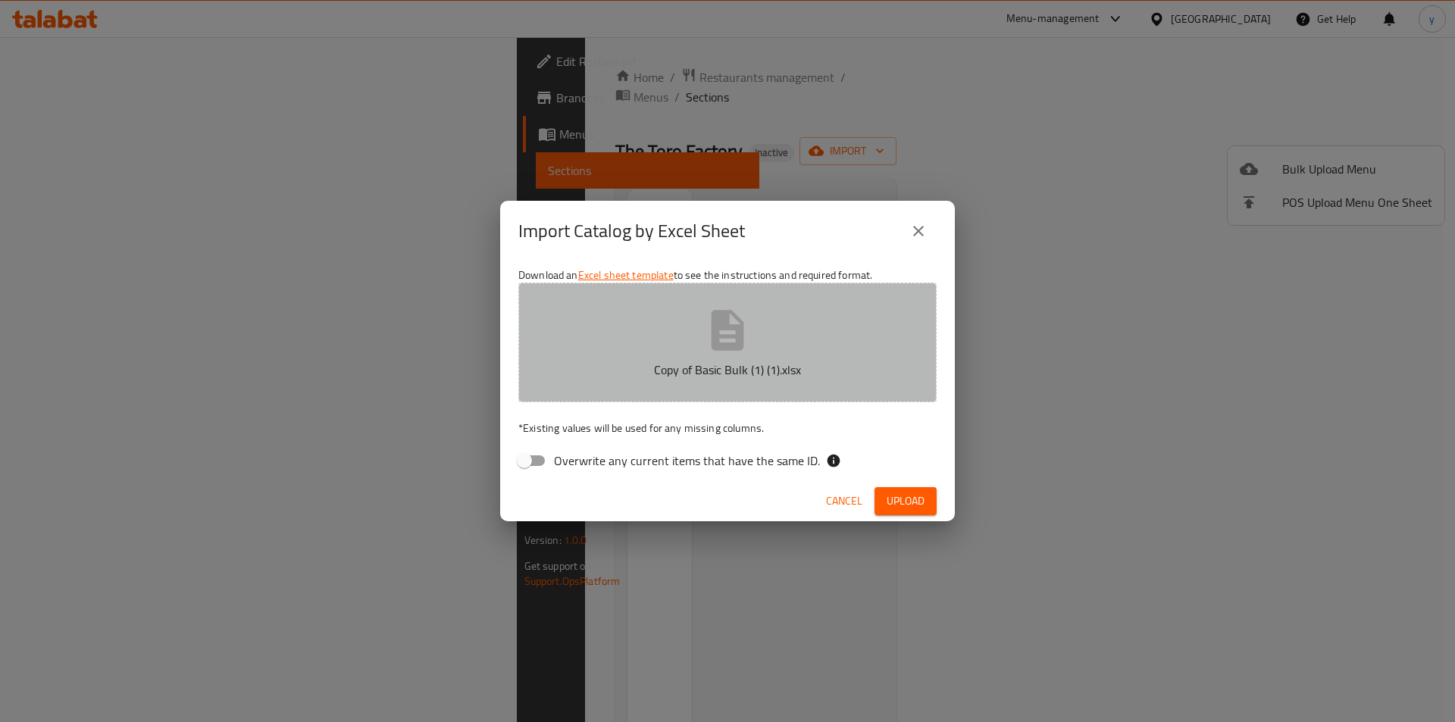
click at [627, 364] on p "Copy of Basic Bulk (1) (1).xlsx" at bounding box center [727, 370] width 371 height 18
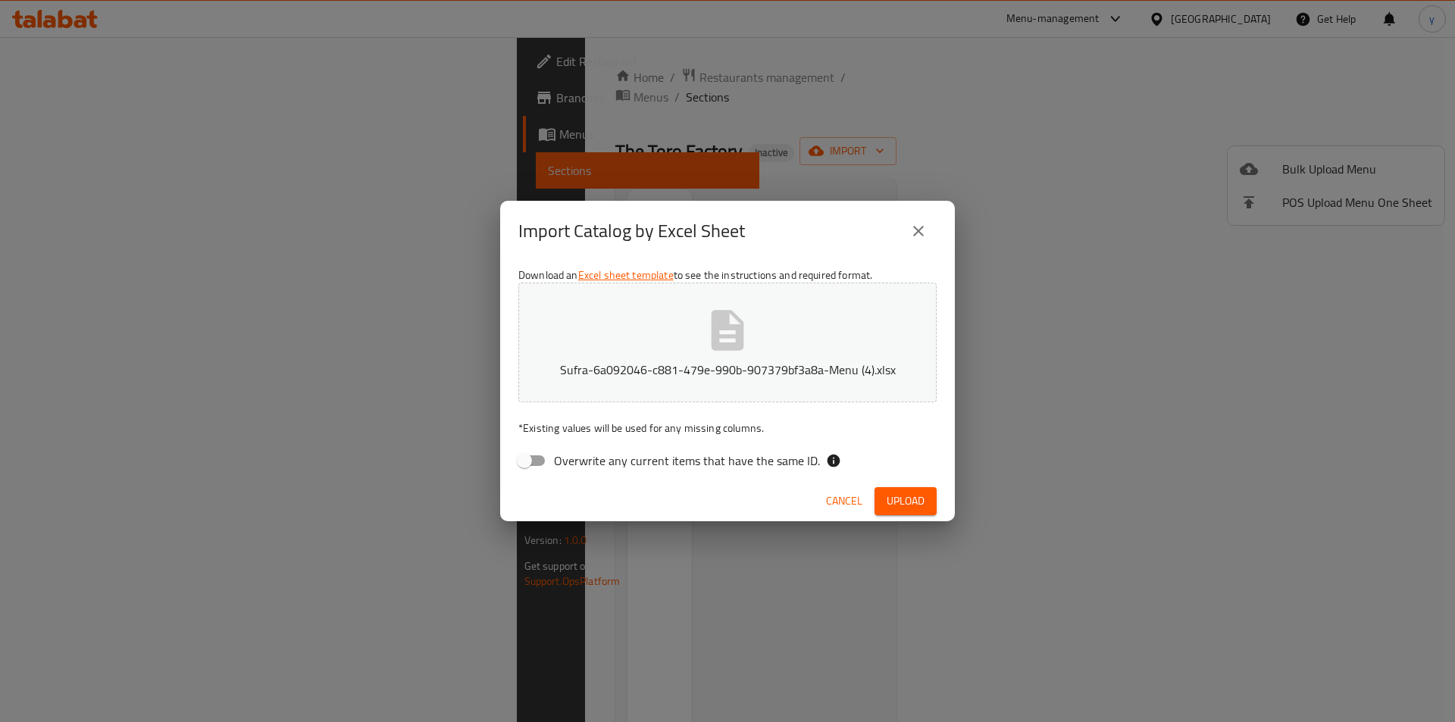
click at [913, 494] on span "Upload" at bounding box center [906, 501] width 38 height 19
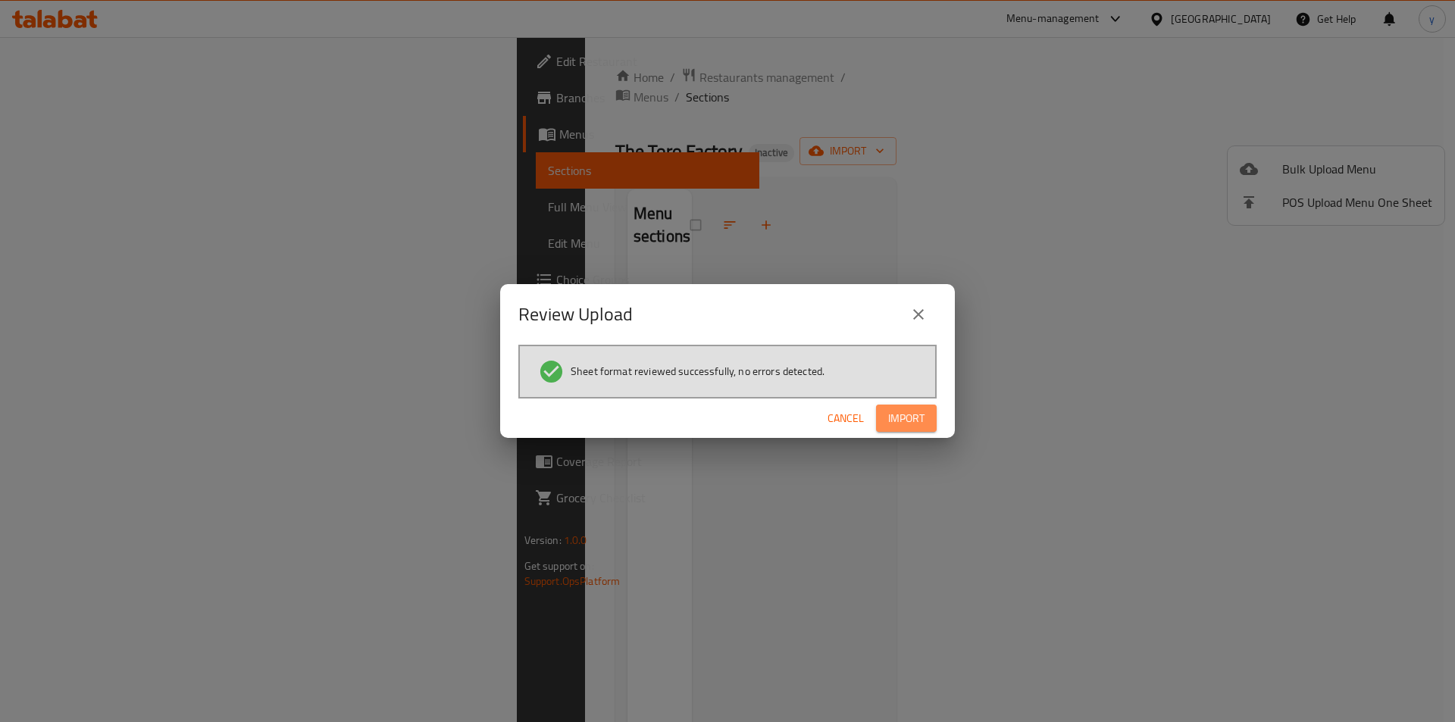
click at [912, 424] on span "Import" at bounding box center [906, 418] width 36 height 19
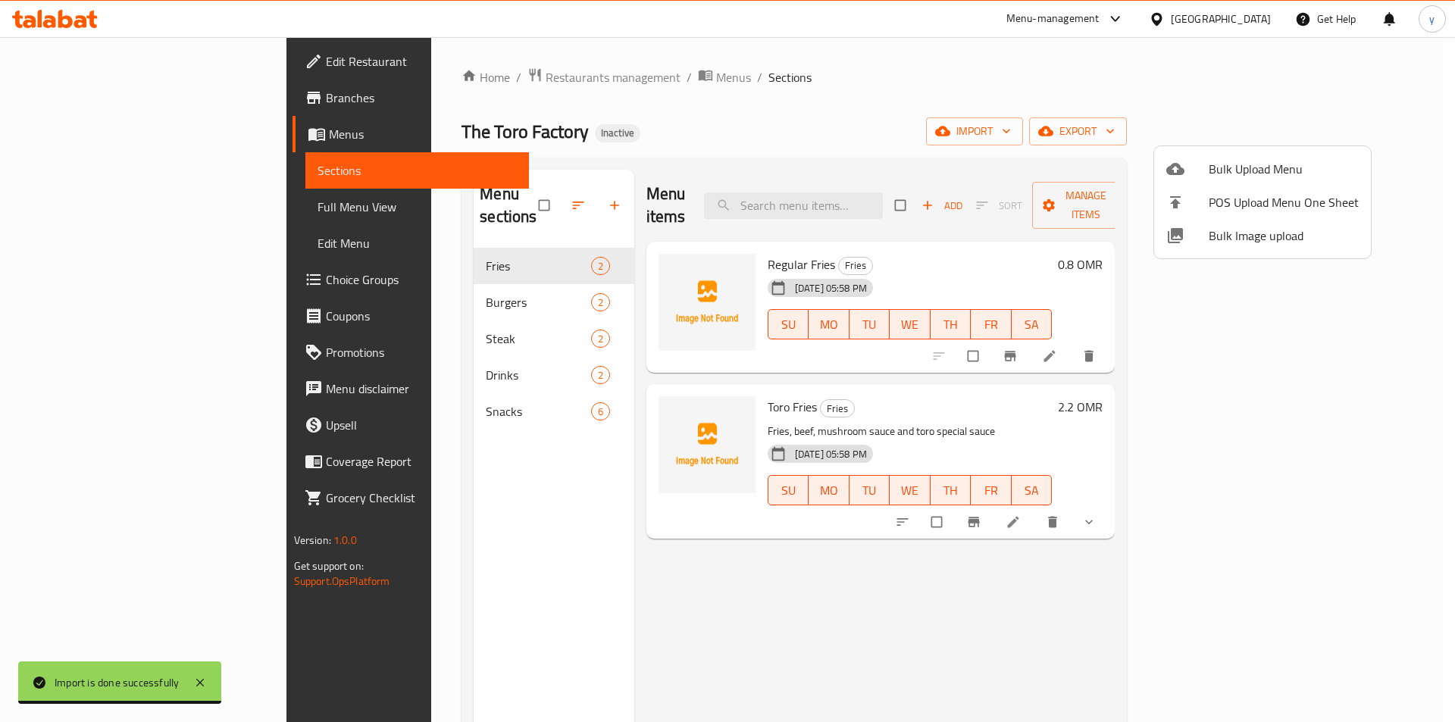
click at [1343, 339] on div at bounding box center [727, 361] width 1455 height 722
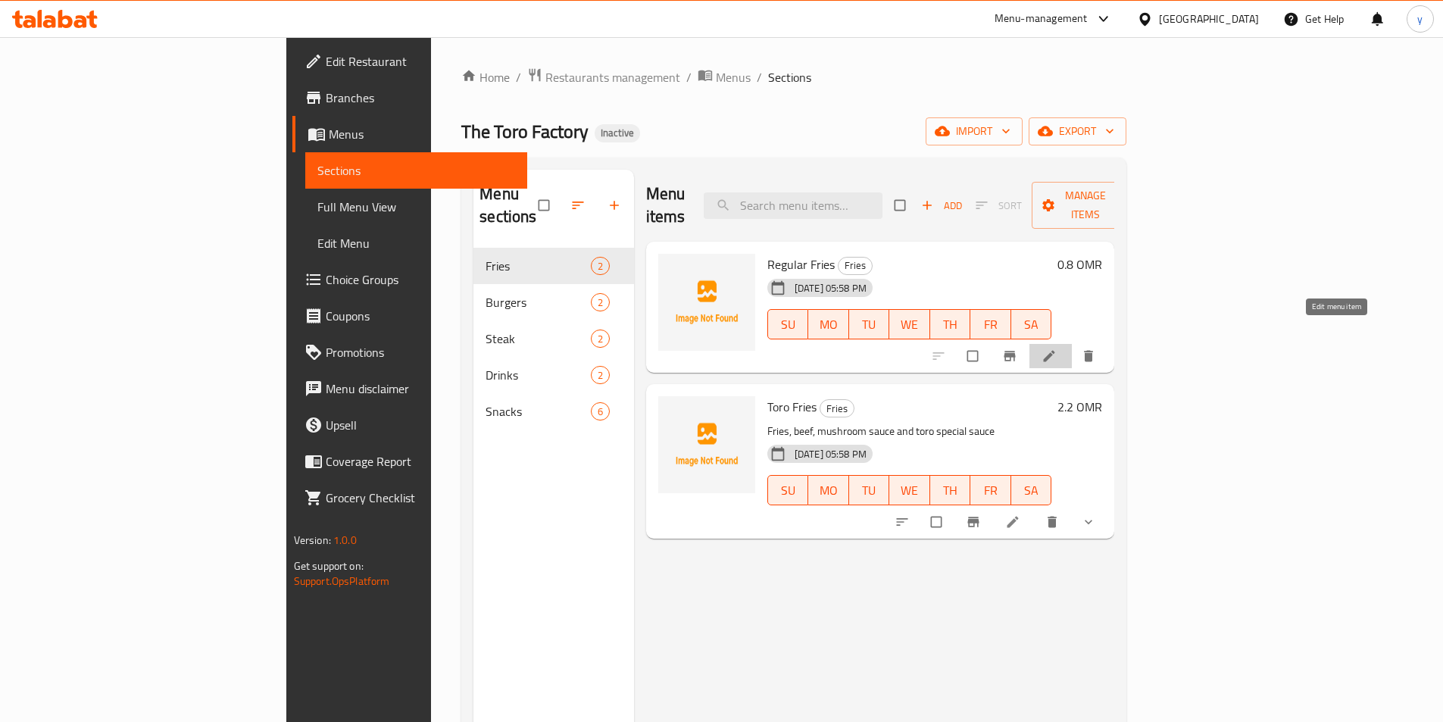
click at [1060, 349] on link at bounding box center [1051, 356] width 18 height 15
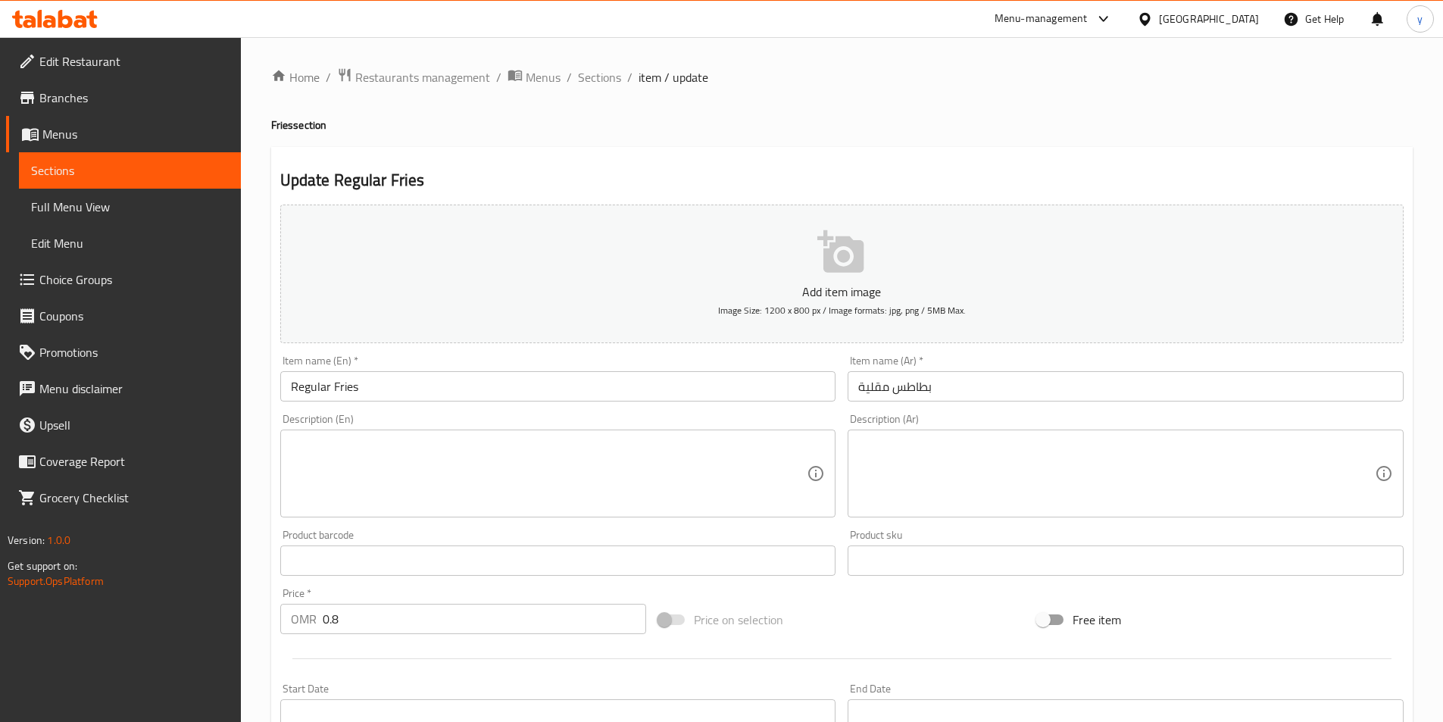
click at [1050, 387] on input "بطاطس مقلية" at bounding box center [1126, 386] width 556 height 30
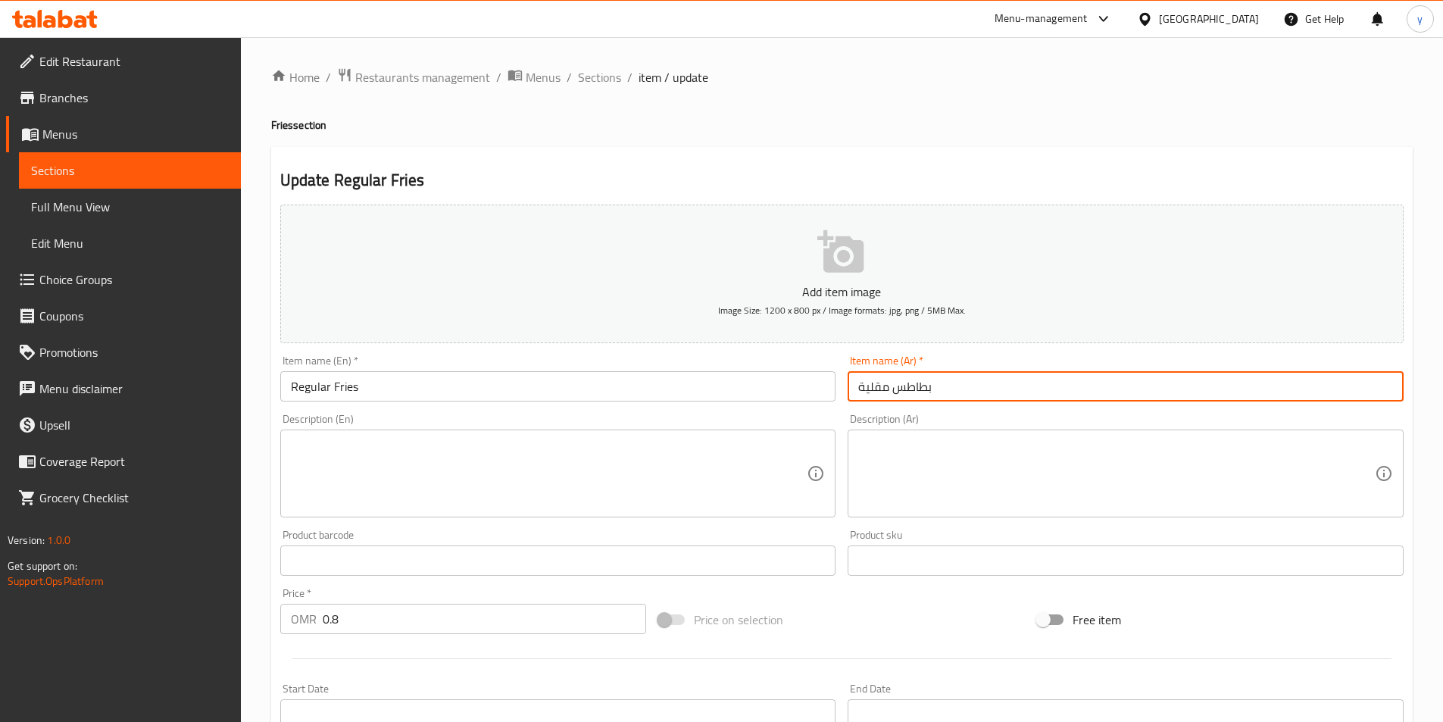
click at [1050, 387] on input "بطاطس مقلية" at bounding box center [1126, 386] width 556 height 30
paste input "مقلية عادي"
type input "بطاطا مقلية عادي"
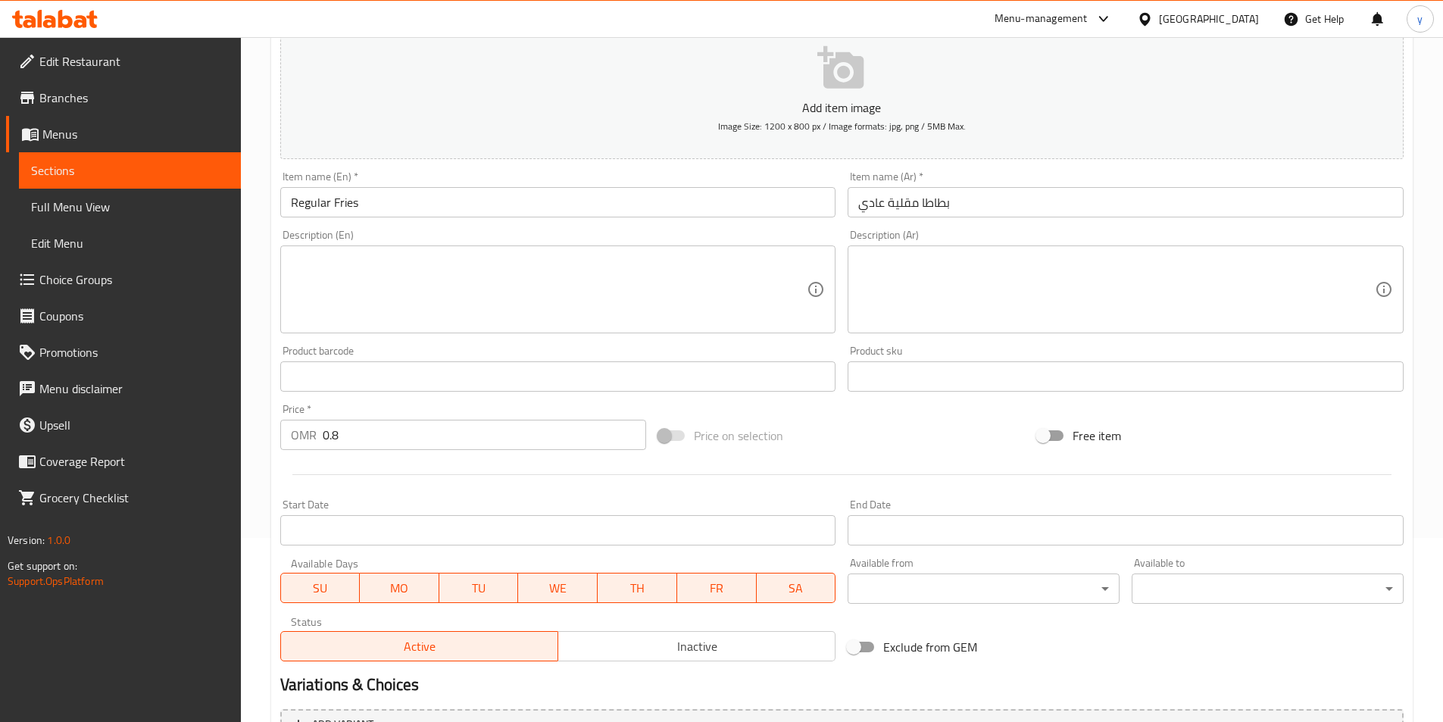
scroll to position [349, 0]
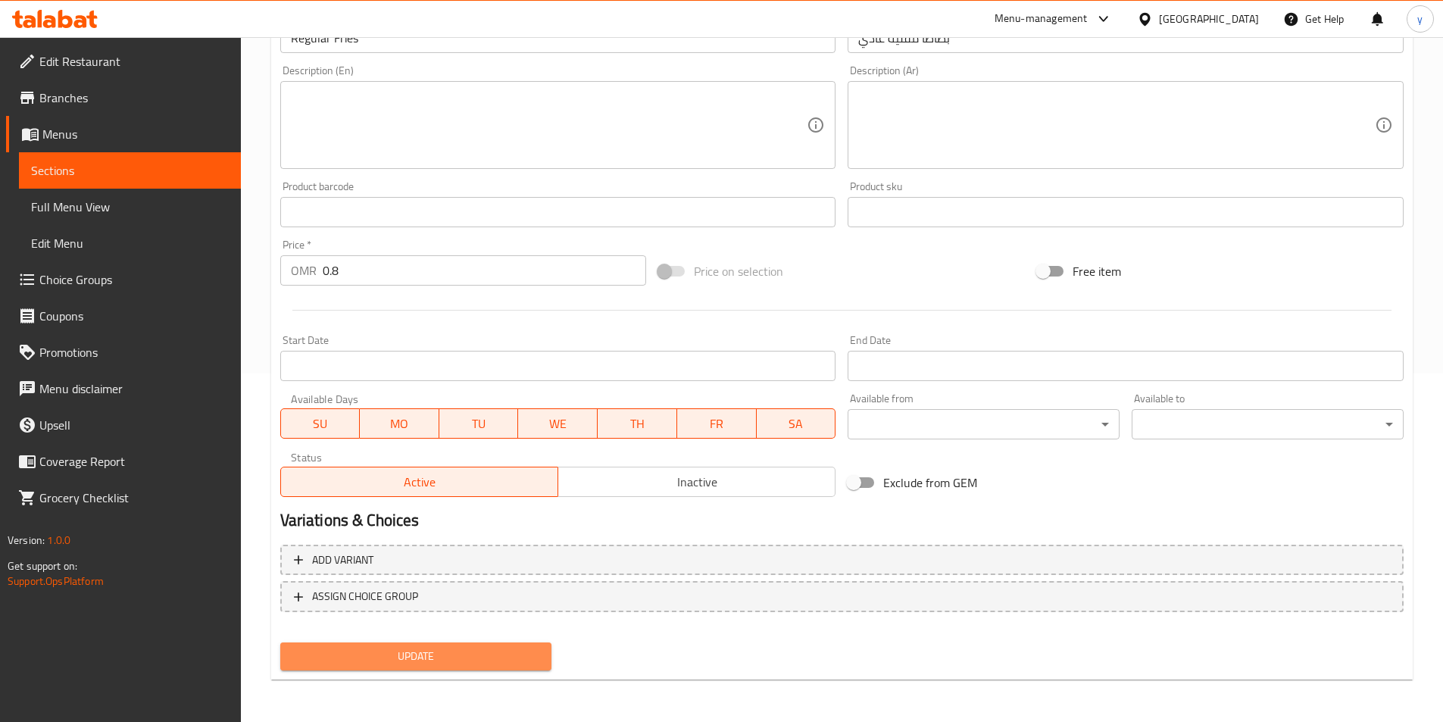
click at [460, 657] on span "Update" at bounding box center [416, 656] width 248 height 19
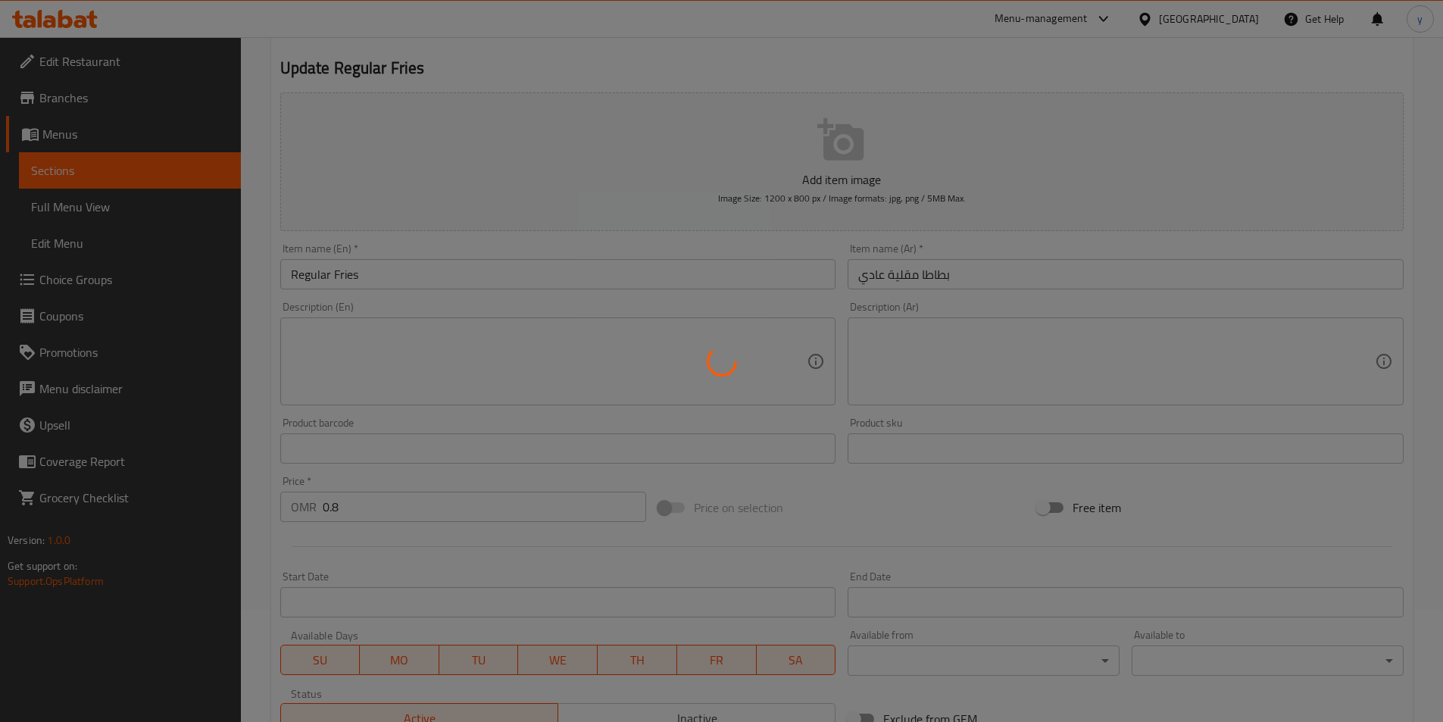
scroll to position [0, 0]
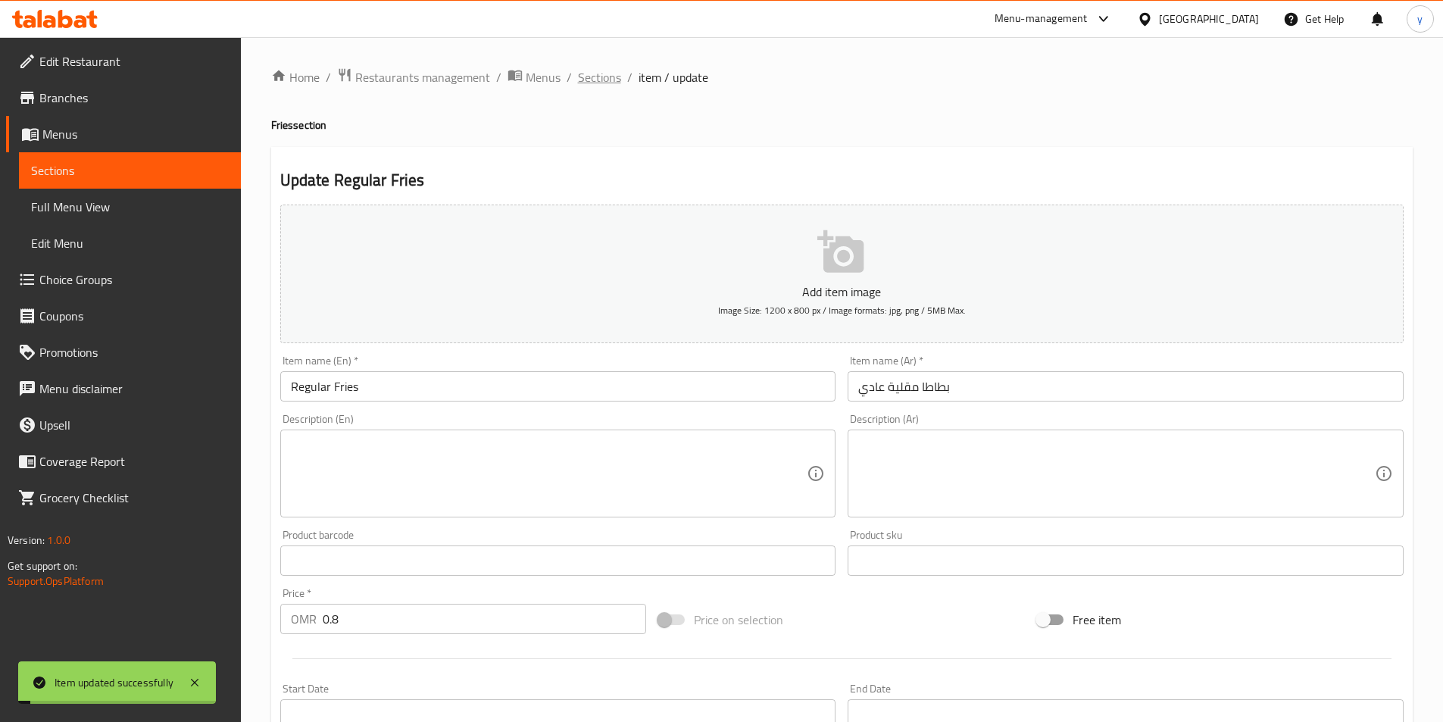
click at [600, 86] on span "Sections" at bounding box center [599, 77] width 43 height 18
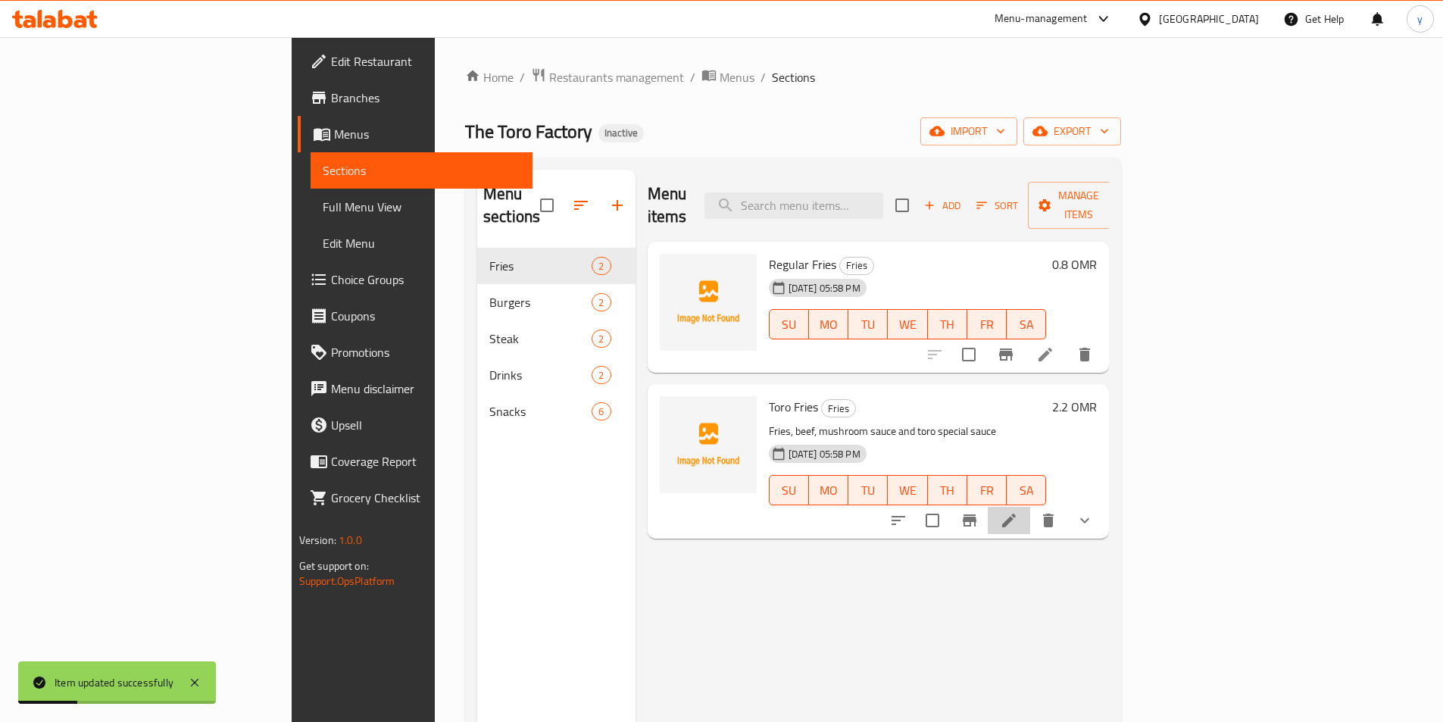
click at [1031, 507] on li at bounding box center [1009, 520] width 42 height 27
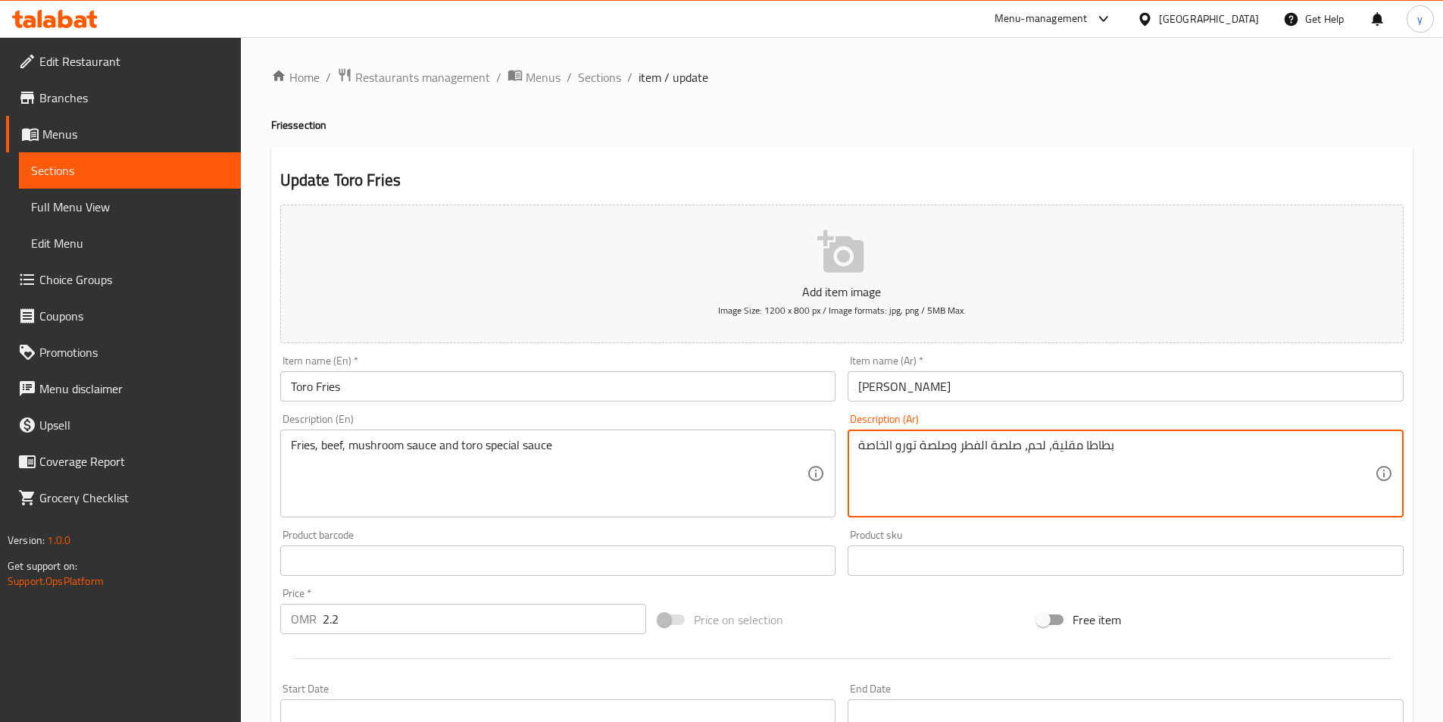
click at [1188, 458] on textarea "بطاطا مقلية، لحم، صلصة الفطر وصلصة تورو الخاصة" at bounding box center [1117, 474] width 517 height 72
paste textarea "قطعة لحم بقري، جبنة الشيدر، خس، صوص تورو سبيشيال"
type textarea "قطعة لحم بقري، جبنة الشيدر، خس، صوص تورو سبيشيال"
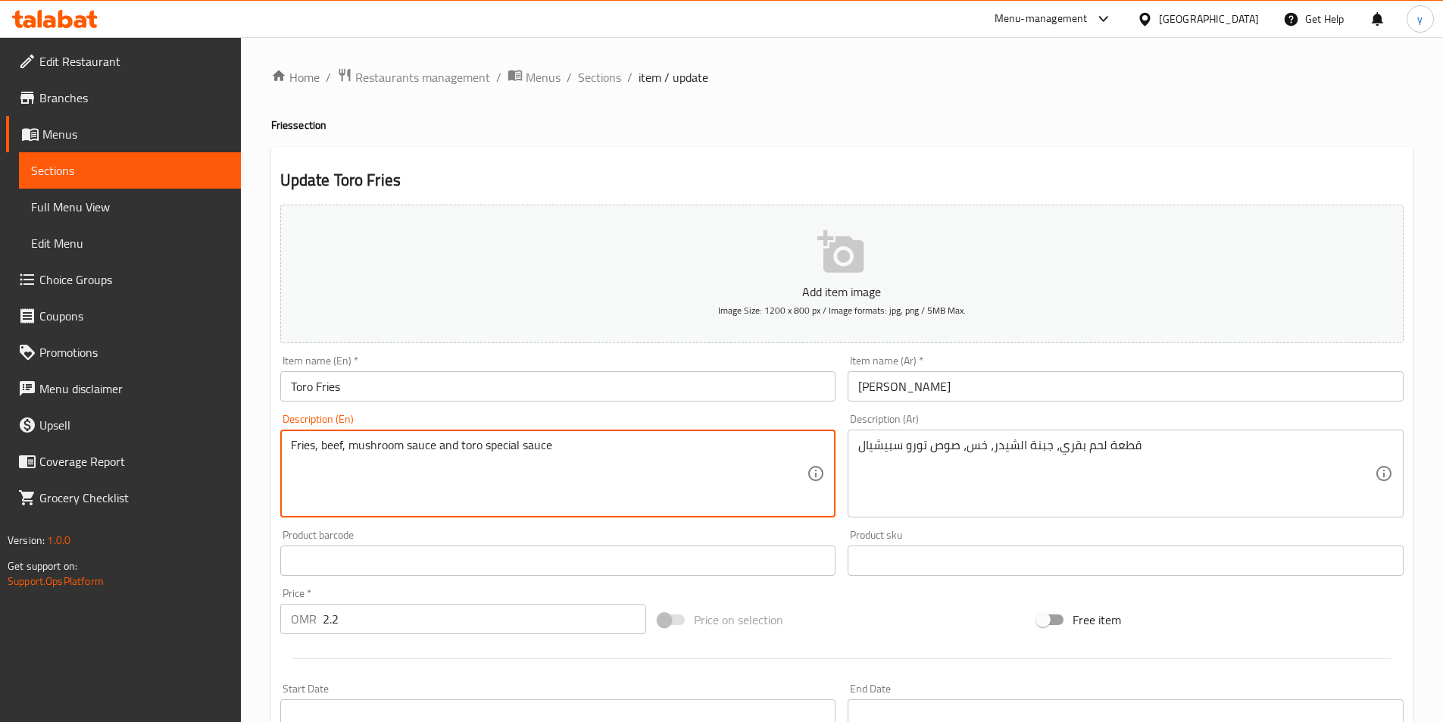
click at [623, 469] on textarea "Fries, beef, mushroom sauce and toro special sauce" at bounding box center [549, 474] width 517 height 72
click at [602, 464] on textarea "Fries, beef, mushroom sauce and toro special sauce" at bounding box center [549, 474] width 517 height 72
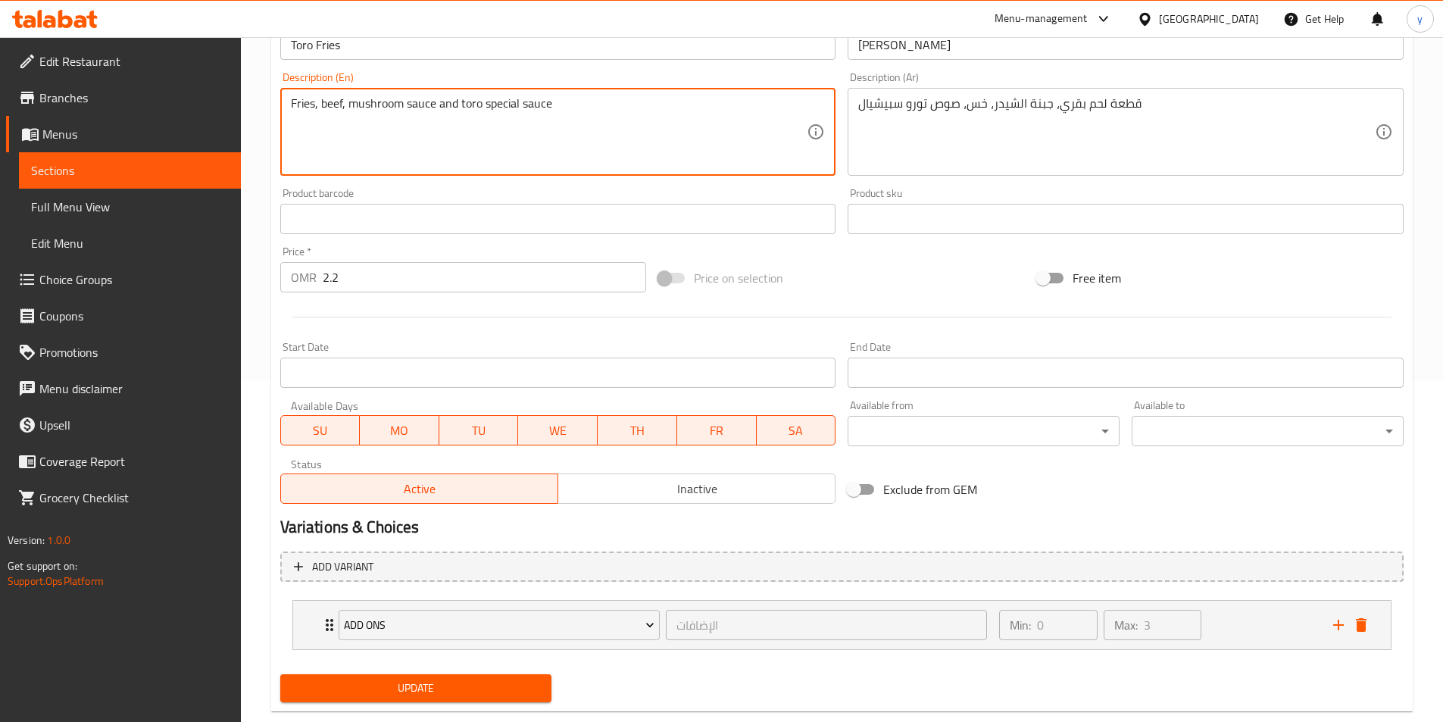
scroll to position [374, 0]
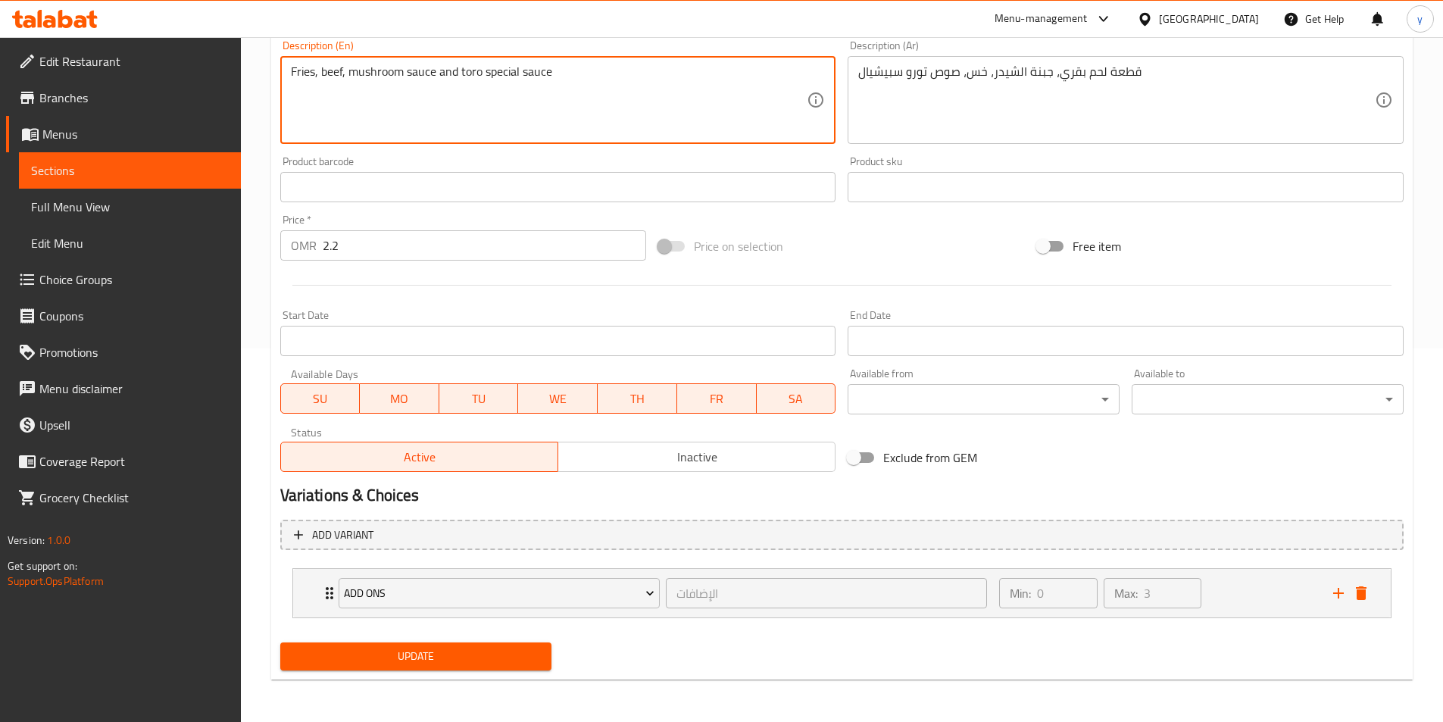
click at [493, 653] on span "Update" at bounding box center [416, 656] width 248 height 19
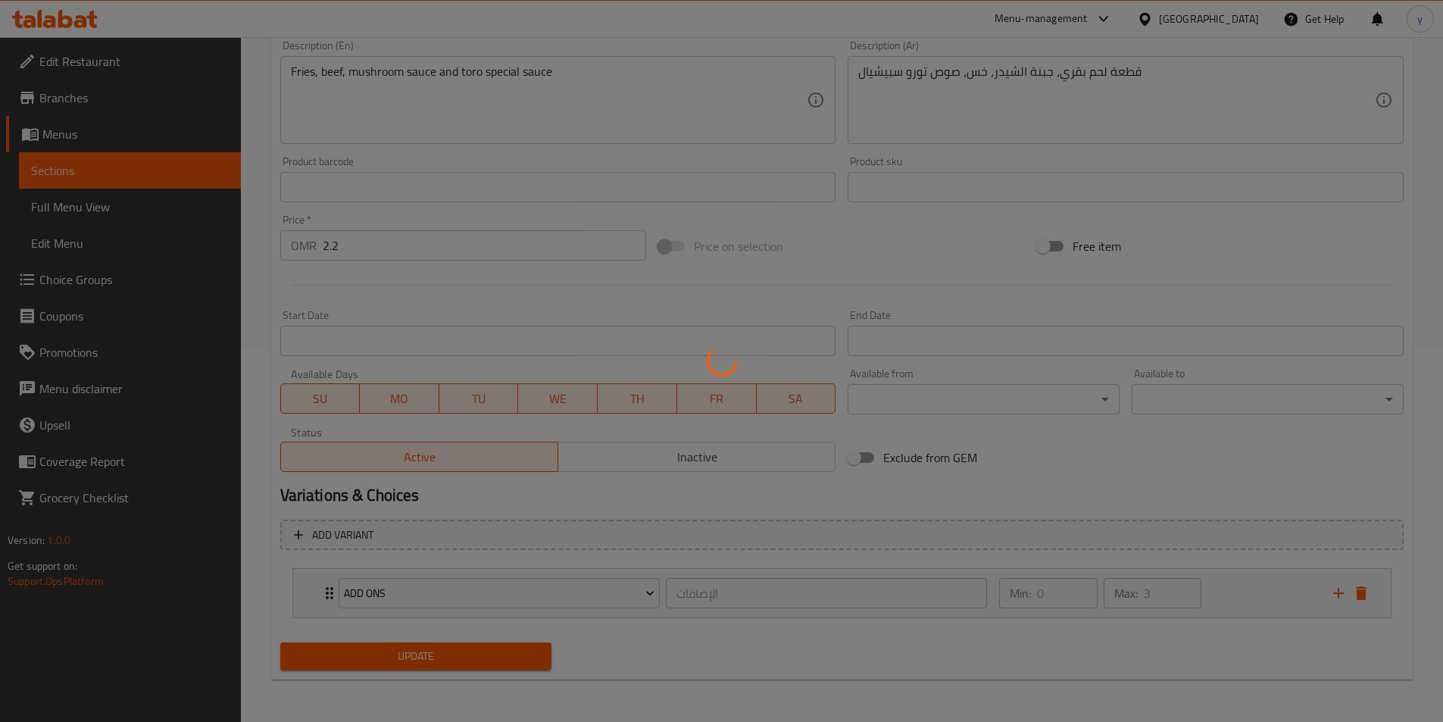
scroll to position [0, 0]
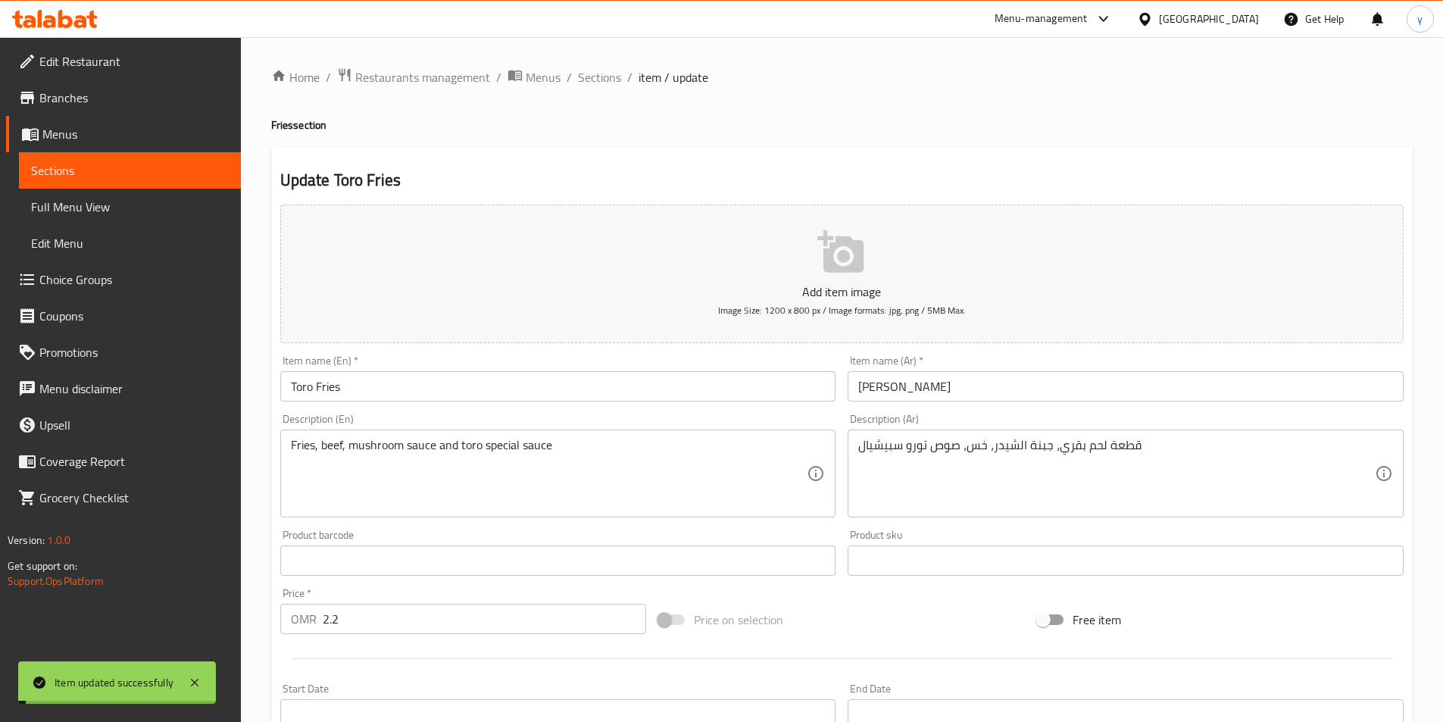
click at [606, 80] on span "Sections" at bounding box center [599, 77] width 43 height 18
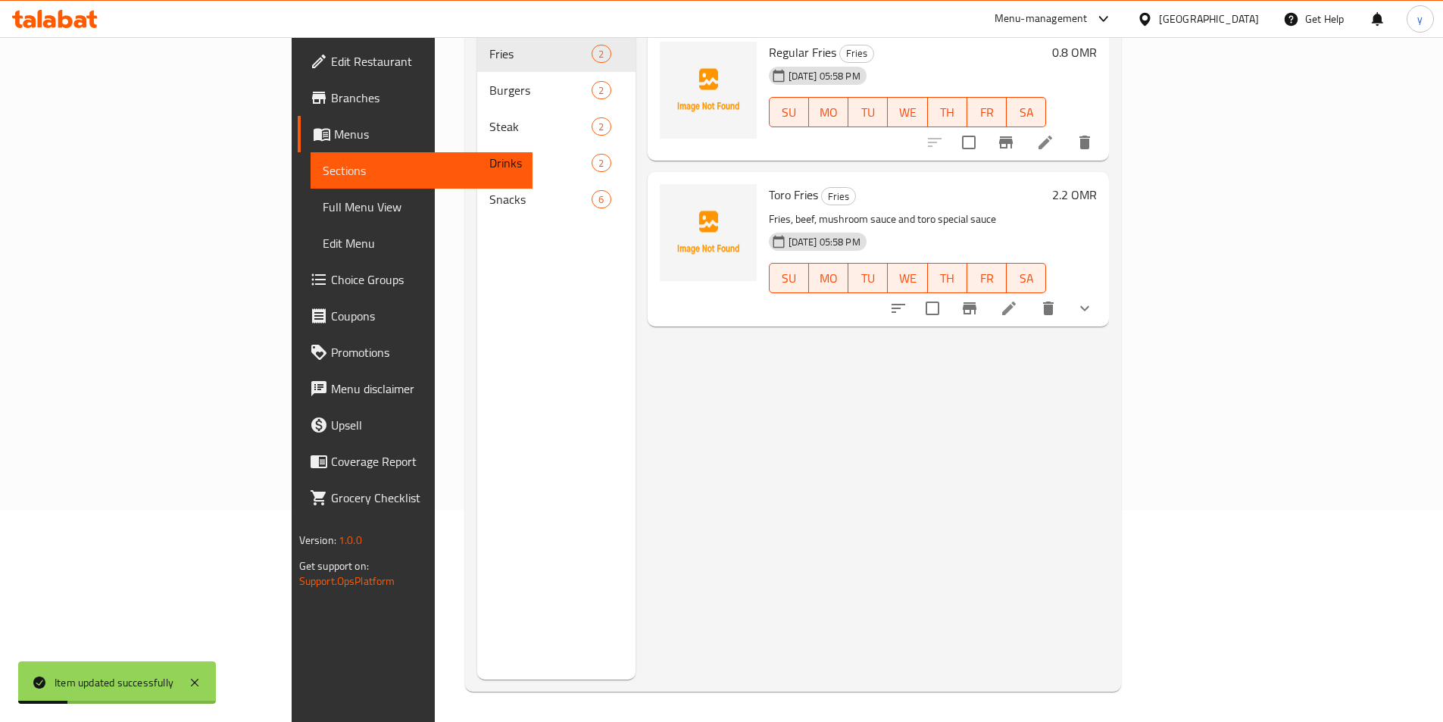
scroll to position [61, 0]
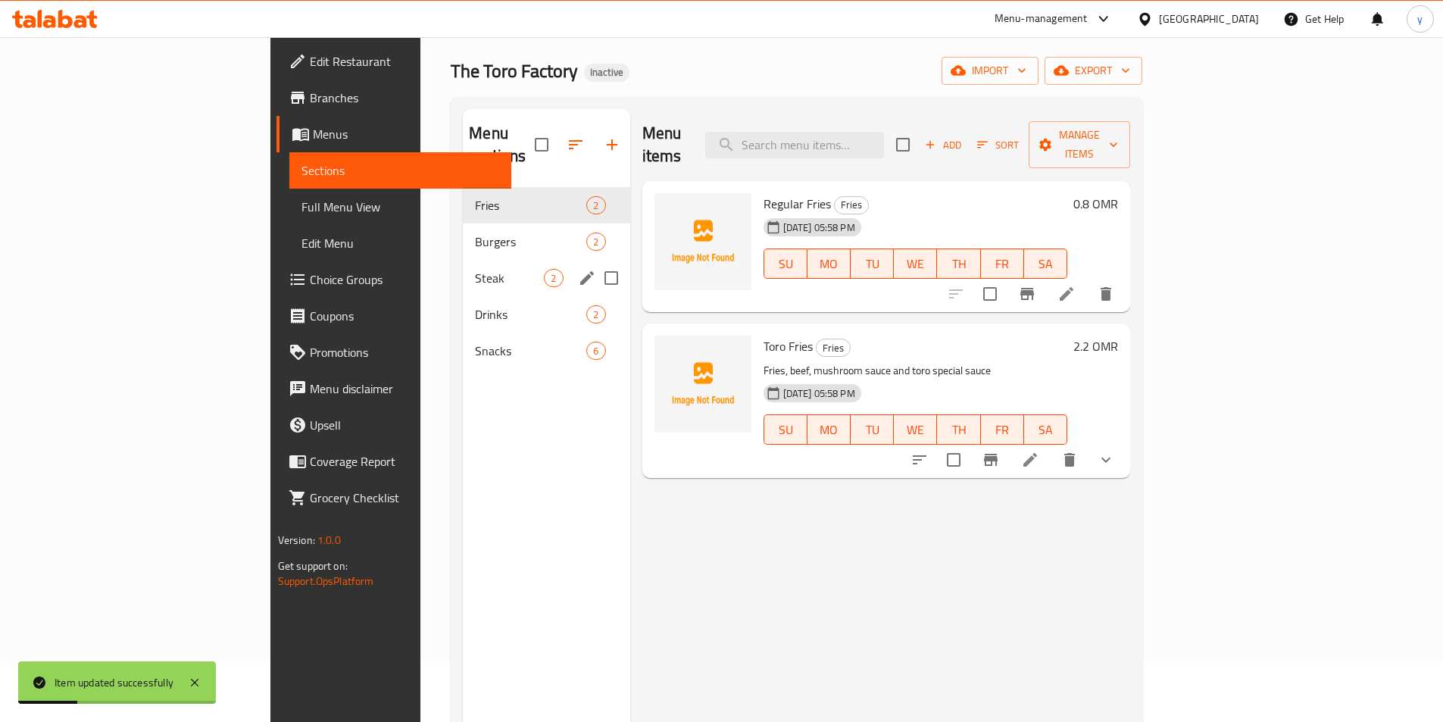
click at [463, 229] on div "Burgers 2" at bounding box center [546, 242] width 167 height 36
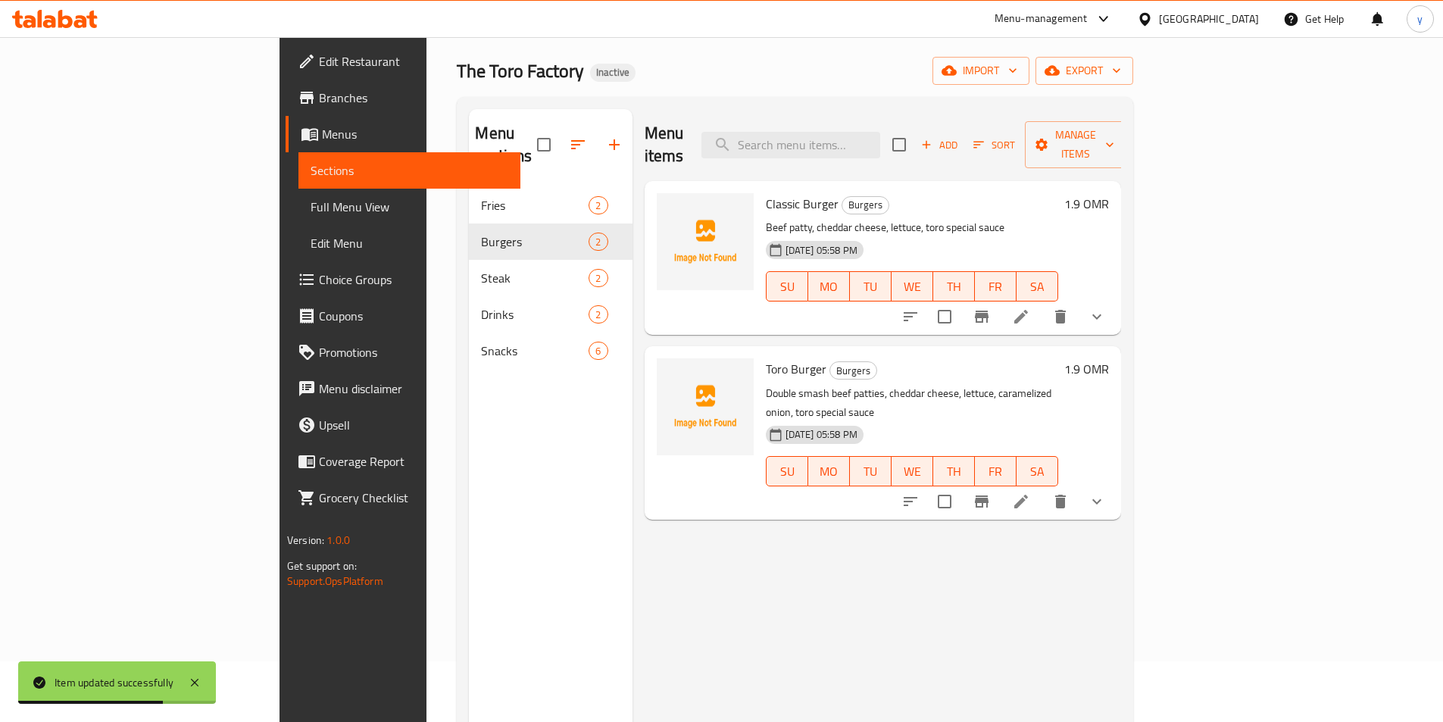
click at [1043, 303] on li at bounding box center [1021, 316] width 42 height 27
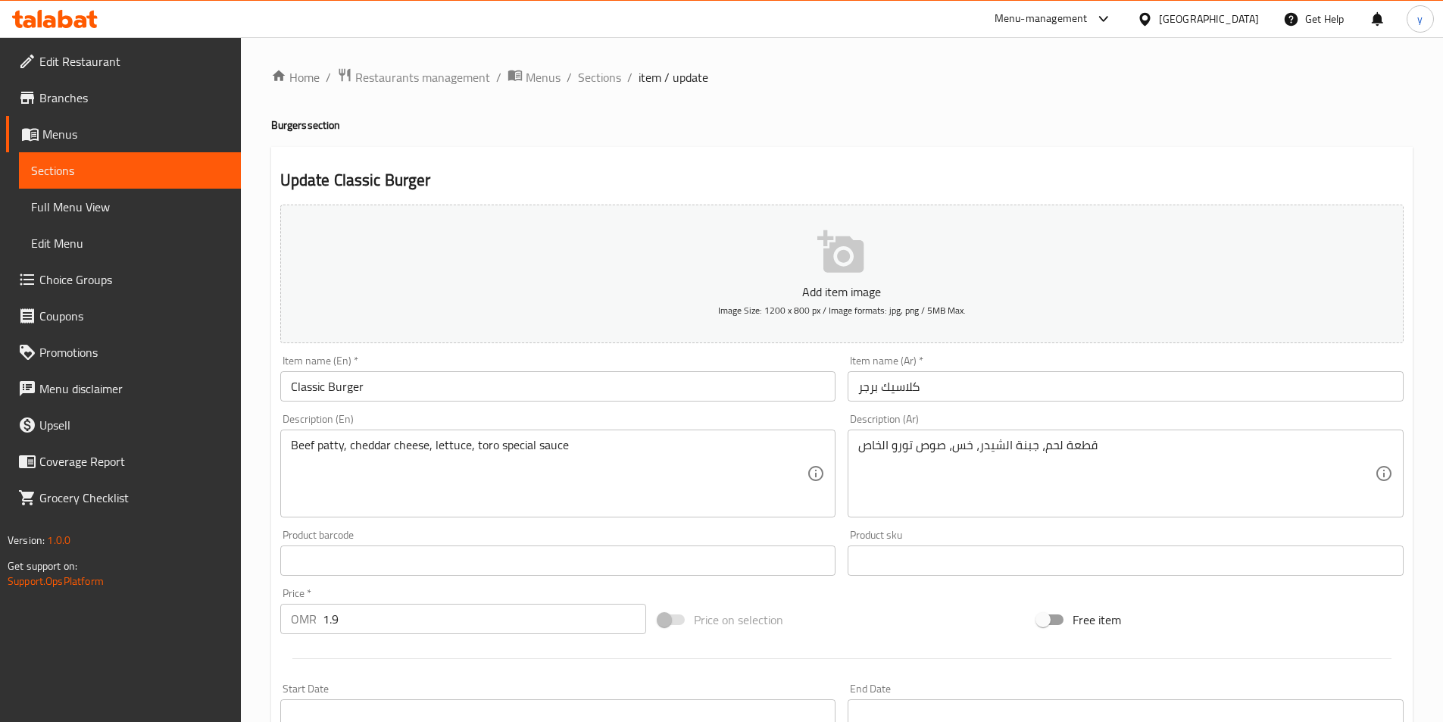
click at [954, 386] on input "كلاسيك برجر" at bounding box center [1126, 386] width 556 height 30
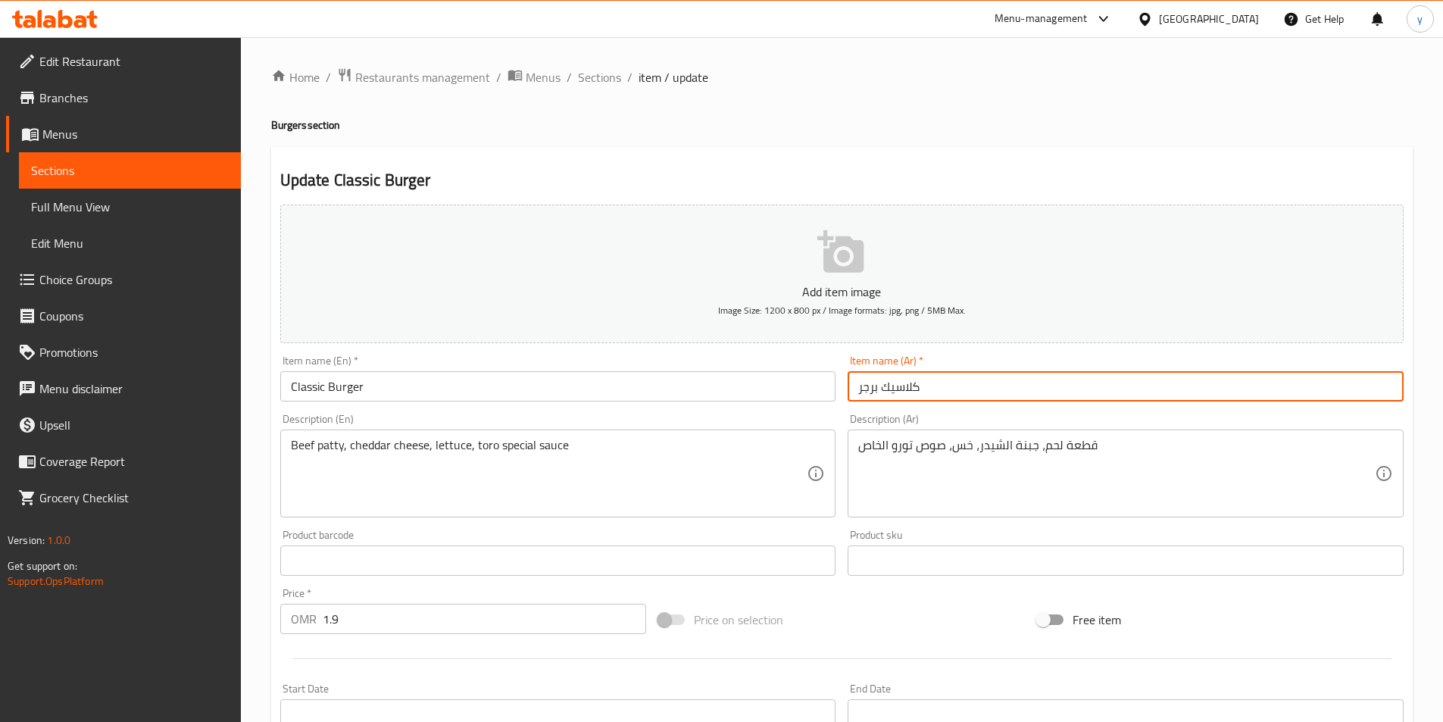
click at [954, 386] on input "كلاسيك برجر" at bounding box center [1126, 386] width 556 height 30
click at [1017, 396] on input "كلاسيك برجر" at bounding box center [1126, 386] width 556 height 30
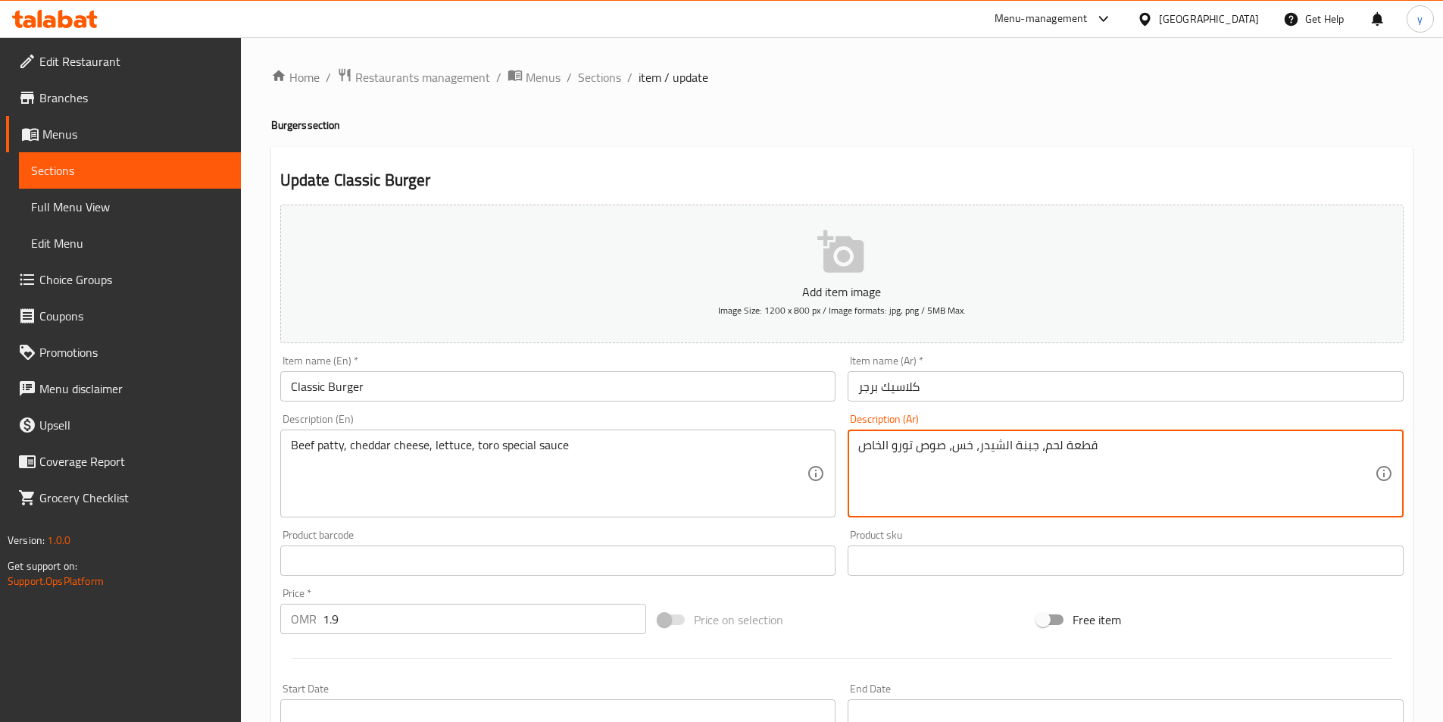
click at [1093, 447] on textarea "قطعة لحم، جبنة الشيدر، خس، صوص تورو الخاص" at bounding box center [1117, 474] width 517 height 72
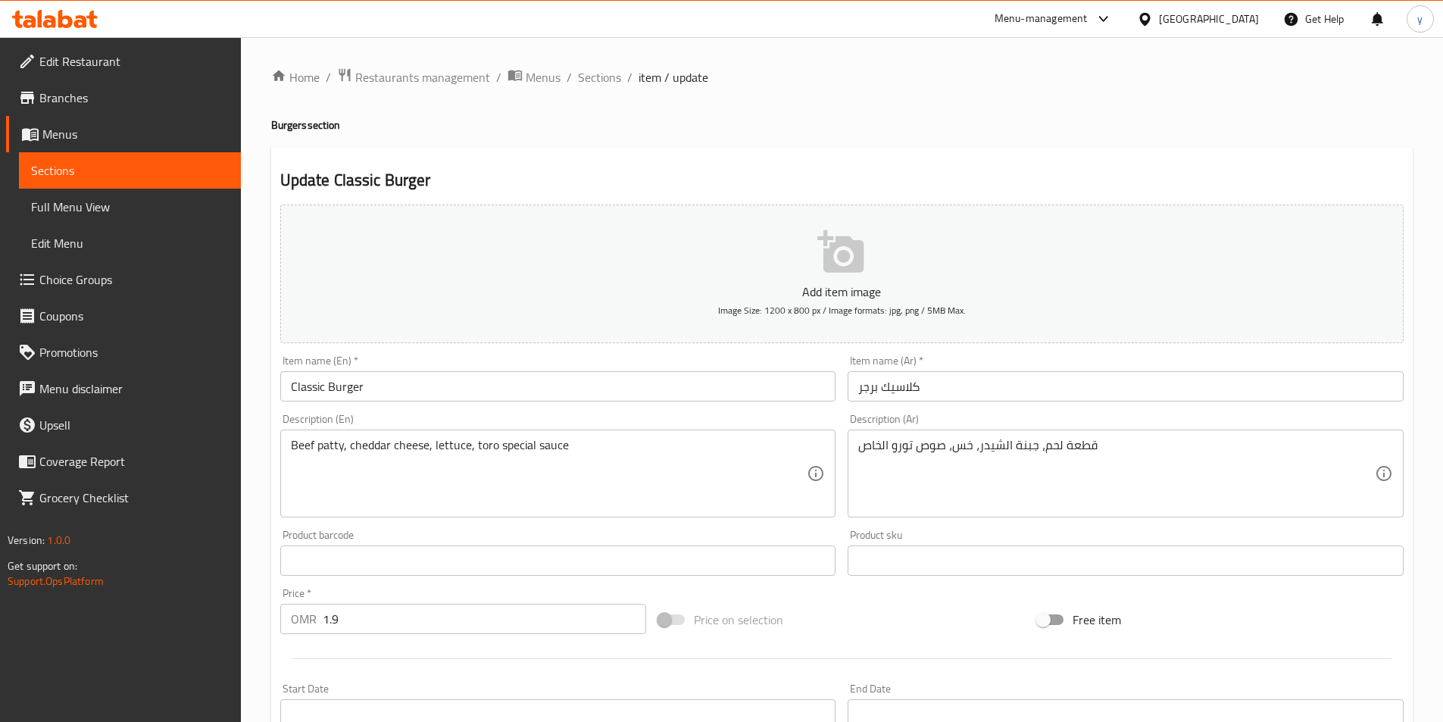
click at [969, 467] on textarea "قطعة لحم، جبنة الشيدر، خس، صوص تورو الخاص" at bounding box center [1117, 474] width 517 height 72
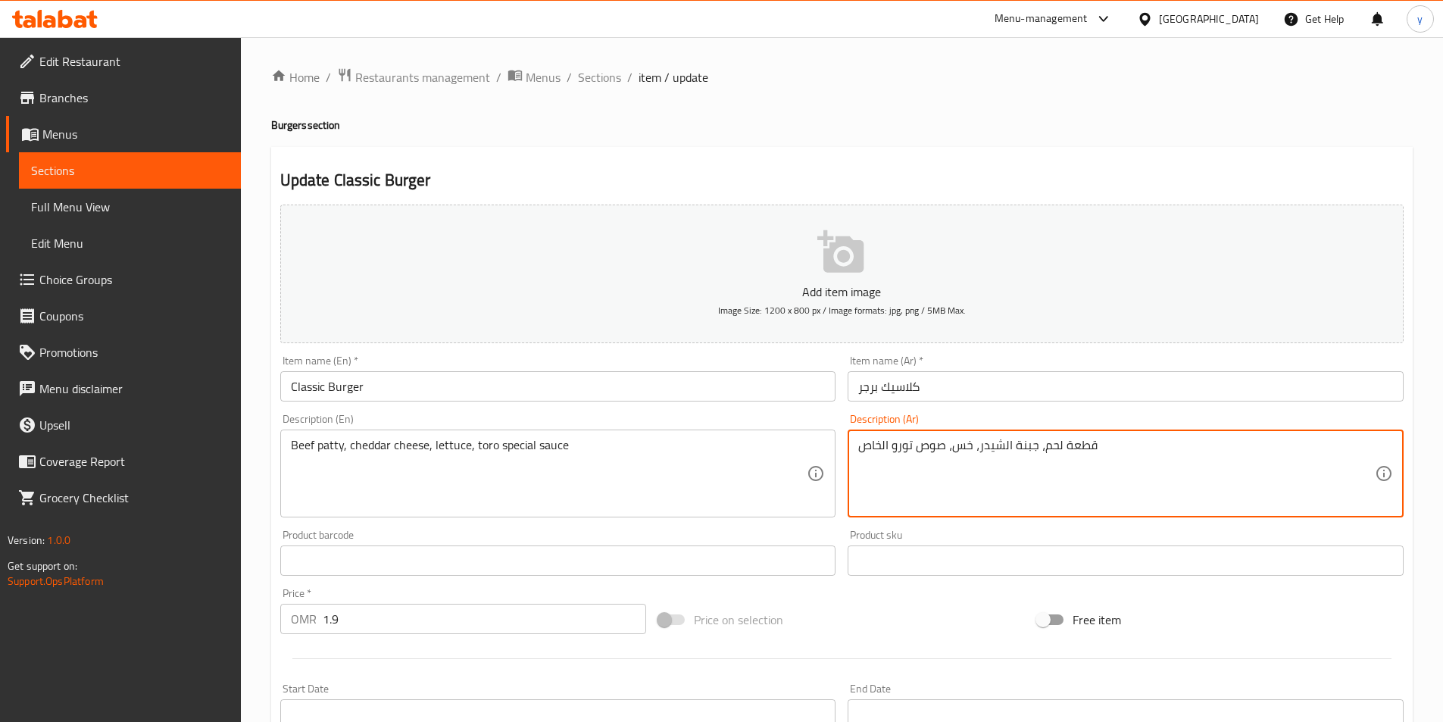
click at [969, 467] on textarea "قطعة لحم، جبنة الشيدر، خس، صوص تورو الخاص" at bounding box center [1117, 474] width 517 height 72
paste textarea "بقري، جبنة الشيدر، خس، صوص تورو سبيشيال"
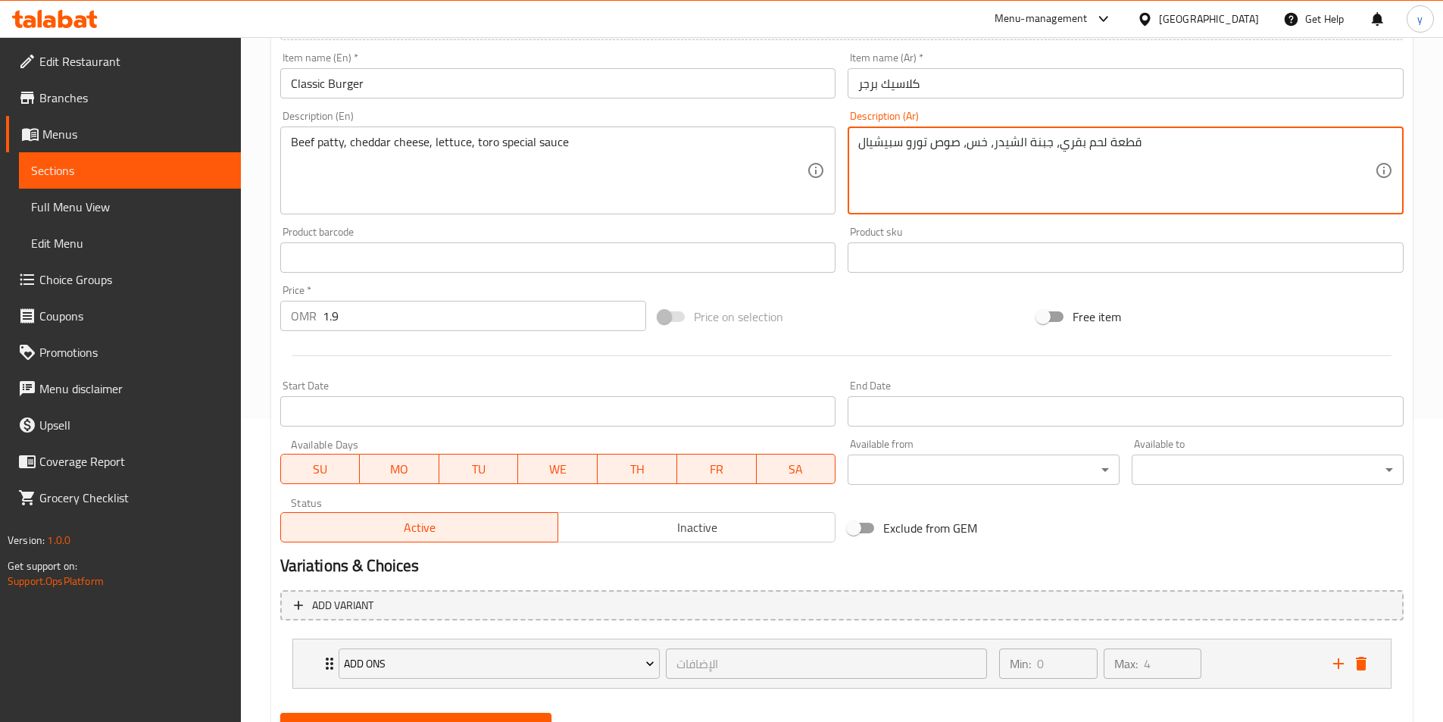
scroll to position [374, 0]
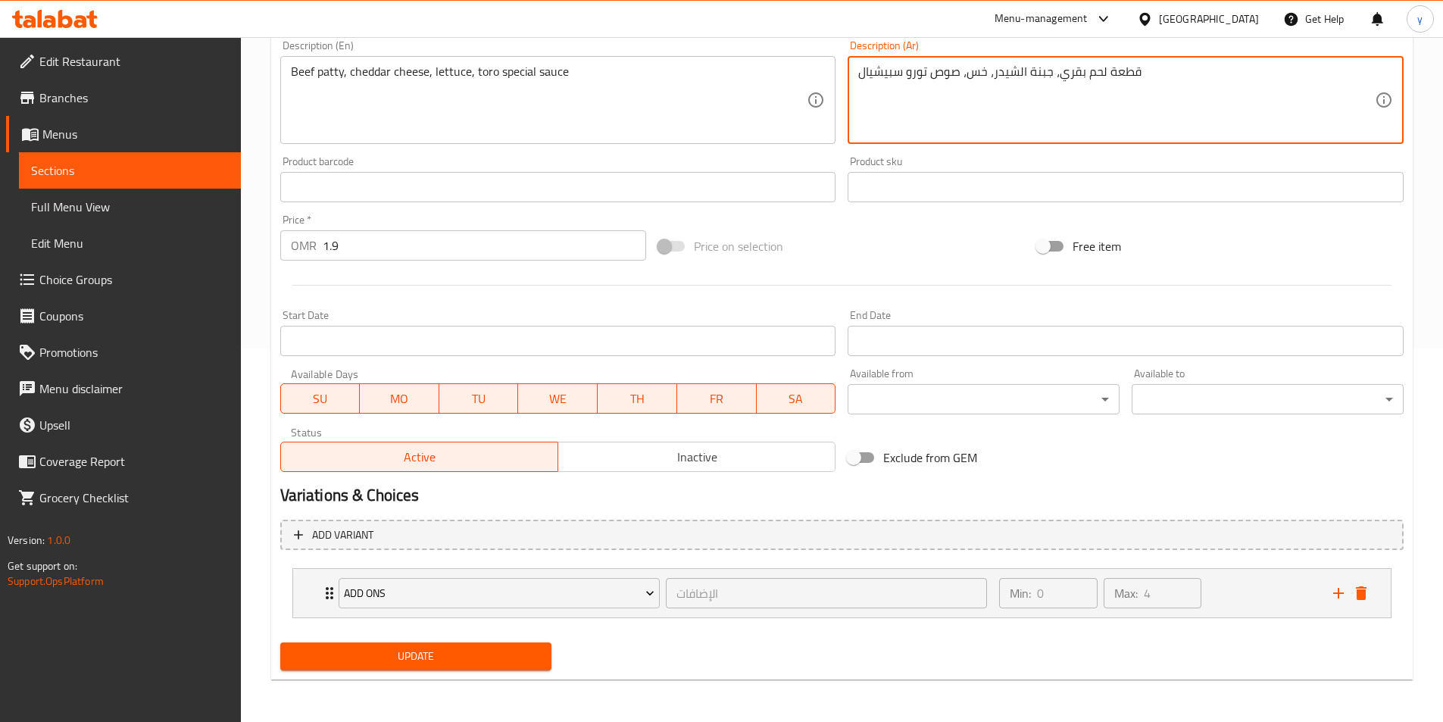
type textarea "قطعة لحم بقري، جبنة الشيدر، خس، صوص تورو سبيشيال"
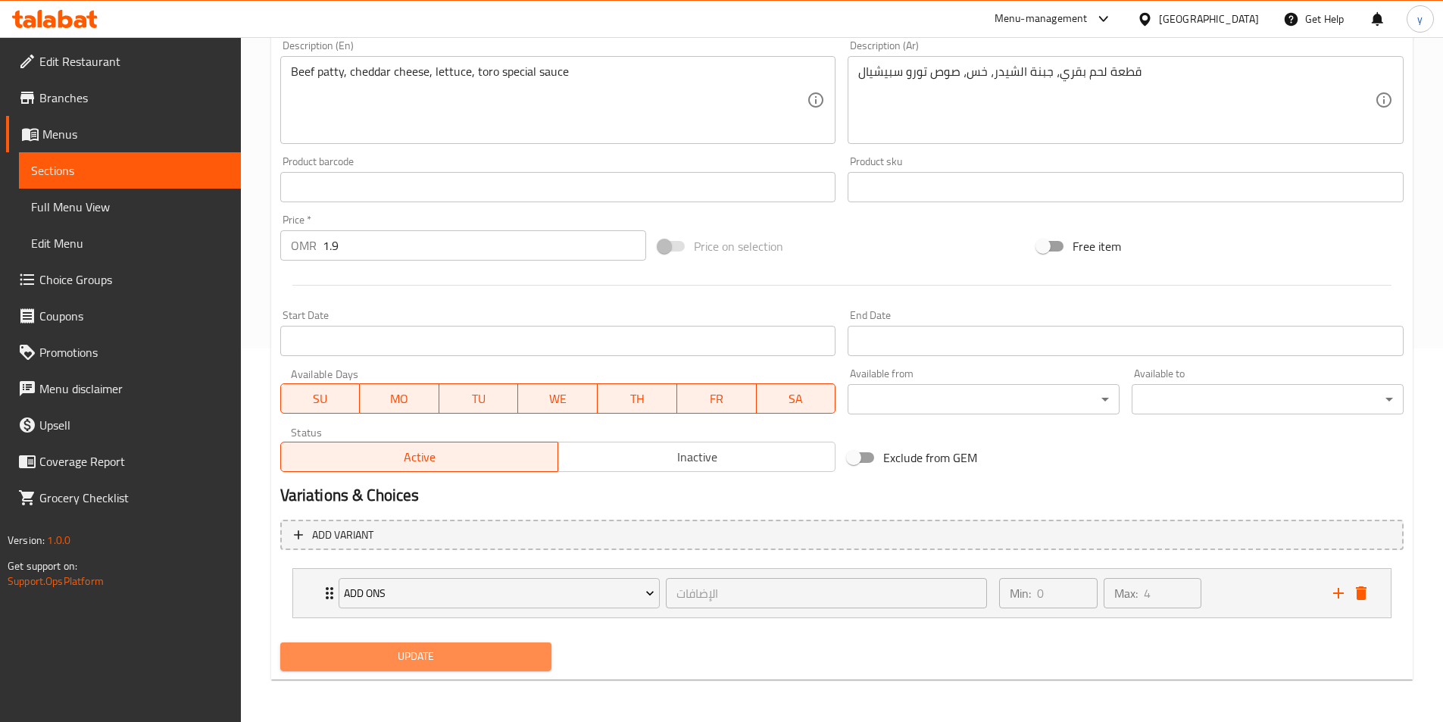
click at [414, 650] on span "Update" at bounding box center [416, 656] width 248 height 19
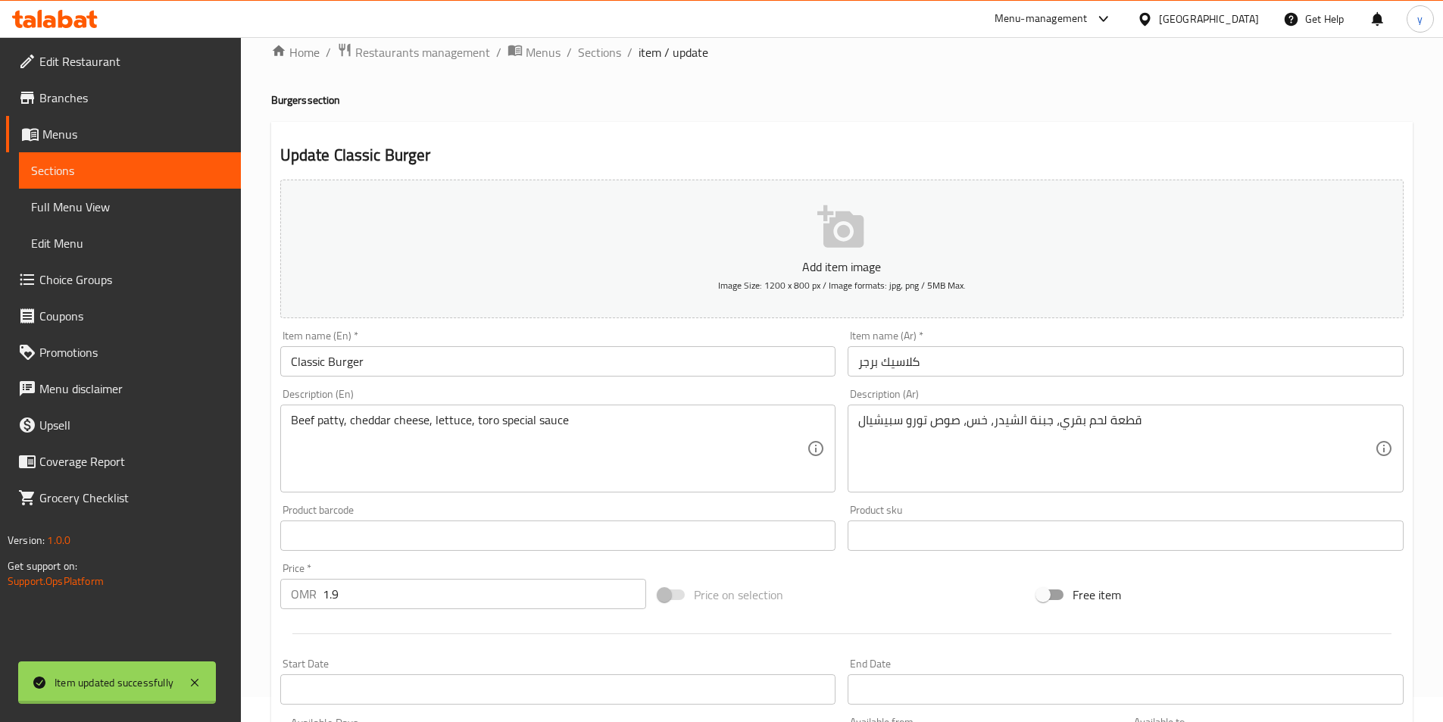
scroll to position [0, 0]
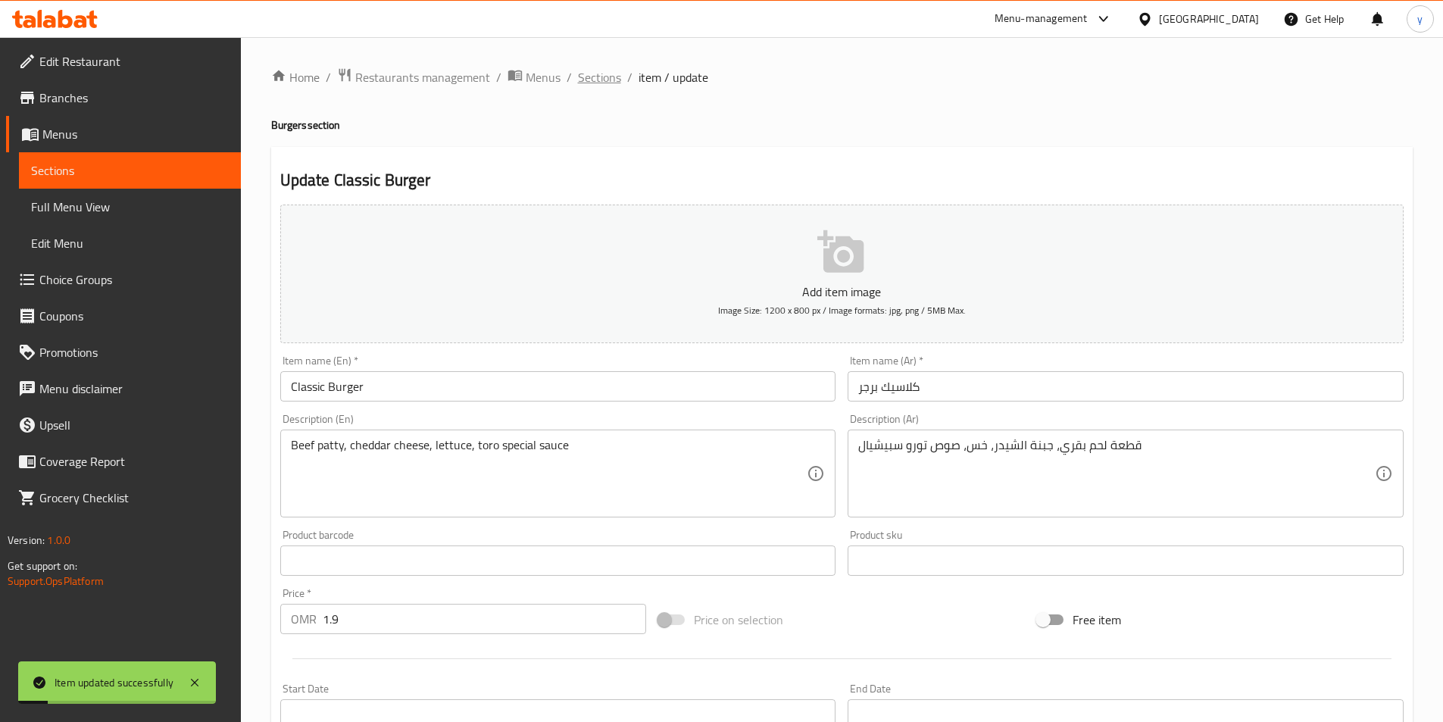
click at [603, 83] on span "Sections" at bounding box center [599, 77] width 43 height 18
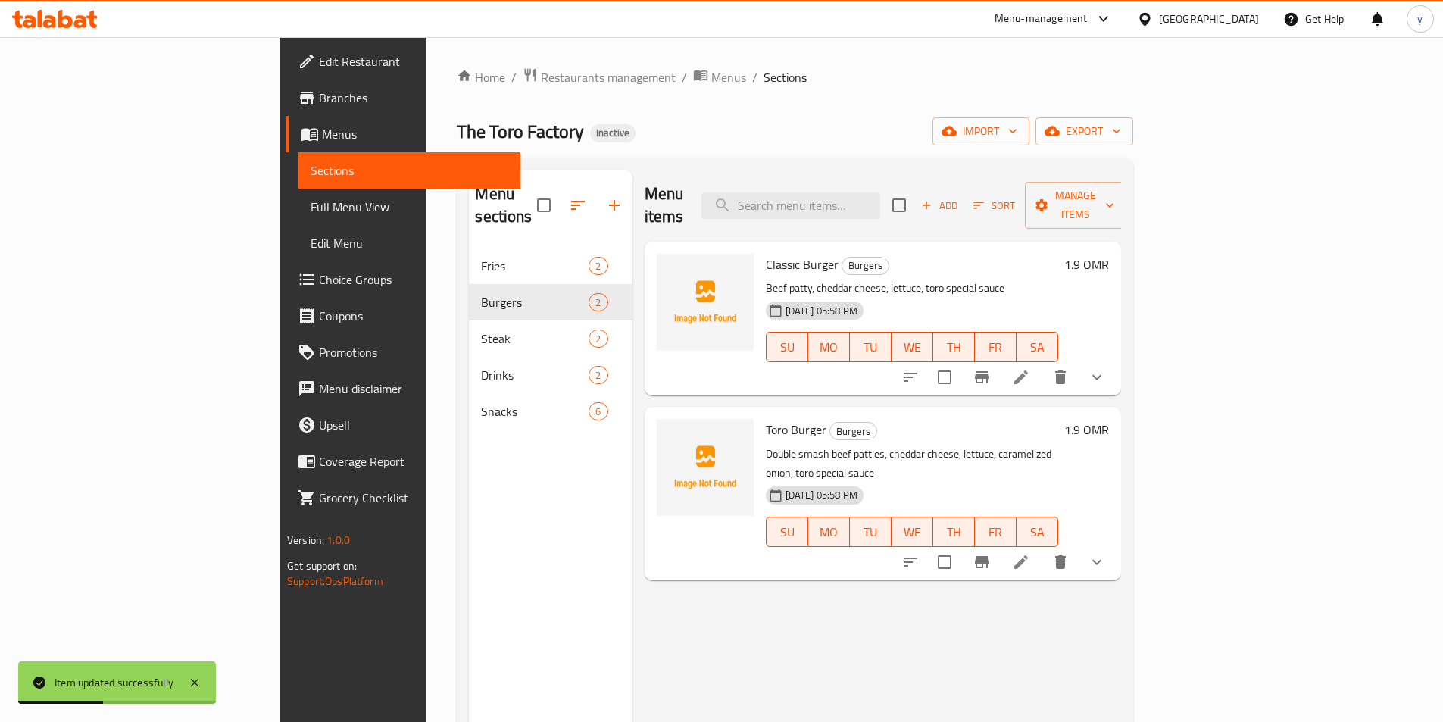
click at [1043, 549] on li at bounding box center [1021, 562] width 42 height 27
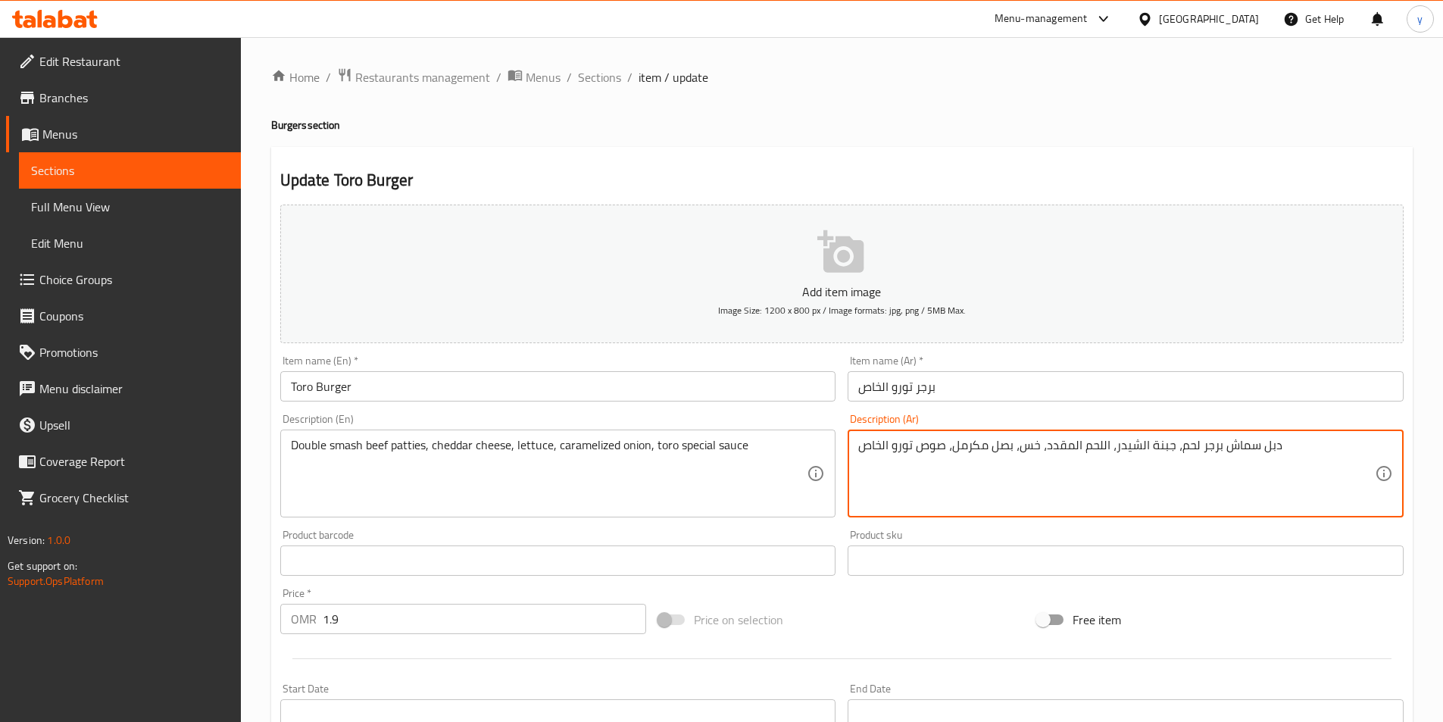
click at [933, 438] on textarea "دبل سماش برجر لحم، جبنة الشيدر، اللحم المقدد، خس، بصل مكرمل، صوص تورو الخاص" at bounding box center [1117, 474] width 517 height 72
paste textarea "رائح لحم بقري دبل سماش ،جبنة الشيدر"
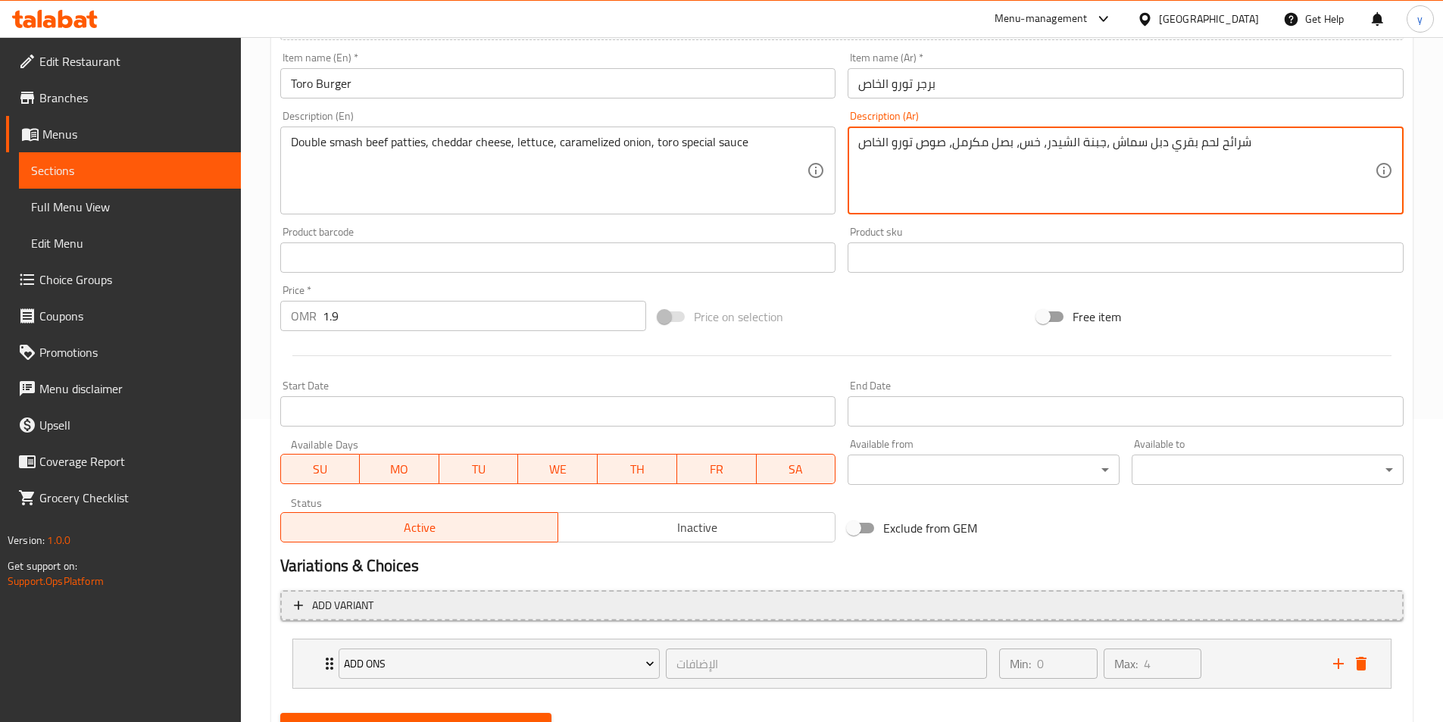
scroll to position [374, 0]
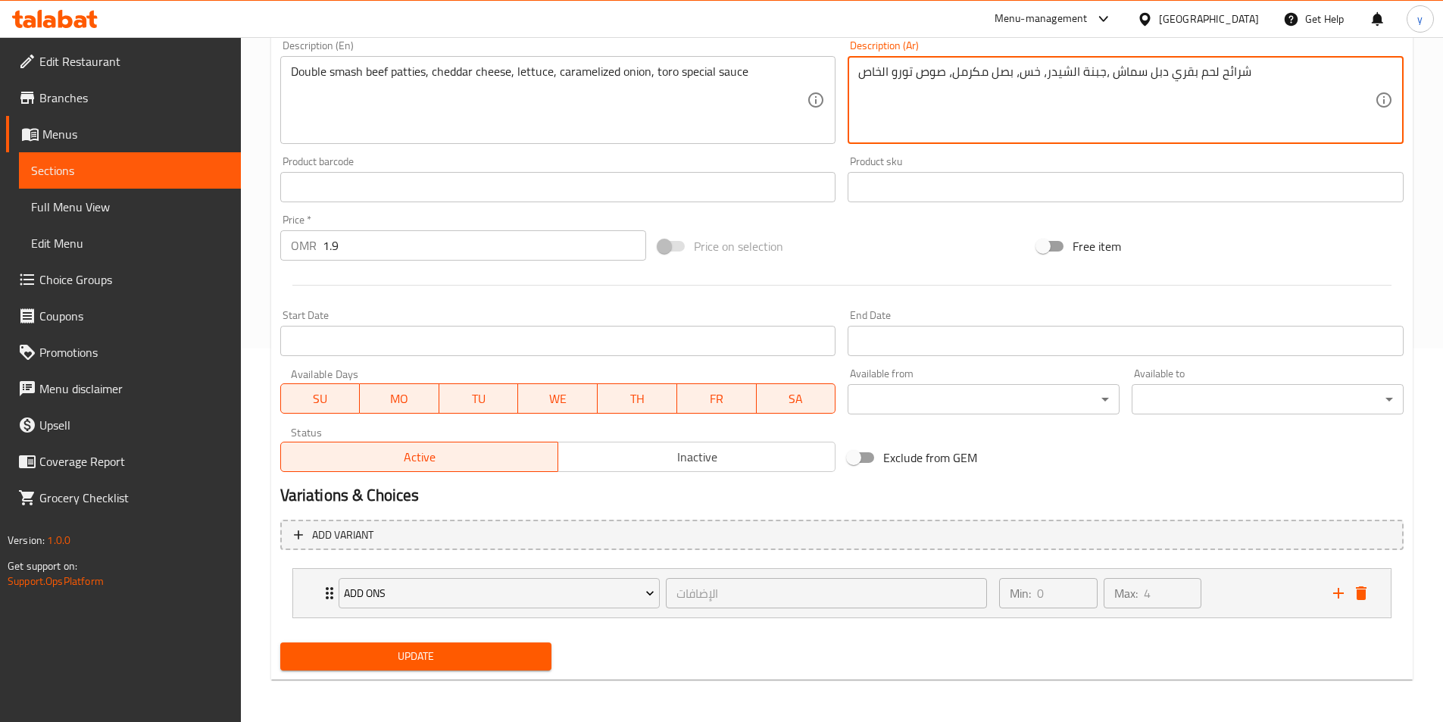
type textarea "شرائح لحم بقري دبل سماش ،جبنة الشيدر، خس، بصل مكرمل، صوص تورو الخاص"
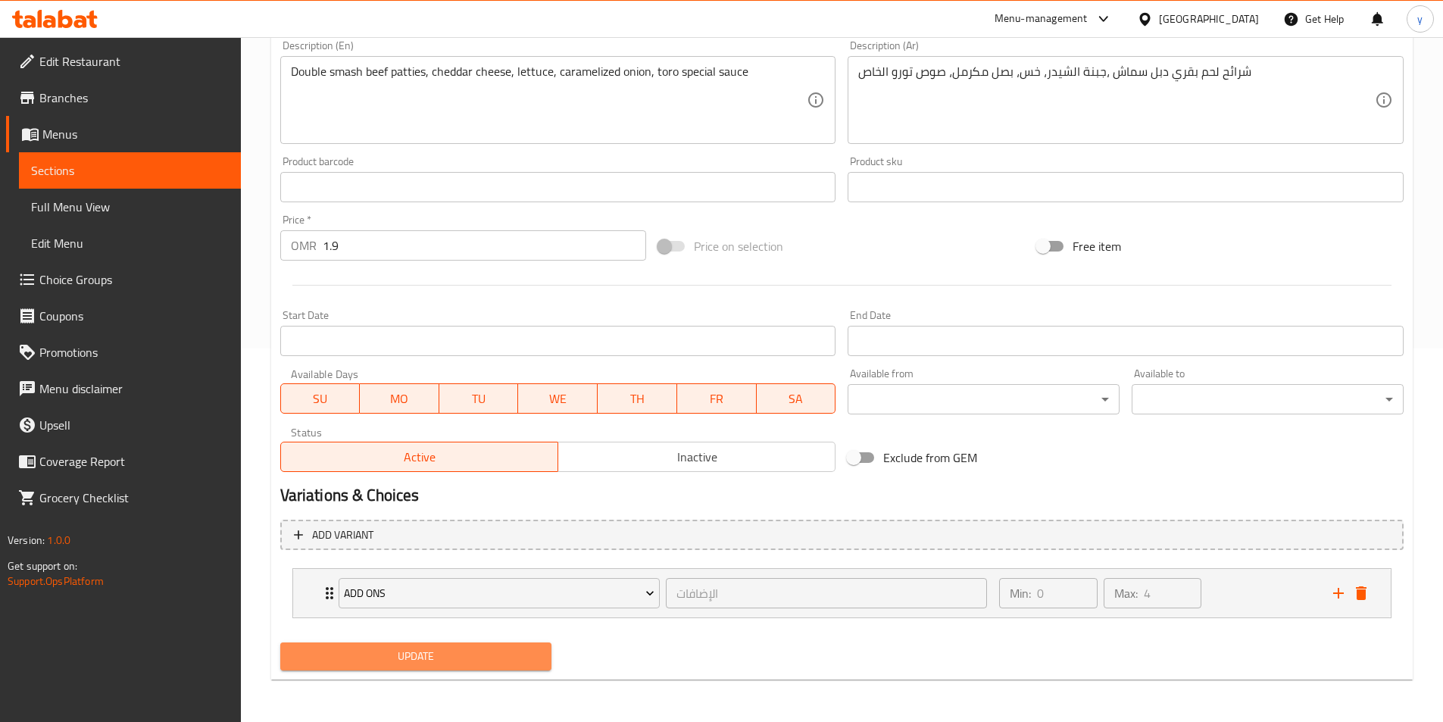
click at [480, 643] on button "Update" at bounding box center [416, 657] width 272 height 28
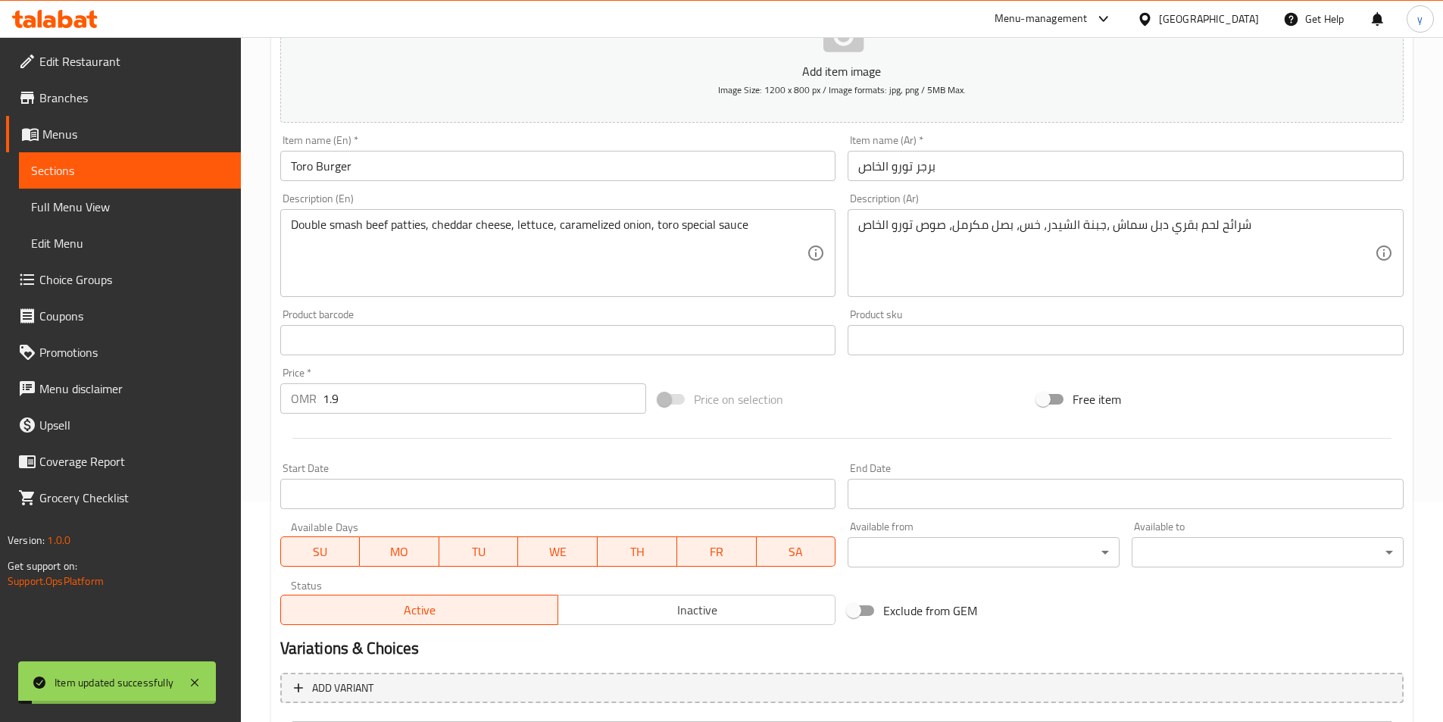
scroll to position [0, 0]
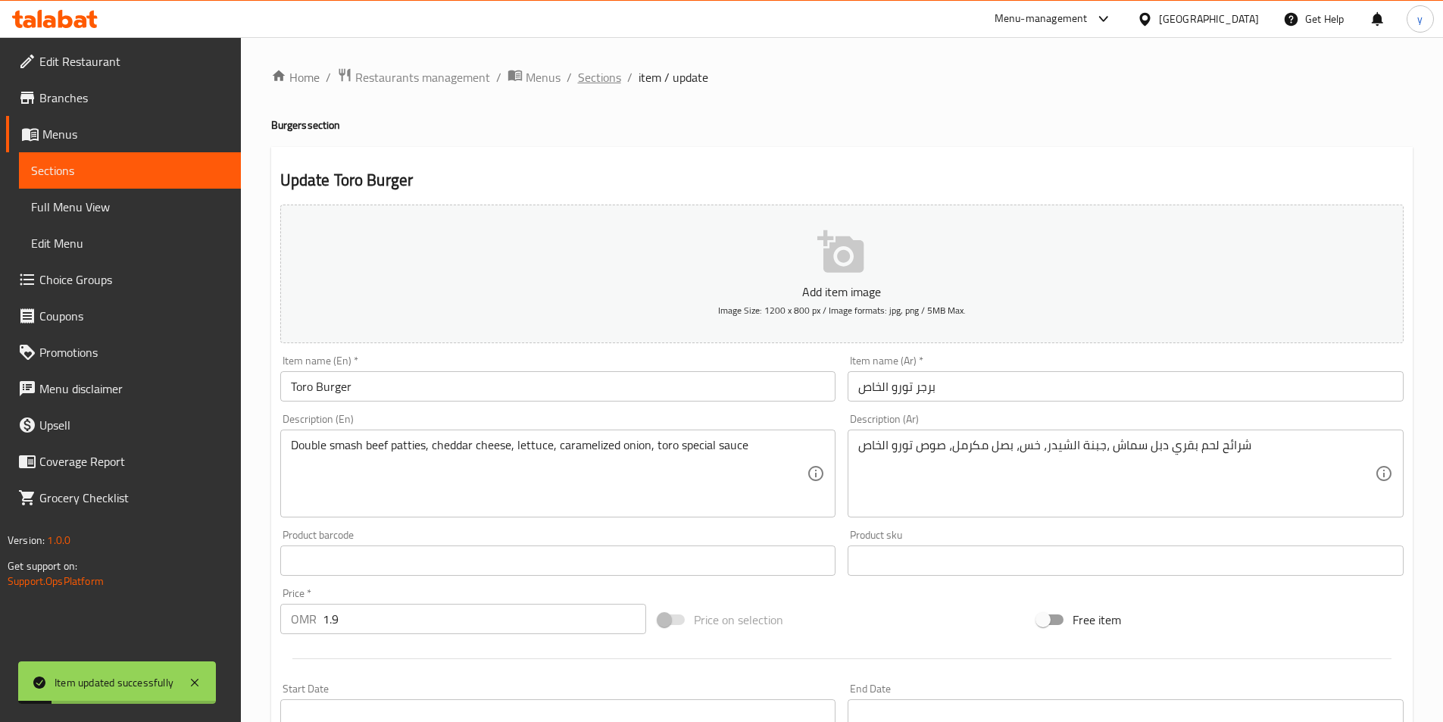
click at [608, 80] on span "Sections" at bounding box center [599, 77] width 43 height 18
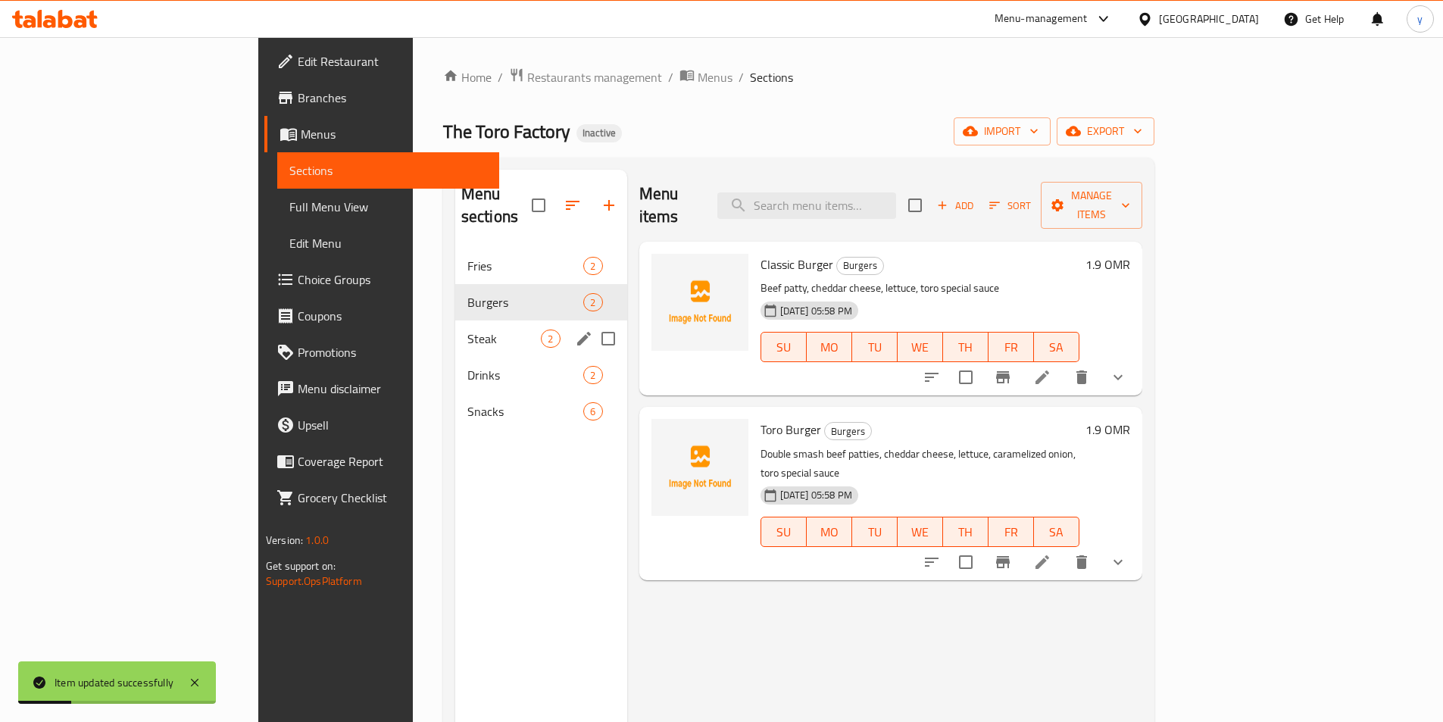
click at [455, 321] on div "Steak 2" at bounding box center [541, 339] width 172 height 36
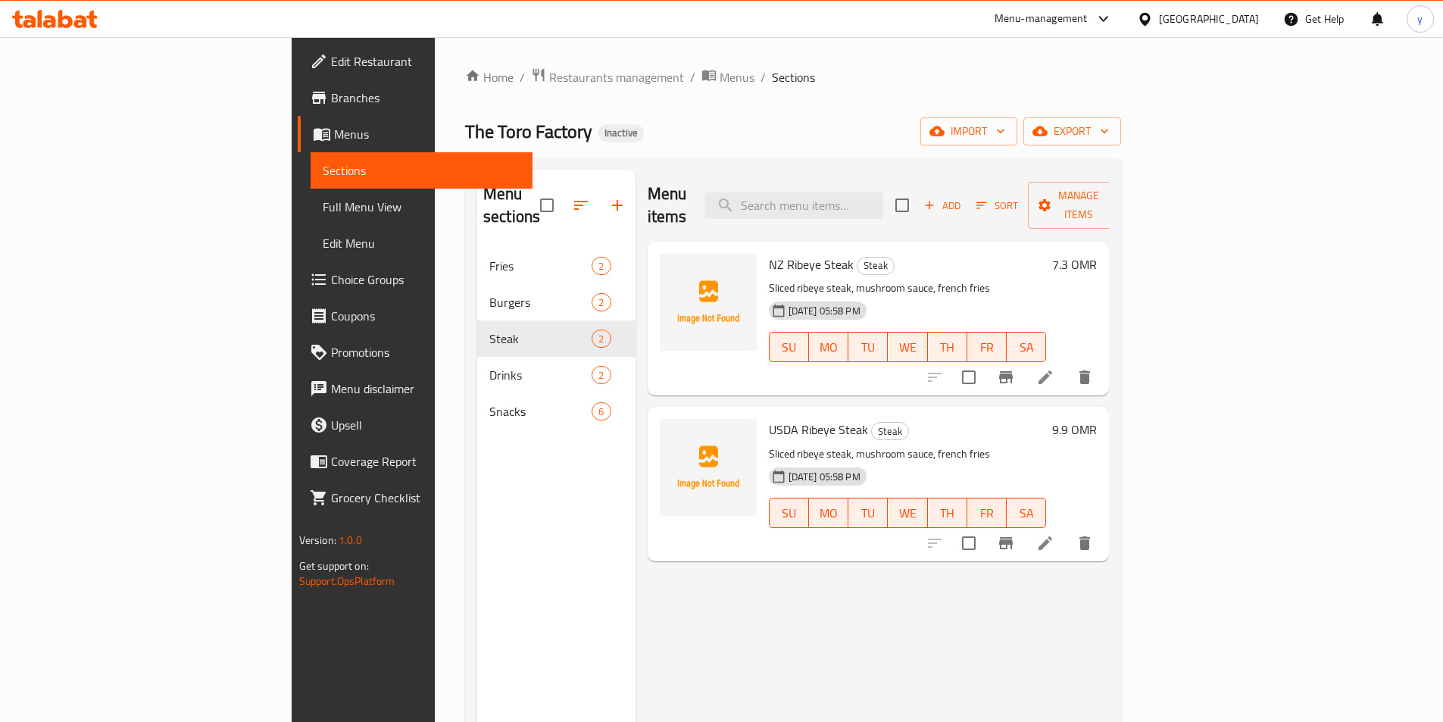
click at [1067, 364] on li at bounding box center [1045, 377] width 42 height 27
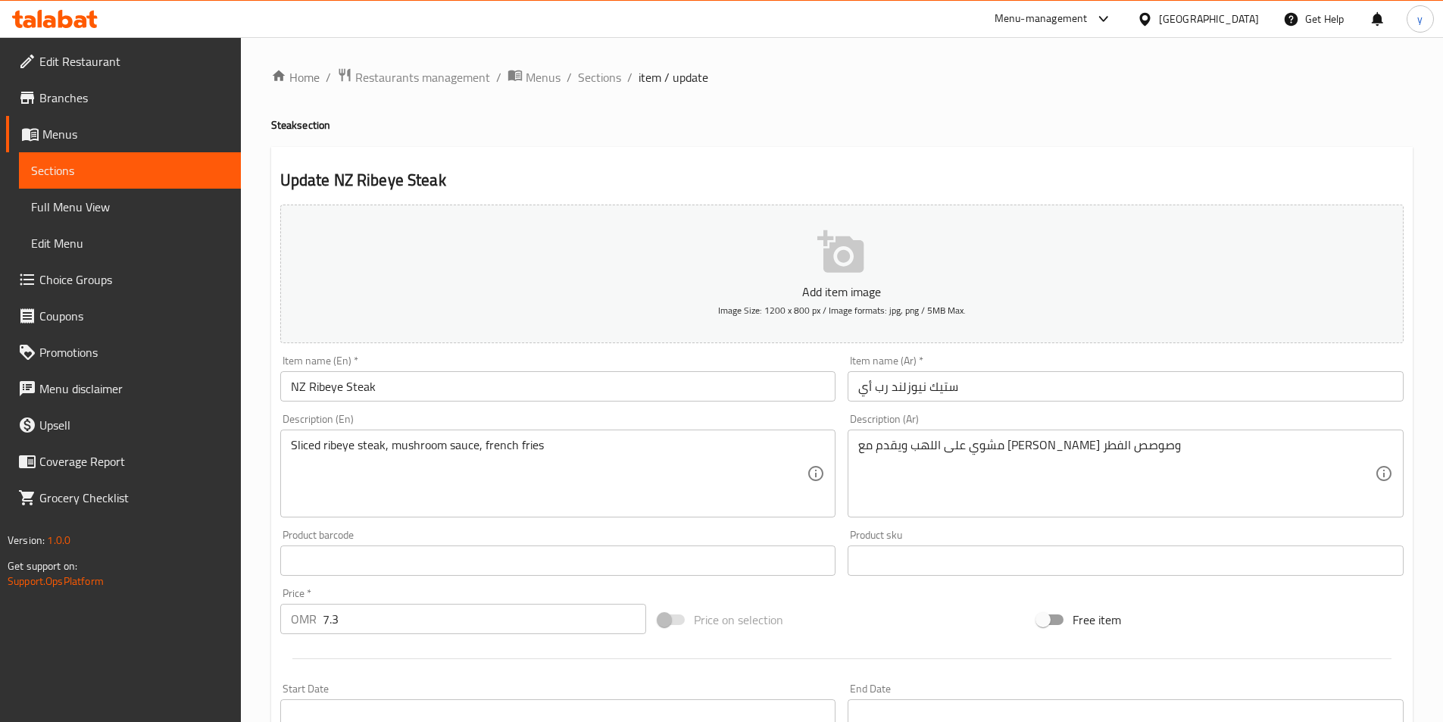
click at [1063, 383] on input "ستيك نيوزلند رب أي" at bounding box center [1126, 386] width 556 height 30
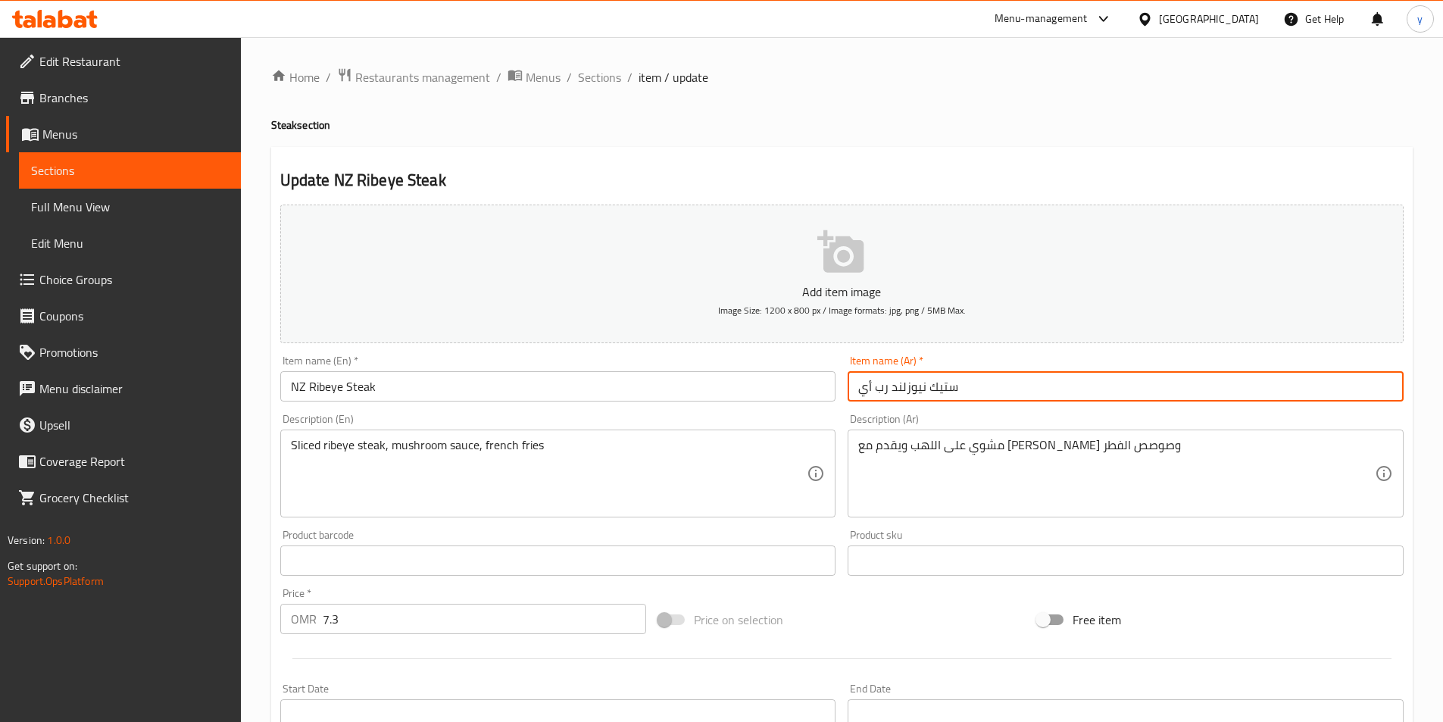
click at [1063, 383] on input "ستيك نيوزلند رب أي" at bounding box center [1126, 386] width 556 height 30
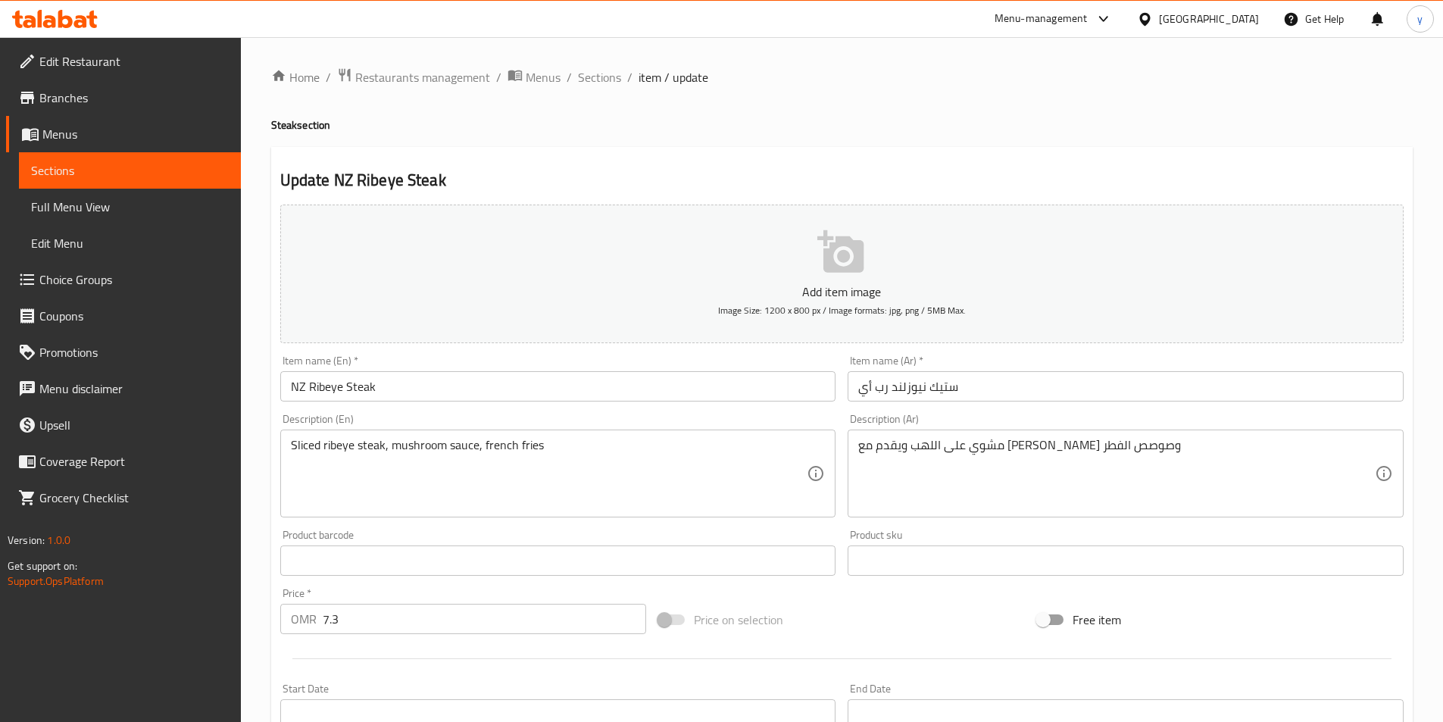
drag, startPoint x: 942, startPoint y: 437, endPoint x: 949, endPoint y: 441, distance: 7.8
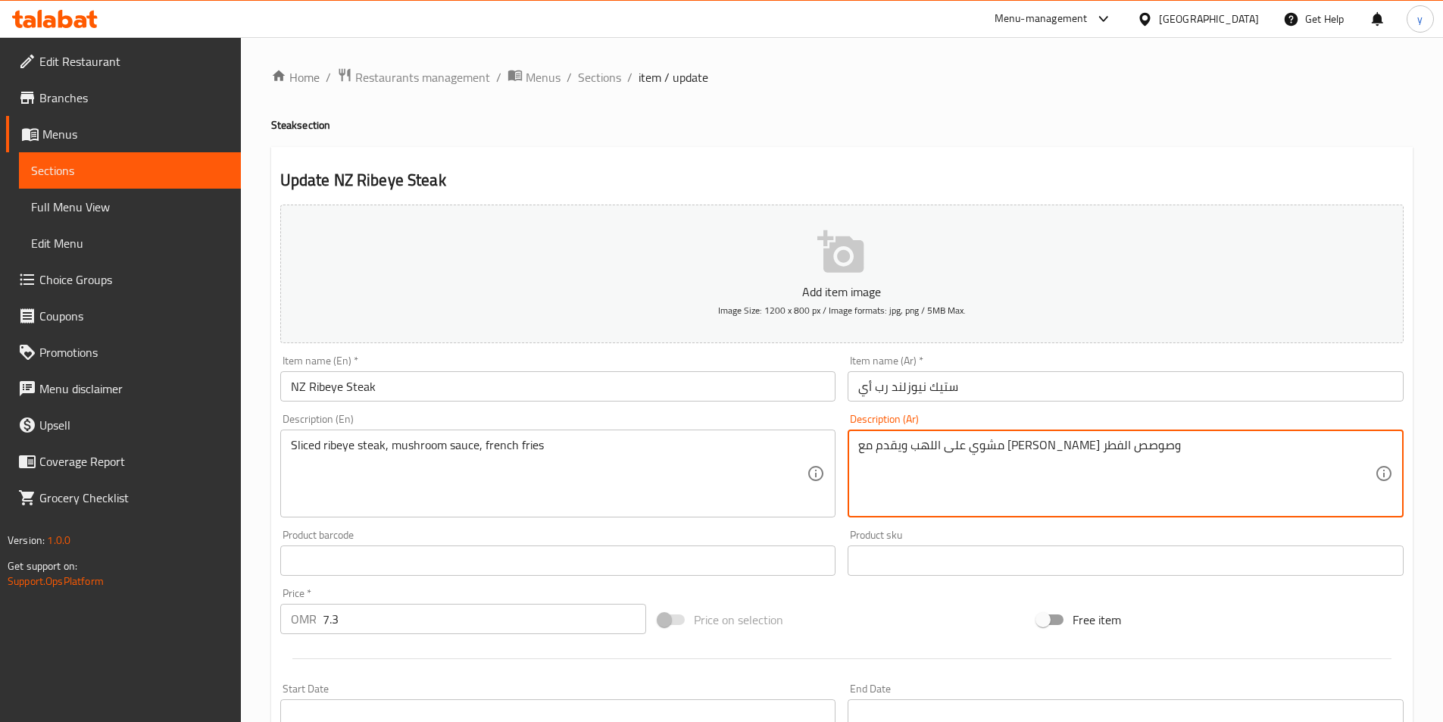
click at [955, 446] on textarea "مشوي على اللهب ويقدم مع فرايز وصوصص الفطر" at bounding box center [1117, 474] width 517 height 72
paste textarea "ستيك ريب آي مقطع,صوص الفطر,بطاطا مقلية"
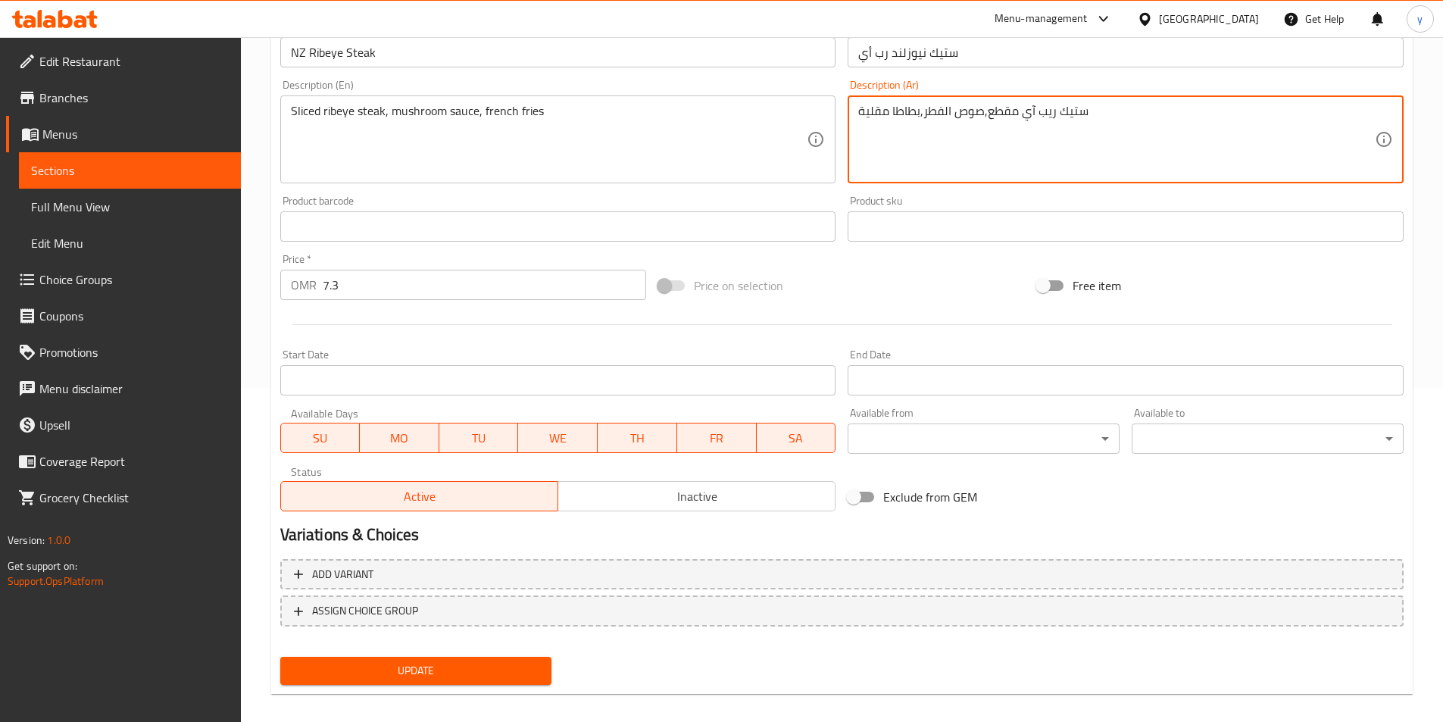
scroll to position [349, 0]
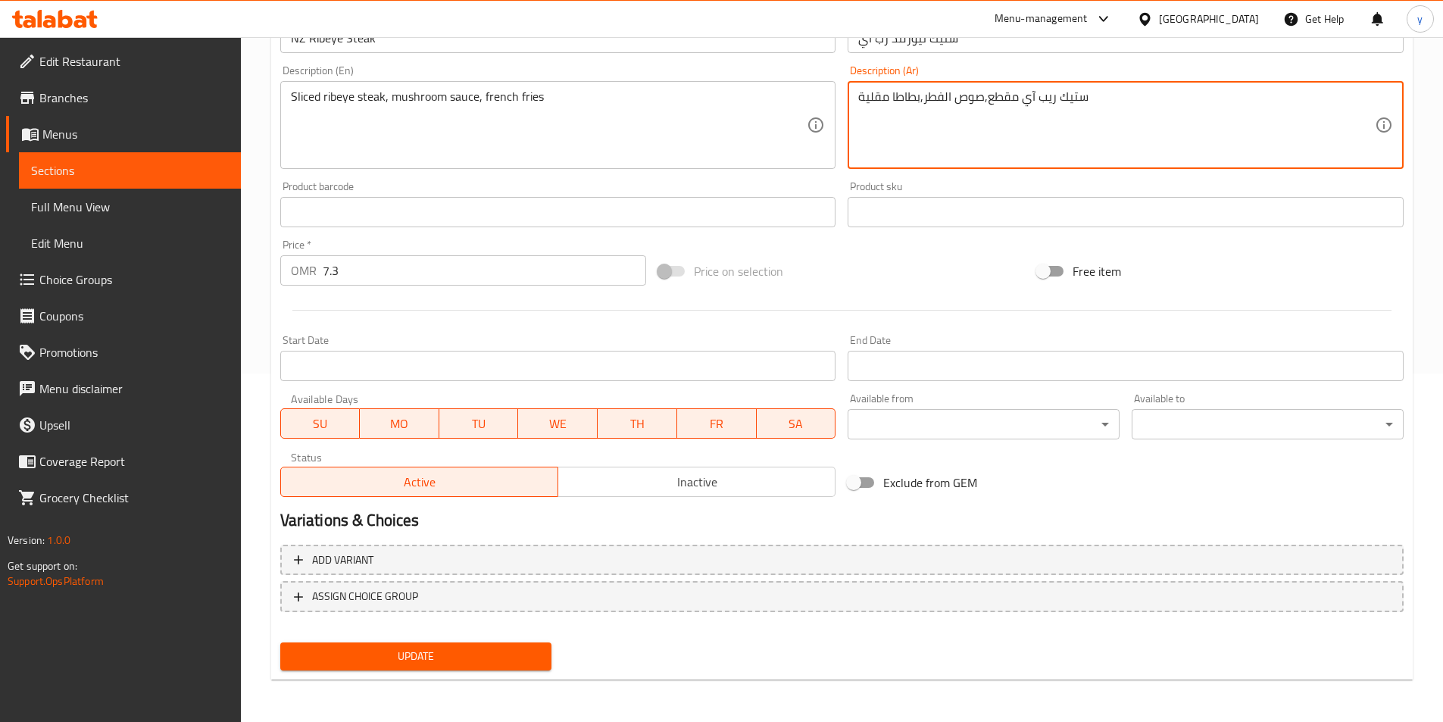
type textarea "ستيك ريب آي مقطع,صوص الفطر,بطاطا مقلية"
click at [495, 649] on span "Update" at bounding box center [416, 656] width 248 height 19
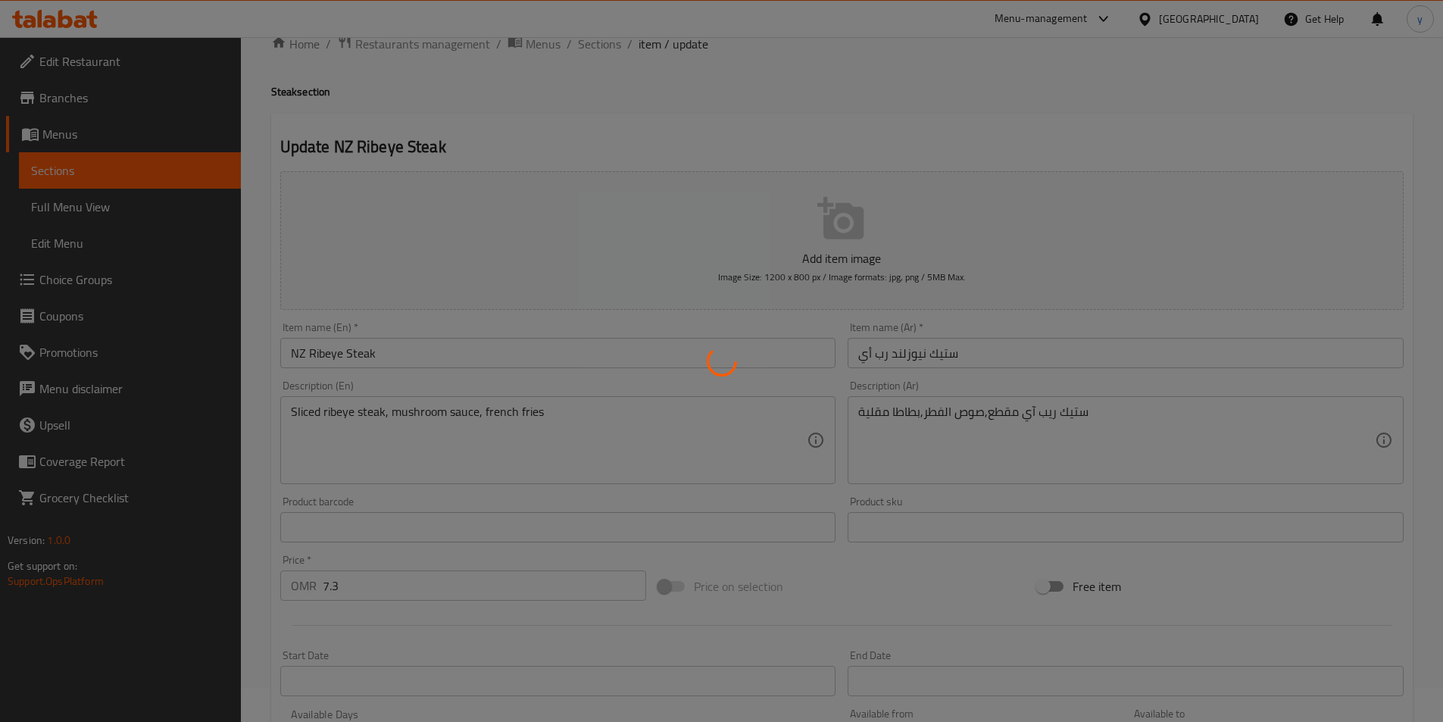
scroll to position [0, 0]
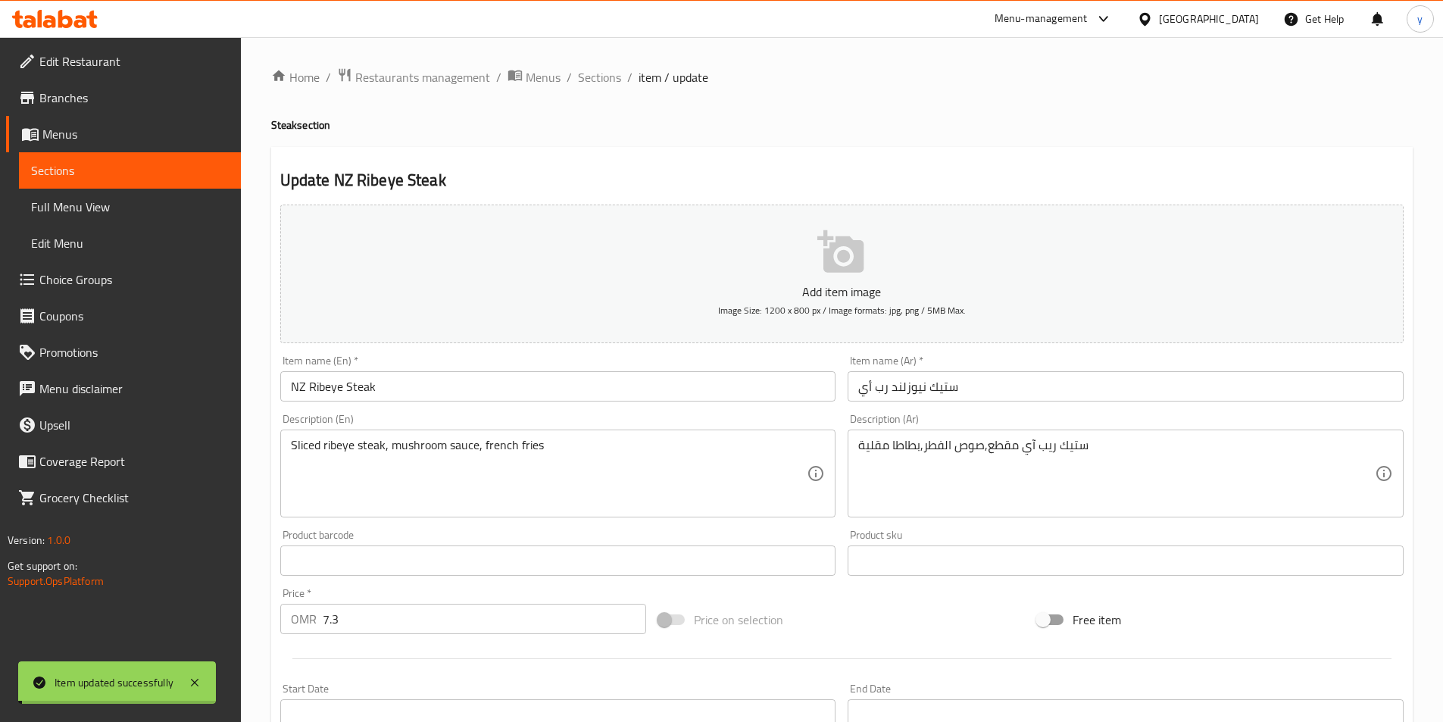
click at [596, 75] on span "Sections" at bounding box center [599, 77] width 43 height 18
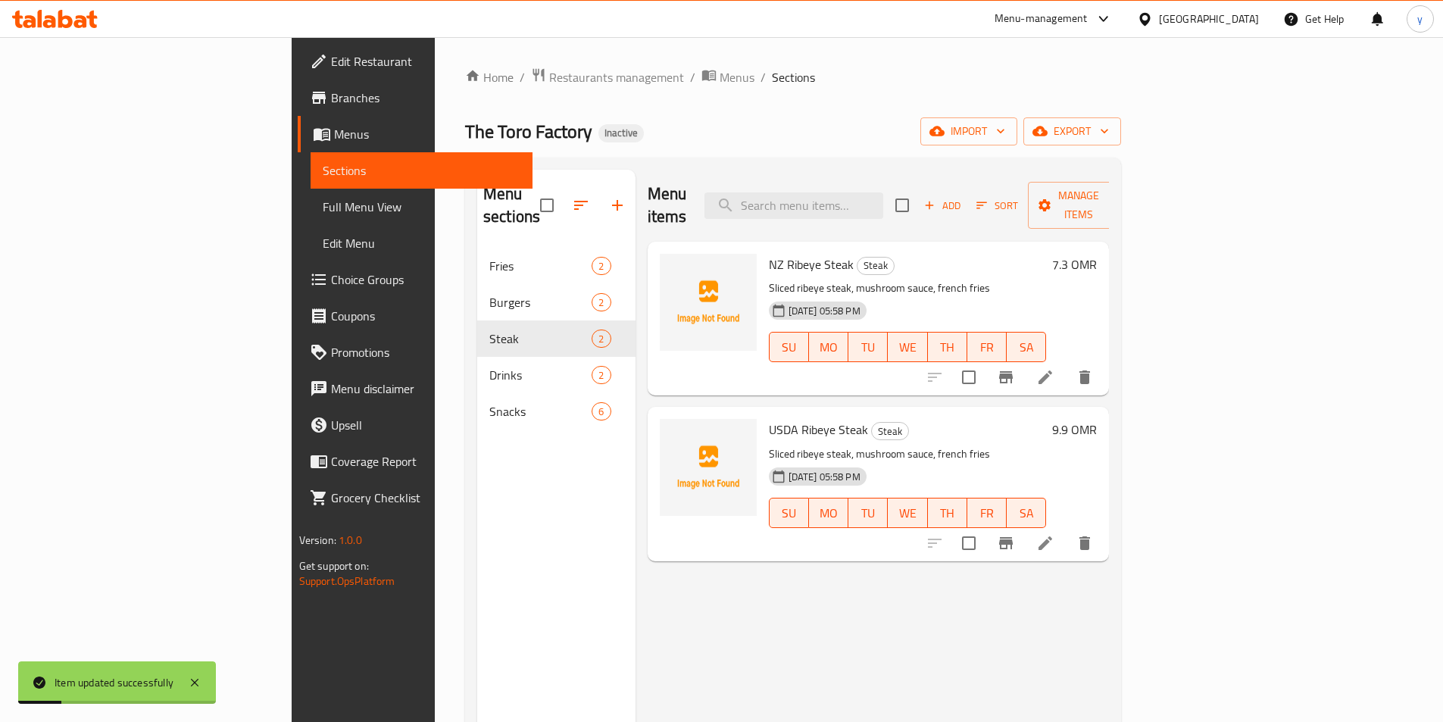
click at [1067, 530] on li at bounding box center [1045, 543] width 42 height 27
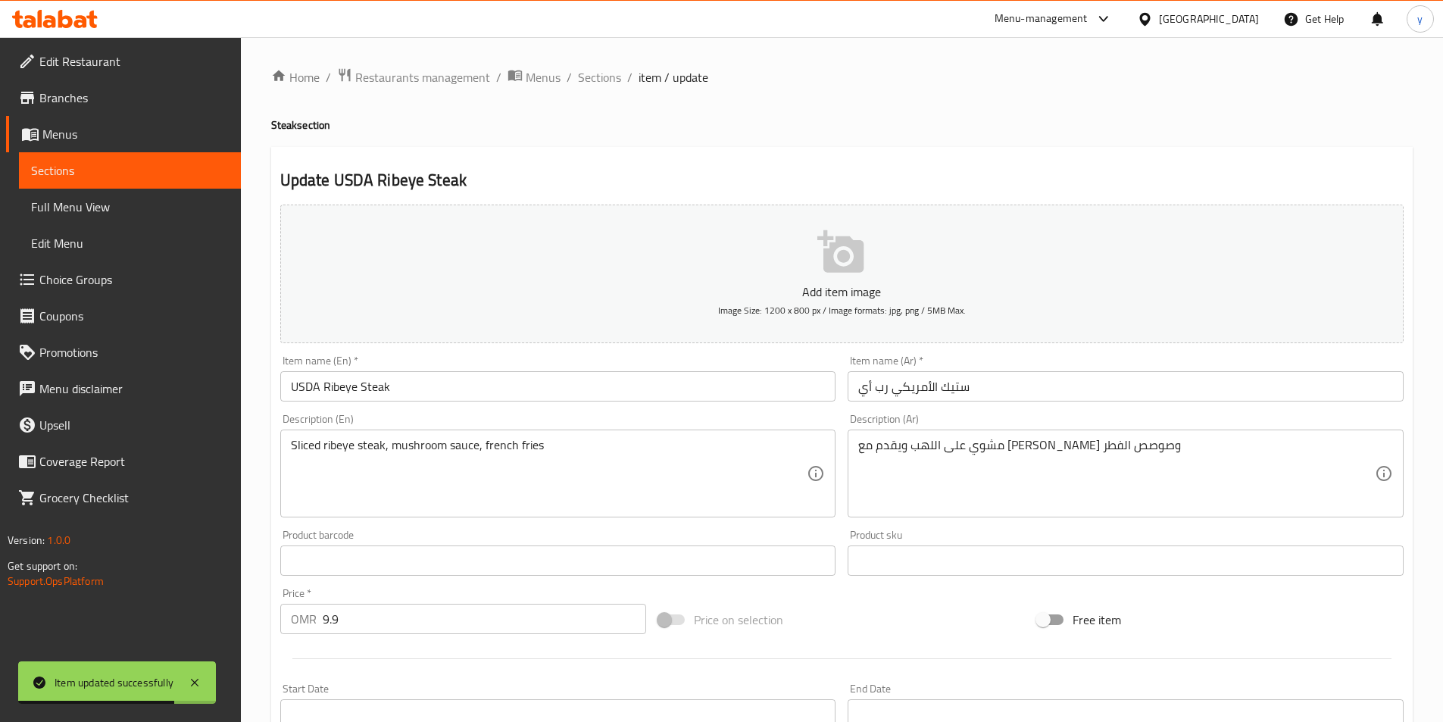
click at [986, 382] on input "ستيك الأمريكي رب أي" at bounding box center [1126, 386] width 556 height 30
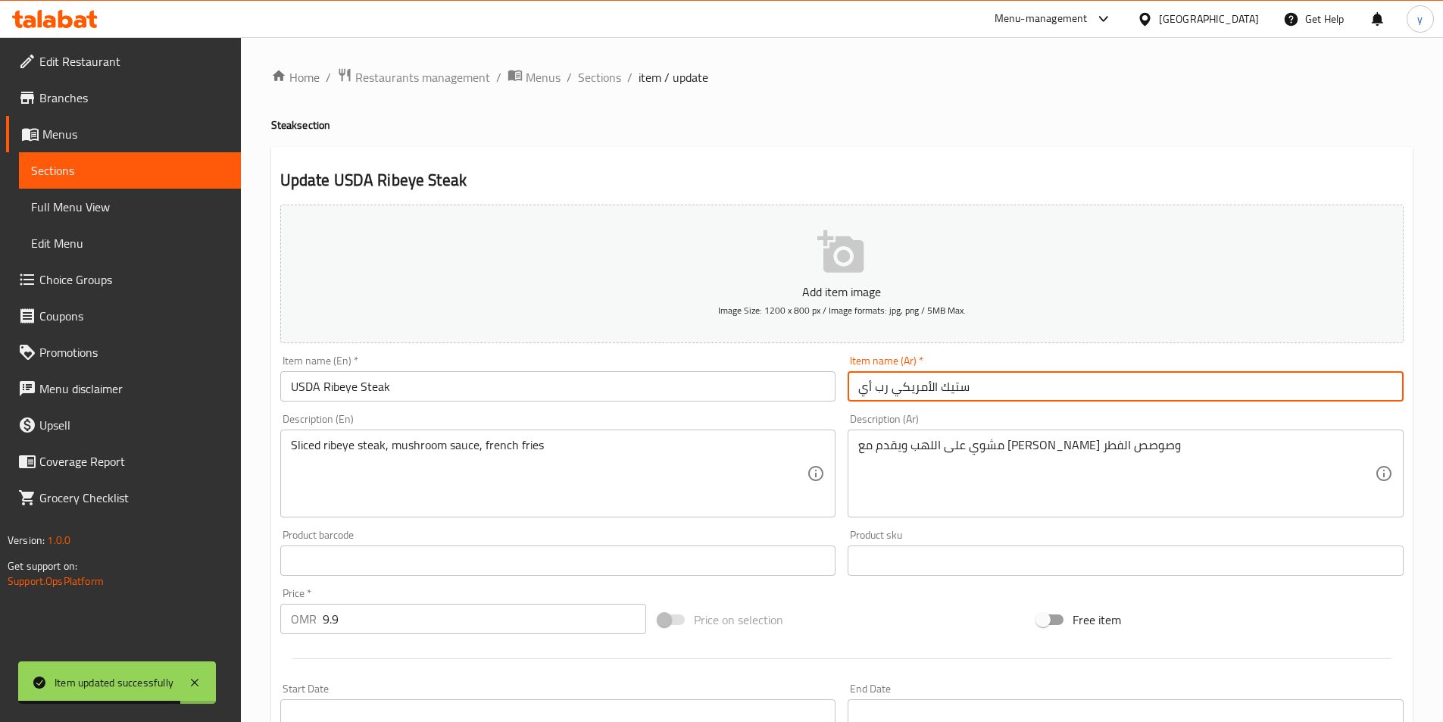
click at [986, 382] on input "ستيك الأمريكي رب أي" at bounding box center [1126, 386] width 556 height 30
paste input "يب آ"
type input "ستيك الأمريكي ريب آي"
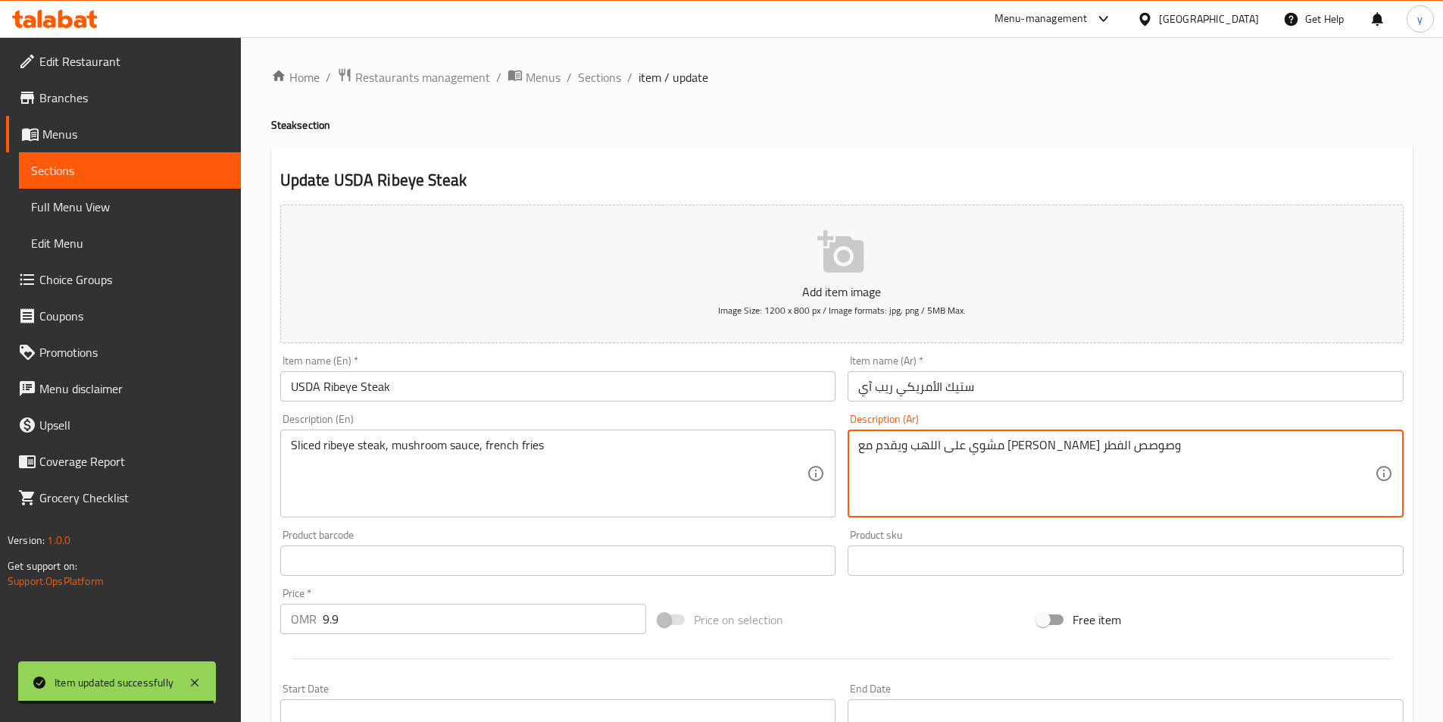
click at [961, 438] on textarea "مشوي على اللهب ويقدم مع فرايز وصوصص الفطر" at bounding box center [1117, 474] width 517 height 72
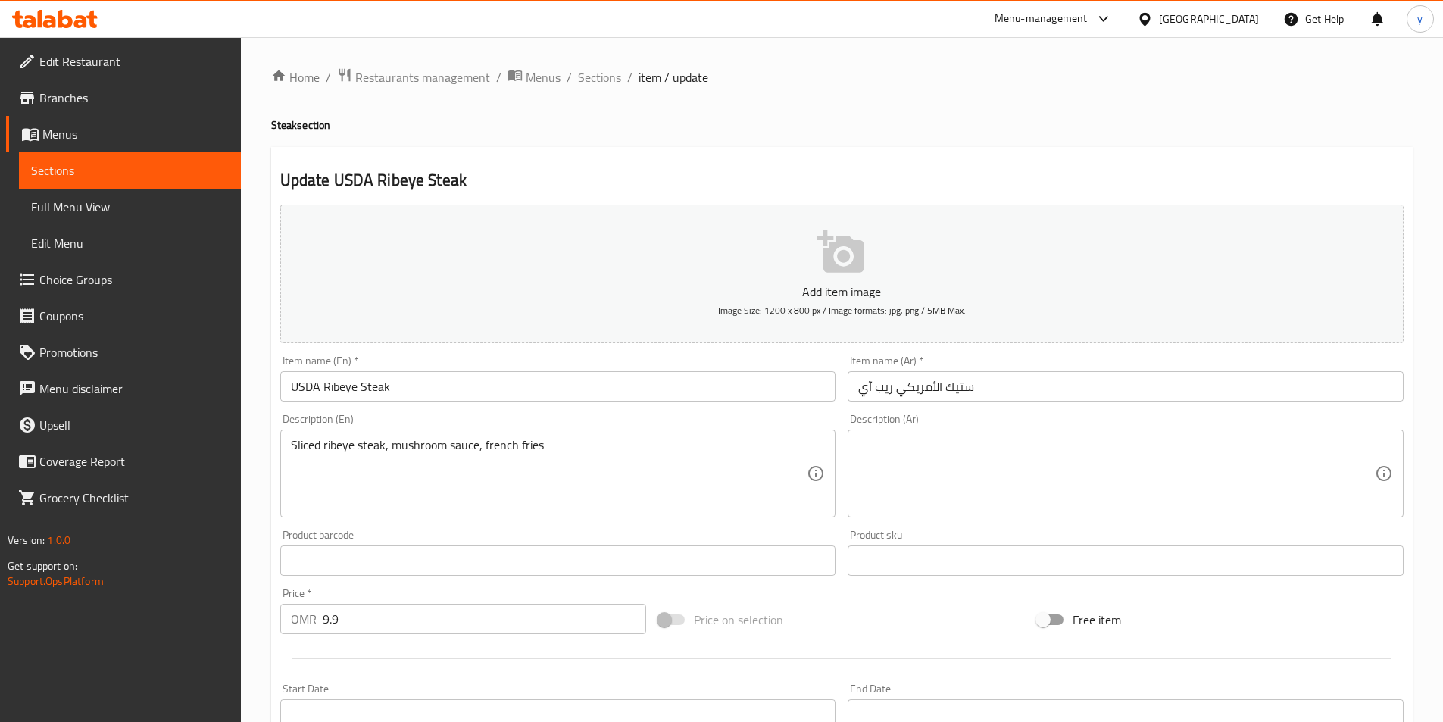
click at [948, 438] on textarea at bounding box center [1117, 474] width 517 height 72
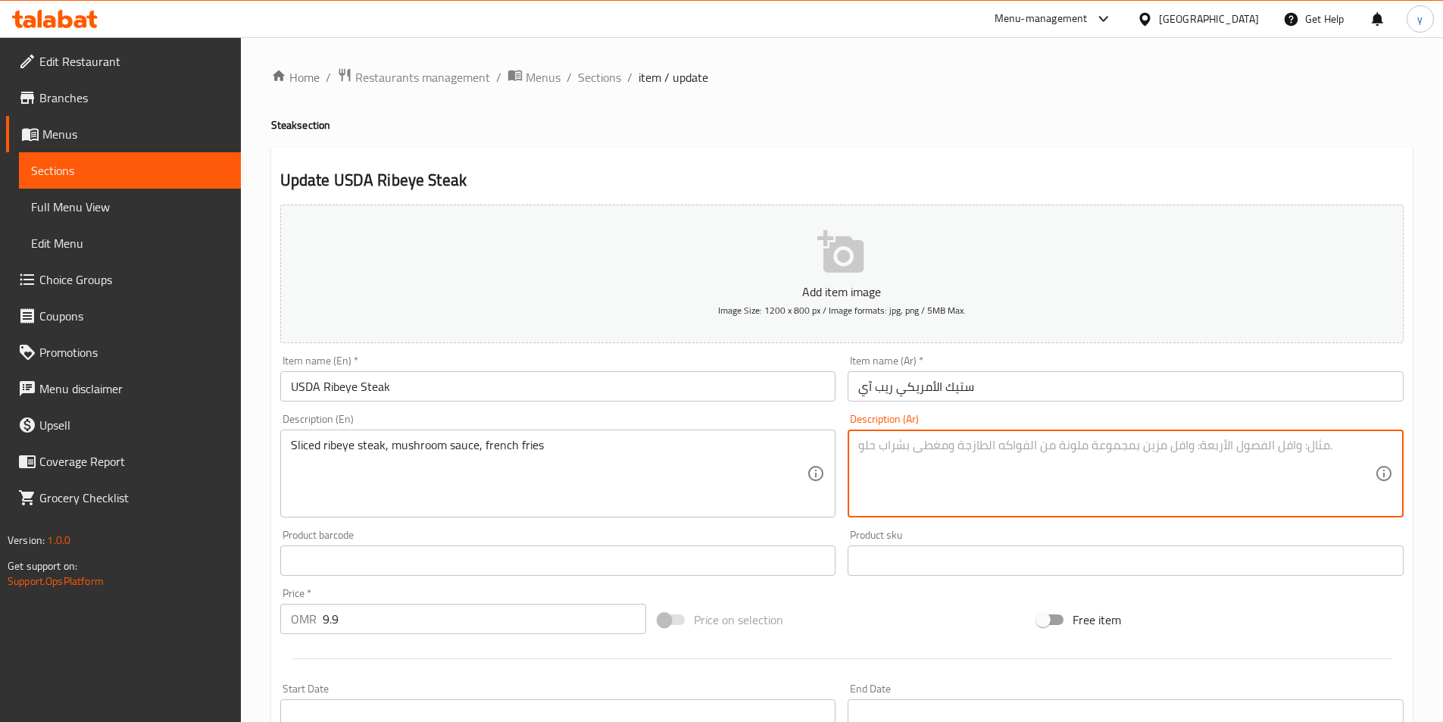
paste textarea "ستيك ريب آي مقطع صوص الفطر , بطاطا مقلية"
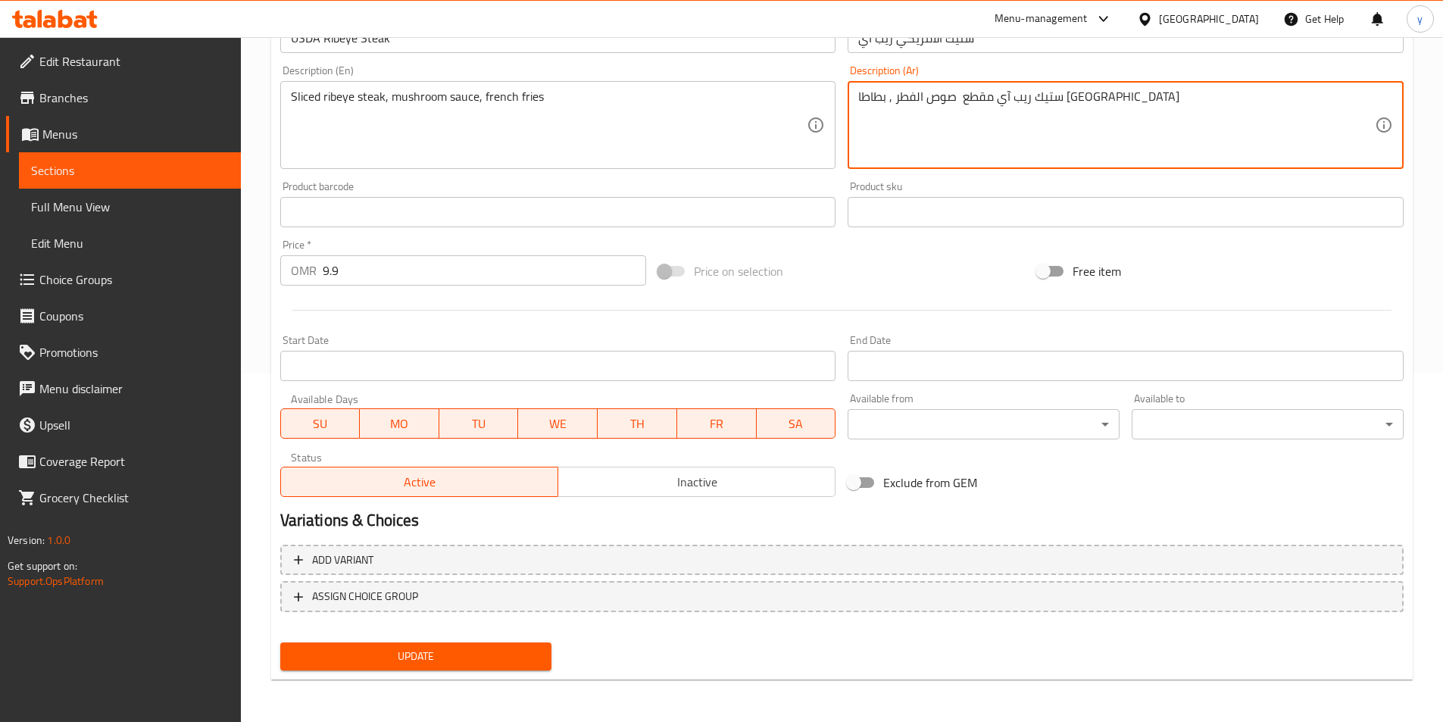
type textarea "ستيك ريب آي مقطع صوص الفطر , بطاطا مقلية"
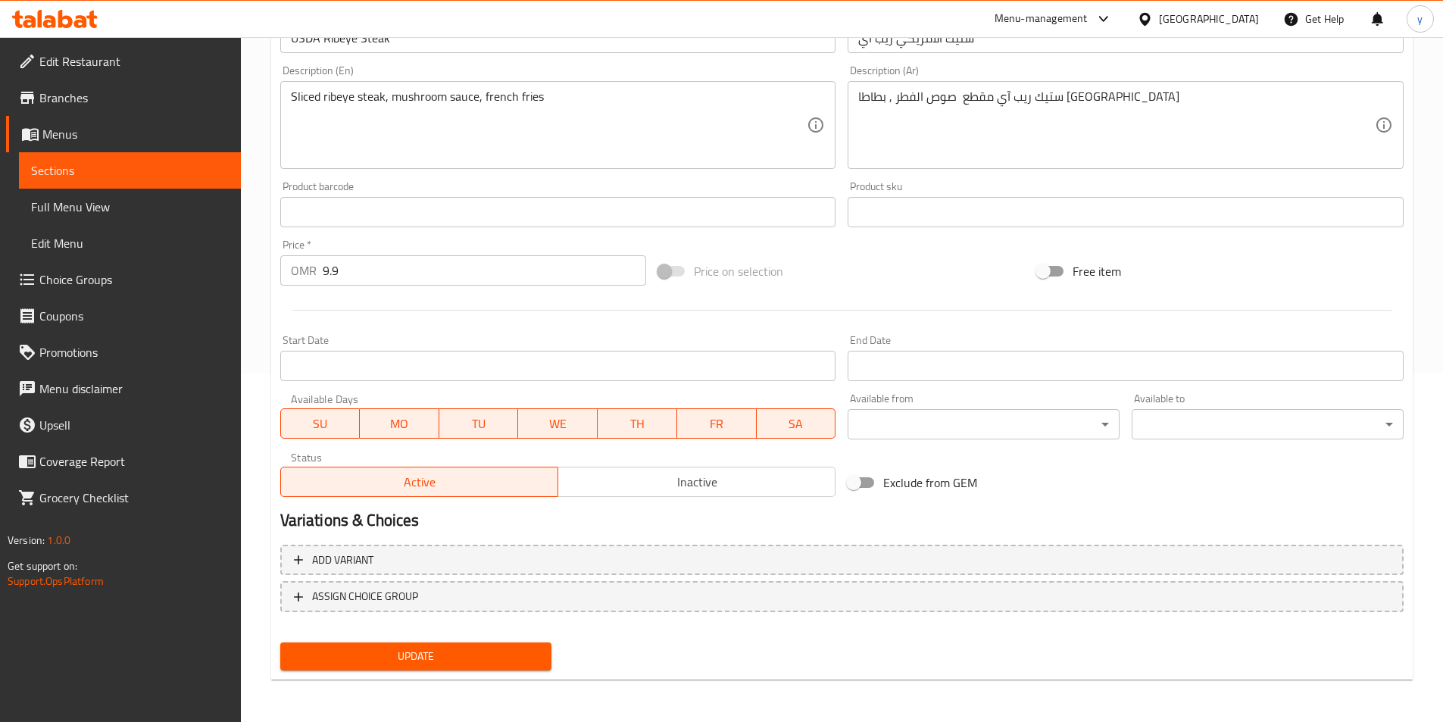
click at [426, 675] on div "Update" at bounding box center [416, 656] width 284 height 40
click at [437, 663] on span "Update" at bounding box center [416, 656] width 248 height 19
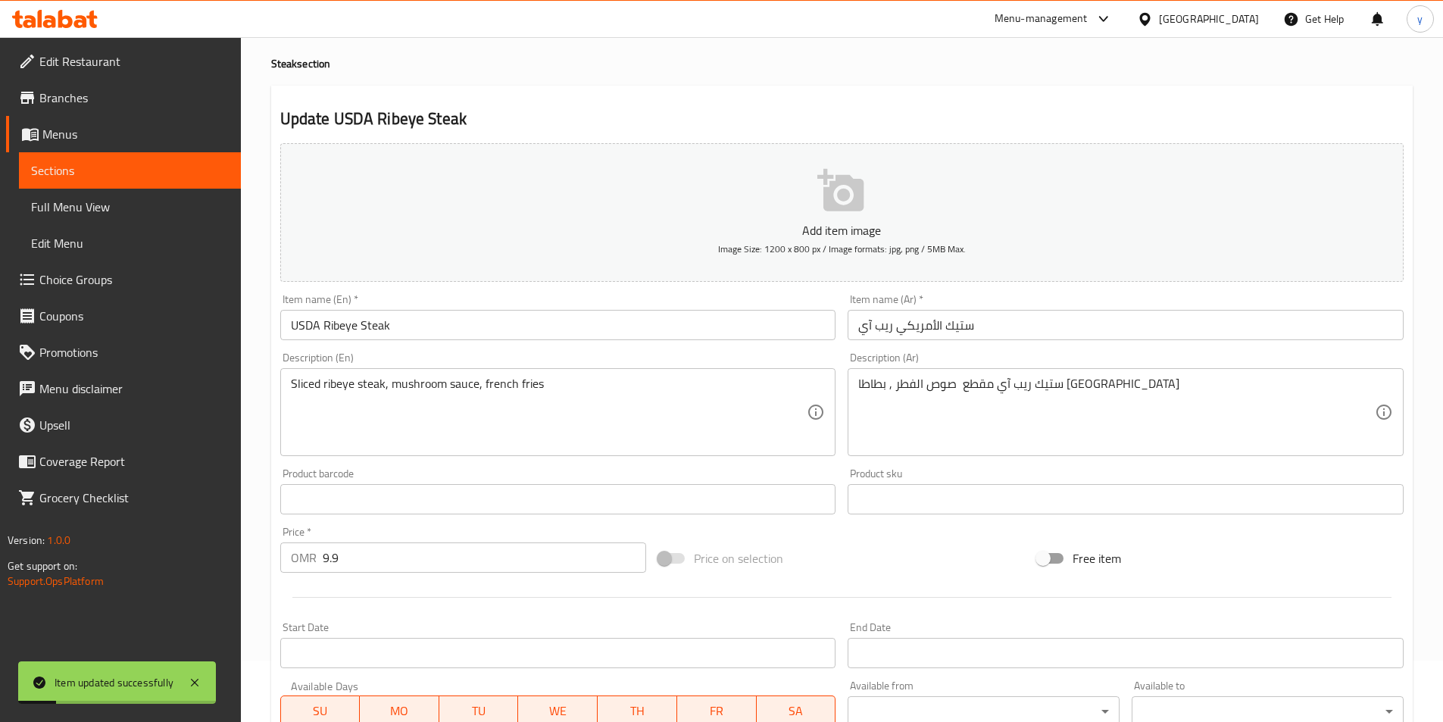
scroll to position [0, 0]
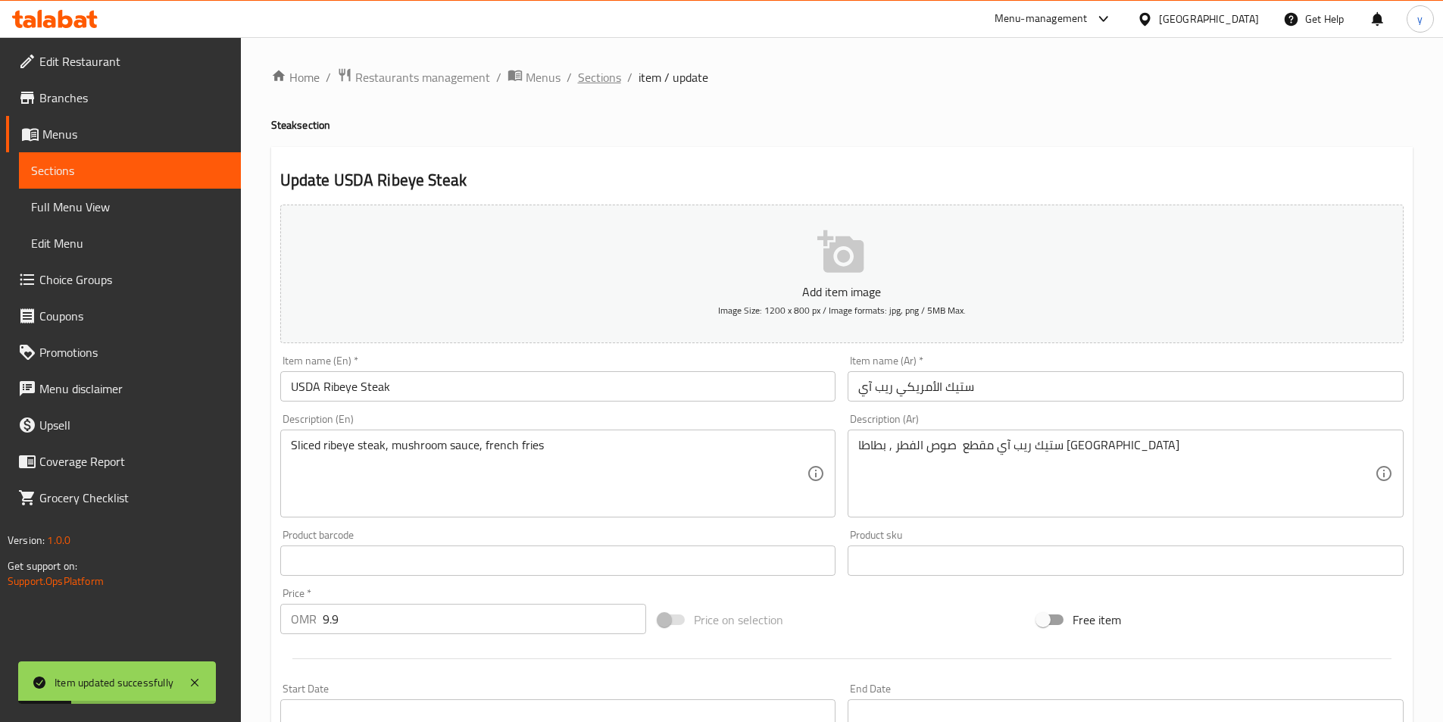
click at [607, 68] on span "Sections" at bounding box center [599, 77] width 43 height 18
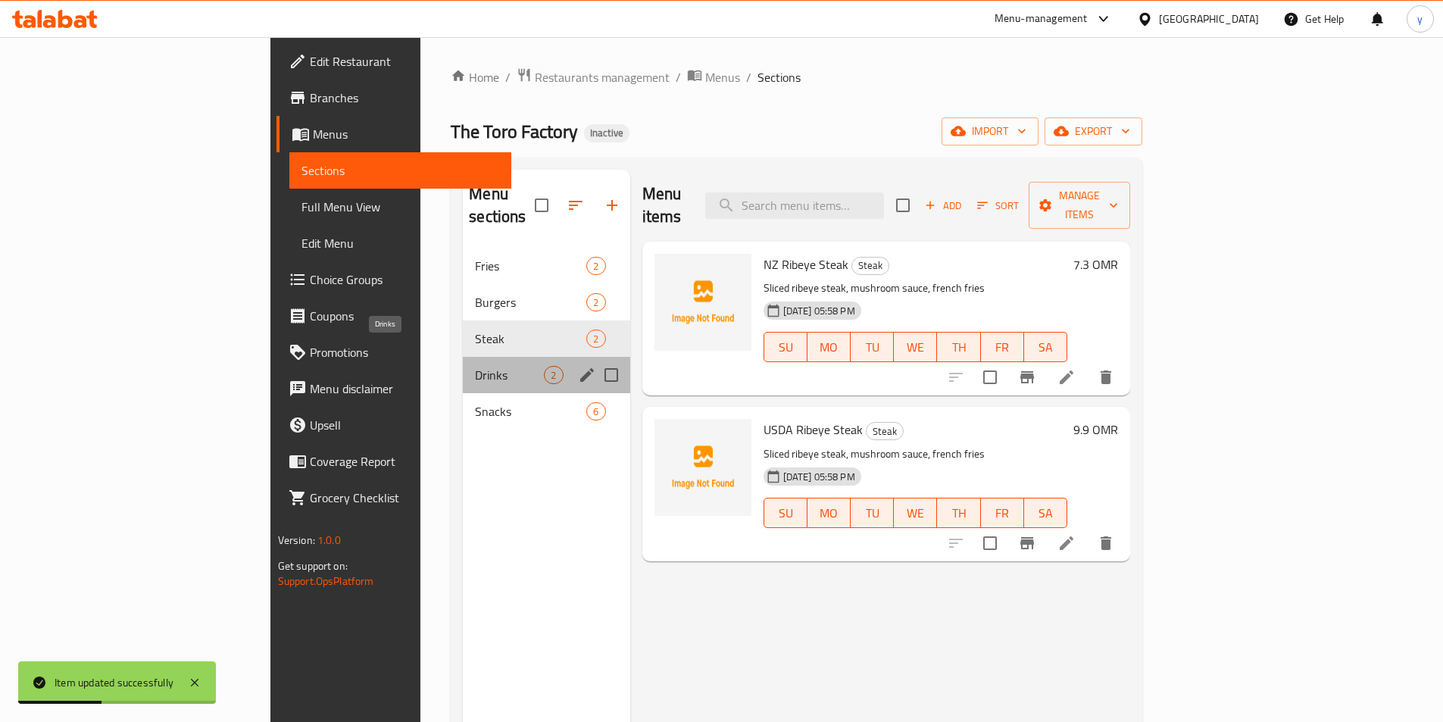
click at [476, 366] on span "Drinks" at bounding box center [509, 375] width 69 height 18
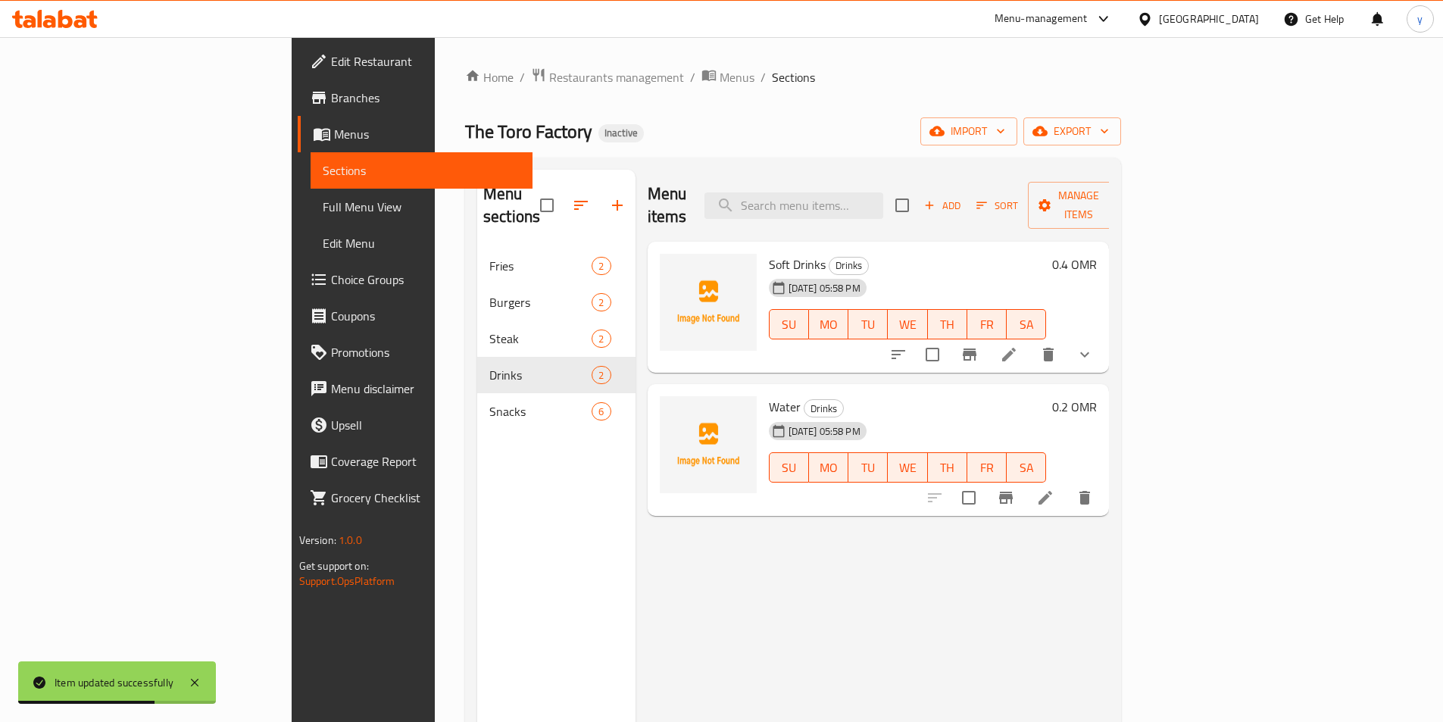
click at [1018, 346] on icon at bounding box center [1009, 355] width 18 height 18
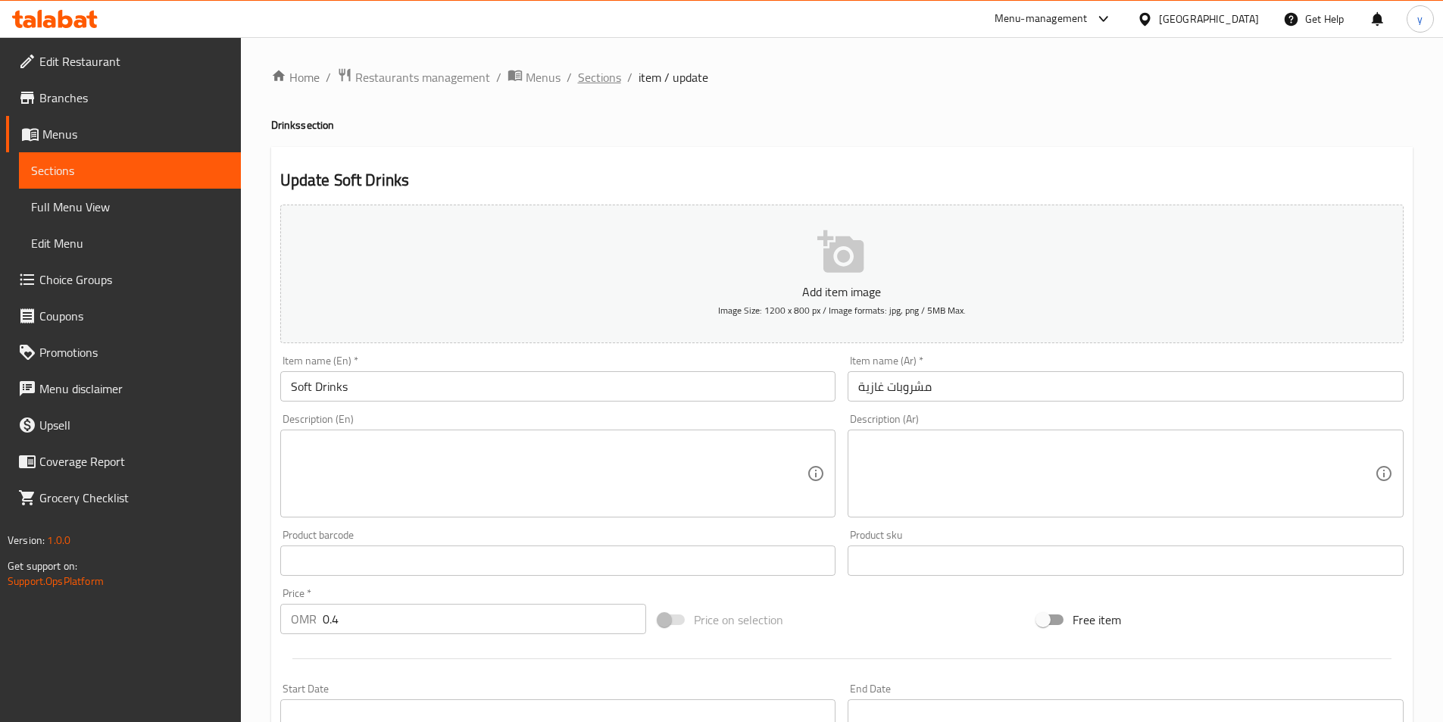
click at [602, 80] on span "Sections" at bounding box center [599, 77] width 43 height 18
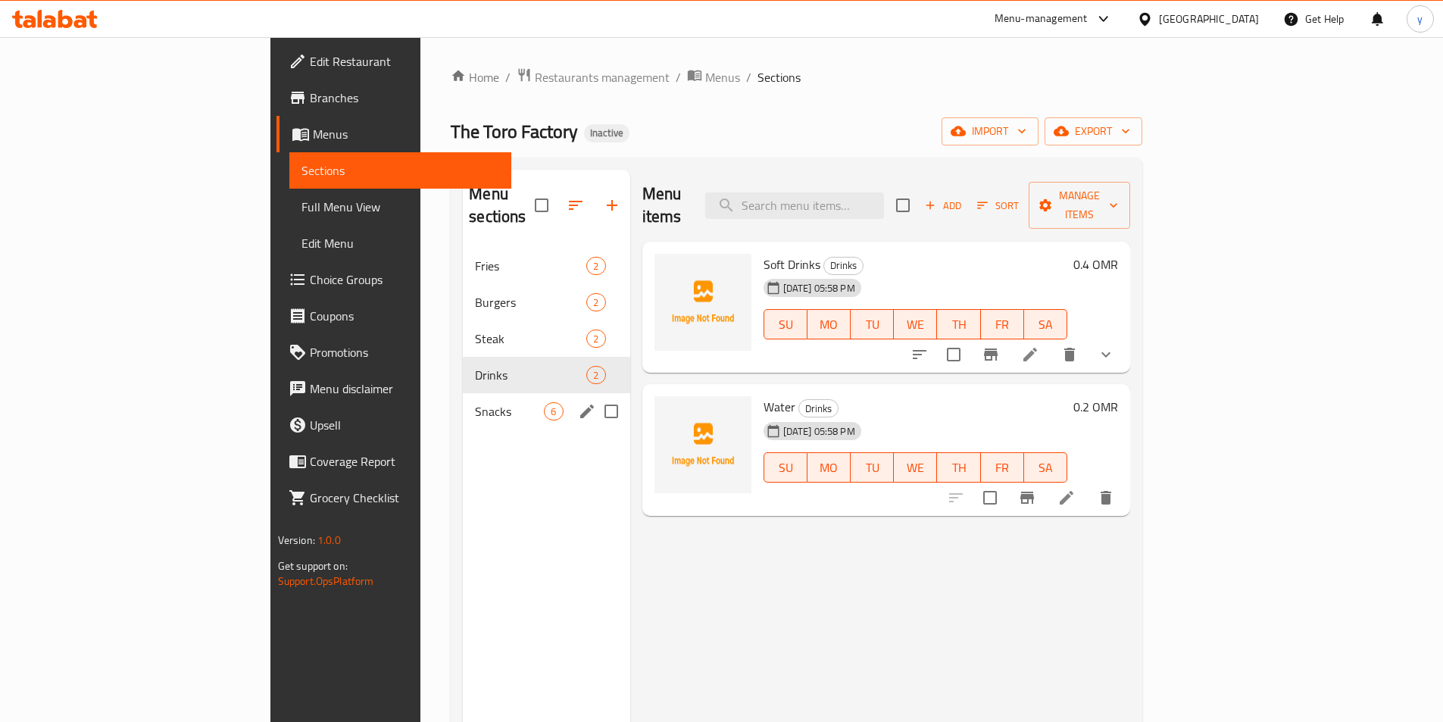
click at [475, 402] on span "Snacks" at bounding box center [509, 411] width 69 height 18
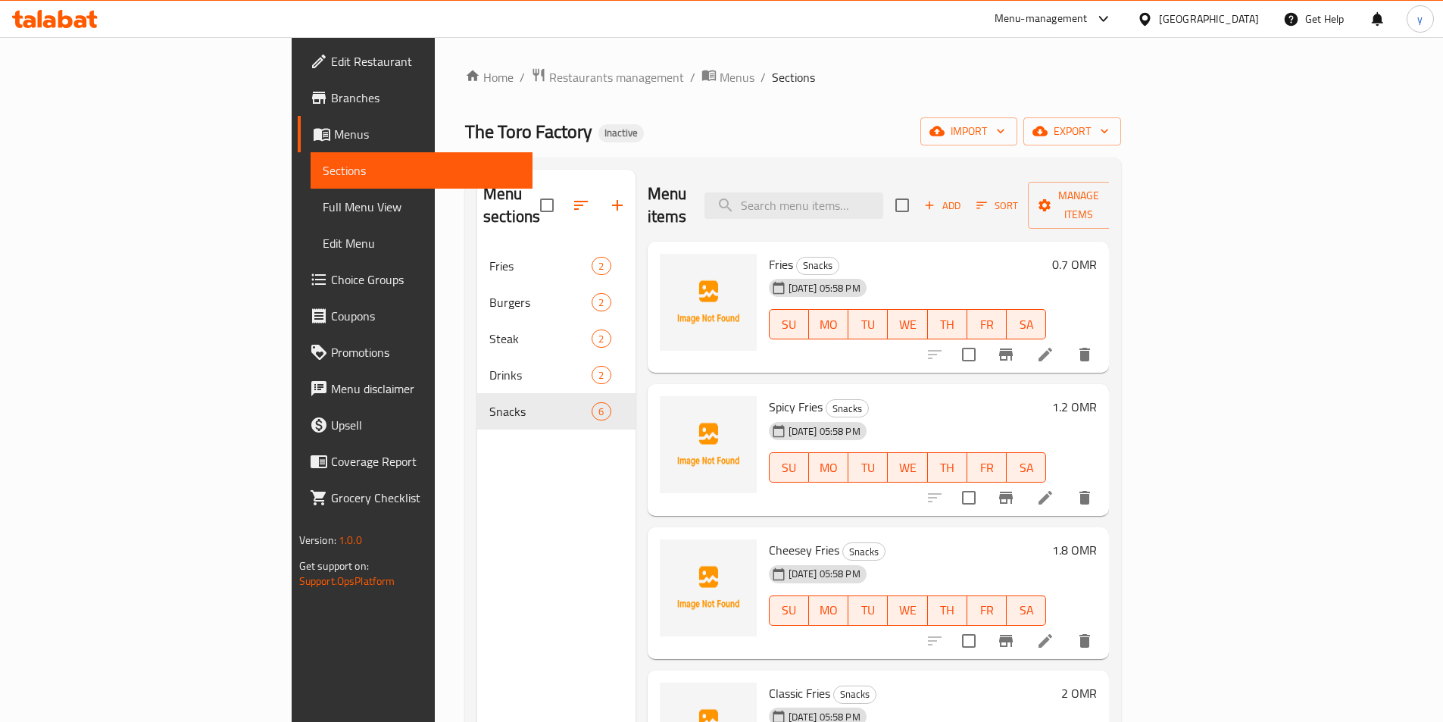
click at [1067, 342] on li at bounding box center [1045, 354] width 42 height 27
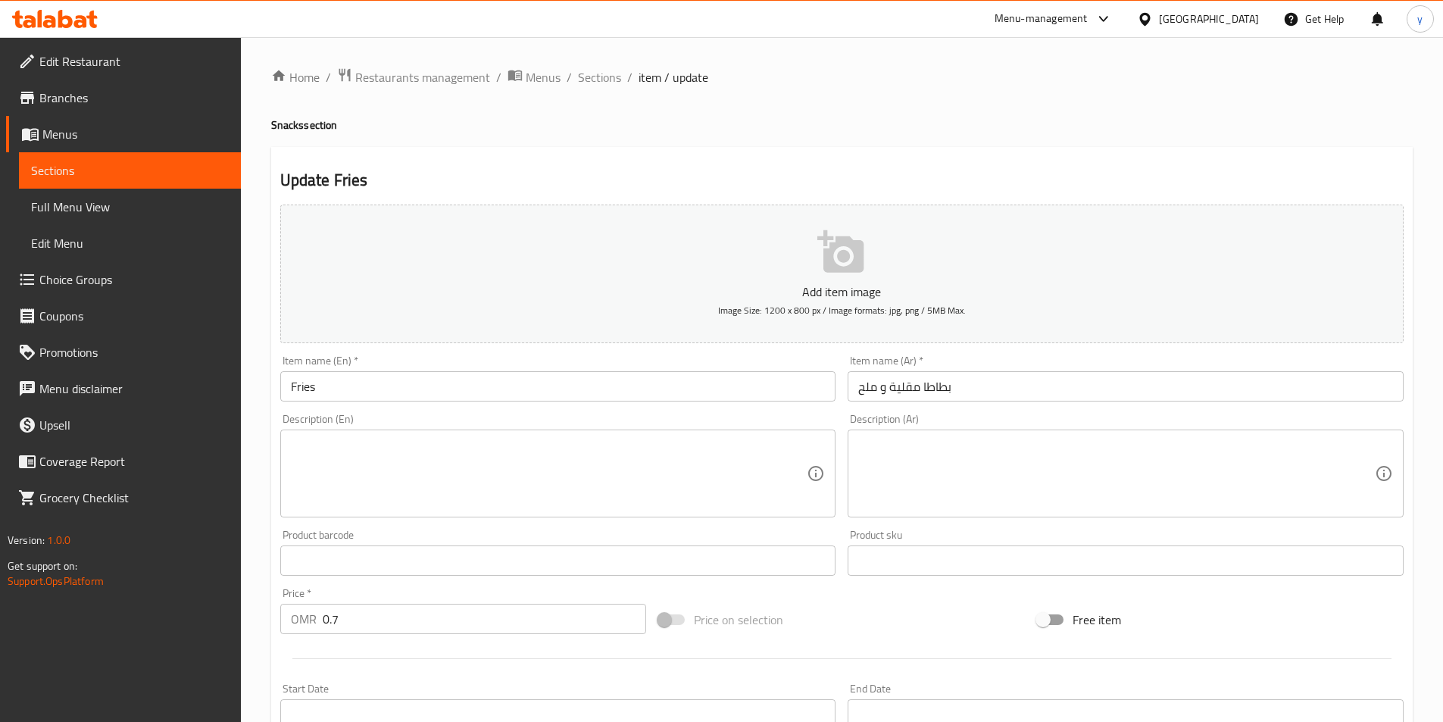
click at [921, 390] on input "بطاطا مقلية و ملح" at bounding box center [1126, 386] width 556 height 30
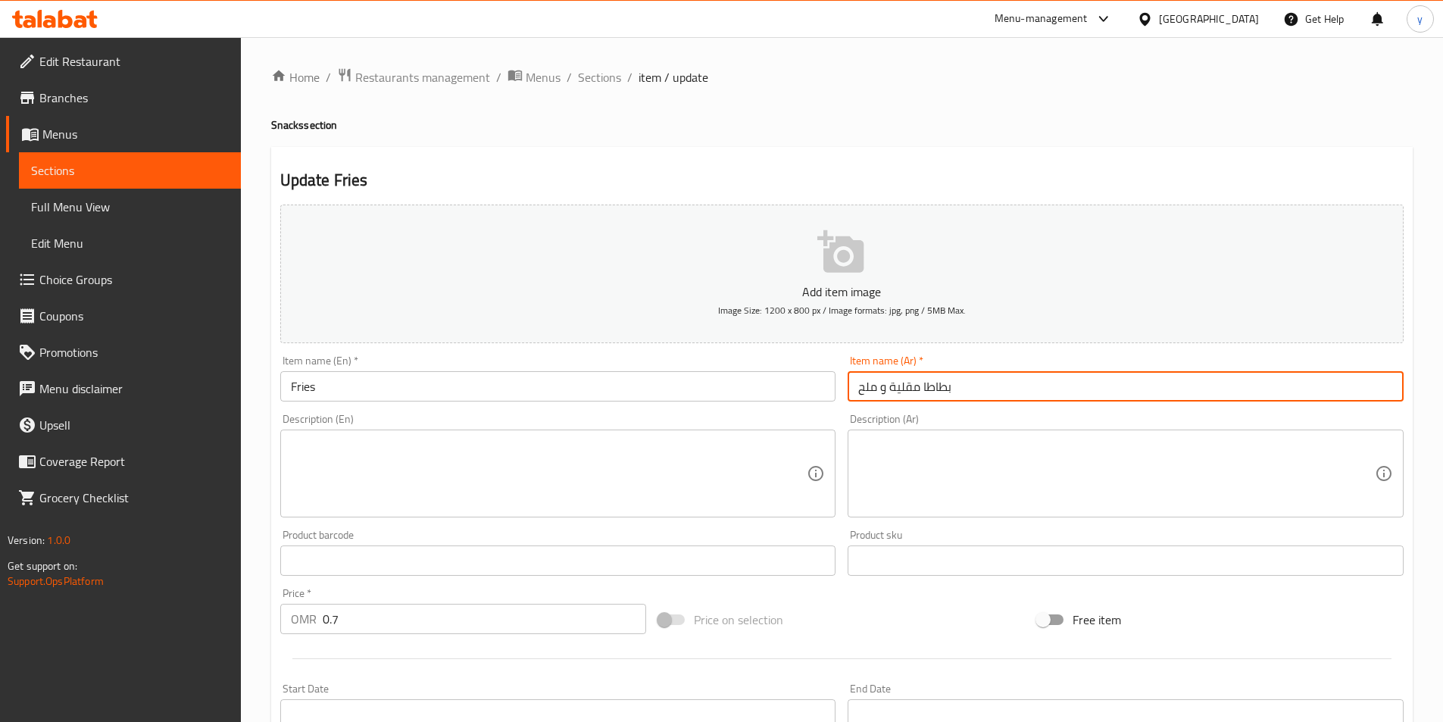
click at [908, 392] on input "بطاطا مقلية و ملح" at bounding box center [1126, 386] width 556 height 30
click at [1114, 502] on textarea at bounding box center [1117, 474] width 517 height 72
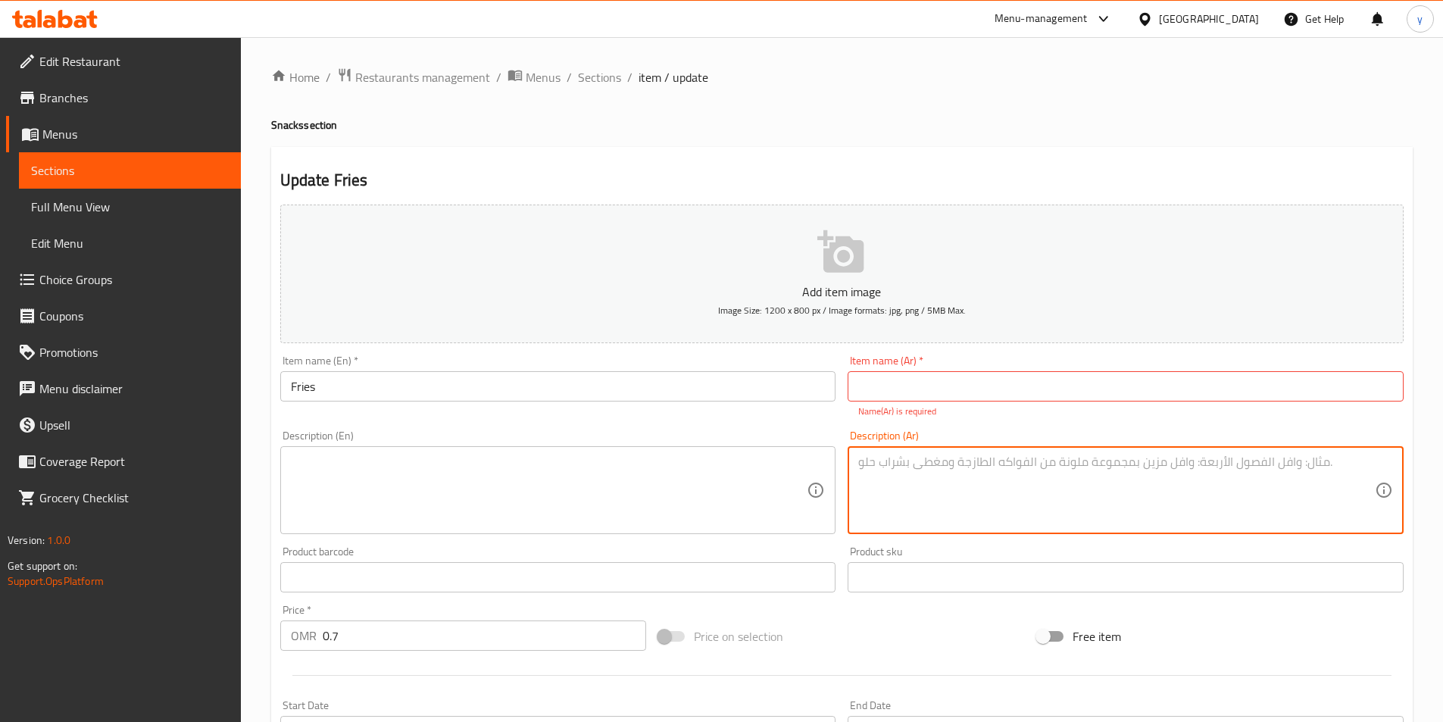
paste textarea "بطاطا مقلية و ملح"
drag, startPoint x: 974, startPoint y: 478, endPoint x: 892, endPoint y: 489, distance: 82.5
click at [892, 489] on textarea "بطاطا مقلية و ملح" at bounding box center [1117, 491] width 517 height 72
type textarea "بطاطا مقلية و ملح"
click at [896, 405] on p "Name(Ar) is required" at bounding box center [1126, 412] width 535 height 14
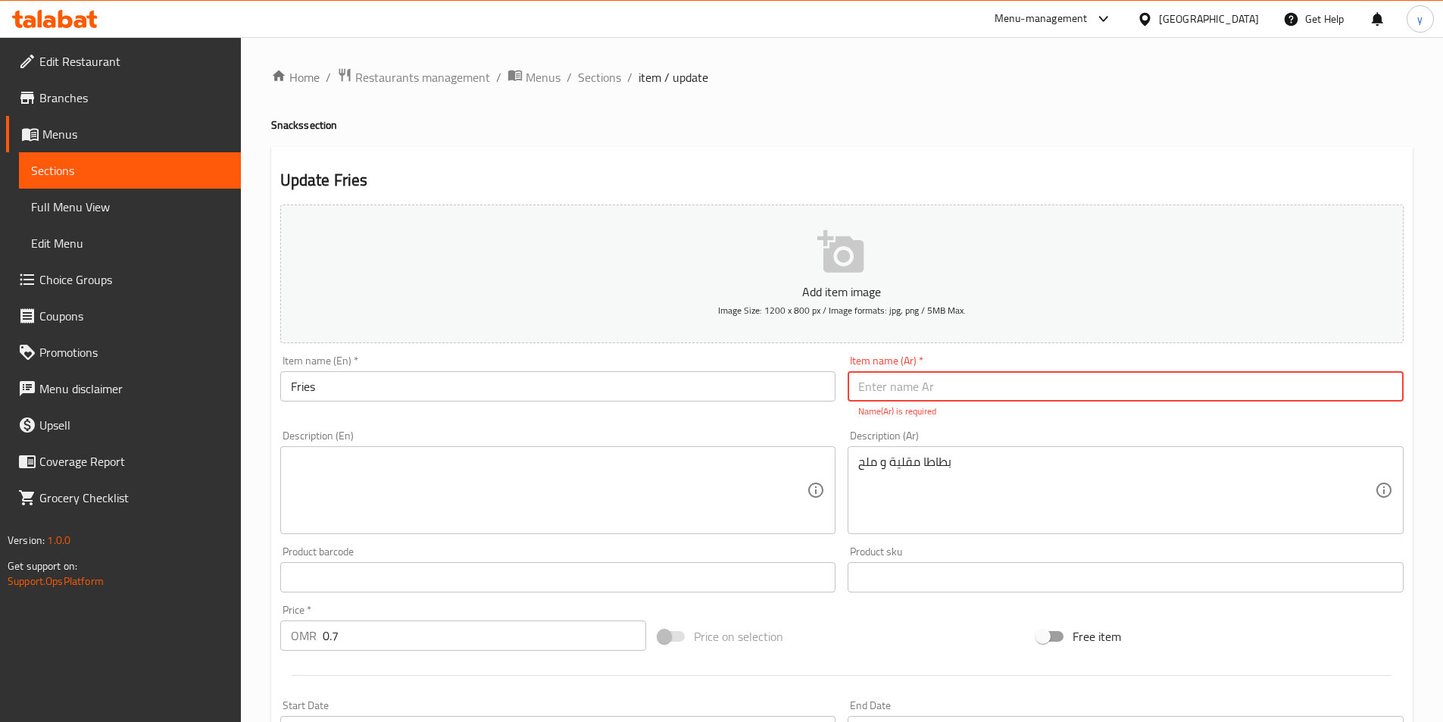
click at [899, 393] on input "text" at bounding box center [1126, 386] width 556 height 30
paste input "بطاطا مقلية"
type input "بطاطا مقلية"
click at [564, 519] on div "Description (En) Description (En)" at bounding box center [558, 482] width 568 height 116
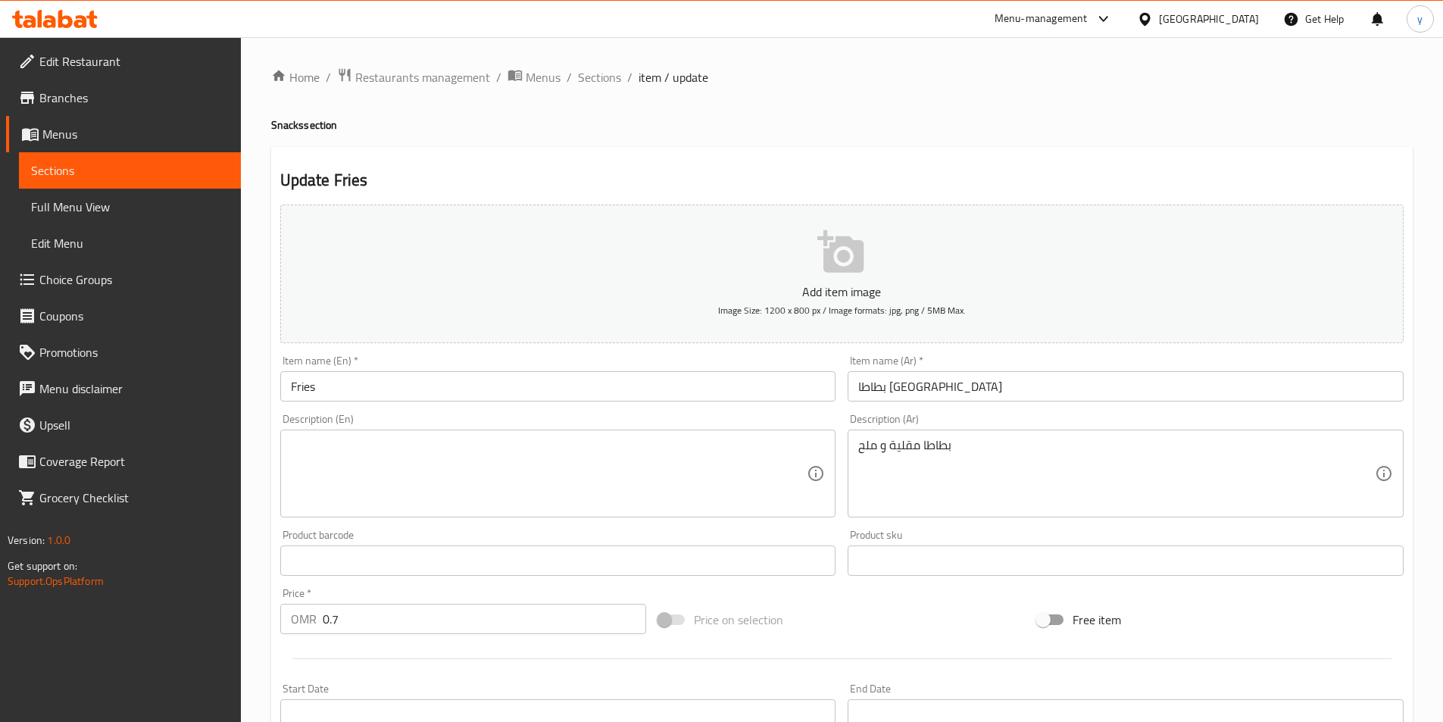
click at [405, 455] on textarea at bounding box center [549, 474] width 517 height 72
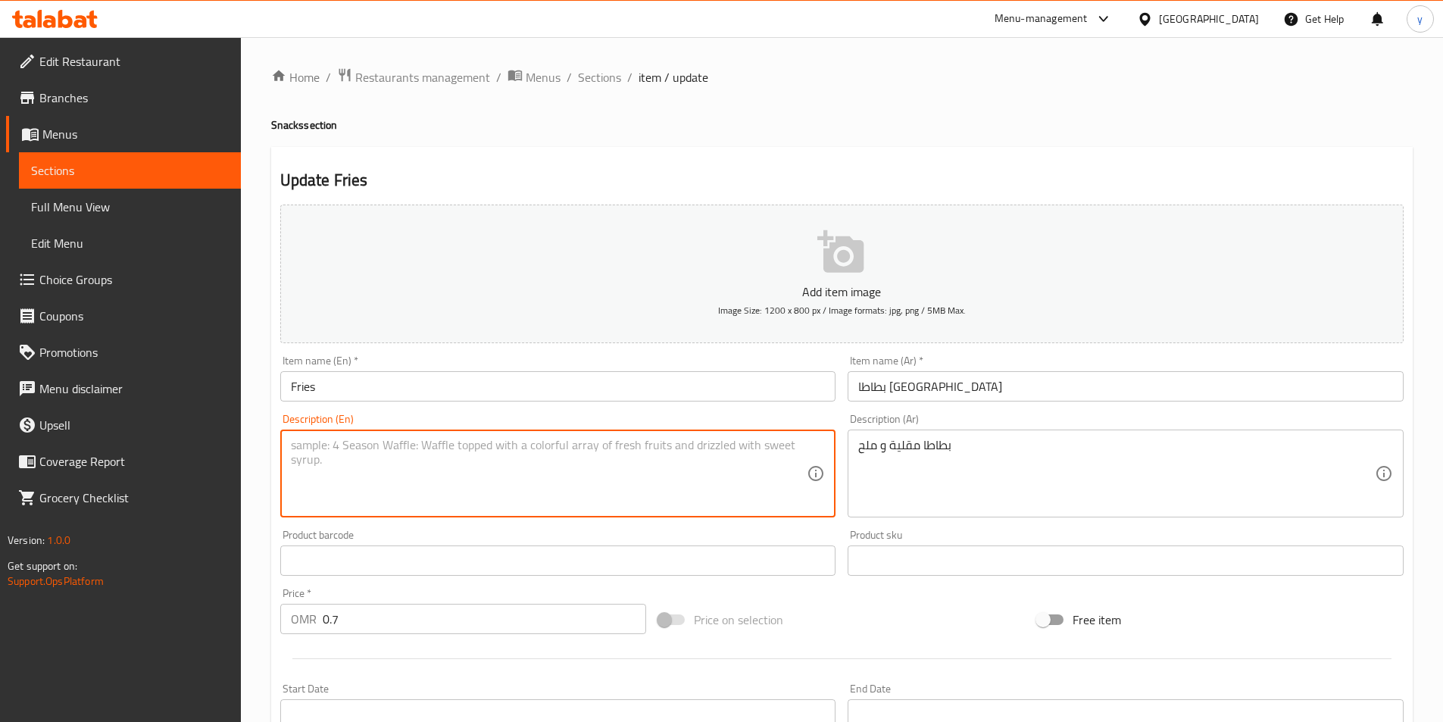
paste textarea "fries and salt"
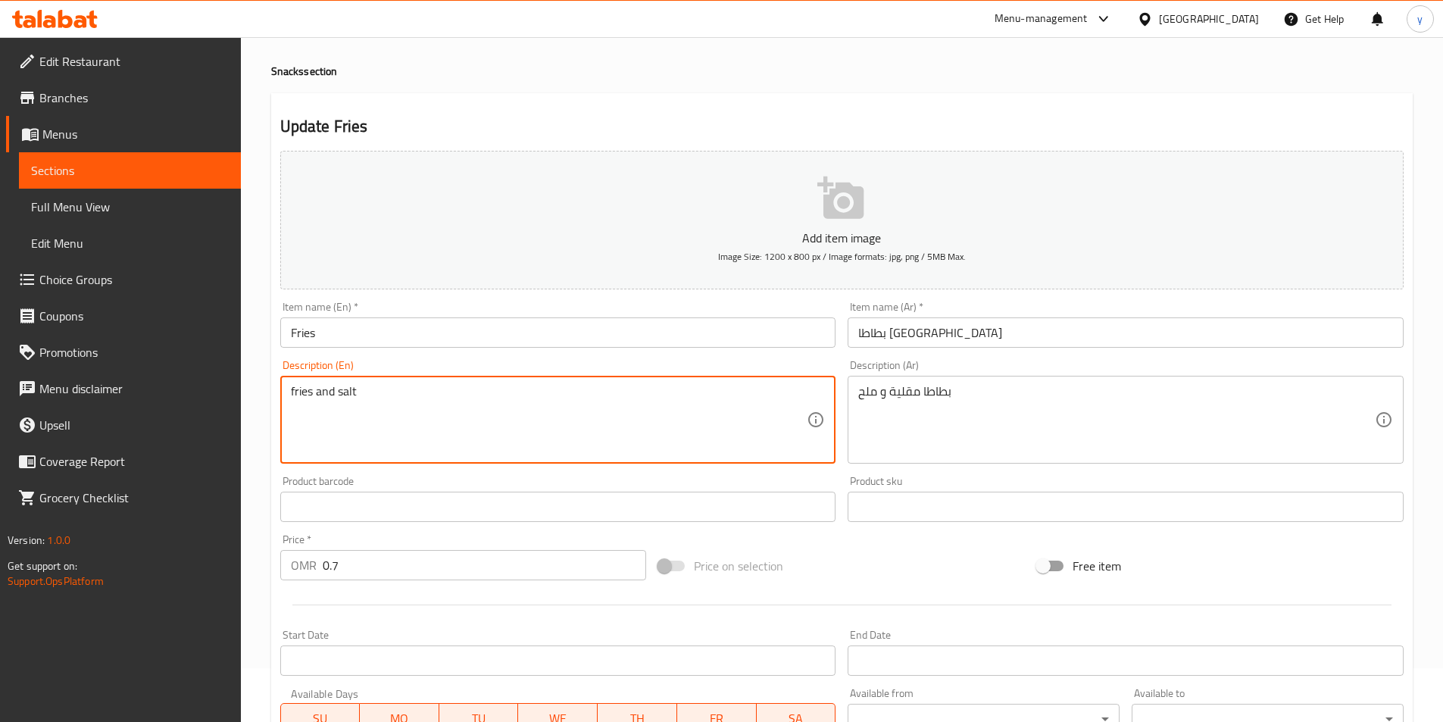
scroll to position [349, 0]
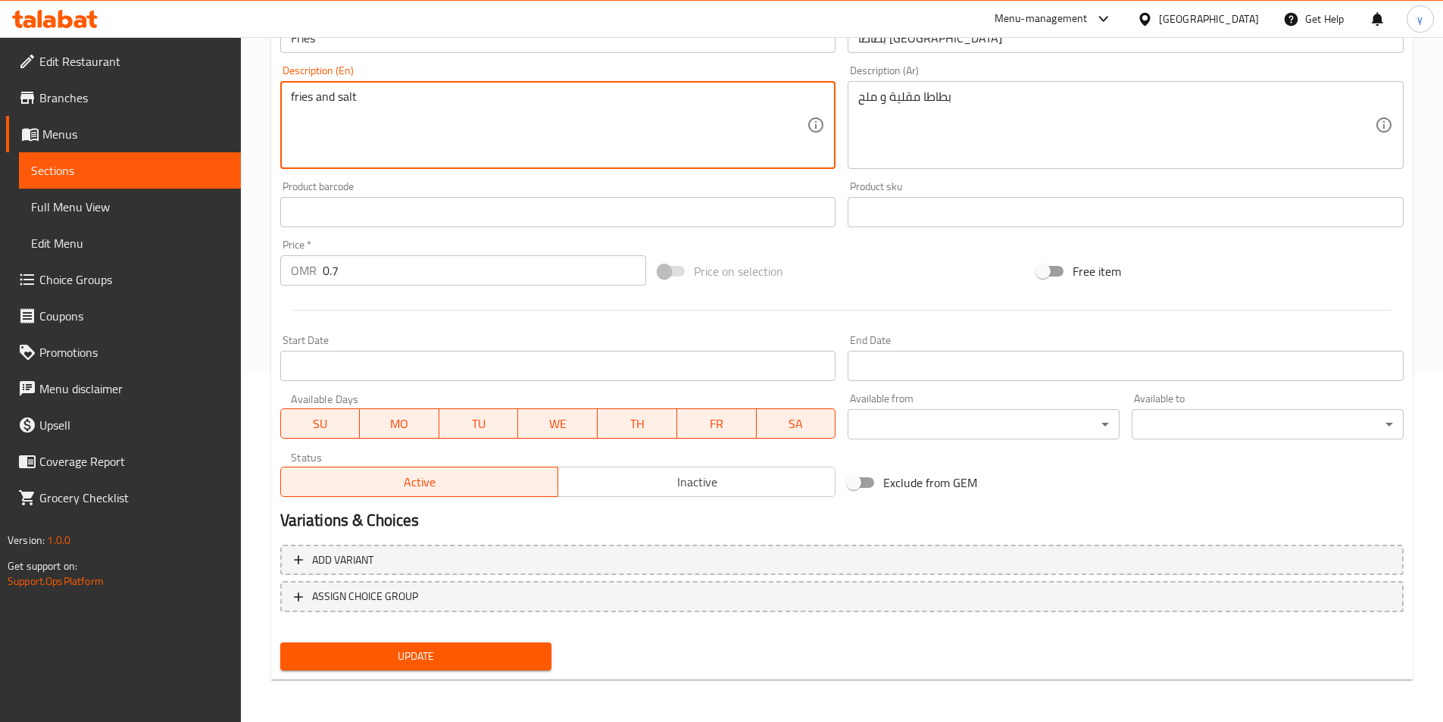
type textarea "fries and salt"
click at [497, 657] on span "Update" at bounding box center [416, 656] width 248 height 19
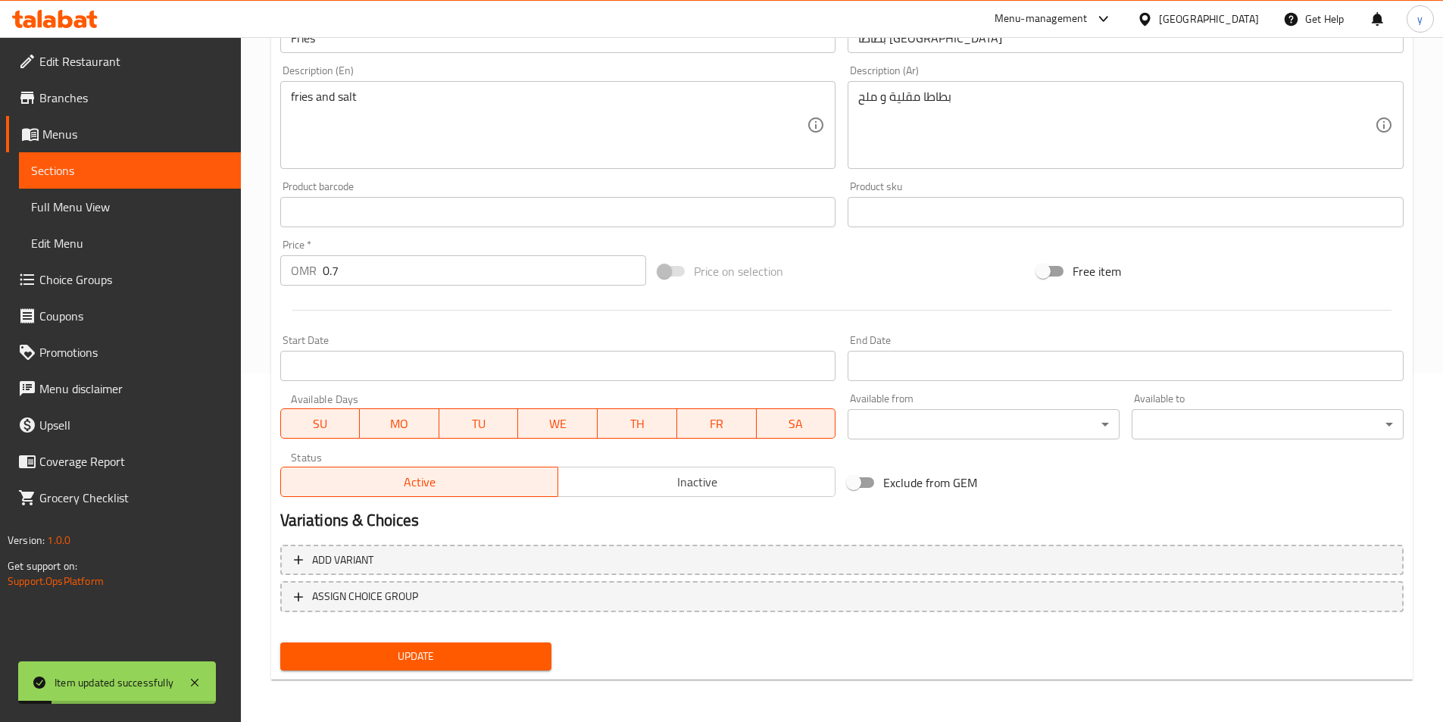
scroll to position [0, 0]
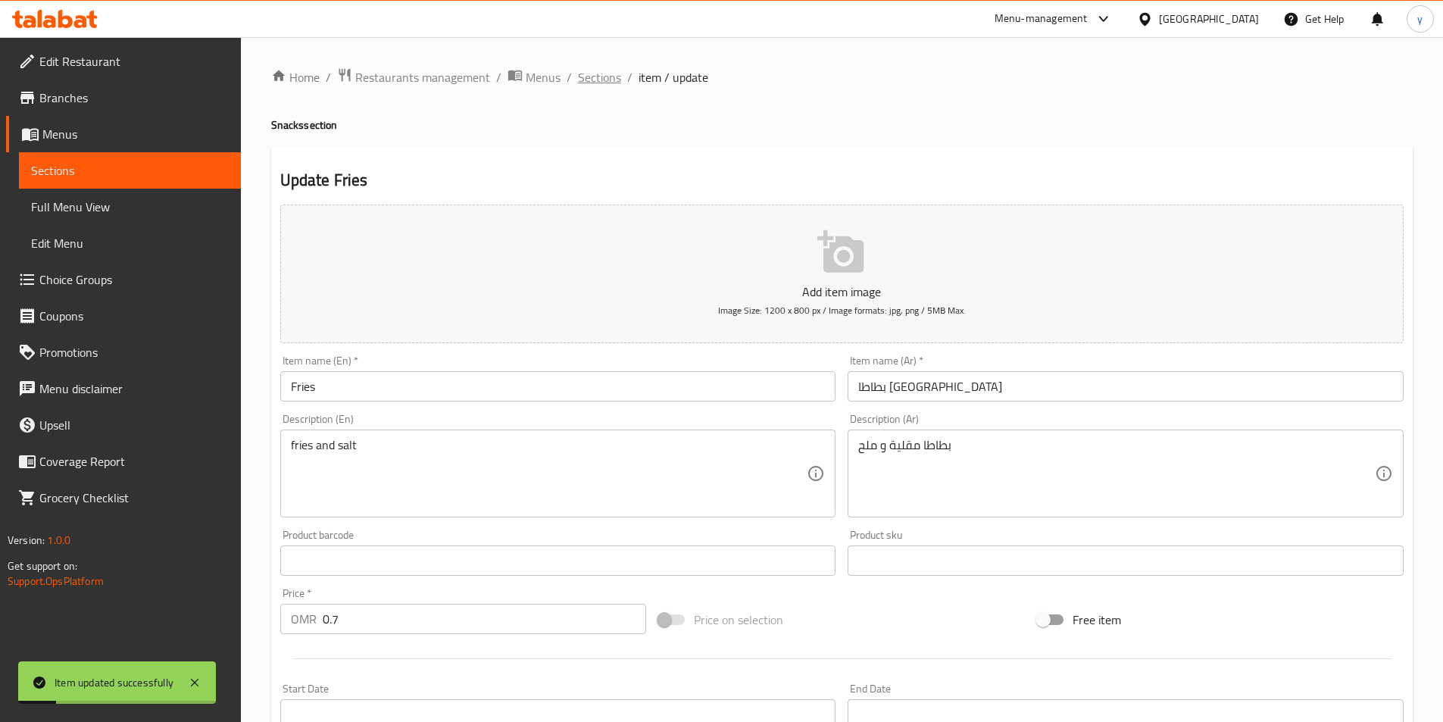
click at [602, 83] on span "Sections" at bounding box center [599, 77] width 43 height 18
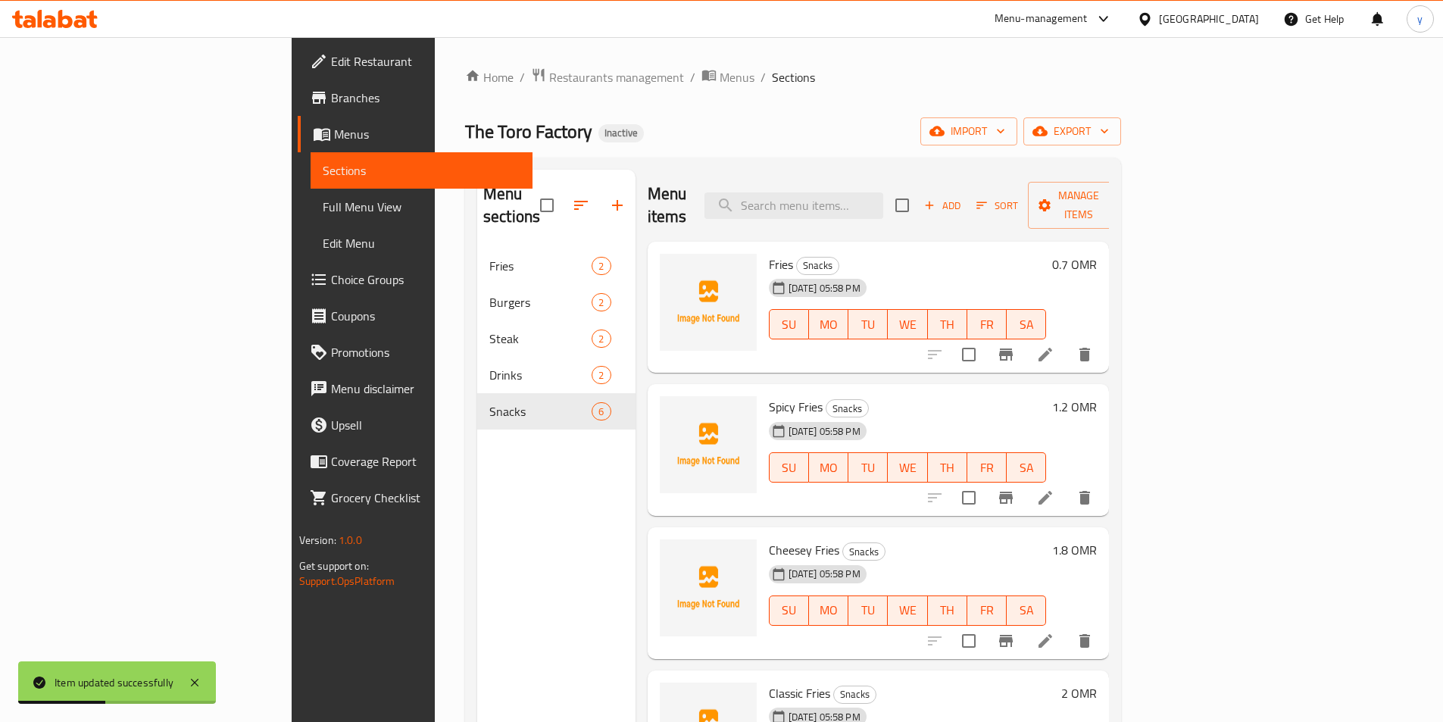
click at [1067, 484] on li at bounding box center [1045, 497] width 42 height 27
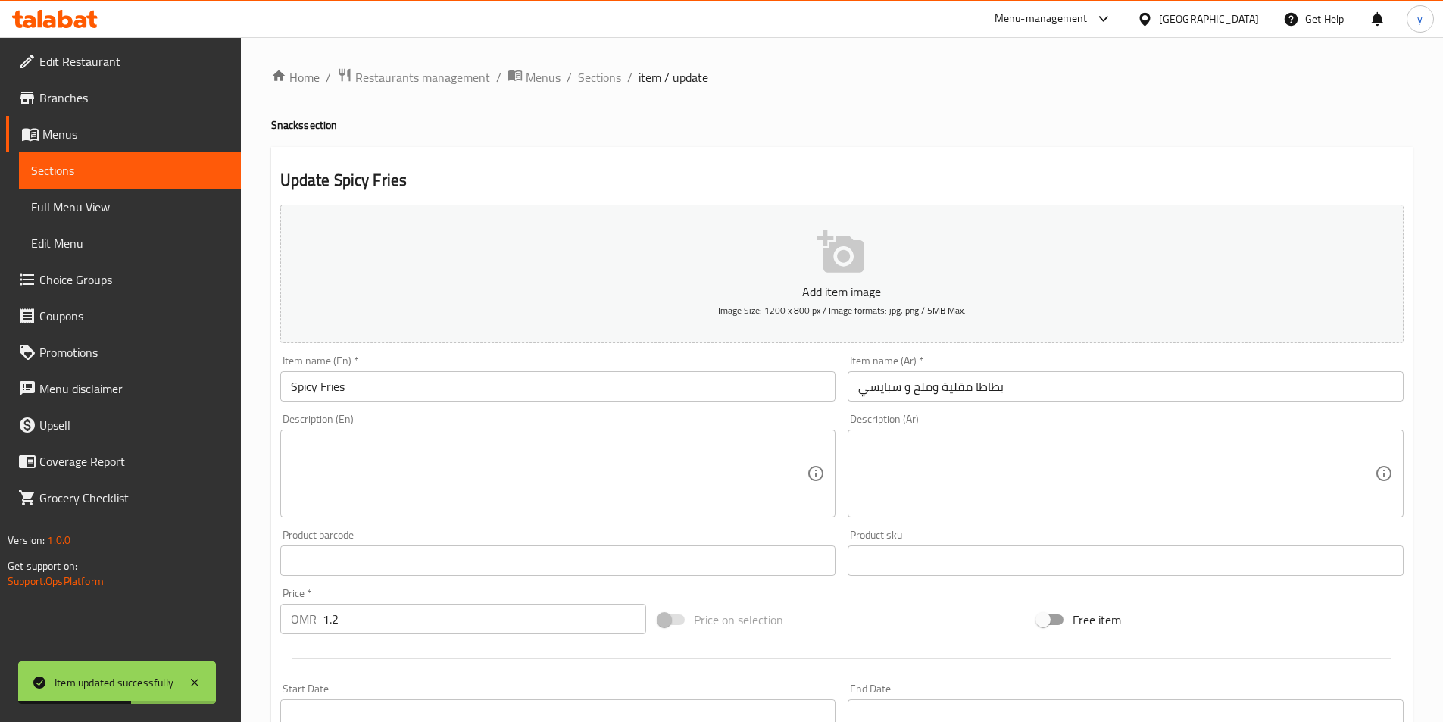
click at [1025, 401] on input "بطاطا مقلية وملح و سبايسي" at bounding box center [1126, 386] width 556 height 30
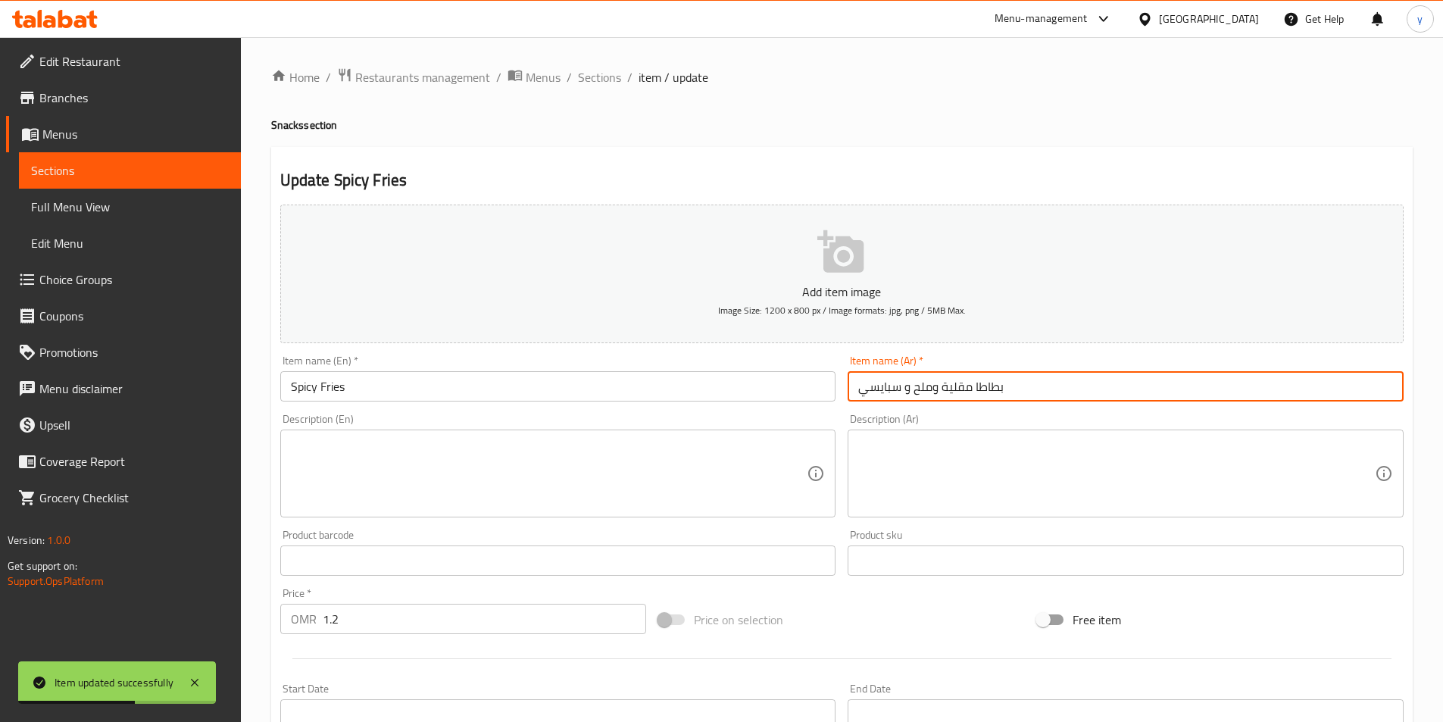
click at [1025, 401] on input "بطاطا مقلية وملح و سبايسي" at bounding box center [1126, 386] width 556 height 30
click at [1002, 427] on div "Description (Ar) Description (Ar)" at bounding box center [1126, 466] width 568 height 116
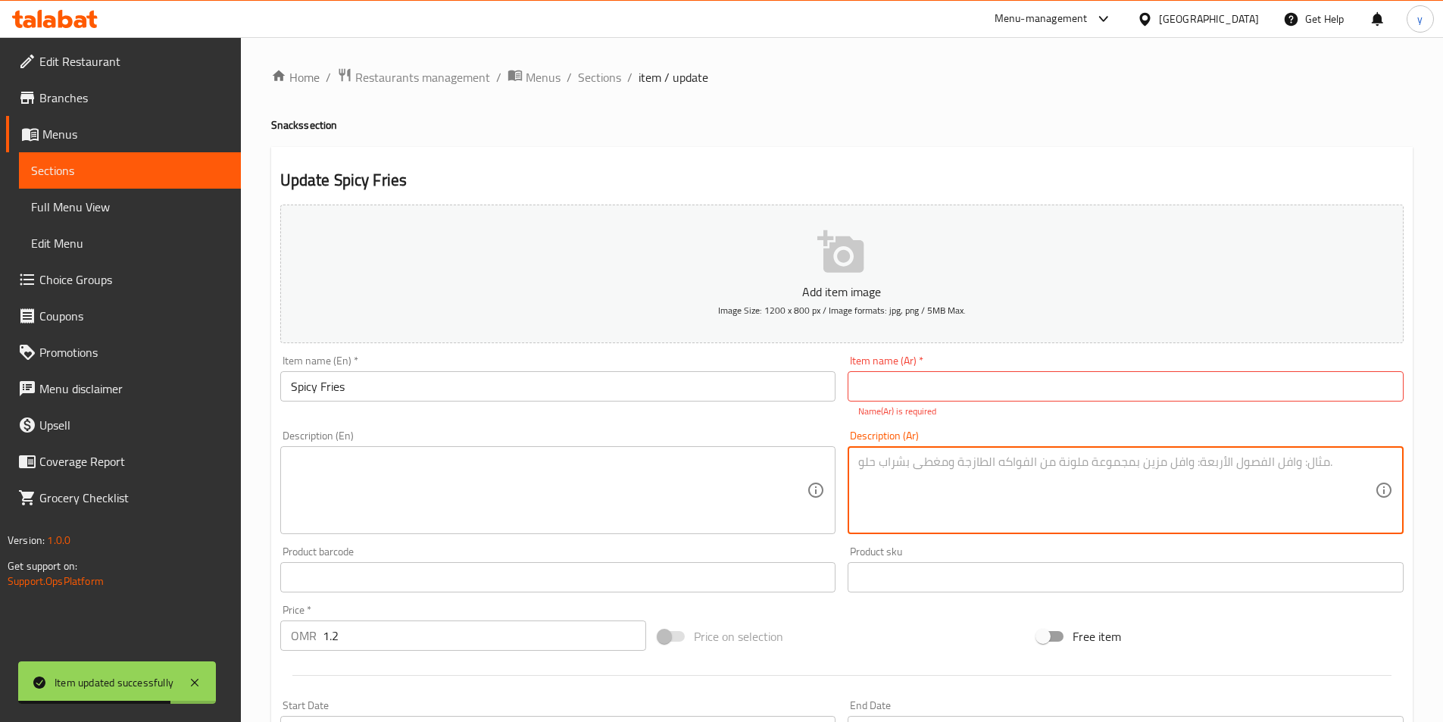
click at [990, 489] on textarea at bounding box center [1117, 491] width 517 height 72
paste textarea "بطاطا مقلية وملح و سبايسي"
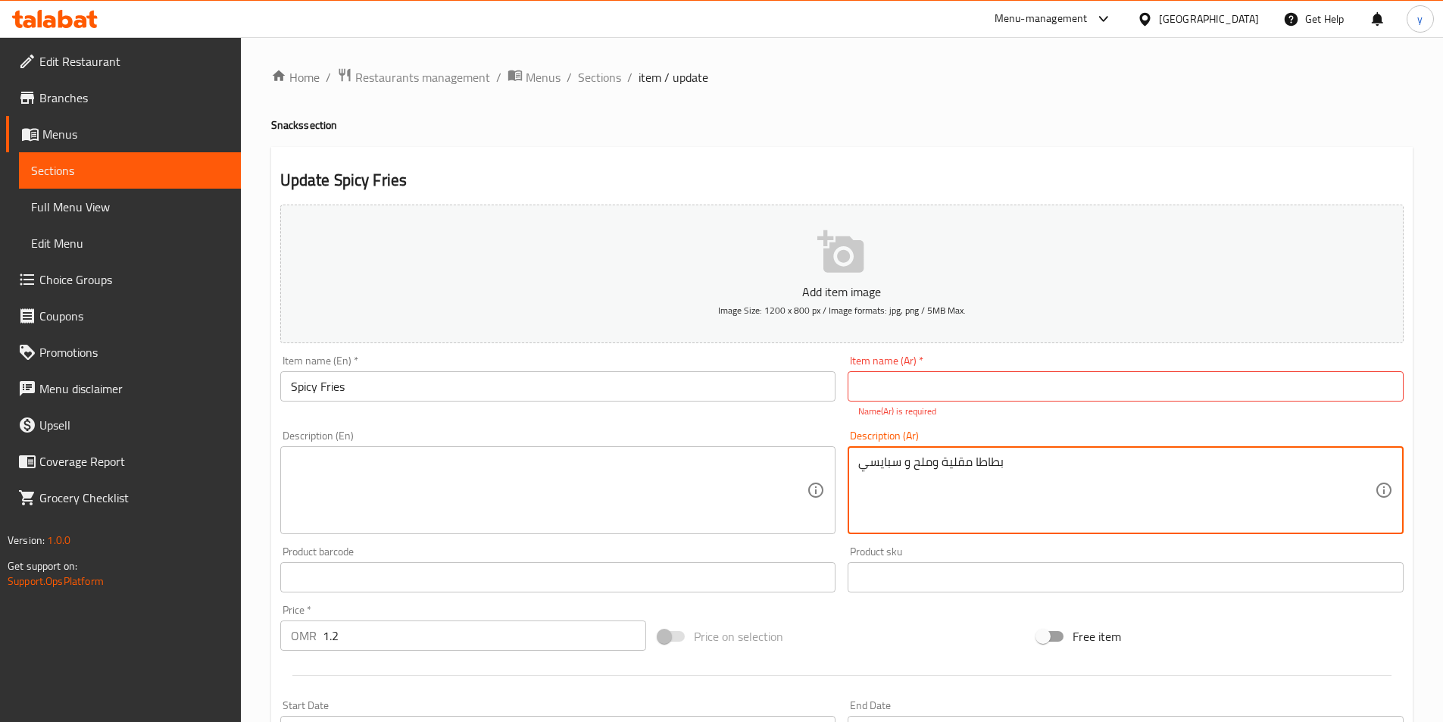
type textarea "بطاطا مقلية وملح و سبايسي"
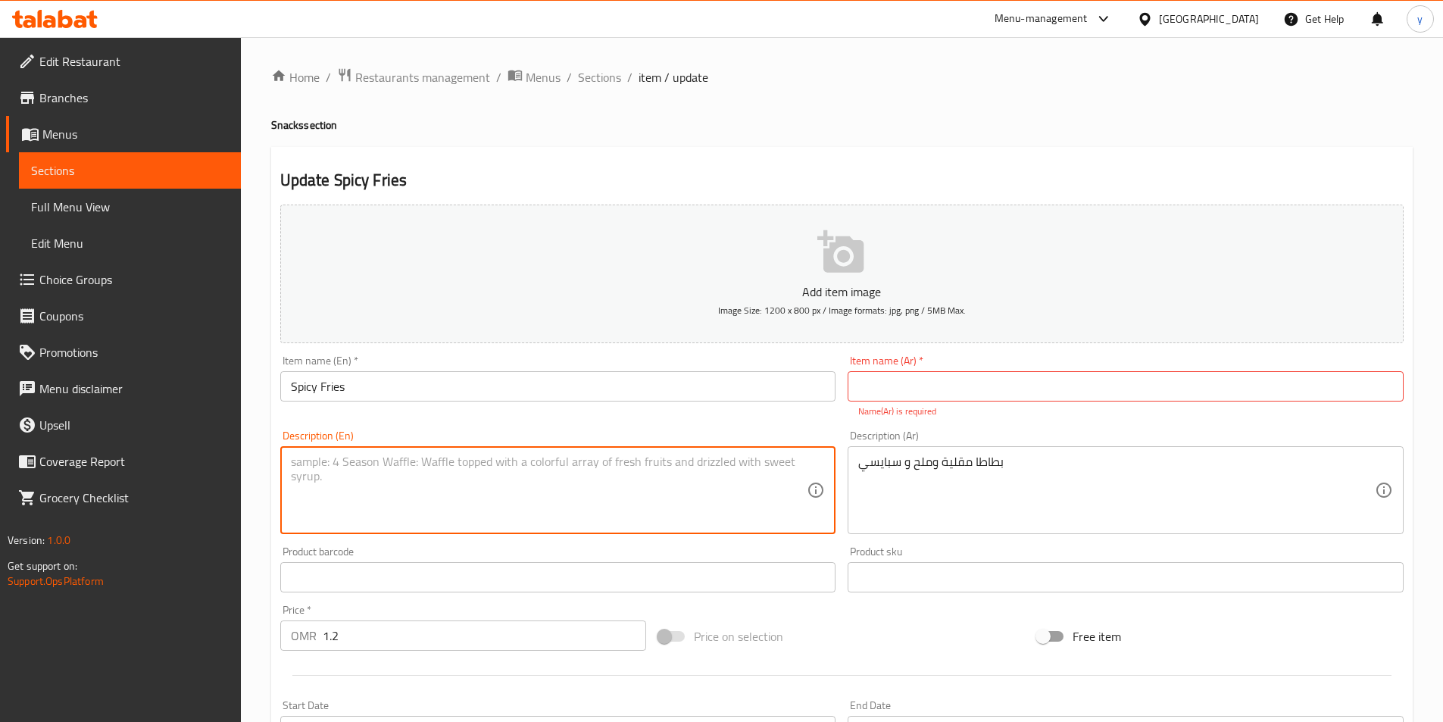
click at [687, 525] on textarea at bounding box center [549, 491] width 517 height 72
paste textarea "fries and salt Spicy"
type textarea "fries and salt Spicy"
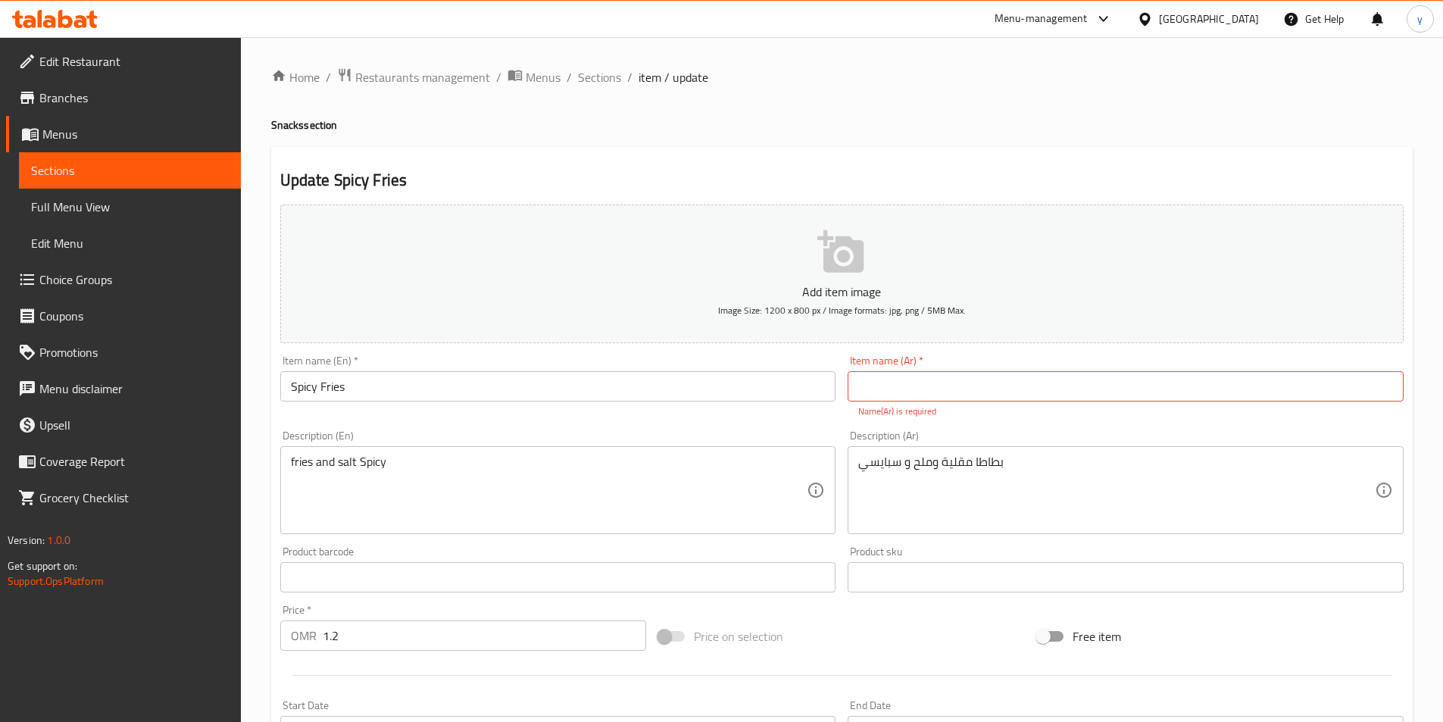
click at [1029, 370] on div "Item name (Ar)   * Item name (Ar) * Name(Ar) is required" at bounding box center [1126, 386] width 556 height 63
click at [1023, 384] on input "text" at bounding box center [1126, 386] width 556 height 30
paste input "بطاطا مقلية سبايسي"
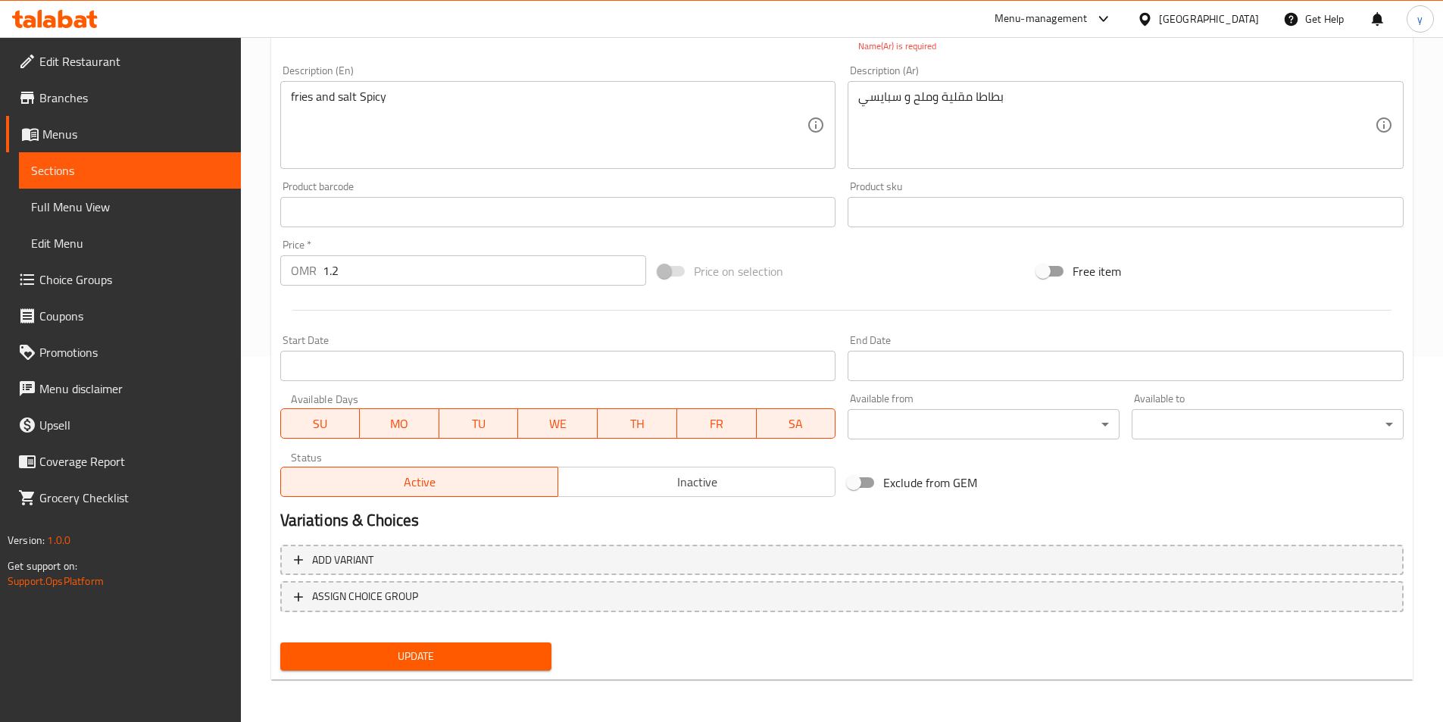
type input "بطاطا مقلية سبايسي"
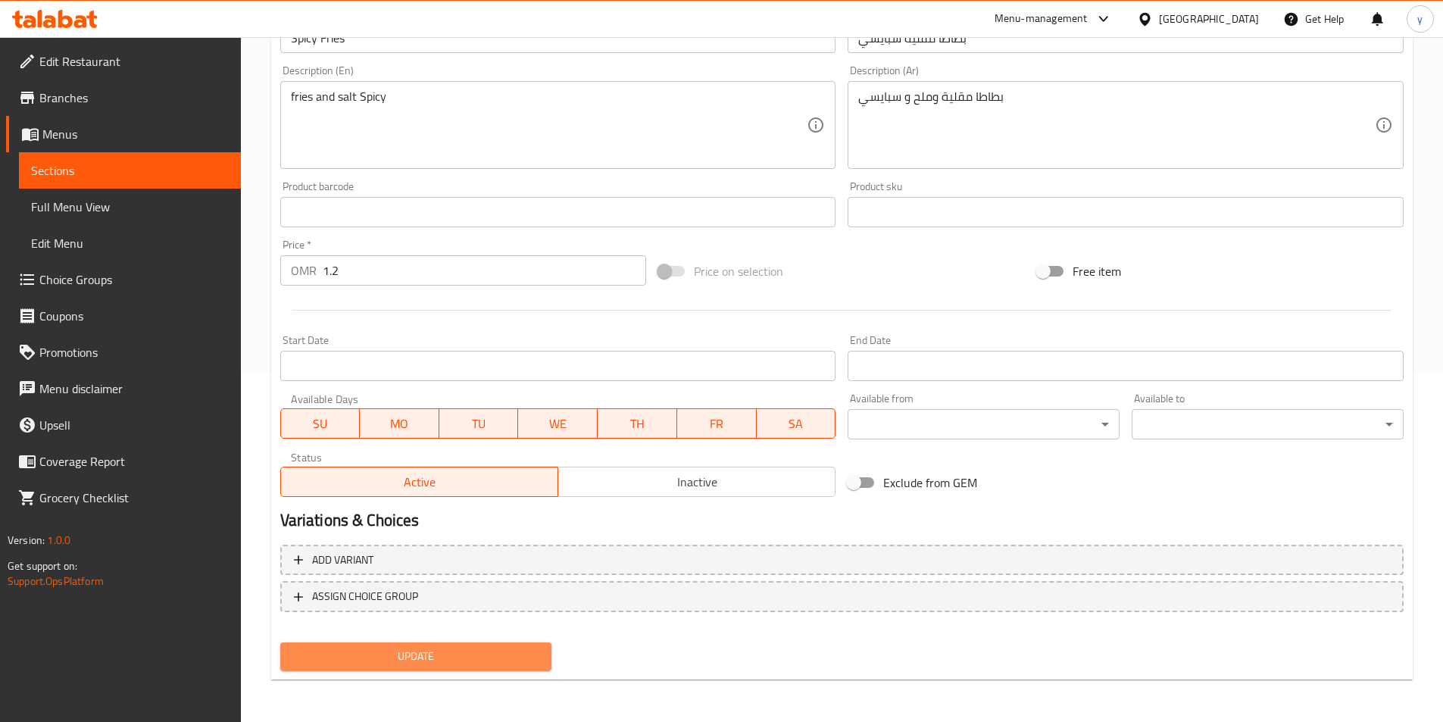
click at [489, 651] on span "Update" at bounding box center [416, 656] width 248 height 19
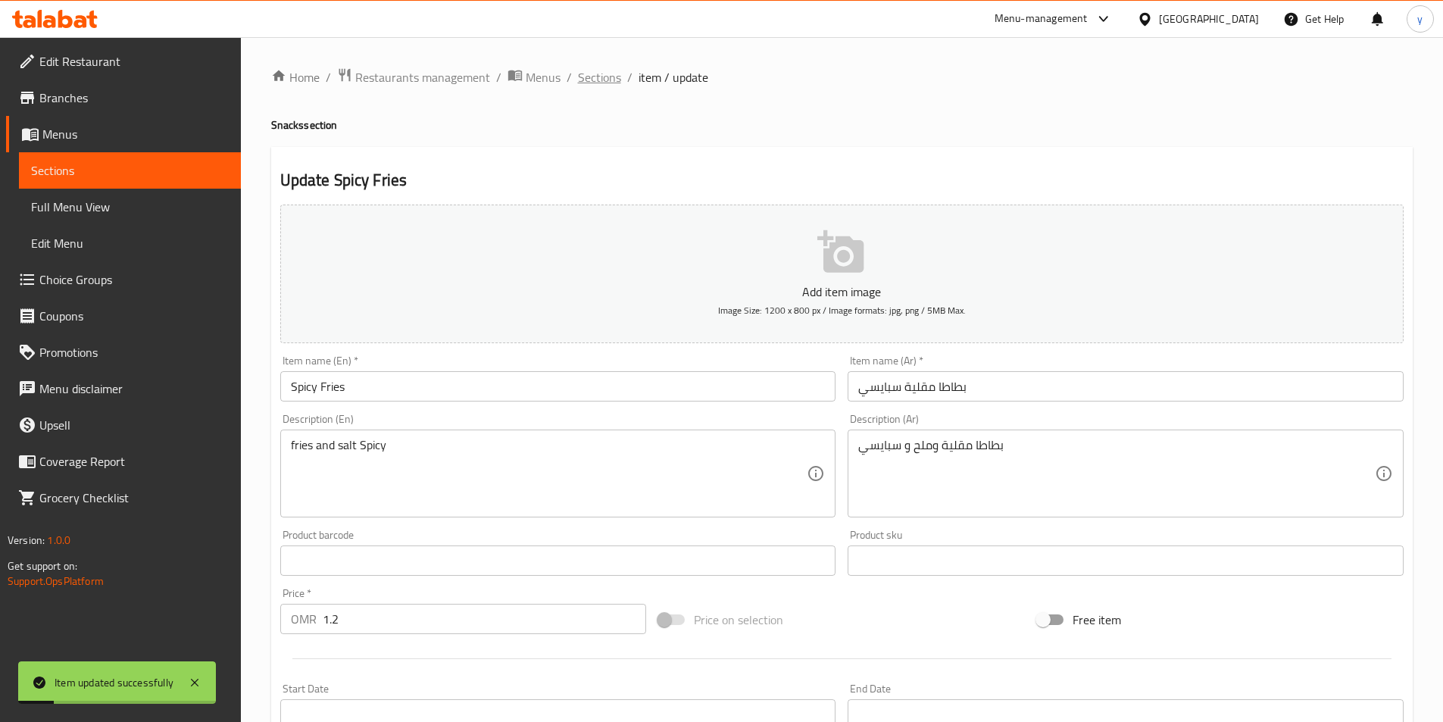
click at [594, 72] on span "Sections" at bounding box center [599, 77] width 43 height 18
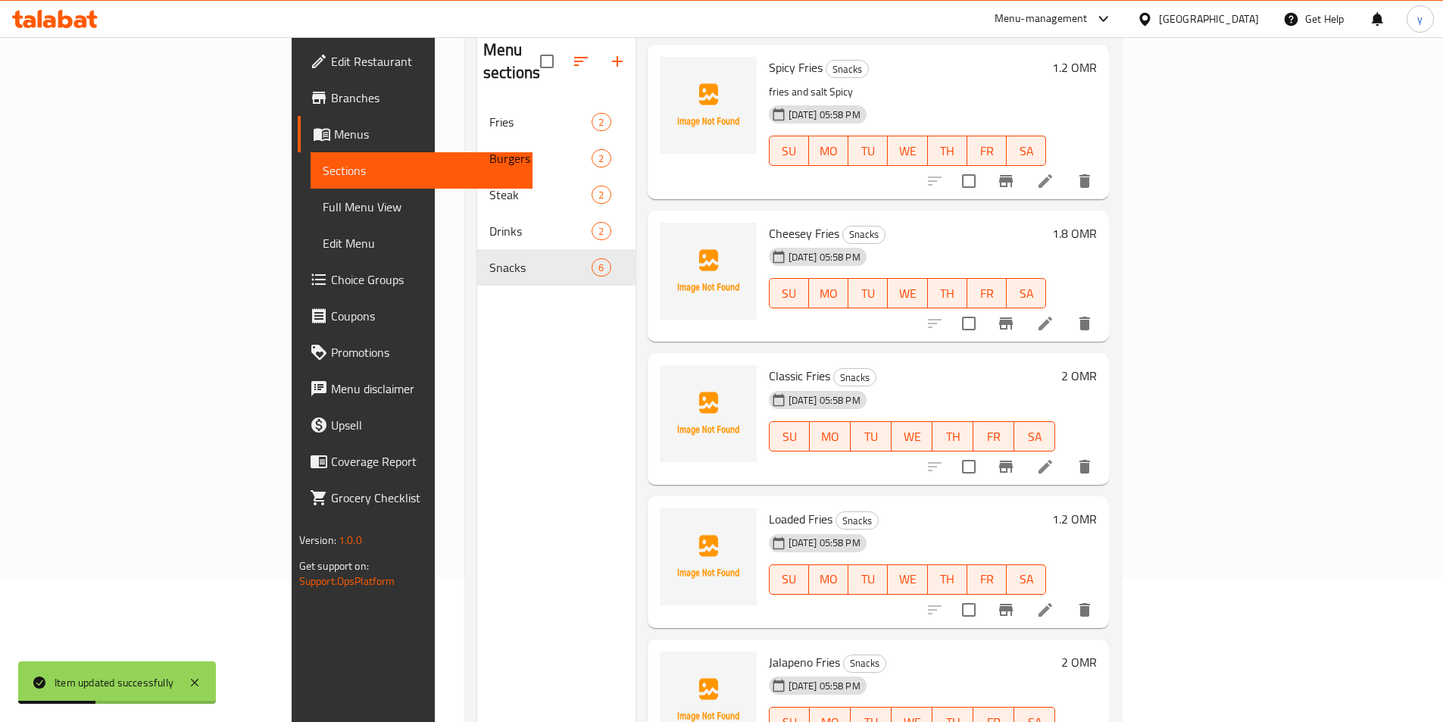
scroll to position [212, 0]
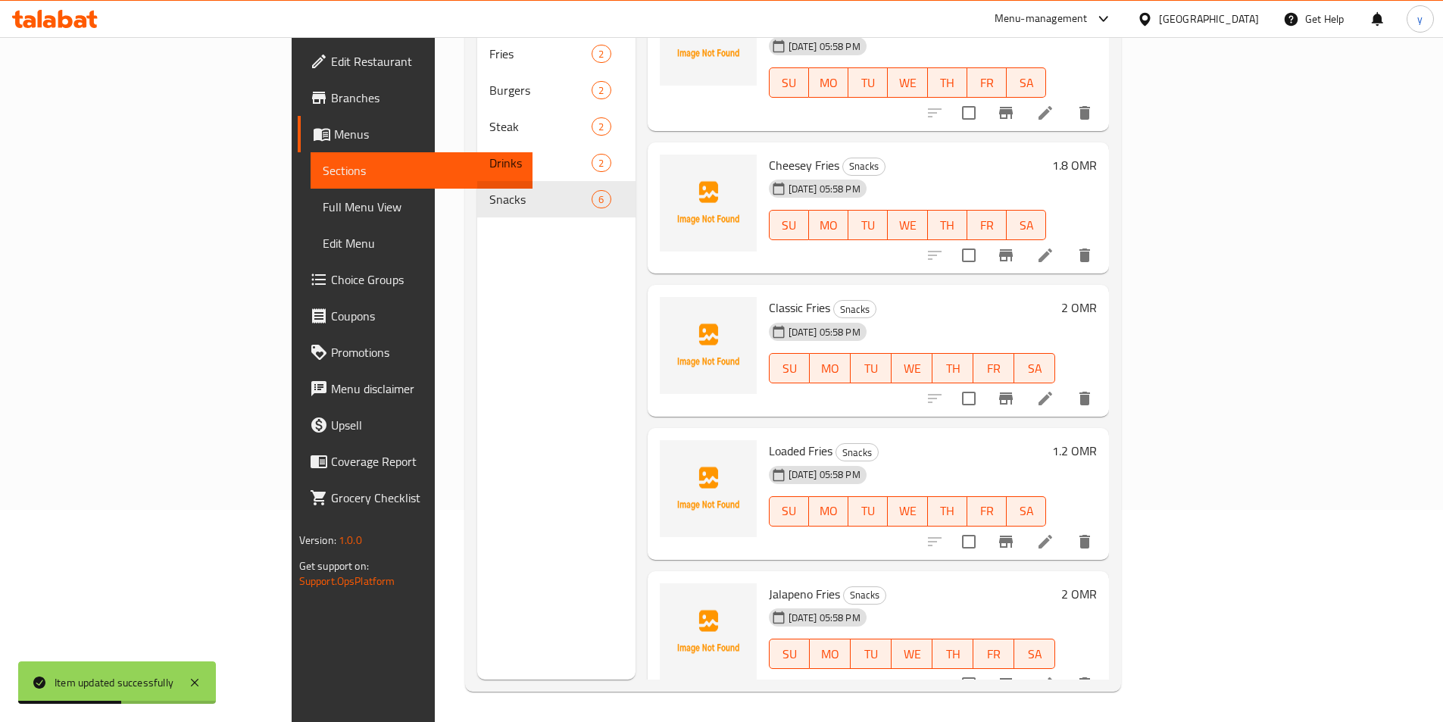
click at [1067, 242] on li at bounding box center [1045, 255] width 42 height 27
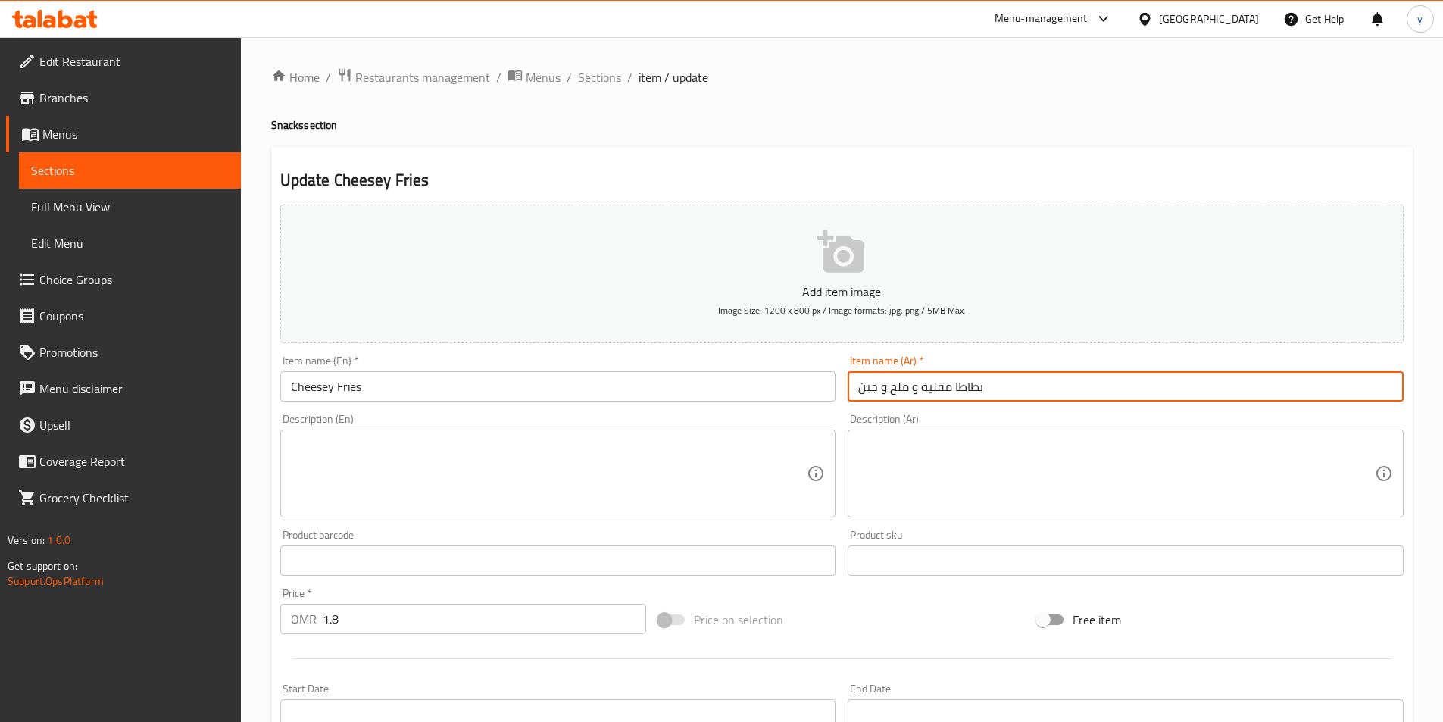
drag, startPoint x: 1009, startPoint y: 392, endPoint x: 902, endPoint y: 411, distance: 107.8
click at [840, 371] on div "Add item image Image Size: 1200 x 800 px / Image formats: jpg, png / 5MB Max. I…" at bounding box center [842, 525] width 1136 height 653
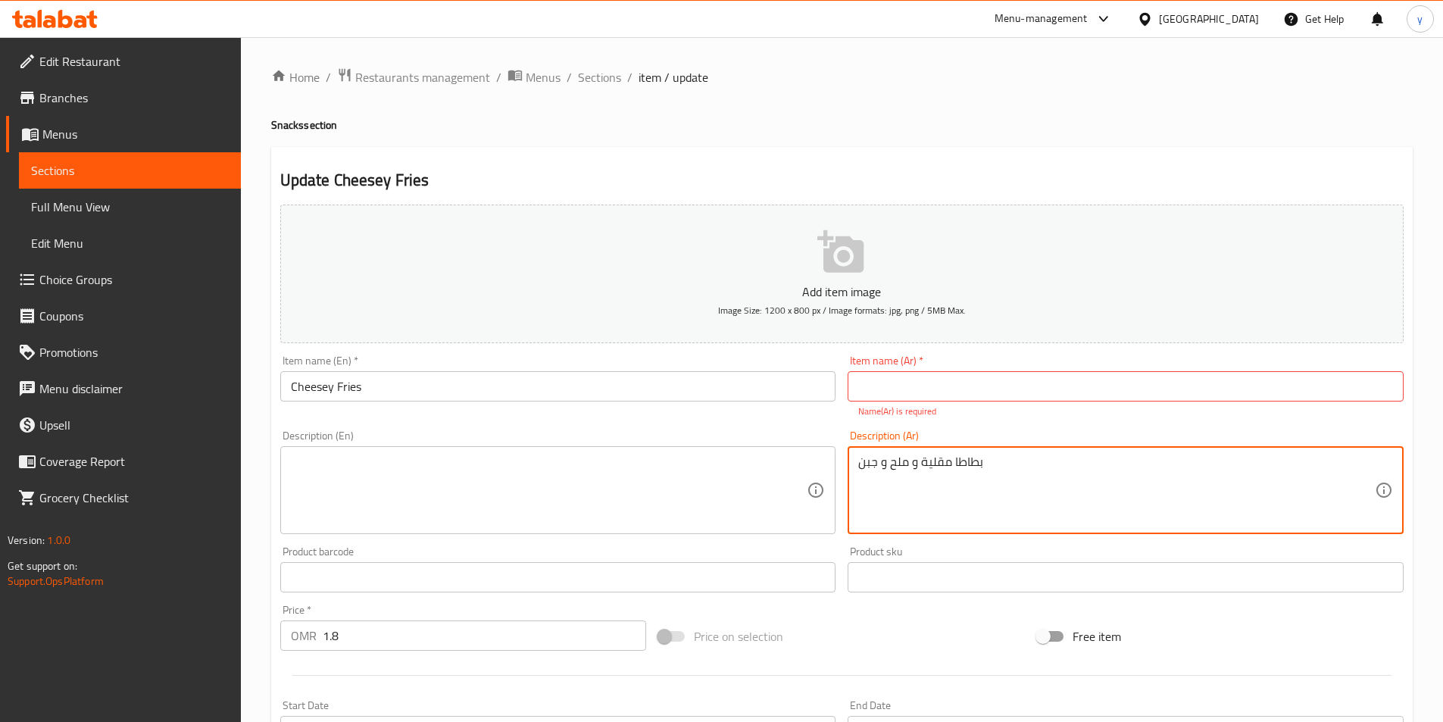
type textarea "بطاطا مقلية و ملح و جبن"
click at [930, 380] on input "text" at bounding box center [1126, 386] width 556 height 30
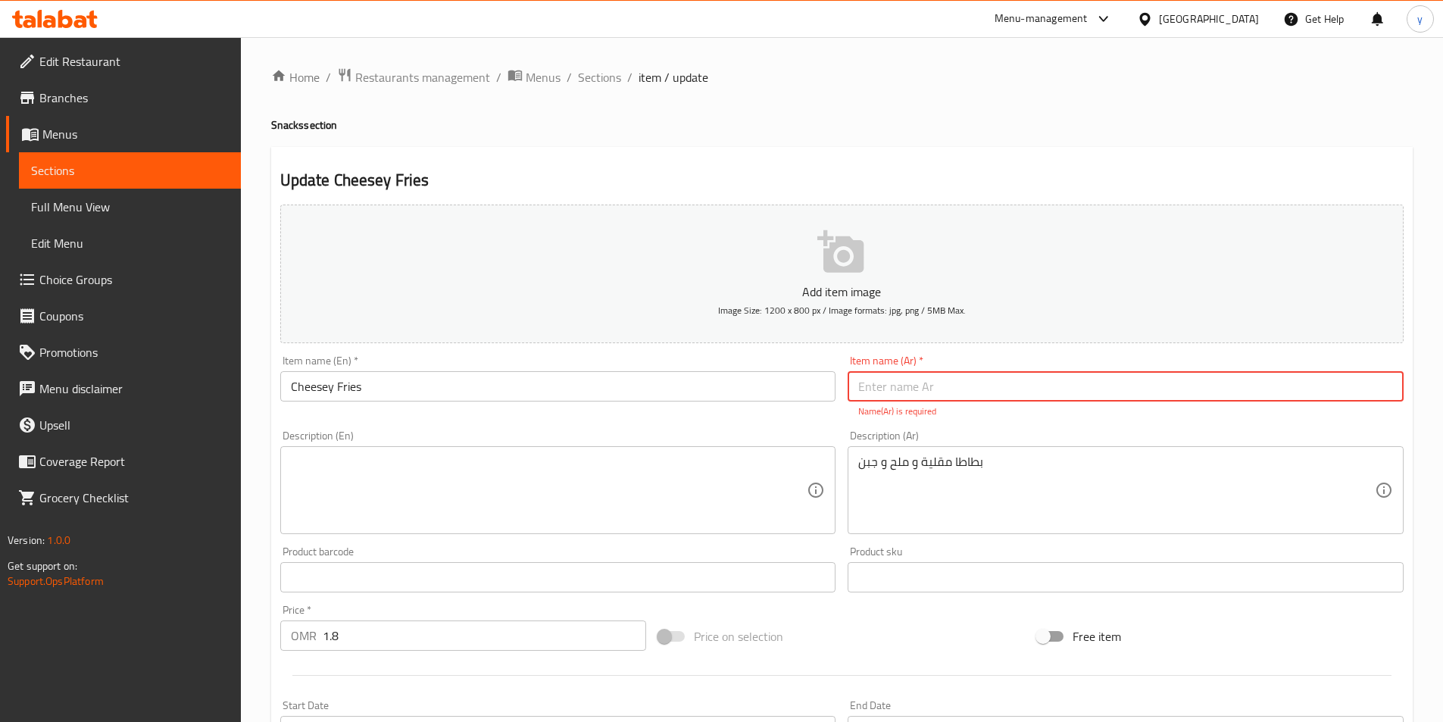
paste input "بطاطا مقليه بالبجبنة"
type input "بطاطا مقليه بالبجبنة"
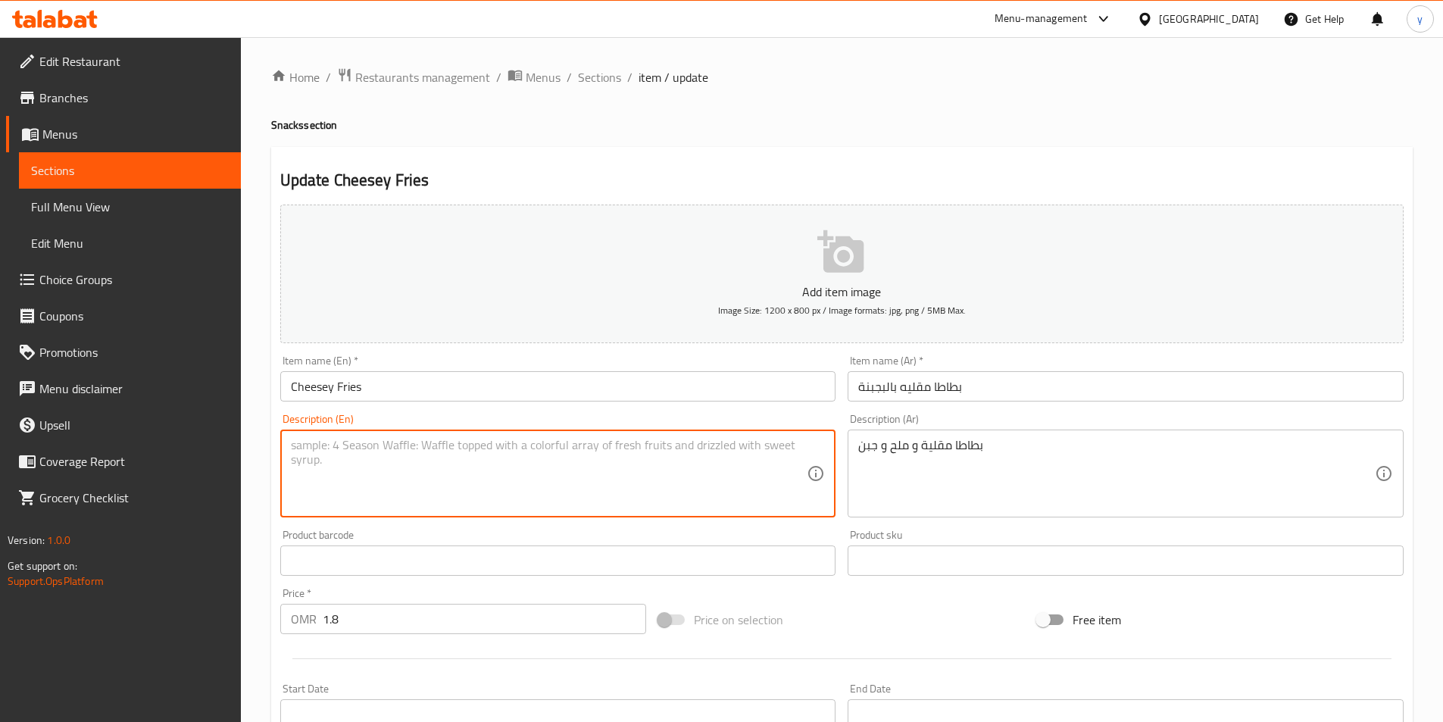
click at [690, 500] on textarea at bounding box center [549, 474] width 517 height 72
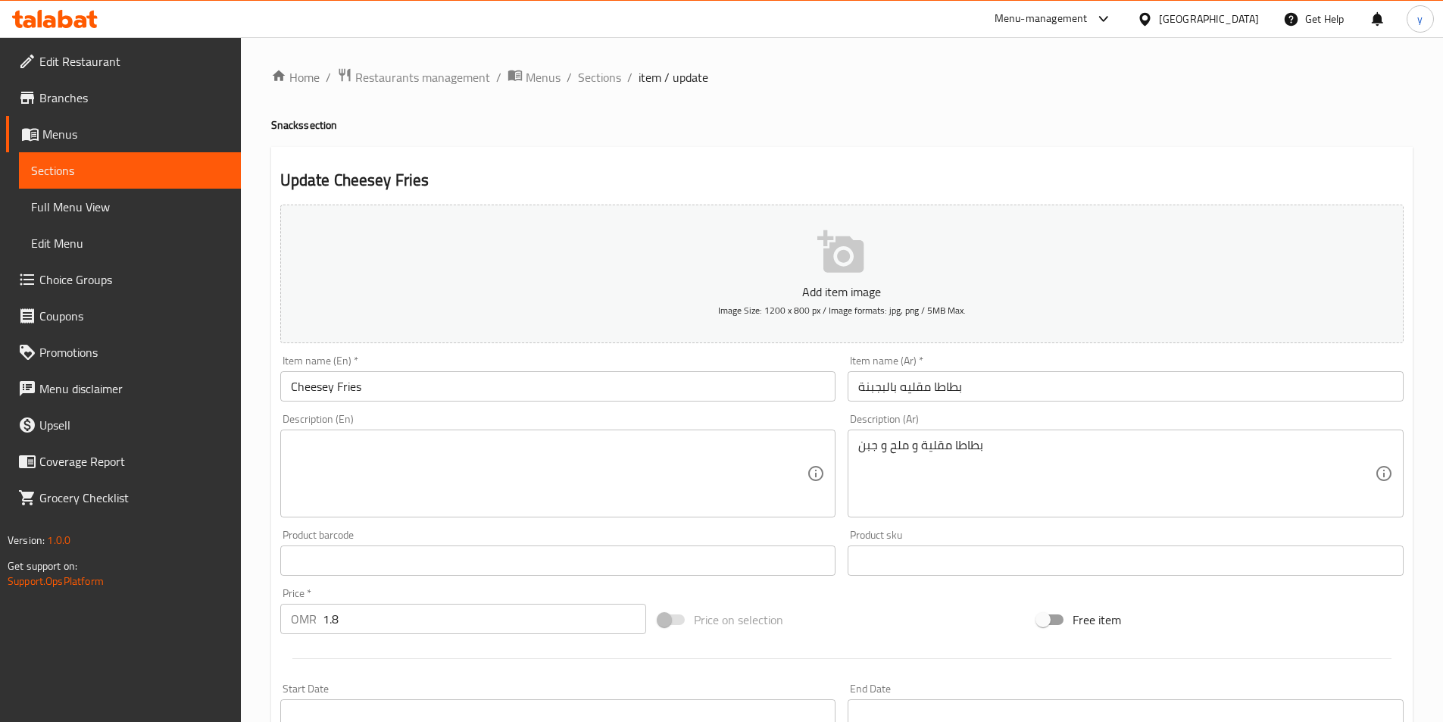
click at [384, 455] on textarea at bounding box center [549, 474] width 517 height 72
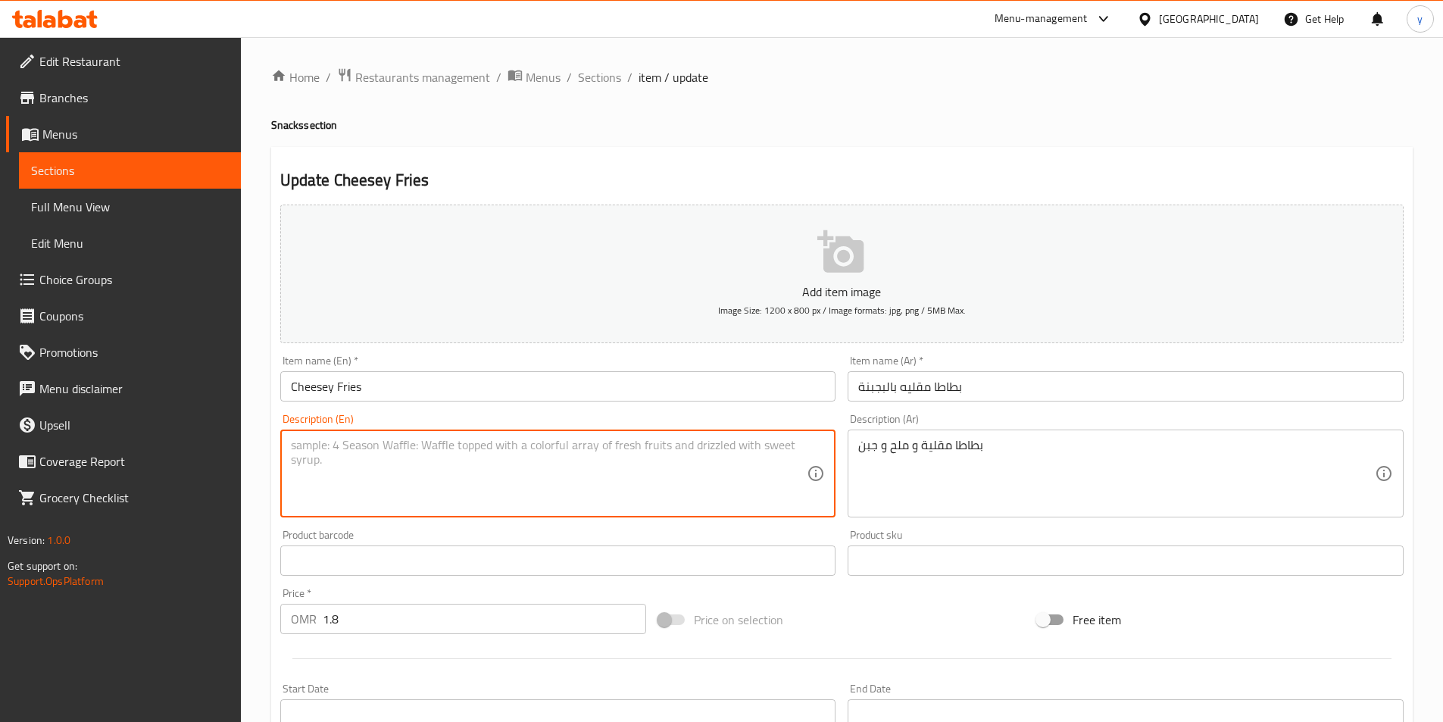
paste textarea "fries and salt and cheese"
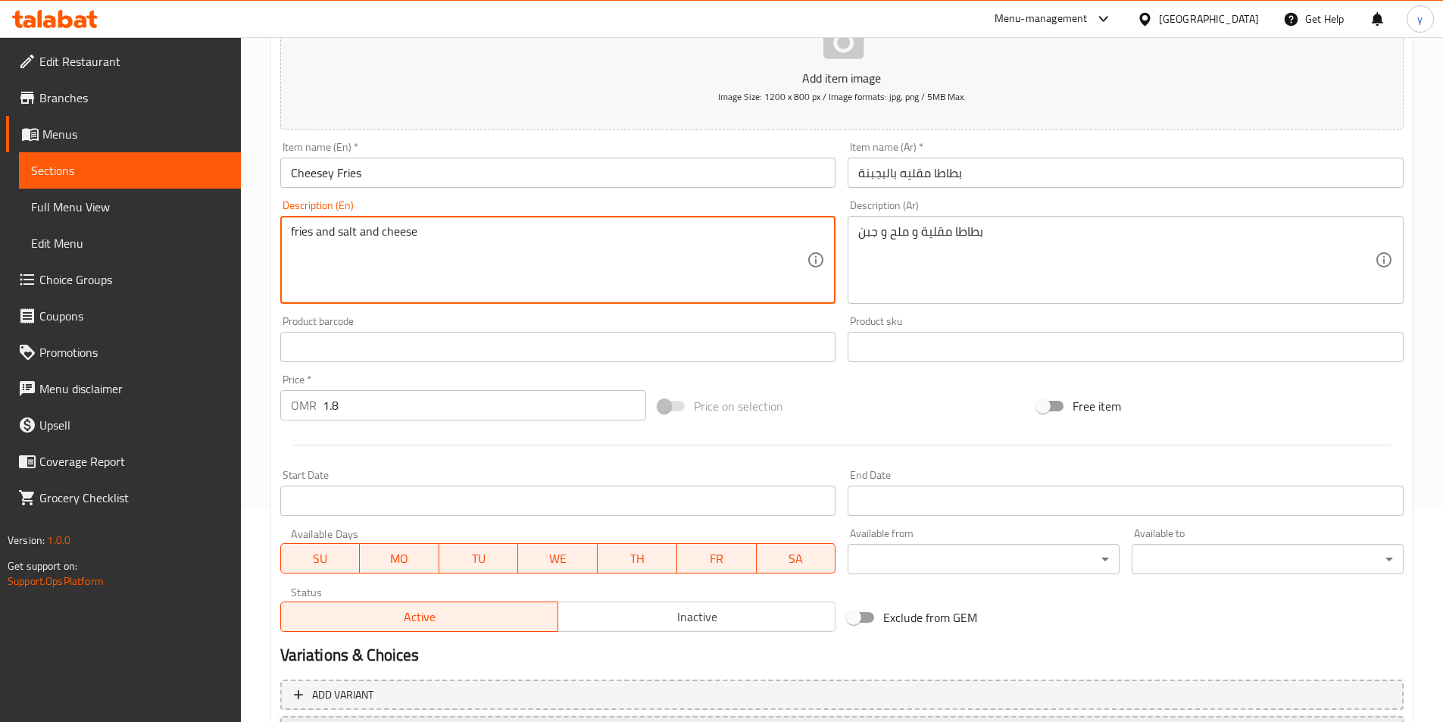
scroll to position [349, 0]
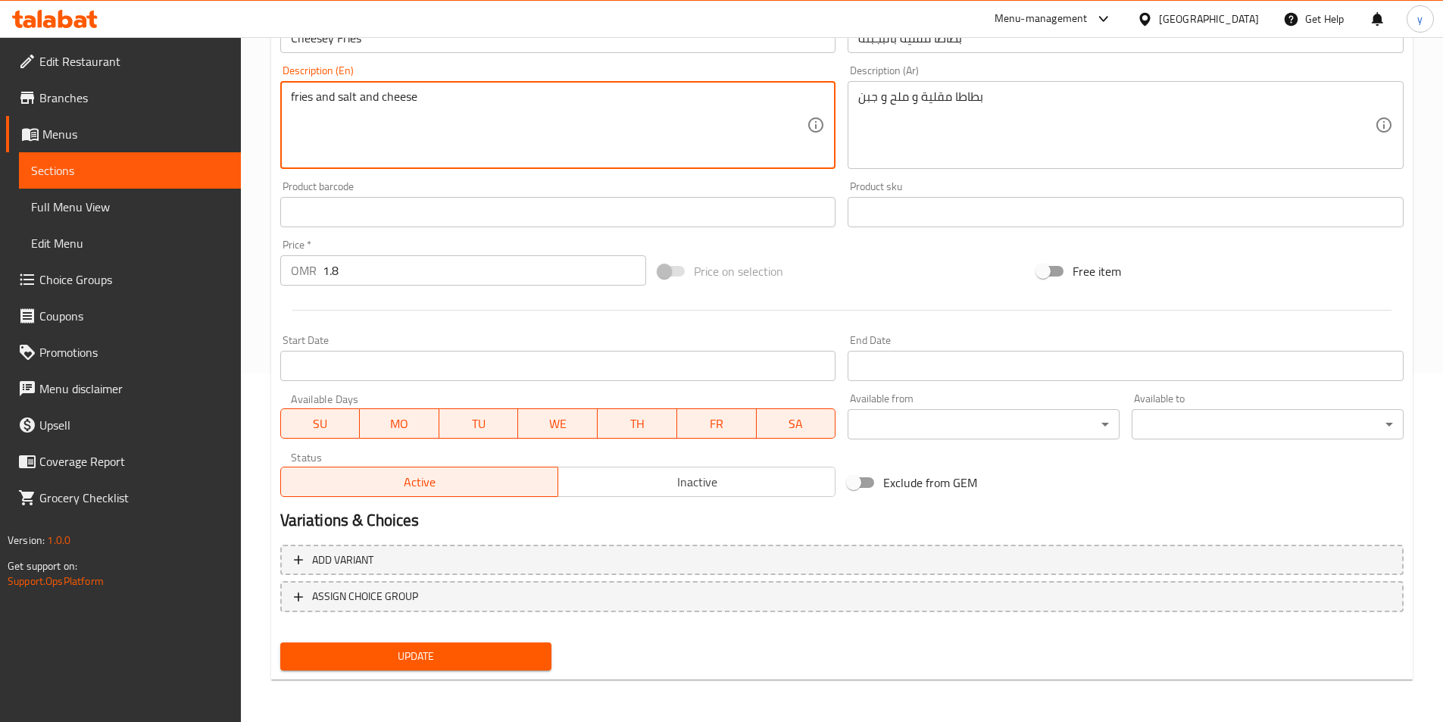
type textarea "fries and salt and cheese"
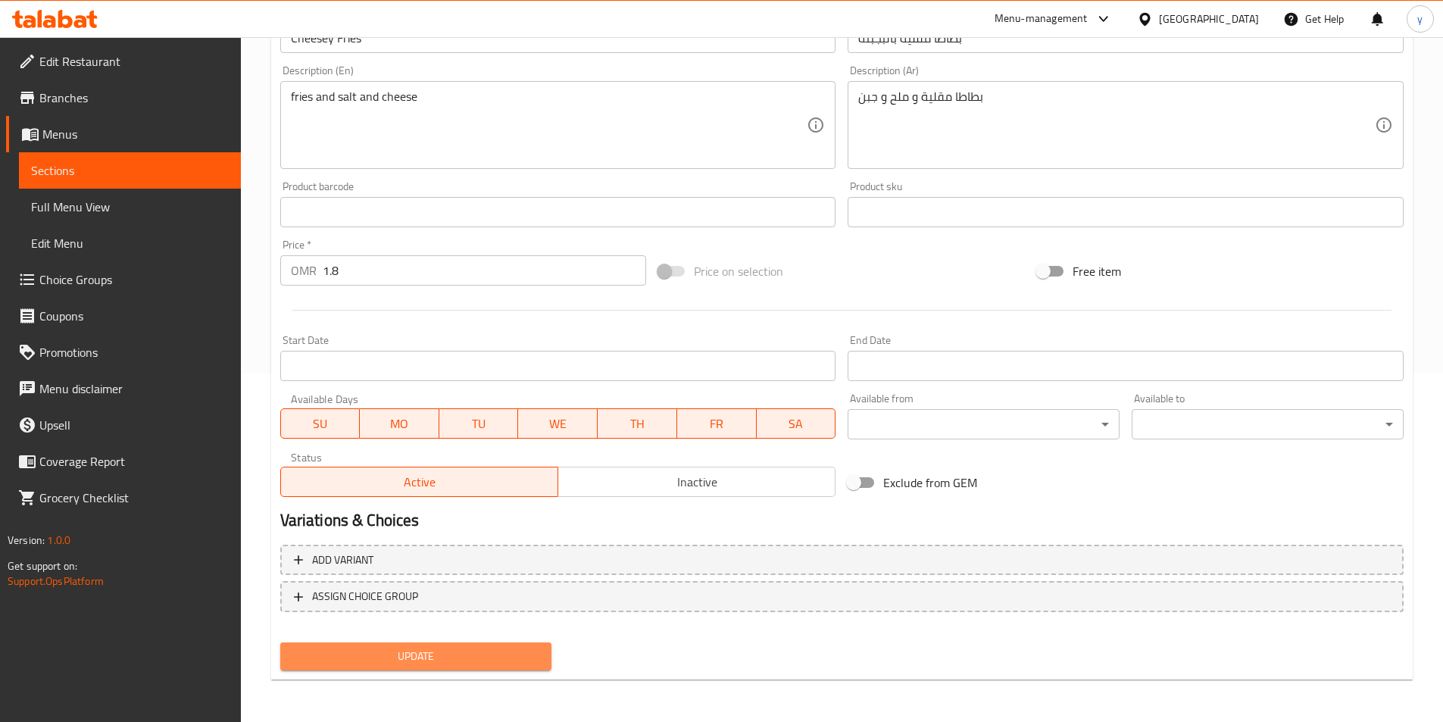
click at [463, 647] on span "Update" at bounding box center [416, 656] width 248 height 19
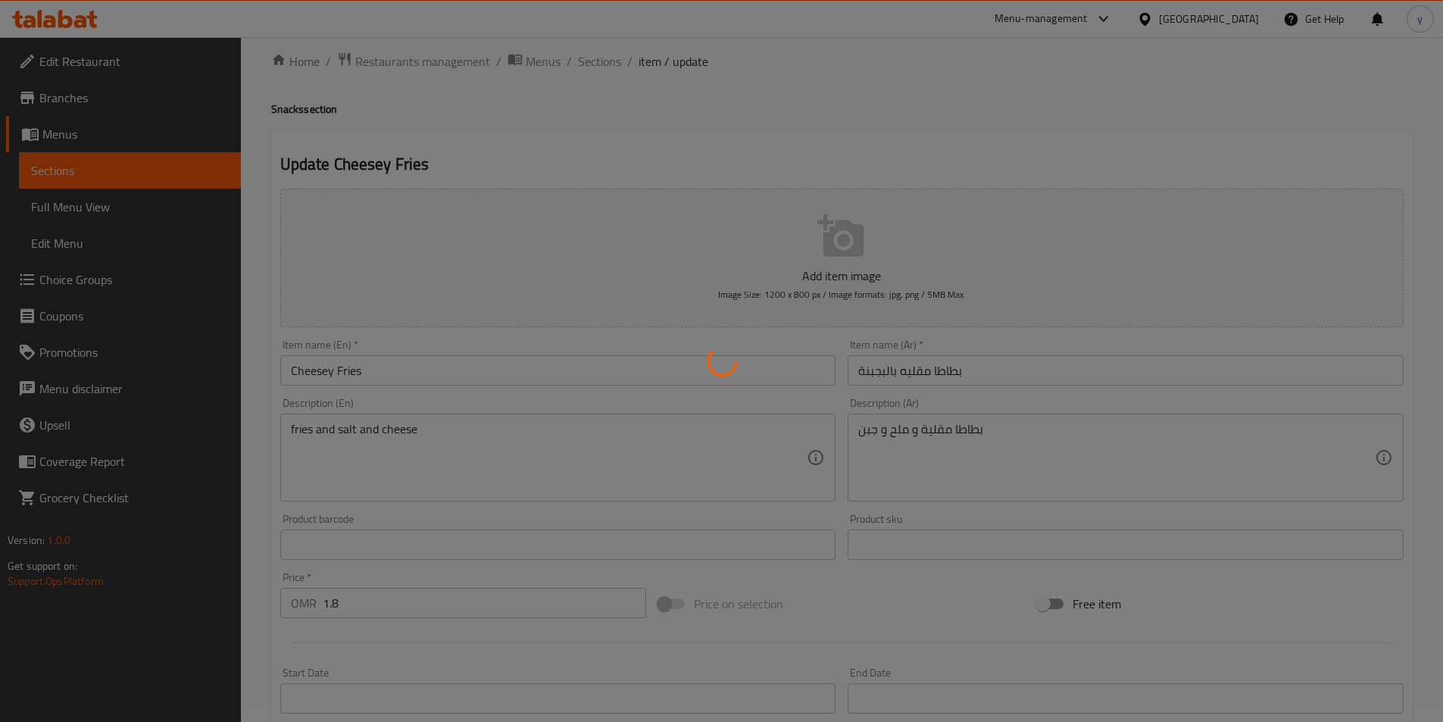
scroll to position [0, 0]
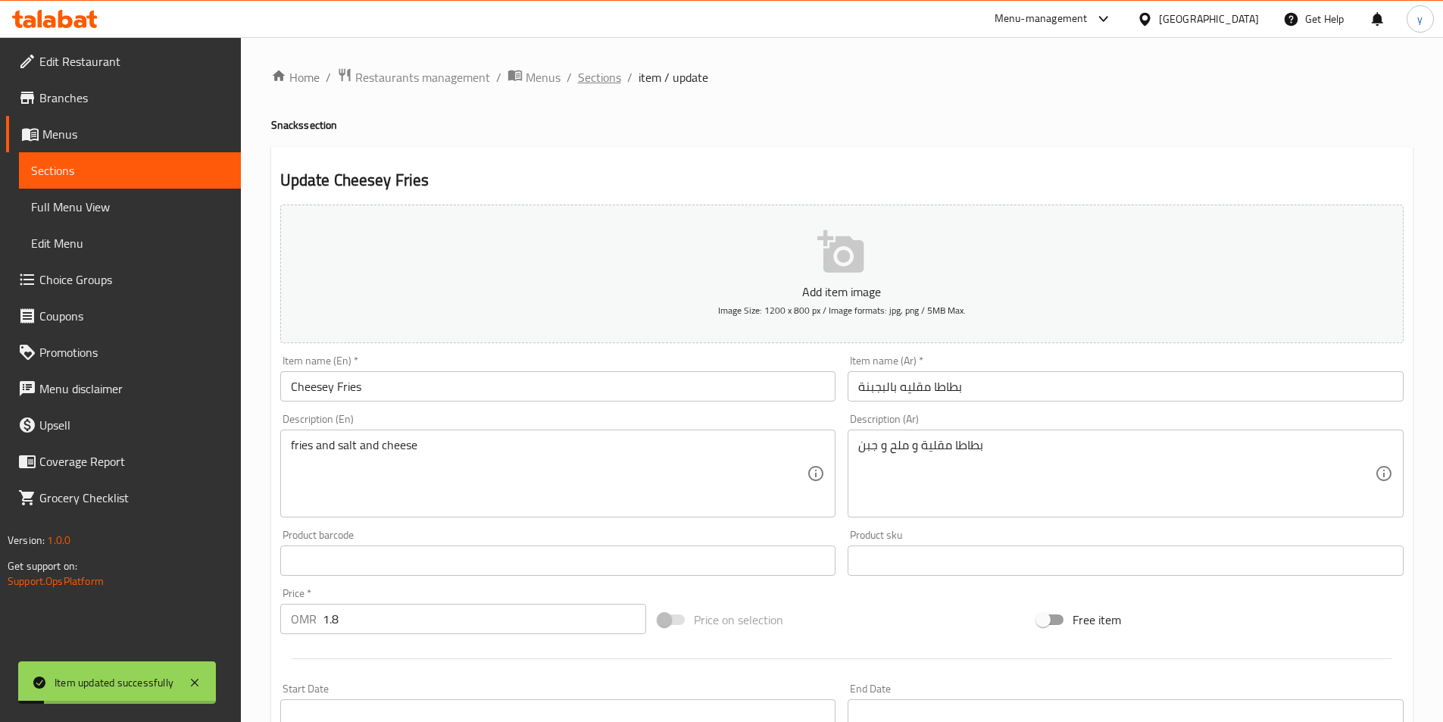
click at [602, 86] on span "Sections" at bounding box center [599, 77] width 43 height 18
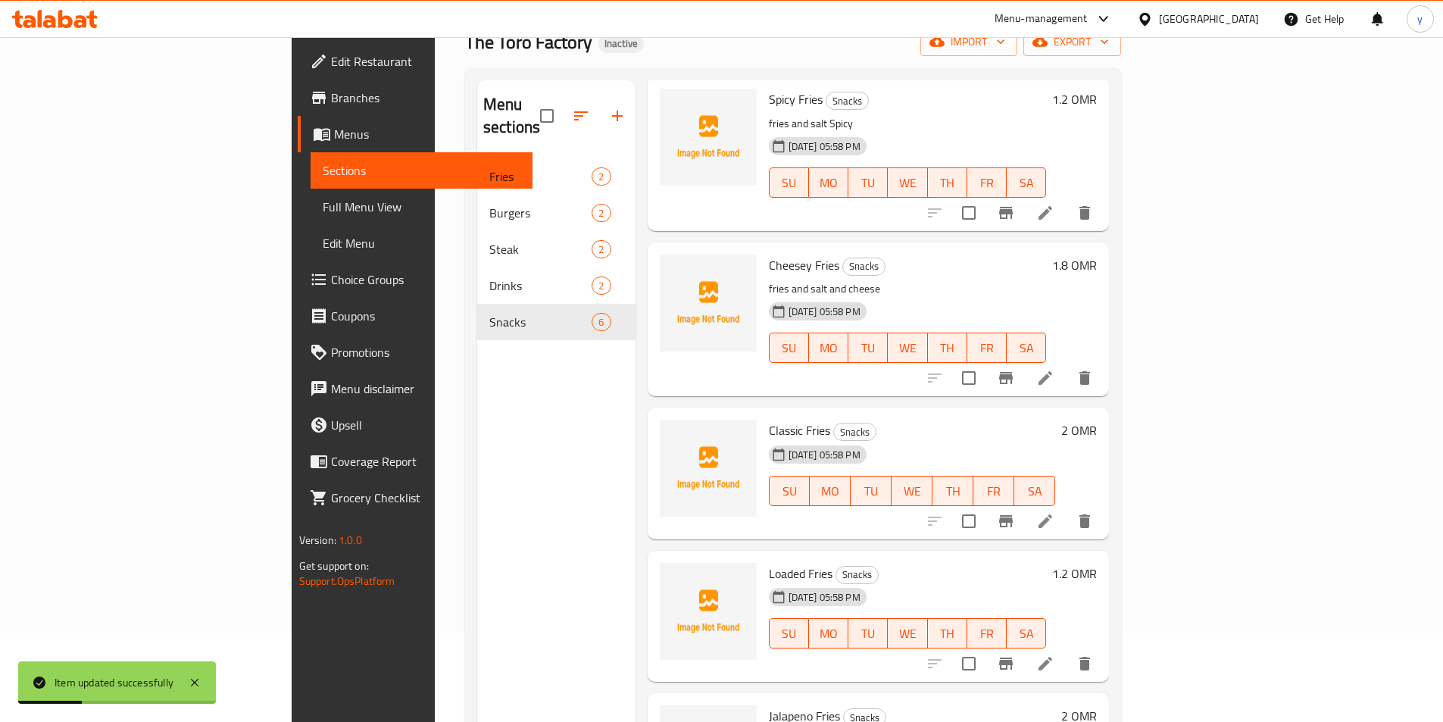
scroll to position [212, 0]
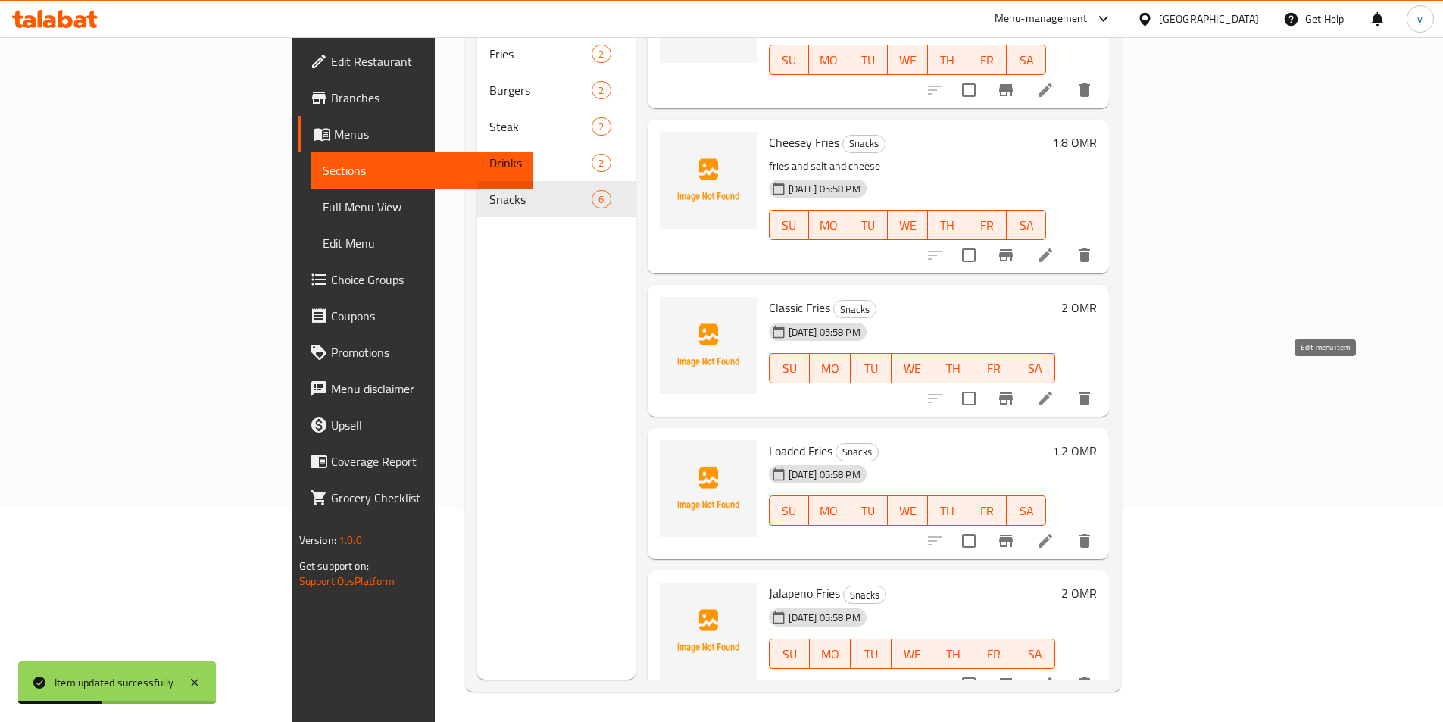
click at [1052, 392] on icon at bounding box center [1046, 399] width 14 height 14
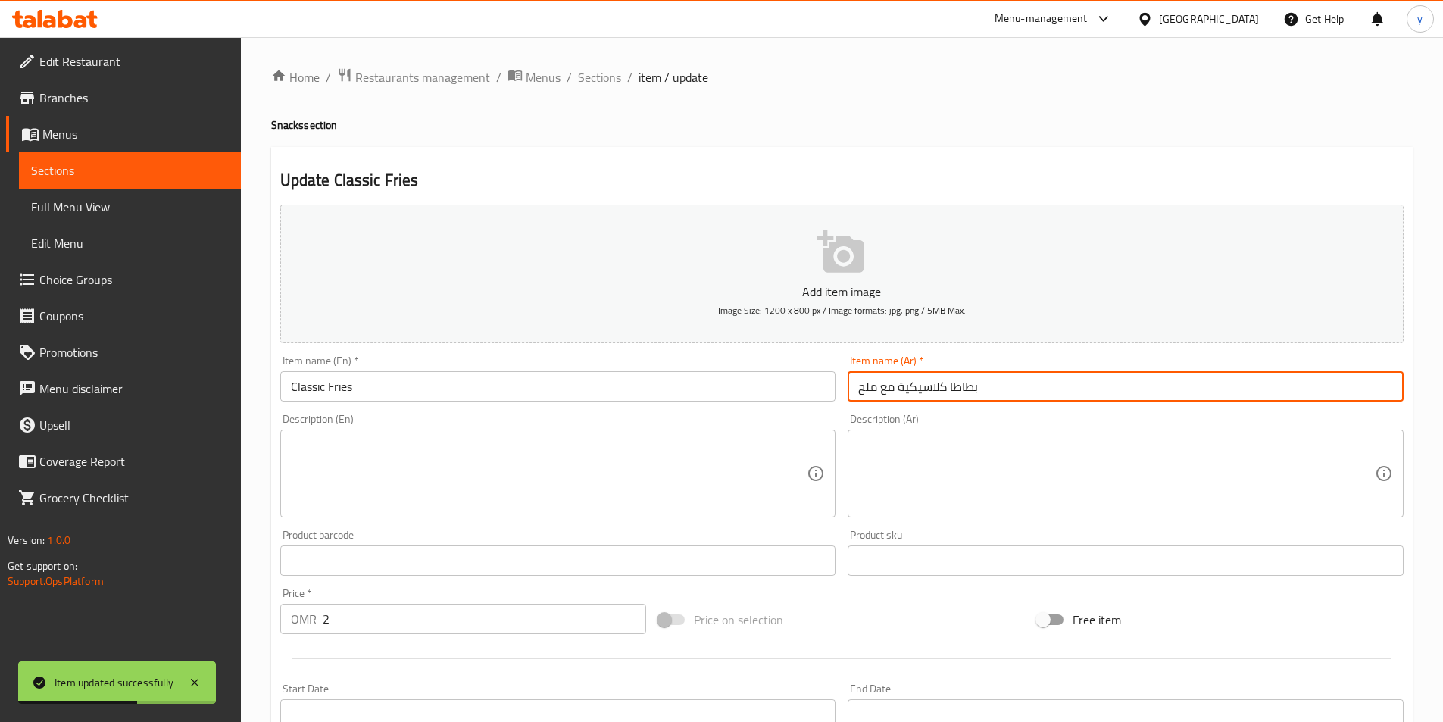
drag, startPoint x: 1021, startPoint y: 393, endPoint x: 807, endPoint y: 389, distance: 214.5
click at [807, 389] on div "Add item image Image Size: 1200 x 800 px / Image formats: jpg, png / 5MB Max. I…" at bounding box center [842, 525] width 1136 height 653
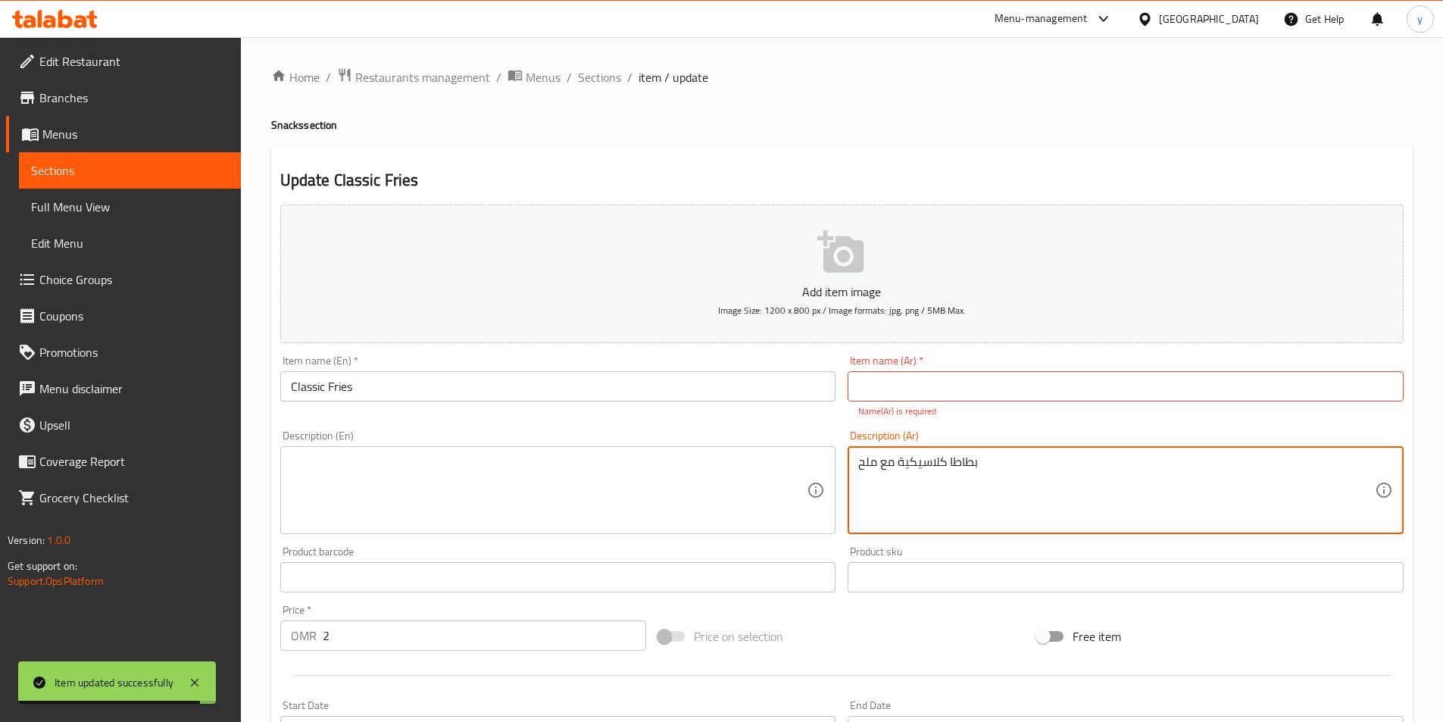
type textarea "بطاطا كلاسيكية مع ملح"
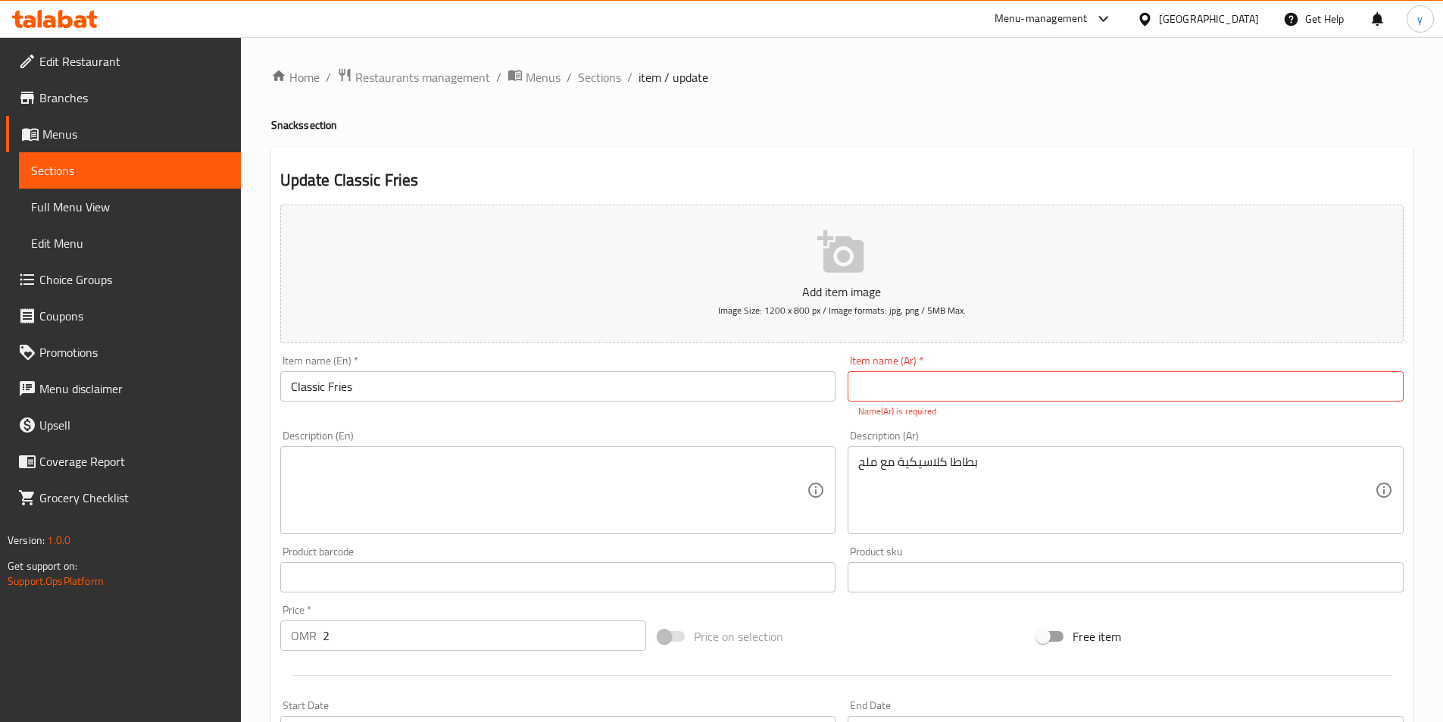
click at [392, 480] on textarea at bounding box center [549, 491] width 517 height 72
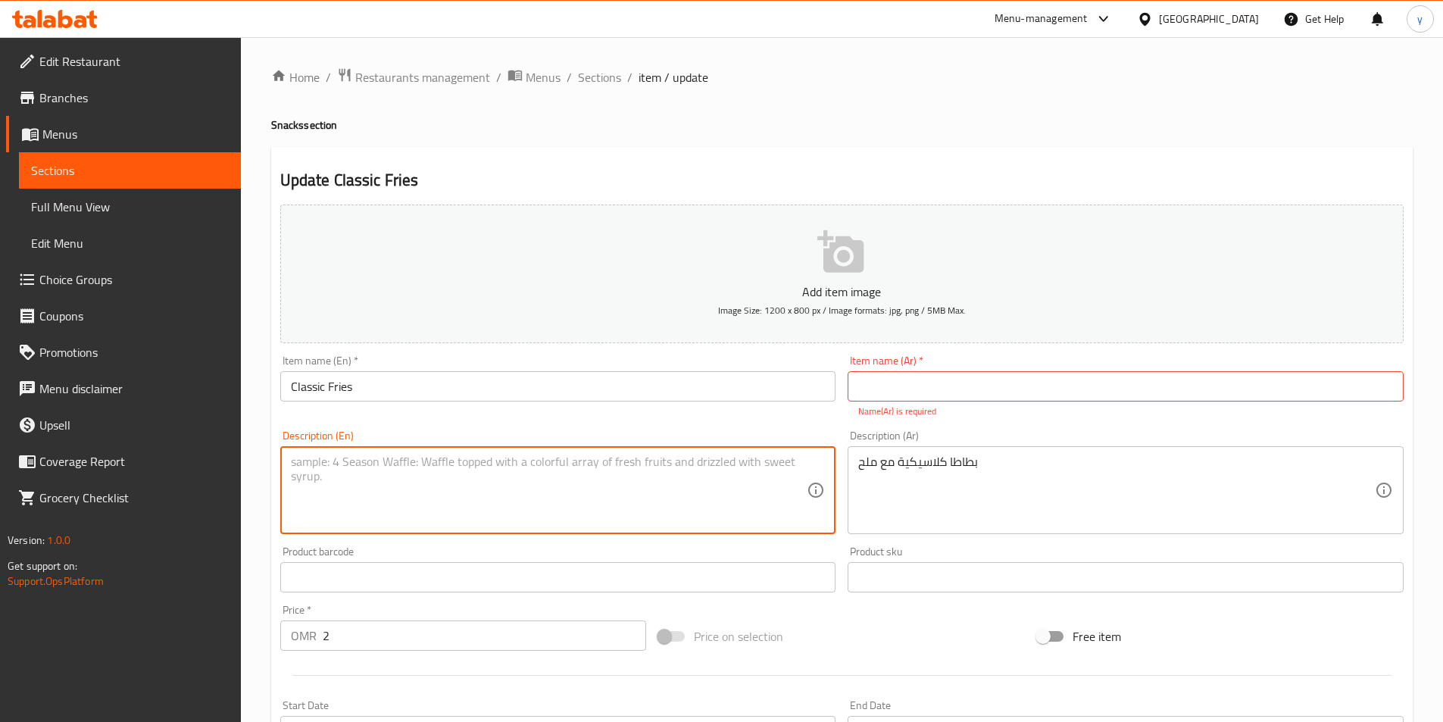
paste textarea "classic fries with salt"
type textarea "classic fries with salt"
click at [959, 391] on input "text" at bounding box center [1126, 386] width 556 height 30
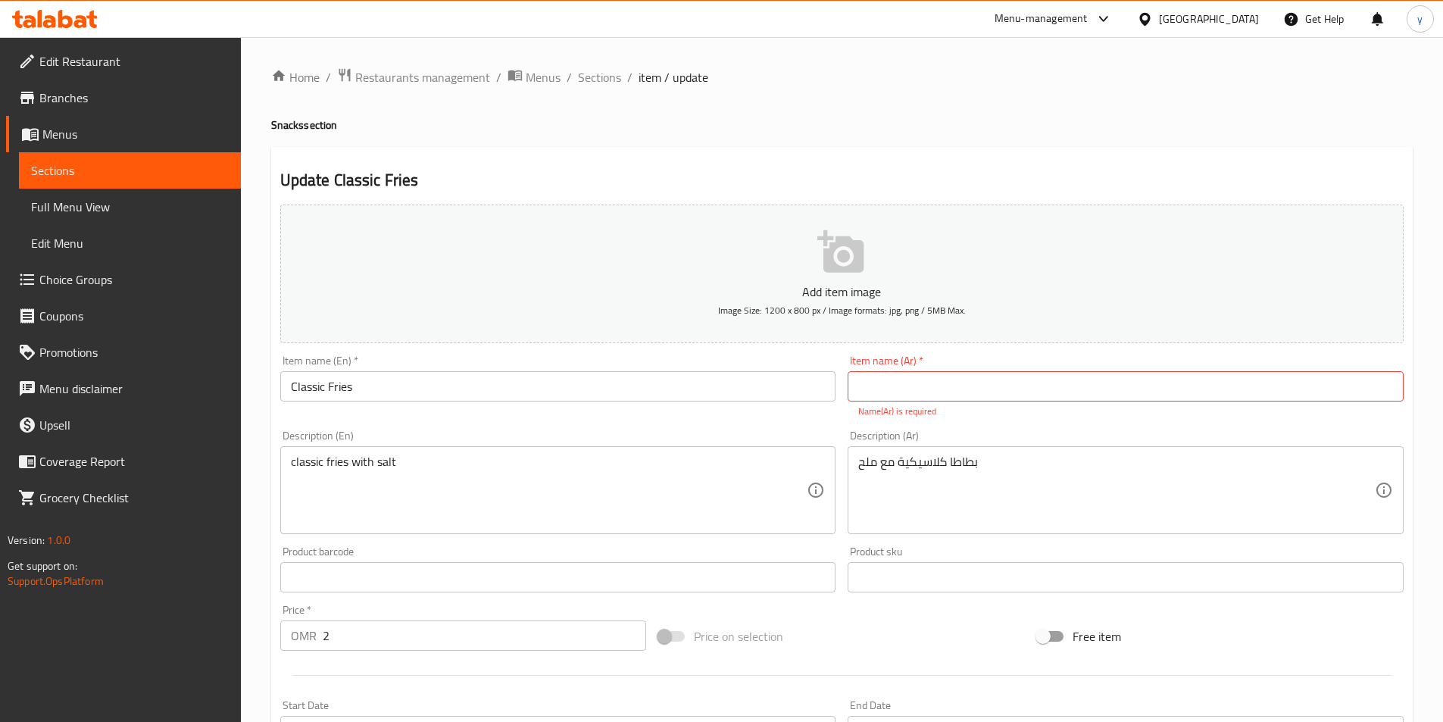
click at [921, 393] on input "text" at bounding box center [1126, 386] width 556 height 30
paste input "بطاطا مقلية كلاسيك"
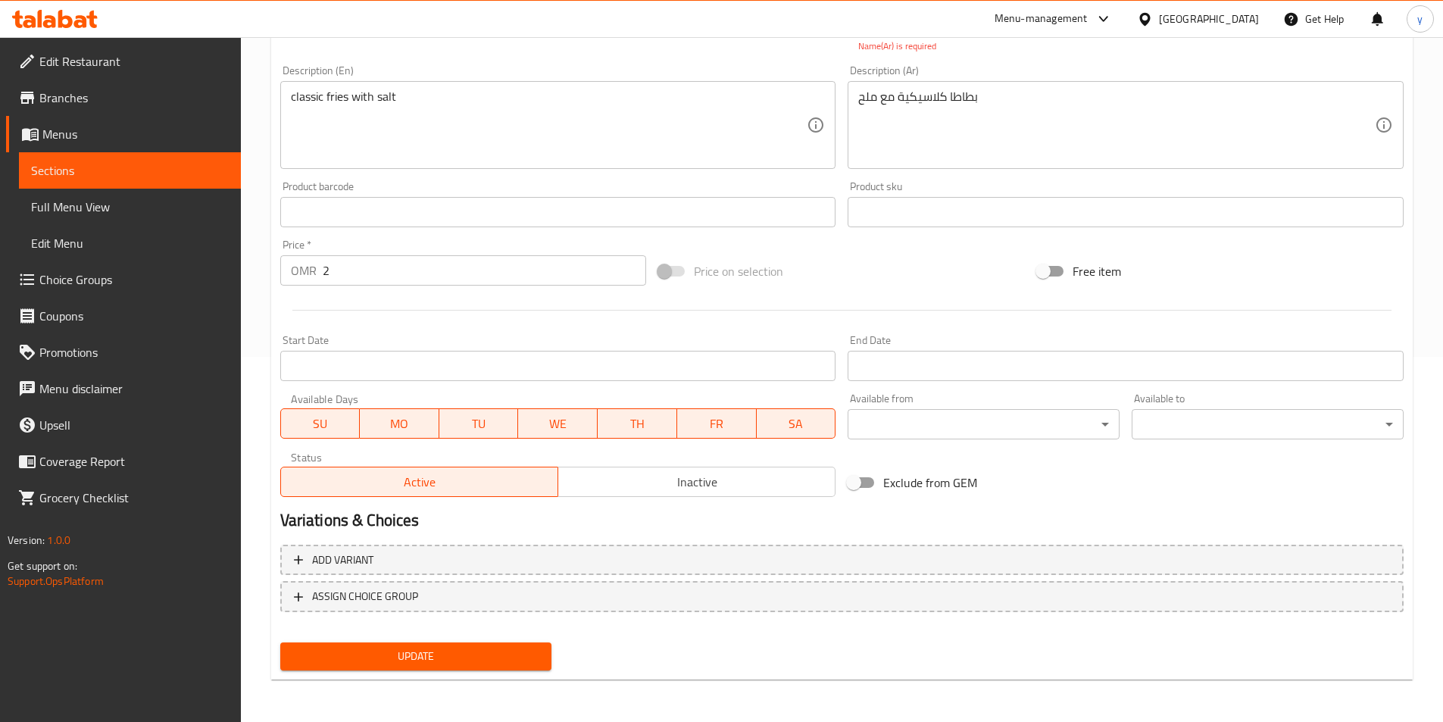
type input "بطاطا مقلية كلاسيك"
click at [426, 659] on span "Update" at bounding box center [416, 656] width 248 height 19
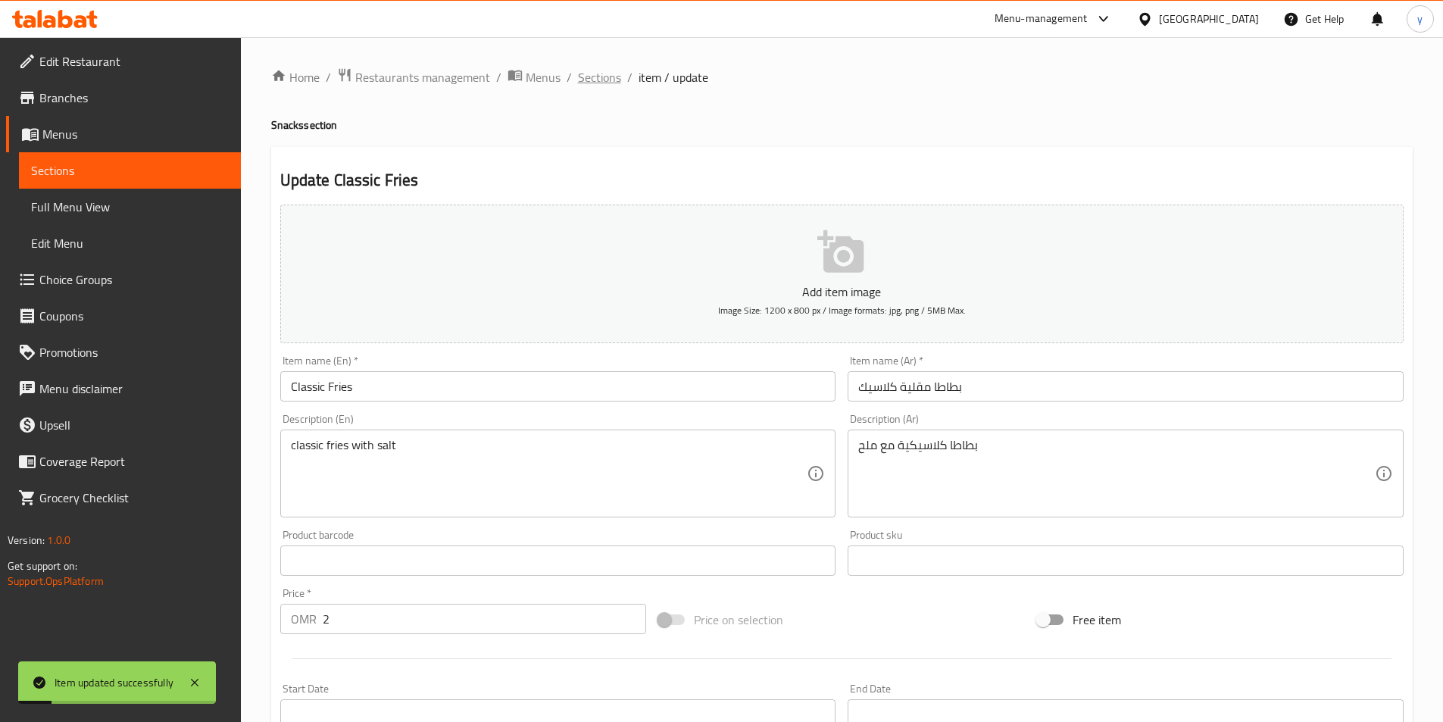
click at [607, 76] on span "Sections" at bounding box center [599, 77] width 43 height 18
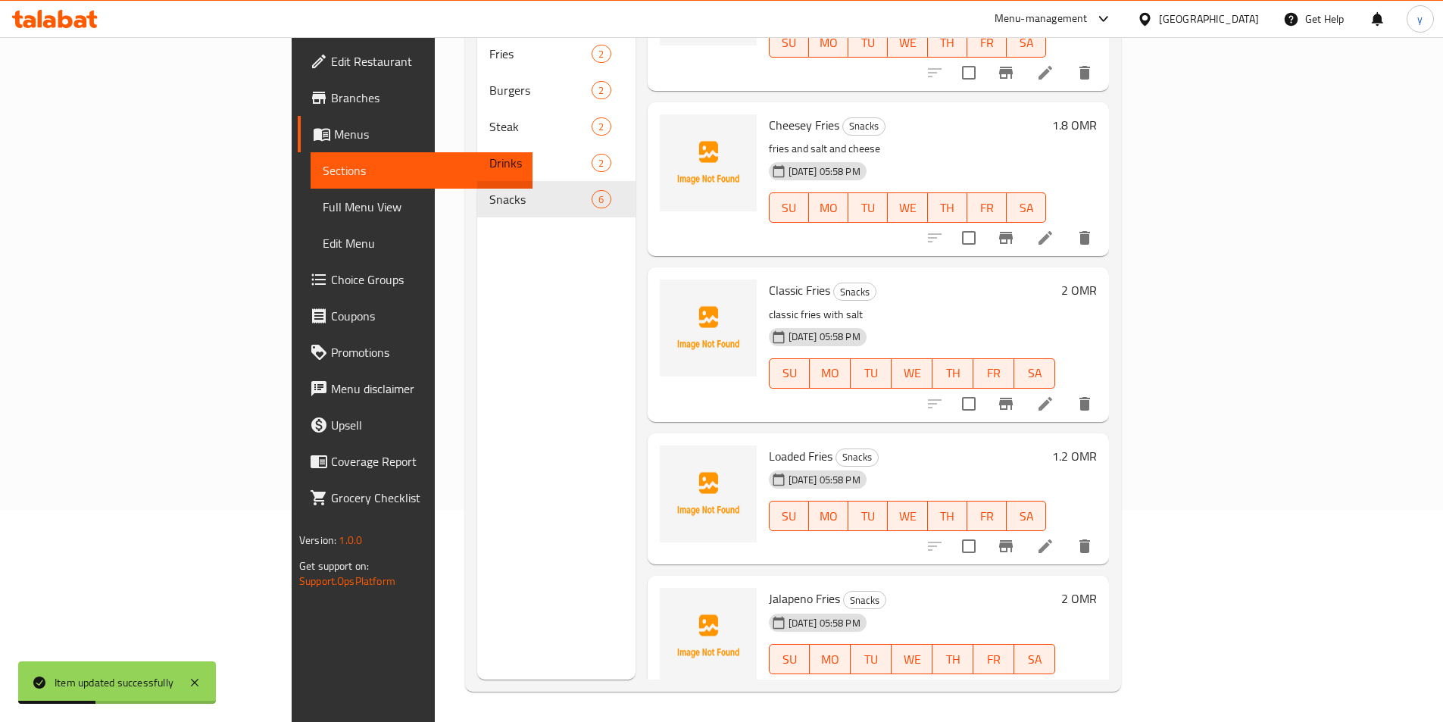
scroll to position [264, 0]
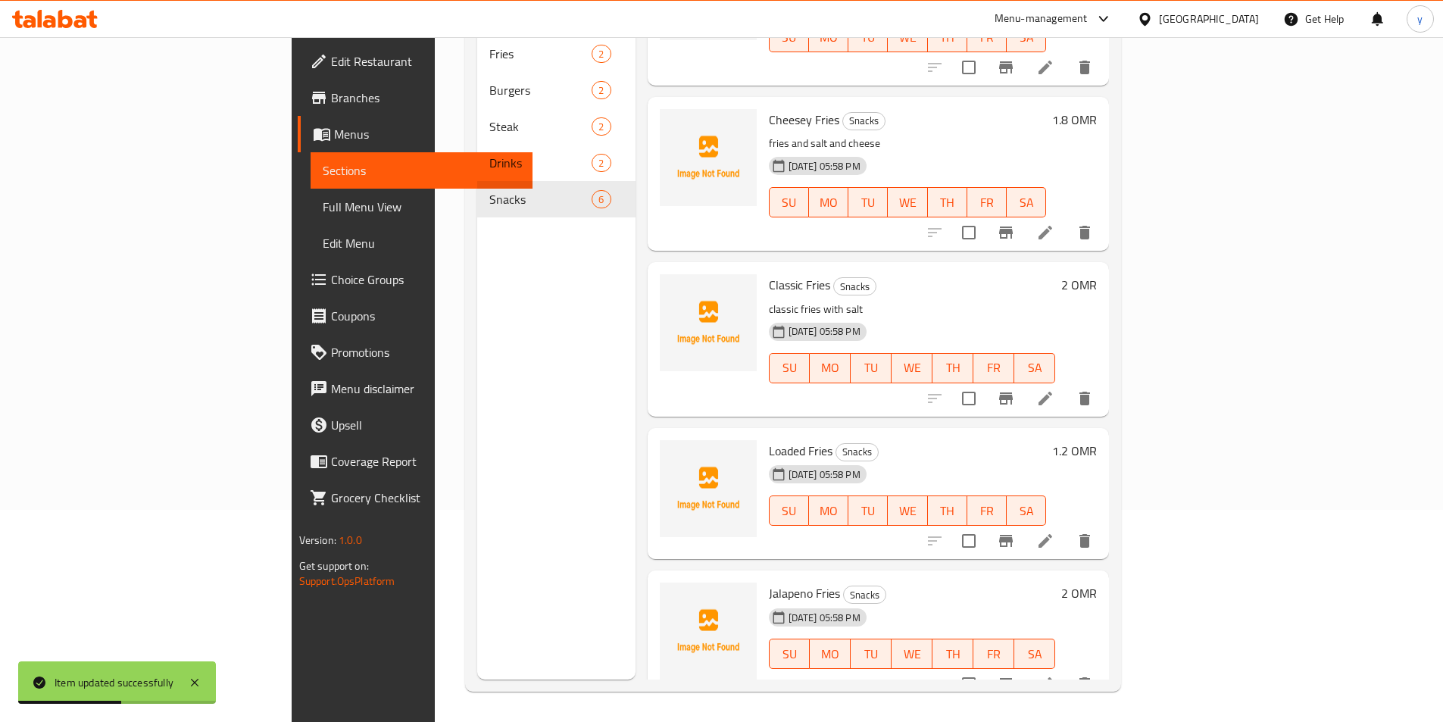
click at [1067, 527] on li at bounding box center [1045, 540] width 42 height 27
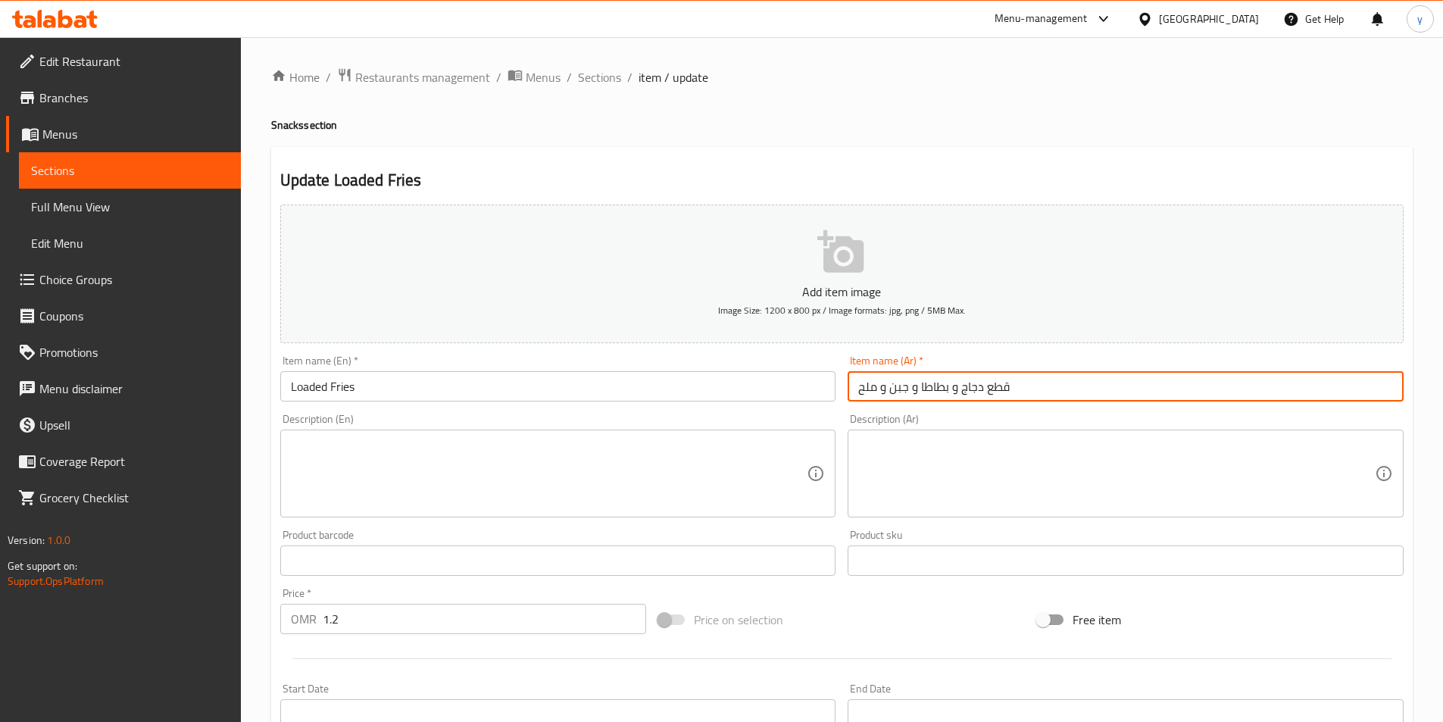
drag, startPoint x: 920, startPoint y: 386, endPoint x: 1049, endPoint y: 383, distance: 129.6
click at [1040, 391] on input "قطع دجاج و بطاطا و جبن و ملح" at bounding box center [1126, 386] width 556 height 30
drag, startPoint x: 1049, startPoint y: 383, endPoint x: 862, endPoint y: 411, distance: 190.1
click at [843, 414] on div "Add item image Image Size: 1200 x 800 px / Image formats: jpg, png / 5MB Max. I…" at bounding box center [842, 525] width 1136 height 653
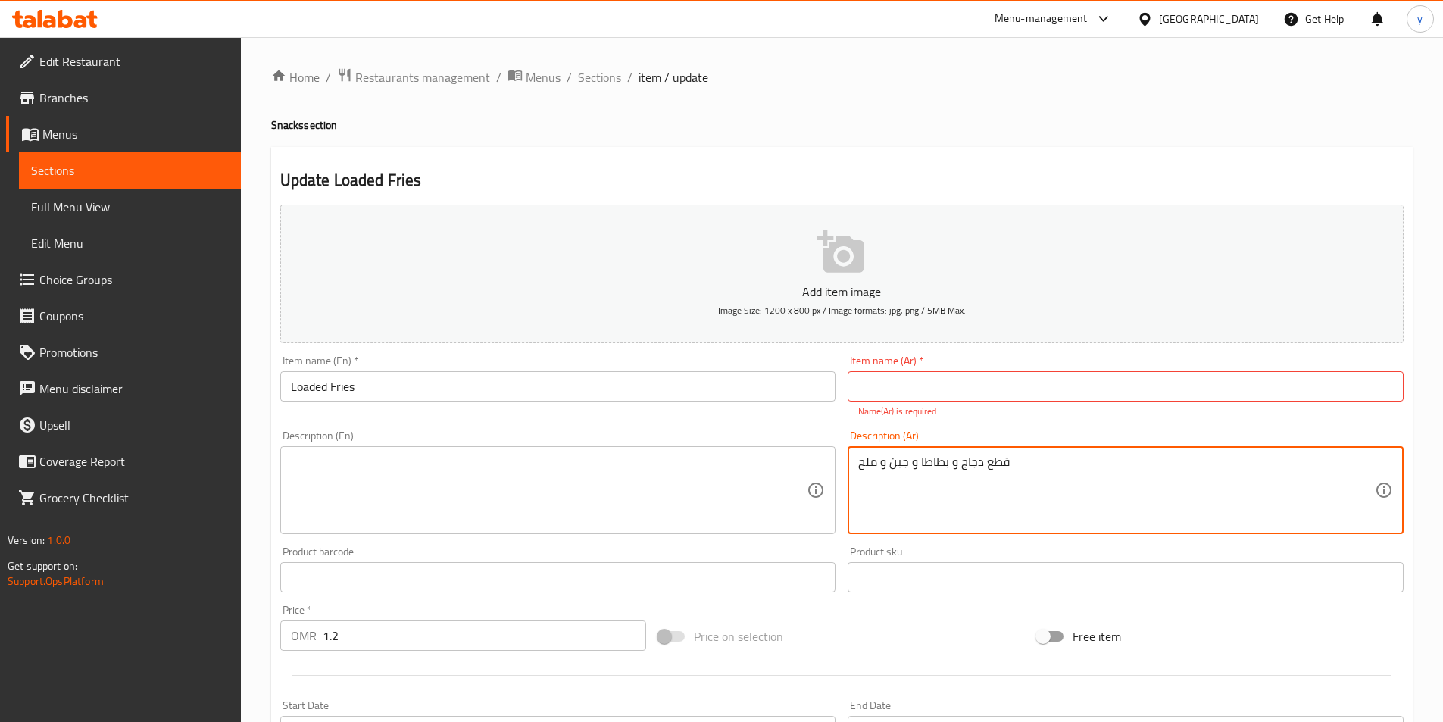
type textarea "قطع دجاج و بطاطا و جبن و ملح"
click at [955, 401] on input "text" at bounding box center [1126, 386] width 556 height 30
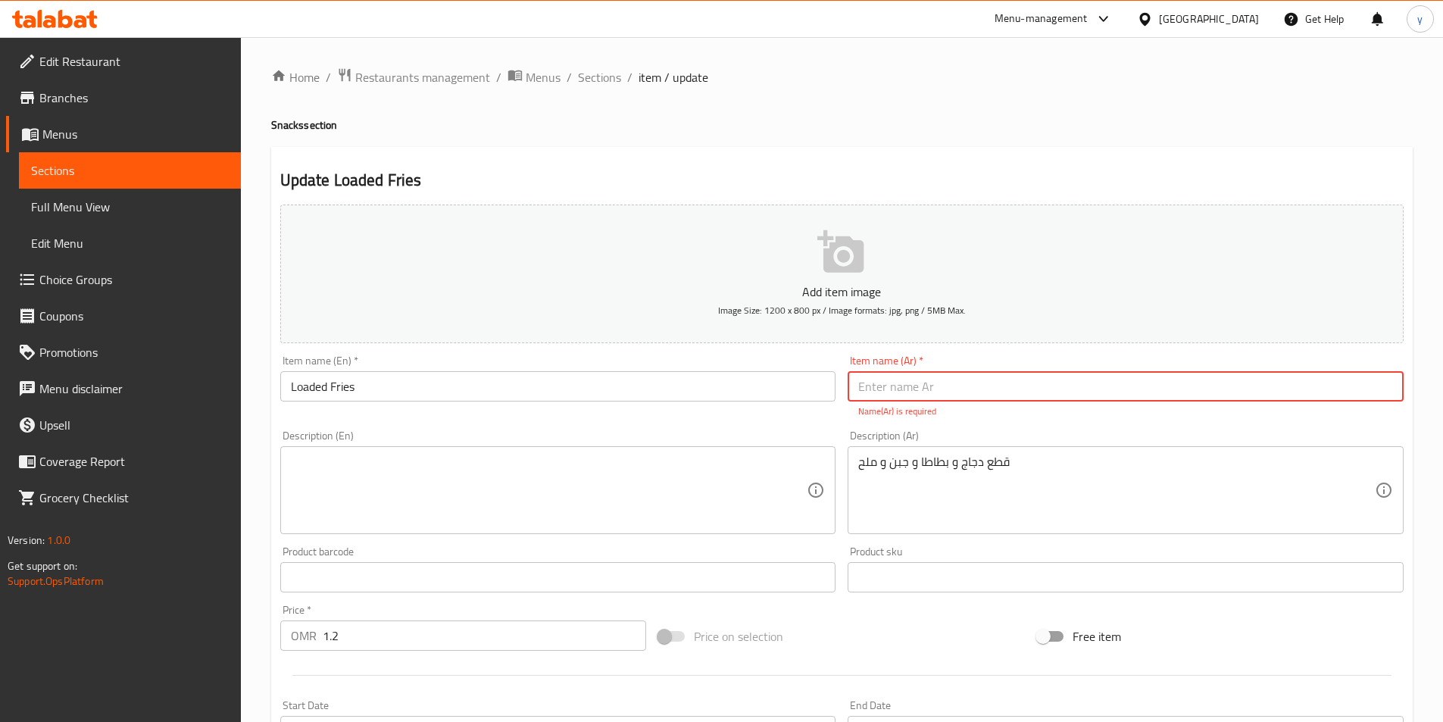
paste input "لودد فرايز"
type input "لودد فرايز"
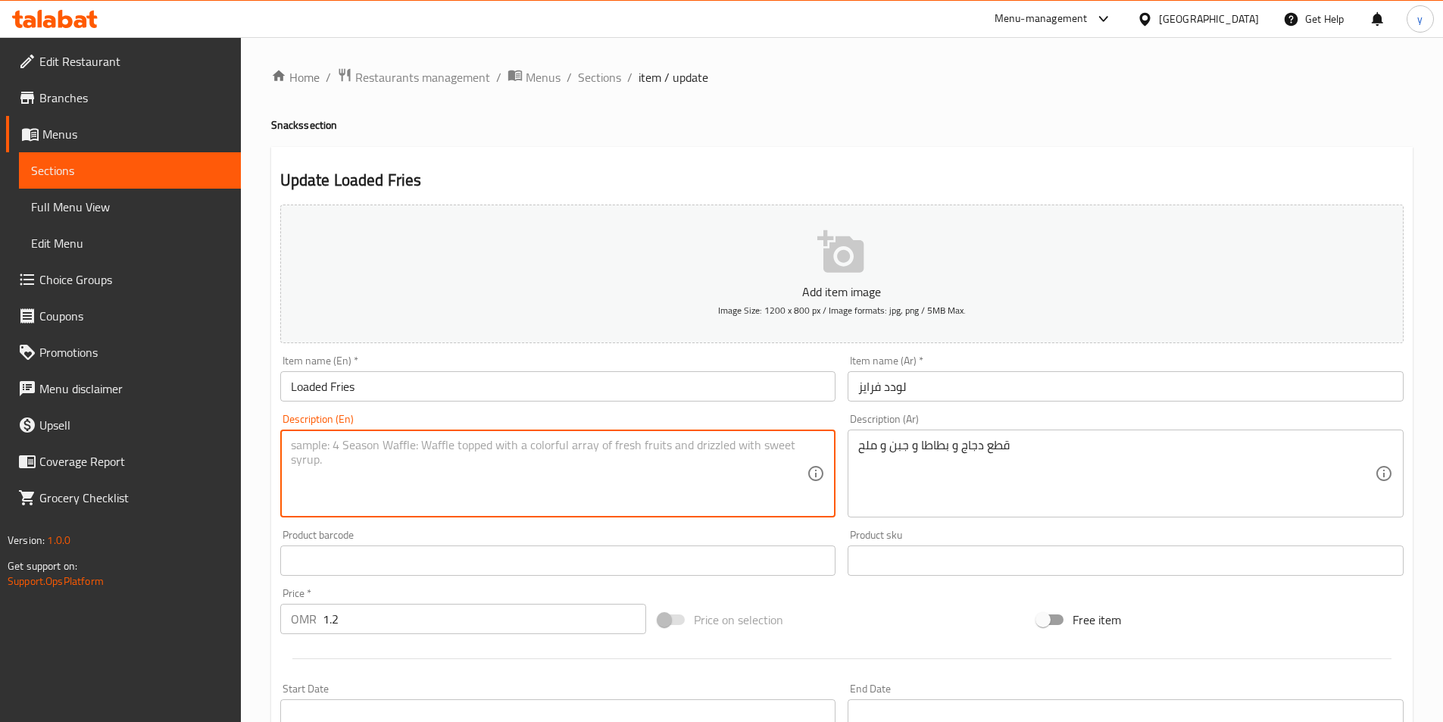
click at [480, 482] on textarea at bounding box center [549, 474] width 517 height 72
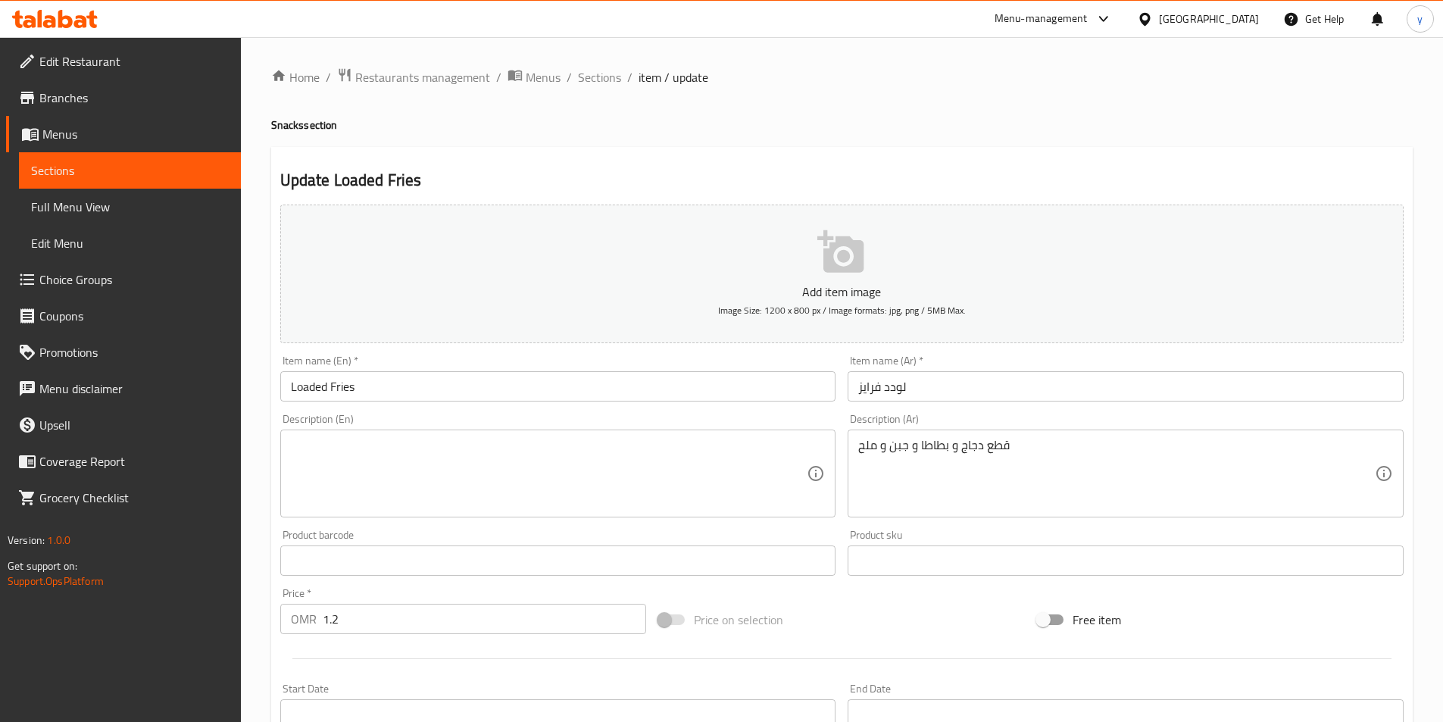
click at [502, 507] on textarea at bounding box center [549, 474] width 517 height 72
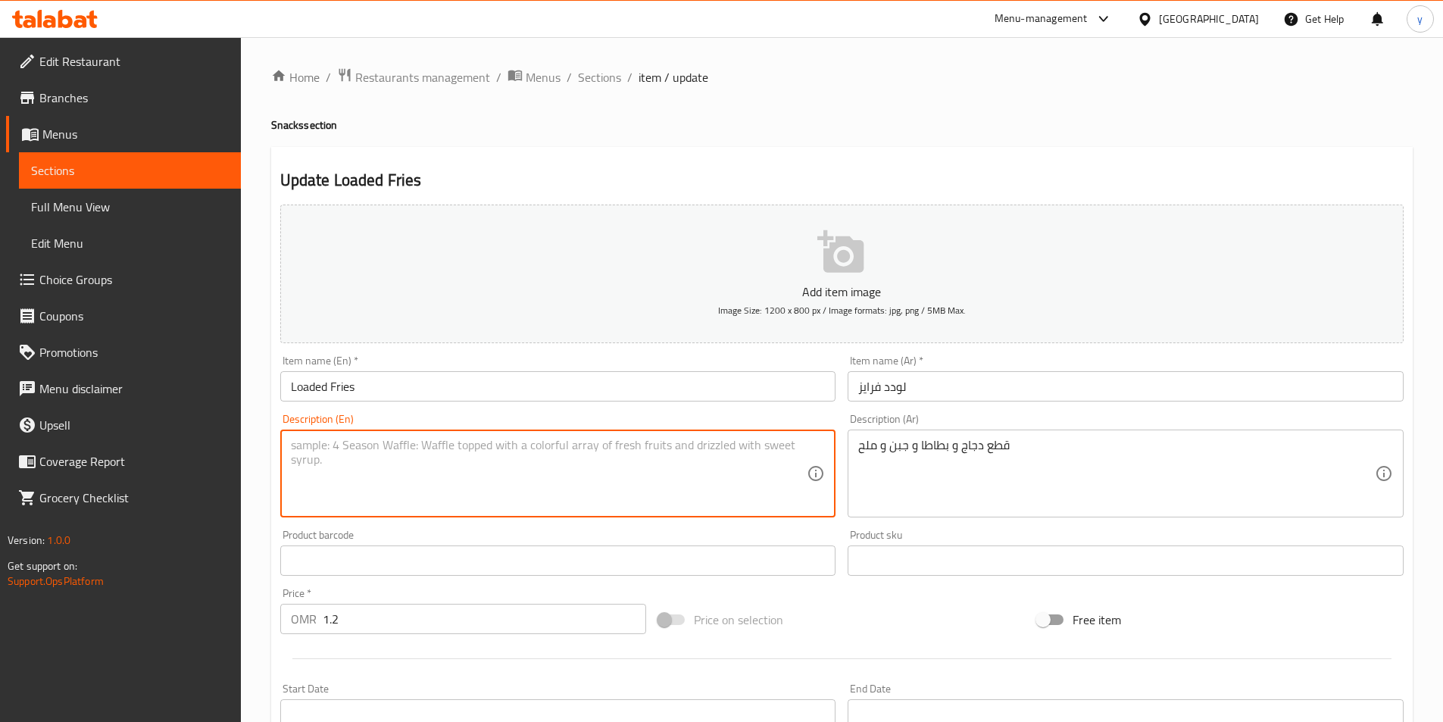
paste textarea "chicken patties and fries,cheese, salt"
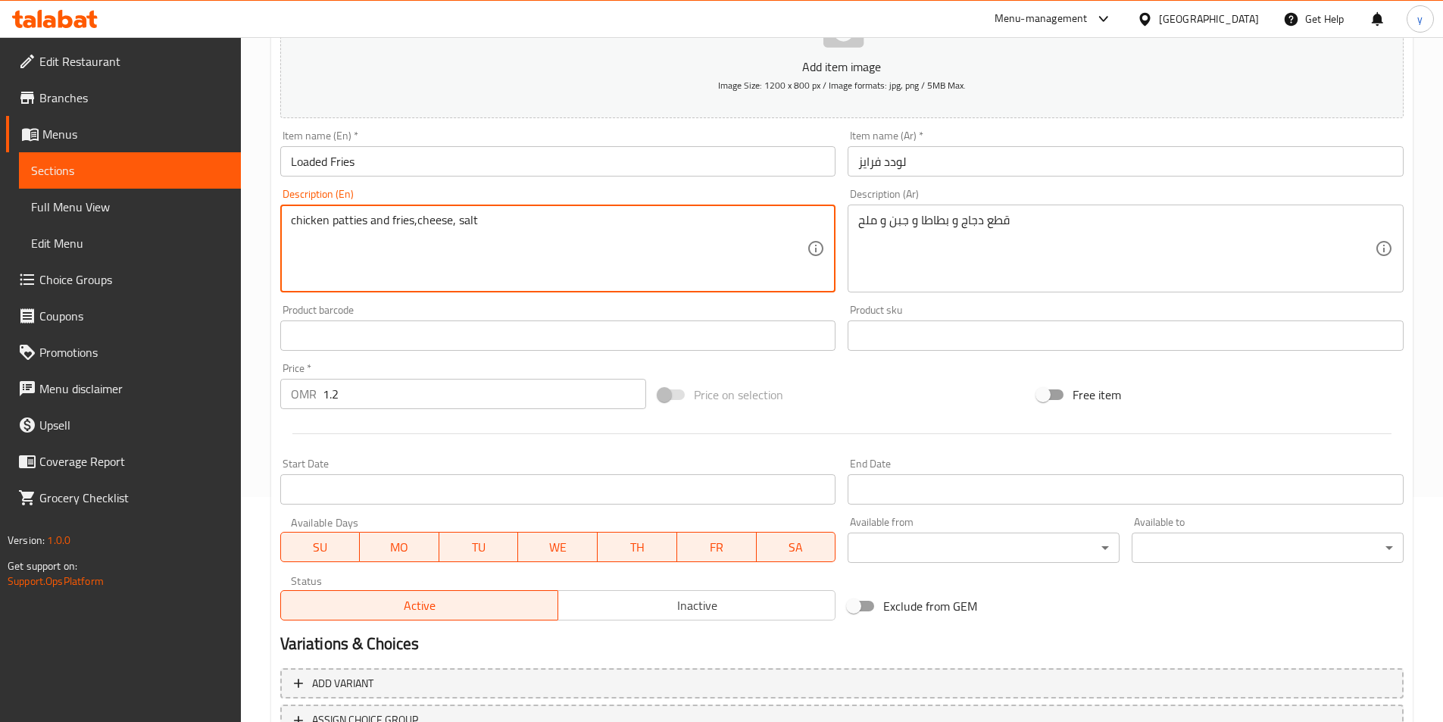
scroll to position [349, 0]
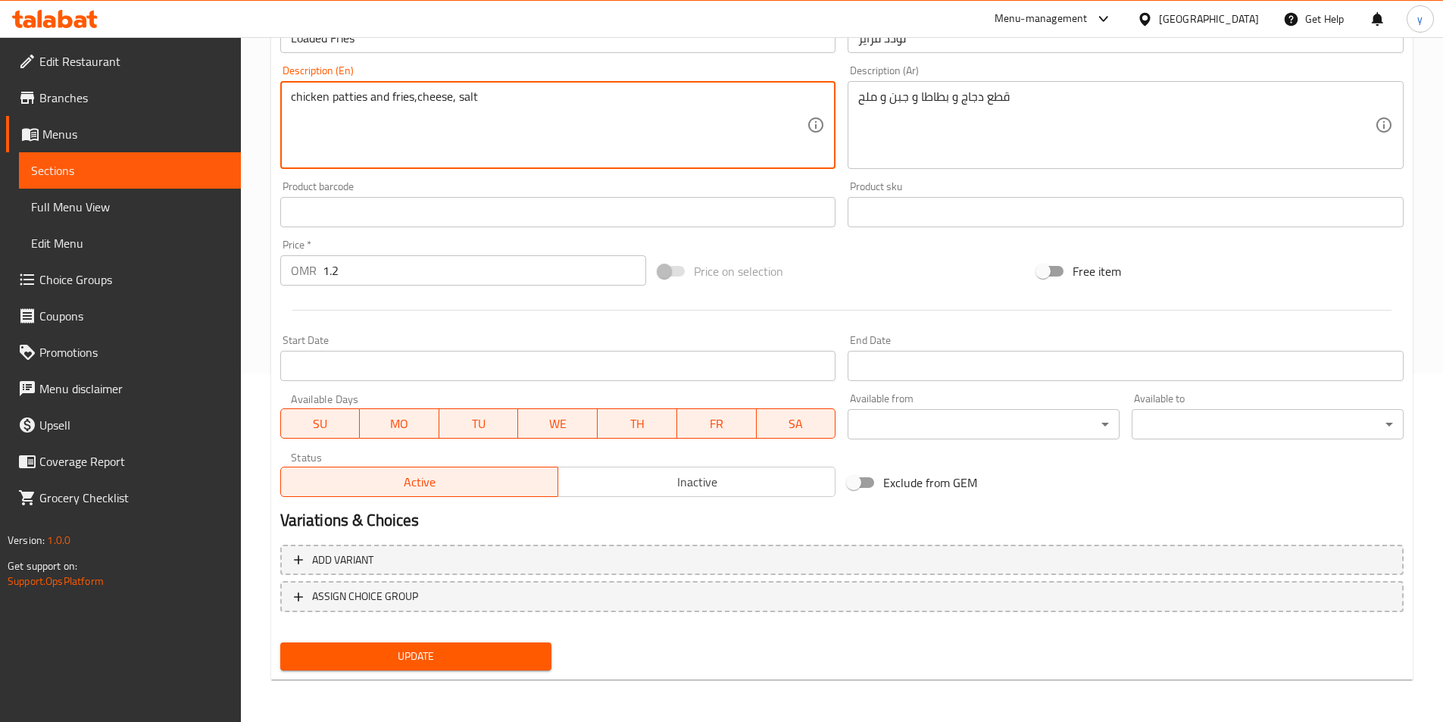
type textarea "chicken patties and fries,cheese, salt"
click at [466, 670] on button "Update" at bounding box center [416, 657] width 272 height 28
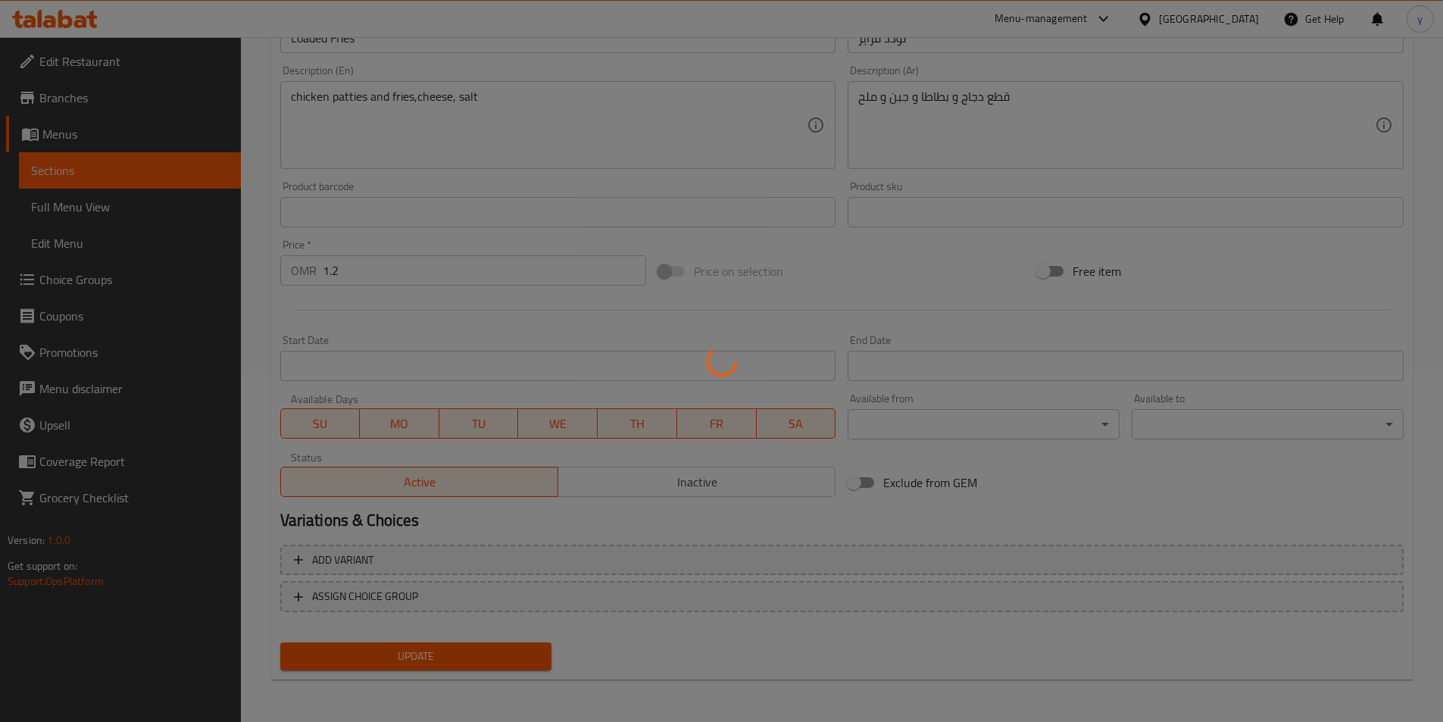
scroll to position [0, 0]
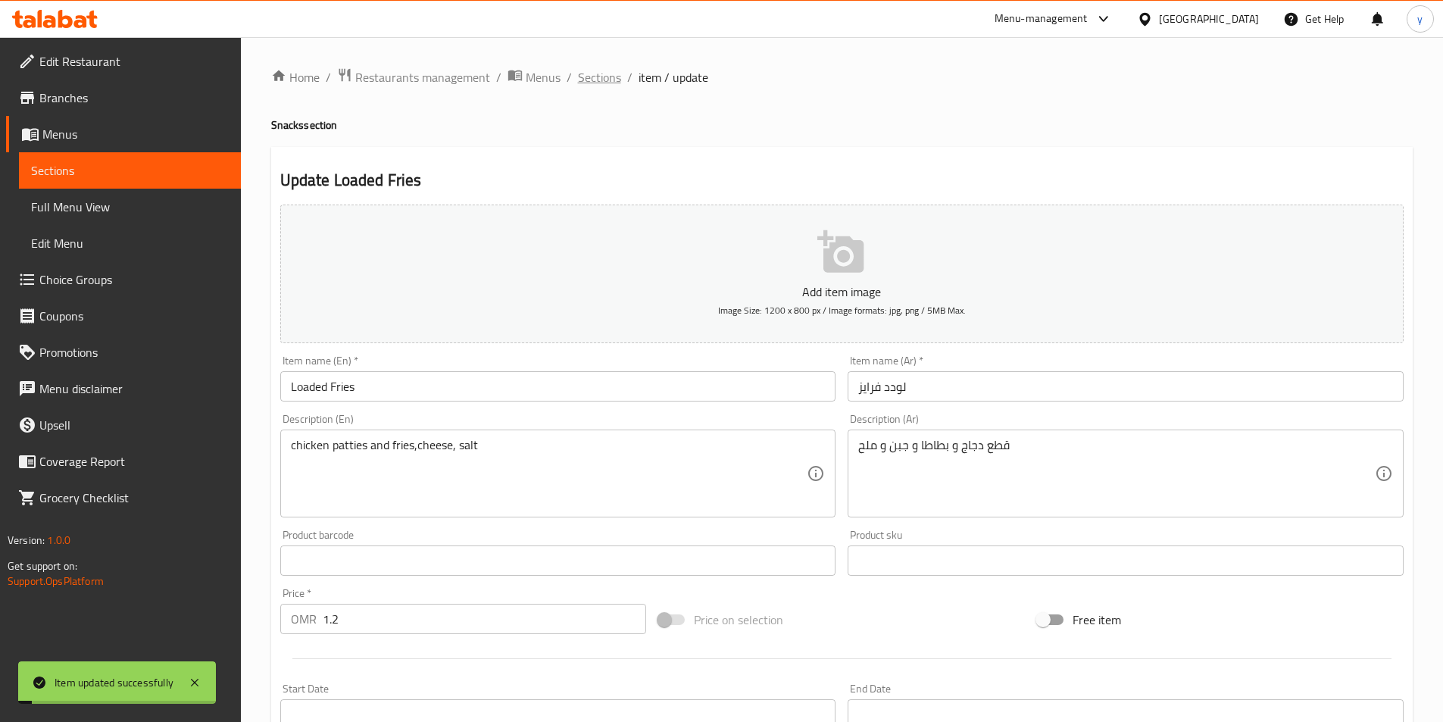
click at [582, 73] on span "Sections" at bounding box center [599, 77] width 43 height 18
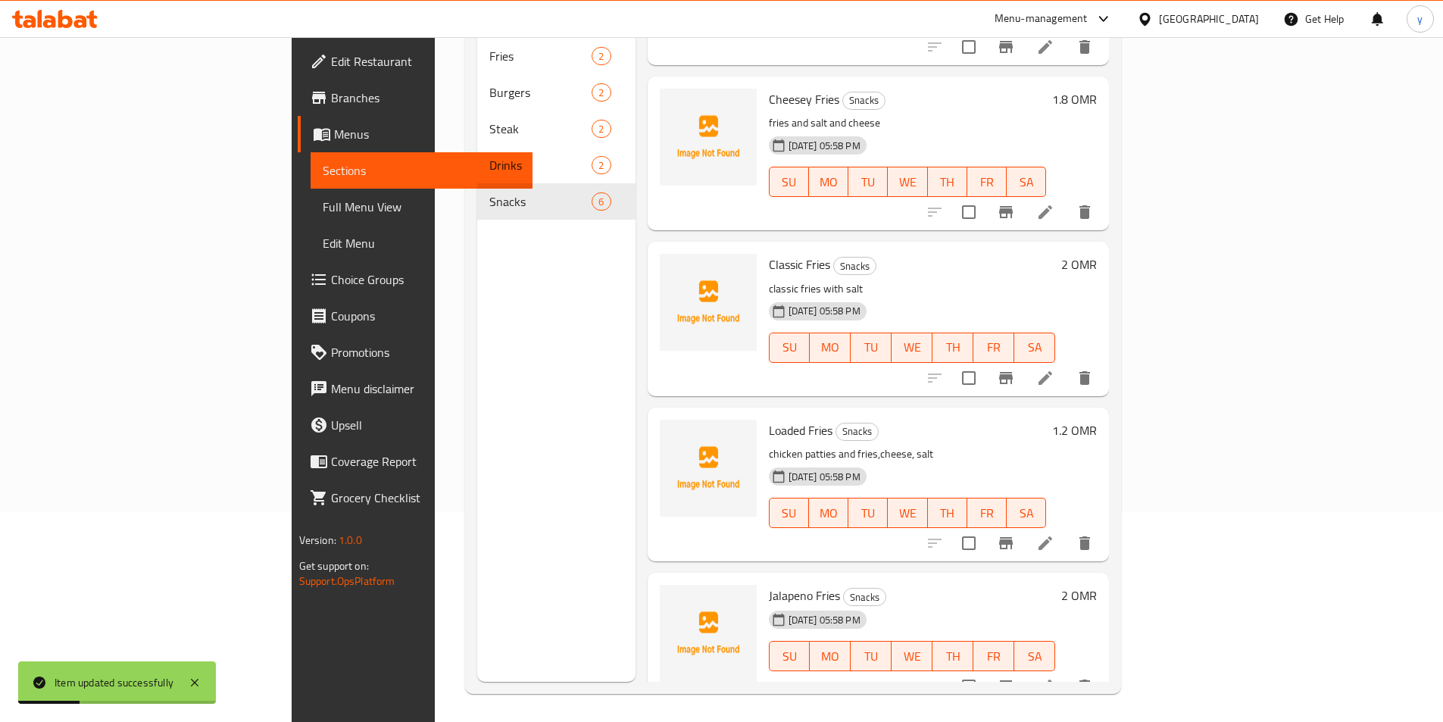
scroll to position [212, 0]
click at [1052, 677] on icon at bounding box center [1046, 684] width 14 height 14
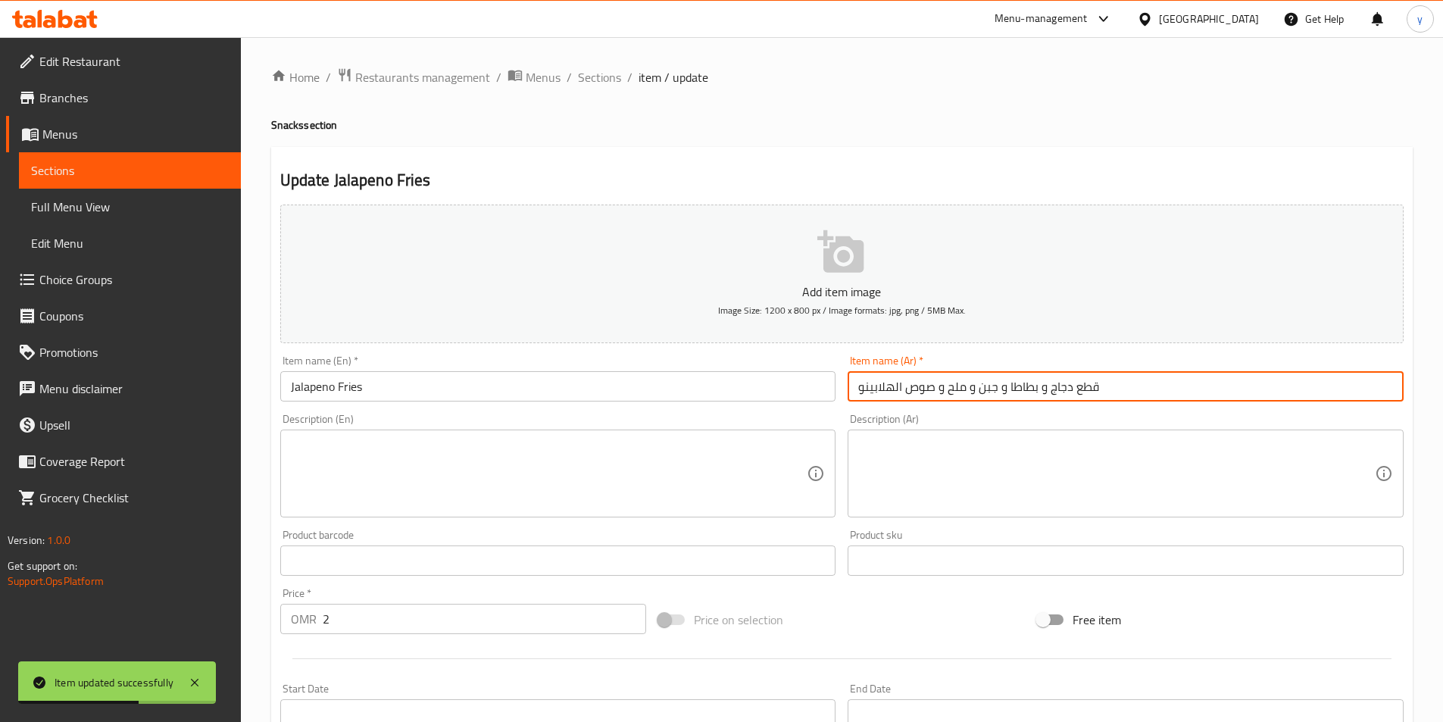
drag, startPoint x: 1134, startPoint y: 377, endPoint x: 768, endPoint y: 379, distance: 366.0
click at [774, 379] on div "Add item image Image Size: 1200 x 800 px / Image formats: jpg, png / 5MB Max. I…" at bounding box center [842, 525] width 1136 height 653
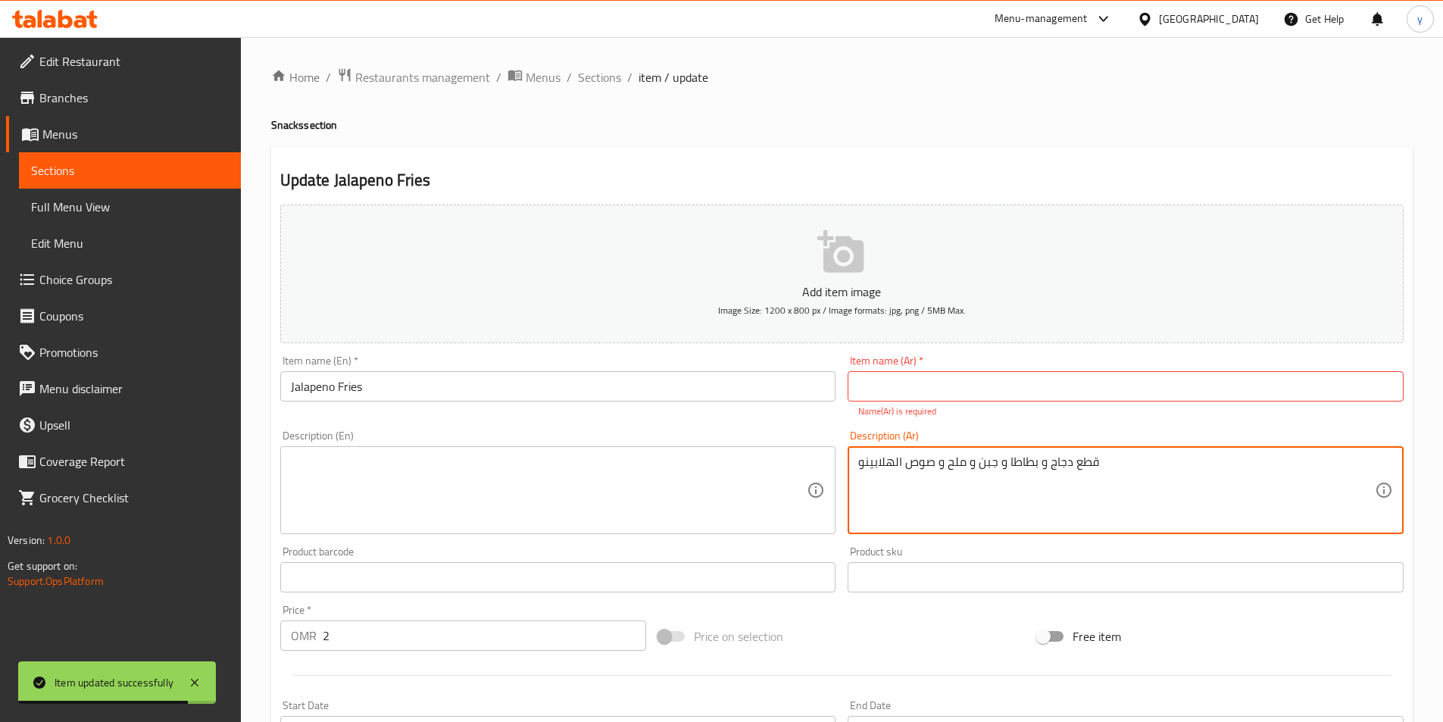
type textarea "قطع دجاج و بطاطا و جبن و ملح و صوص الهلابينو"
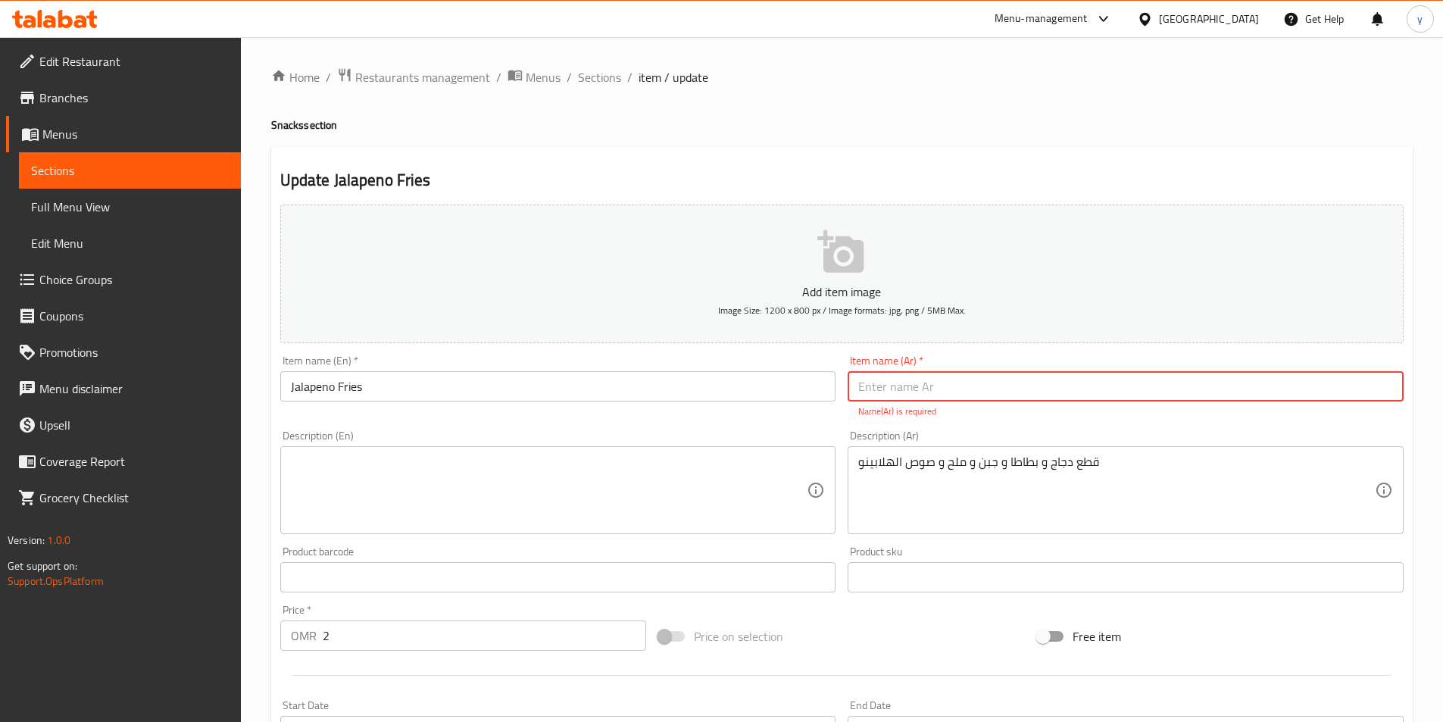
click at [895, 384] on input "text" at bounding box center [1126, 386] width 556 height 30
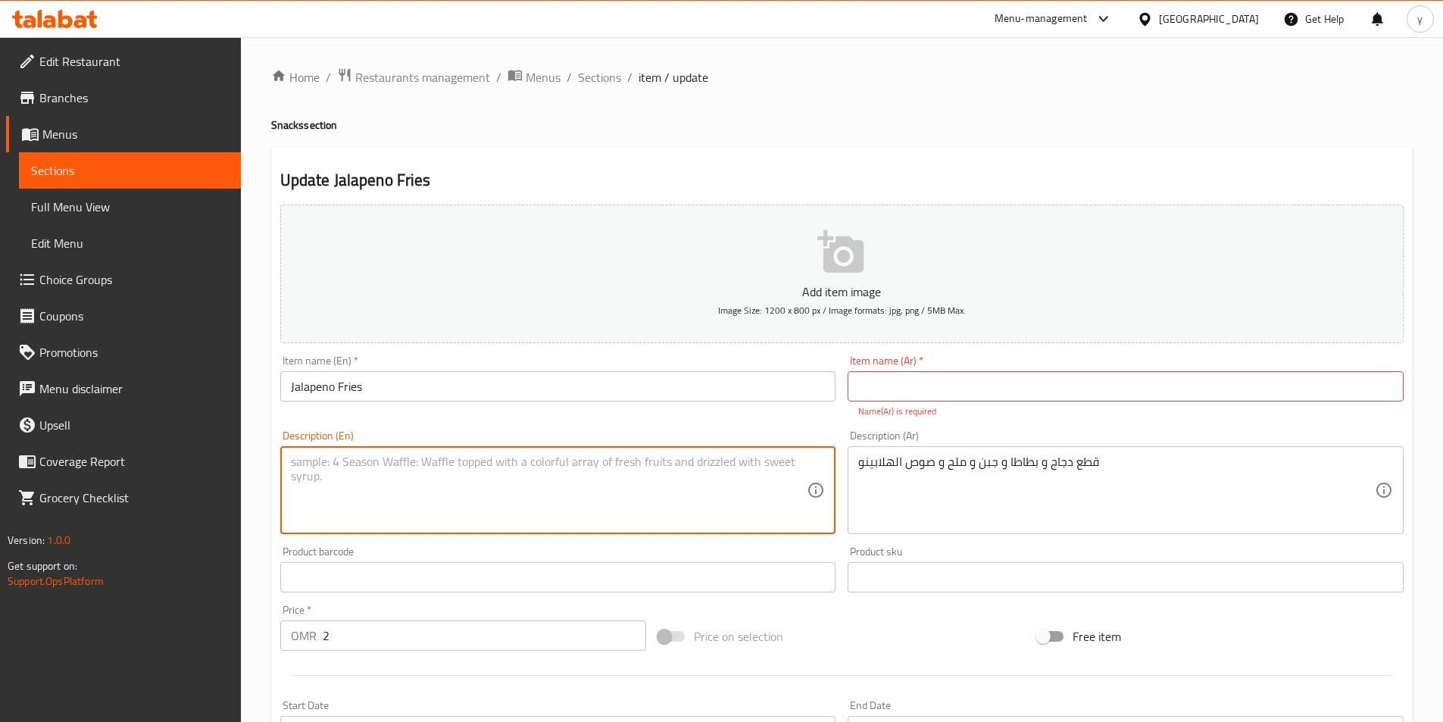
click at [780, 502] on textarea at bounding box center [549, 491] width 517 height 72
click at [596, 500] on textarea at bounding box center [549, 491] width 517 height 72
paste textarea "chicken patties and fries,cheese, salt, sauce Jalapeno"
type textarea "chicken patties and fries,cheese, salt, sauce Jalapeno"
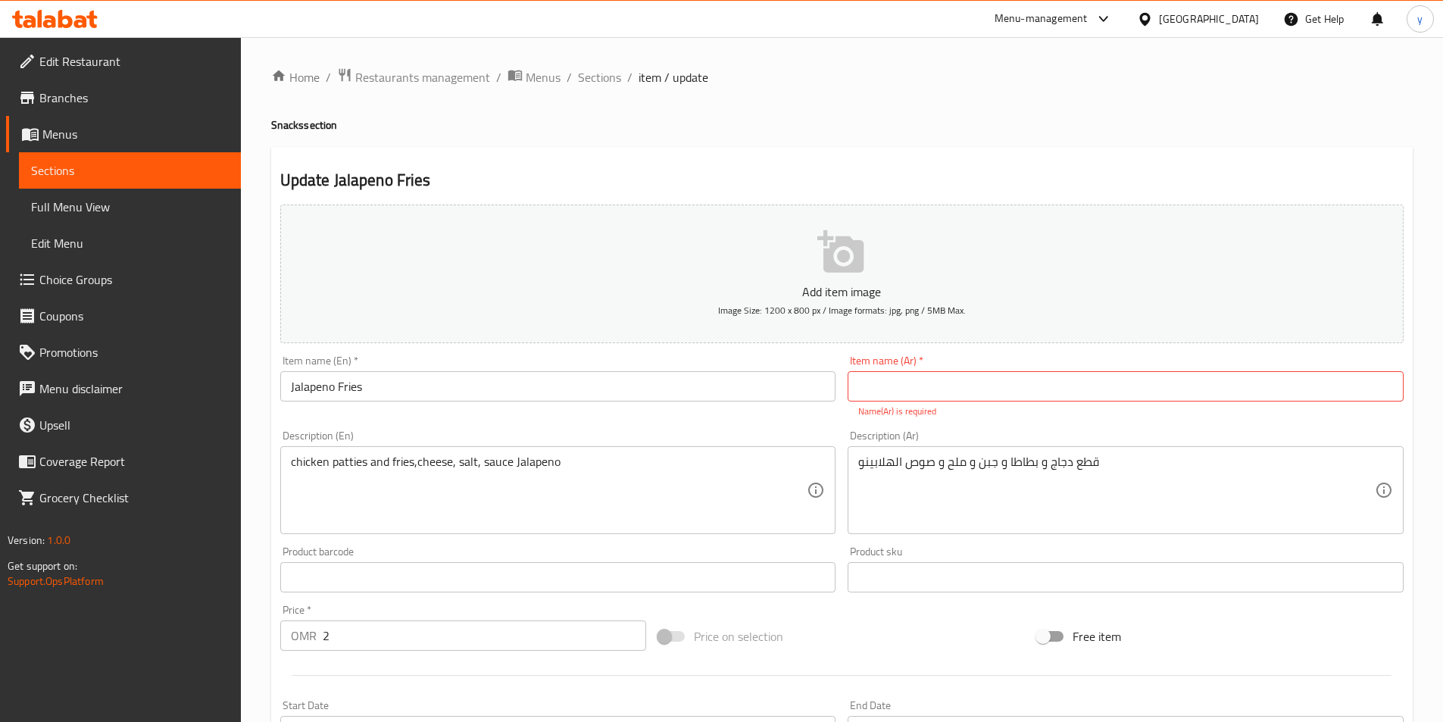
click at [971, 377] on input "text" at bounding box center [1126, 386] width 556 height 30
paste input "بطاطا مقلية هالبينو"
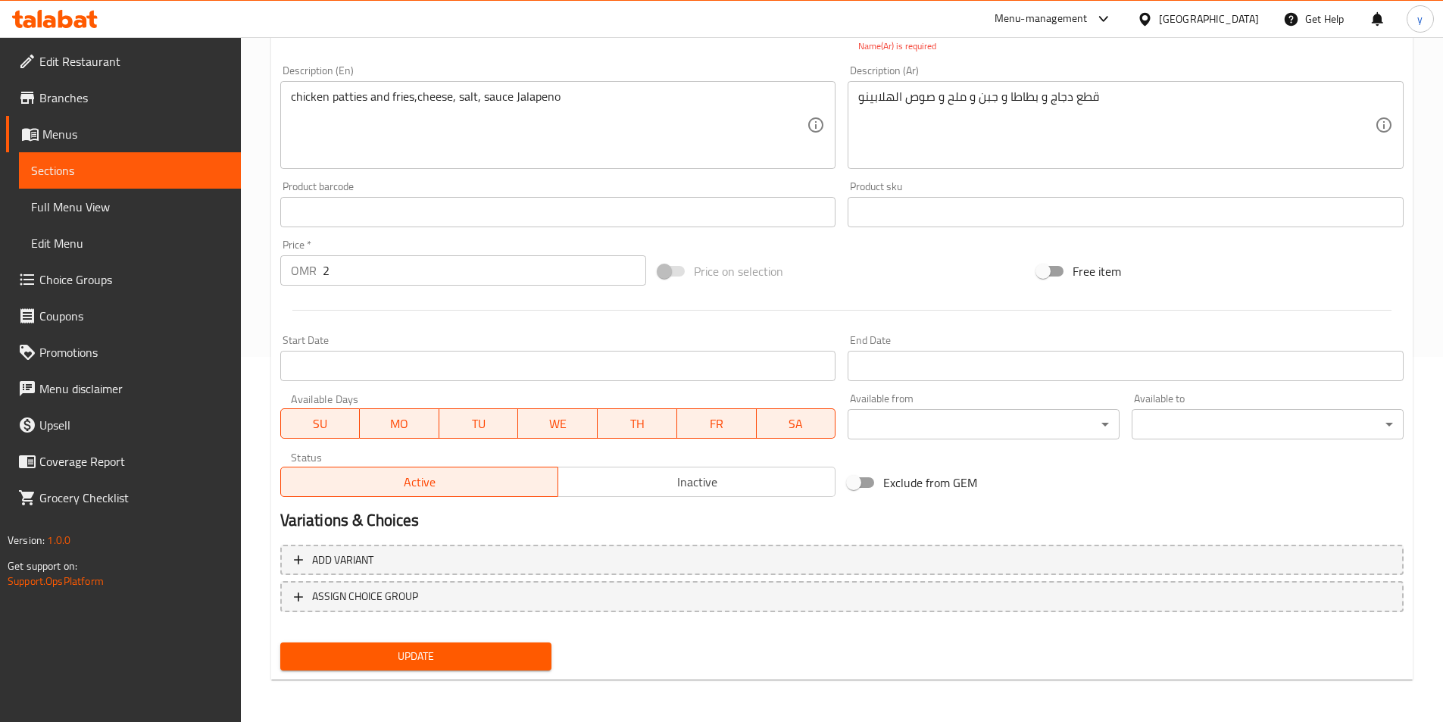
type input "بطاطا مقلية هالبينو"
click at [493, 657] on span "Update" at bounding box center [416, 656] width 248 height 19
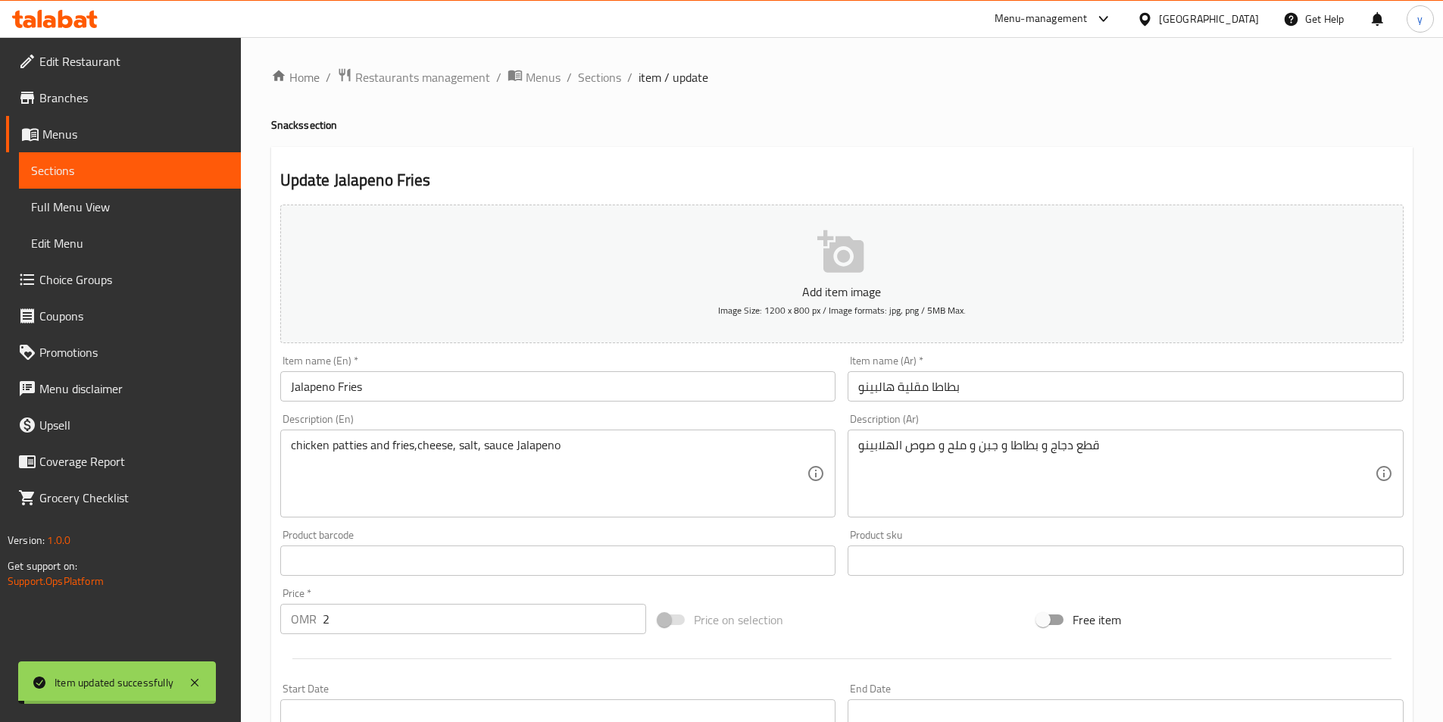
click at [590, 83] on span "Sections" at bounding box center [599, 77] width 43 height 18
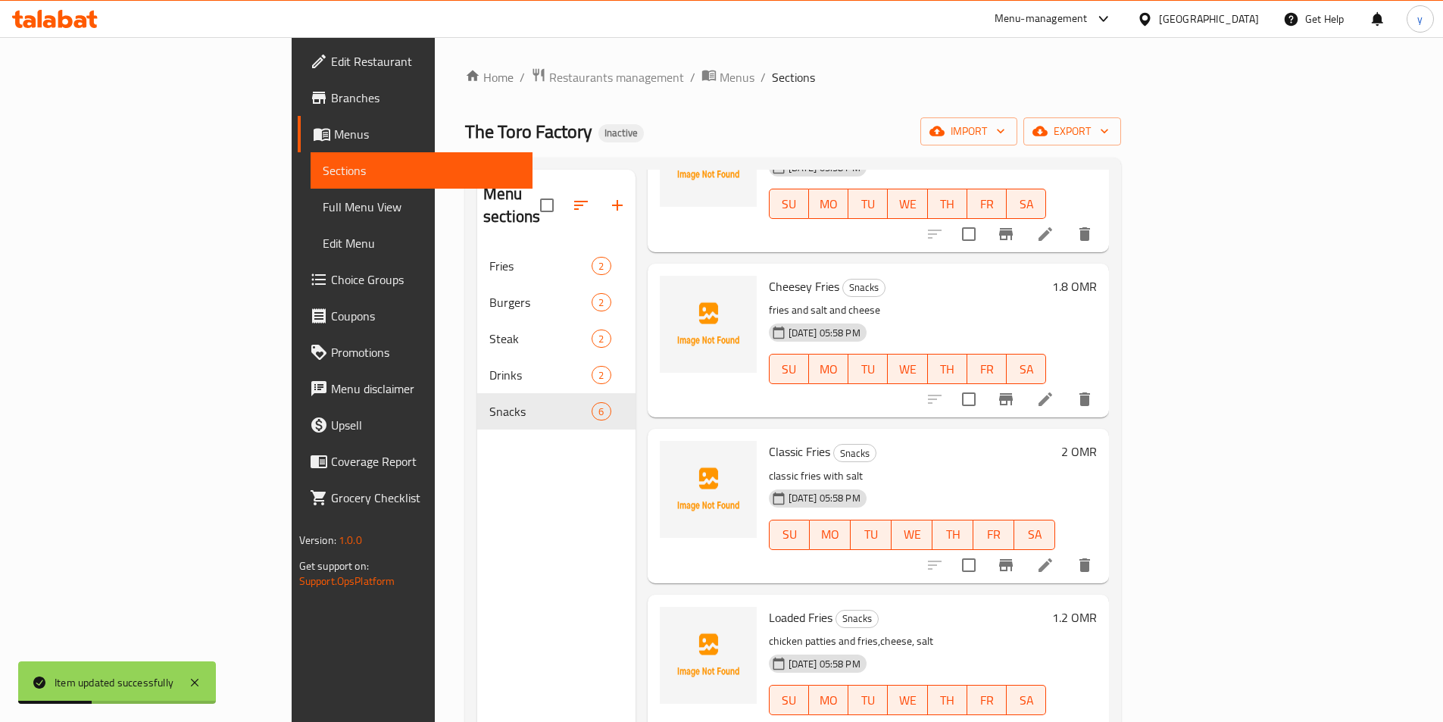
click at [298, 290] on link "Choice Groups" at bounding box center [415, 279] width 235 height 36
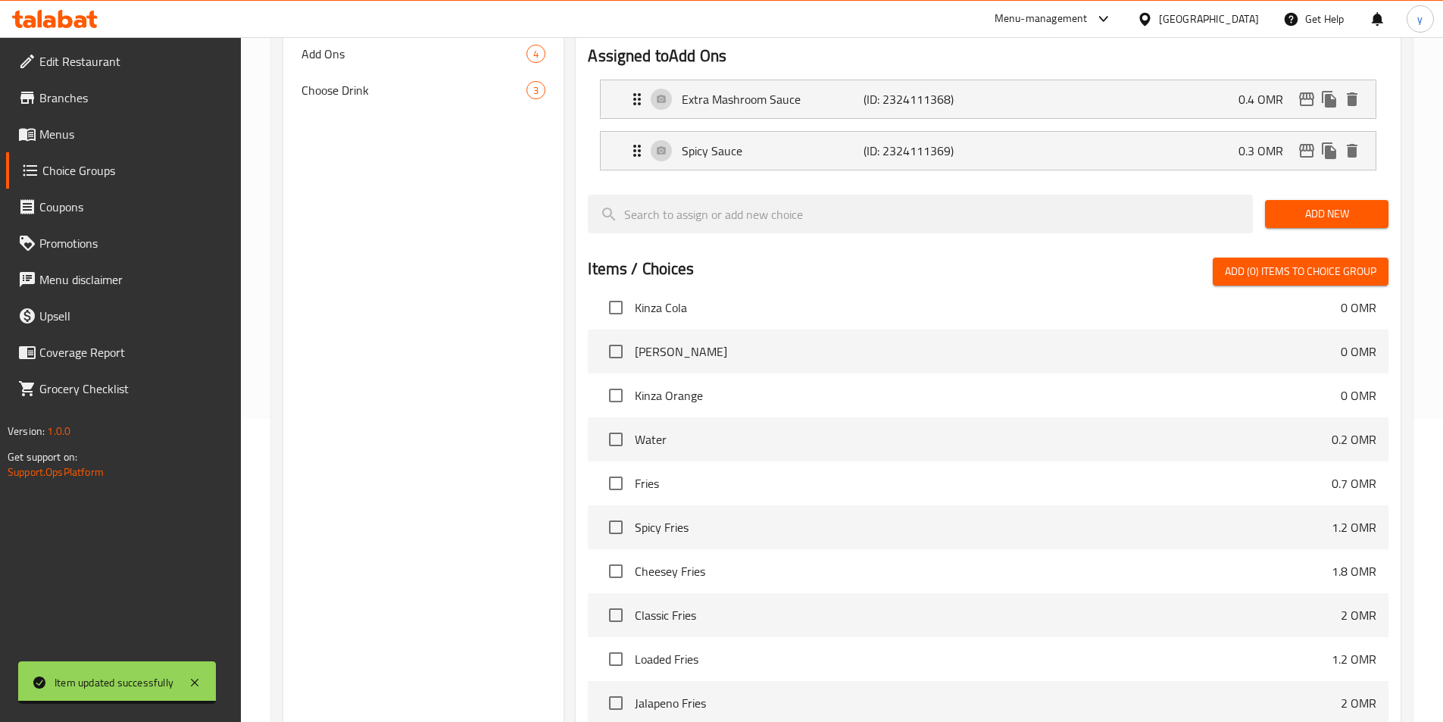
scroll to position [436, 0]
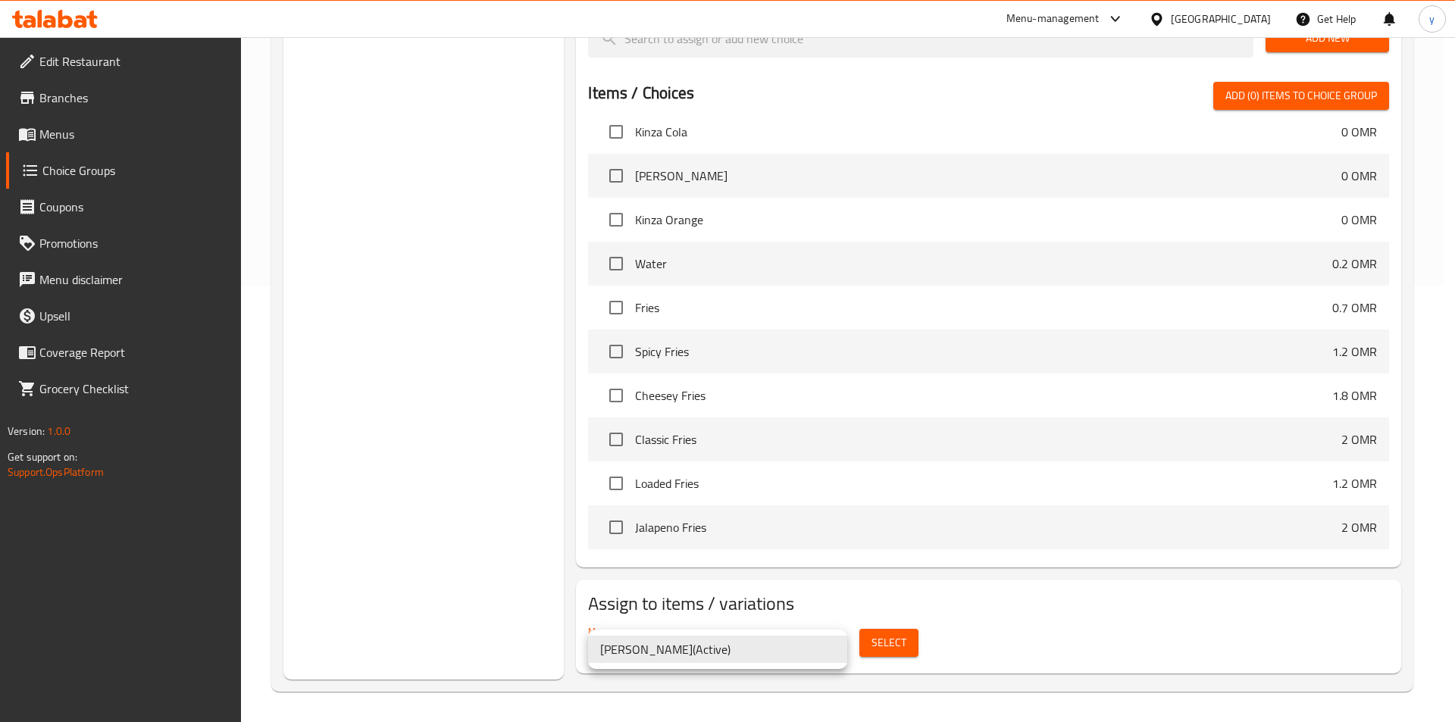
click at [824, 652] on li "yousef E ( Active )" at bounding box center [717, 649] width 259 height 27
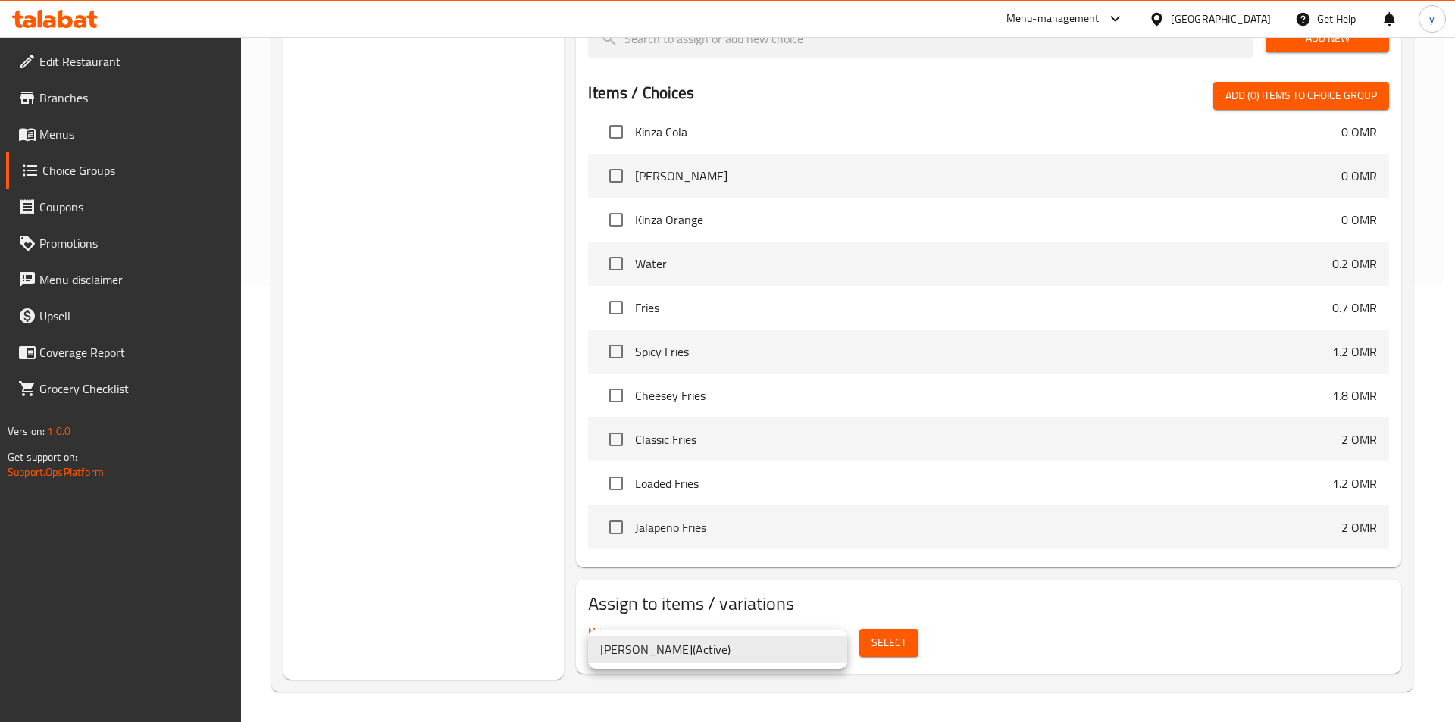
click at [824, 652] on li "yousef E ( Active )" at bounding box center [717, 649] width 259 height 27
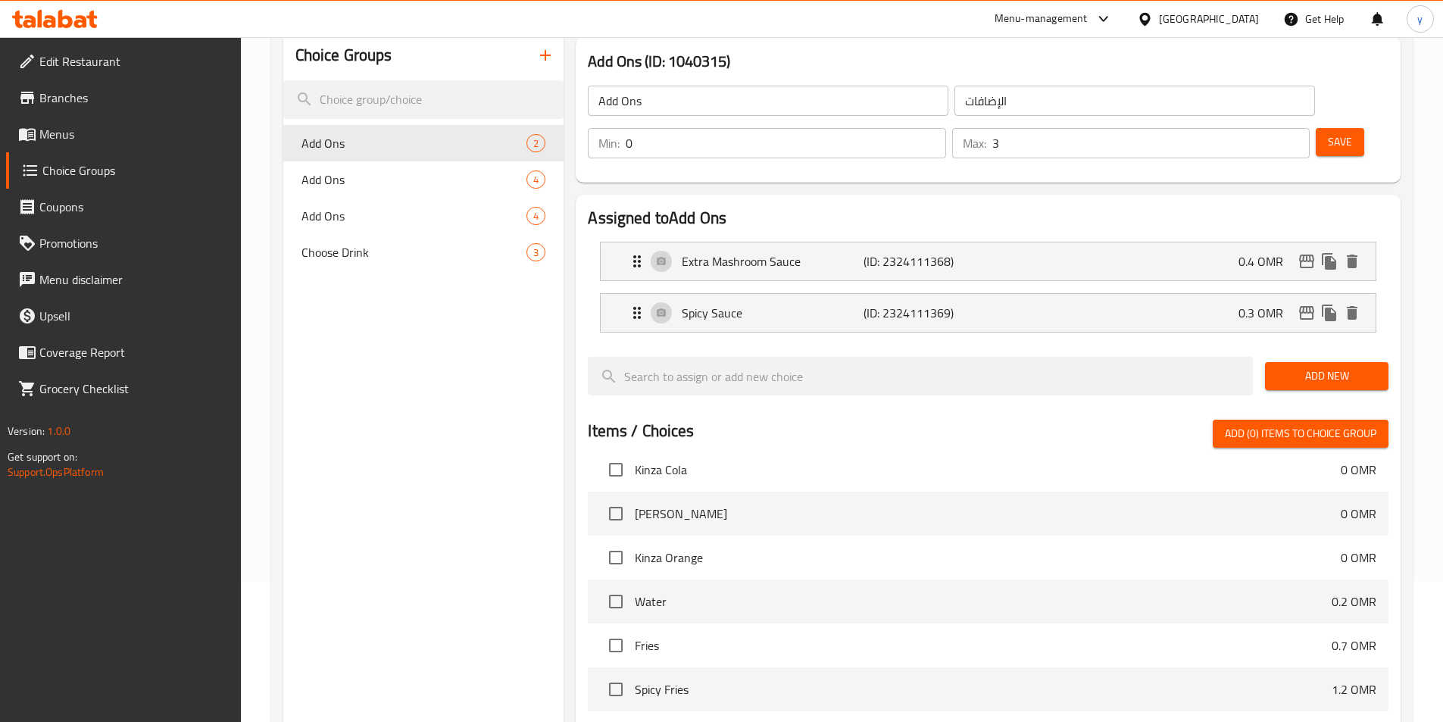
scroll to position [133, 0]
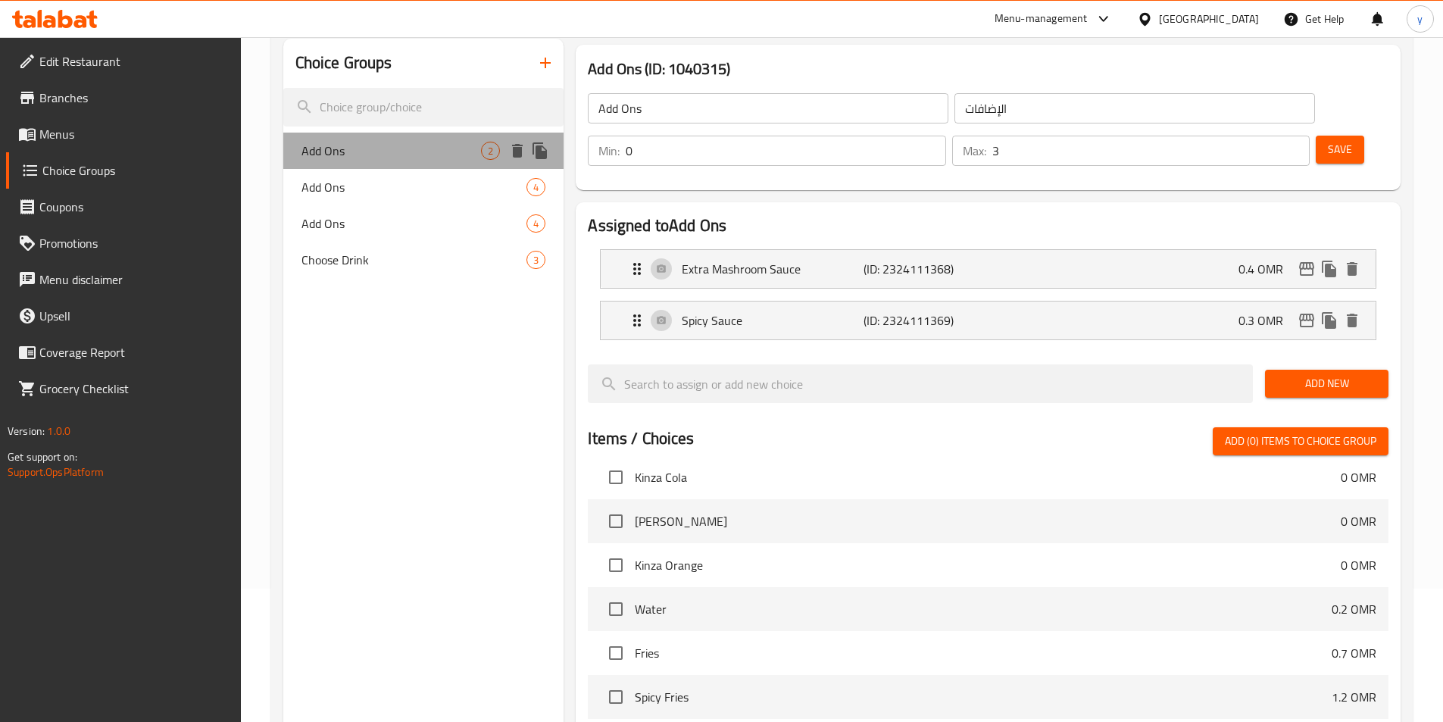
click at [383, 152] on span "Add Ons" at bounding box center [392, 151] width 180 height 18
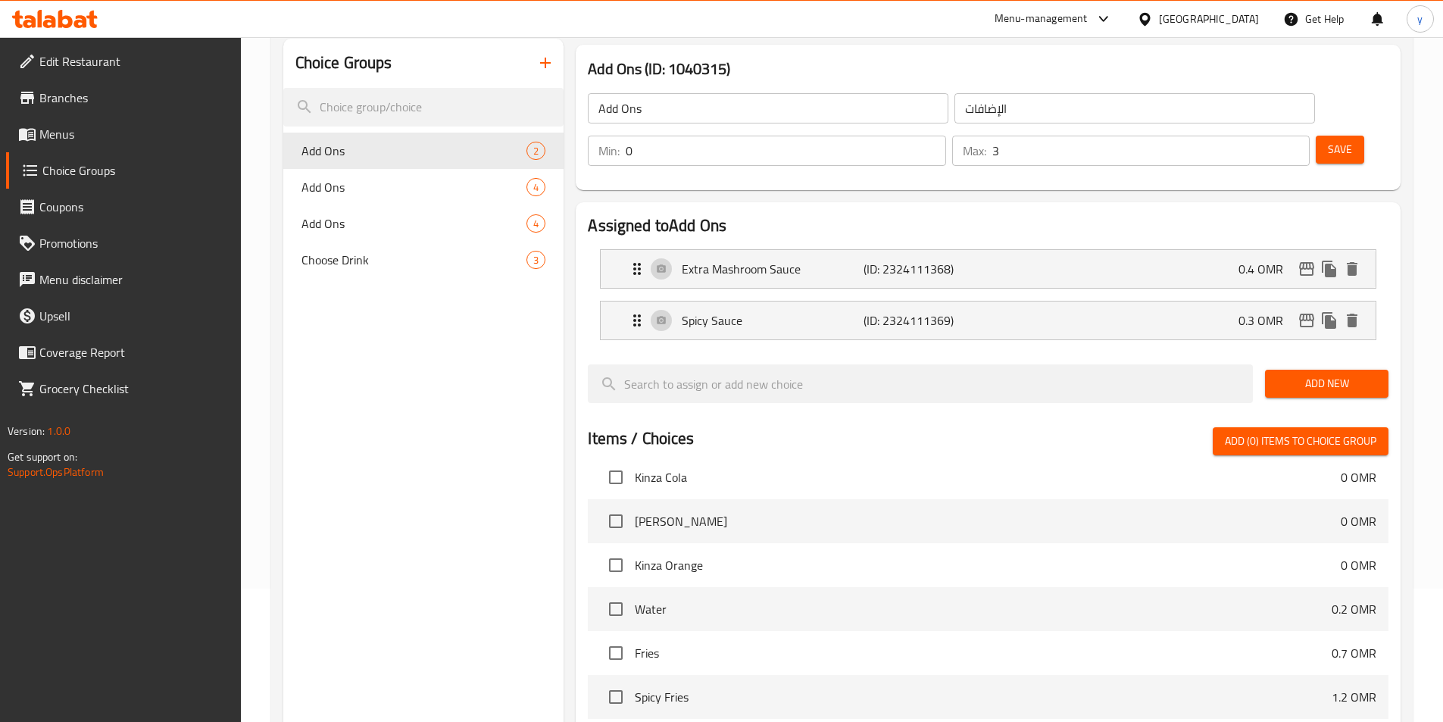
click at [1144, 246] on li "Extra Mashroom Sauce (ID: 2324111368) 0.4 OMR Name (En) Extra Mashroom Sauce Na…" at bounding box center [988, 269] width 801 height 52
click at [1005, 250] on div "Extra Mashroom Sauce (ID: 2324111368) 0.4 OMR" at bounding box center [993, 269] width 730 height 38
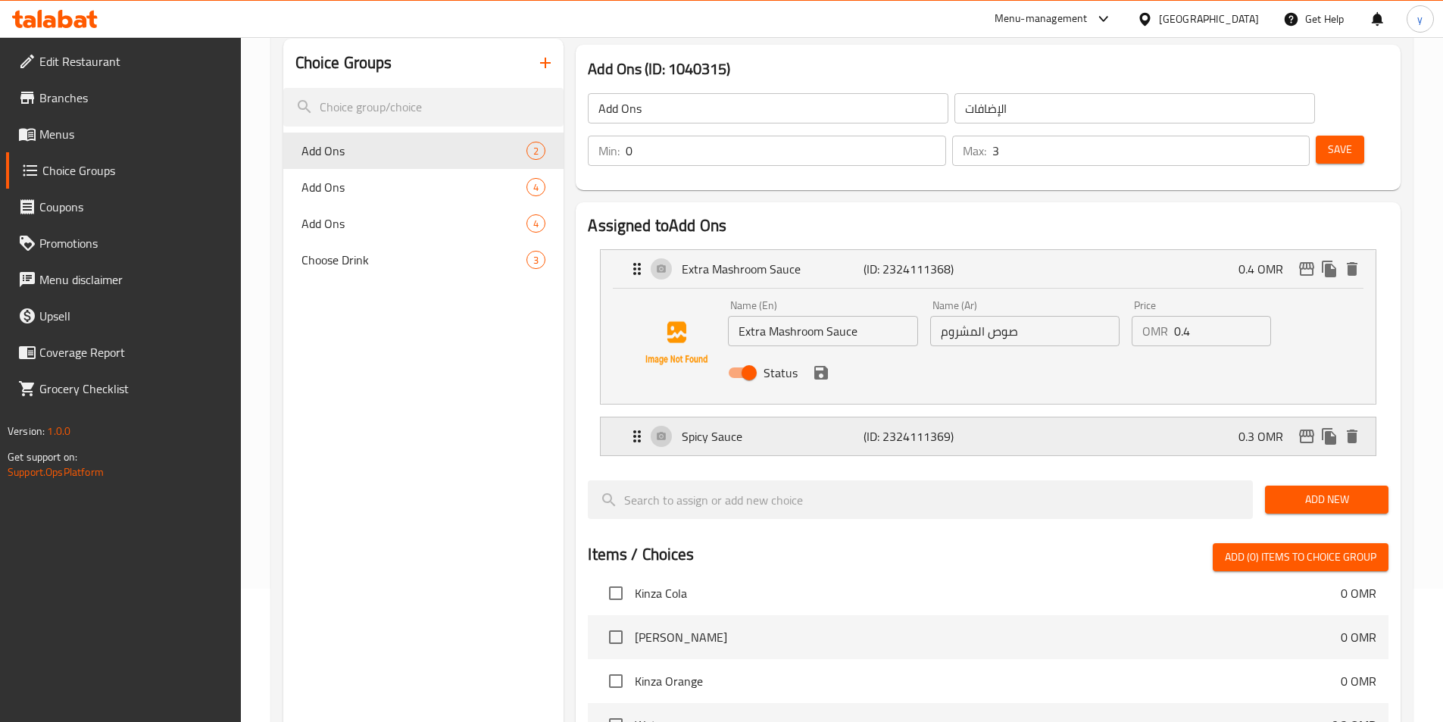
click at [955, 427] on p "(ID: 2324111369)" at bounding box center [924, 436] width 121 height 18
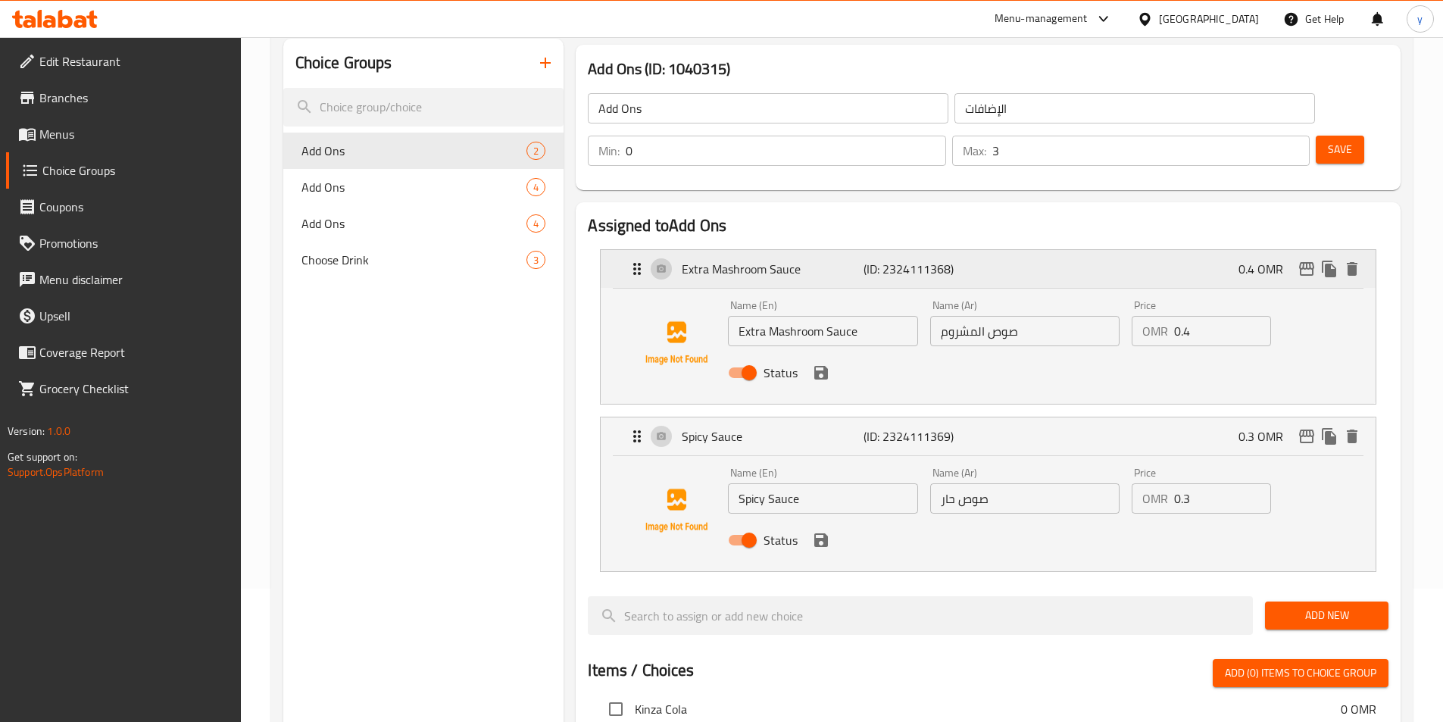
click at [642, 260] on icon "Expand" at bounding box center [637, 269] width 18 height 18
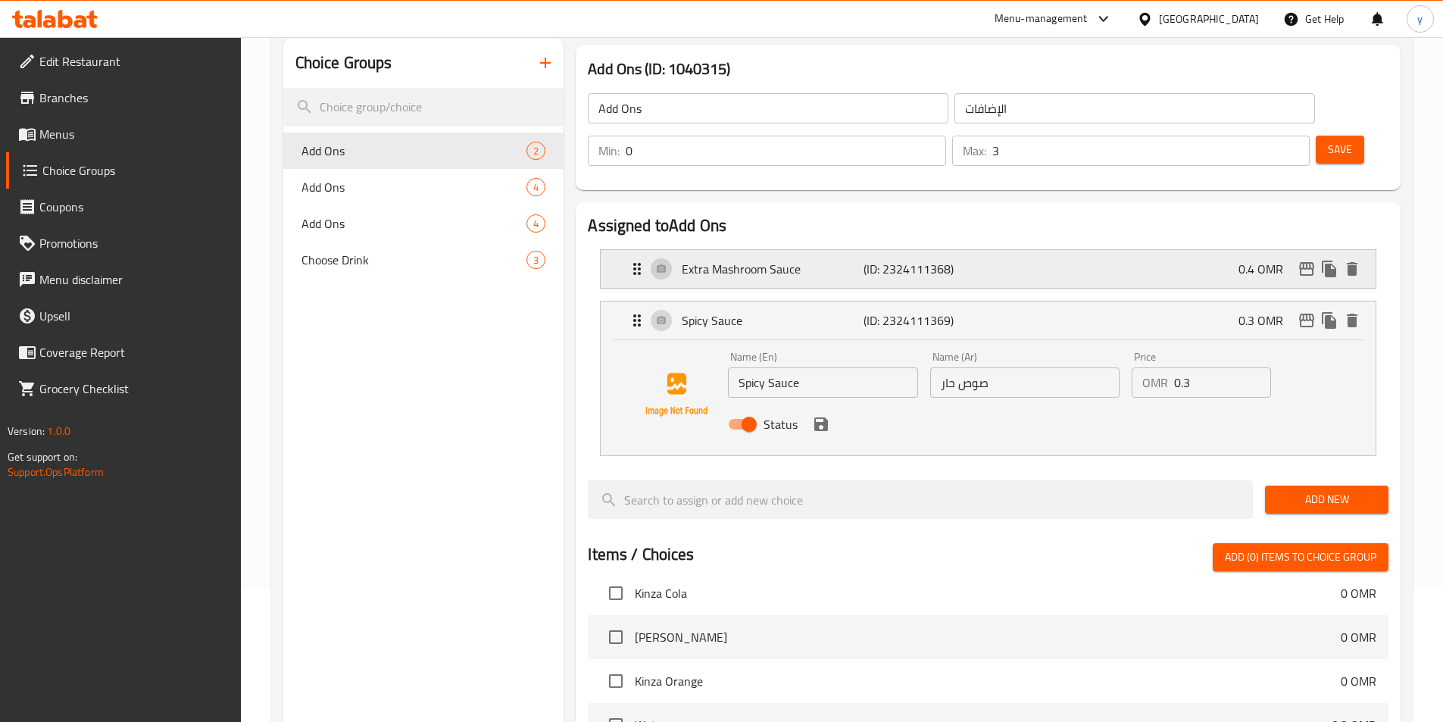
click at [636, 263] on icon "Expand" at bounding box center [637, 269] width 8 height 12
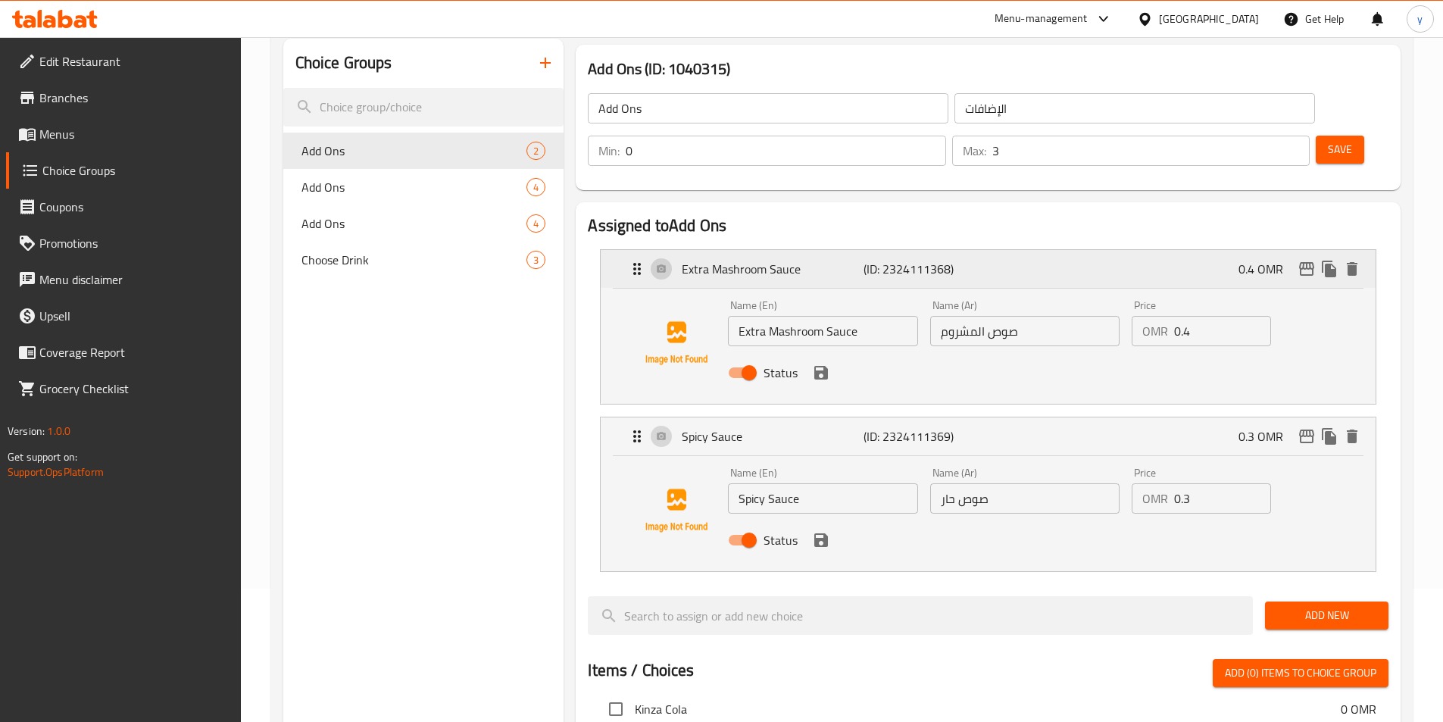
click at [636, 263] on icon "Expand" at bounding box center [637, 269] width 8 height 12
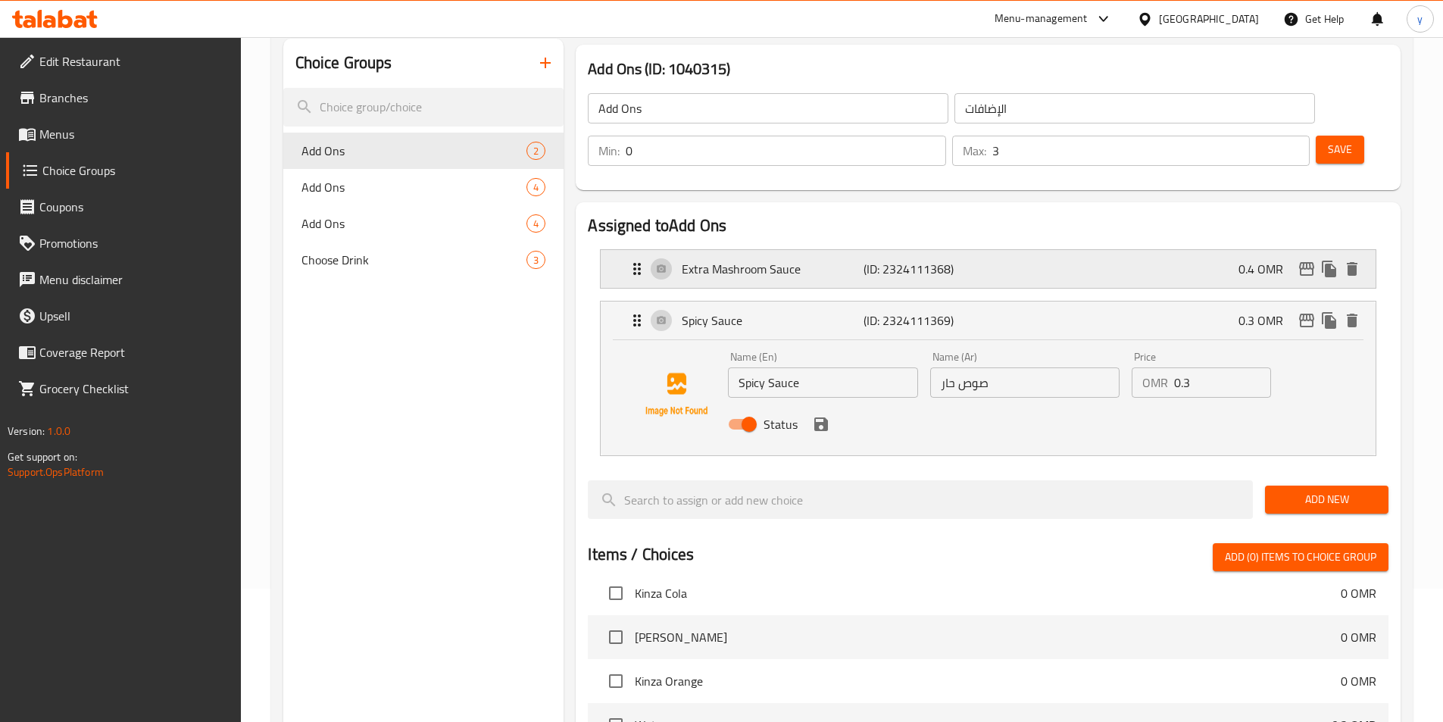
click at [636, 263] on icon "Expand" at bounding box center [637, 269] width 8 height 12
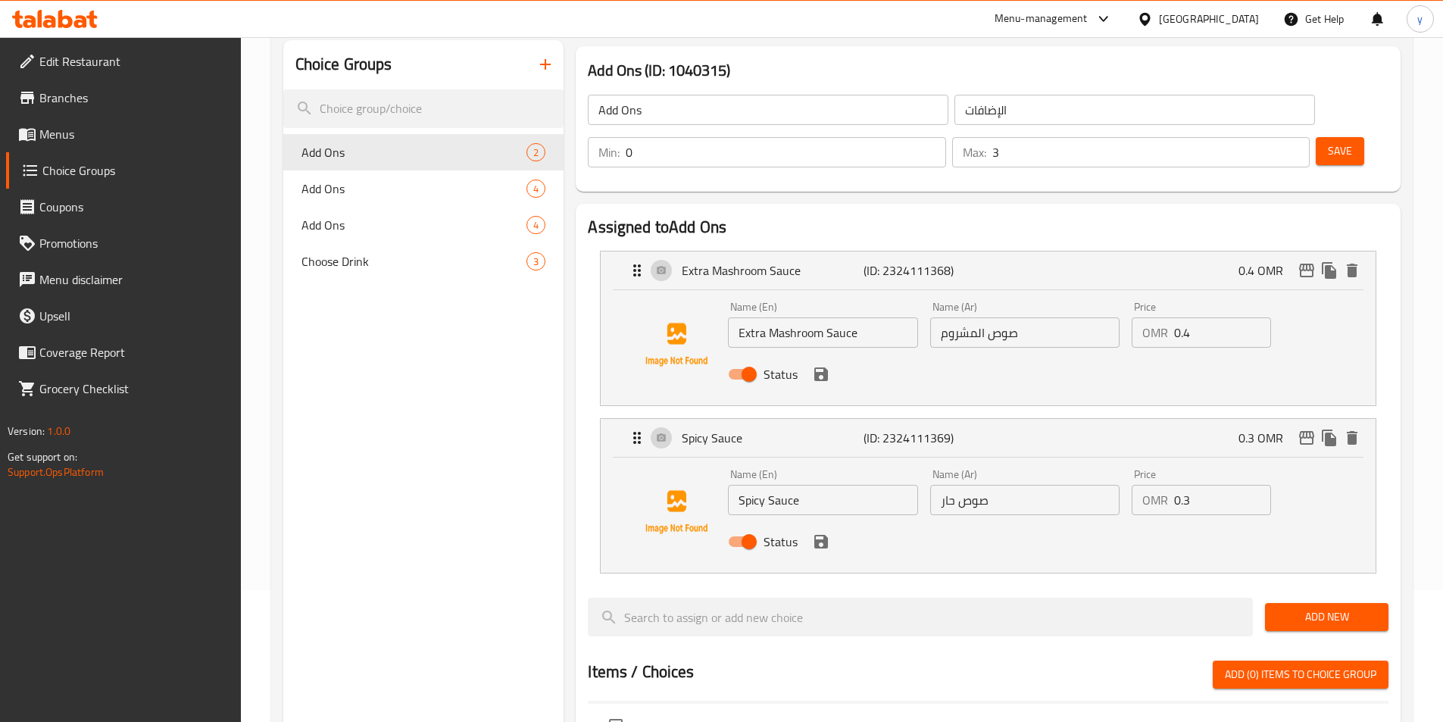
scroll to position [58, 0]
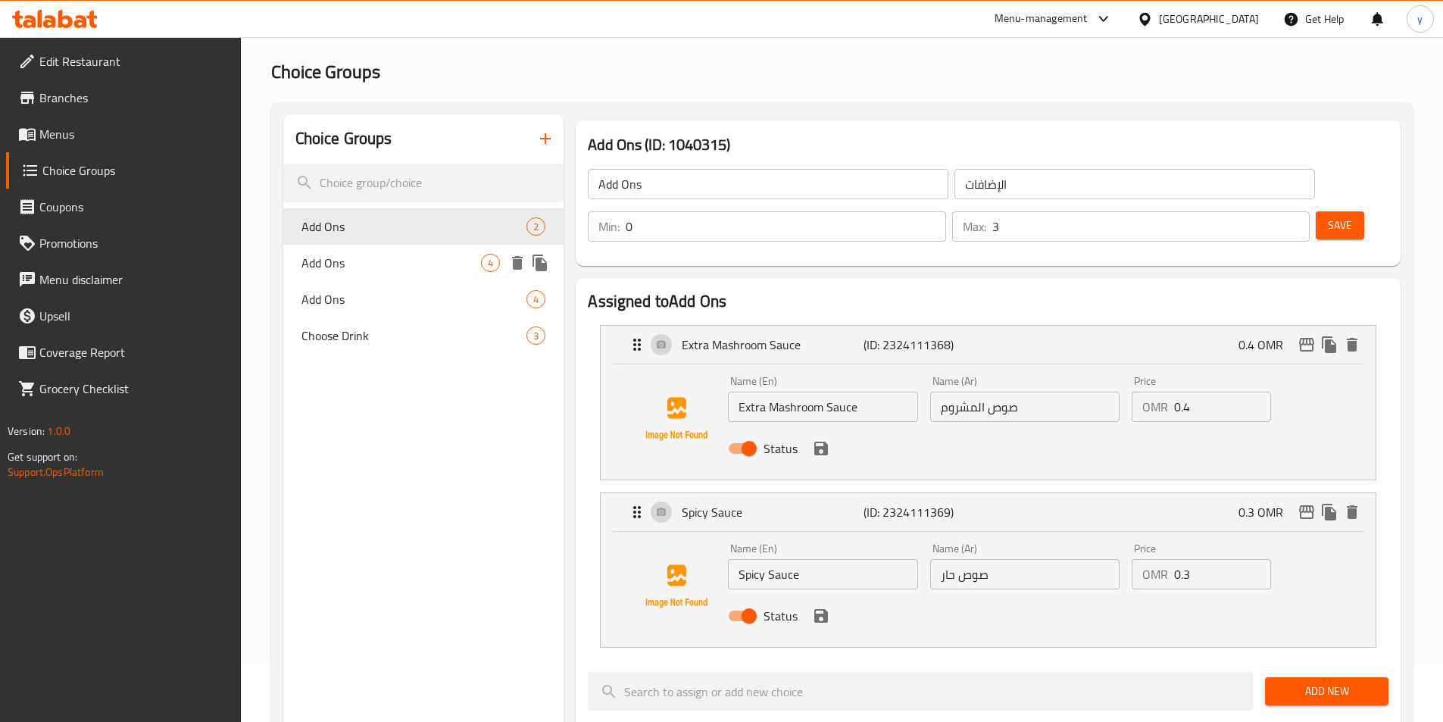
click at [336, 254] on span "Add Ons" at bounding box center [392, 263] width 180 height 18
type input "4"
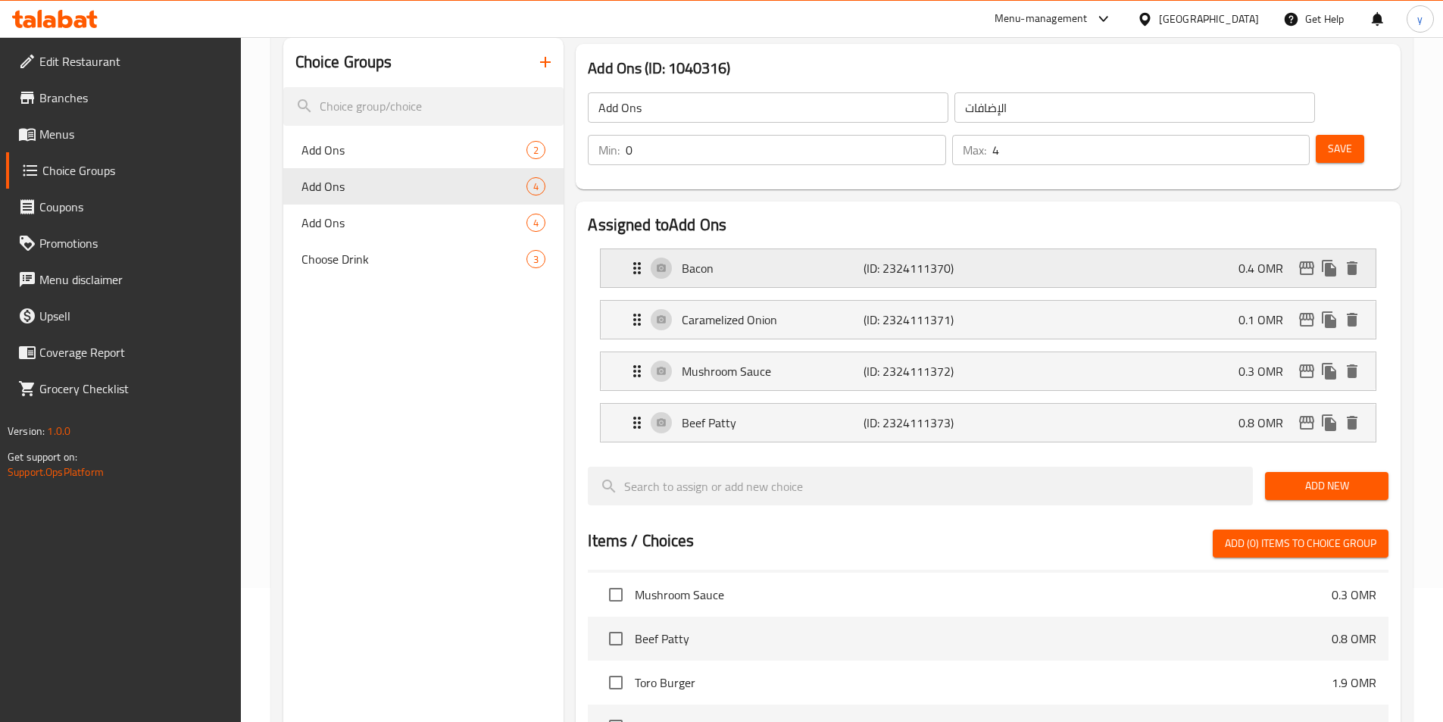
scroll to position [133, 0]
click at [632, 260] on icon "Expand" at bounding box center [637, 269] width 18 height 18
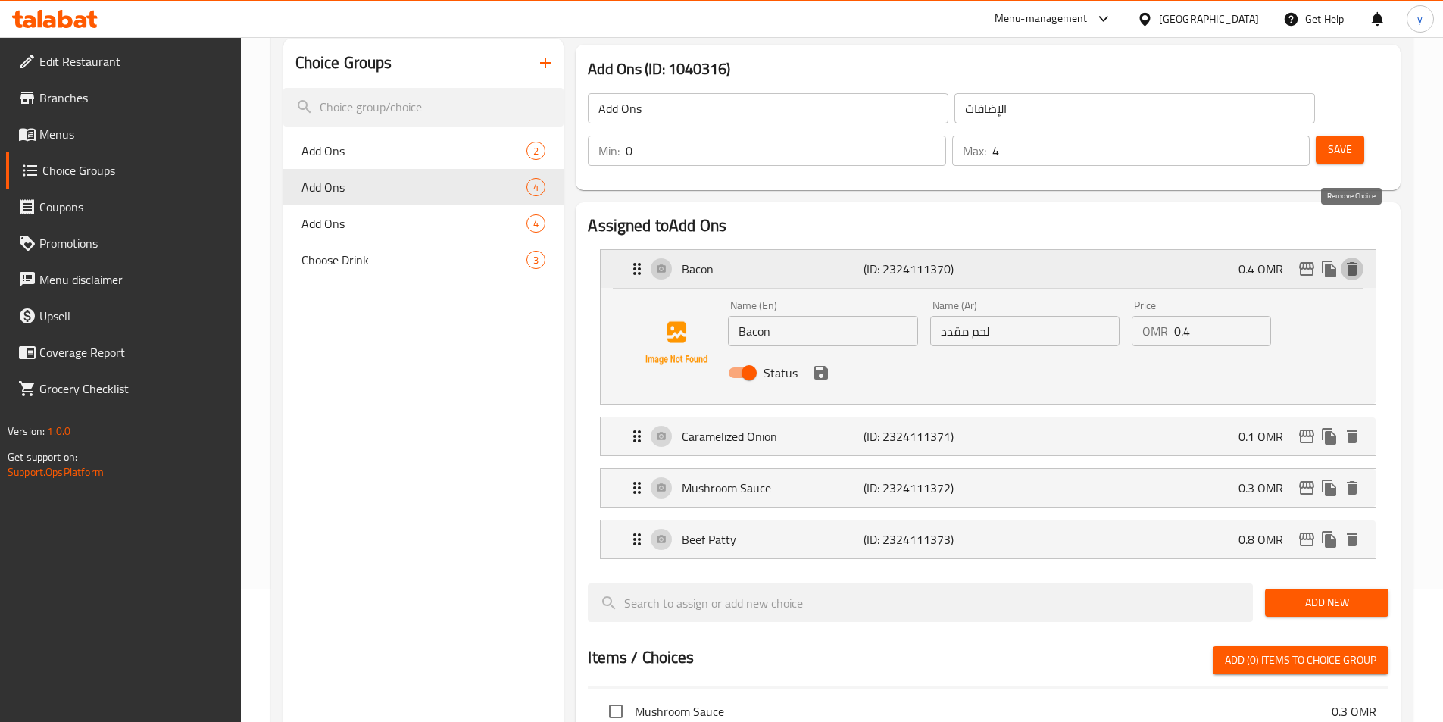
click at [1355, 262] on icon "delete" at bounding box center [1352, 269] width 11 height 14
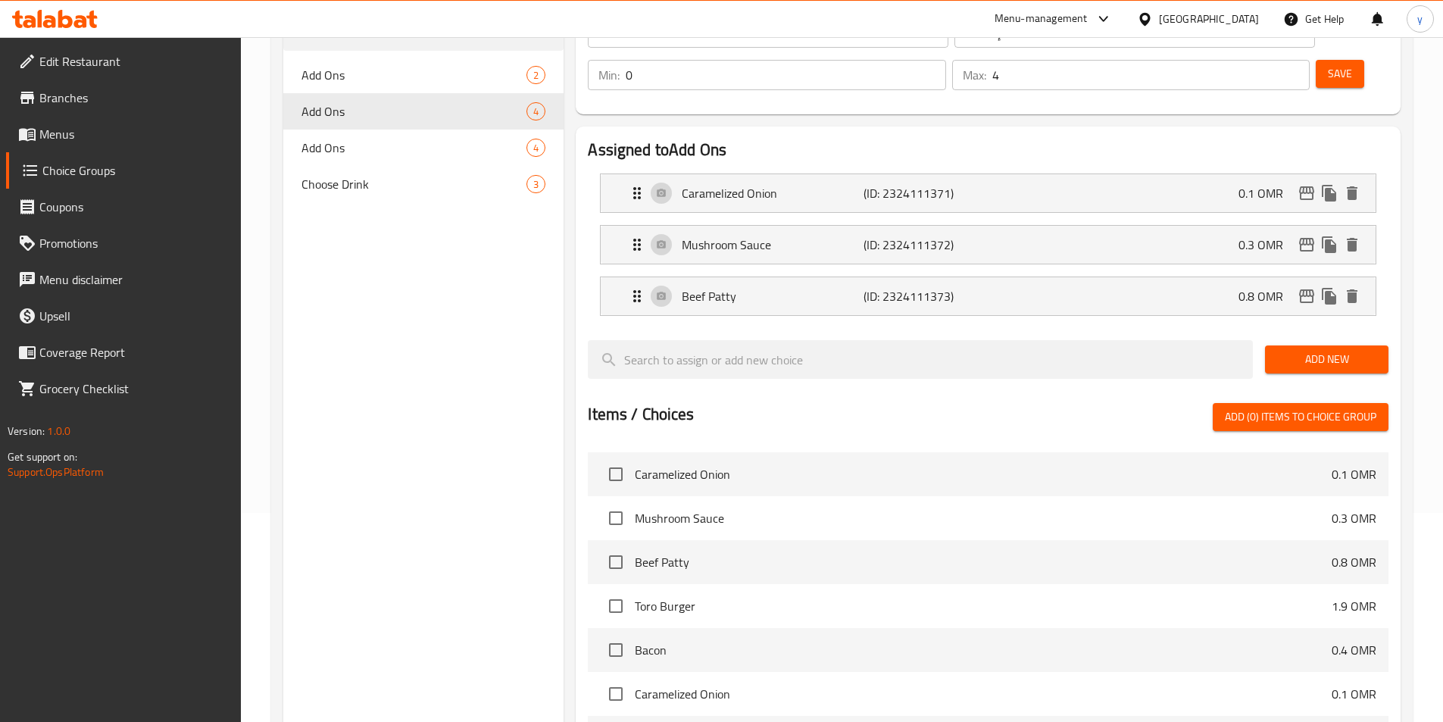
scroll to position [235, 0]
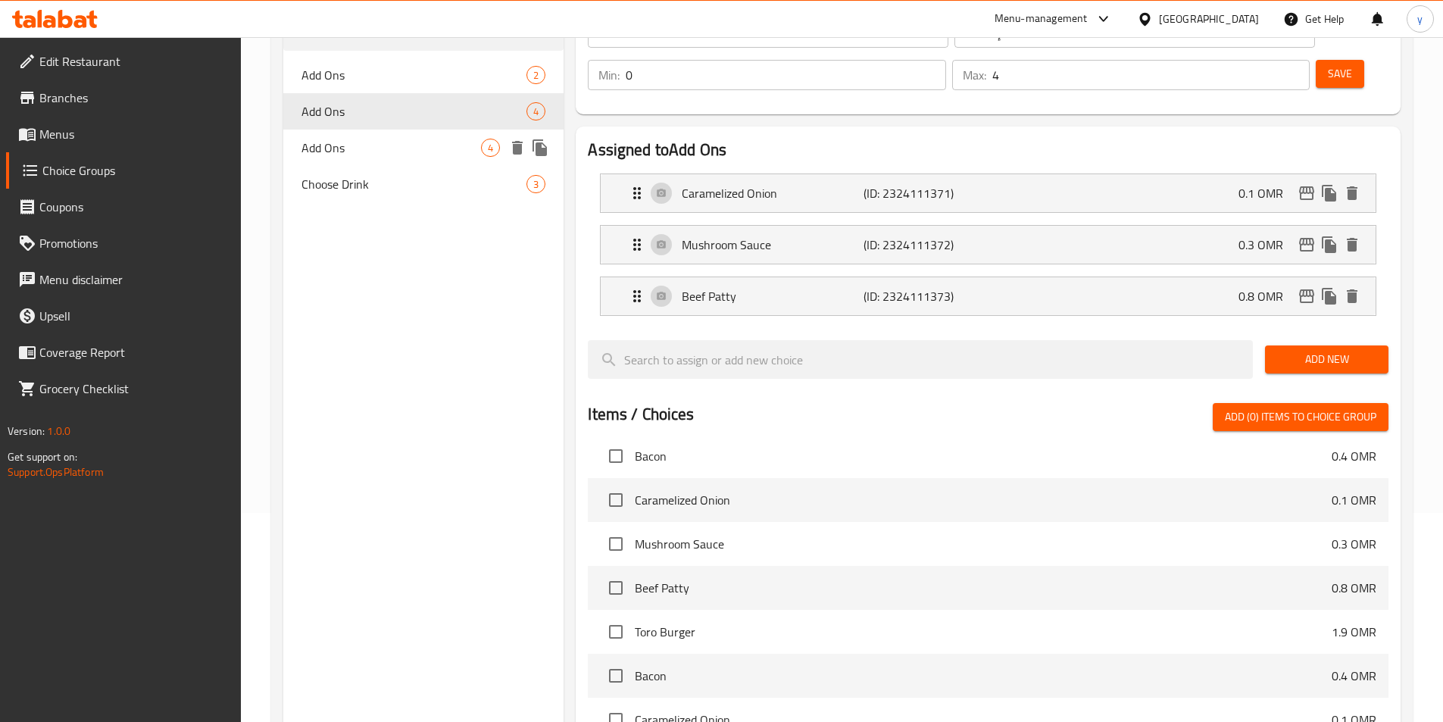
click at [413, 151] on span "Add Ons" at bounding box center [392, 148] width 180 height 18
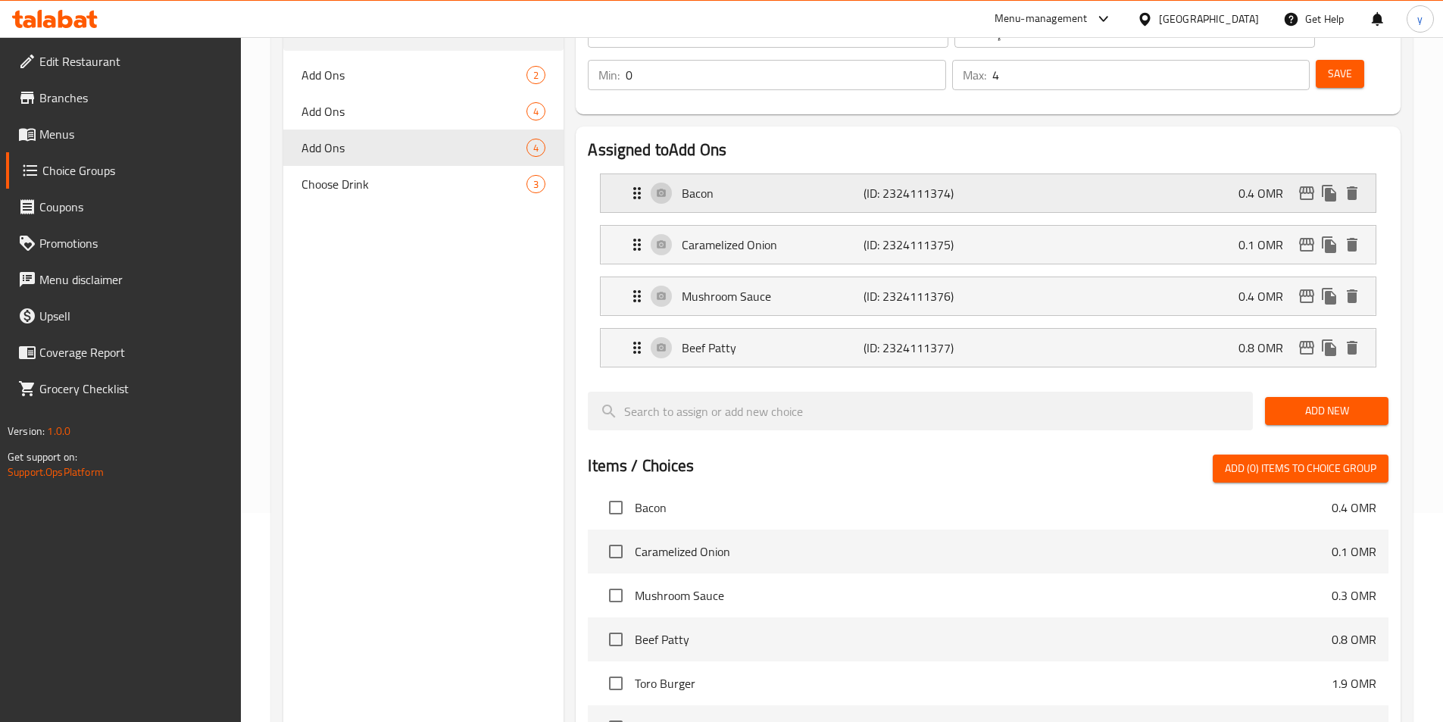
click at [699, 184] on p "Bacon" at bounding box center [772, 193] width 181 height 18
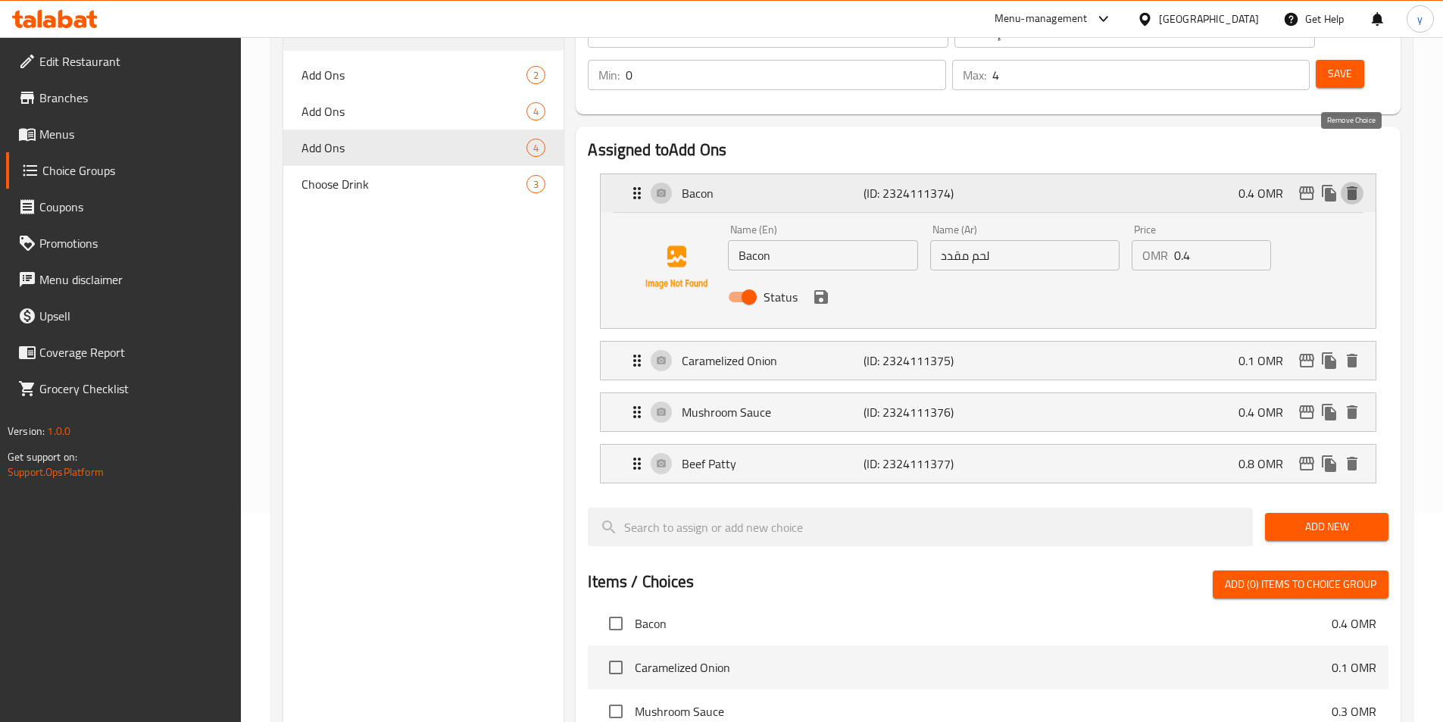
click at [1353, 186] on icon "delete" at bounding box center [1352, 193] width 11 height 14
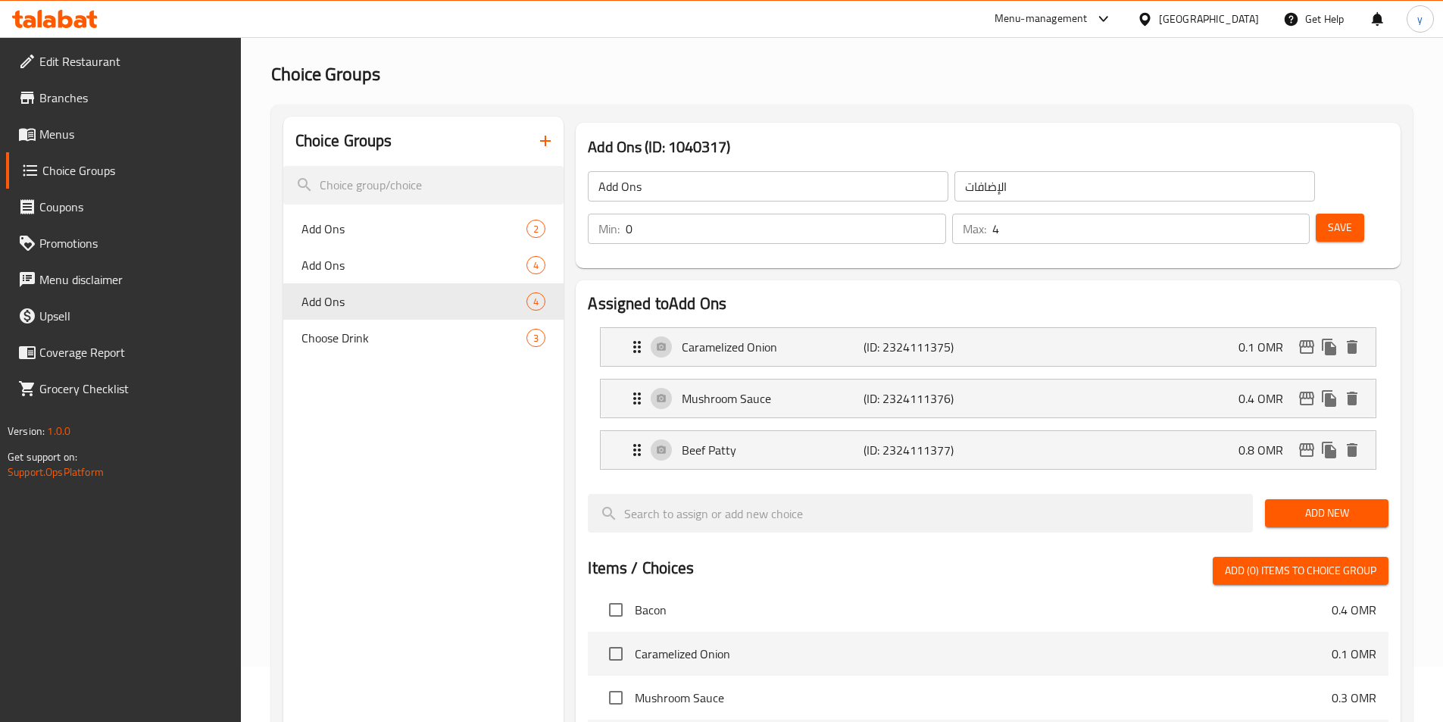
scroll to position [0, 0]
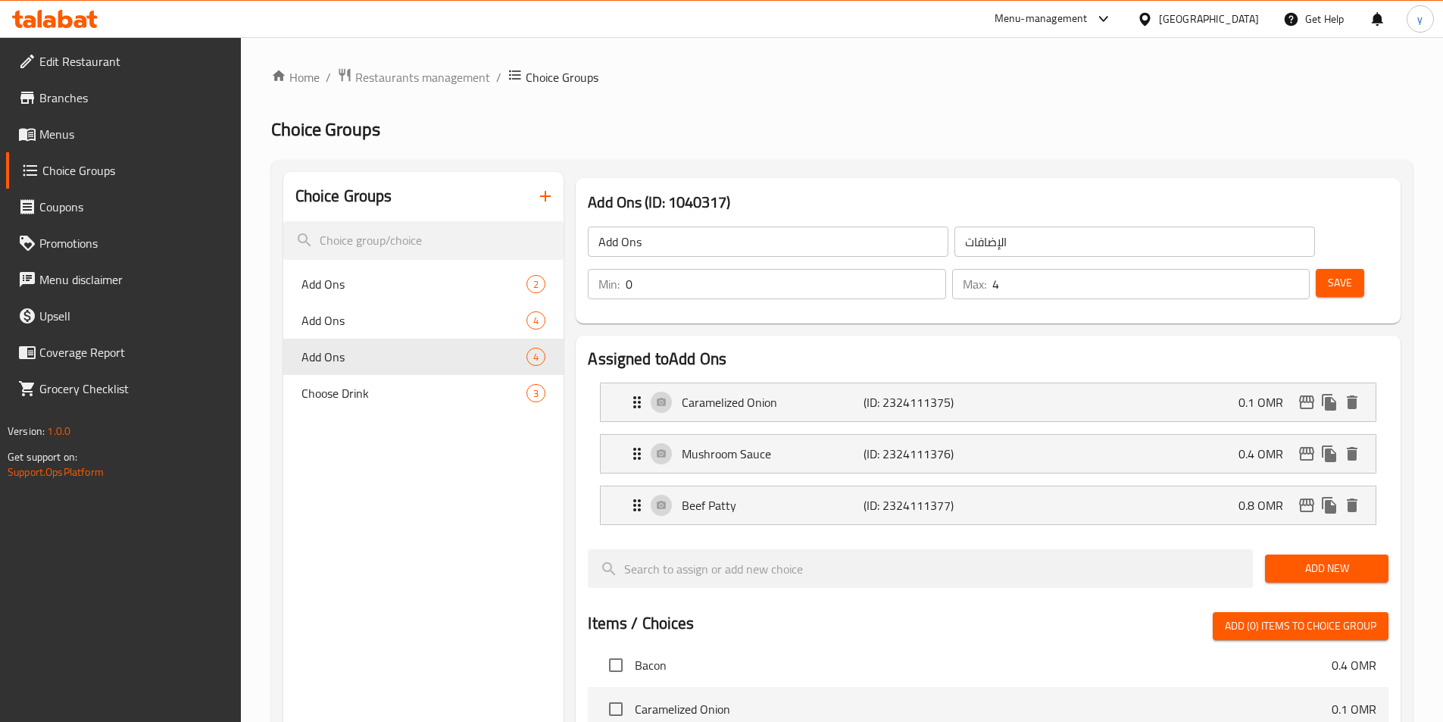
click at [1328, 274] on span "Save" at bounding box center [1340, 283] width 24 height 19
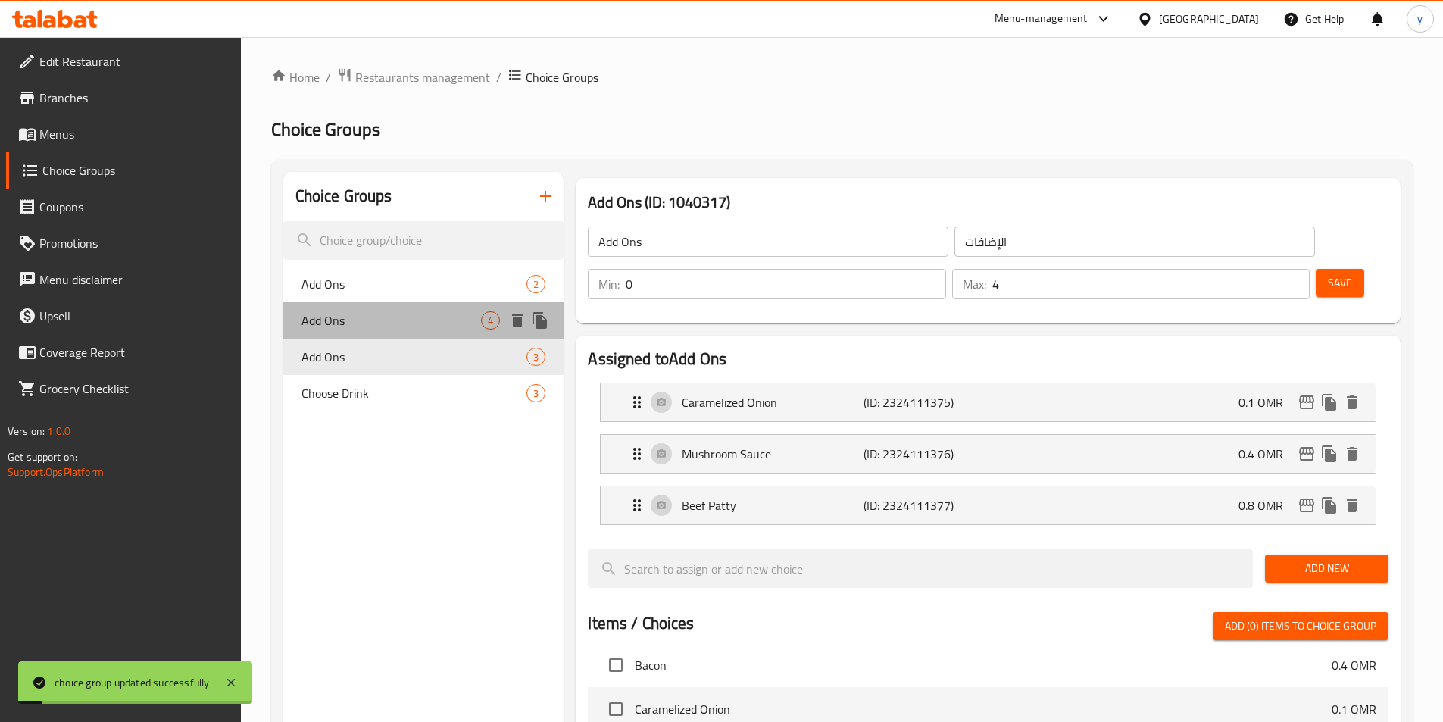
click at [458, 325] on span "Add Ons" at bounding box center [392, 320] width 180 height 18
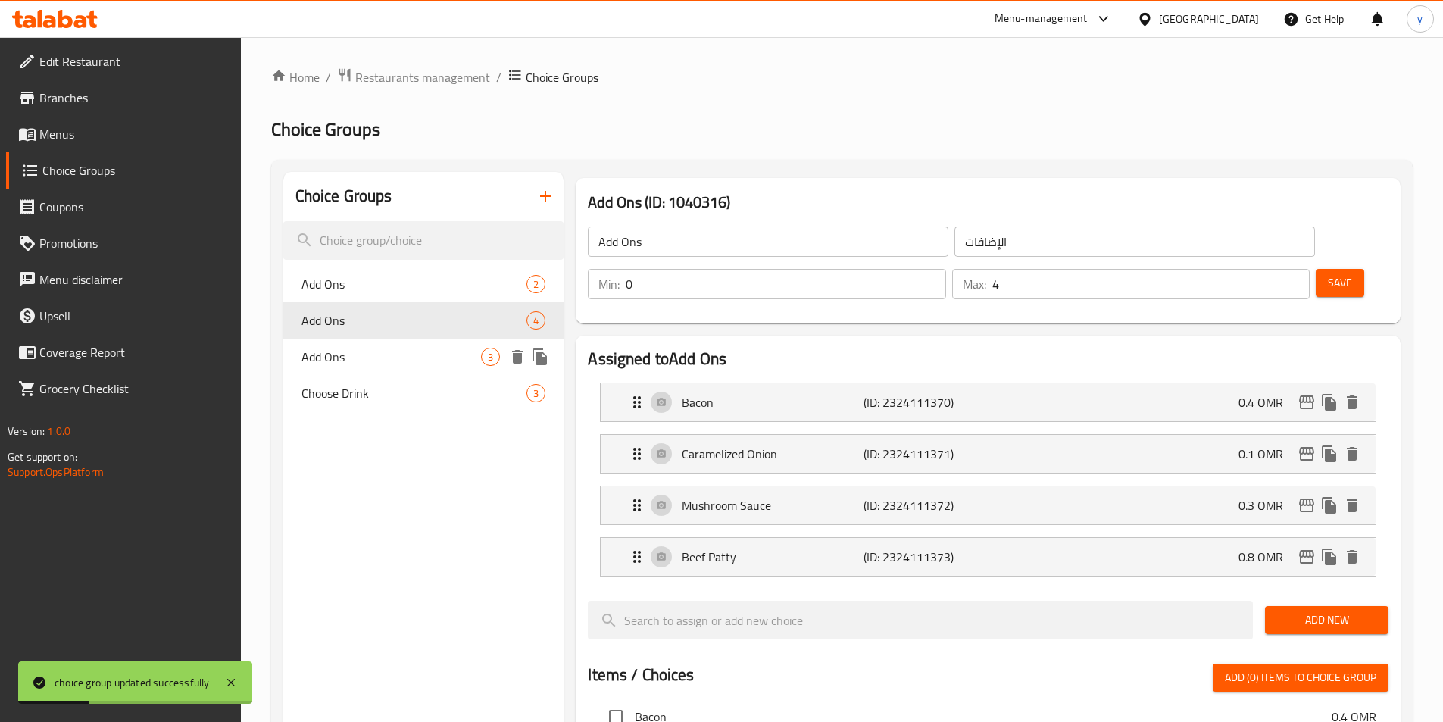
click at [446, 354] on span "Add Ons" at bounding box center [392, 357] width 180 height 18
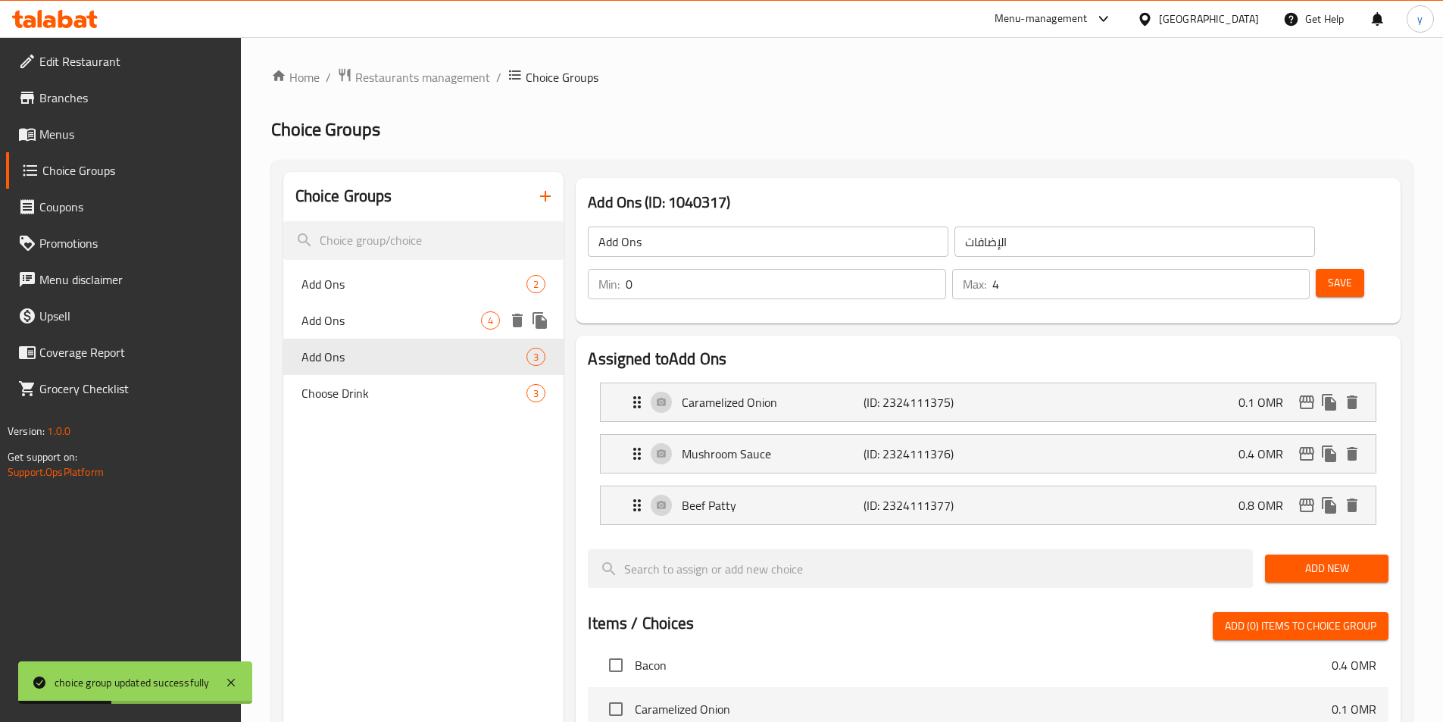
click at [458, 321] on span "Add Ons" at bounding box center [392, 320] width 180 height 18
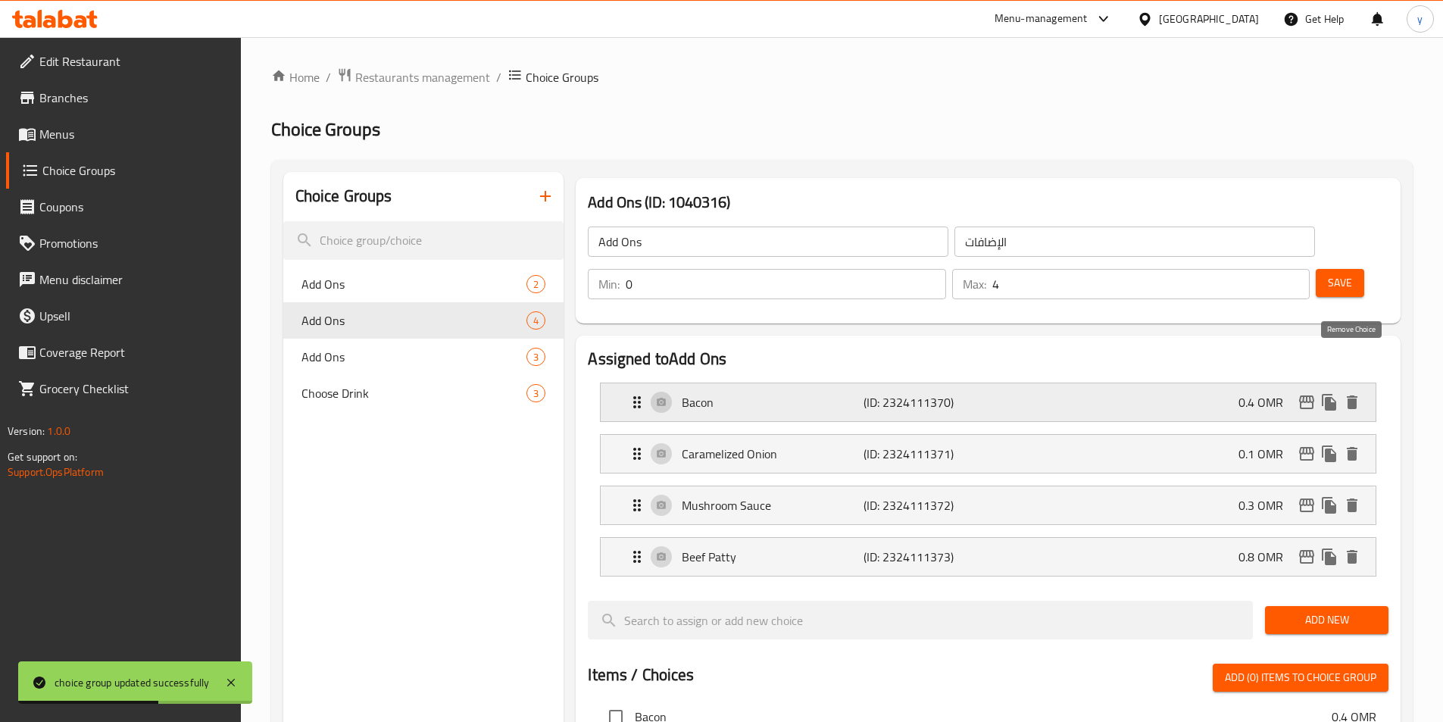
click at [1353, 396] on icon "delete" at bounding box center [1352, 403] width 11 height 14
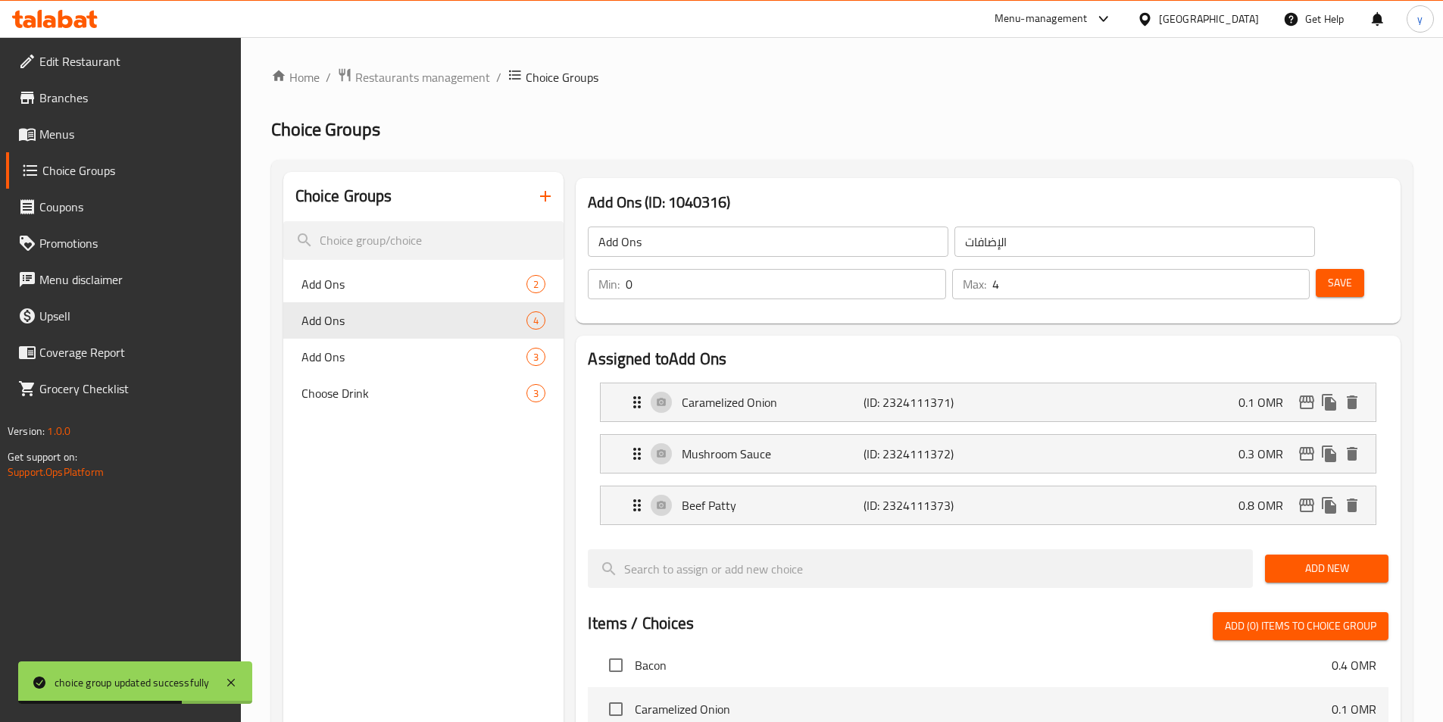
click at [1328, 274] on span "Save" at bounding box center [1340, 283] width 24 height 19
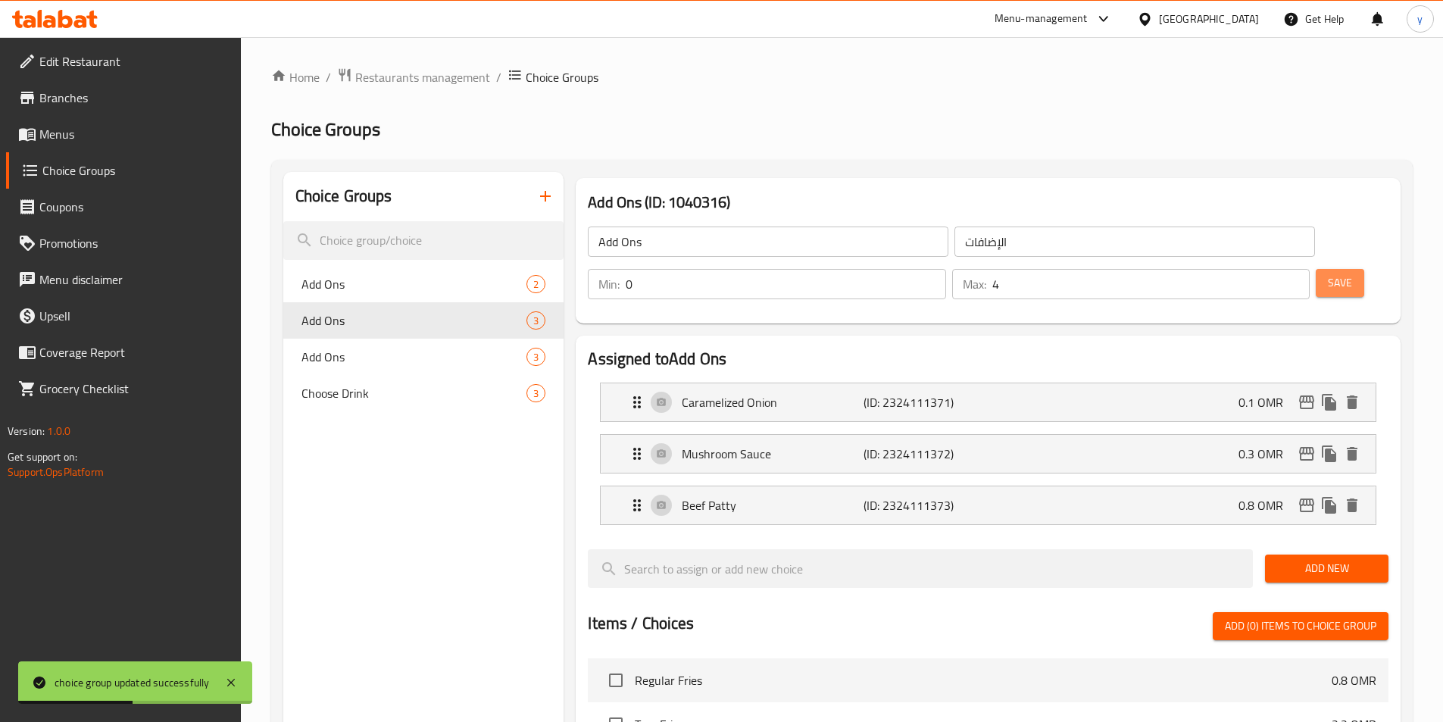
click at [1328, 274] on span "Save" at bounding box center [1340, 283] width 24 height 19
click at [68, 140] on span "Menus" at bounding box center [133, 134] width 189 height 18
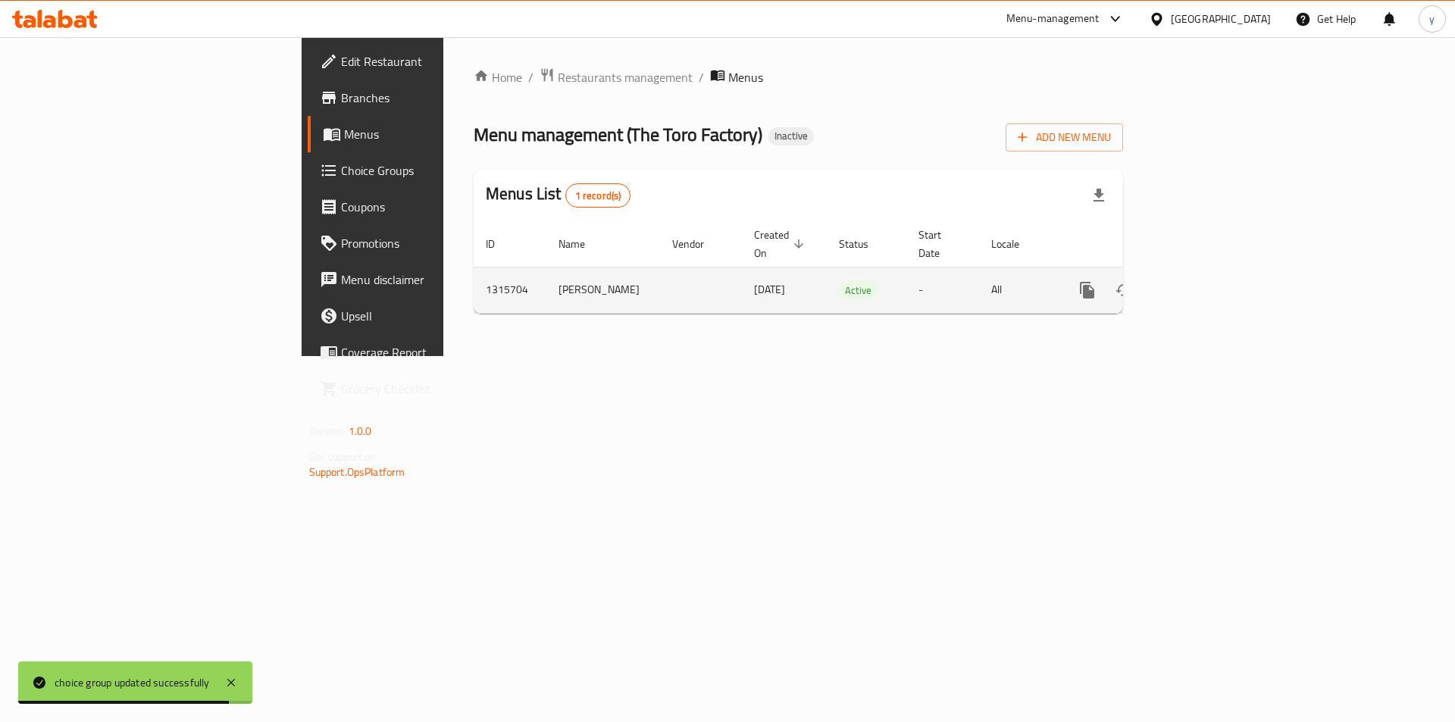
click at [1215, 279] on link "enhanced table" at bounding box center [1196, 290] width 36 height 36
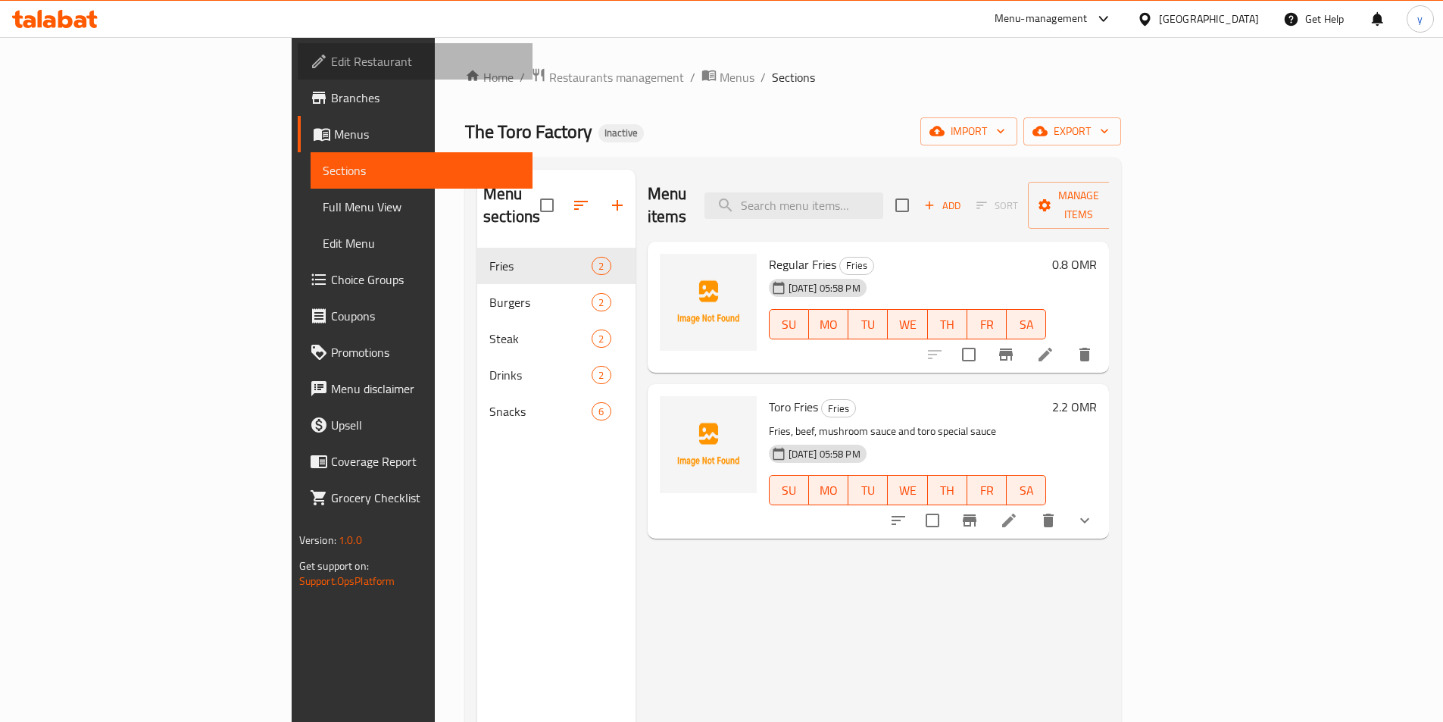
click at [298, 52] on link "Edit Restaurant" at bounding box center [415, 61] width 235 height 36
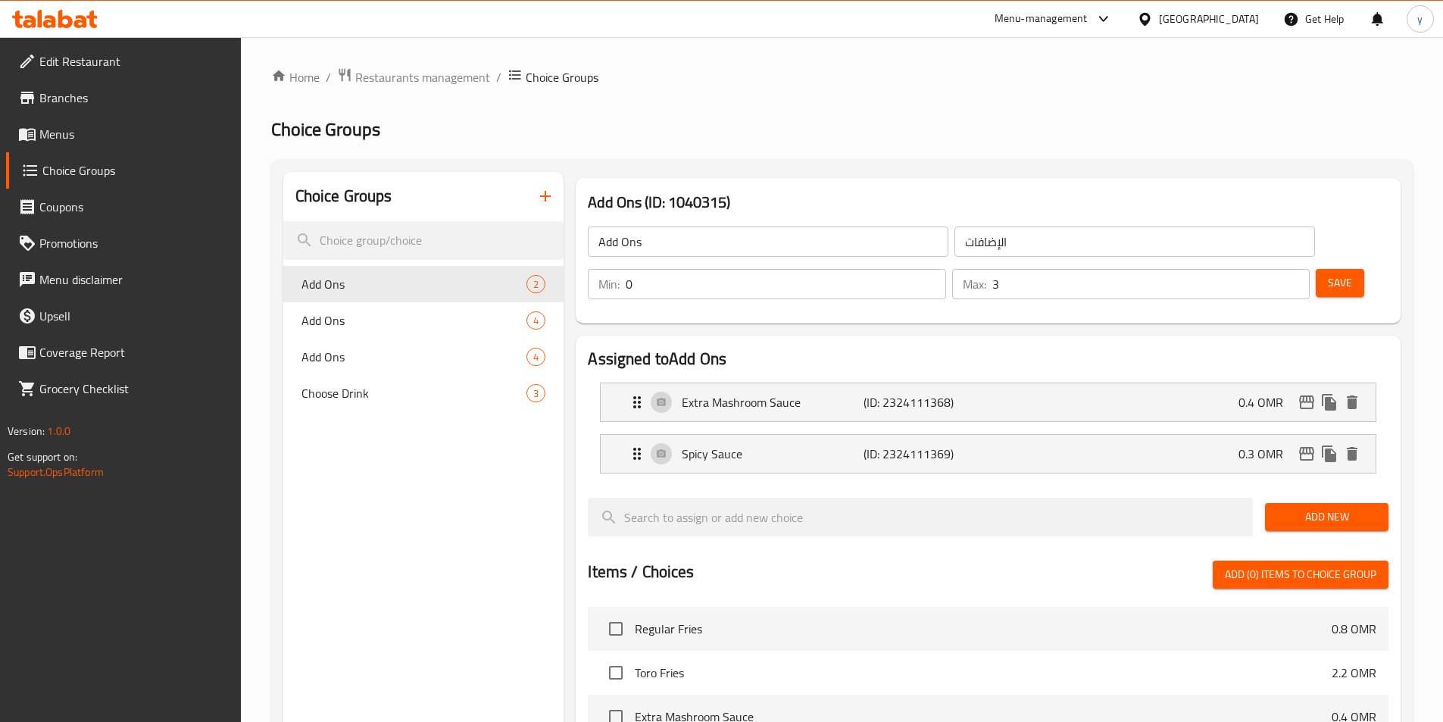
click at [141, 69] on span "Edit Restaurant" at bounding box center [133, 61] width 189 height 18
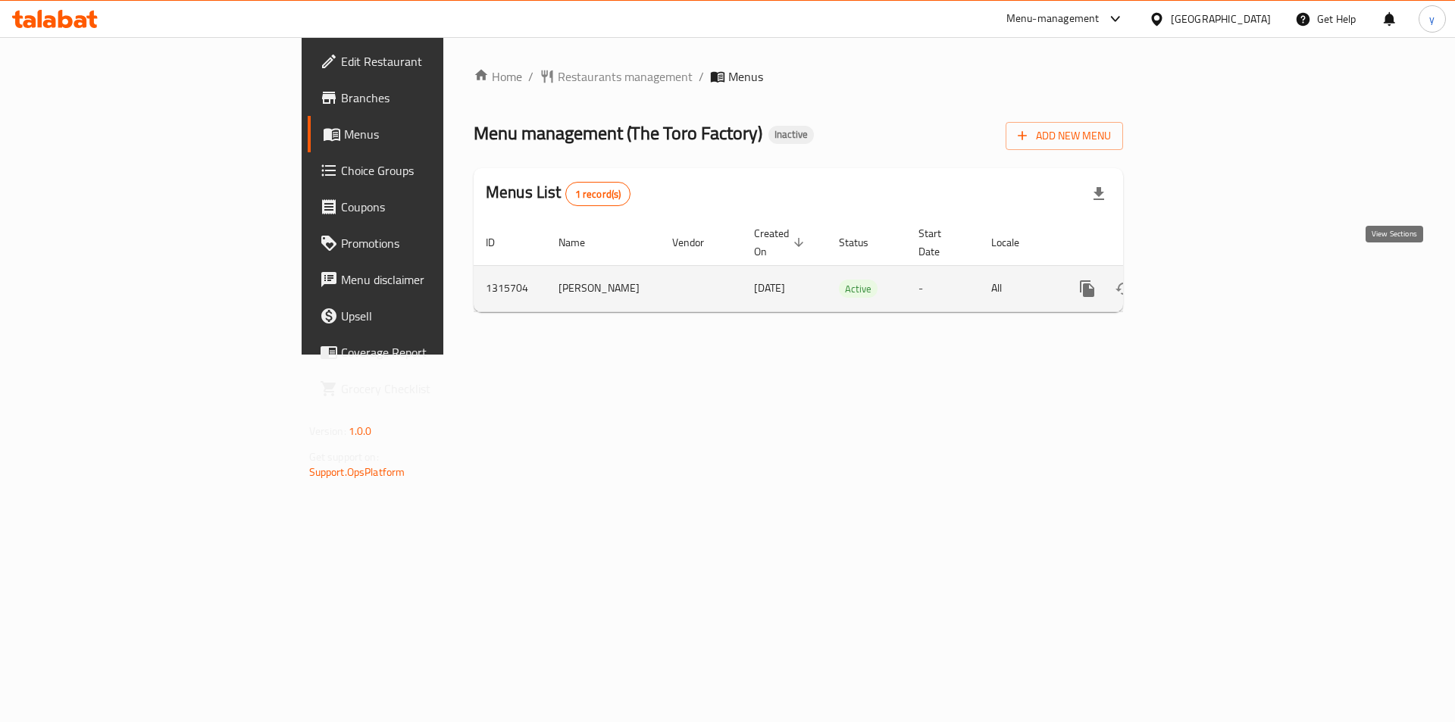
click at [1206, 280] on icon "enhanced table" at bounding box center [1196, 289] width 18 height 18
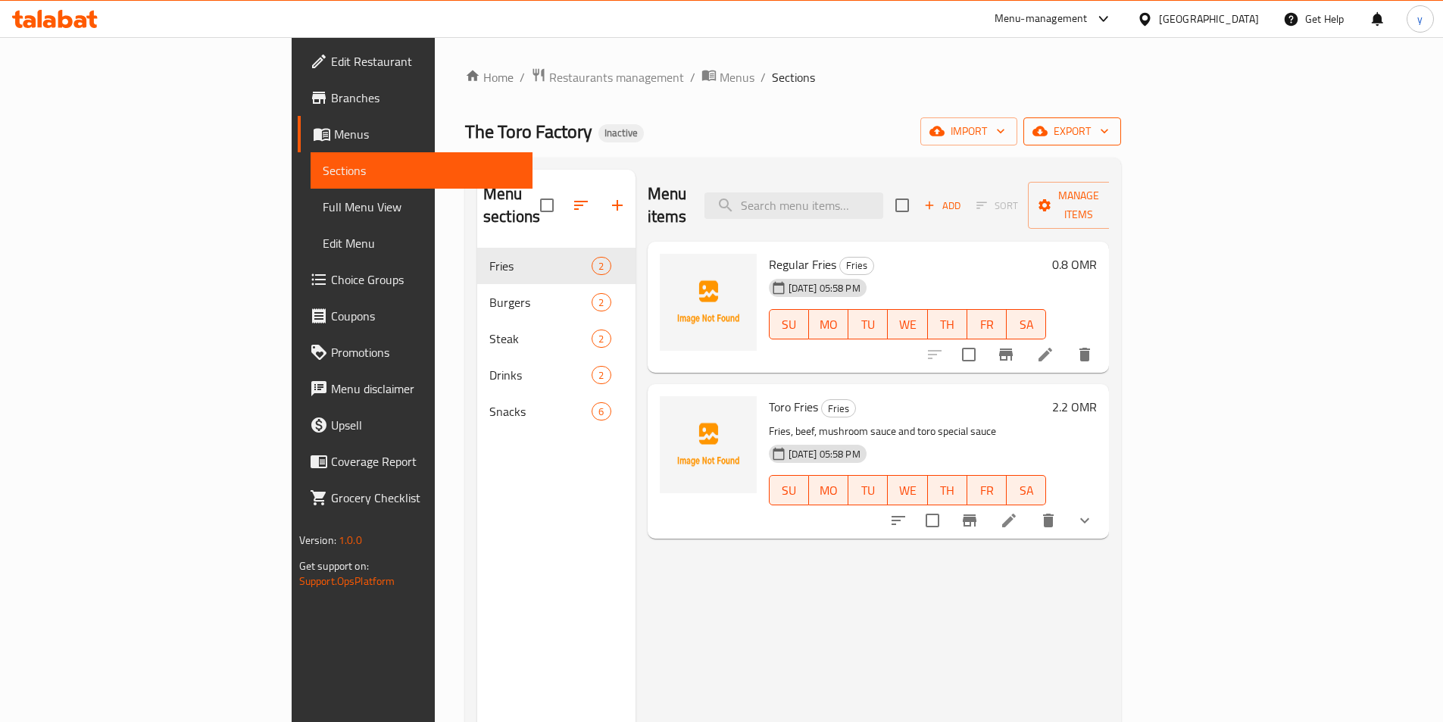
click at [1109, 135] on span "export" at bounding box center [1072, 131] width 73 height 19
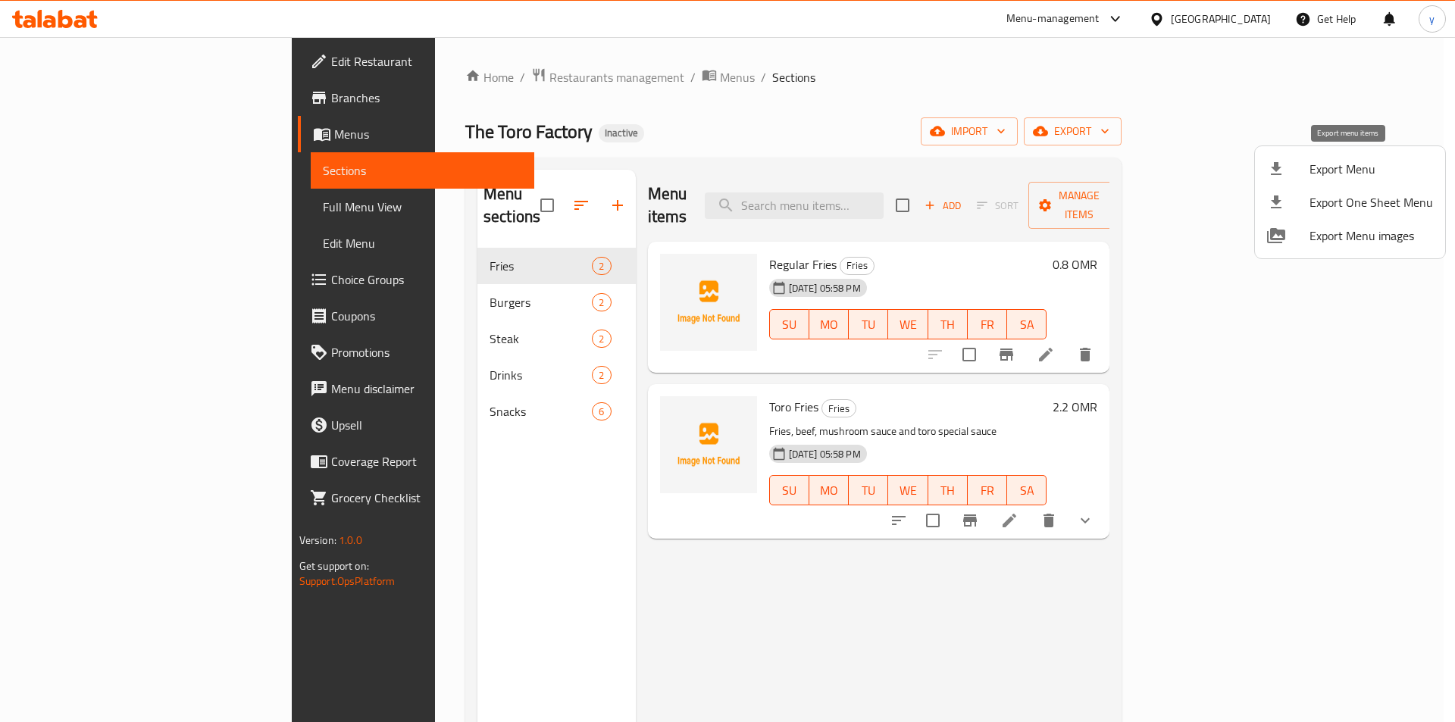
click at [1379, 170] on span "Export Menu" at bounding box center [1371, 169] width 124 height 18
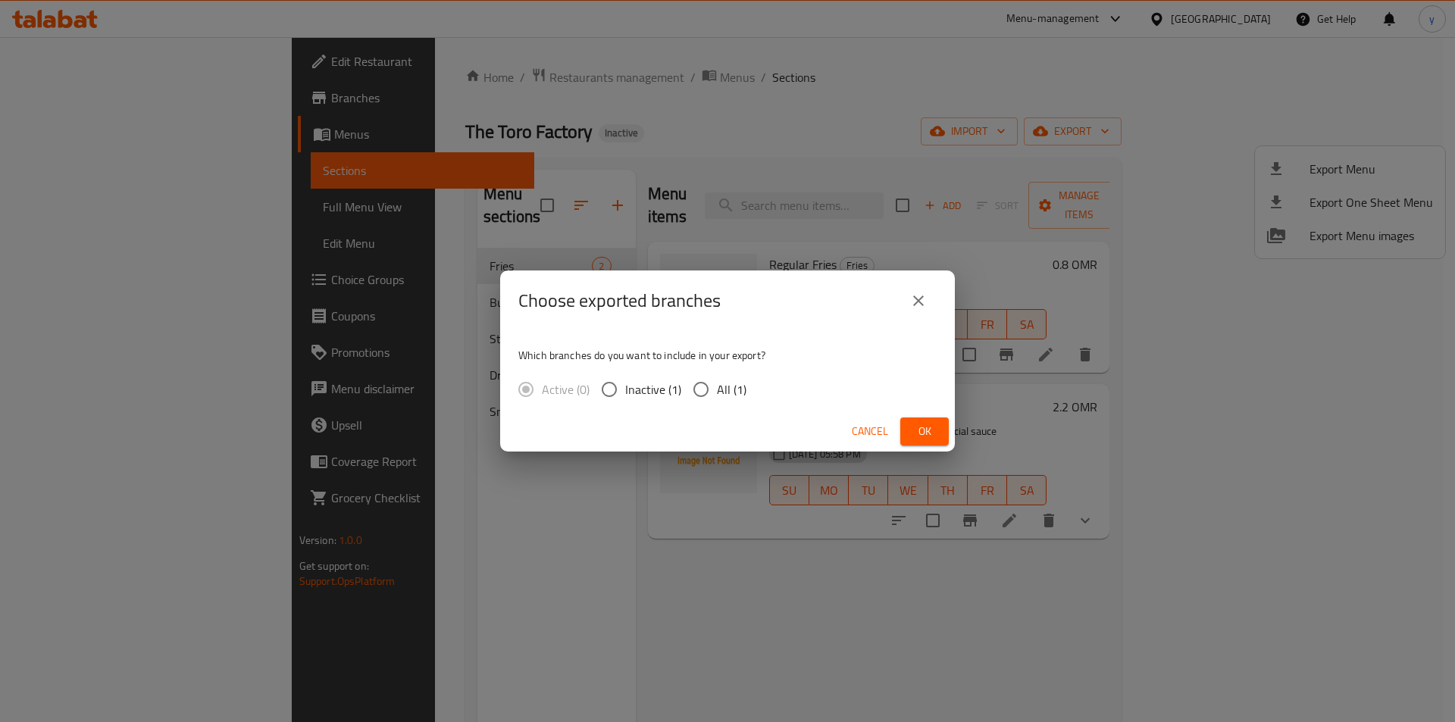
click at [702, 383] on input "All (1)" at bounding box center [701, 390] width 32 height 32
radio input "true"
click at [928, 431] on span "Ok" at bounding box center [924, 431] width 24 height 19
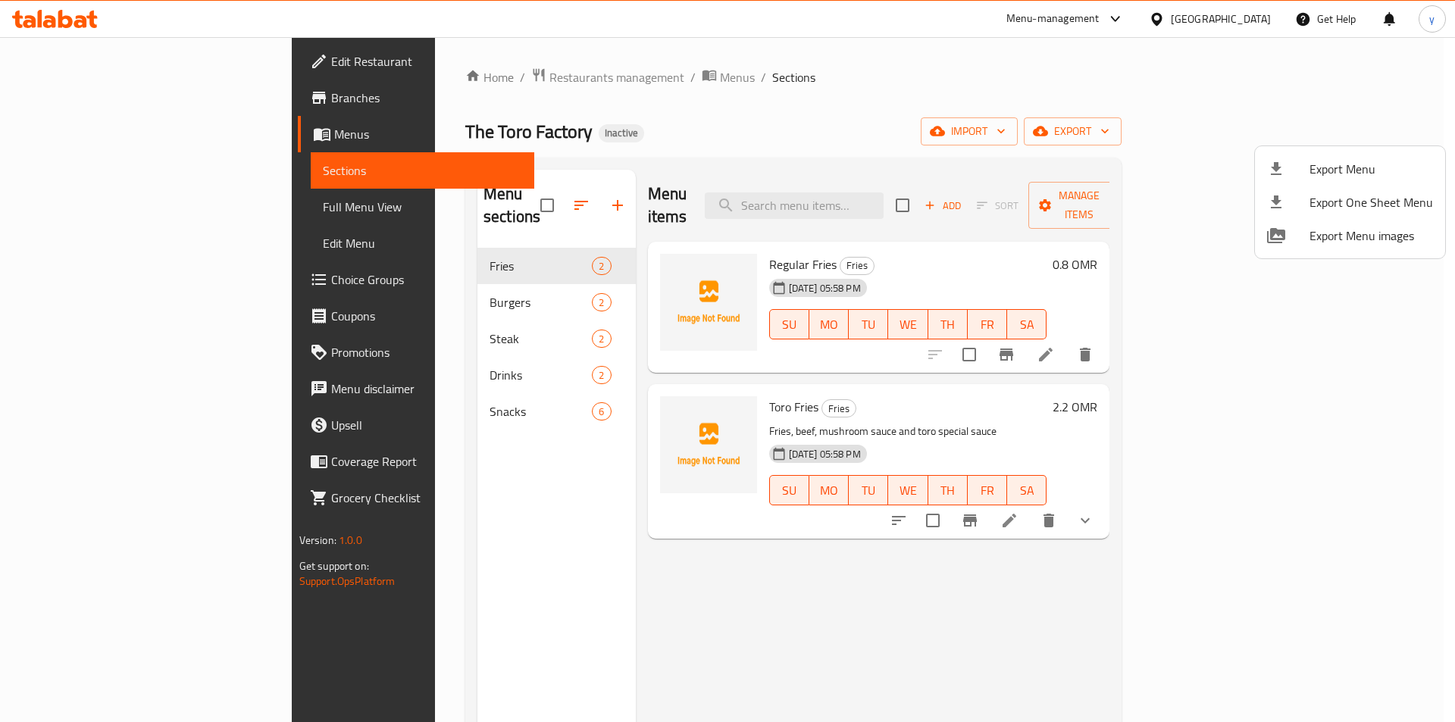
click at [68, 209] on div at bounding box center [727, 361] width 1455 height 722
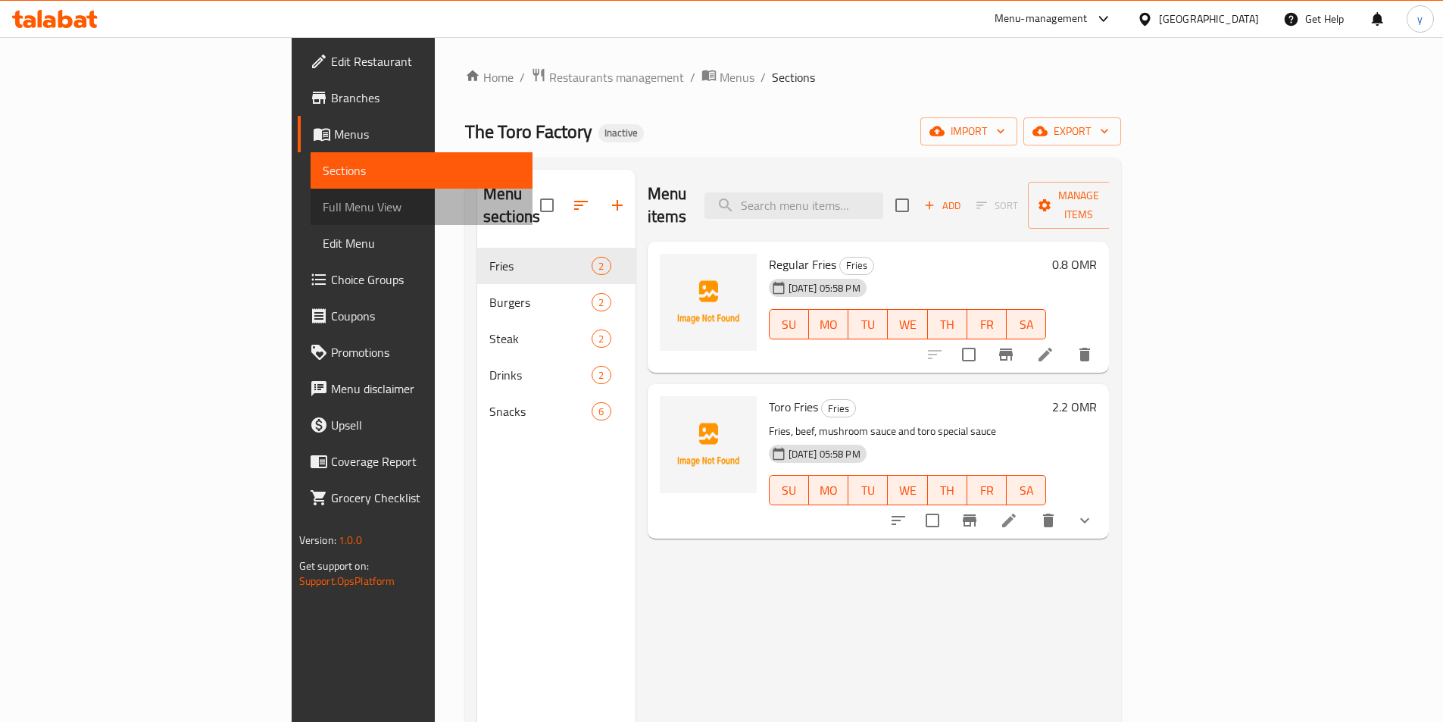
click at [323, 209] on span "Full Menu View" at bounding box center [422, 207] width 198 height 18
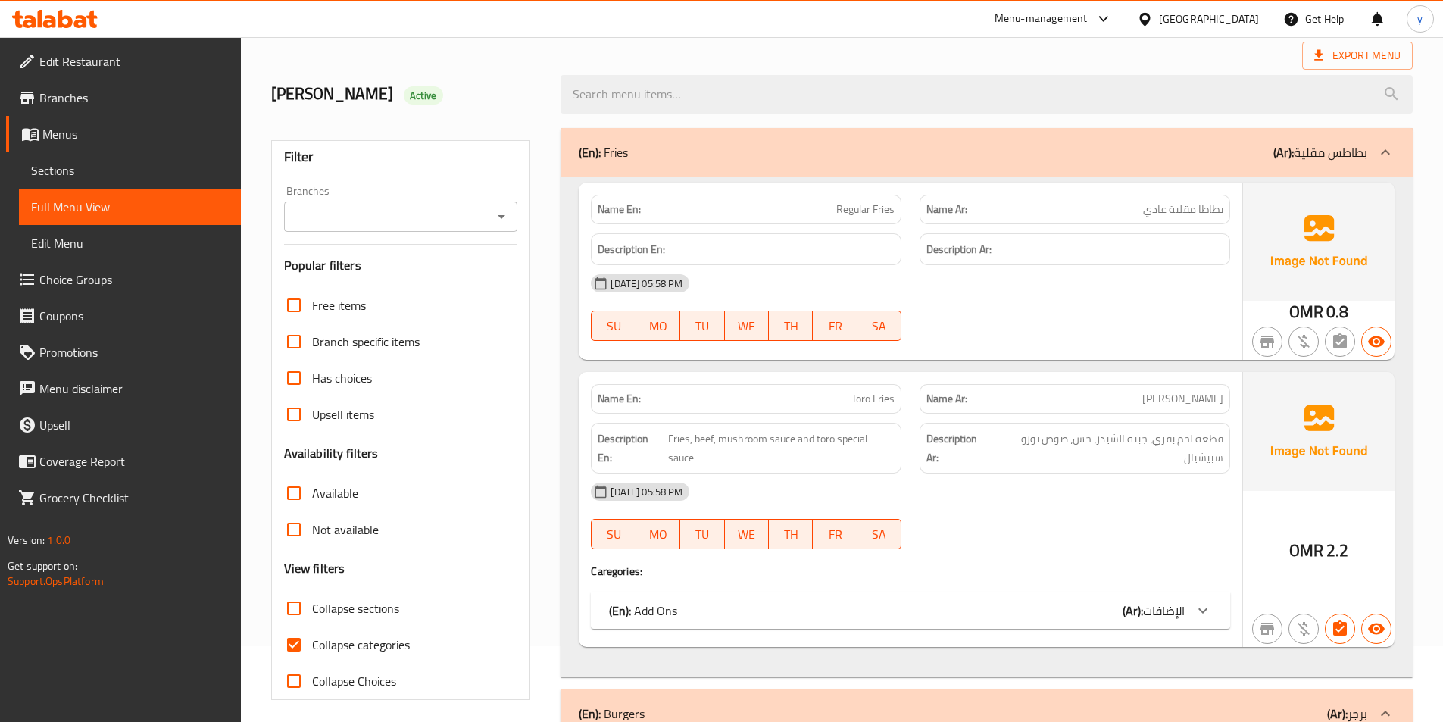
click at [347, 640] on span "Collapse categories" at bounding box center [361, 645] width 98 height 18
click at [312, 640] on input "Collapse categories" at bounding box center [294, 645] width 36 height 36
checkbox input "false"
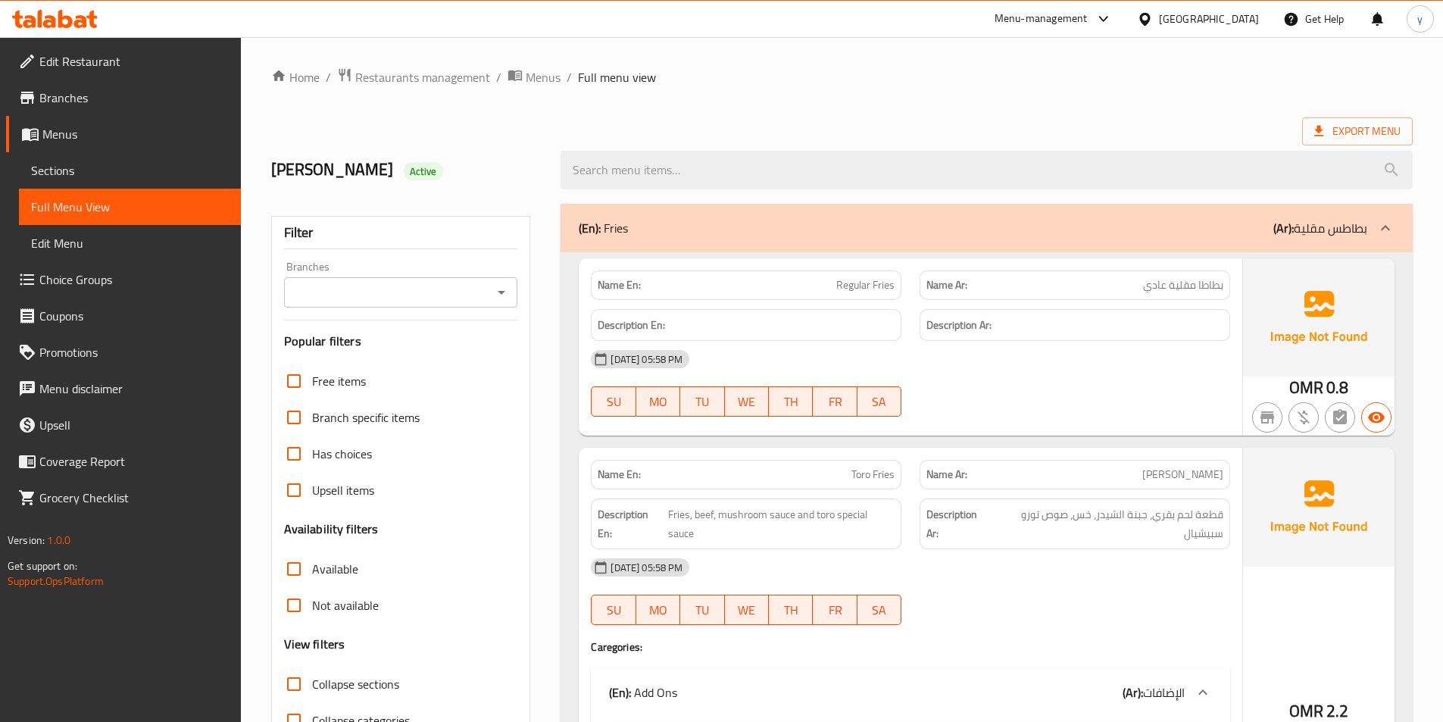
click at [106, 68] on span "Edit Restaurant" at bounding box center [133, 61] width 189 height 18
